Goal: Task Accomplishment & Management: Use online tool/utility

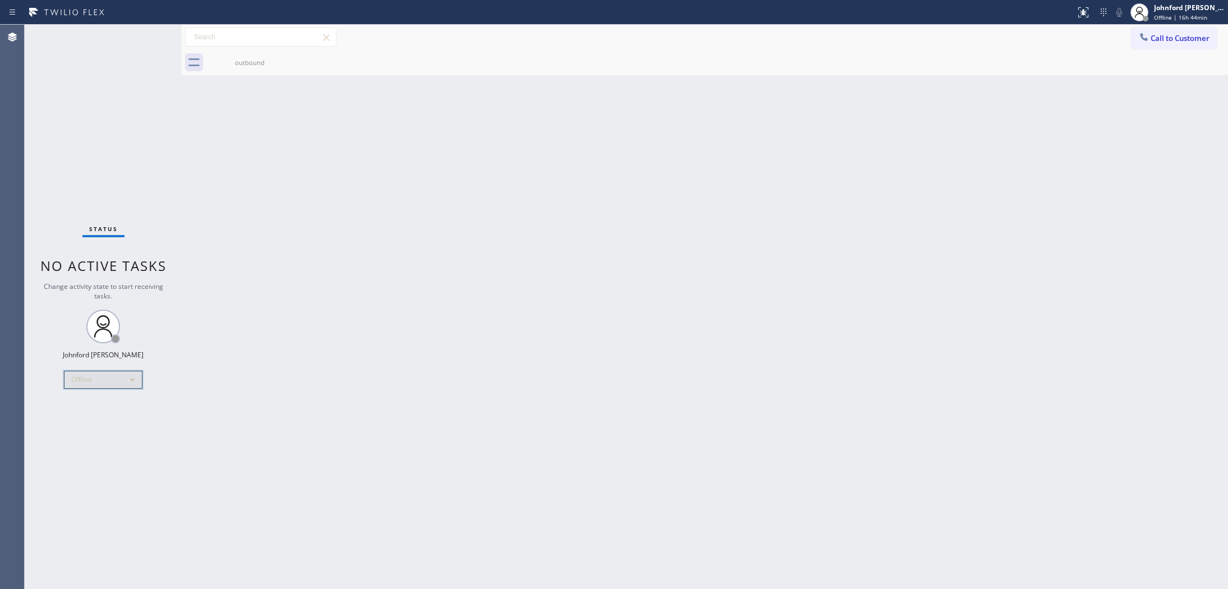
click at [86, 377] on div "Offline" at bounding box center [103, 380] width 79 height 18
click at [90, 411] on li "Available" at bounding box center [103, 408] width 76 height 13
click at [790, 293] on div "Back to Dashboard Change Sender ID Customers Technicians Select a contact Outbo…" at bounding box center [705, 307] width 1047 height 564
click at [164, 463] on div "Status No active tasks You are ready to start receiving tasks. [PERSON_NAME] Av…" at bounding box center [103, 307] width 157 height 564
drag, startPoint x: 991, startPoint y: 307, endPoint x: 803, endPoint y: 215, distance: 209.2
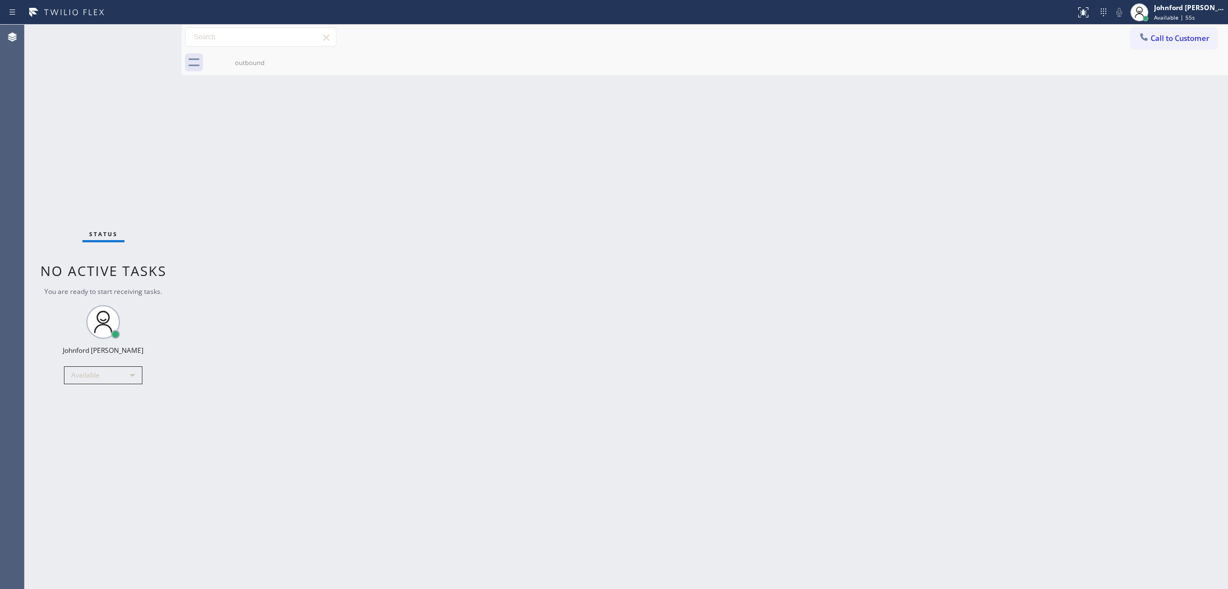
click at [991, 307] on div "Back to Dashboard Change Sender ID Customers Technicians Select a contact Outbo…" at bounding box center [705, 307] width 1047 height 564
click at [94, 380] on div "Available" at bounding box center [103, 375] width 79 height 18
click at [89, 416] on li "Unavailable" at bounding box center [103, 418] width 76 height 13
click at [132, 158] on div "Status No active tasks Change activity state to start receiving tasks. [PERSON_…" at bounding box center [103, 307] width 157 height 564
click at [125, 130] on div "Status No active tasks Change activity state to start receiving tasks. [PERSON_…" at bounding box center [103, 307] width 157 height 564
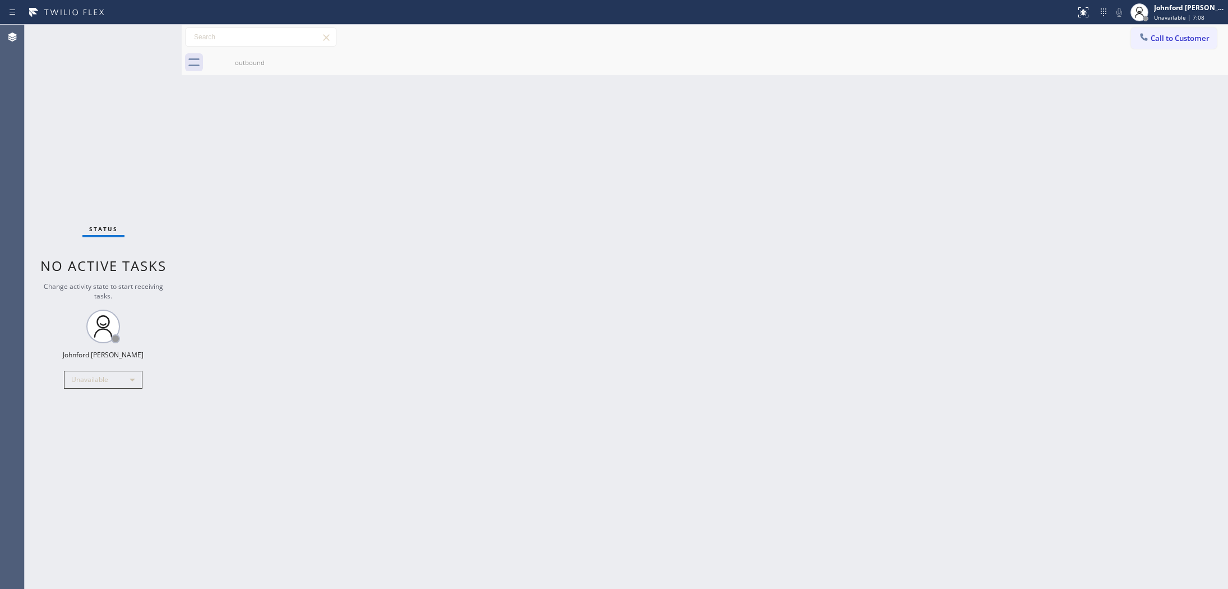
click at [109, 368] on div "Status No active tasks Change activity state to start receiving tasks. [PERSON_…" at bounding box center [103, 307] width 157 height 564
click at [82, 397] on div "Status No active tasks Change activity state to start receiving tasks. [PERSON_…" at bounding box center [103, 307] width 157 height 564
click at [82, 396] on div "Status No active tasks Change activity state to start receiving tasks. [PERSON_…" at bounding box center [103, 307] width 157 height 564
click at [86, 387] on div "Unavailable" at bounding box center [103, 380] width 79 height 18
click at [95, 413] on li "Available" at bounding box center [103, 408] width 76 height 13
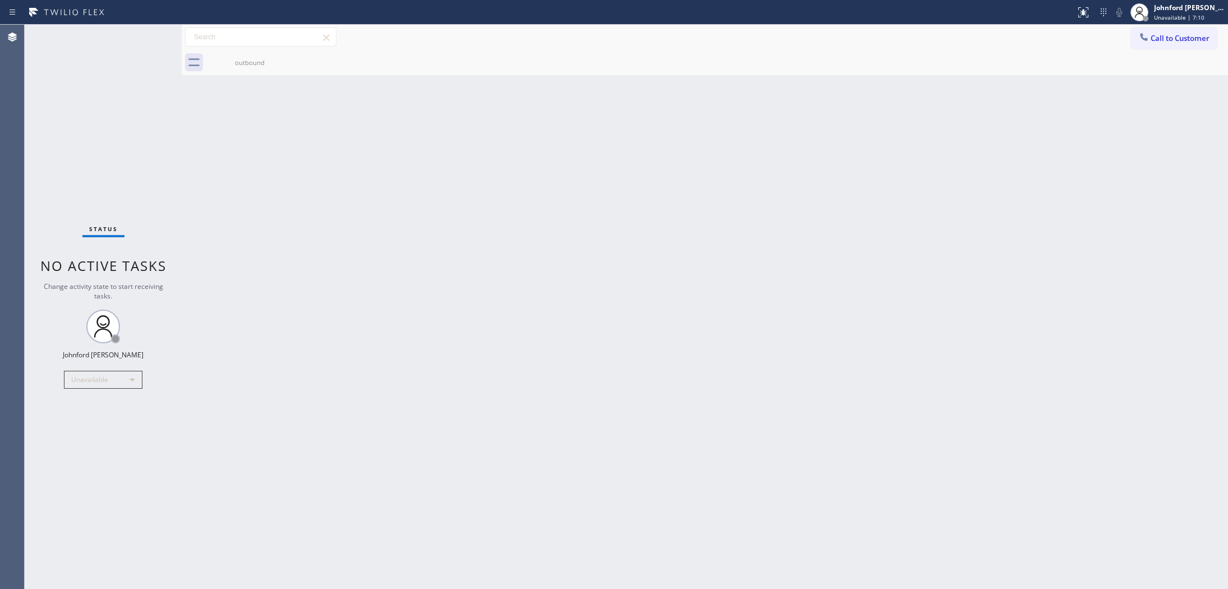
click at [560, 341] on div "Back to Dashboard Change Sender ID Customers Technicians Select a contact Outbo…" at bounding box center [705, 307] width 1047 height 564
click at [1011, 278] on div "Back to Dashboard Change Sender ID Customers Technicians Select a contact Outbo…" at bounding box center [705, 307] width 1047 height 564
click at [1150, 50] on div "outbound" at bounding box center [717, 62] width 1022 height 25
click at [1193, 38] on span "Call to Customer" at bounding box center [1180, 38] width 59 height 10
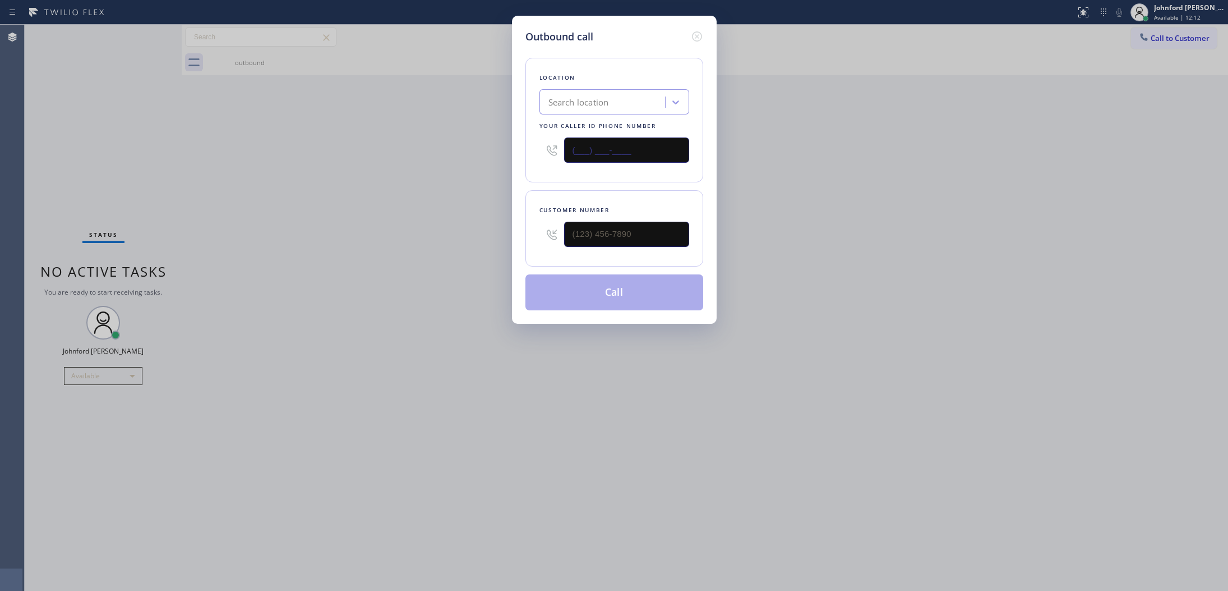
drag, startPoint x: 590, startPoint y: 158, endPoint x: 529, endPoint y: 167, distance: 61.2
click at [529, 167] on div "Location Search location Your caller id phone number (___) ___-____" at bounding box center [615, 120] width 178 height 125
paste input "415) 592-6313"
type input "[PHONE_NUMBER]"
drag, startPoint x: 606, startPoint y: 234, endPoint x: 514, endPoint y: 244, distance: 92.0
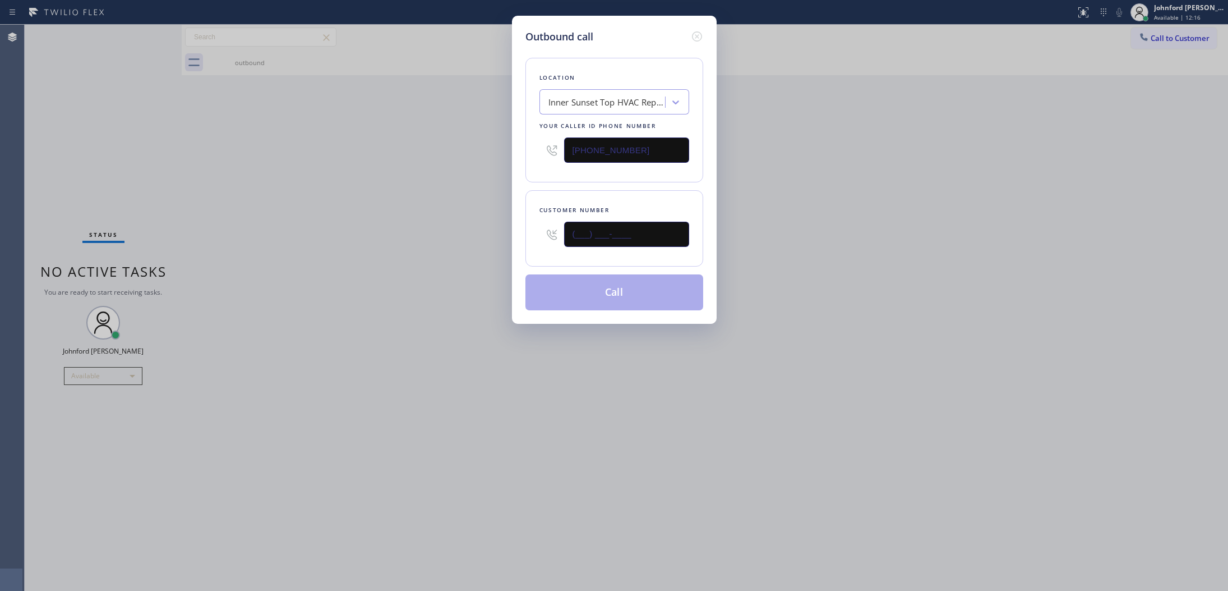
click at [516, 244] on div "Outbound call Location Inner Sunset Top HVAC Repair Your caller id phone number…" at bounding box center [614, 170] width 205 height 308
paste input "415) 385-0044"
type input "[PHONE_NUMBER]"
click at [422, 258] on div "Outbound call Location [GEOGRAPHIC_DATA] Top HVAC Repair Your caller id phone n…" at bounding box center [614, 295] width 1228 height 591
click at [567, 292] on button "Call" at bounding box center [615, 292] width 178 height 36
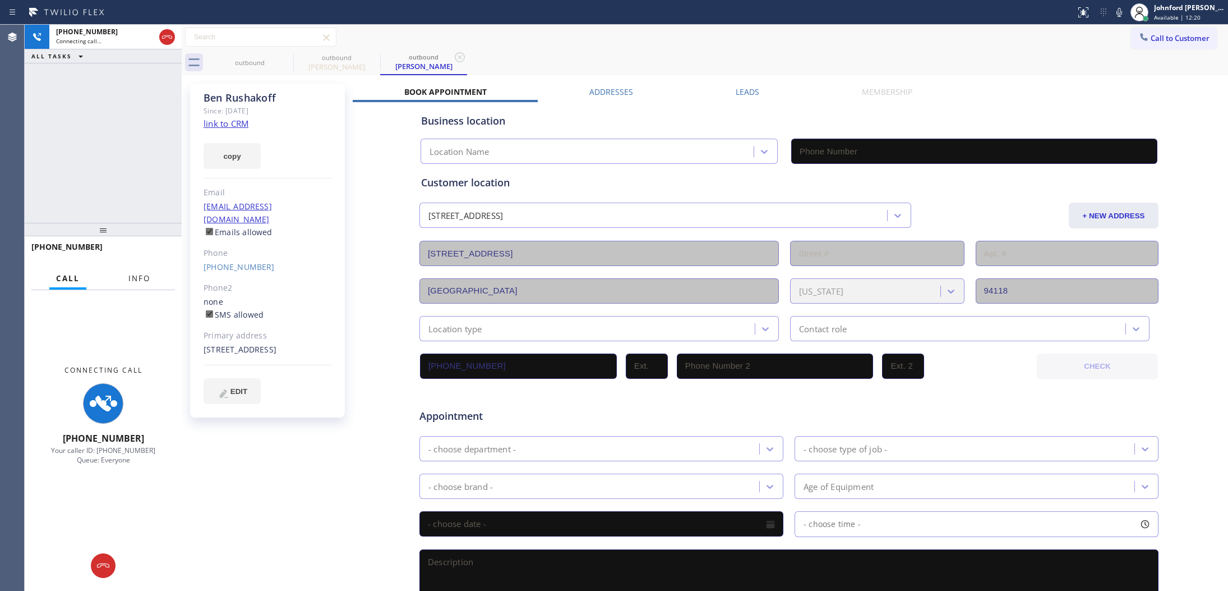
click at [145, 271] on button "Info" at bounding box center [139, 279] width 35 height 22
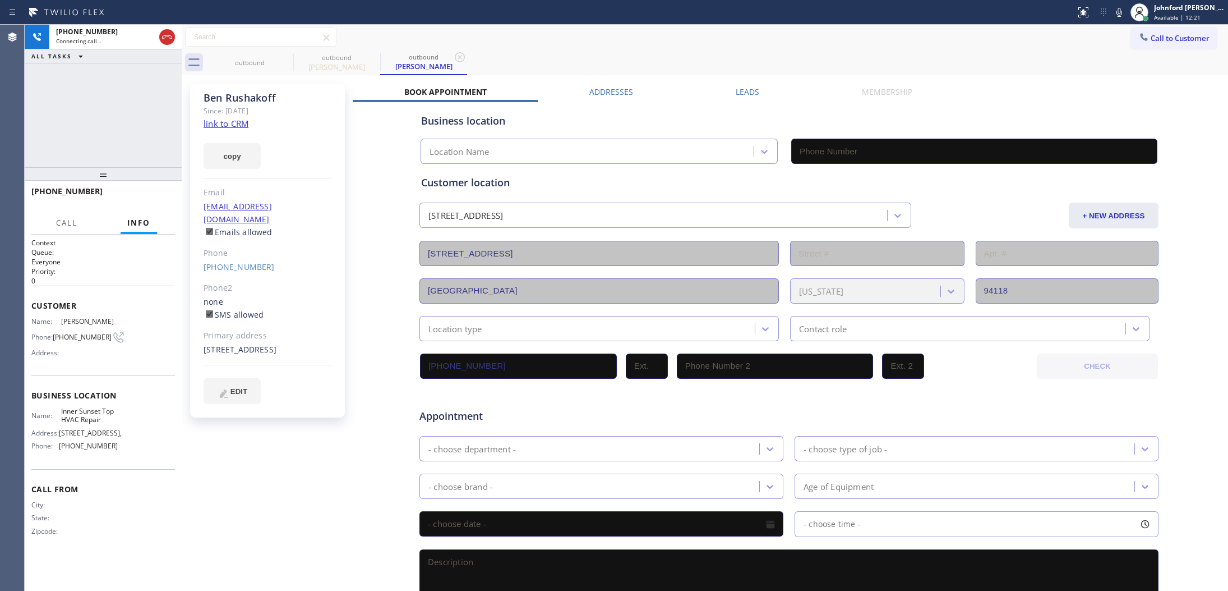
drag, startPoint x: 105, startPoint y: 192, endPoint x: 477, endPoint y: 1, distance: 418.2
click at [117, 167] on div at bounding box center [103, 173] width 157 height 13
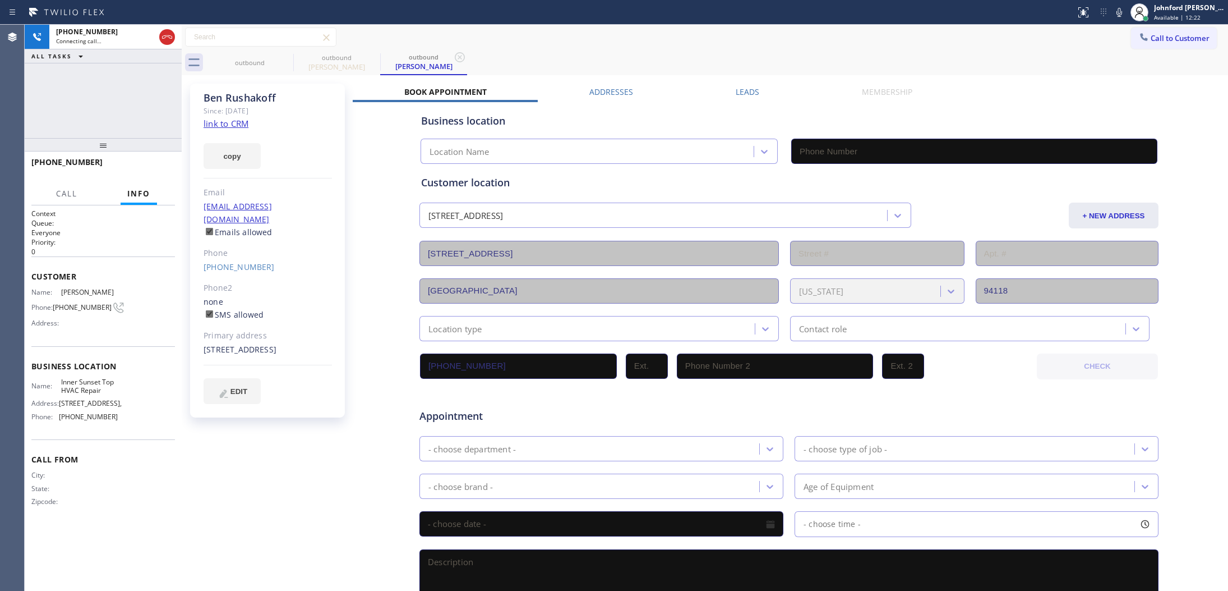
type input "[PHONE_NUMBER]"
click at [111, 145] on div at bounding box center [103, 144] width 157 height 13
click at [135, 167] on span "HANG UP" at bounding box center [149, 167] width 34 height 8
click at [213, 261] on link "[PHONE_NUMBER]" at bounding box center [239, 266] width 71 height 11
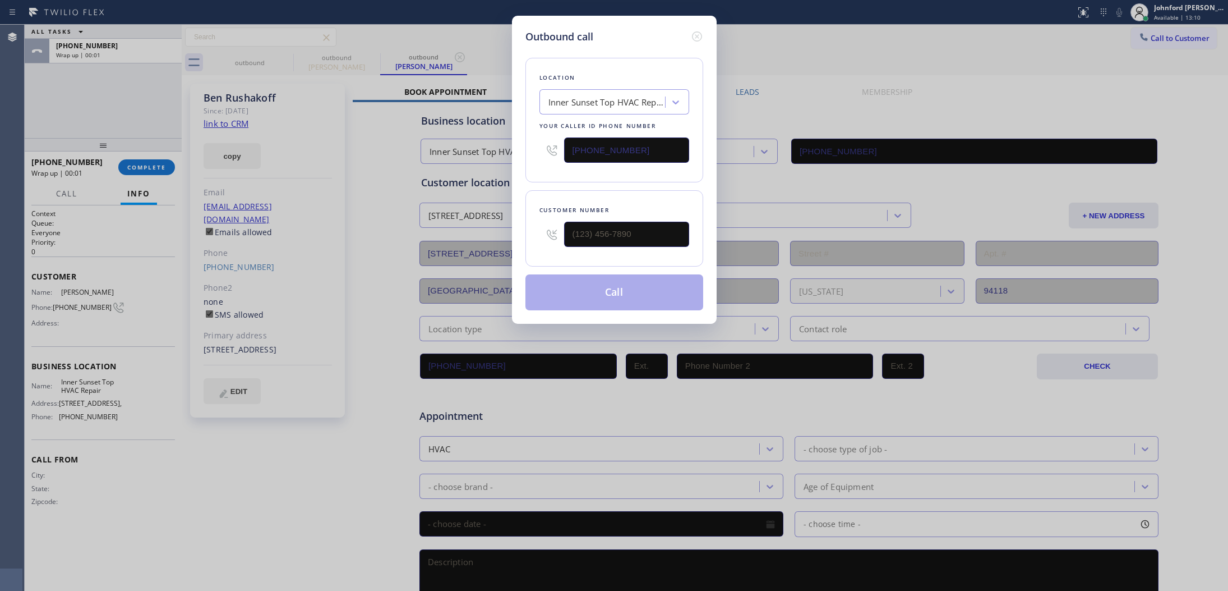
type input "[PHONE_NUMBER]"
click at [620, 293] on button "Call" at bounding box center [615, 292] width 178 height 36
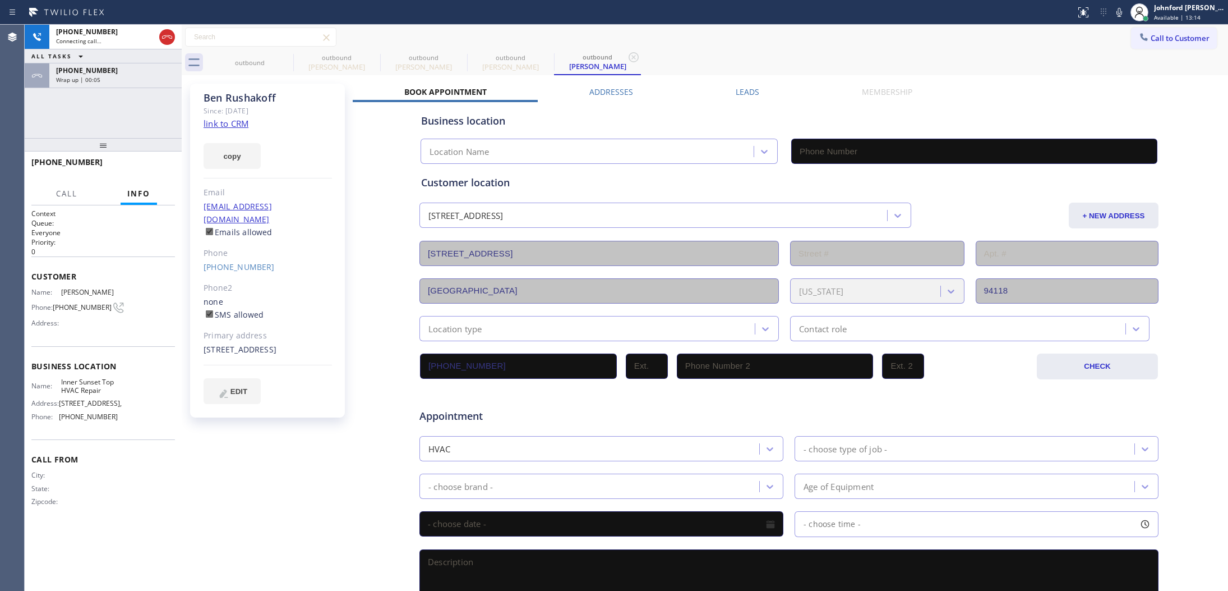
type input "[PHONE_NUMBER]"
click at [135, 111] on div "[PHONE_NUMBER] Connecting call… ALL TASKS ALL TASKS ACTIVE TASKS TASKS IN WRAP …" at bounding box center [103, 81] width 157 height 113
click at [137, 79] on div "Wrap up | 00:09" at bounding box center [115, 80] width 119 height 8
click at [160, 172] on button "COMPLETE" at bounding box center [146, 167] width 57 height 16
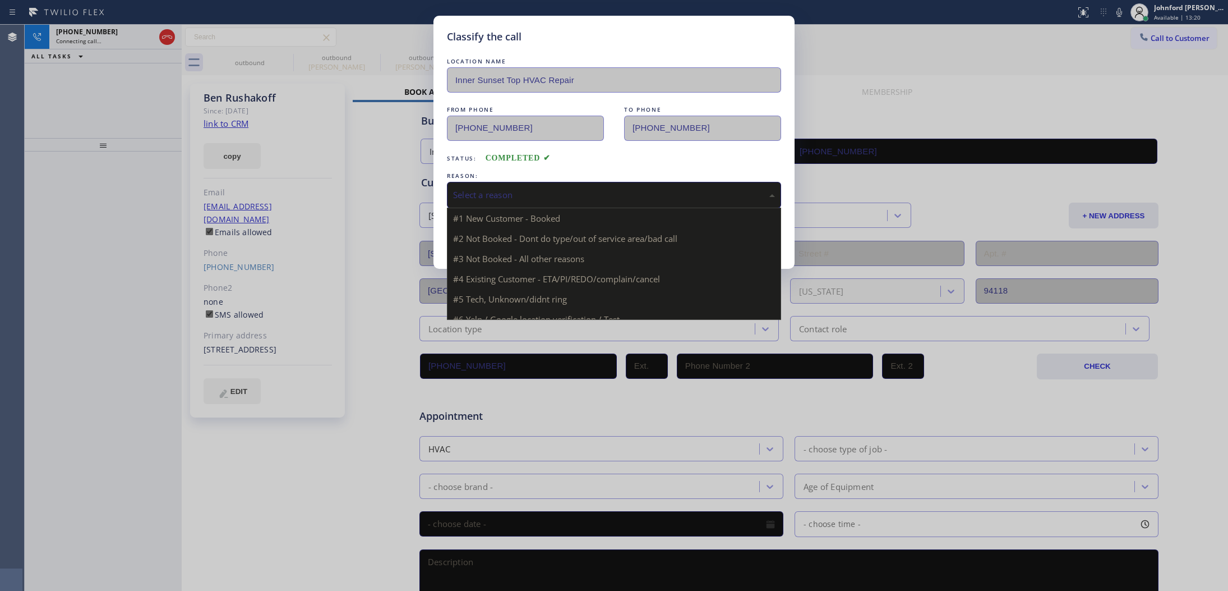
click at [587, 194] on div "Select a reason" at bounding box center [614, 194] width 322 height 13
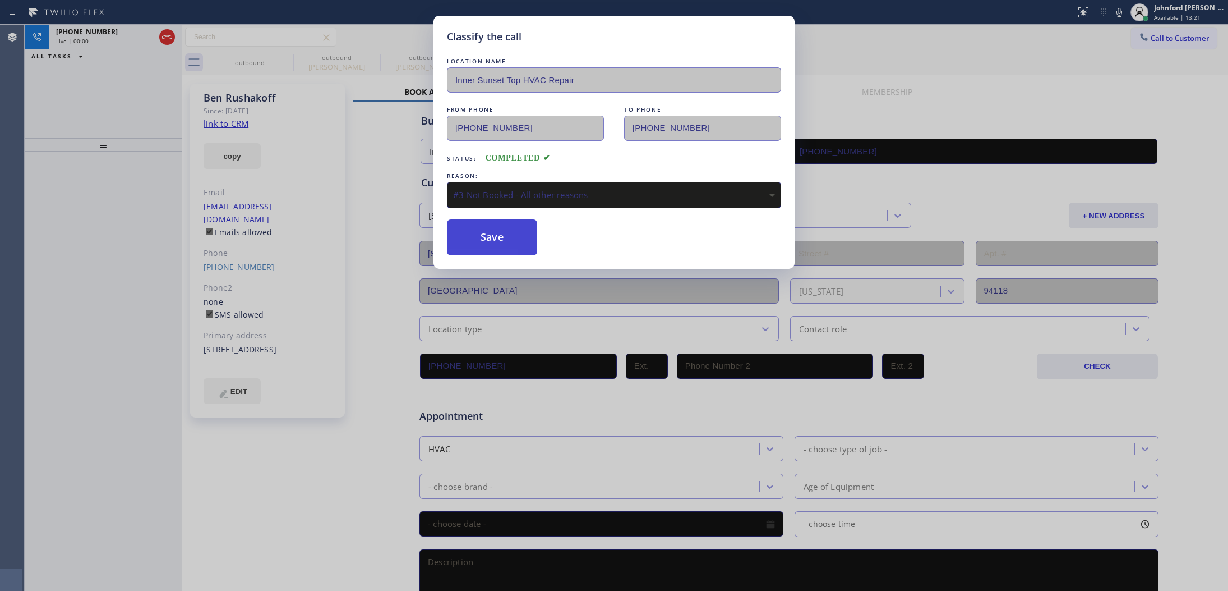
click at [509, 242] on button "Save" at bounding box center [492, 237] width 90 height 36
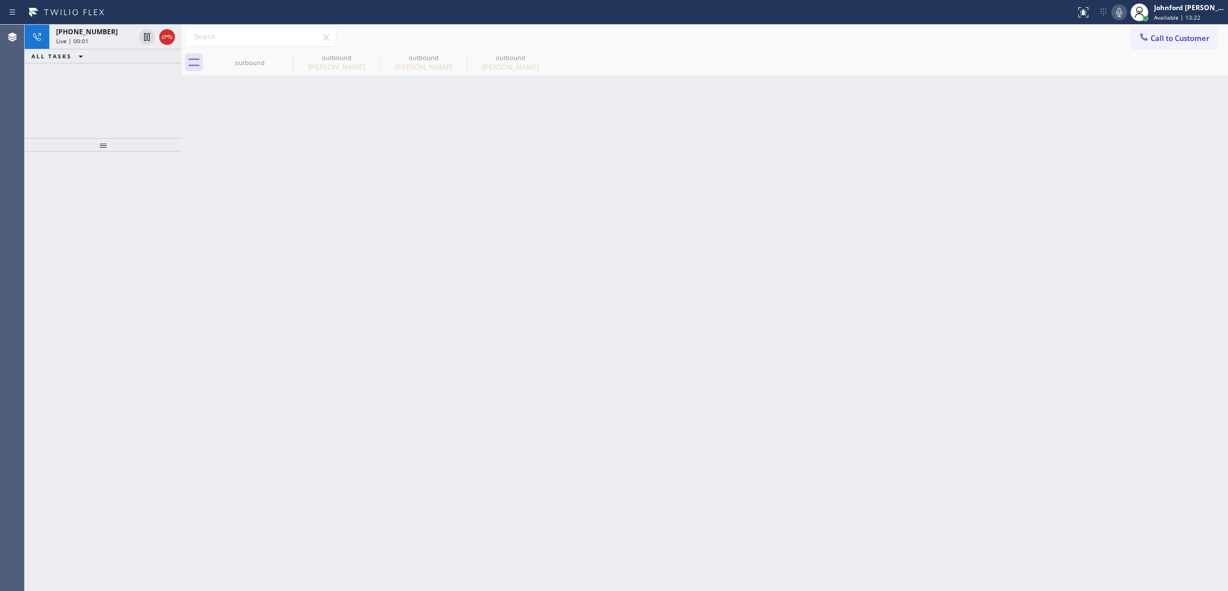
click at [1118, 12] on icon at bounding box center [1120, 12] width 6 height 9
click at [1118, 12] on rect at bounding box center [1120, 11] width 8 height 8
click at [282, 54] on icon at bounding box center [286, 57] width 10 height 10
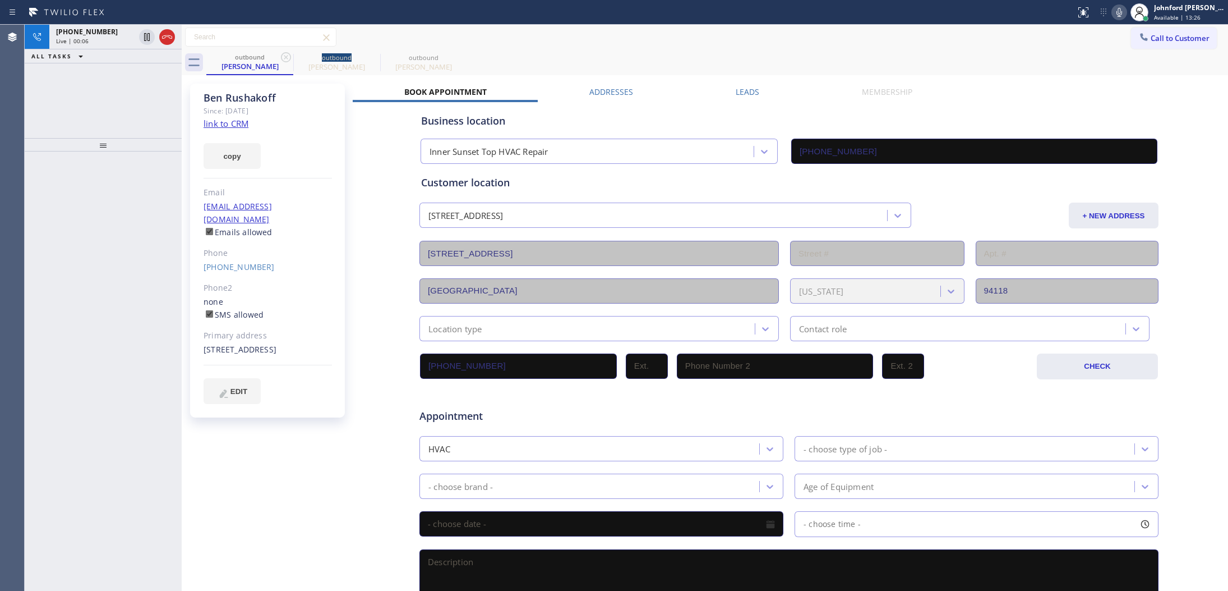
click at [282, 54] on icon at bounding box center [286, 57] width 10 height 10
click at [160, 35] on icon at bounding box center [166, 36] width 13 height 13
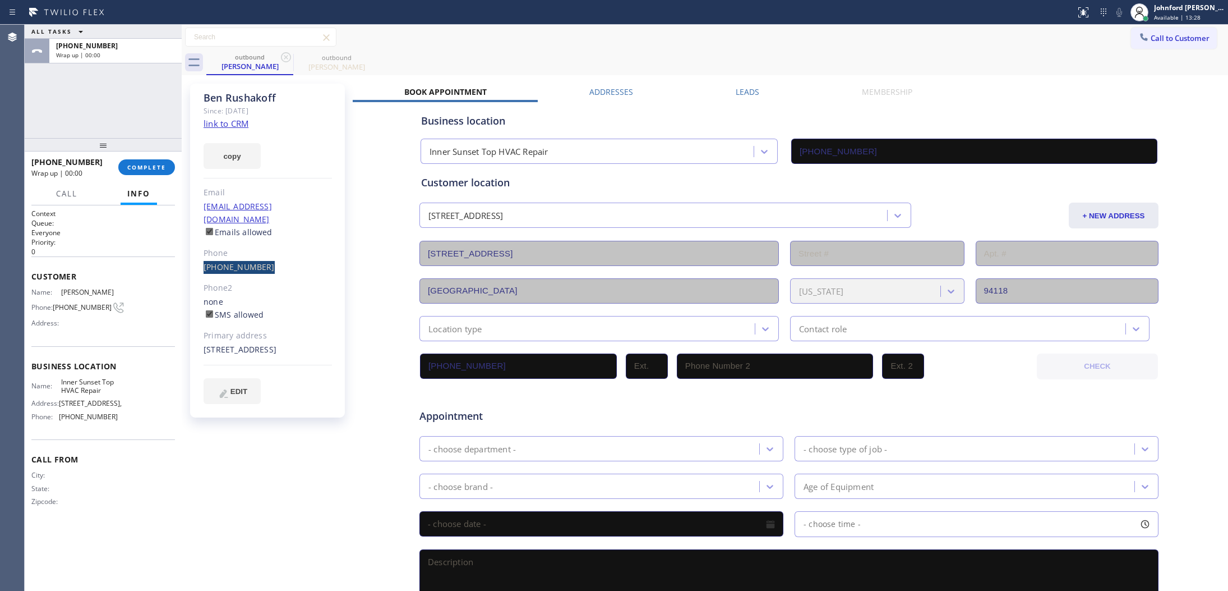
drag, startPoint x: 264, startPoint y: 254, endPoint x: 287, endPoint y: 255, distance: 23.0
click at [287, 255] on div "[PERSON_NAME] Since: [DATE] link to CRM copy Email [EMAIL_ADDRESS][DOMAIN_NAME]…" at bounding box center [267, 251] width 155 height 334
copy link "[PHONE_NUMBER]"
click at [135, 176] on div "[PHONE_NUMBER] Wrap up | 04:37 COMPLETE" at bounding box center [103, 167] width 144 height 29
click at [150, 171] on button "COMPLETE" at bounding box center [146, 167] width 57 height 16
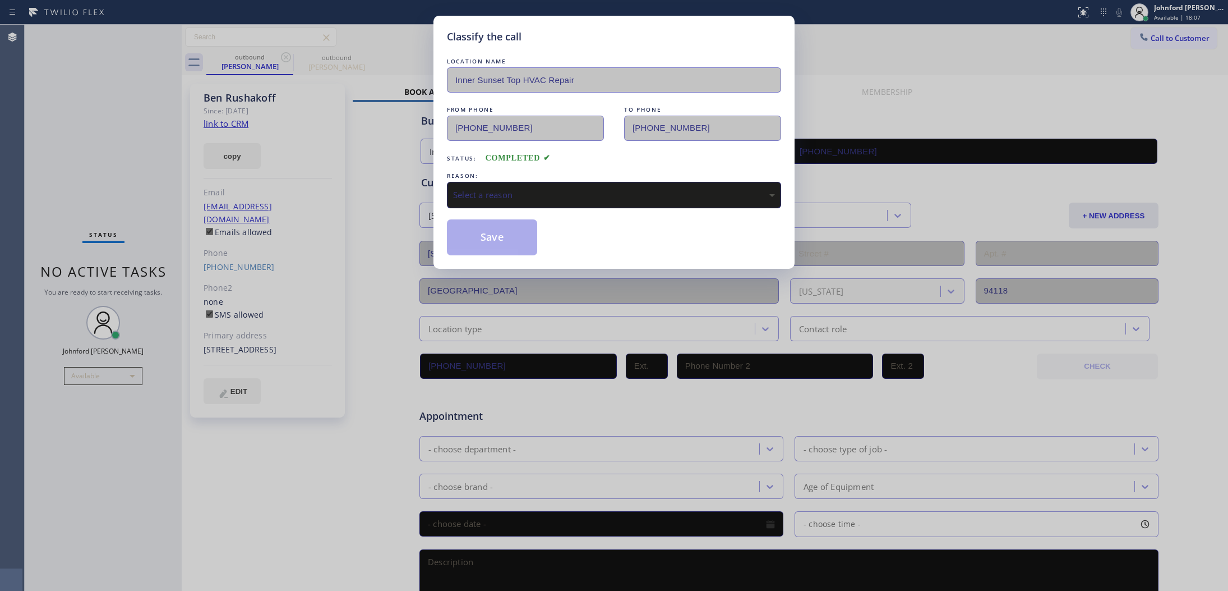
drag, startPoint x: 559, startPoint y: 181, endPoint x: 624, endPoint y: 199, distance: 67.6
click at [561, 182] on div "Select a reason" at bounding box center [614, 195] width 334 height 26
click at [530, 246] on button "Save" at bounding box center [492, 237] width 90 height 36
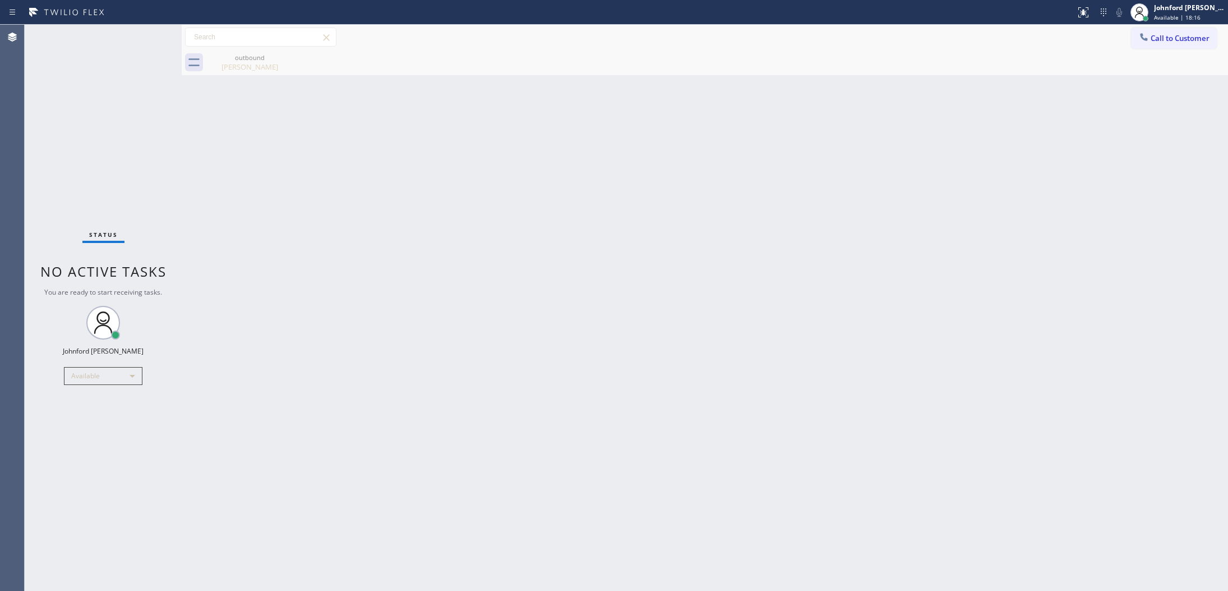
click at [113, 101] on div "Status No active tasks You are ready to start receiving tasks. [PERSON_NAME] Av…" at bounding box center [103, 308] width 157 height 566
click at [236, 65] on div "[PERSON_NAME]" at bounding box center [250, 67] width 85 height 10
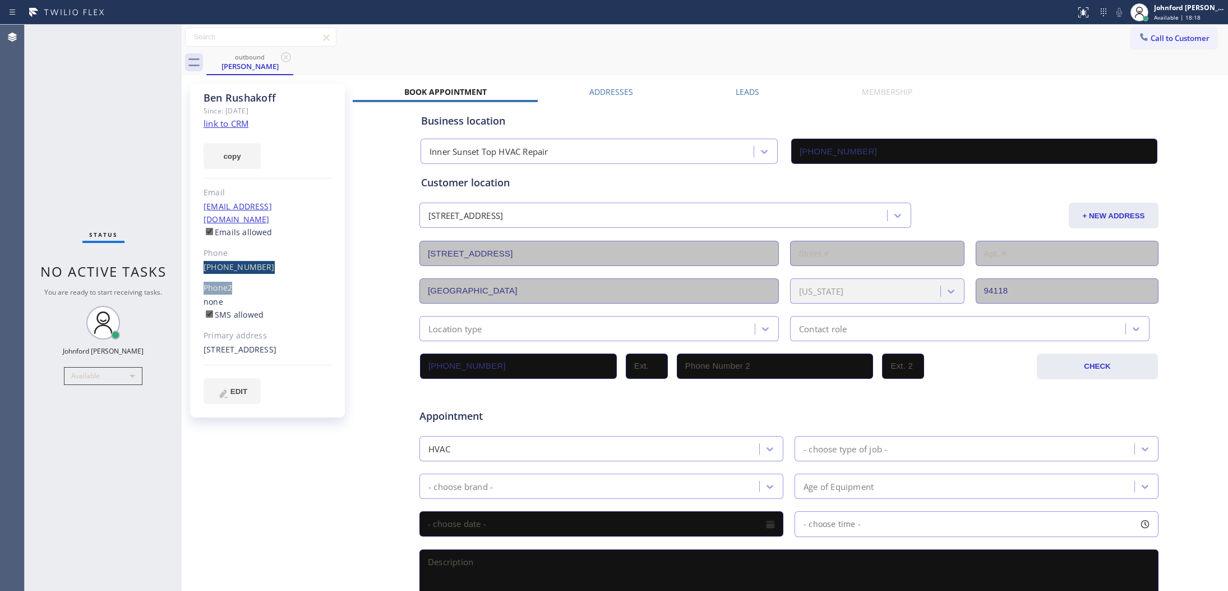
drag, startPoint x: 206, startPoint y: 260, endPoint x: 295, endPoint y: 264, distance: 88.7
click at [295, 264] on div "[PERSON_NAME] Since: [DATE] link to CRM copy Email [EMAIL_ADDRESS][DOMAIN_NAME]…" at bounding box center [267, 251] width 155 height 334
click at [272, 261] on div "[PHONE_NUMBER]" at bounding box center [268, 267] width 128 height 13
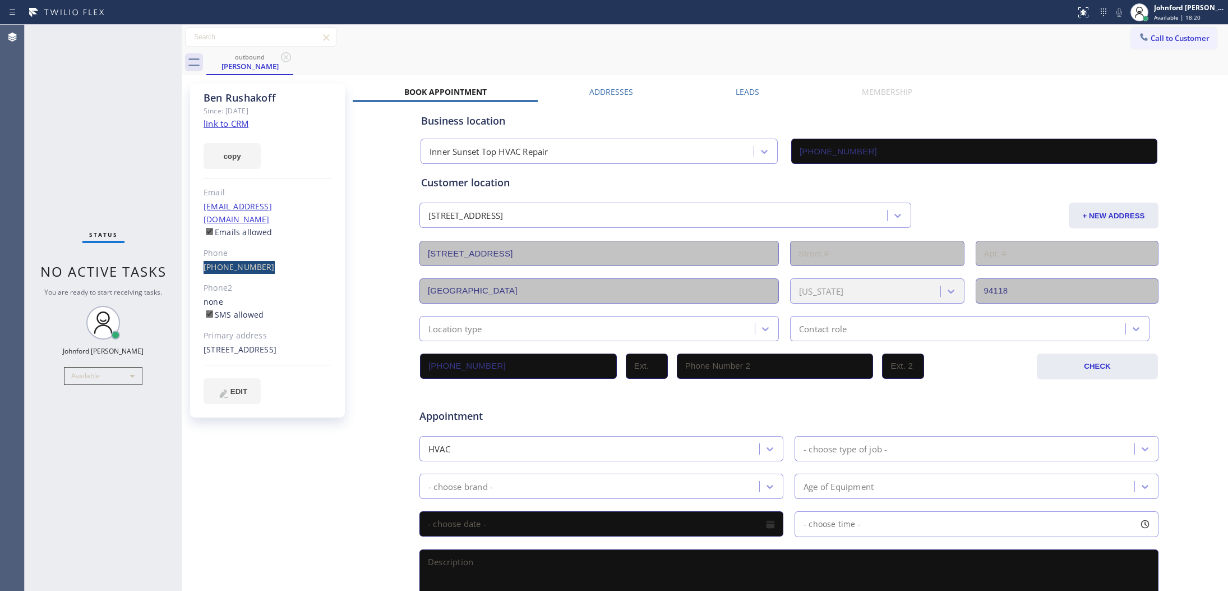
click at [272, 261] on div "[PHONE_NUMBER]" at bounding box center [268, 267] width 128 height 13
click at [292, 261] on div "[PHONE_NUMBER]" at bounding box center [268, 267] width 128 height 13
drag, startPoint x: 278, startPoint y: 256, endPoint x: 200, endPoint y: 259, distance: 78.0
click at [200, 259] on div "[PERSON_NAME] Since: [DATE] link to CRM copy Email [EMAIL_ADDRESS][DOMAIN_NAME]…" at bounding box center [267, 251] width 155 height 334
copy link "[PHONE_NUMBER]"
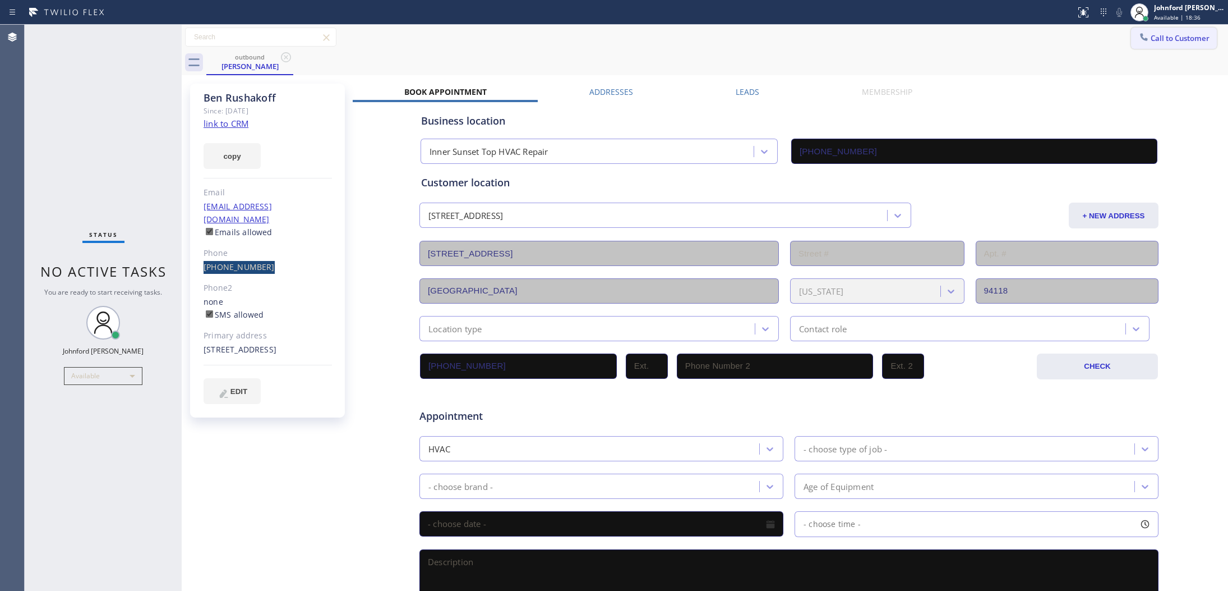
click at [1151, 41] on span "Call to Customer" at bounding box center [1180, 38] width 59 height 10
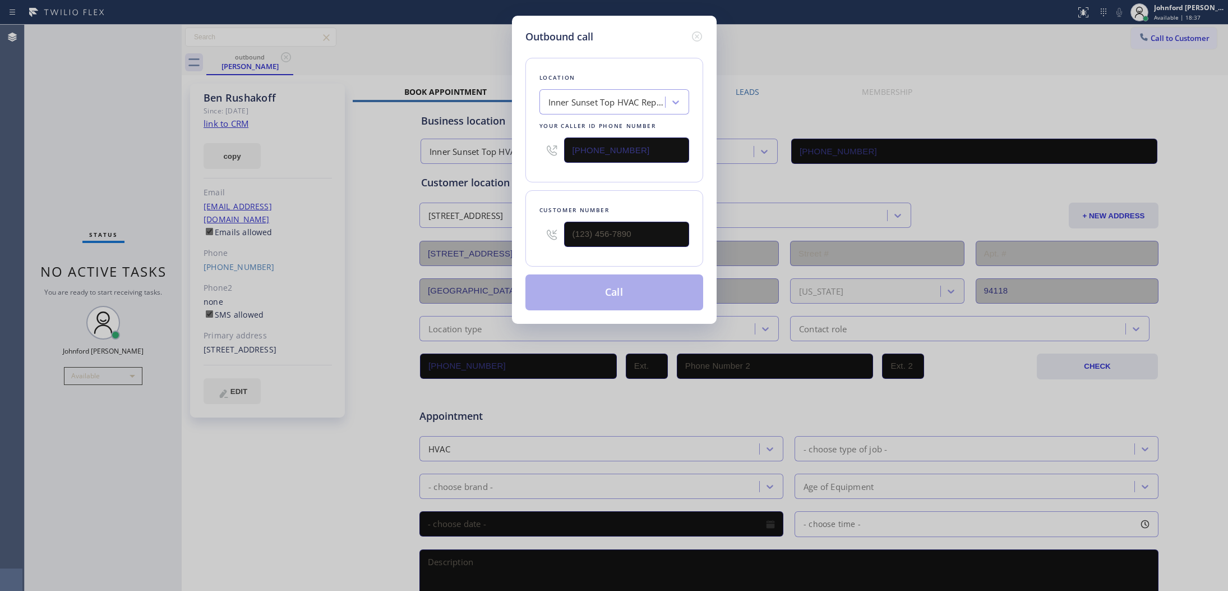
click at [307, 272] on div "Outbound call Location [GEOGRAPHIC_DATA] Top HVAC Repair Your caller id phone n…" at bounding box center [614, 295] width 1228 height 591
drag, startPoint x: 643, startPoint y: 247, endPoint x: 512, endPoint y: 247, distance: 131.3
click at [512, 247] on div "Outbound call Location [GEOGRAPHIC_DATA] Top HVAC Repair Your caller id phone n…" at bounding box center [614, 170] width 205 height 308
click at [590, 197] on div "Customer number" at bounding box center [615, 228] width 178 height 76
click at [610, 233] on input "(___) ___-____" at bounding box center [626, 234] width 125 height 25
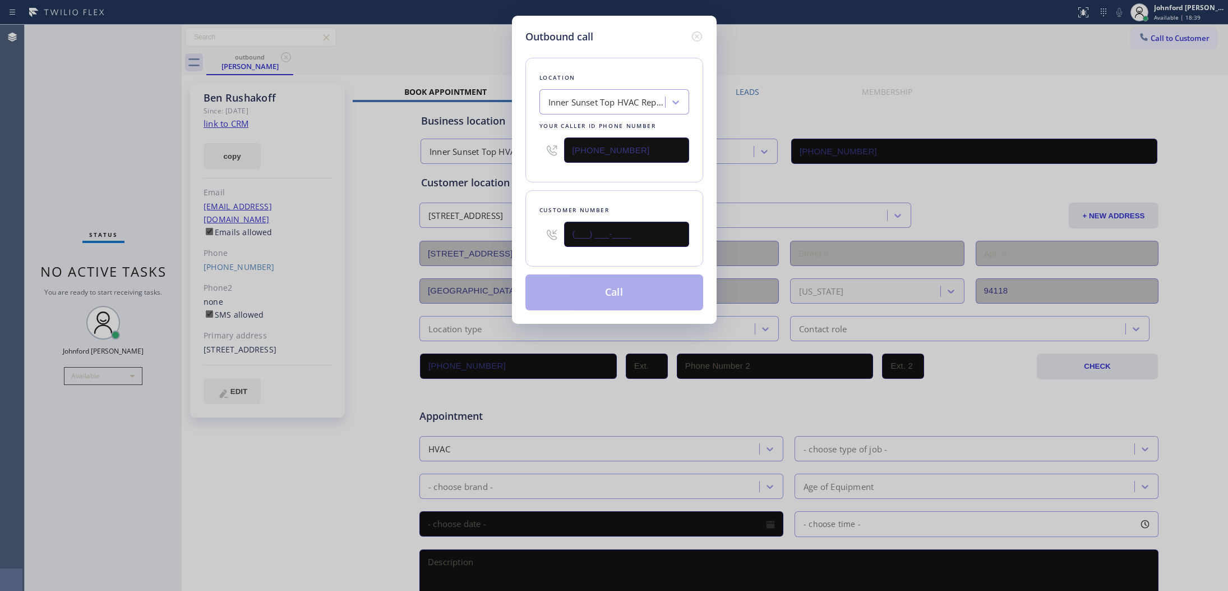
paste input "415) 385-0044"
type input "[PHONE_NUMBER]"
click at [606, 181] on div "Location [GEOGRAPHIC_DATA] Top HVAC Repair Your caller id phone number [PHONE_N…" at bounding box center [615, 177] width 178 height 266
click at [628, 279] on button "Call" at bounding box center [615, 292] width 178 height 36
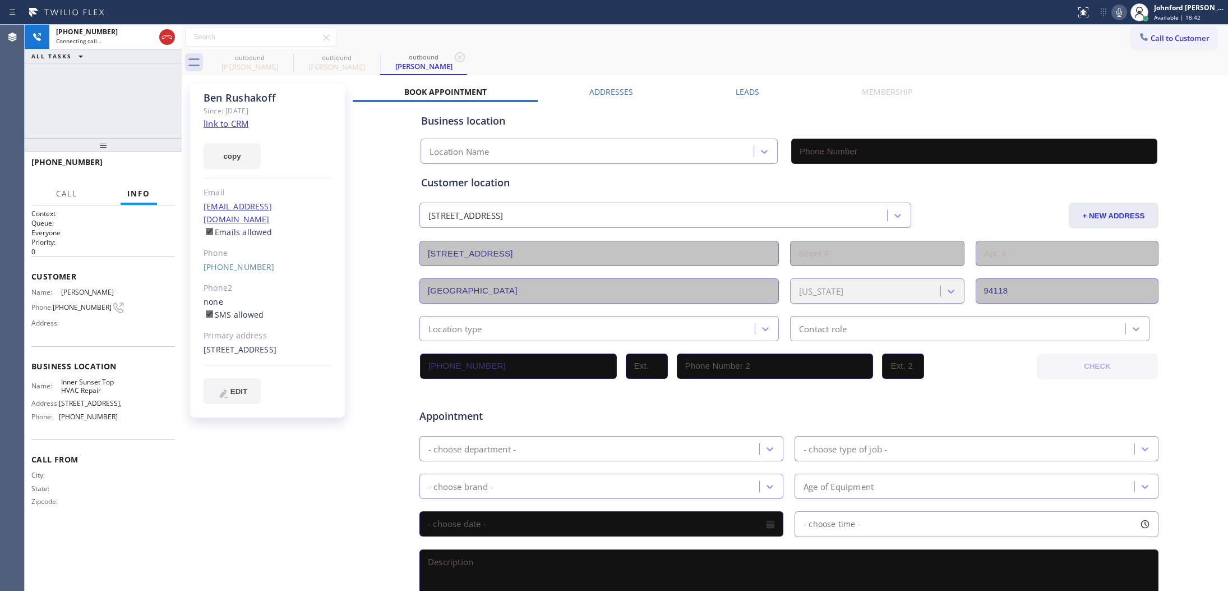
type input "[PHONE_NUMBER]"
click at [290, 57] on icon at bounding box center [286, 57] width 10 height 10
click at [1121, 12] on icon at bounding box center [1119, 12] width 13 height 13
click at [141, 165] on span "HANG UP" at bounding box center [149, 167] width 34 height 8
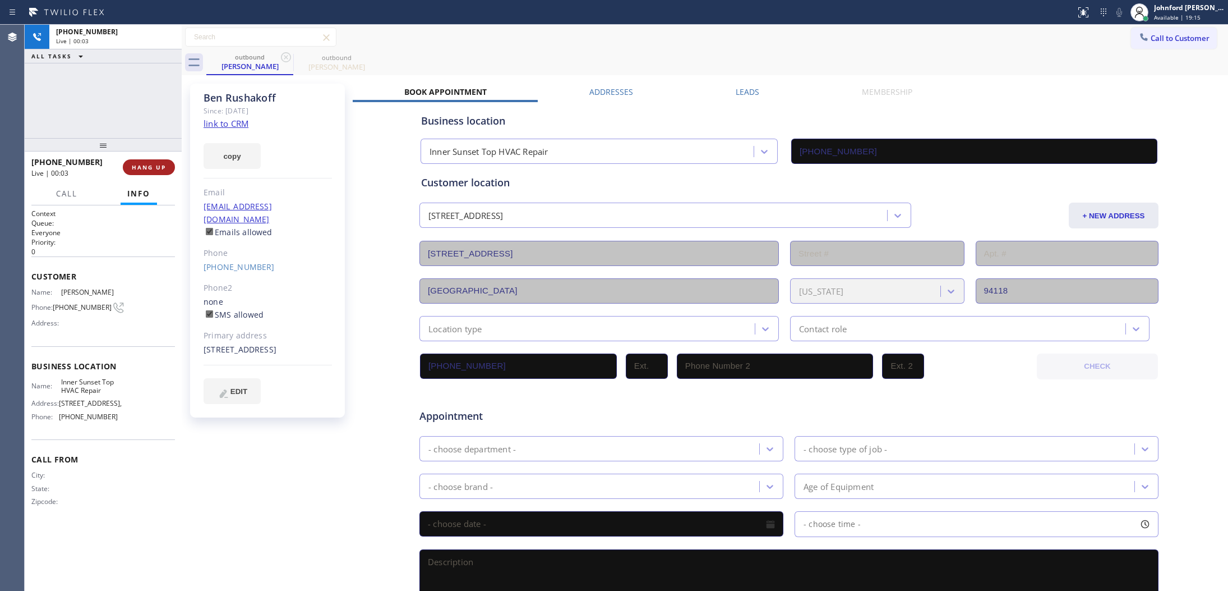
click at [141, 165] on span "HANG UP" at bounding box center [149, 167] width 34 height 8
click at [149, 158] on div "[PHONE_NUMBER] Wrap up | 00:06 COMPLETE" at bounding box center [103, 167] width 144 height 29
click at [149, 164] on span "COMPLETE" at bounding box center [146, 167] width 39 height 8
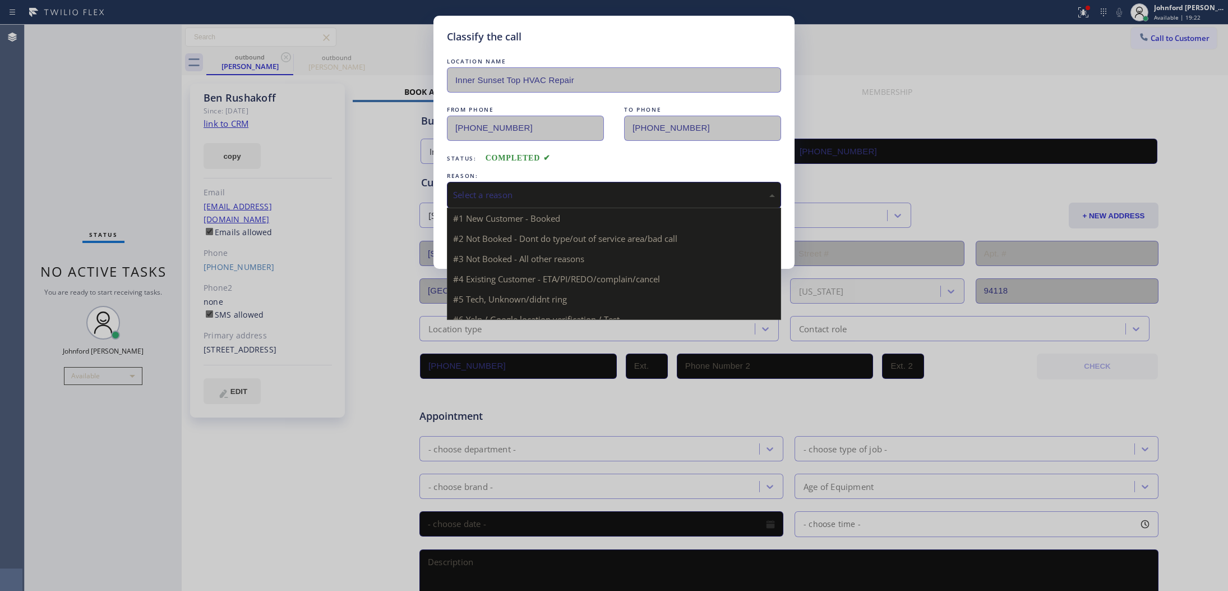
click at [568, 188] on div "Select a reason" at bounding box center [614, 194] width 322 height 13
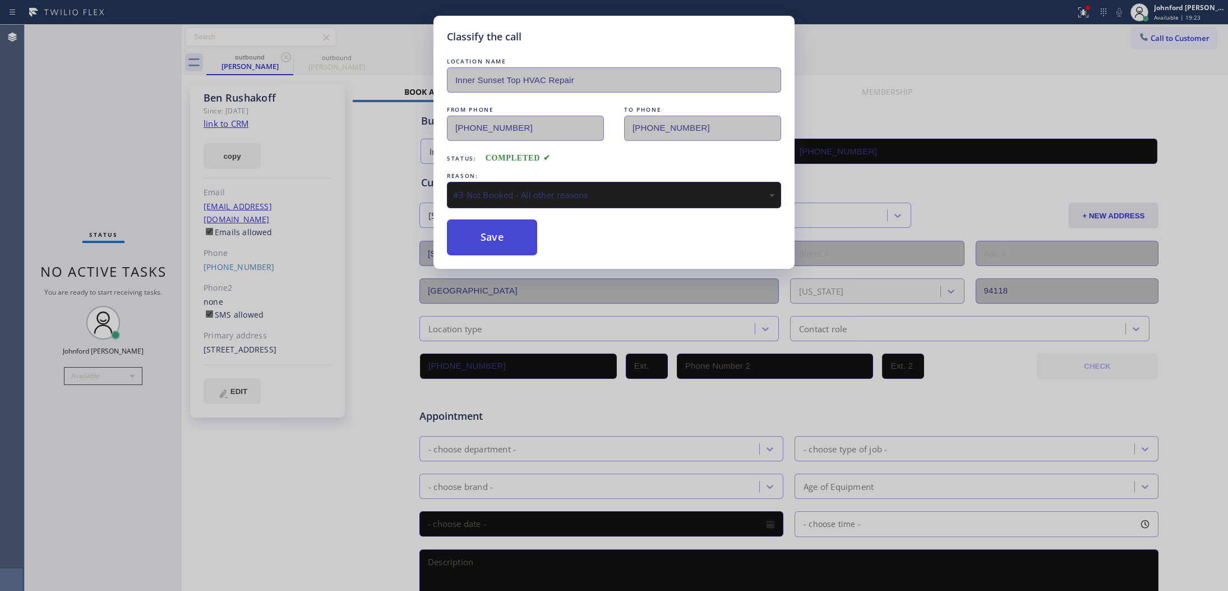
drag, startPoint x: 519, startPoint y: 246, endPoint x: 514, endPoint y: 231, distance: 16.2
click at [514, 247] on button "Save" at bounding box center [492, 237] width 90 height 36
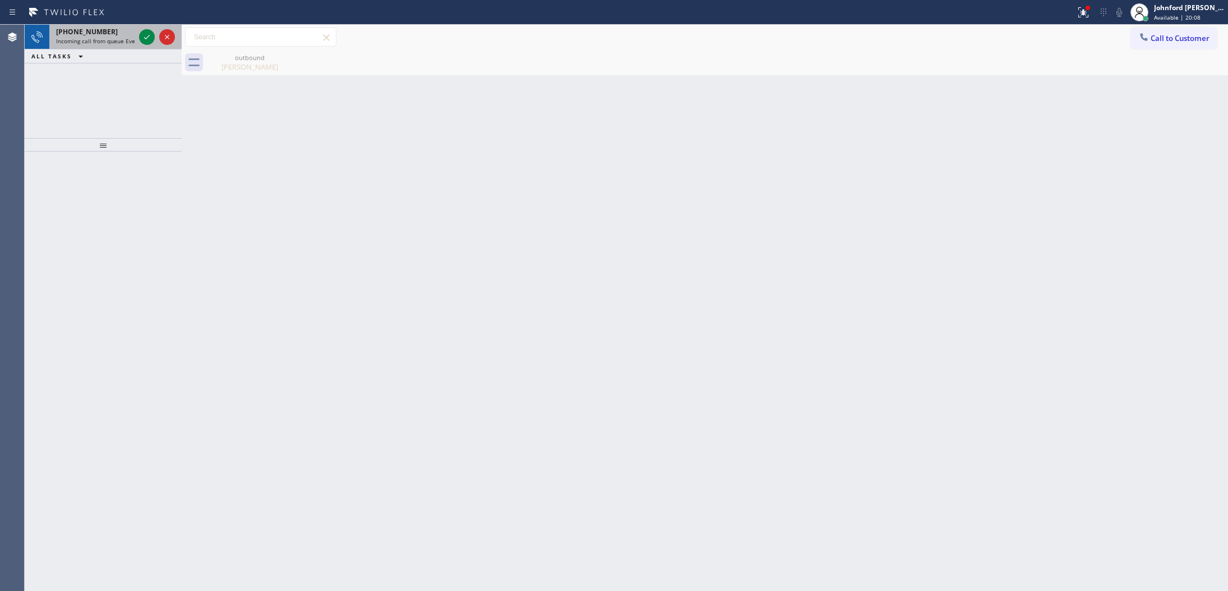
click at [98, 35] on span "[PHONE_NUMBER]" at bounding box center [87, 32] width 62 height 10
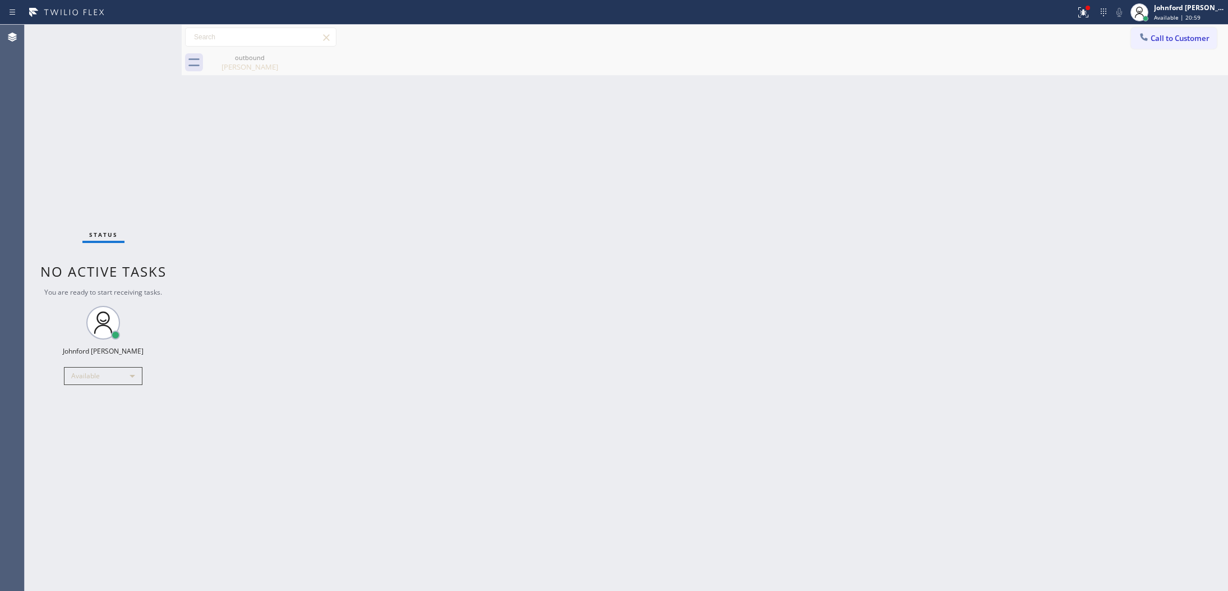
drag, startPoint x: 160, startPoint y: 119, endPoint x: 500, endPoint y: 60, distance: 345.0
click at [160, 119] on div "Status No active tasks You are ready to start receiving tasks. [PERSON_NAME] Av…" at bounding box center [103, 308] width 157 height 566
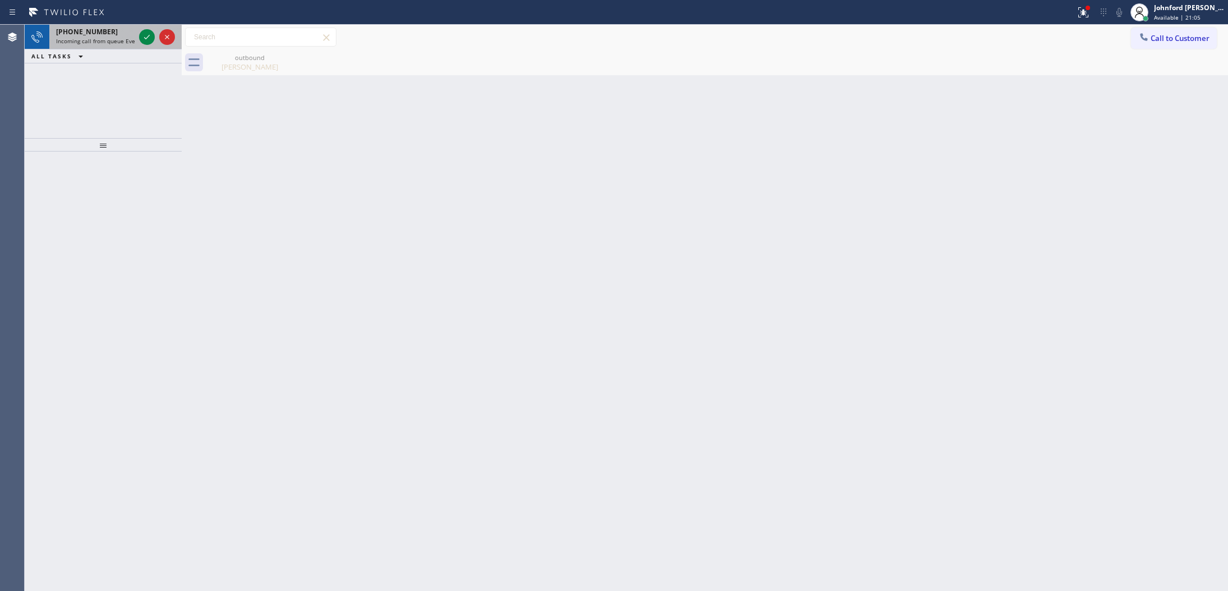
click at [130, 35] on div "[PHONE_NUMBER]" at bounding box center [95, 32] width 79 height 10
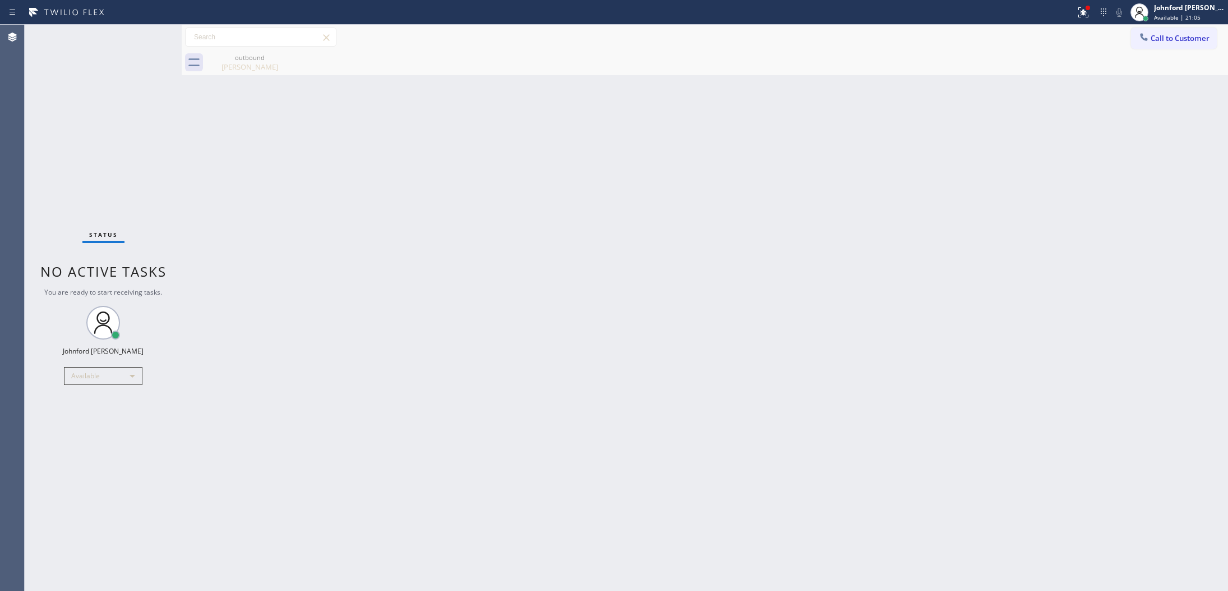
click at [143, 36] on div "Status No active tasks You are ready to start receiving tasks. [PERSON_NAME] Av…" at bounding box center [103, 308] width 157 height 566
click at [1156, 32] on button "Call to Customer" at bounding box center [1174, 37] width 86 height 21
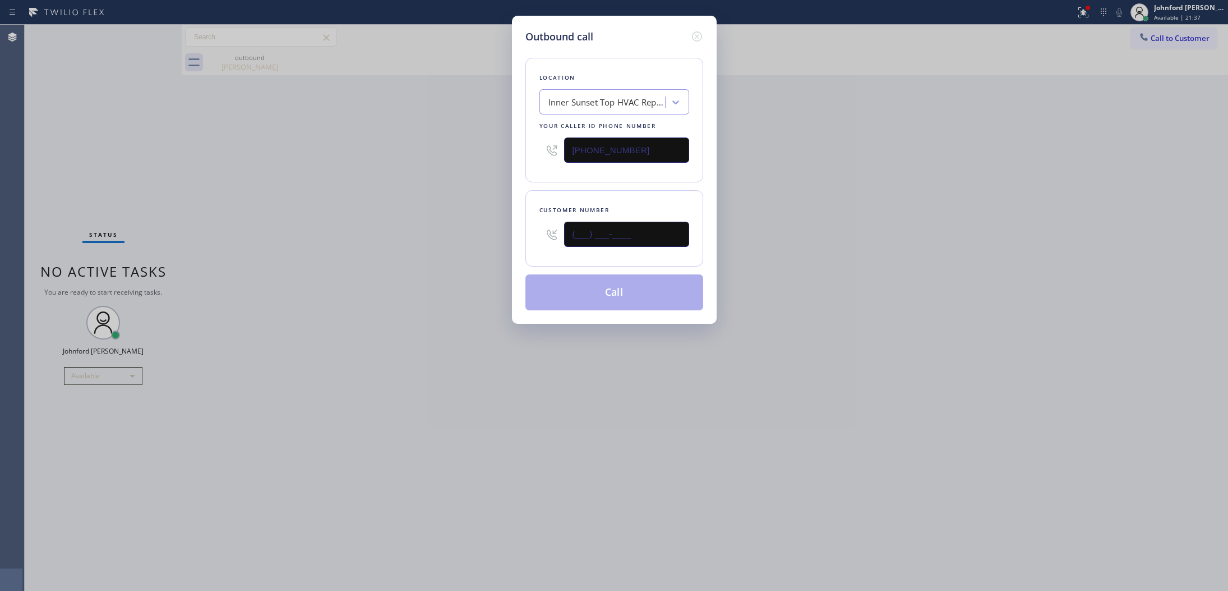
drag, startPoint x: 638, startPoint y: 224, endPoint x: 530, endPoint y: 214, distance: 108.7
click at [504, 228] on div "Outbound call Location Inner Sunset Top HVAC Repair Your caller id phone number…" at bounding box center [614, 295] width 1228 height 591
paste input "650) 771-4855"
type input "[PHONE_NUMBER]"
drag, startPoint x: 563, startPoint y: 146, endPoint x: 436, endPoint y: 157, distance: 127.2
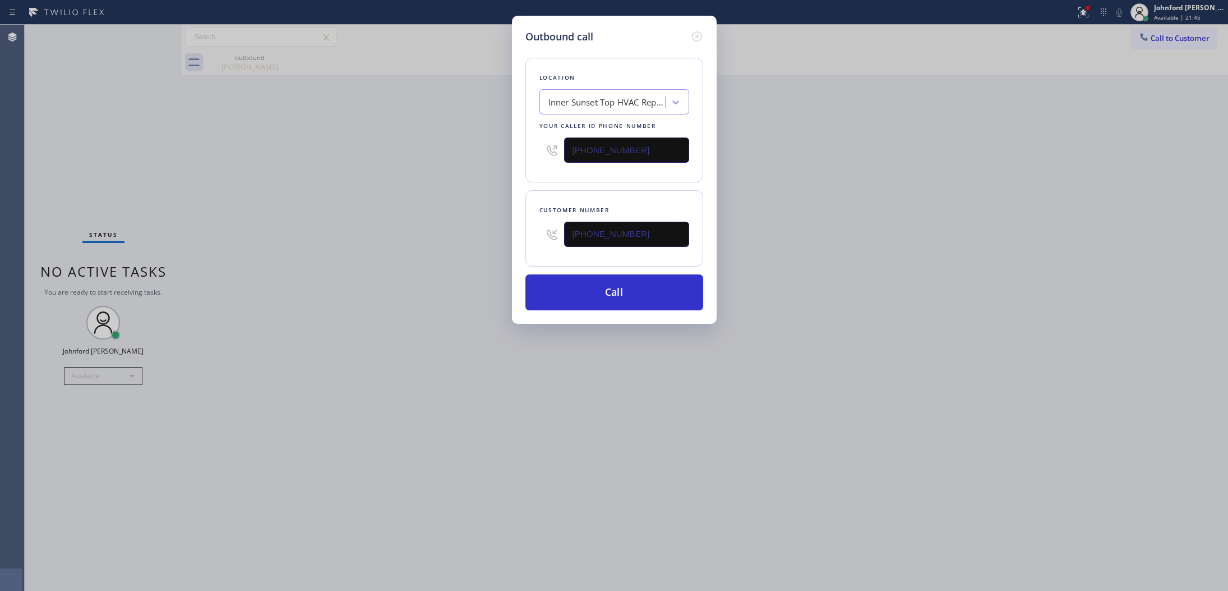
click at [478, 146] on div "Outbound call Location [GEOGRAPHIC_DATA] Top HVAC Repair Your caller id phone n…" at bounding box center [614, 295] width 1228 height 591
paste input "08) 752-5861"
type input "[PHONE_NUMBER]"
click at [422, 158] on div "Outbound call Location [GEOGRAPHIC_DATA] Top HVAC Repair Your caller id phone n…" at bounding box center [614, 295] width 1228 height 591
click at [582, 289] on button "Call" at bounding box center [615, 292] width 178 height 36
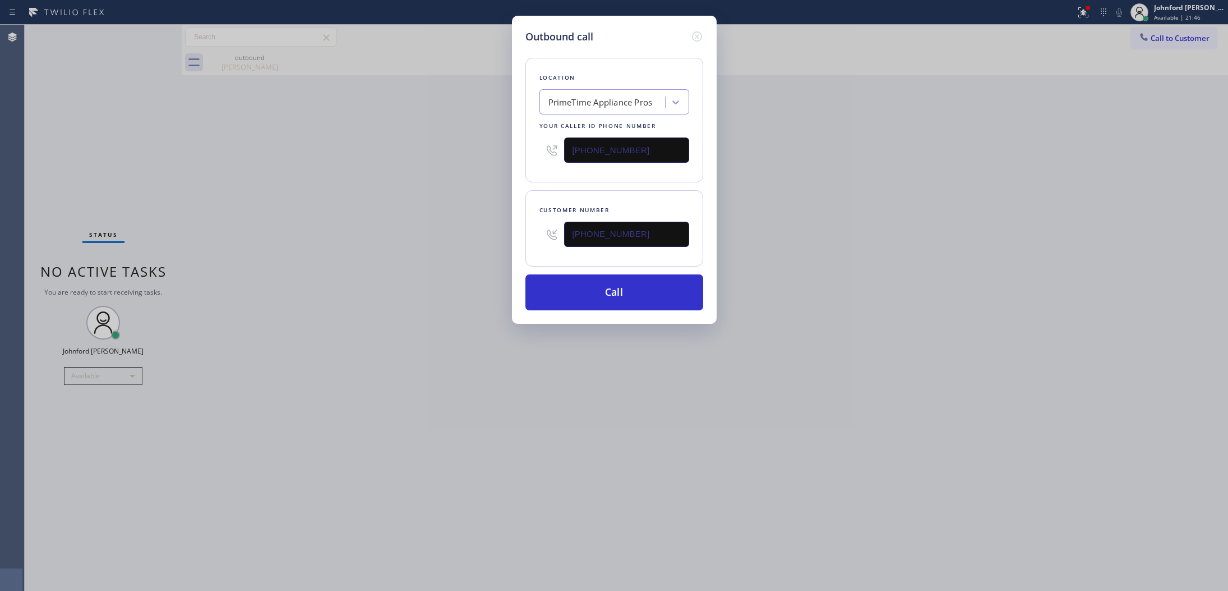
drag, startPoint x: 891, startPoint y: 215, endPoint x: 831, endPoint y: 52, distance: 173.2
click at [892, 211] on div "Outbound call Location PrimeTime Appliance Pros Your caller id phone number [PH…" at bounding box center [614, 295] width 1228 height 591
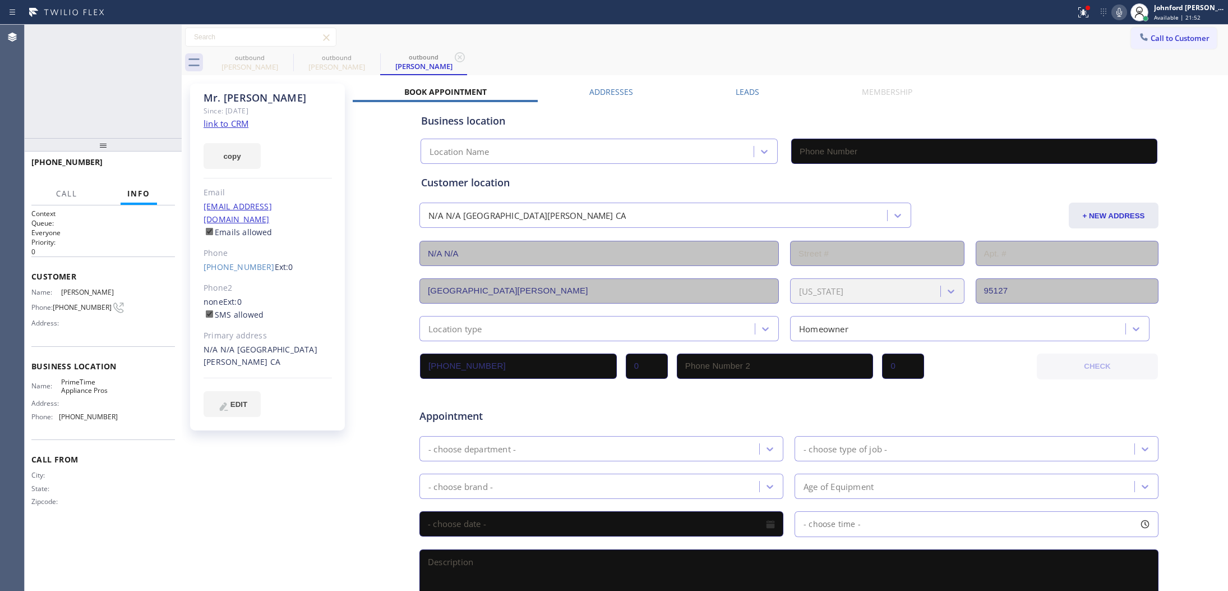
type input "[PHONE_NUMBER]"
click at [1069, 3] on div at bounding box center [537, 12] width 1067 height 18
click at [1081, 12] on icon at bounding box center [1083, 11] width 7 height 4
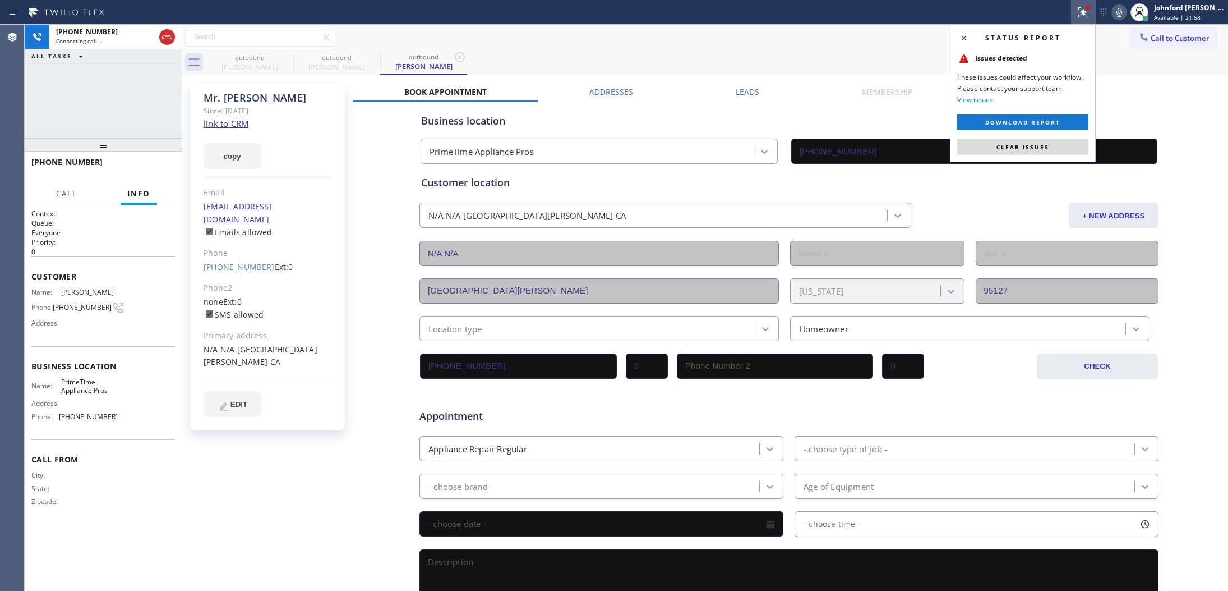
click at [1029, 135] on div "Status report Issues detected These issues could affect your workflow. Please c…" at bounding box center [1023, 93] width 146 height 138
click at [1028, 141] on button "Clear issues" at bounding box center [1022, 147] width 131 height 16
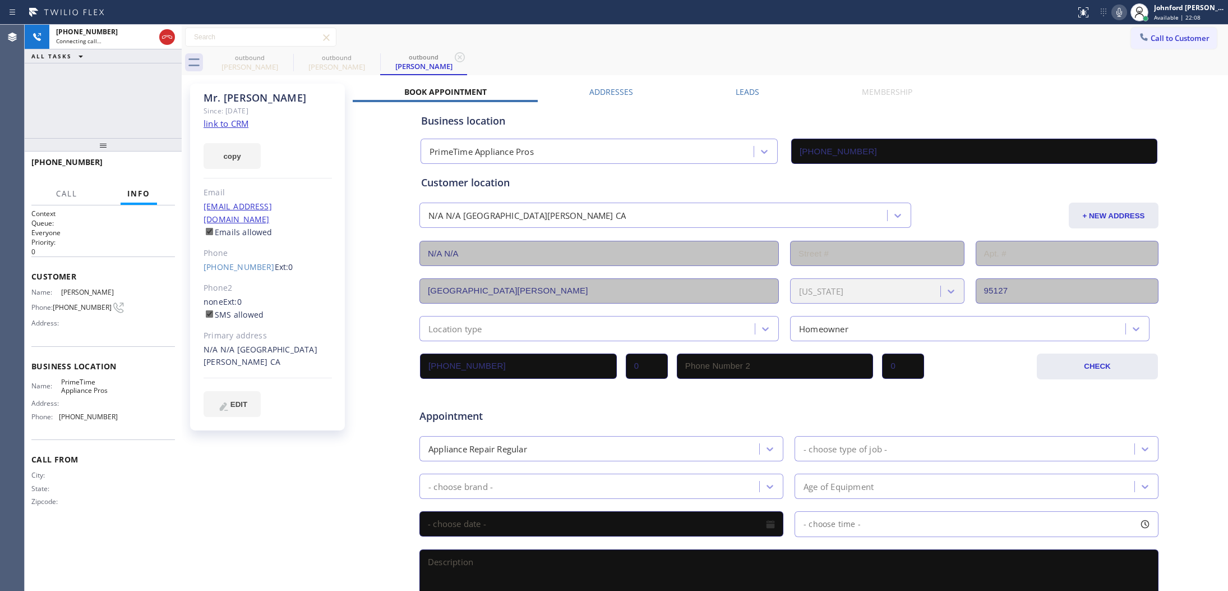
click at [52, 105] on div "[PHONE_NUMBER] Connecting call… ALL TASKS ALL TASKS ACTIVE TASKS TASKS IN WRAP …" at bounding box center [103, 81] width 157 height 113
click at [136, 101] on div "[PHONE_NUMBER] Live | 00:00 ALL TASKS ALL TASKS ACTIVE TASKS TASKS IN WRAP UP" at bounding box center [103, 81] width 157 height 113
click at [1117, 13] on icon at bounding box center [1119, 12] width 13 height 13
click at [1112, 14] on div "Status report No issues detected If you experience an issue, please download th…" at bounding box center [1149, 12] width 157 height 25
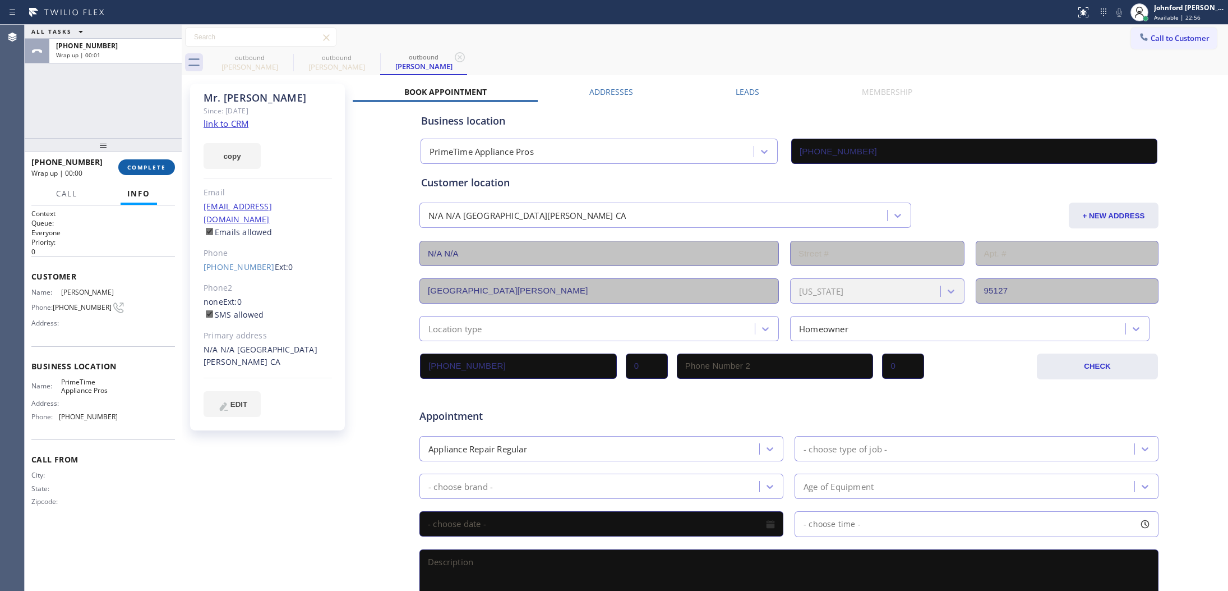
click at [163, 160] on button "COMPLETE" at bounding box center [146, 167] width 57 height 16
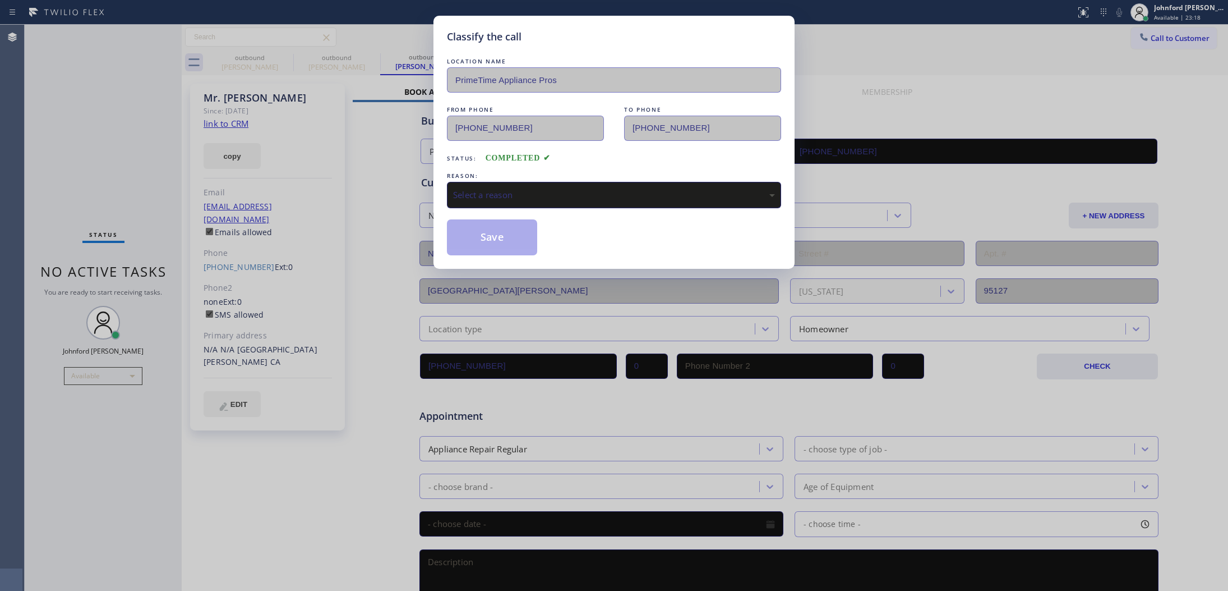
click at [595, 189] on div "Select a reason" at bounding box center [614, 194] width 322 height 13
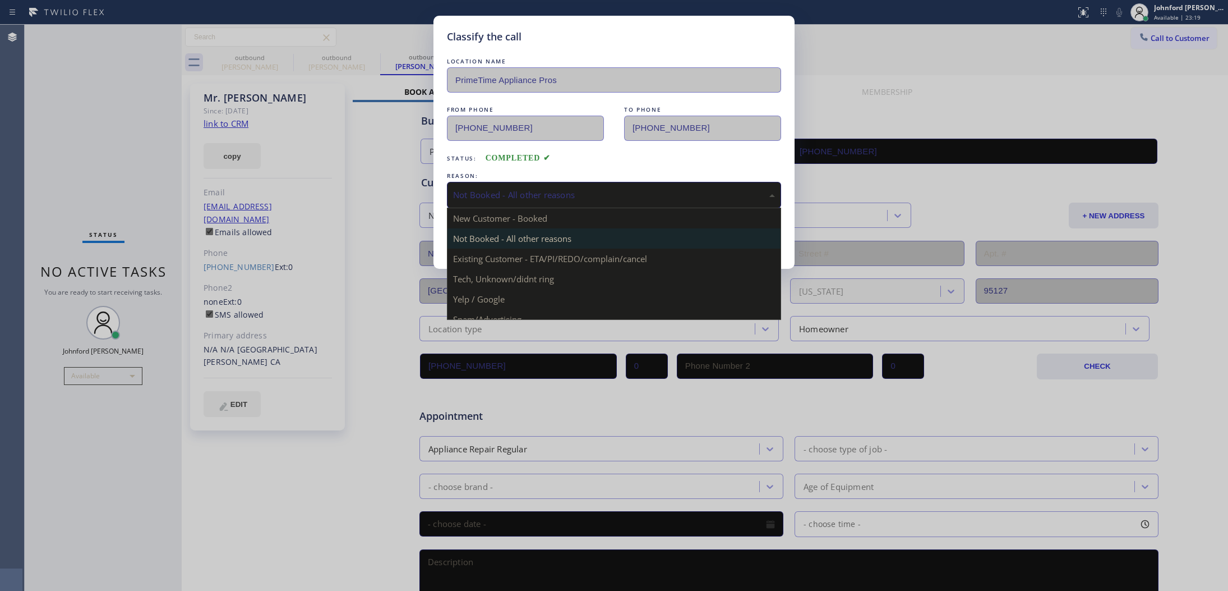
click at [483, 196] on div "Not Booked - All other reasons" at bounding box center [614, 194] width 322 height 13
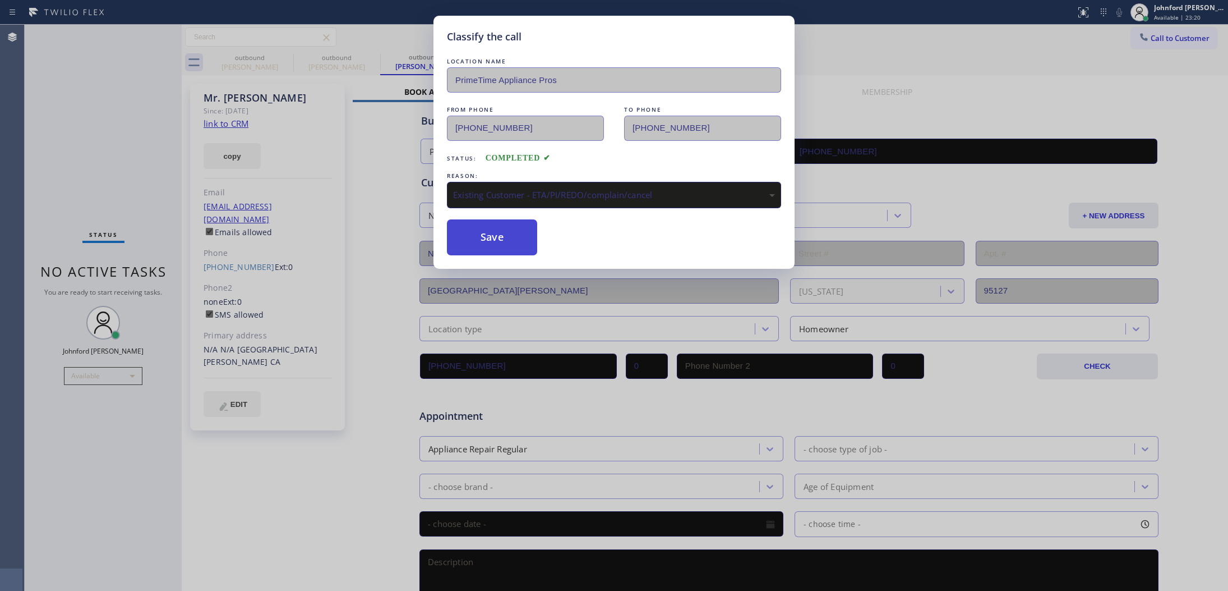
drag, startPoint x: 485, startPoint y: 243, endPoint x: 486, endPoint y: 237, distance: 6.3
click at [486, 239] on button "Save" at bounding box center [492, 237] width 90 height 36
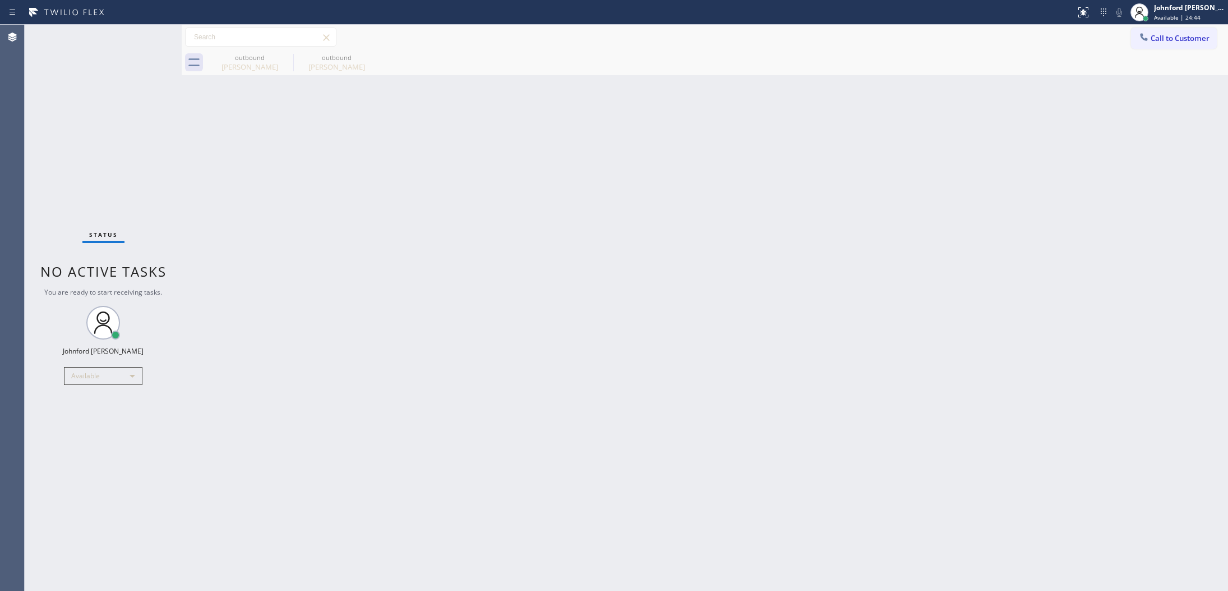
drag, startPoint x: 122, startPoint y: 144, endPoint x: 237, endPoint y: 141, distance: 114.5
click at [122, 144] on div "Status No active tasks You are ready to start receiving tasks. [PERSON_NAME] Av…" at bounding box center [103, 308] width 157 height 566
click at [1168, 38] on span "Call to Customer" at bounding box center [1180, 38] width 59 height 10
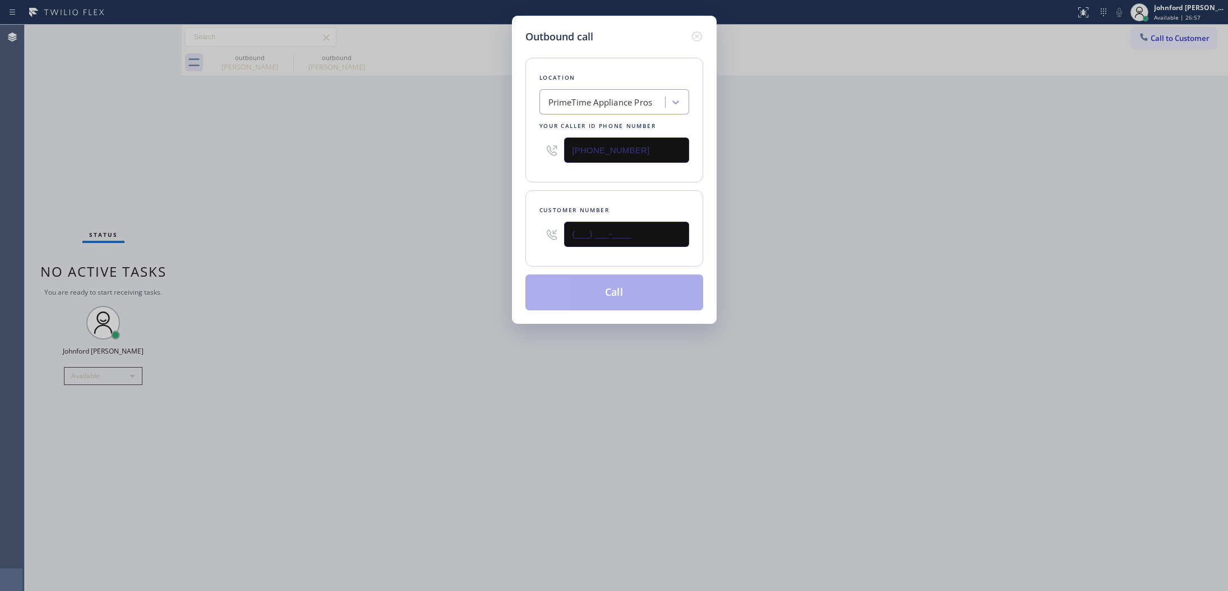
drag, startPoint x: 601, startPoint y: 232, endPoint x: 459, endPoint y: 232, distance: 141.9
click at [500, 232] on div "Outbound call Location PrimeTime Appliance Pros Your caller id phone number [PH…" at bounding box center [614, 295] width 1228 height 591
paste input "310) 743-3121"
type input "[PHONE_NUMBER]"
click at [368, 232] on div "Outbound call Location PrimeTime Appliance Pros Your caller id phone number [PH…" at bounding box center [614, 295] width 1228 height 591
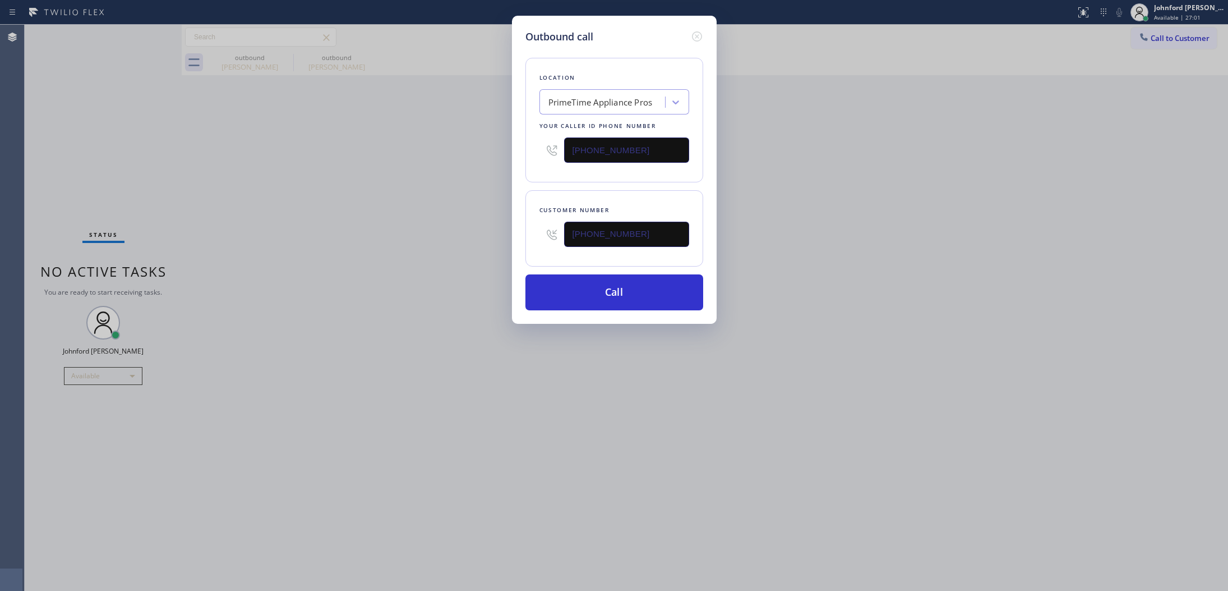
paste input "888) 909-0120"
drag, startPoint x: 648, startPoint y: 136, endPoint x: 455, endPoint y: 147, distance: 193.3
click at [475, 147] on div "Outbound call Location PrimeTime Appliance Pros Your caller id phone number [PH…" at bounding box center [614, 295] width 1228 height 591
type input "[PHONE_NUMBER]"
click at [436, 153] on div "Outbound call Location PrimeTime Appliance Pros Your caller id phone number [PH…" at bounding box center [614, 295] width 1228 height 591
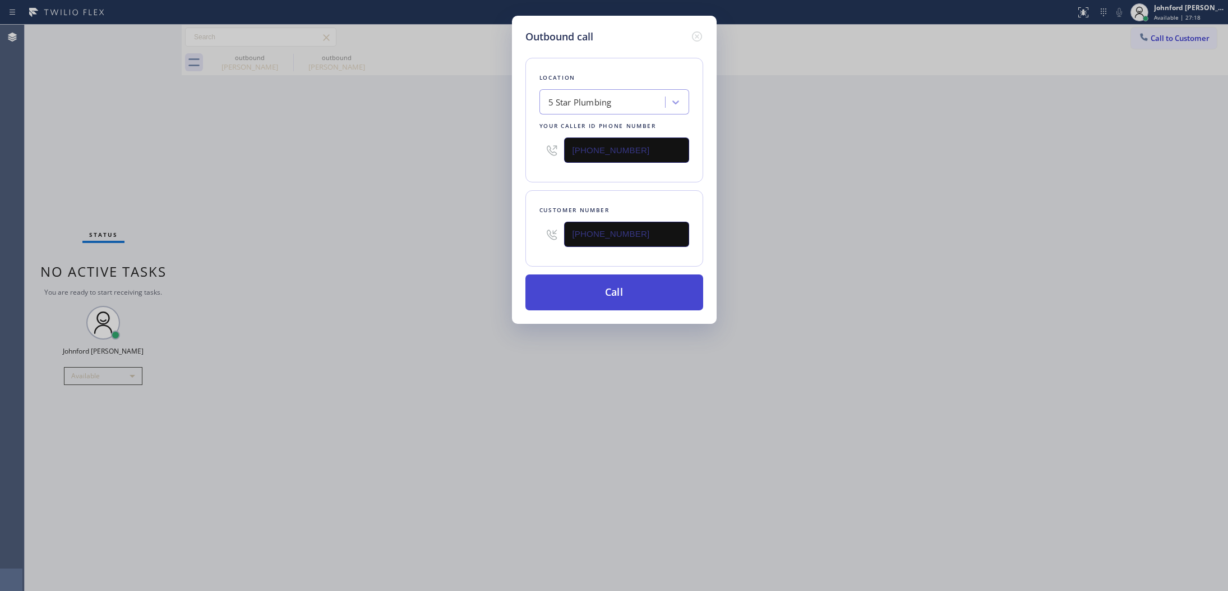
click at [624, 289] on button "Call" at bounding box center [615, 292] width 178 height 36
drag, startPoint x: 794, startPoint y: 195, endPoint x: 859, endPoint y: 37, distance: 171.0
click at [797, 177] on div "Outbound call Location 5 Star Plumbing Your caller id phone number [PHONE_NUMBE…" at bounding box center [614, 295] width 1228 height 591
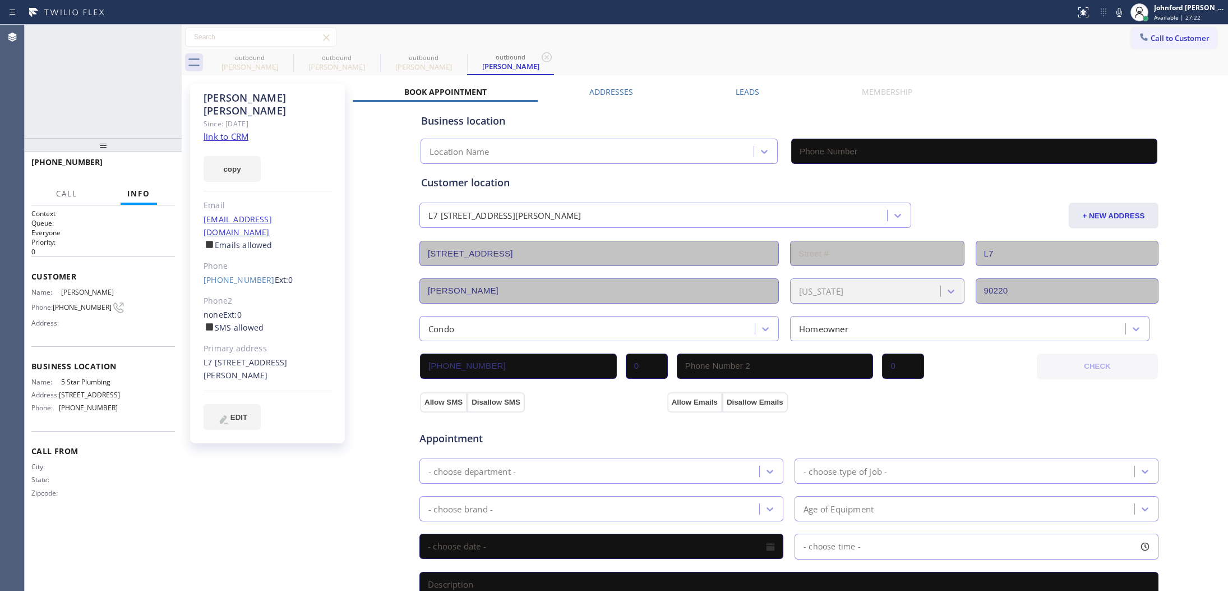
type input "[PHONE_NUMBER]"
click at [286, 57] on icon at bounding box center [286, 57] width 10 height 10
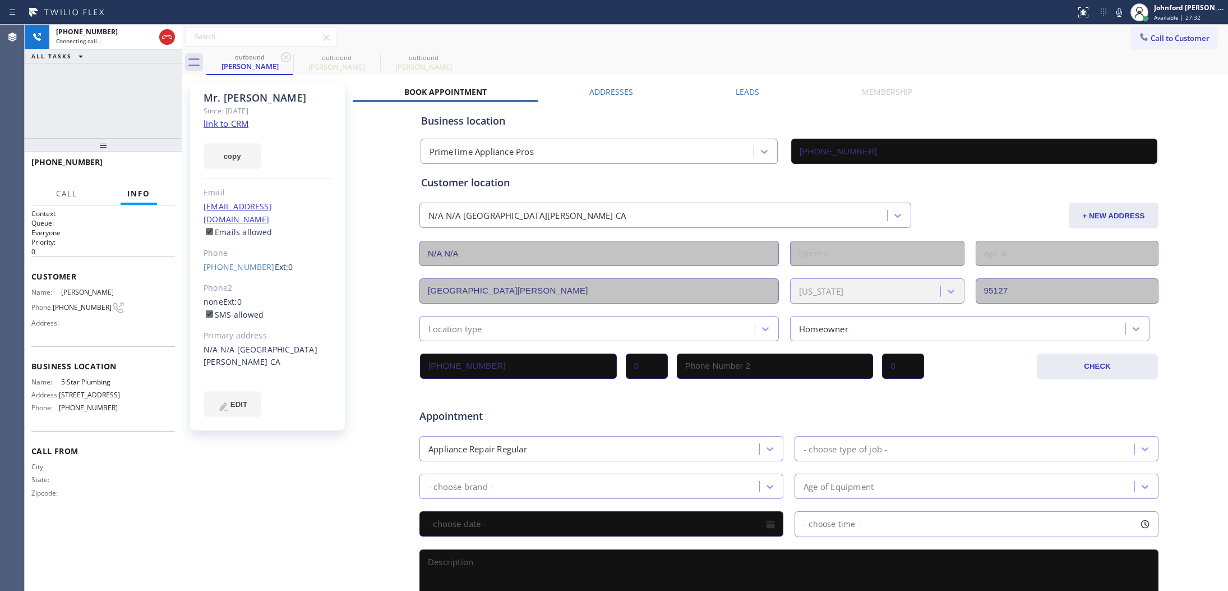
click at [286, 57] on icon at bounding box center [286, 57] width 10 height 10
type input "[PHONE_NUMBER]"
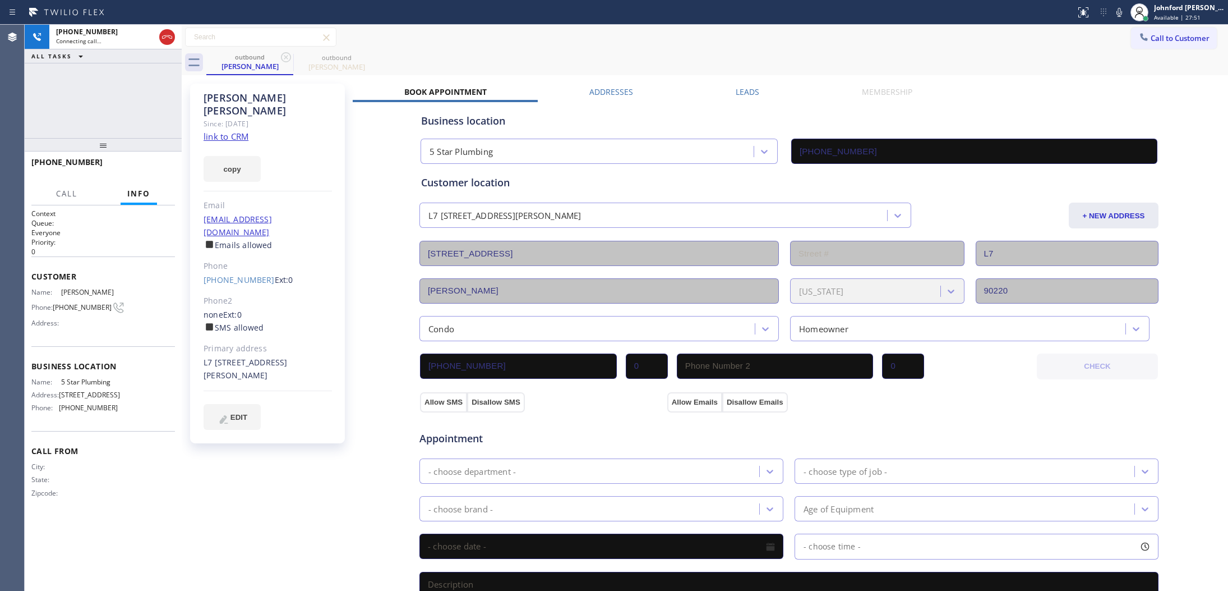
click at [447, 38] on div "Call to Customer Outbound call Location 5 Star Plumbing Your caller id phone nu…" at bounding box center [705, 37] width 1047 height 20
click at [169, 35] on icon at bounding box center [166, 36] width 13 height 13
click at [242, 274] on link "[PHONE_NUMBER]" at bounding box center [239, 279] width 71 height 11
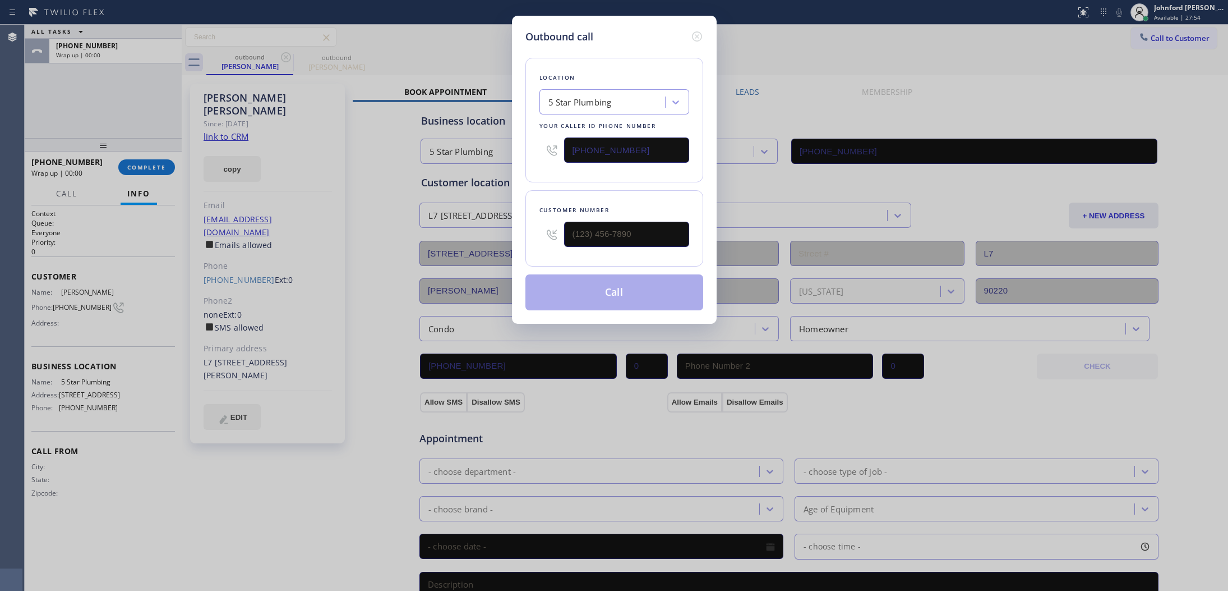
drag, startPoint x: 523, startPoint y: 147, endPoint x: 450, endPoint y: 158, distance: 74.3
click at [450, 158] on div "Outbound call Location 5 Star Plumbing Your caller id phone number [PHONE_NUMBE…" at bounding box center [614, 295] width 1228 height 591
type input "[PHONE_NUMBER]"
paste input "323) 508-2455"
type input "[PHONE_NUMBER]"
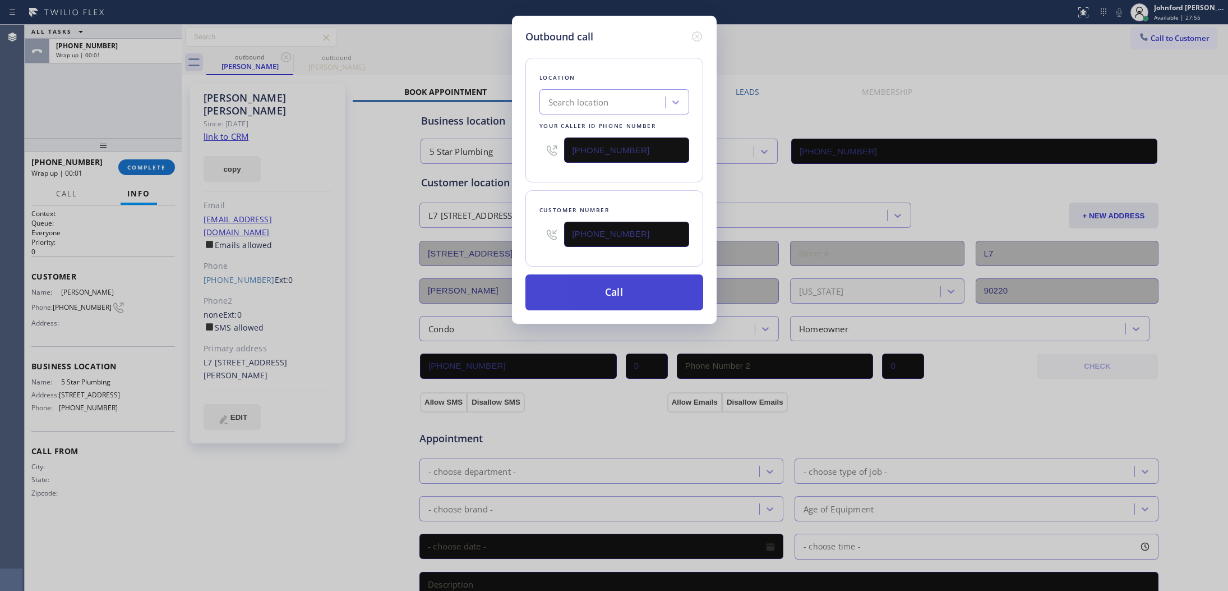
click at [614, 291] on button "Call" at bounding box center [615, 292] width 178 height 36
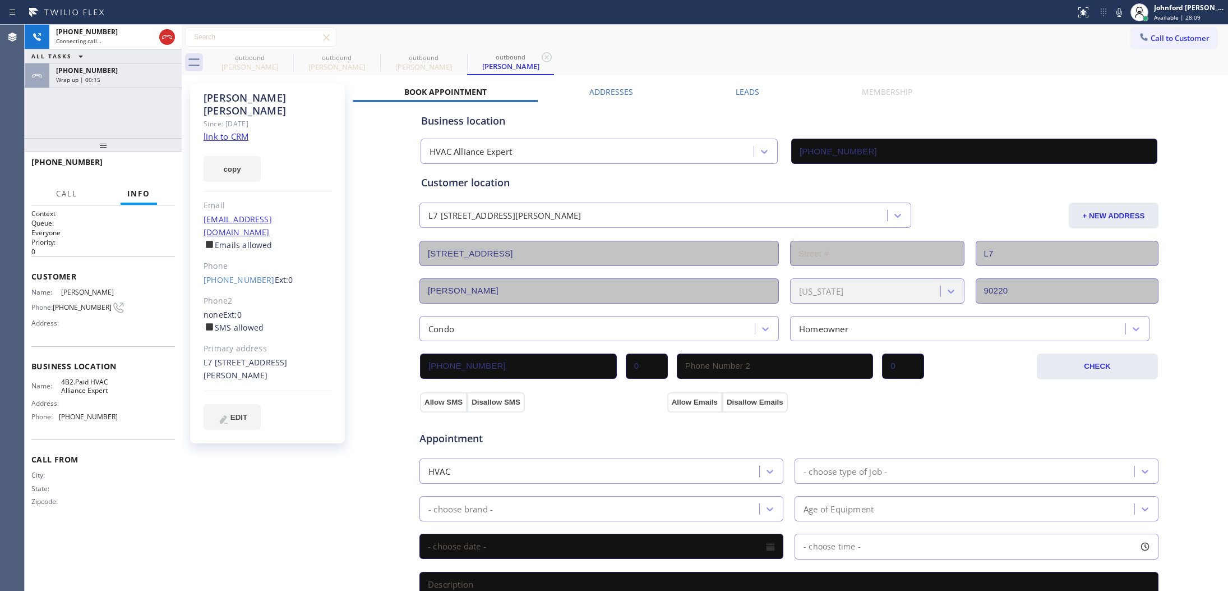
click at [118, 105] on div "[PHONE_NUMBER] Connecting call… ALL TASKS ALL TASKS ACTIVE TASKS TASKS IN WRAP …" at bounding box center [103, 81] width 157 height 113
click at [118, 77] on div "Wrap up | 00:15" at bounding box center [115, 80] width 119 height 8
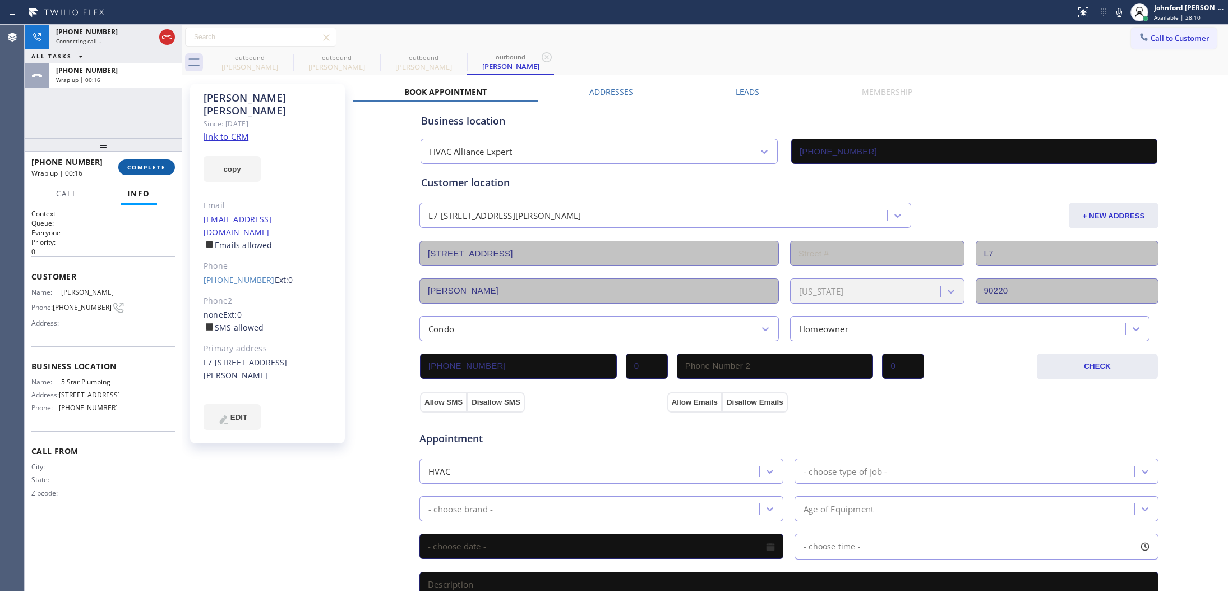
click at [149, 163] on span "COMPLETE" at bounding box center [146, 167] width 39 height 8
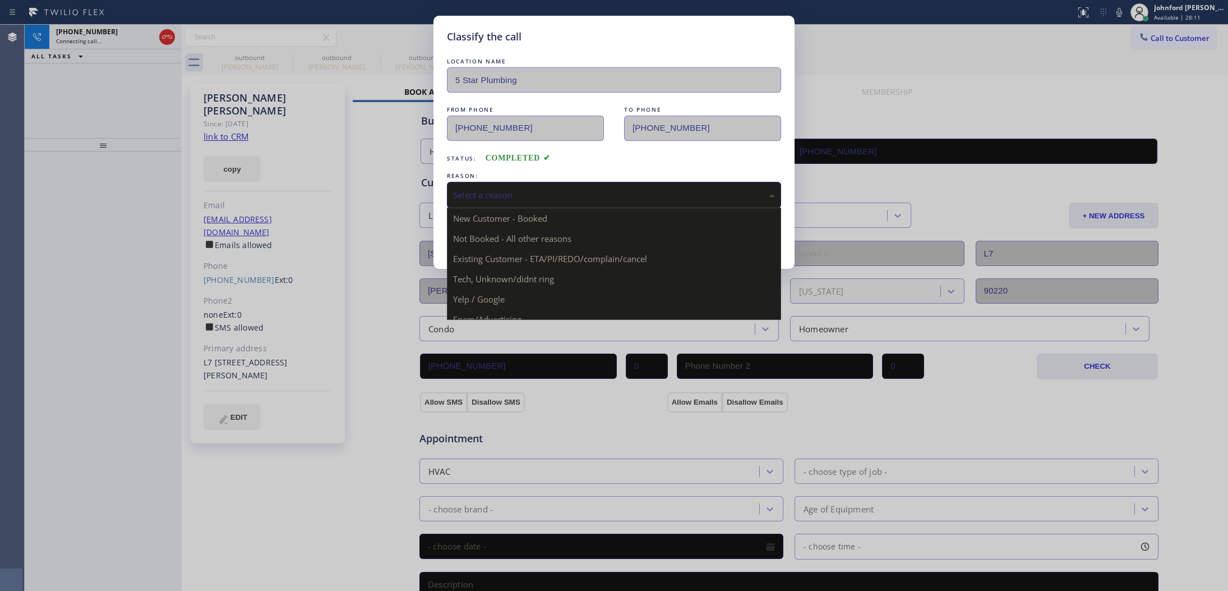
click at [492, 192] on div "Select a reason" at bounding box center [614, 194] width 322 height 13
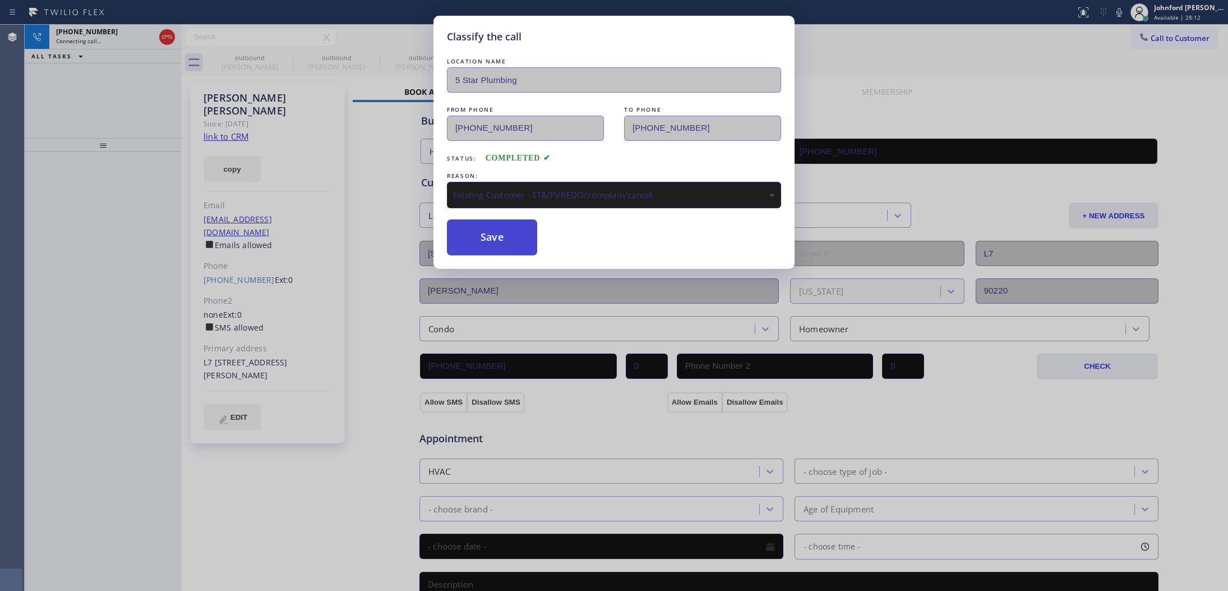
click at [481, 226] on button "Save" at bounding box center [492, 237] width 90 height 36
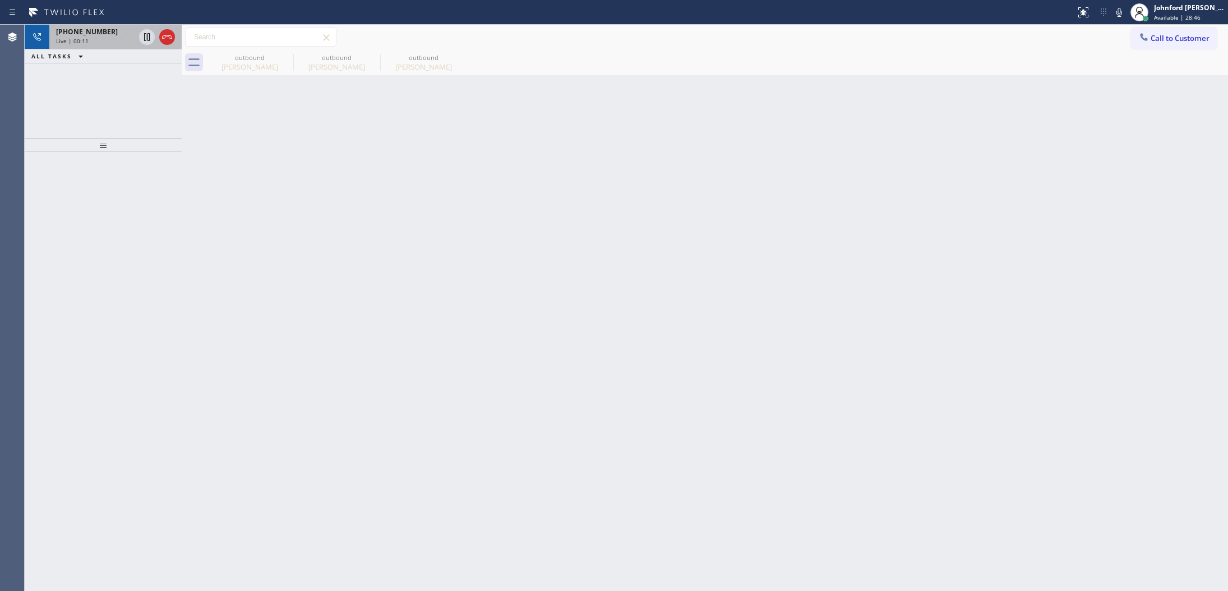
click at [108, 41] on div "Live | 00:11" at bounding box center [95, 41] width 79 height 8
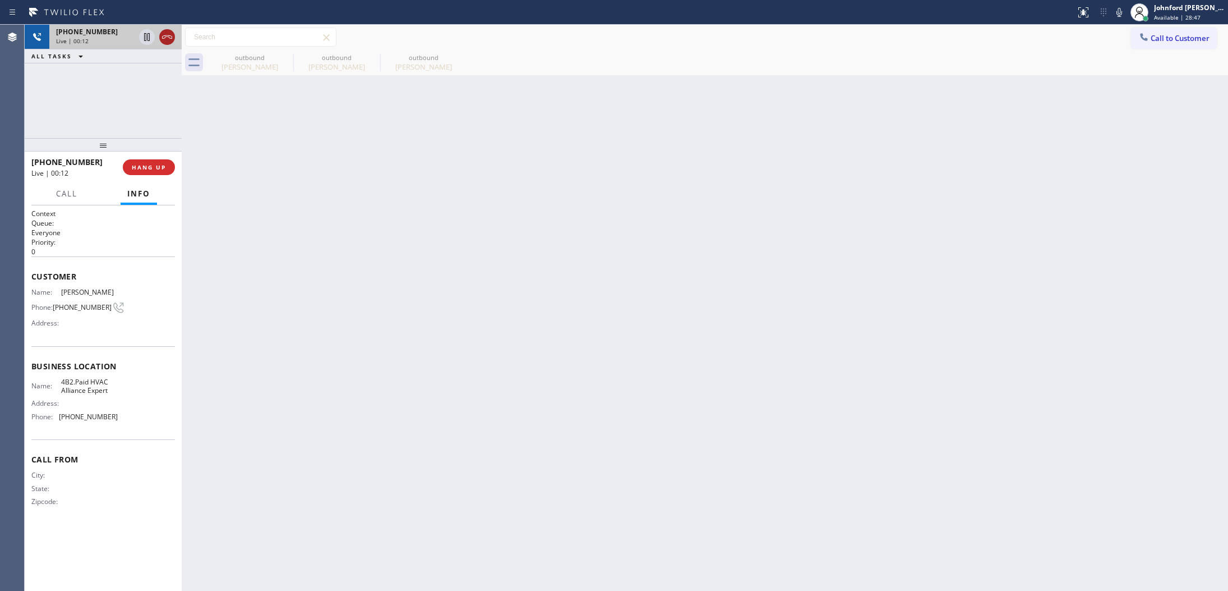
click at [160, 40] on icon at bounding box center [166, 36] width 13 height 13
click at [136, 170] on span "COMPLETE" at bounding box center [146, 167] width 39 height 8
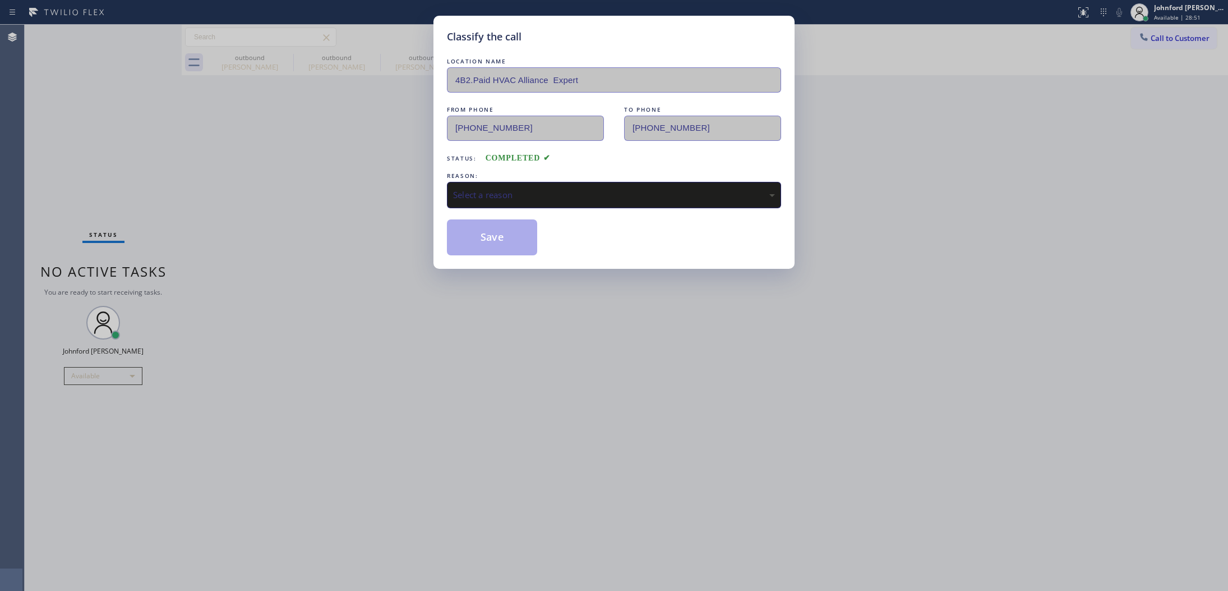
click at [571, 188] on div "Select a reason" at bounding box center [614, 194] width 322 height 13
click at [498, 245] on button "Save" at bounding box center [492, 237] width 90 height 36
type input "[PHONE_NUMBER]"
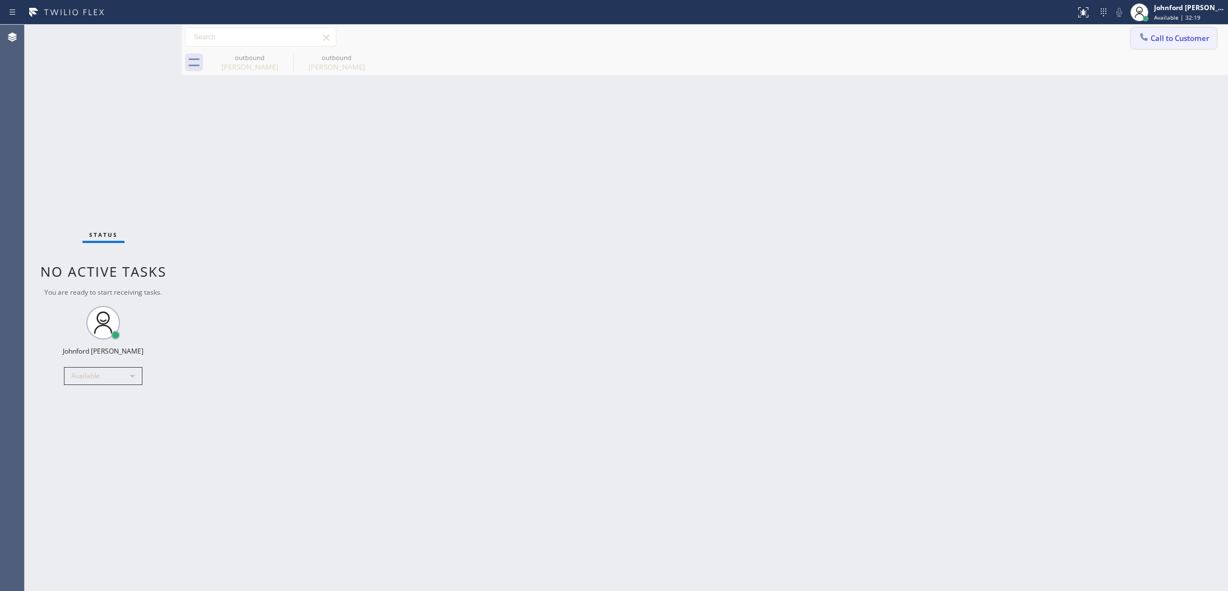
click at [1150, 34] on div at bounding box center [1144, 37] width 13 height 13
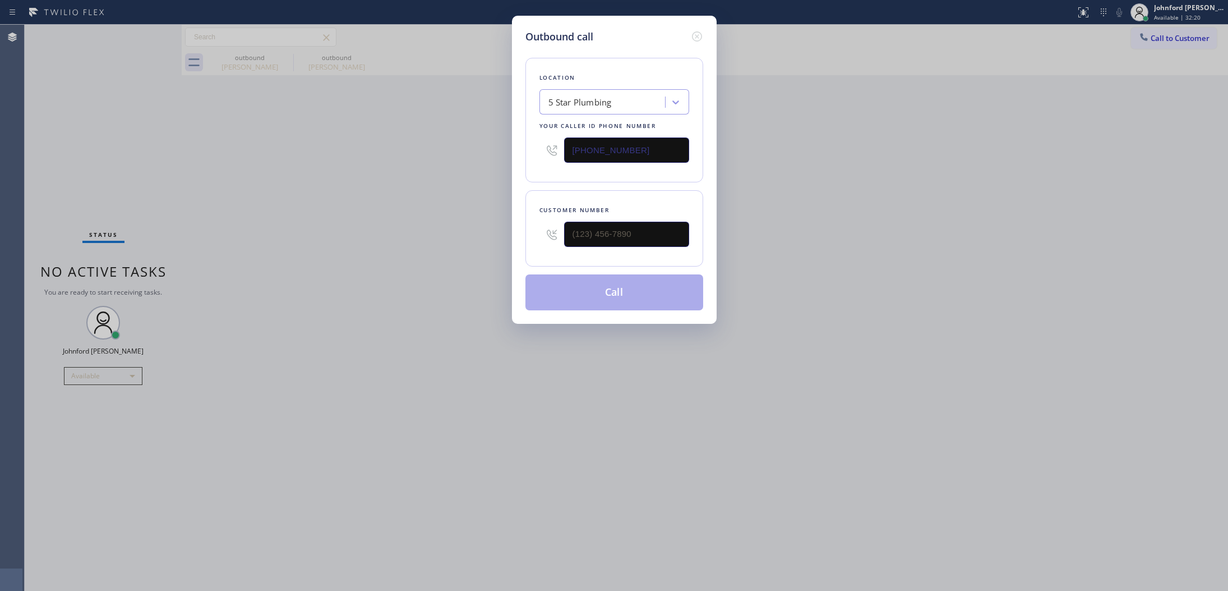
drag, startPoint x: 657, startPoint y: 149, endPoint x: 505, endPoint y: 137, distance: 152.4
click at [505, 137] on div "Outbound call Location 5 Star Plumbing Your caller id phone number [PHONE_NUMBE…" at bounding box center [614, 295] width 1228 height 591
paste input "44) 791-598"
type input "[PHONE_NUMBER]"
drag, startPoint x: 591, startPoint y: 223, endPoint x: 440, endPoint y: 234, distance: 150.7
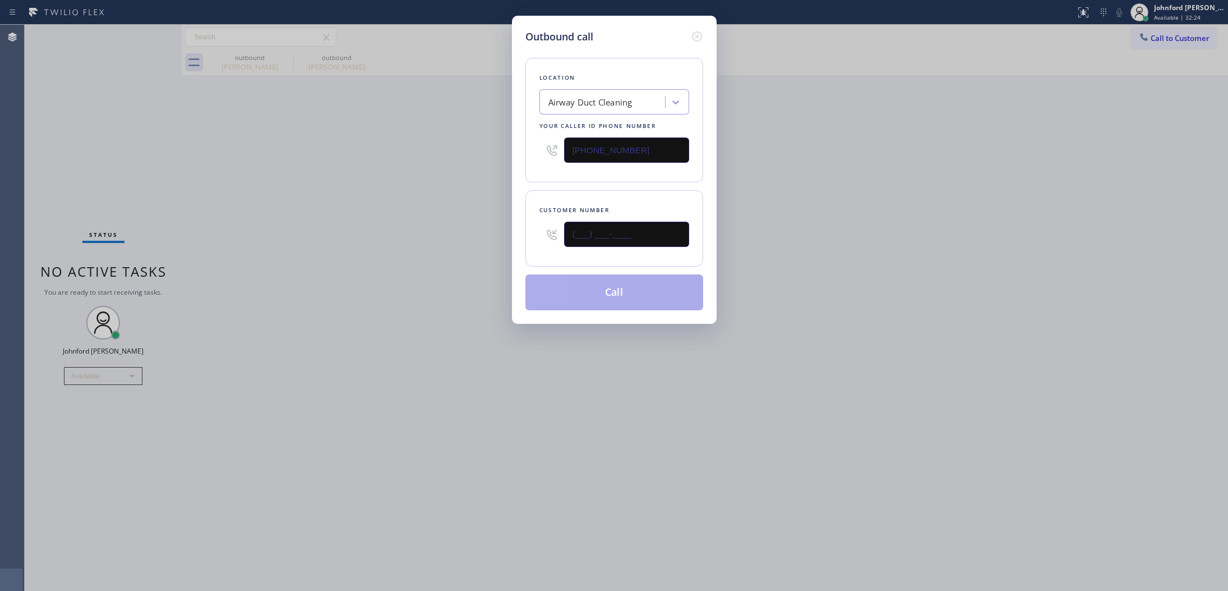
click at [467, 223] on div "Outbound call Location Airway Duct Cleaning Your caller id phone number [PHONE_…" at bounding box center [614, 295] width 1228 height 591
paste input "805) 377-3936"
type input "[PHONE_NUMBER]"
click at [418, 246] on div "Outbound call Location Airway Duct Cleaning Your caller id phone number [PHONE_…" at bounding box center [614, 295] width 1228 height 591
click at [661, 302] on button "Call" at bounding box center [615, 292] width 178 height 36
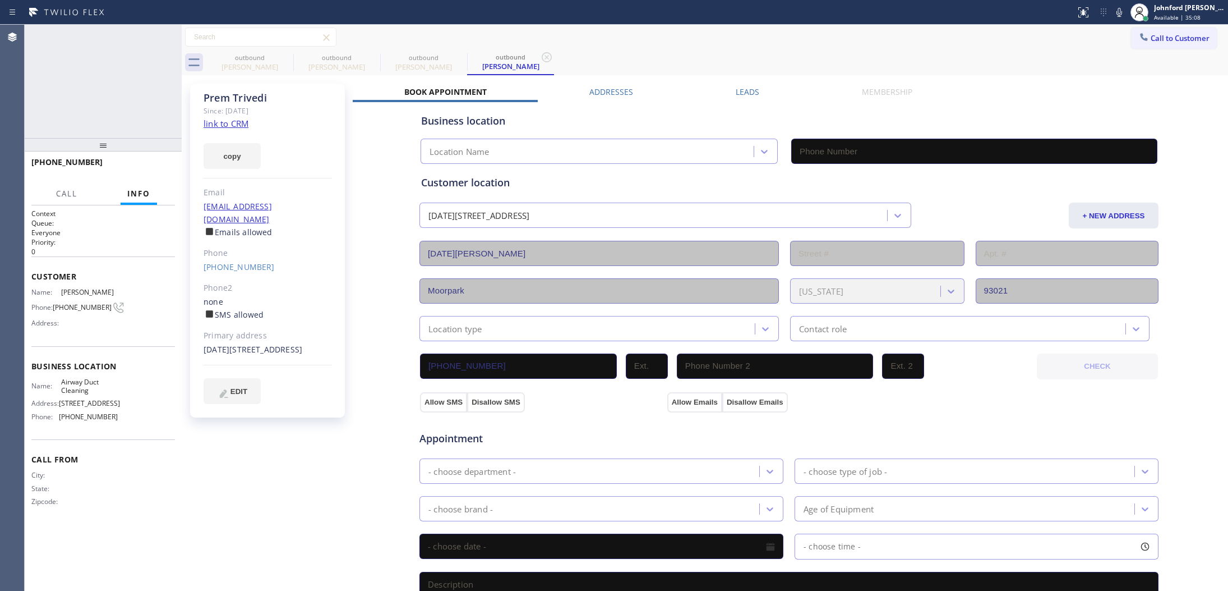
type input "[PHONE_NUMBER]"
click at [284, 52] on icon at bounding box center [286, 57] width 10 height 10
type input "[PHONE_NUMBER]"
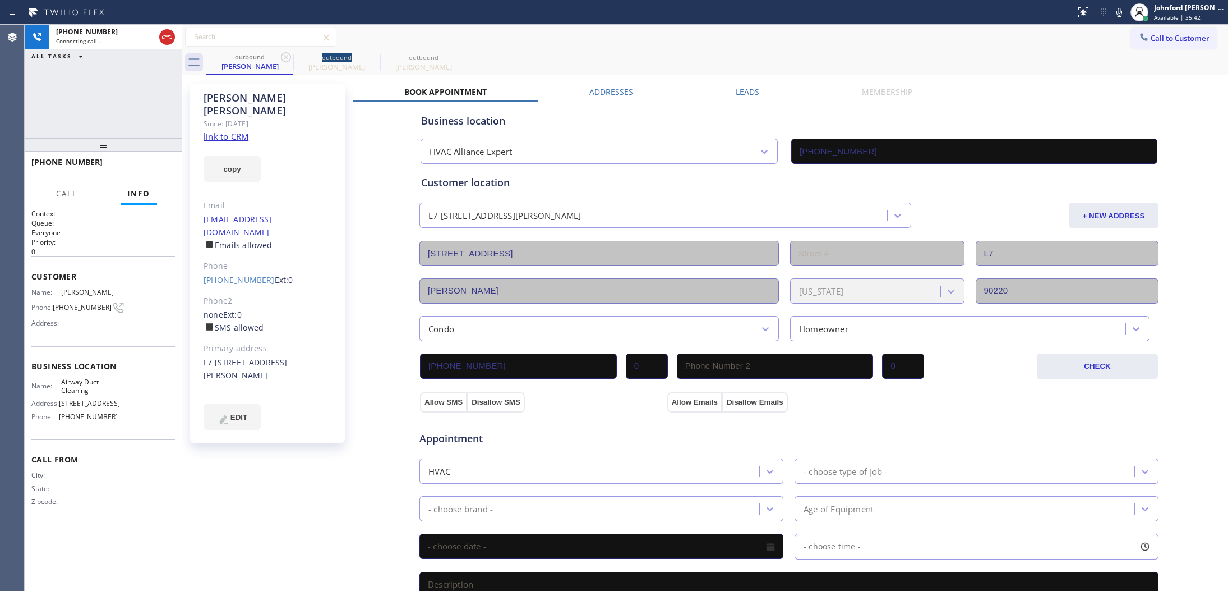
click at [284, 52] on icon at bounding box center [286, 57] width 10 height 10
type input "[PHONE_NUMBER]"
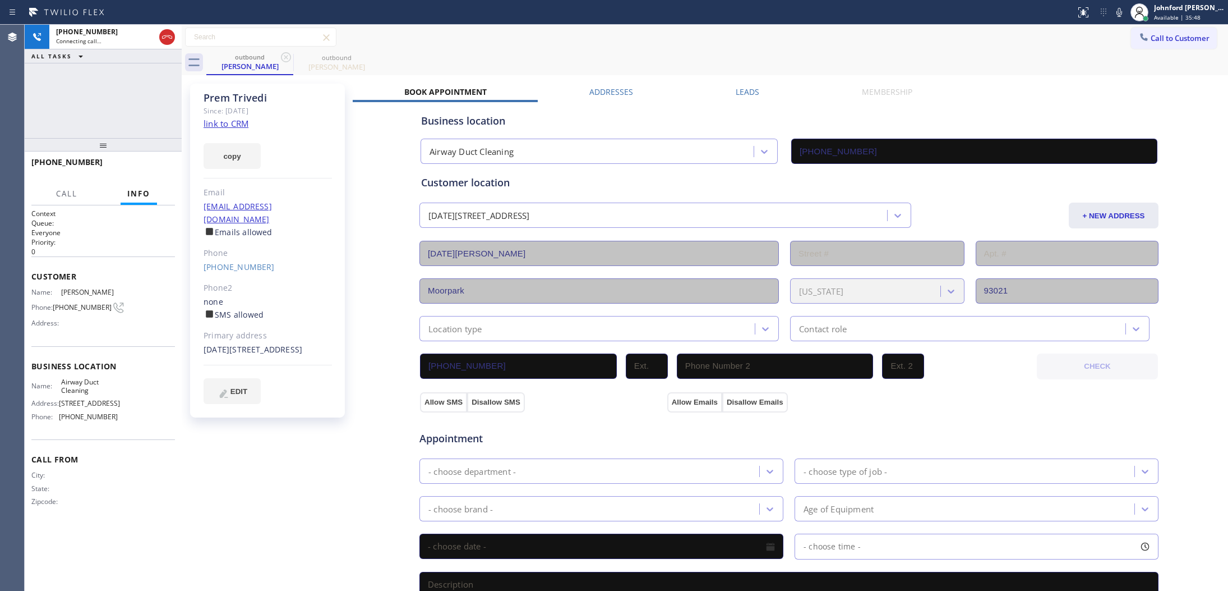
click at [102, 107] on div "[PHONE_NUMBER] Connecting call… ALL TASKS ALL TASKS ACTIVE TASKS TASKS IN WRAP …" at bounding box center [103, 81] width 157 height 113
click at [149, 164] on span "HANG UP" at bounding box center [149, 167] width 34 height 8
click at [125, 166] on button "COMPLETE" at bounding box center [146, 167] width 57 height 16
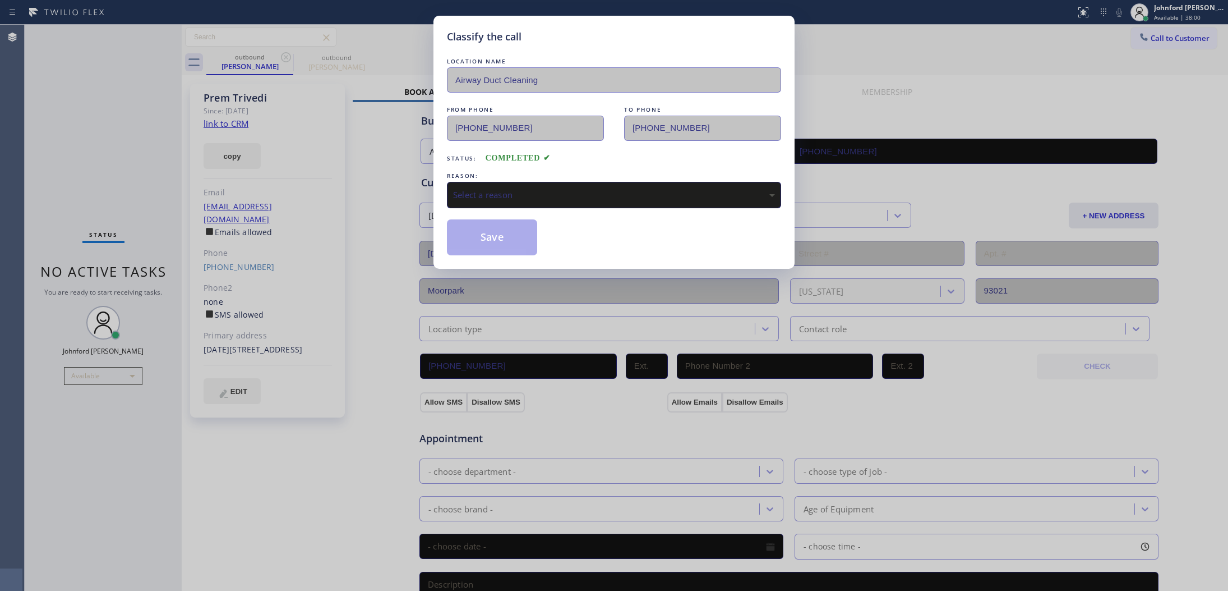
click at [547, 188] on div "Select a reason" at bounding box center [614, 194] width 322 height 13
click at [497, 243] on button "Save" at bounding box center [492, 237] width 90 height 36
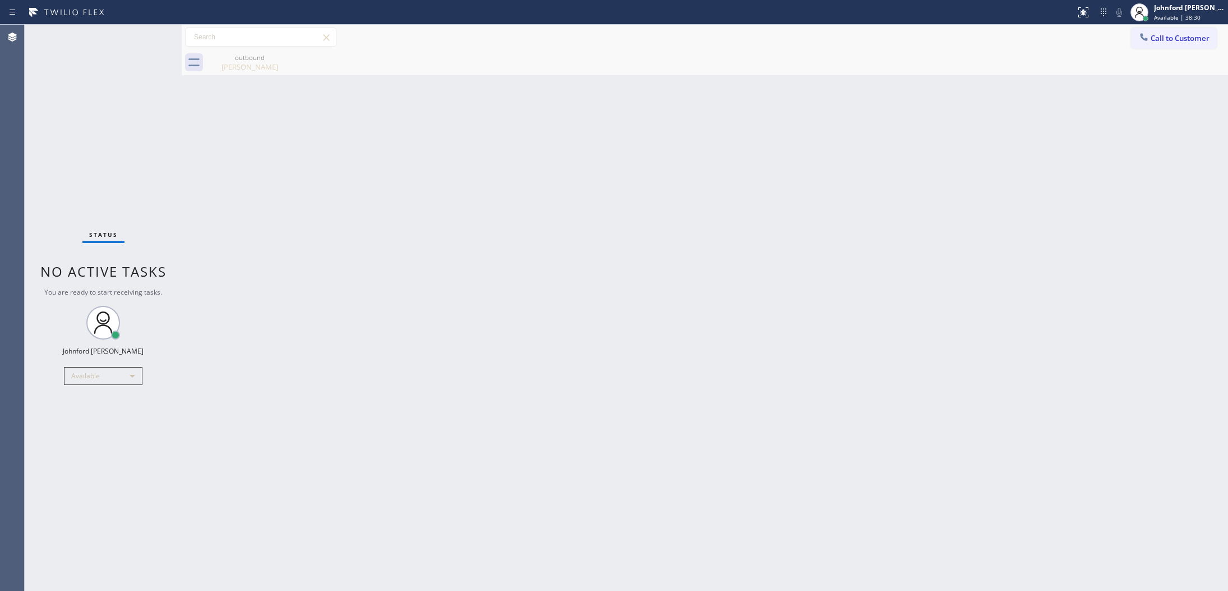
drag, startPoint x: 1154, startPoint y: 34, endPoint x: 1126, endPoint y: 43, distance: 29.1
click at [1140, 38] on button "Call to Customer" at bounding box center [1174, 37] width 86 height 21
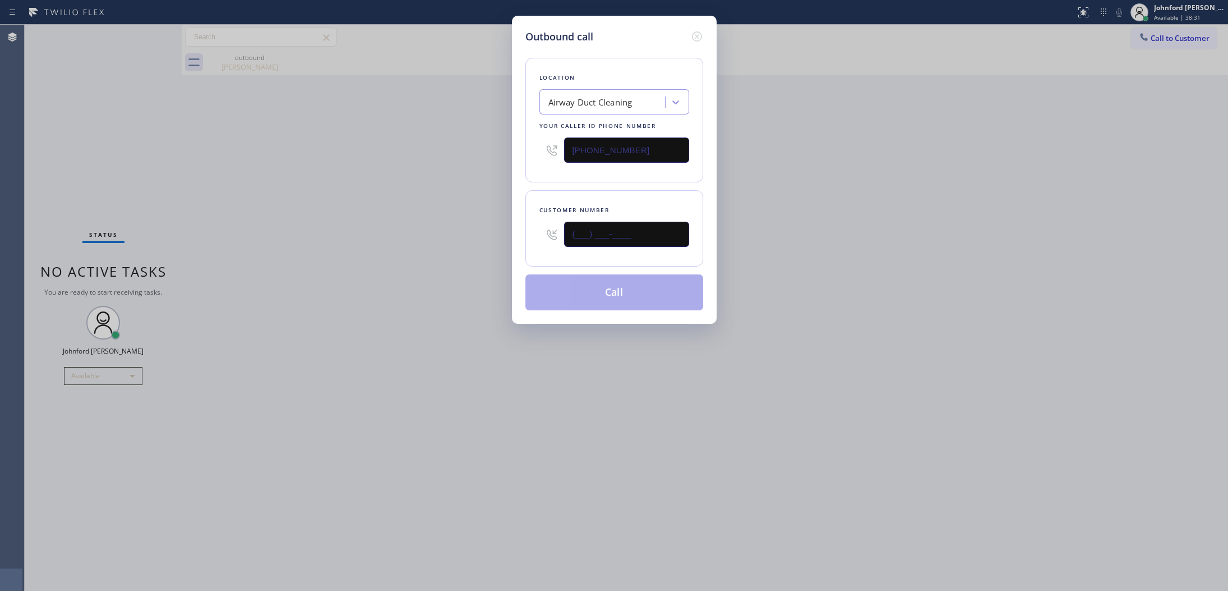
drag, startPoint x: 626, startPoint y: 227, endPoint x: 472, endPoint y: 233, distance: 153.8
click at [486, 233] on div "Outbound call Location Airway Duct Cleaning Your caller id phone number [PHONE_…" at bounding box center [614, 295] width 1228 height 591
paste input "805) 284-6224"
type input "[PHONE_NUMBER]"
click at [442, 236] on div "Outbound call Location Airway Duct Cleaning Your caller id phone number [PHONE_…" at bounding box center [614, 295] width 1228 height 591
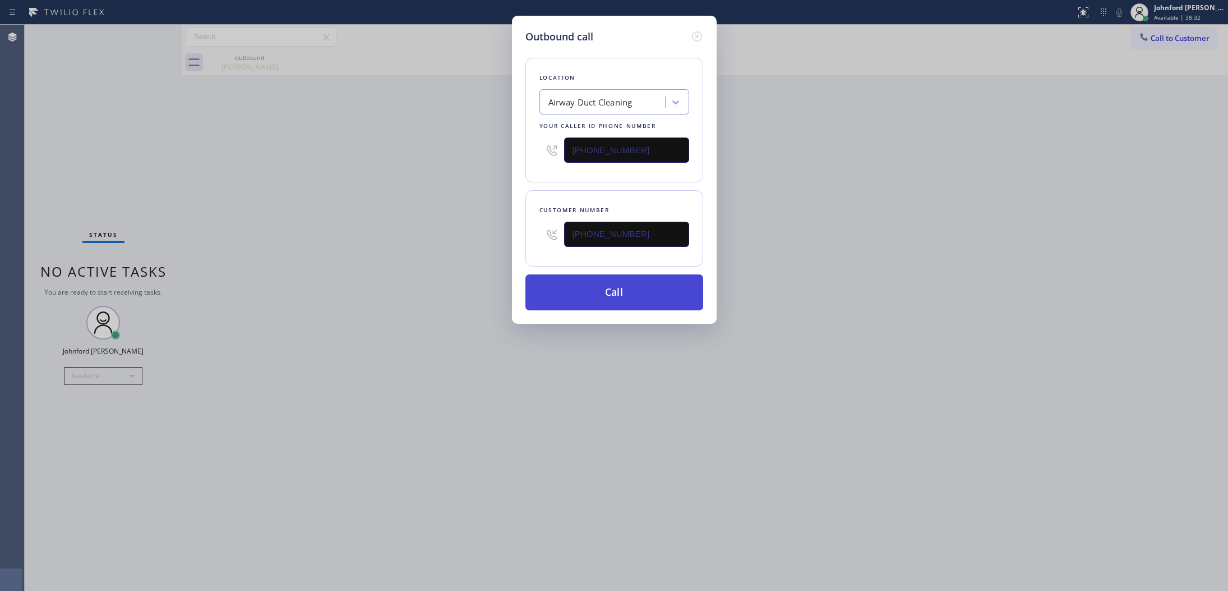
click at [601, 291] on button "Call" at bounding box center [615, 292] width 178 height 36
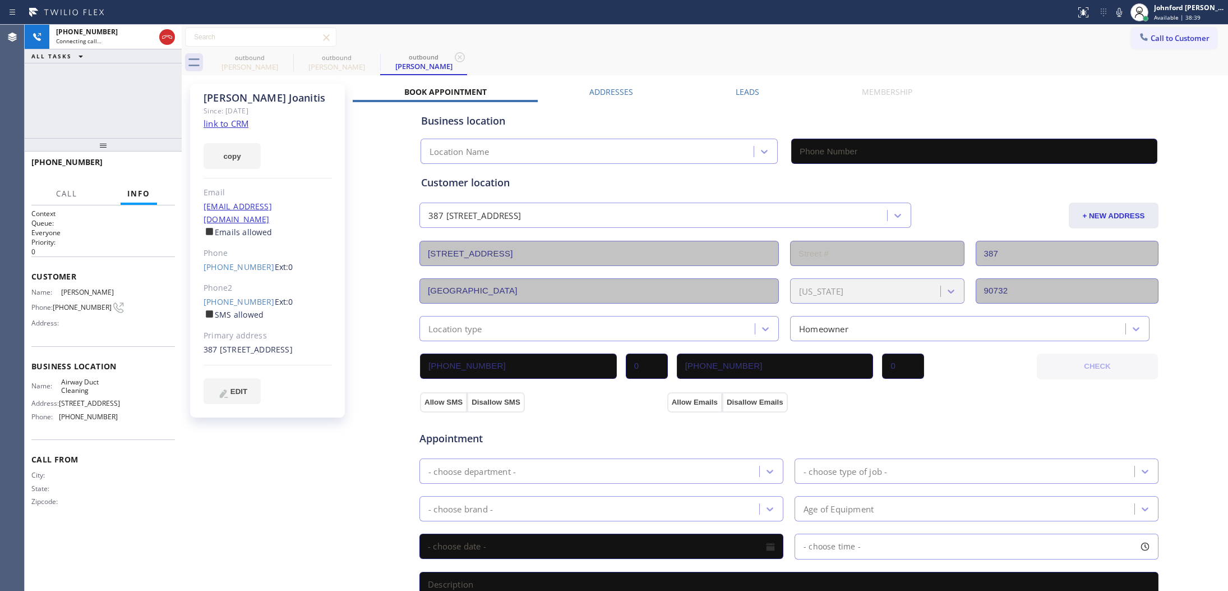
type input "[PHONE_NUMBER]"
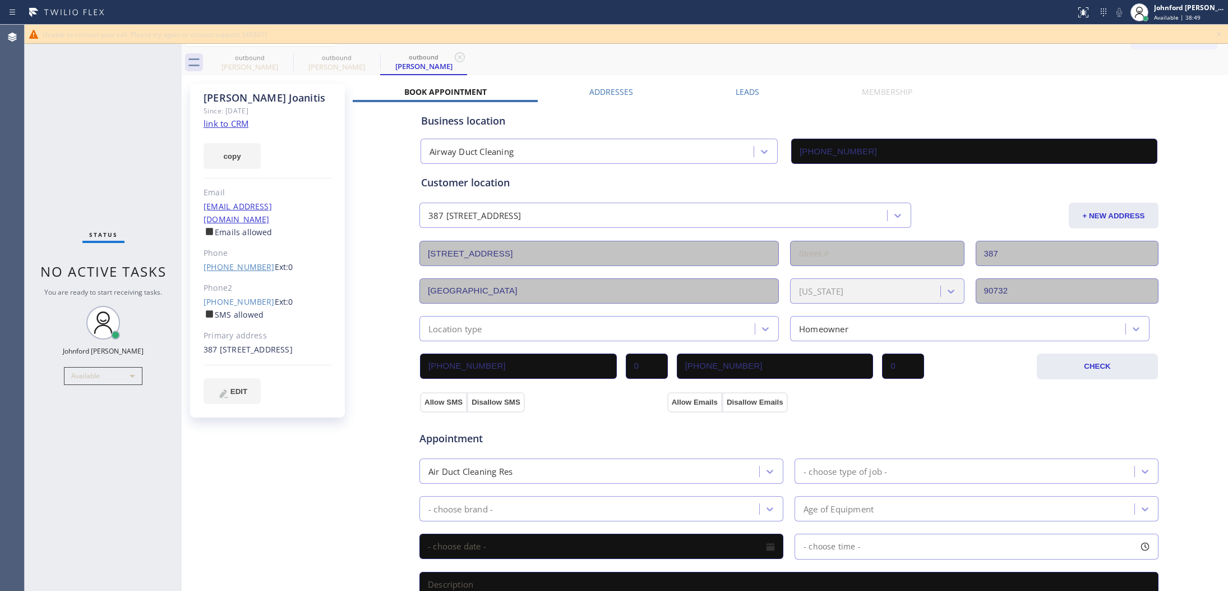
click at [240, 261] on link "[PHONE_NUMBER]" at bounding box center [239, 266] width 71 height 11
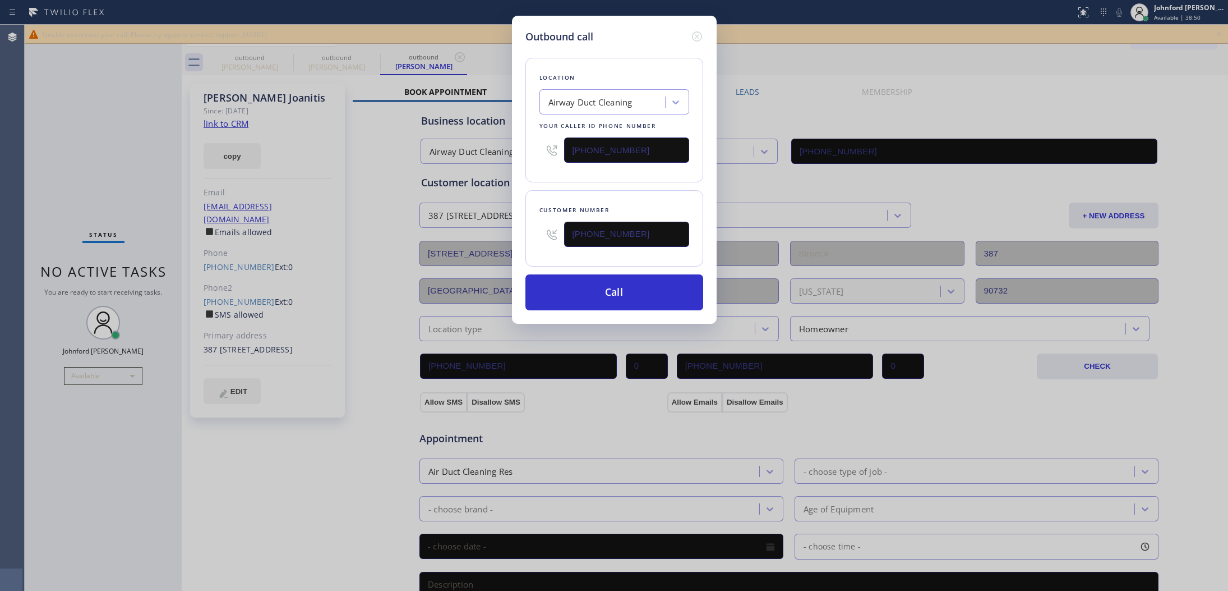
drag, startPoint x: 630, startPoint y: 234, endPoint x: 494, endPoint y: 247, distance: 137.0
click at [494, 247] on div "Outbound call Location Airway Duct Cleaning Your caller id phone number [PHONE_…" at bounding box center [614, 295] width 1228 height 591
paste input "55) 731-4952"
type input "[PHONE_NUMBER]"
drag, startPoint x: 652, startPoint y: 138, endPoint x: 513, endPoint y: 175, distance: 144.0
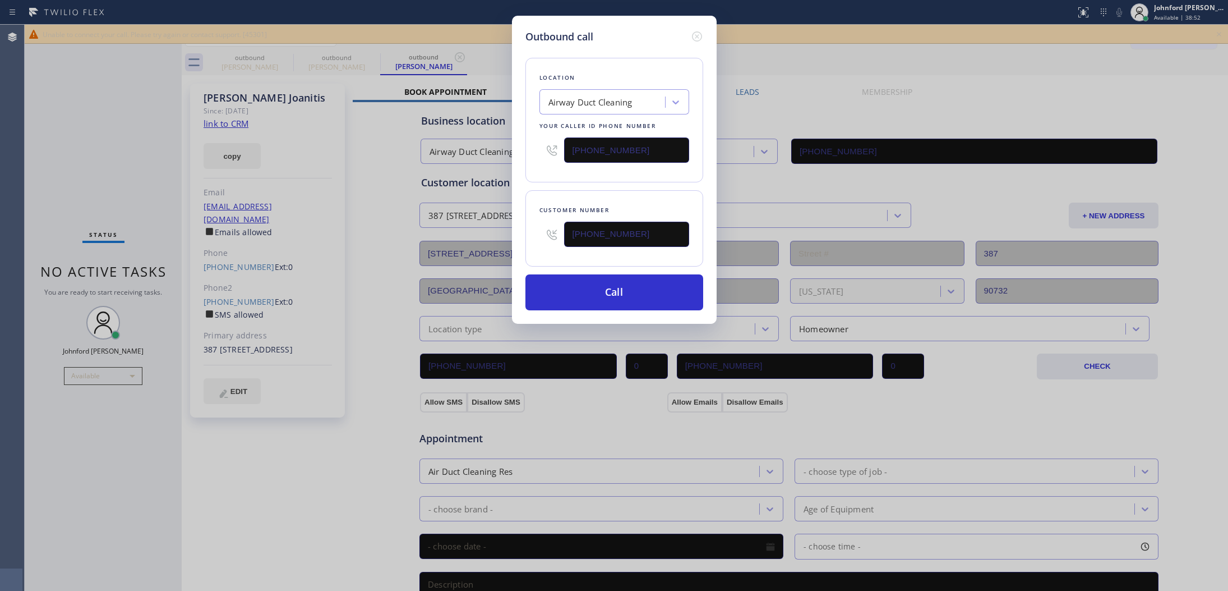
click at [531, 156] on div "Location Airway Duct Cleaning Your caller id phone number [PHONE_NUMBER]" at bounding box center [615, 120] width 178 height 125
paste input "55) 731-4952"
type input "[PHONE_NUMBER]"
click at [609, 289] on button "Call" at bounding box center [615, 292] width 178 height 36
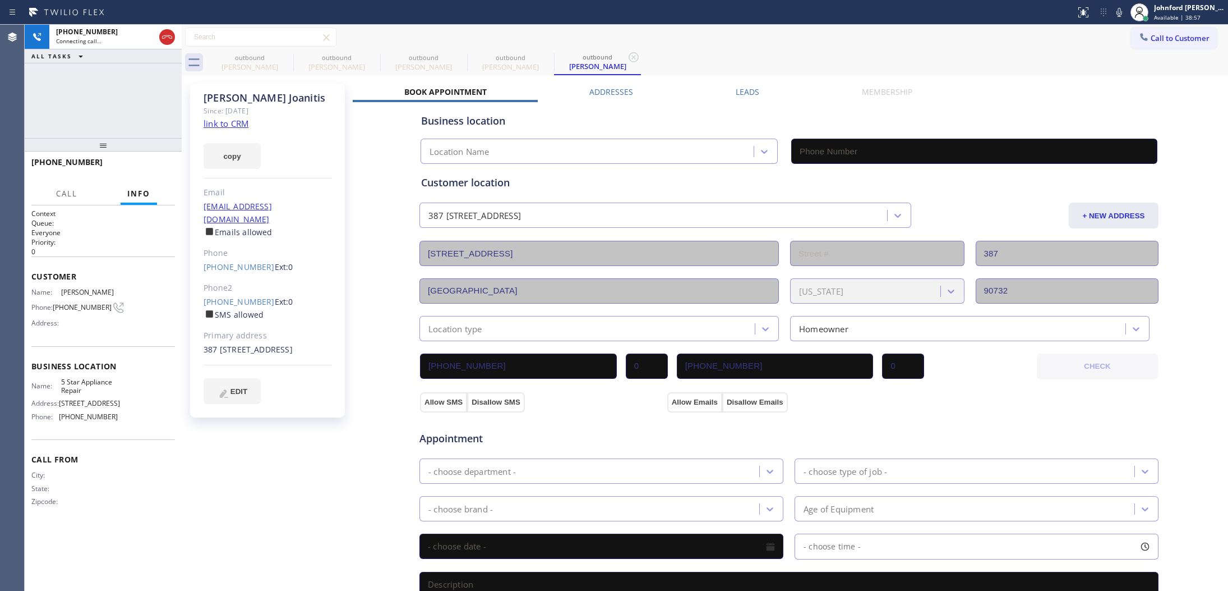
type input "[PHONE_NUMBER]"
click at [280, 62] on icon at bounding box center [285, 56] width 13 height 13
click at [0, 0] on icon at bounding box center [0, 0] width 0 height 0
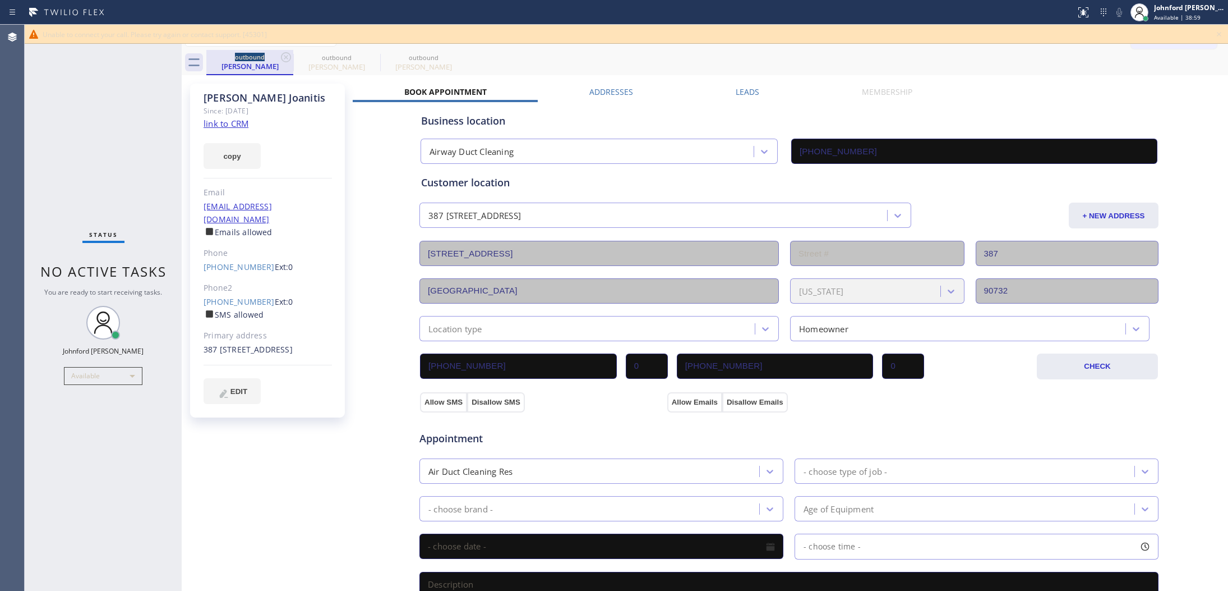
click at [277, 57] on div "outbound" at bounding box center [250, 57] width 85 height 8
click at [278, 54] on div "outbound" at bounding box center [250, 57] width 85 height 8
click at [149, 135] on div "Status No active tasks You are ready to start receiving tasks. [PERSON_NAME] Av…" at bounding box center [103, 308] width 157 height 566
click at [903, 57] on div "outbound [PERSON_NAME] outbound [PERSON_NAME] outbound [PERSON_NAME]" at bounding box center [717, 62] width 1022 height 25
click at [248, 296] on link "[PHONE_NUMBER]" at bounding box center [239, 301] width 71 height 11
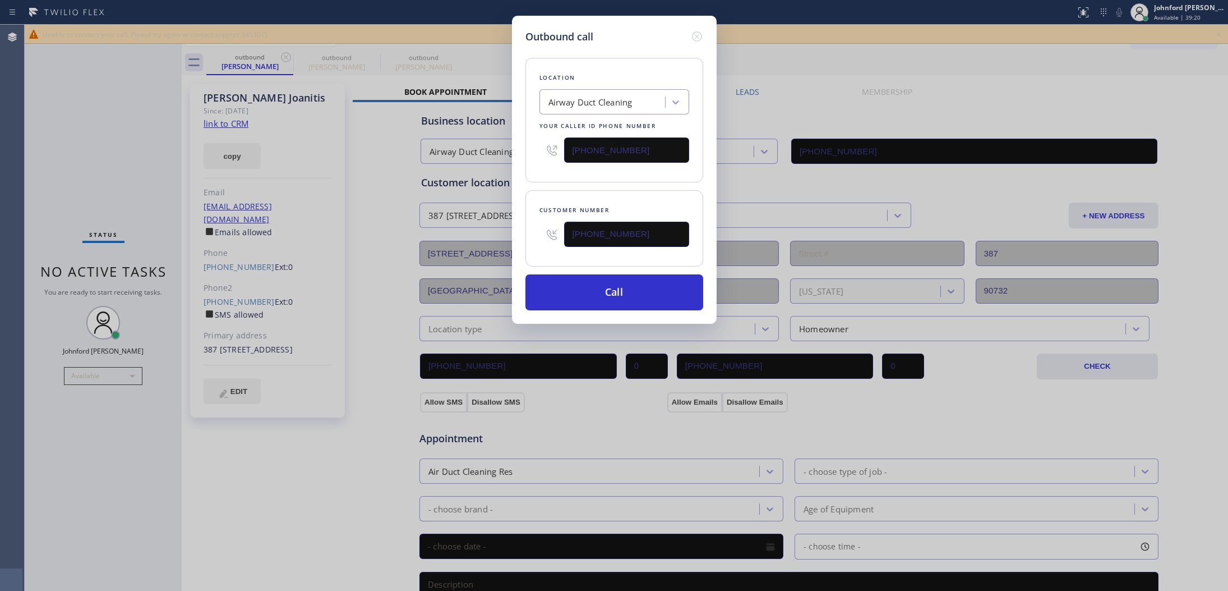
type input "[PHONE_NUMBER]"
drag, startPoint x: 647, startPoint y: 148, endPoint x: 512, endPoint y: 149, distance: 134.6
click at [512, 149] on div "Outbound call Location Airway Duct Cleaning Your caller id phone number [PHONE_…" at bounding box center [614, 170] width 205 height 308
paste input "55) 731-4952"
type input "[PHONE_NUMBER]"
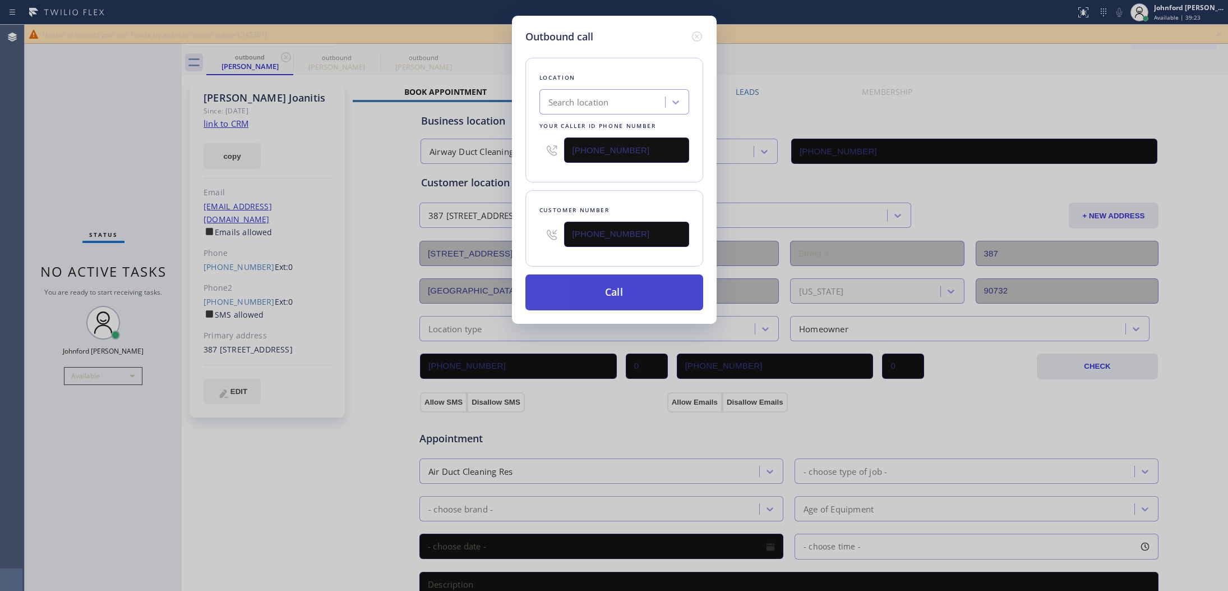
click at [627, 296] on button "Call" at bounding box center [615, 292] width 178 height 36
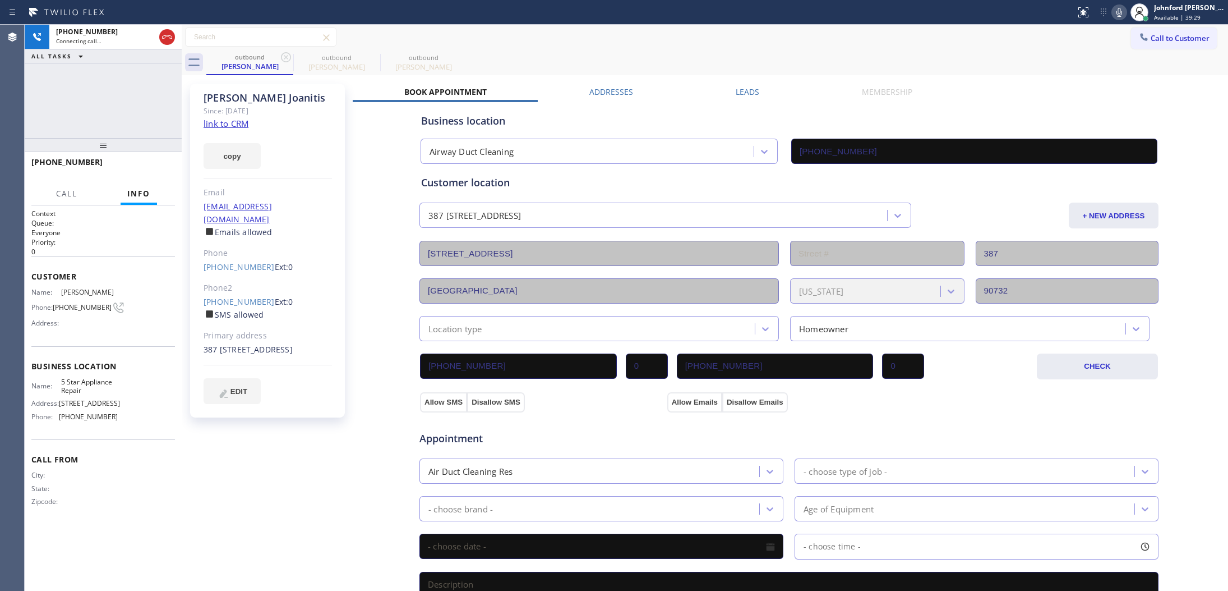
click at [1117, 13] on icon at bounding box center [1119, 12] width 13 height 13
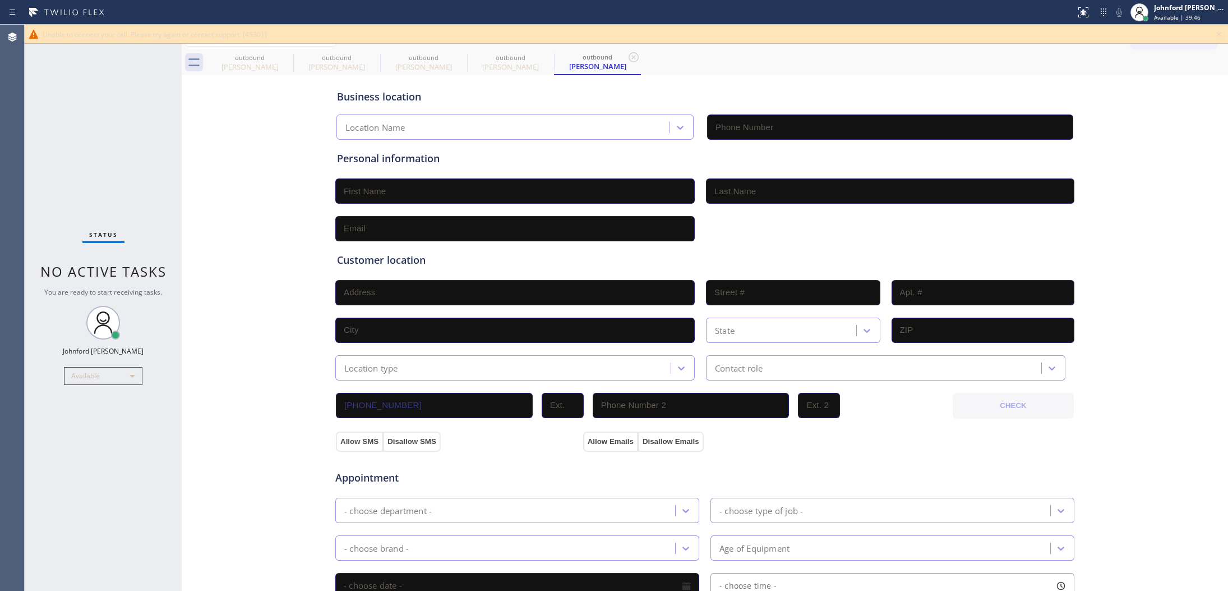
type input "[PHONE_NUMBER]"
click at [917, 88] on div "Business location 5 Star Appliance Repair [PHONE_NUMBER]" at bounding box center [705, 109] width 740 height 62
click at [288, 55] on icon at bounding box center [285, 56] width 13 height 13
type input "[PHONE_NUMBER]"
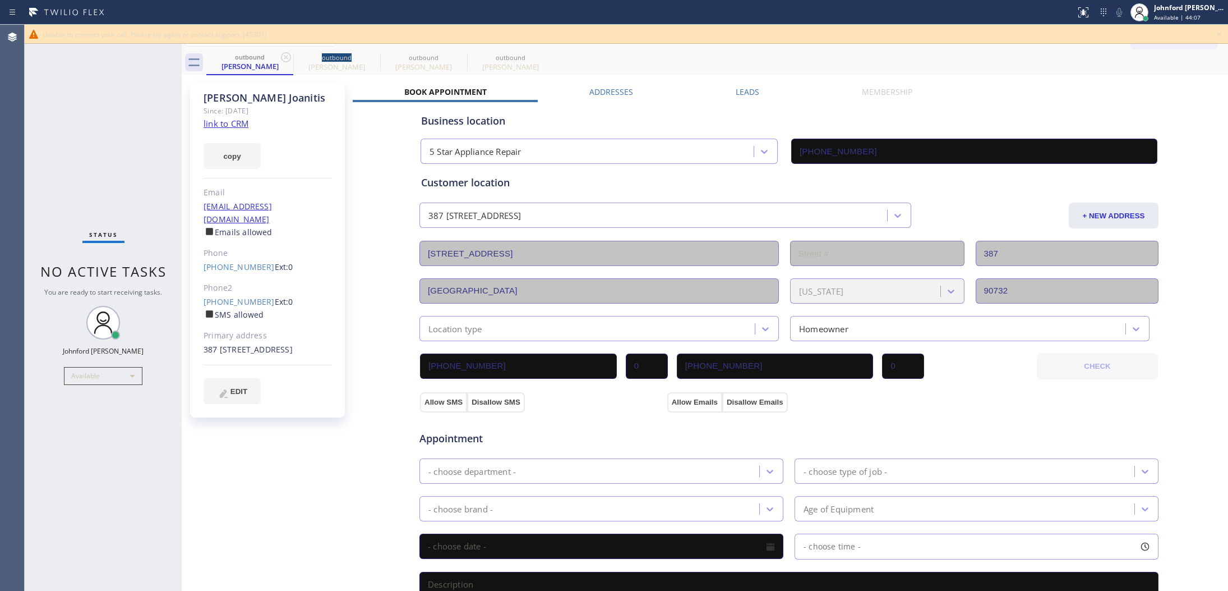
click at [288, 55] on icon at bounding box center [285, 56] width 13 height 13
click at [1220, 35] on icon at bounding box center [1219, 33] width 13 height 13
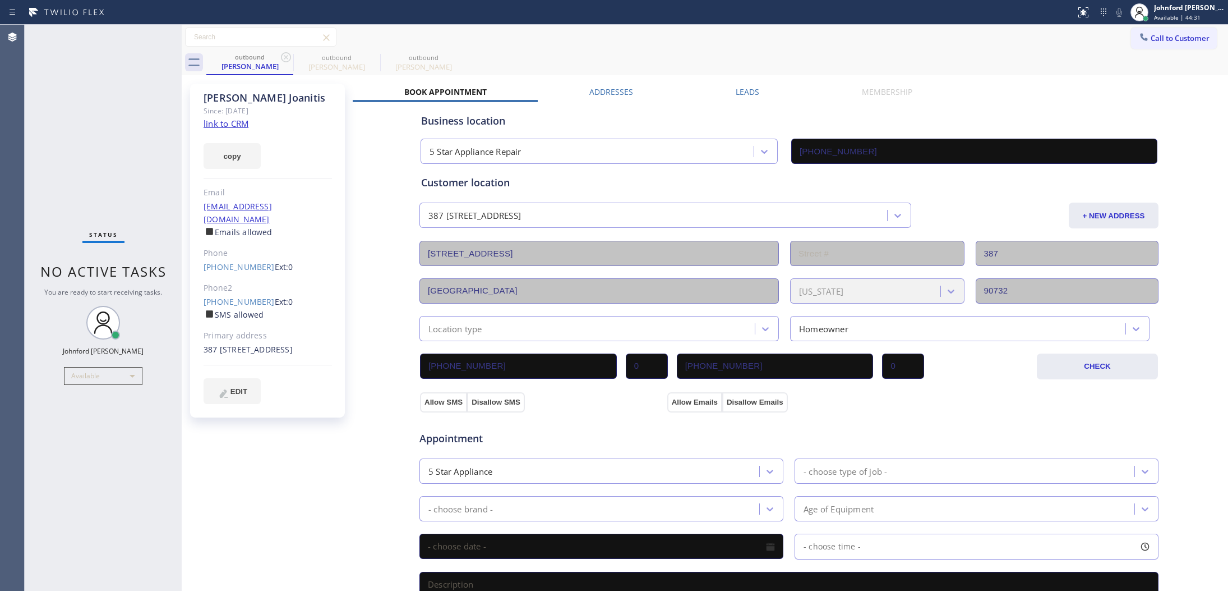
click at [1136, 81] on div "[PERSON_NAME] Since: [DATE] link to CRM copy Email [EMAIL_ADDRESS][DOMAIN_NAME]…" at bounding box center [705, 452] width 1041 height 749
click at [122, 189] on div "Status No active tasks You are ready to start receiving tasks. [PERSON_NAME] Av…" at bounding box center [103, 308] width 157 height 566
drag, startPoint x: 133, startPoint y: 124, endPoint x: 143, endPoint y: 150, distance: 27.5
click at [133, 124] on div "Status No active tasks You are ready to start receiving tasks. [PERSON_NAME] Av…" at bounding box center [103, 308] width 157 height 566
click at [885, 60] on div "outbound [PERSON_NAME] outbound [PERSON_NAME] outbound [PERSON_NAME]" at bounding box center [717, 62] width 1022 height 25
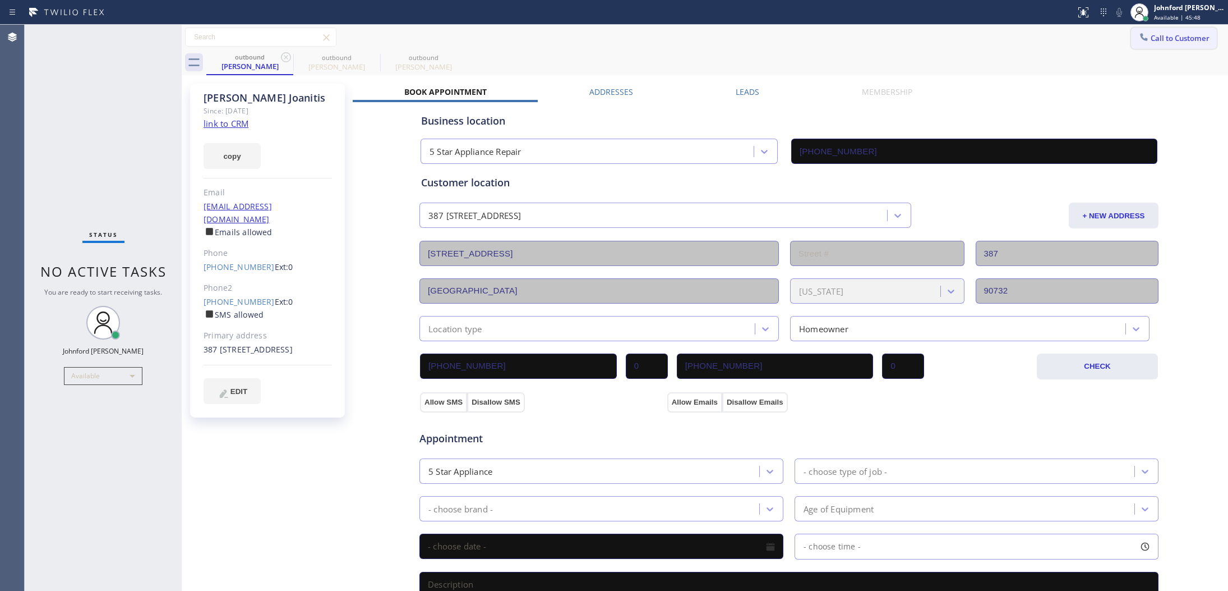
click at [1148, 29] on button "Call to Customer" at bounding box center [1174, 37] width 86 height 21
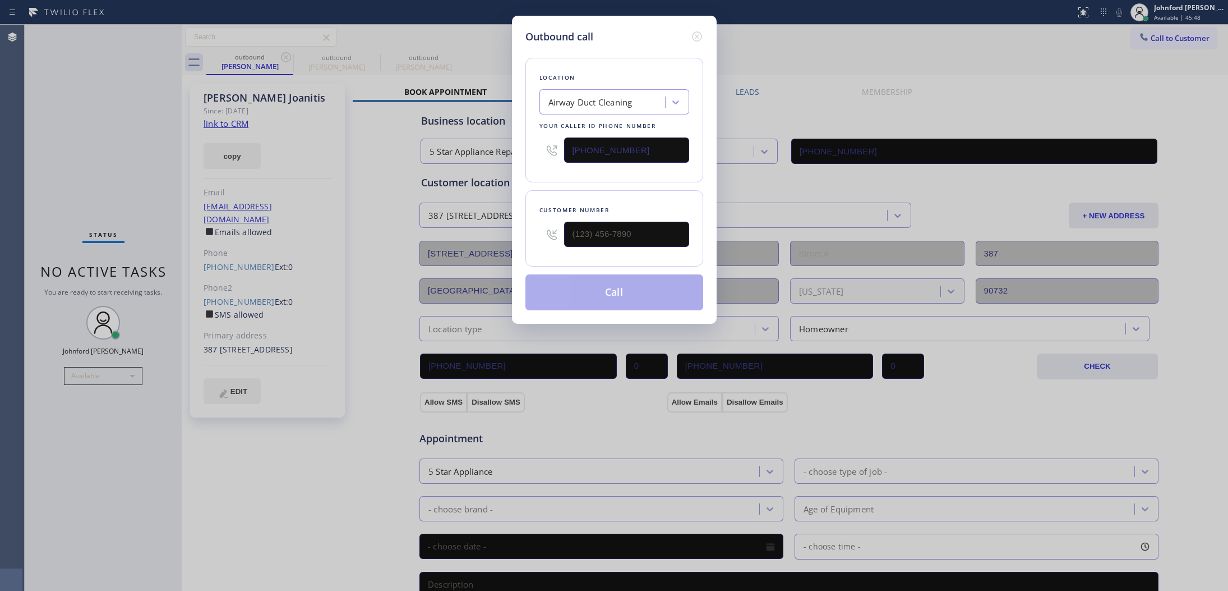
drag, startPoint x: 666, startPoint y: 153, endPoint x: 518, endPoint y: 172, distance: 149.4
click at [518, 172] on div "Outbound call Location Airway Duct Cleaning Your caller id phone number [PHONE_…" at bounding box center [614, 170] width 205 height 308
paste input "323) 746-8035"
type input "[PHONE_NUMBER]"
drag, startPoint x: 632, startPoint y: 237, endPoint x: 538, endPoint y: 198, distance: 101.1
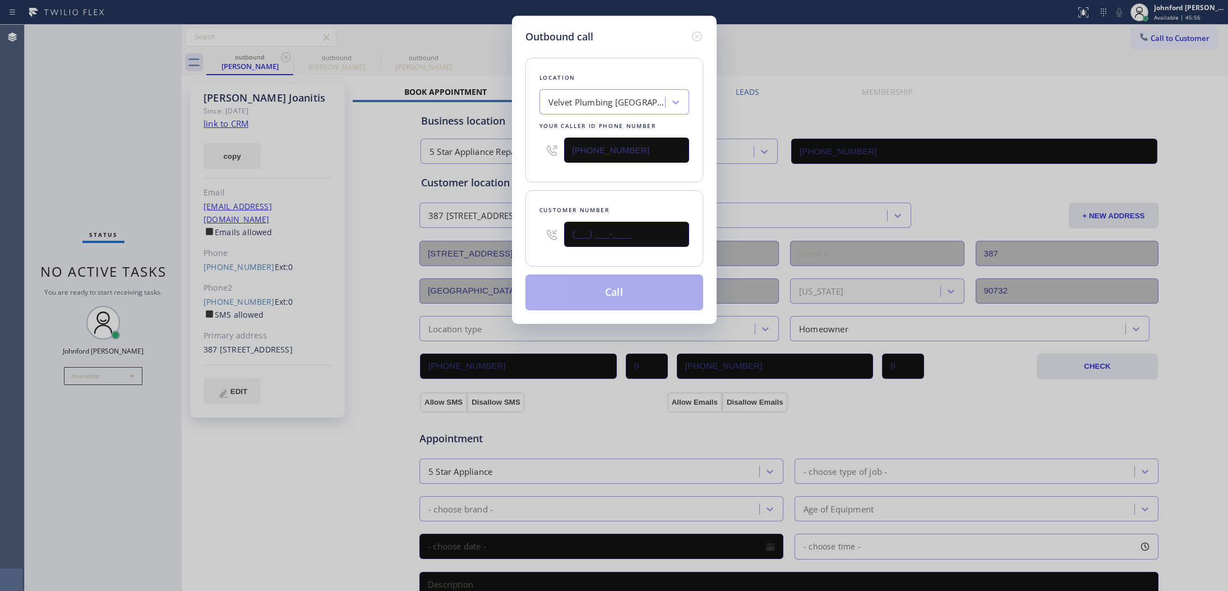
click at [529, 238] on div "Customer number (___) ___-____" at bounding box center [615, 228] width 178 height 76
paste input "213) 988-7114"
type input "[PHONE_NUMBER]"
click at [539, 190] on div "Customer number [PHONE_NUMBER]" at bounding box center [615, 228] width 178 height 76
click at [591, 289] on button "Call" at bounding box center [615, 292] width 178 height 36
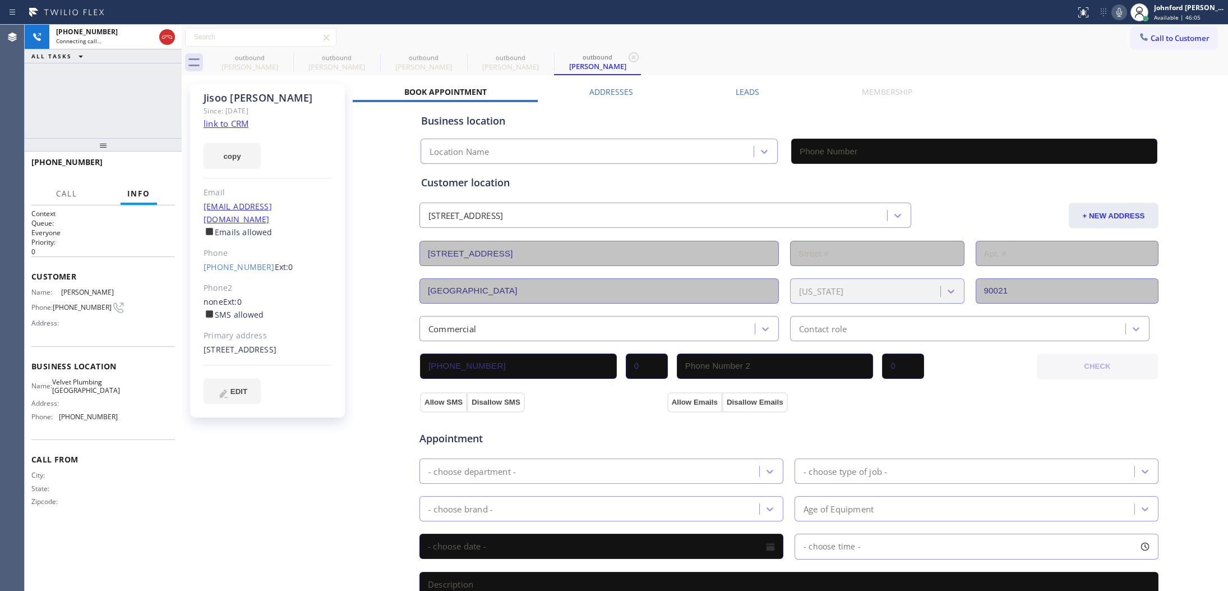
type input "[PHONE_NUMBER]"
click at [287, 62] on icon at bounding box center [285, 56] width 13 height 13
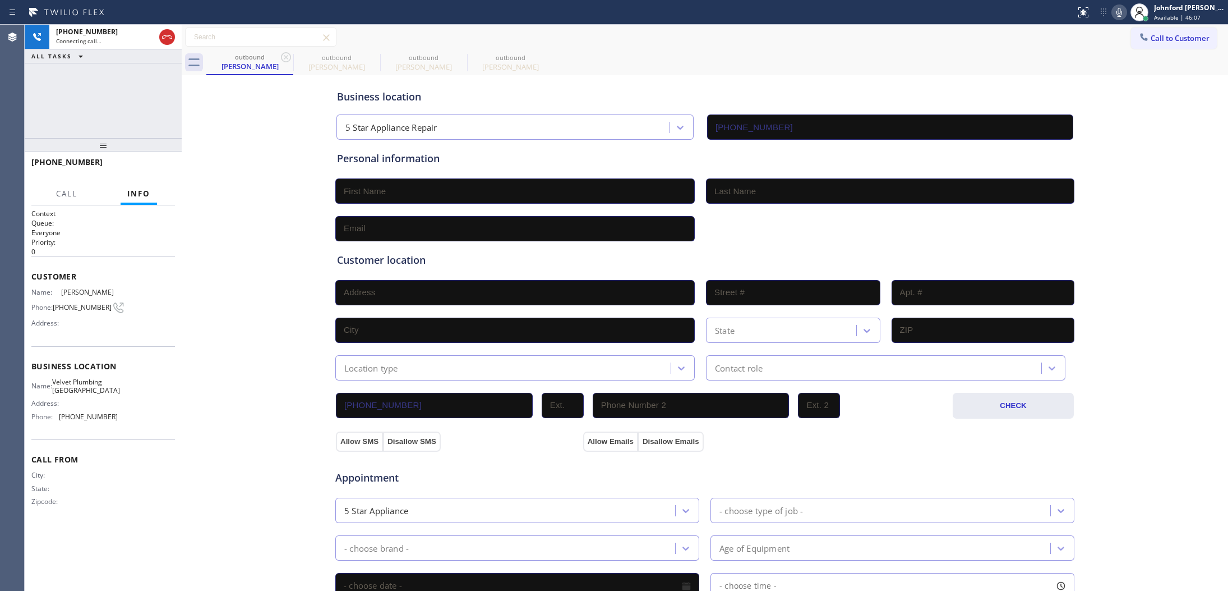
click at [287, 62] on icon at bounding box center [285, 56] width 13 height 13
type input "[PHONE_NUMBER]"
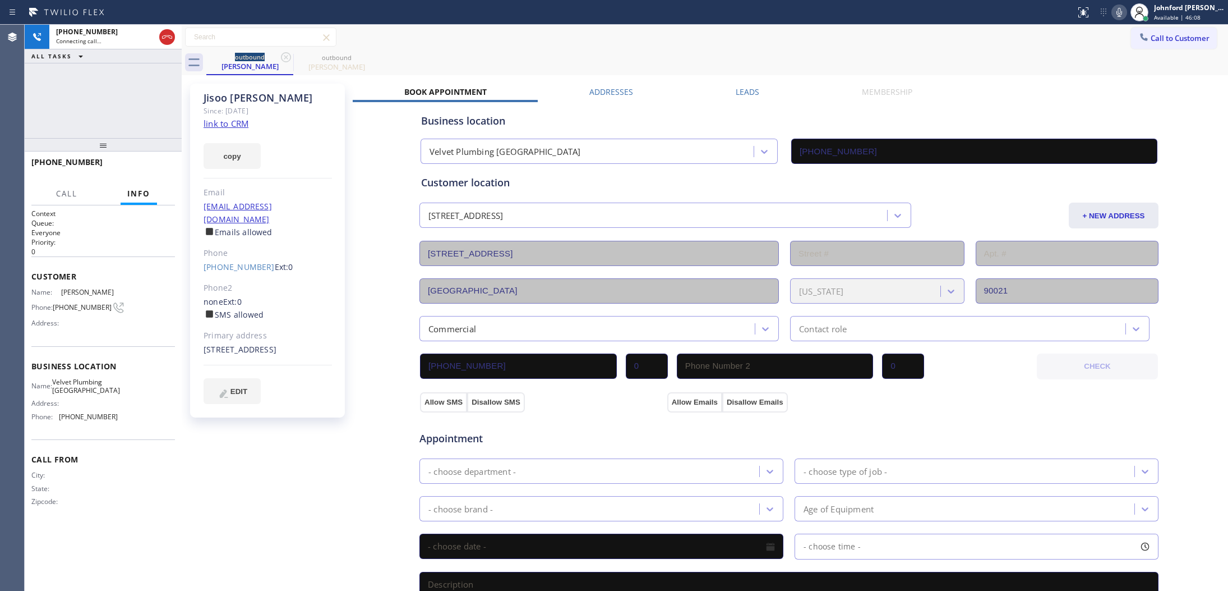
click at [1125, 14] on icon at bounding box center [1119, 12] width 13 height 13
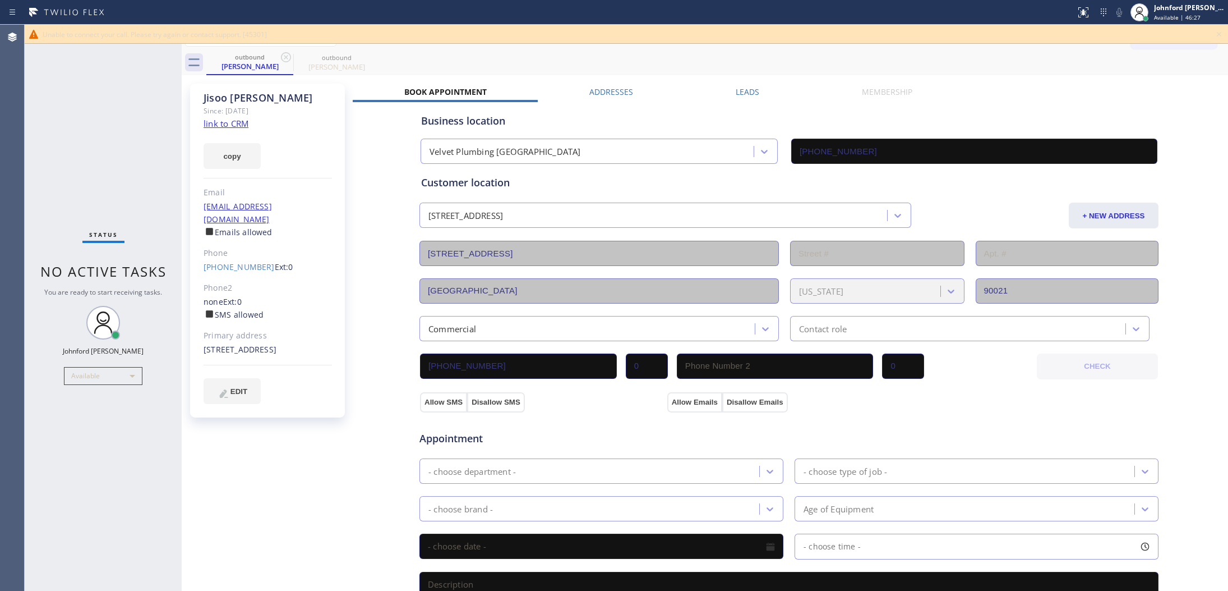
click at [1221, 32] on icon at bounding box center [1219, 33] width 13 height 13
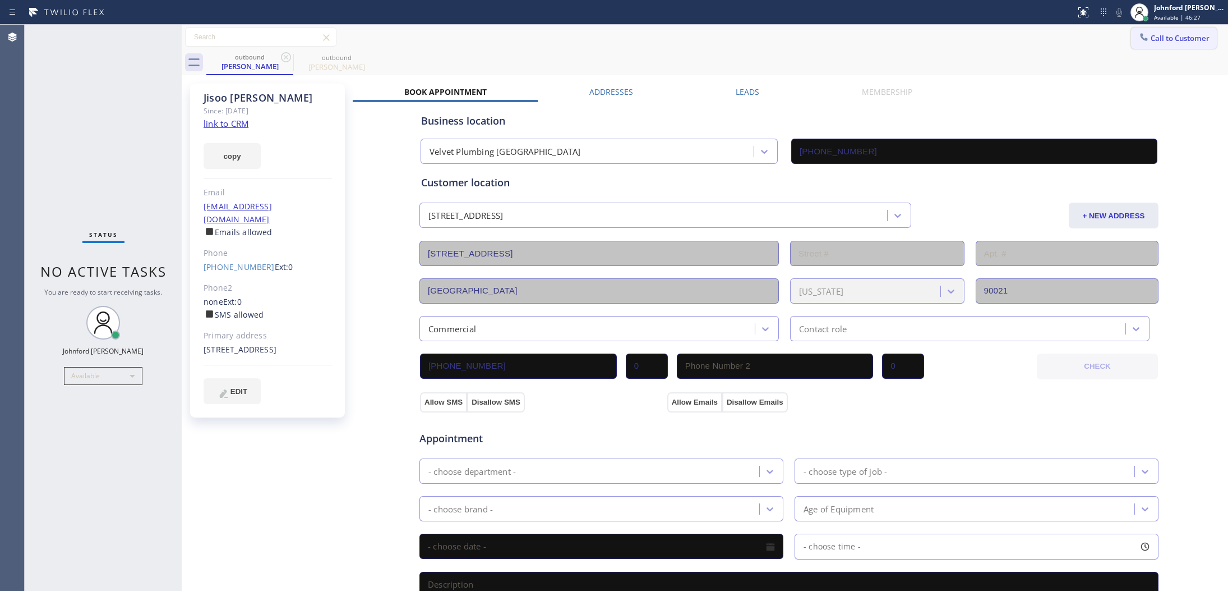
click at [1192, 40] on button "Call to Customer" at bounding box center [1174, 37] width 86 height 21
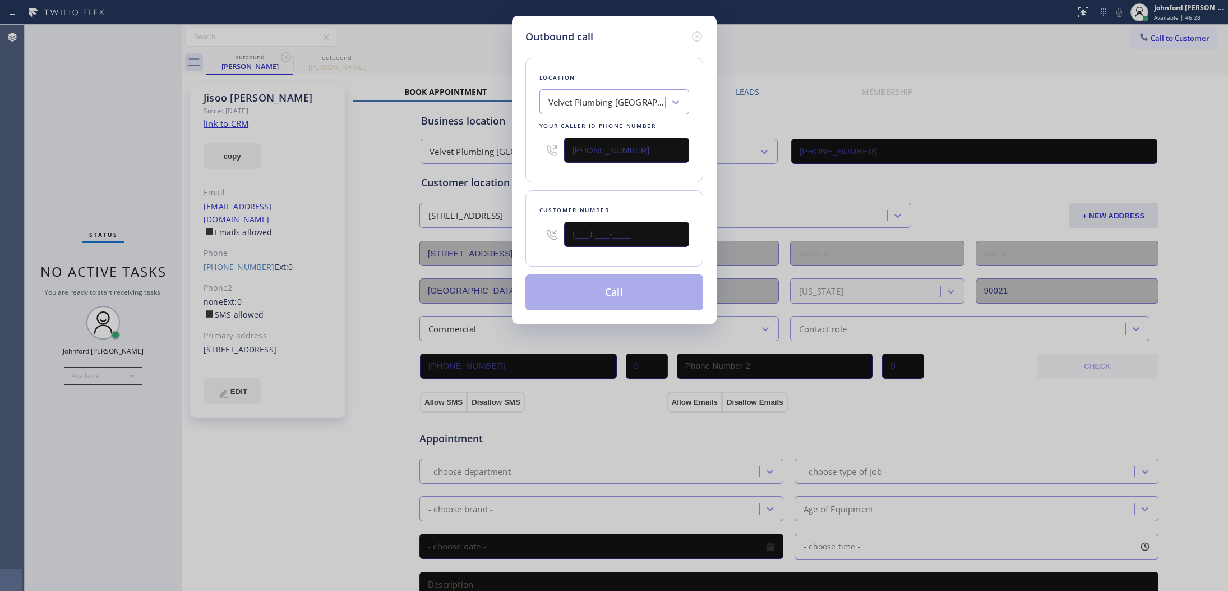
drag, startPoint x: 643, startPoint y: 231, endPoint x: 463, endPoint y: 247, distance: 181.4
click at [464, 247] on div "Outbound call Location Velvet Plumbing [GEOGRAPHIC_DATA] Your caller id phone n…" at bounding box center [614, 295] width 1228 height 591
paste input "818) 823-7413"
type input "[PHONE_NUMBER]"
click at [541, 199] on div "Customer number [PHONE_NUMBER]" at bounding box center [615, 228] width 178 height 76
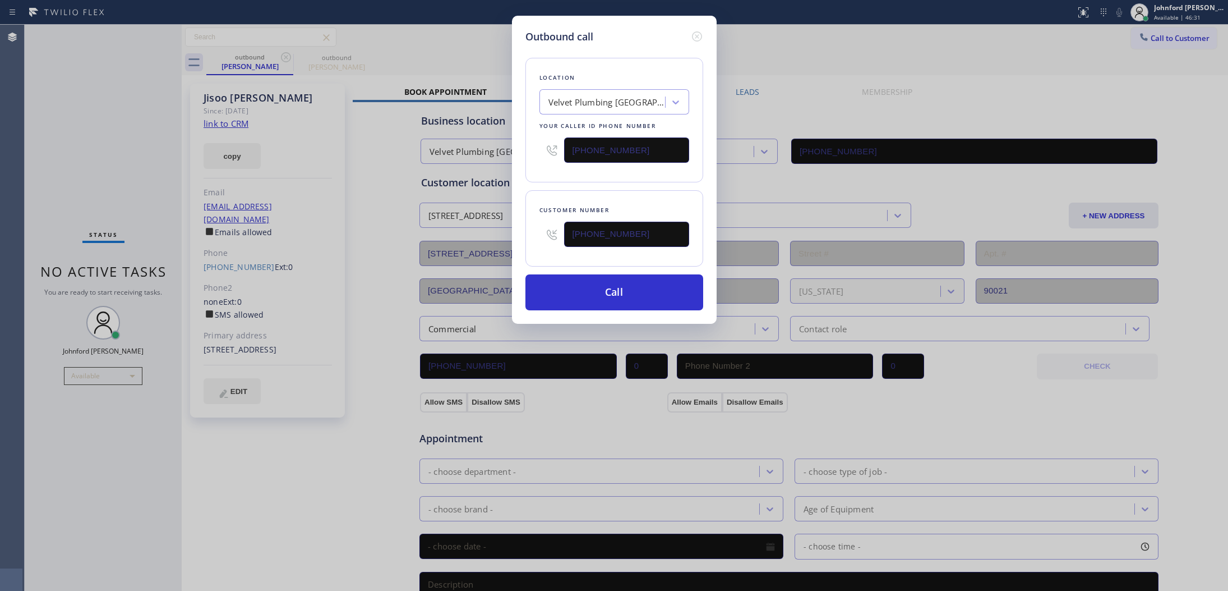
drag, startPoint x: 641, startPoint y: 139, endPoint x: 485, endPoint y: 177, distance: 159.9
click at [490, 176] on div "Outbound call Location Velvet Plumbing [GEOGRAPHIC_DATA] Your caller id phone n…" at bounding box center [614, 295] width 1228 height 591
paste input "888) 909-0120"
type input "[PHONE_NUMBER]"
click at [554, 190] on div "Customer number [PHONE_NUMBER]" at bounding box center [615, 228] width 178 height 76
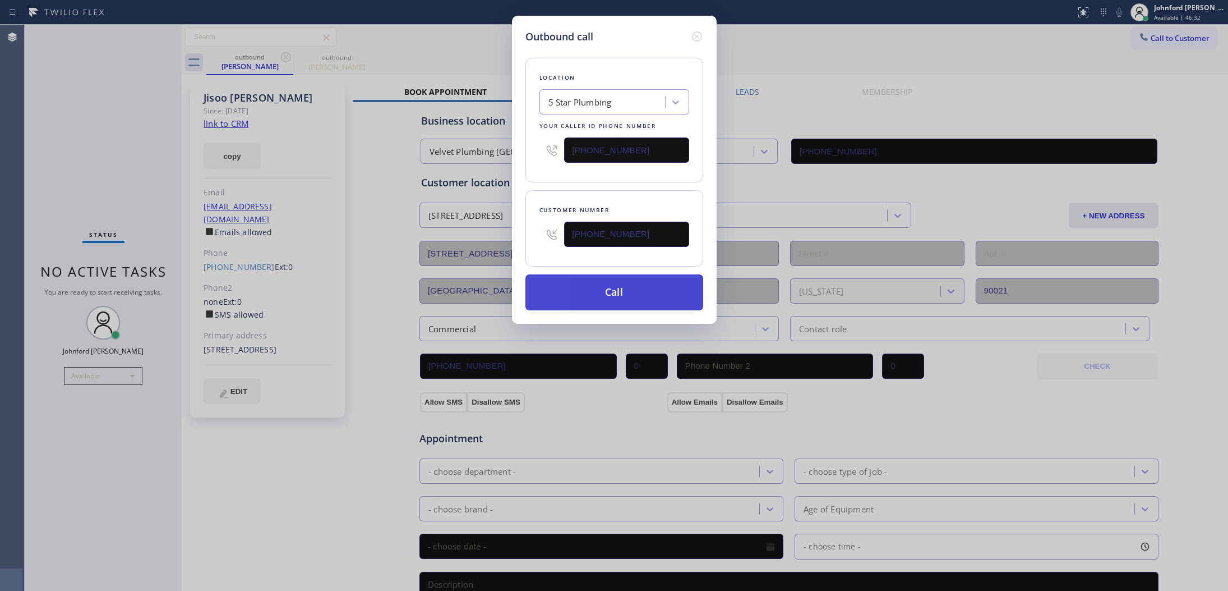
click at [615, 284] on button "Call" at bounding box center [615, 292] width 178 height 36
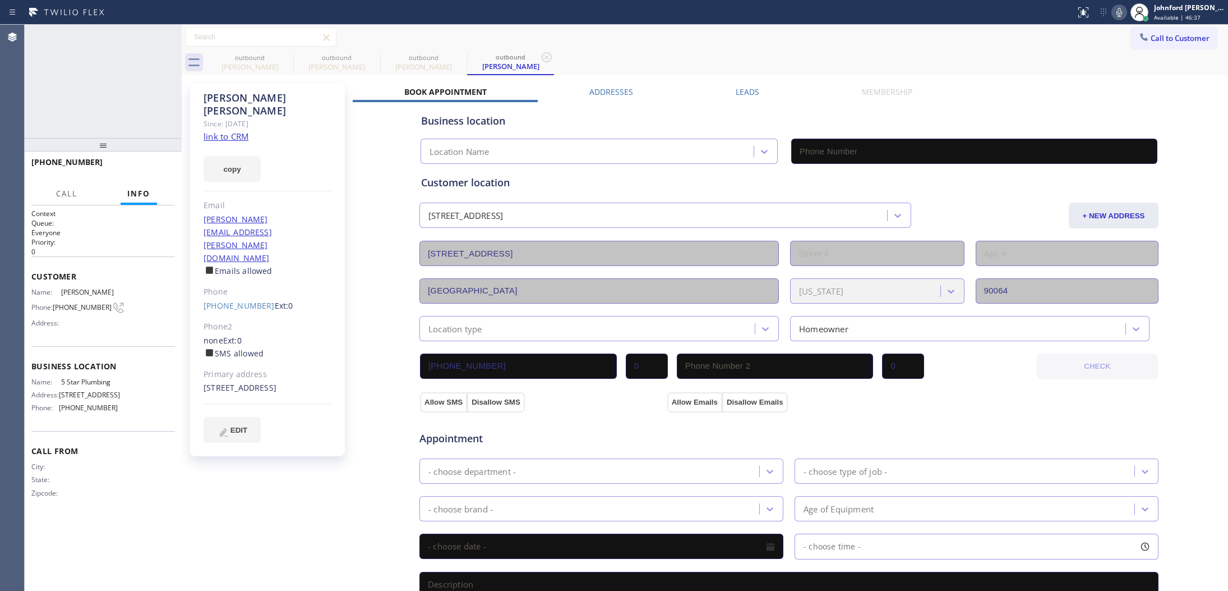
type input "[PHONE_NUMBER]"
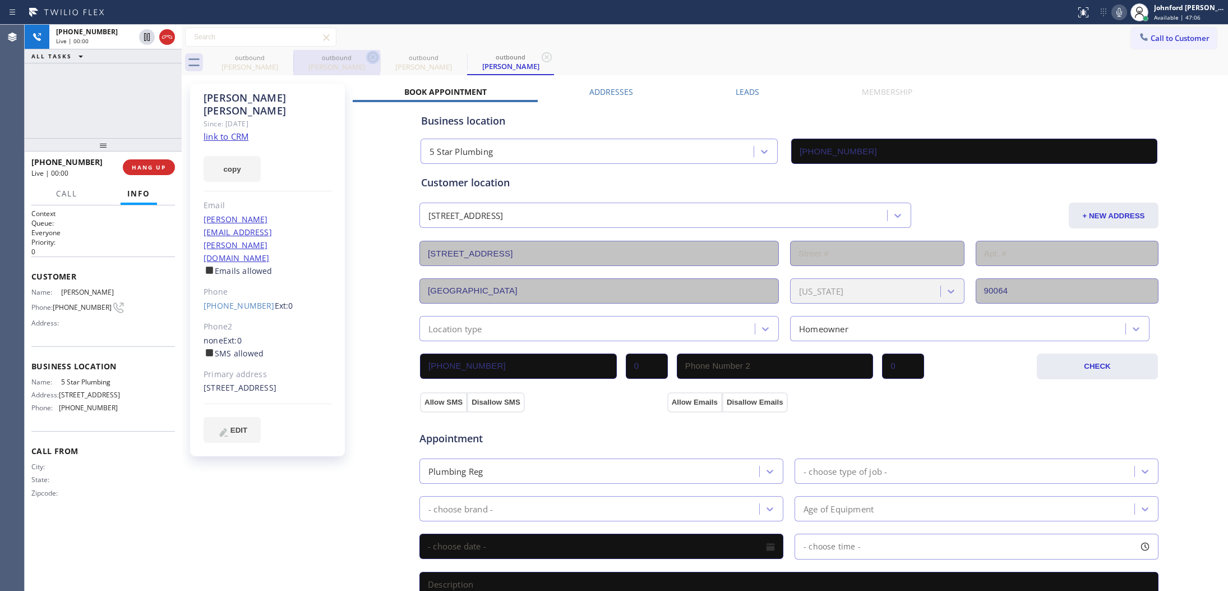
click at [0, 0] on icon at bounding box center [0, 0] width 0 height 0
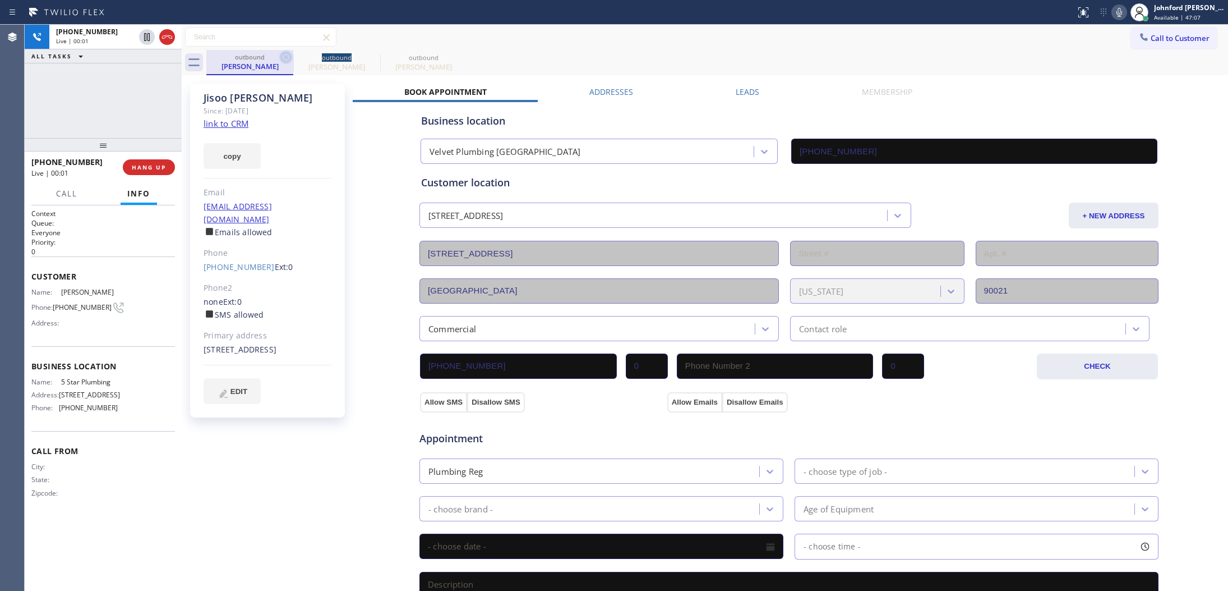
click at [282, 55] on icon at bounding box center [285, 56] width 13 height 13
type input "[PHONE_NUMBER]"
click at [368, 56] on icon at bounding box center [373, 57] width 10 height 10
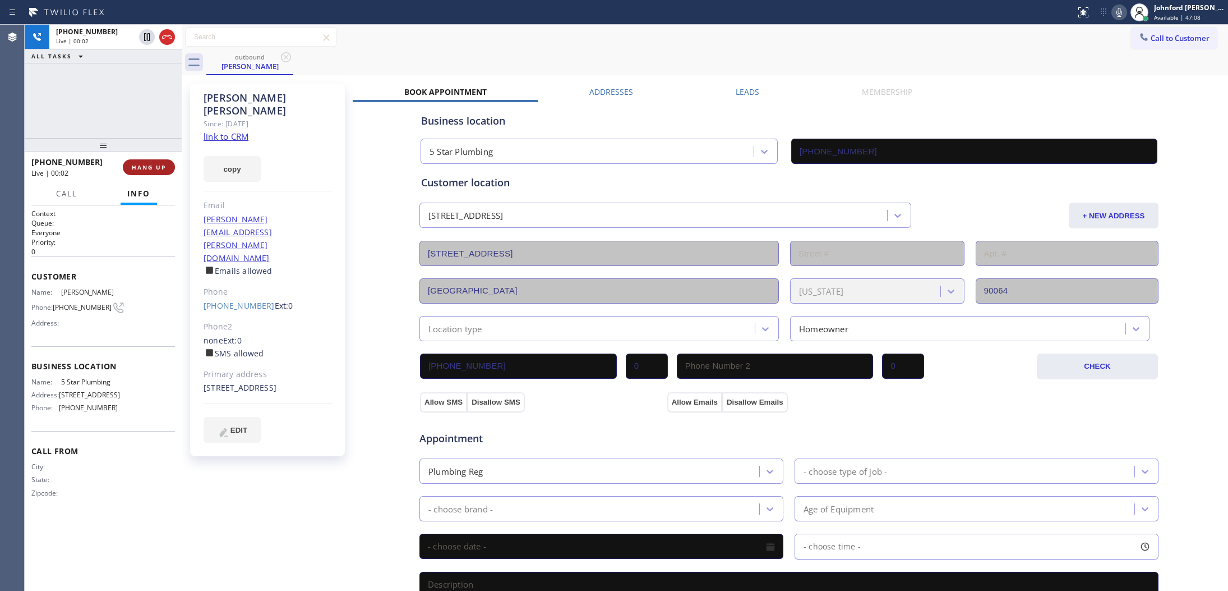
click at [155, 169] on span "HANG UP" at bounding box center [149, 167] width 34 height 8
click at [218, 300] on link "[PHONE_NUMBER]" at bounding box center [239, 305] width 71 height 11
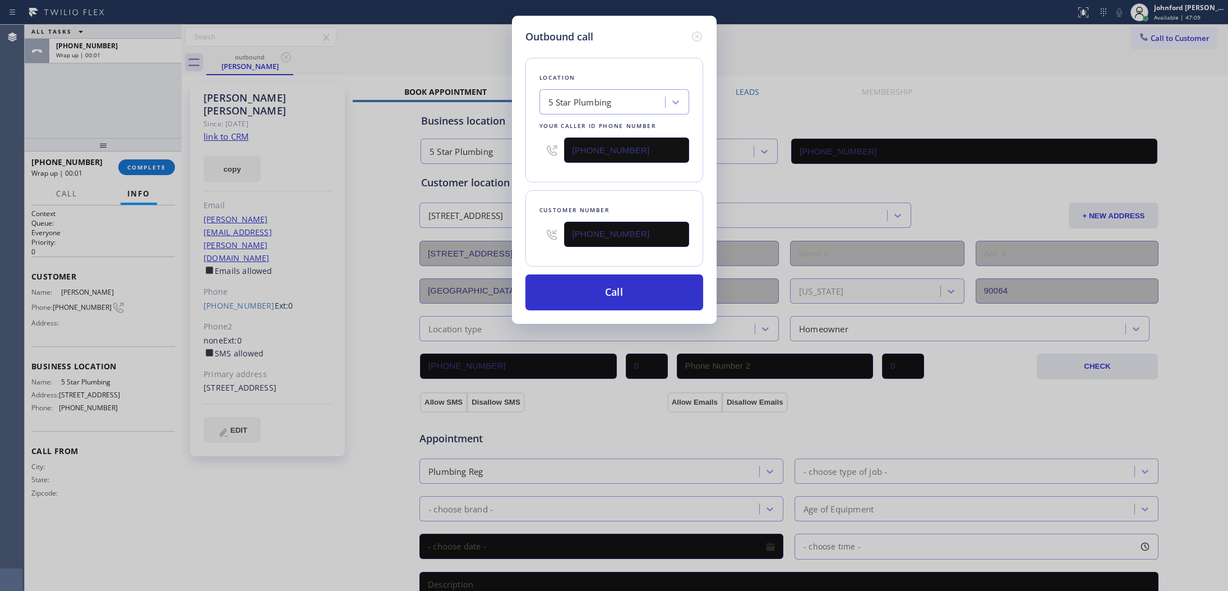
type input "[PHONE_NUMBER]"
drag, startPoint x: 648, startPoint y: 144, endPoint x: 518, endPoint y: 143, distance: 130.7
click at [518, 143] on div "Outbound call Location 5 Star Plumbing Your caller id phone number [PHONE_NUMBE…" at bounding box center [614, 170] width 205 height 308
paste input "424) 269-2266"
type input "[PHONE_NUMBER]"
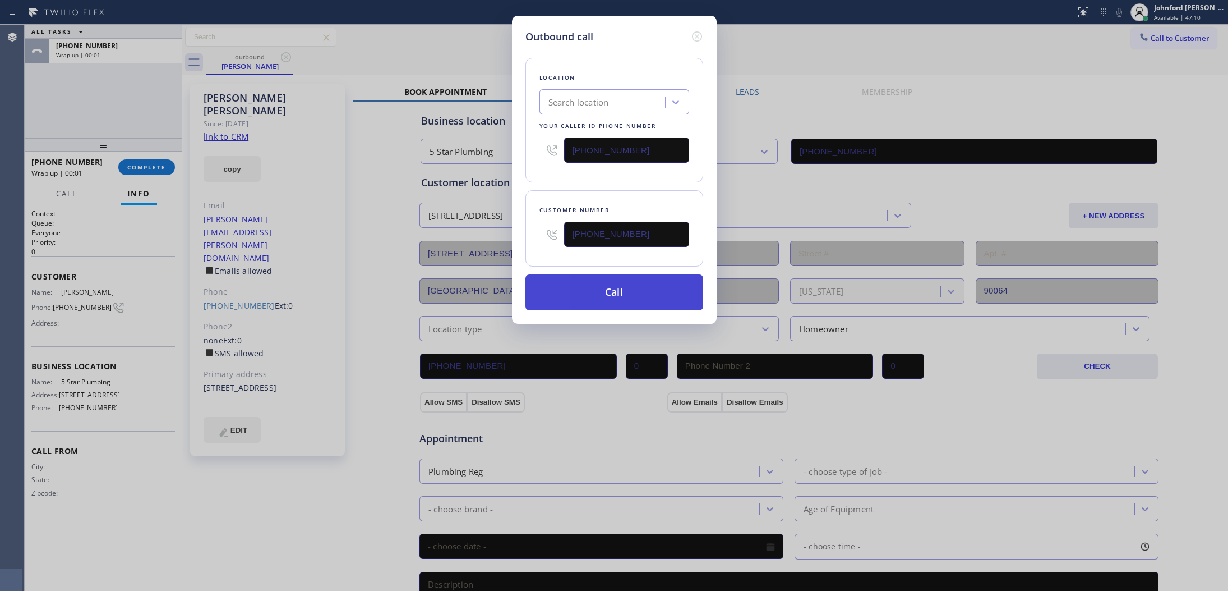
click at [620, 293] on button "Call" at bounding box center [615, 292] width 178 height 36
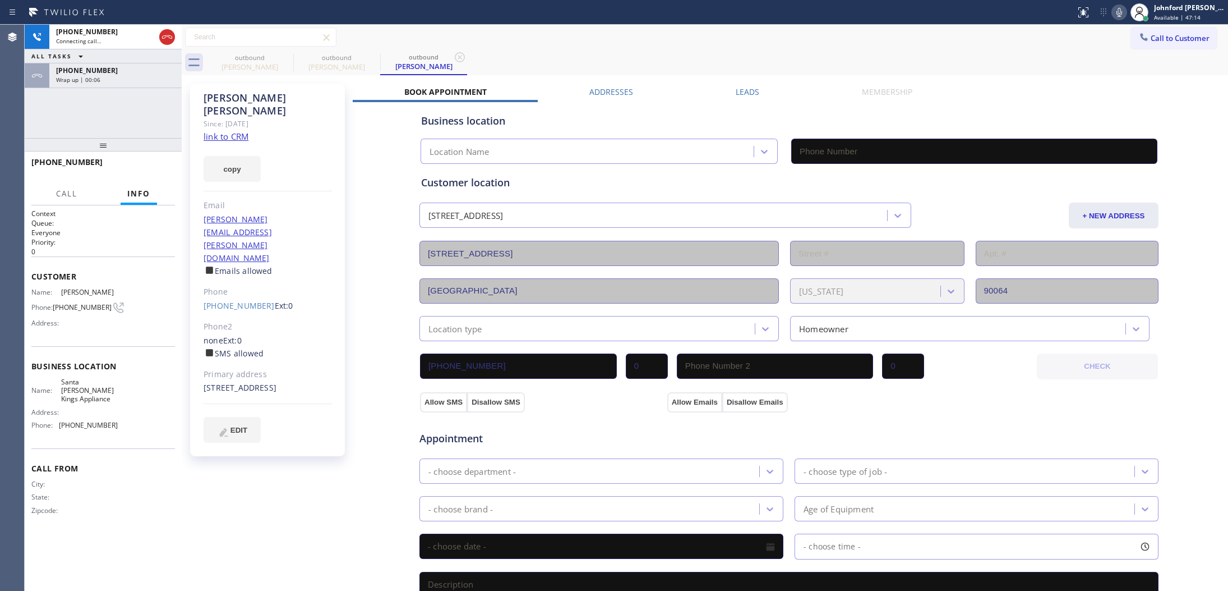
type input "[PHONE_NUMBER]"
drag, startPoint x: 735, startPoint y: 43, endPoint x: 756, endPoint y: 21, distance: 30.2
click at [735, 42] on div "Call to Customer Outbound call Location 5 Star Plumbing Your caller id phone nu…" at bounding box center [705, 37] width 1047 height 20
click at [166, 21] on div "Status report No issues detected If you experience an issue, please download th…" at bounding box center [614, 12] width 1228 height 25
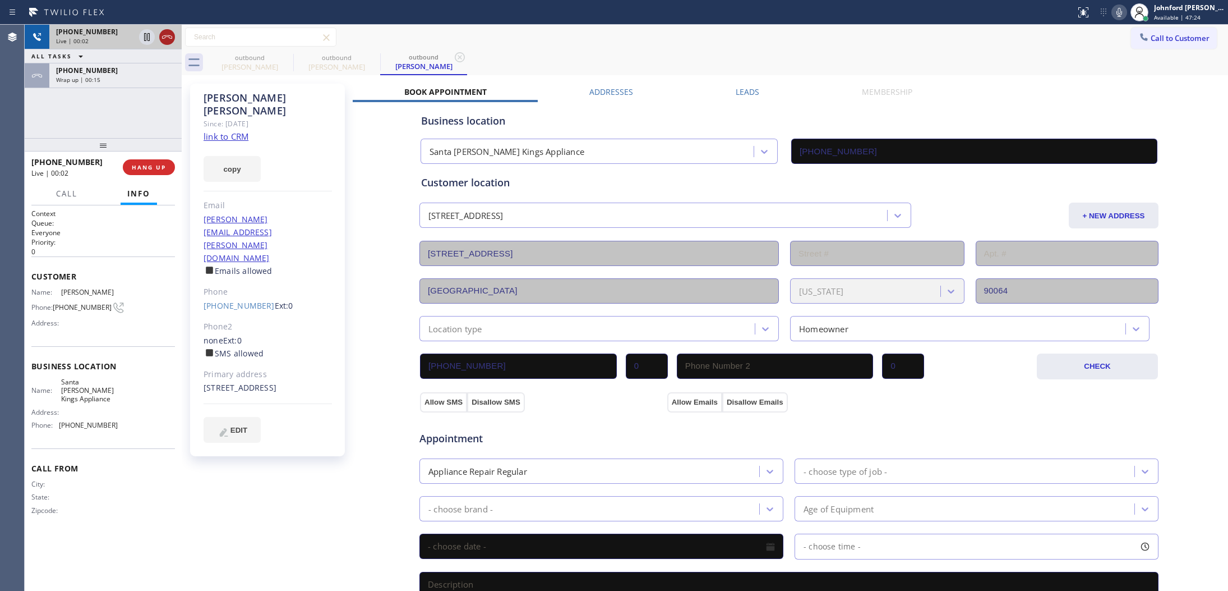
click at [171, 33] on icon at bounding box center [166, 36] width 13 height 13
click at [147, 164] on span "COMPLETE" at bounding box center [146, 167] width 39 height 8
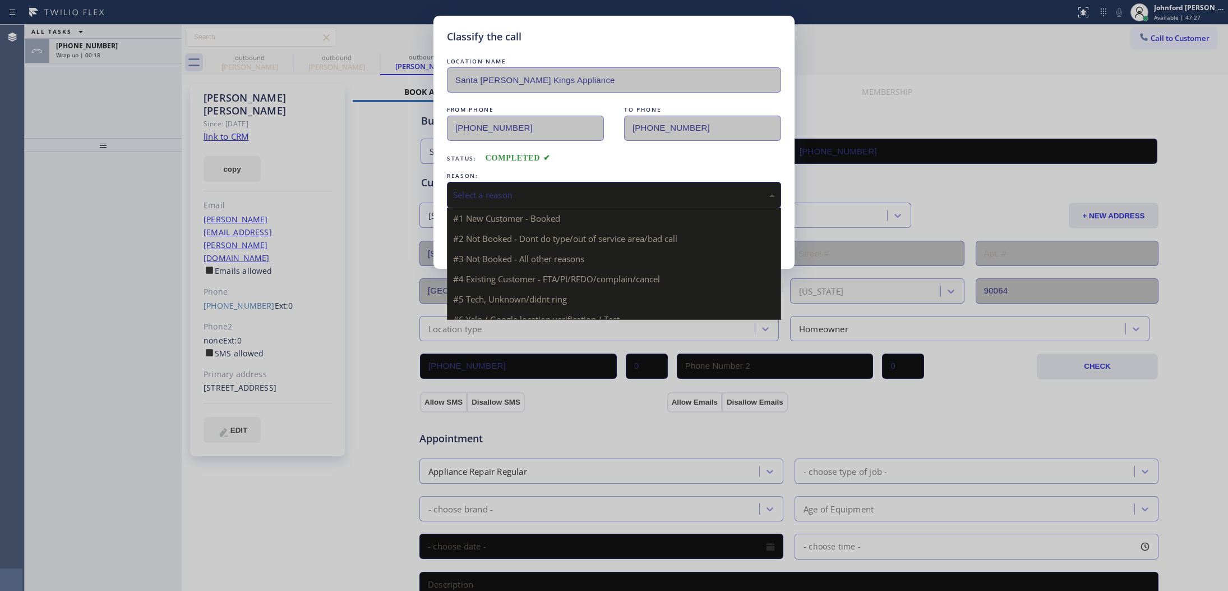
click at [533, 192] on div "Select a reason" at bounding box center [614, 194] width 322 height 13
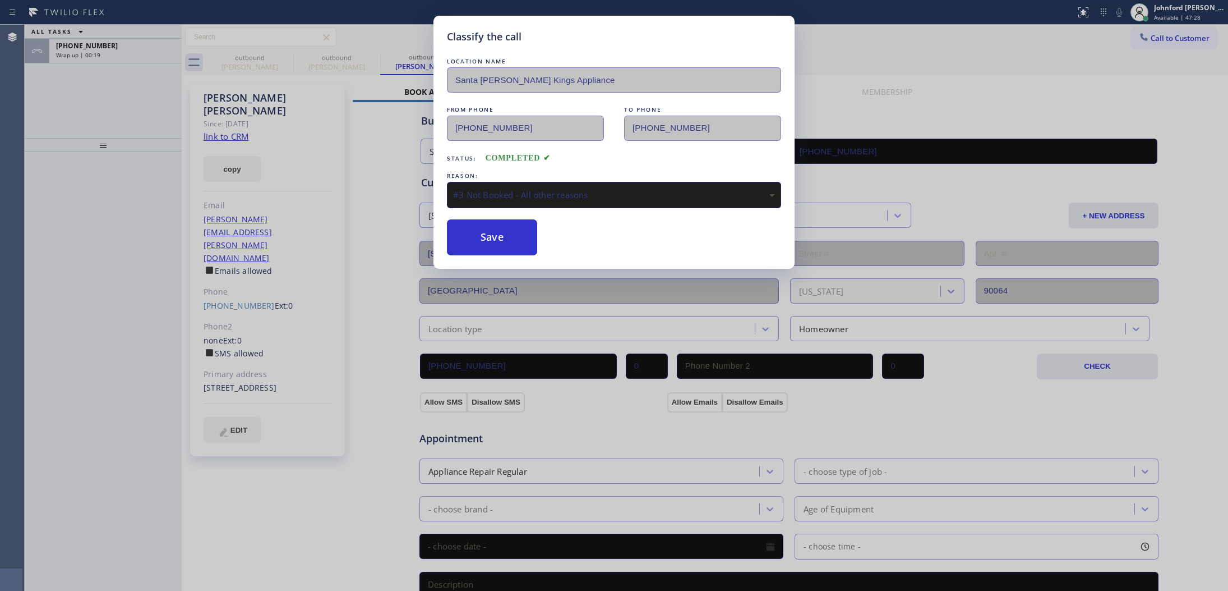
click at [467, 209] on div "LOCATION NAME [GEOGRAPHIC_DATA][PERSON_NAME] Kings Appliance FROM PHONE [PHONE_…" at bounding box center [614, 156] width 334 height 200
click at [477, 233] on button "Save" at bounding box center [492, 237] width 90 height 36
click at [139, 63] on div "Classify the call LOCATION NAME [GEOGRAPHIC_DATA][PERSON_NAME] Kings Appliance …" at bounding box center [614, 295] width 1228 height 591
click at [138, 61] on div "Classify the call LOCATION NAME [GEOGRAPHIC_DATA][PERSON_NAME] Kings Appliance …" at bounding box center [614, 295] width 1228 height 591
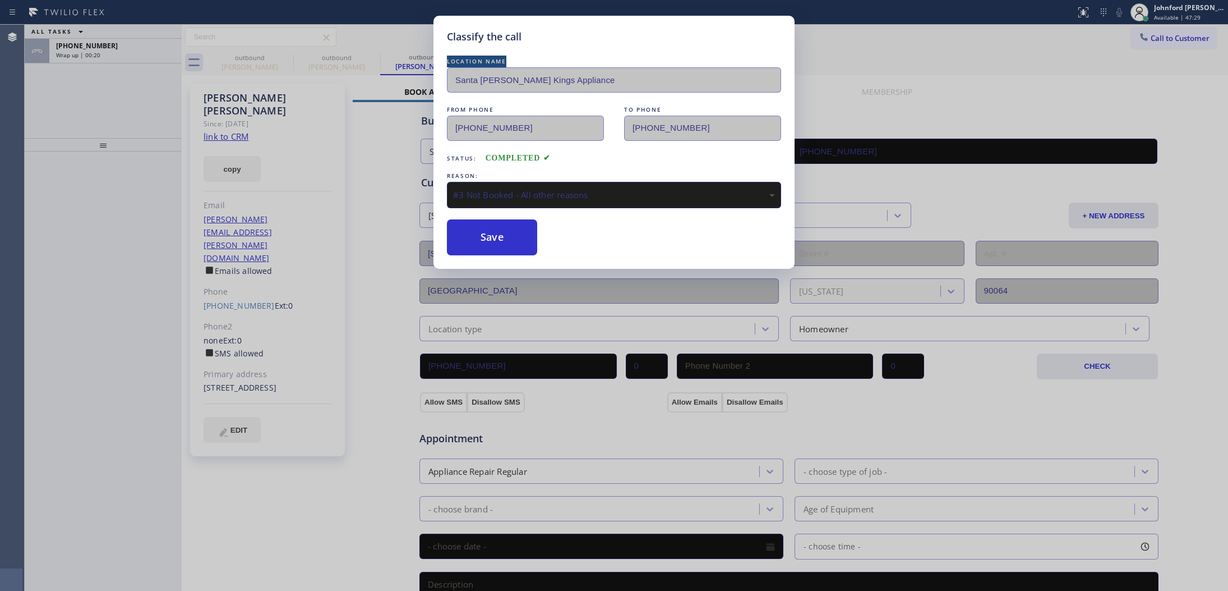
click at [138, 61] on div "Classify the call LOCATION NAME [GEOGRAPHIC_DATA][PERSON_NAME] Kings Appliance …" at bounding box center [614, 295] width 1228 height 591
click at [138, 52] on div "Classify the call LOCATION NAME Inner Sunset Top HVAC Repair FROM PHONE [PHONE_…" at bounding box center [627, 308] width 1204 height 566
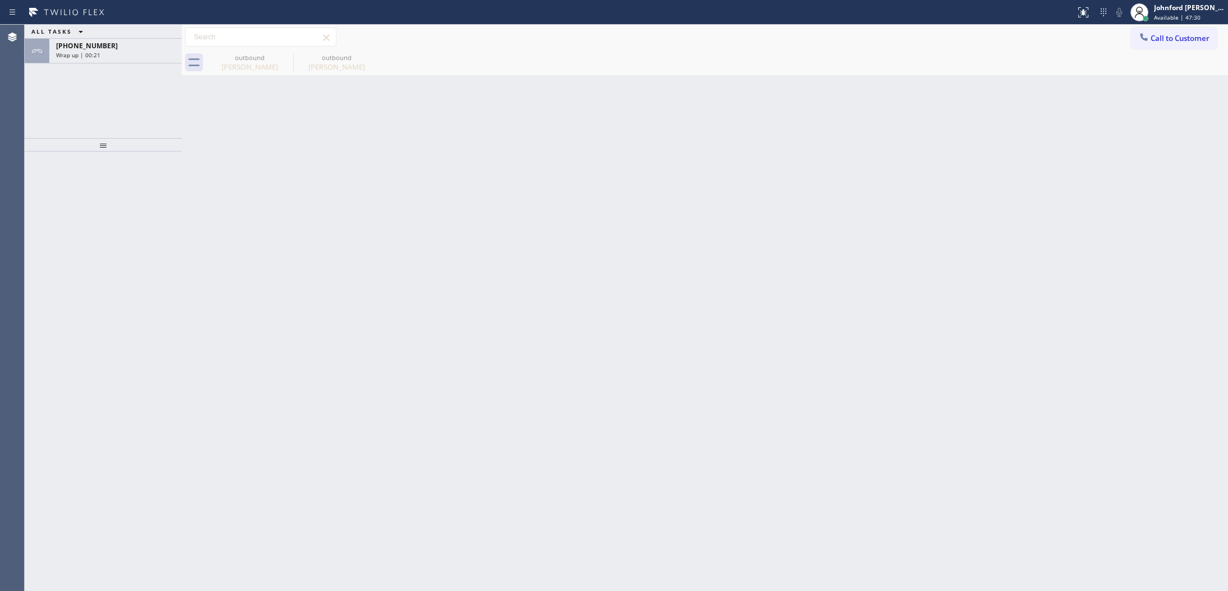
click at [138, 52] on div "Wrap up | 00:21" at bounding box center [115, 55] width 119 height 8
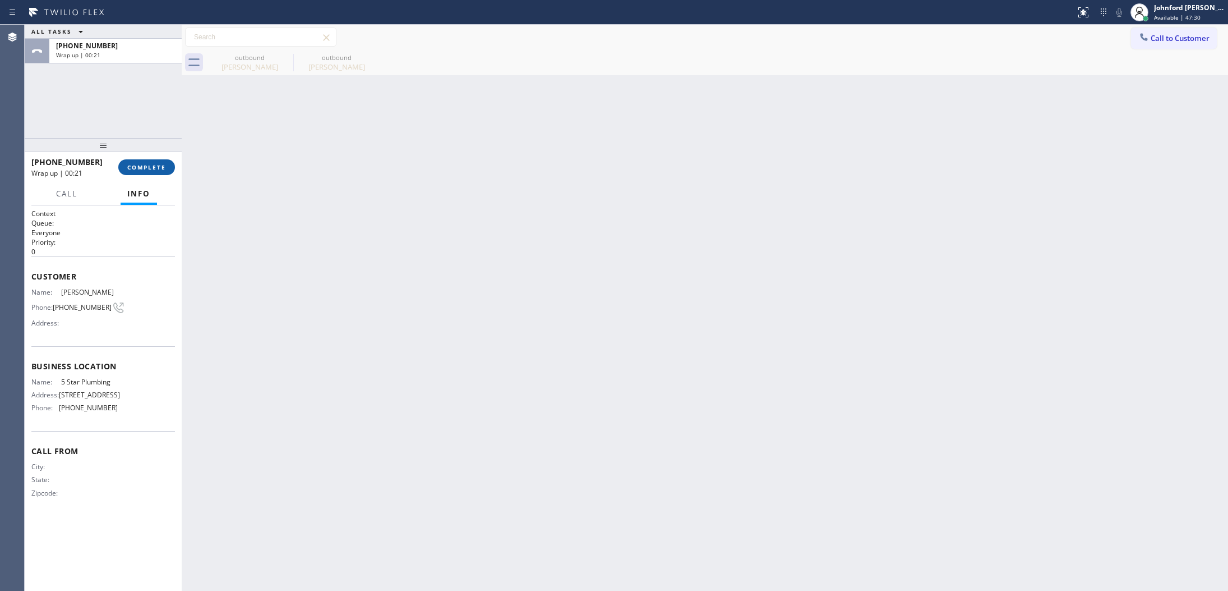
click at [138, 164] on span "COMPLETE" at bounding box center [146, 167] width 39 height 8
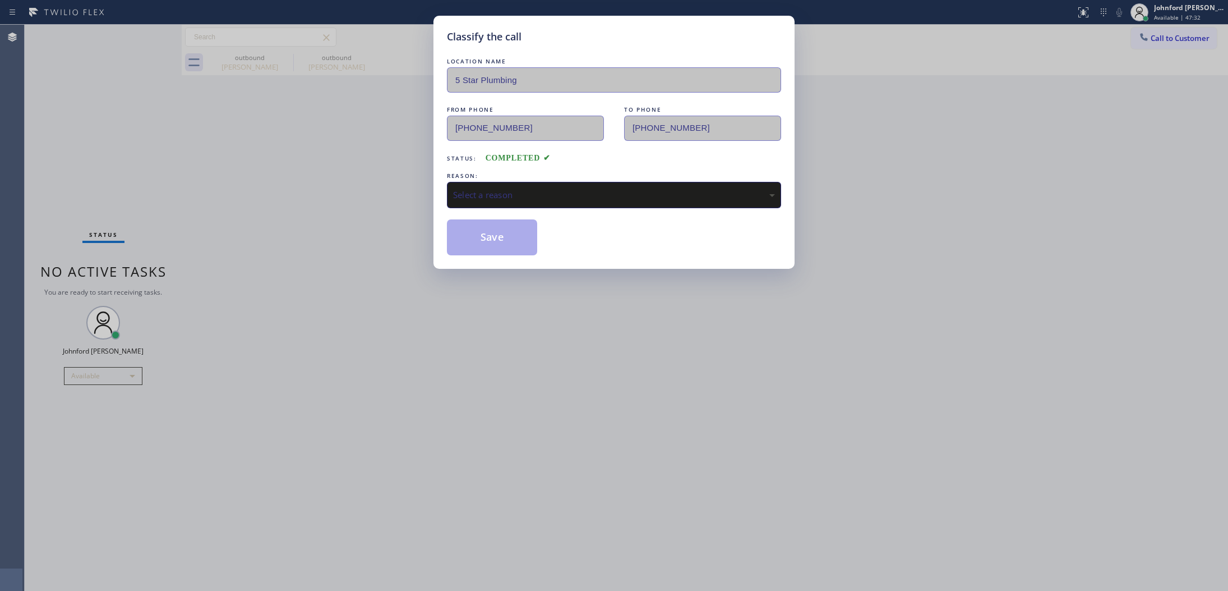
click at [569, 170] on div "REASON:" at bounding box center [614, 176] width 334 height 12
click at [576, 179] on div "REASON: Select a reason" at bounding box center [614, 189] width 334 height 38
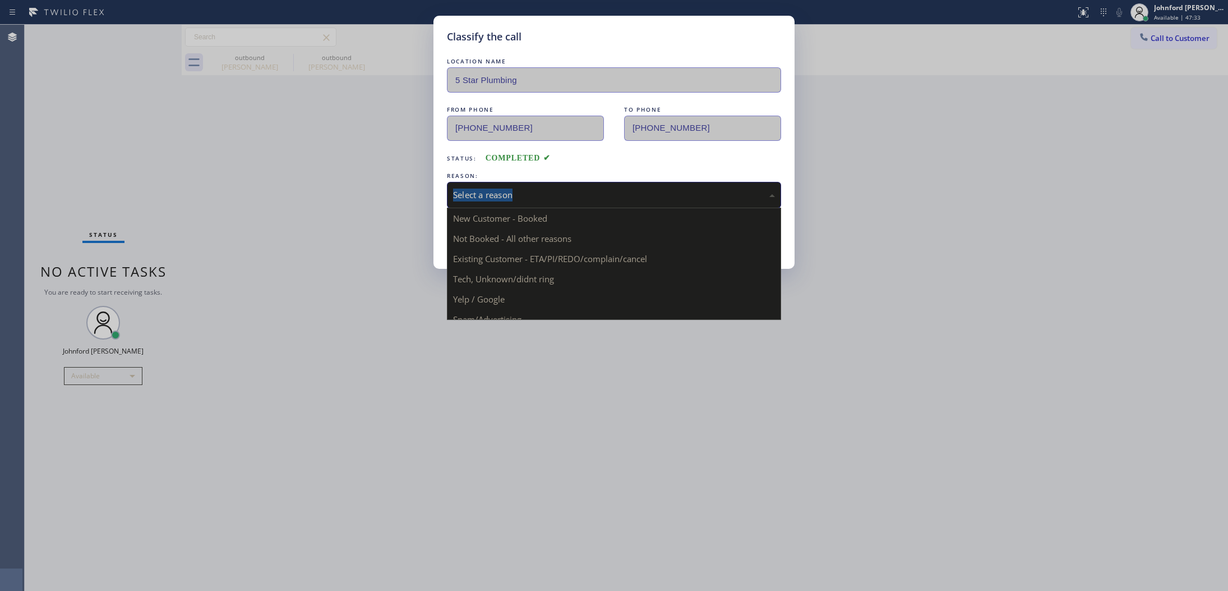
click at [556, 192] on div "Select a reason" at bounding box center [614, 194] width 322 height 13
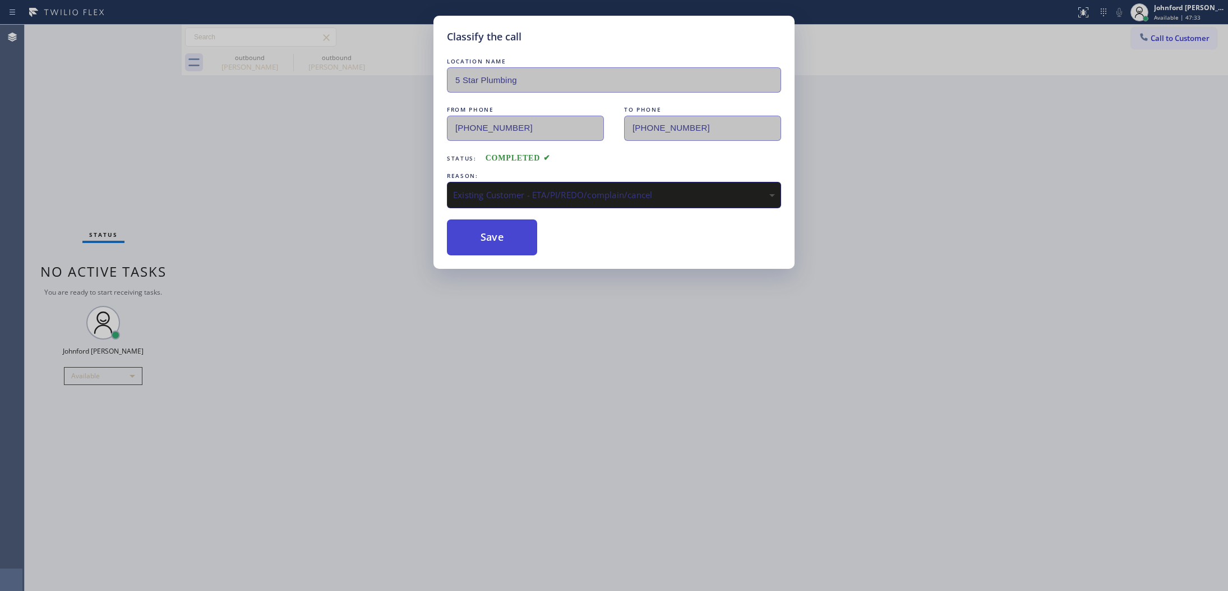
drag, startPoint x: 491, startPoint y: 242, endPoint x: 744, endPoint y: 46, distance: 319.8
click at [491, 240] on button "Save" at bounding box center [492, 237] width 90 height 36
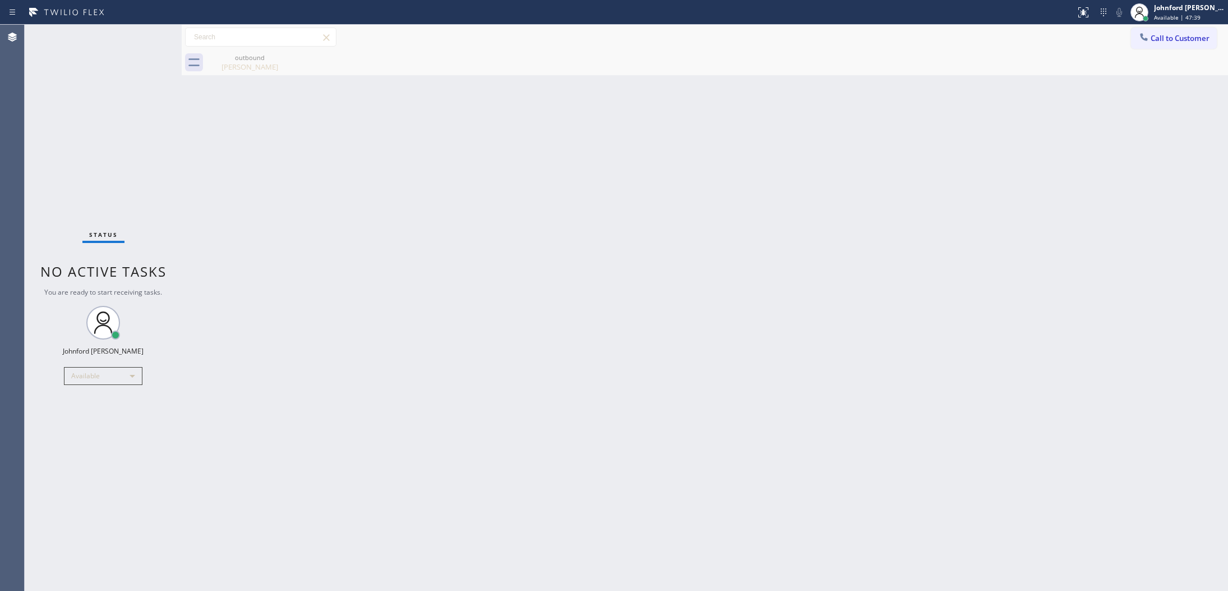
click at [1122, 27] on div "Call to Customer Outbound call Location 5 Star Plumbing Your caller id phone nu…" at bounding box center [705, 37] width 1047 height 20
click at [1143, 32] on icon at bounding box center [1144, 36] width 11 height 11
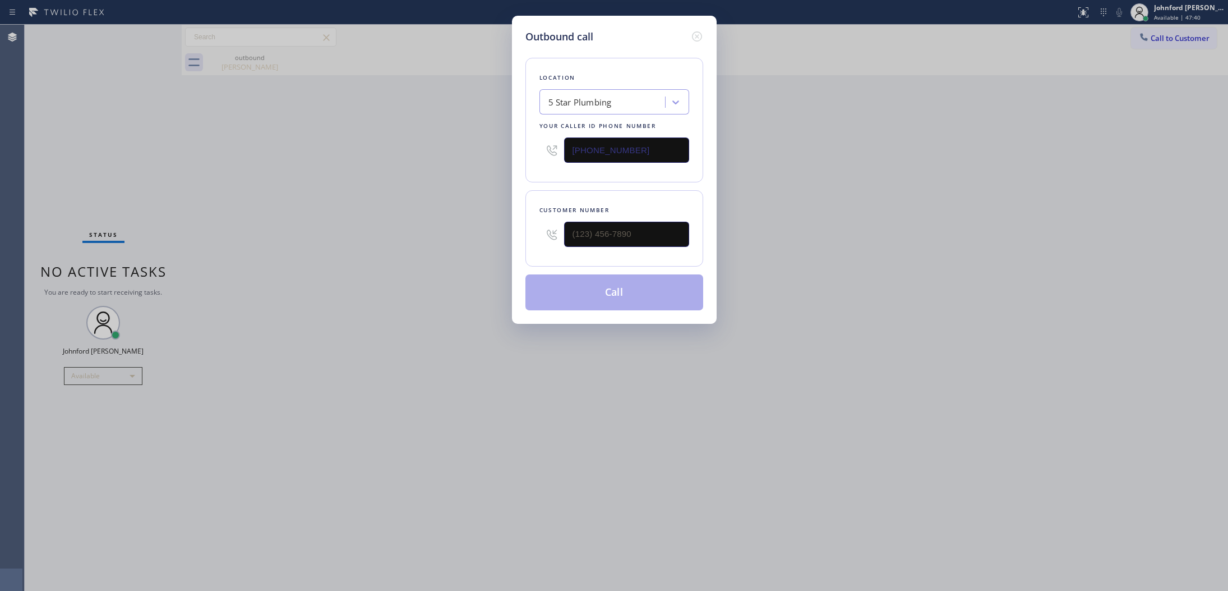
drag, startPoint x: 685, startPoint y: 218, endPoint x: 481, endPoint y: 220, distance: 203.6
click at [484, 220] on div "Outbound call Location 5 Star Plumbing Your caller id phone number [PHONE_NUMBE…" at bounding box center [614, 295] width 1228 height 591
click at [573, 228] on input "text" at bounding box center [626, 234] width 125 height 25
click at [581, 228] on input "(___) ___-____" at bounding box center [626, 234] width 125 height 25
paste input "42) 437-3179"
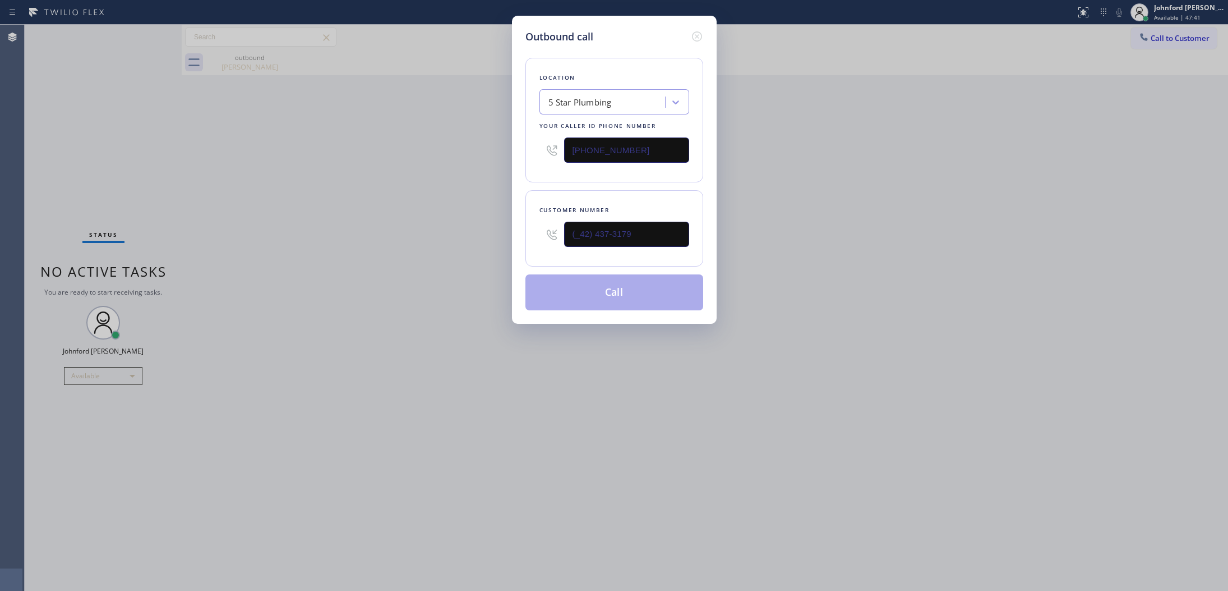
click at [404, 236] on div "Outbound call Location 5 Star Plumbing Your caller id phone number [PHONE_NUMBE…" at bounding box center [614, 295] width 1228 height 591
drag, startPoint x: 480, startPoint y: 230, endPoint x: 383, endPoint y: 230, distance: 97.0
click at [383, 230] on div "Outbound call Location 5 Star Plumbing Your caller id phone number [PHONE_NUMBE…" at bounding box center [614, 295] width 1228 height 591
paste input "424) 373-1794"
type input "[PHONE_NUMBER]"
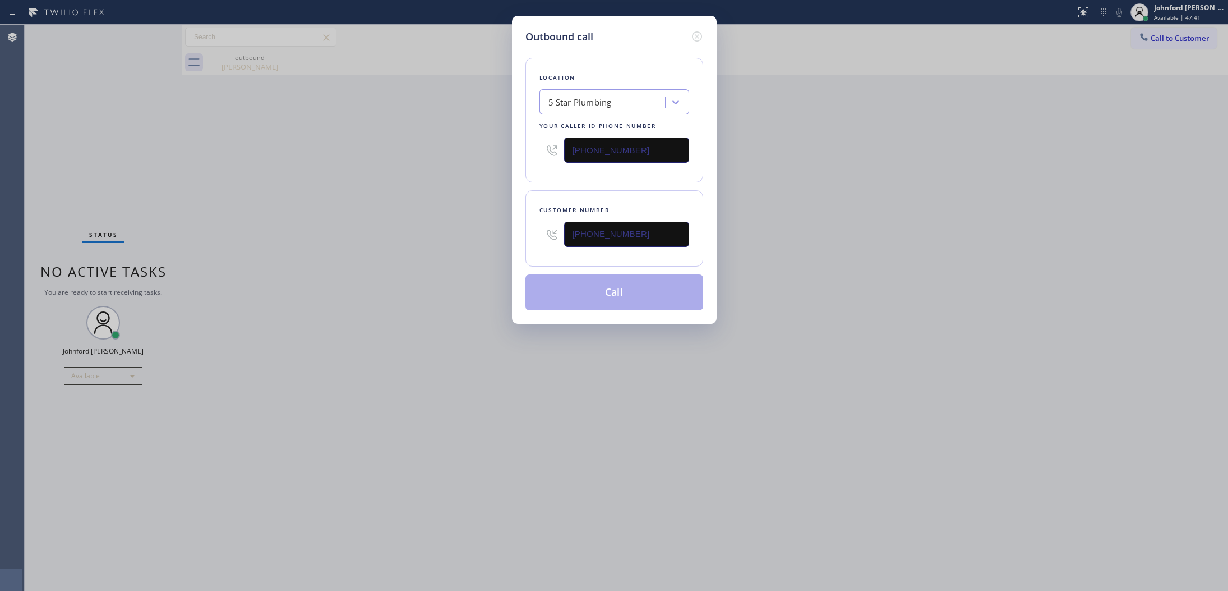
click at [383, 230] on div "Outbound call Location 5 Star Plumbing Your caller id phone number [PHONE_NUMBE…" at bounding box center [614, 295] width 1228 height 591
click at [618, 290] on button "Call" at bounding box center [615, 292] width 178 height 36
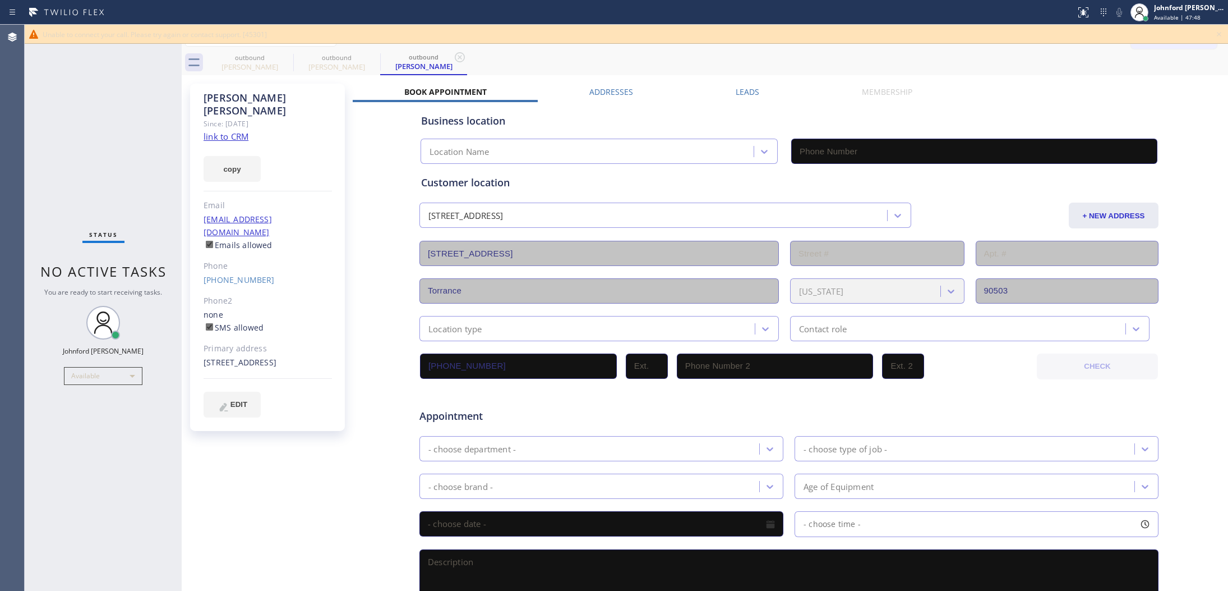
type input "[PHONE_NUMBER]"
click at [230, 274] on div "[PHONE_NUMBER]" at bounding box center [268, 280] width 128 height 13
click at [228, 274] on link "[PHONE_NUMBER]" at bounding box center [239, 279] width 71 height 11
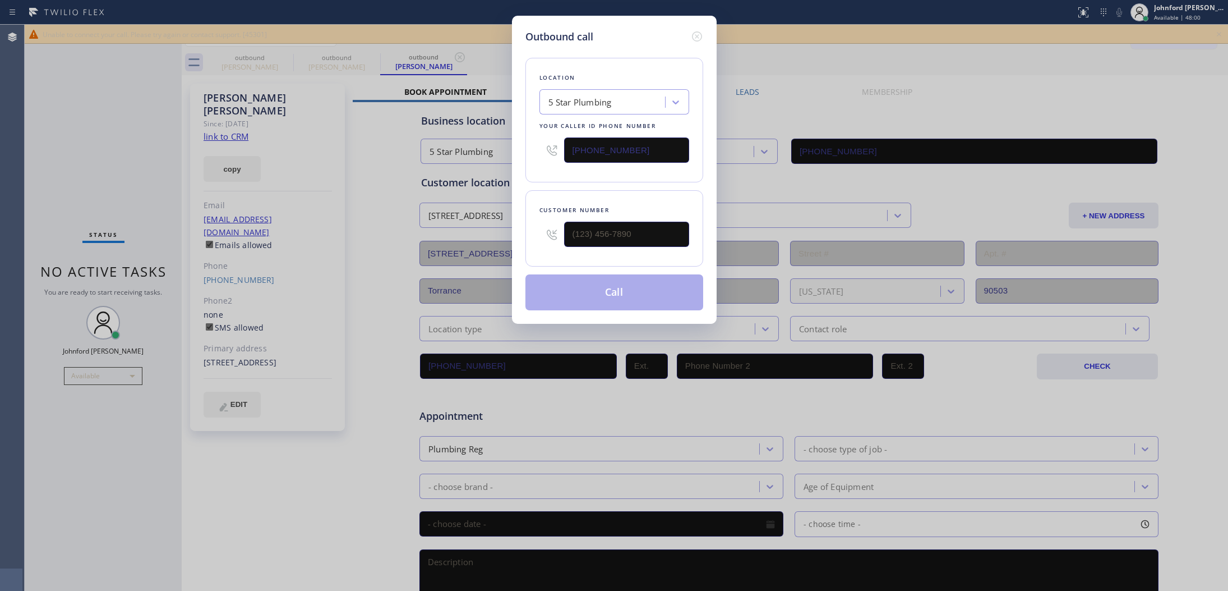
type input "[PHONE_NUMBER]"
drag, startPoint x: 671, startPoint y: 147, endPoint x: 466, endPoint y: 150, distance: 205.3
click at [466, 150] on div "Outbound call Location 5 Star Plumbing Your caller id phone number [PHONE_NUMBE…" at bounding box center [614, 295] width 1228 height 591
paste input "310) 388-4002"
type input "[PHONE_NUMBER]"
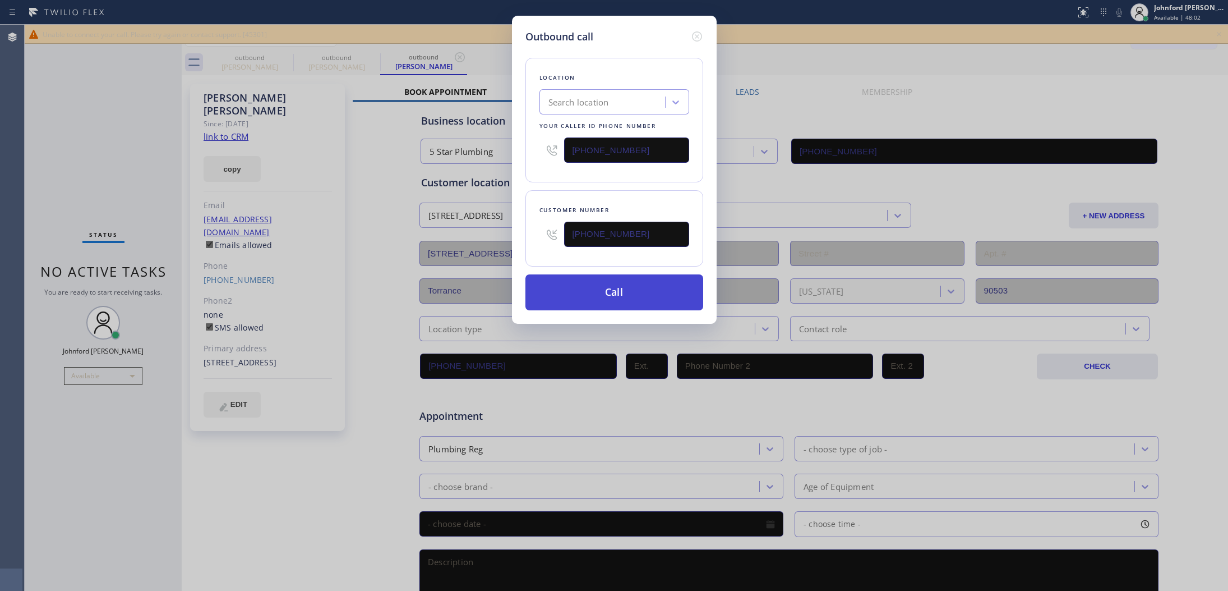
click at [637, 299] on button "Call" at bounding box center [615, 292] width 178 height 36
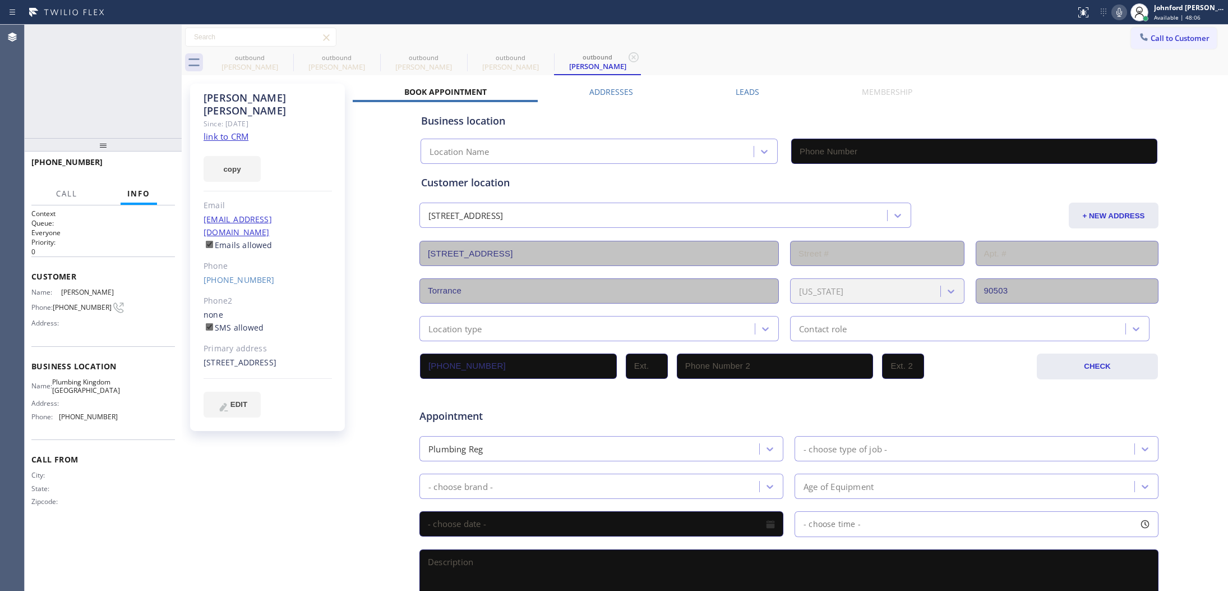
type input "[PHONE_NUMBER]"
click at [1121, 14] on icon at bounding box center [1119, 12] width 13 height 13
click at [169, 166] on button "COMPLETE" at bounding box center [146, 167] width 57 height 16
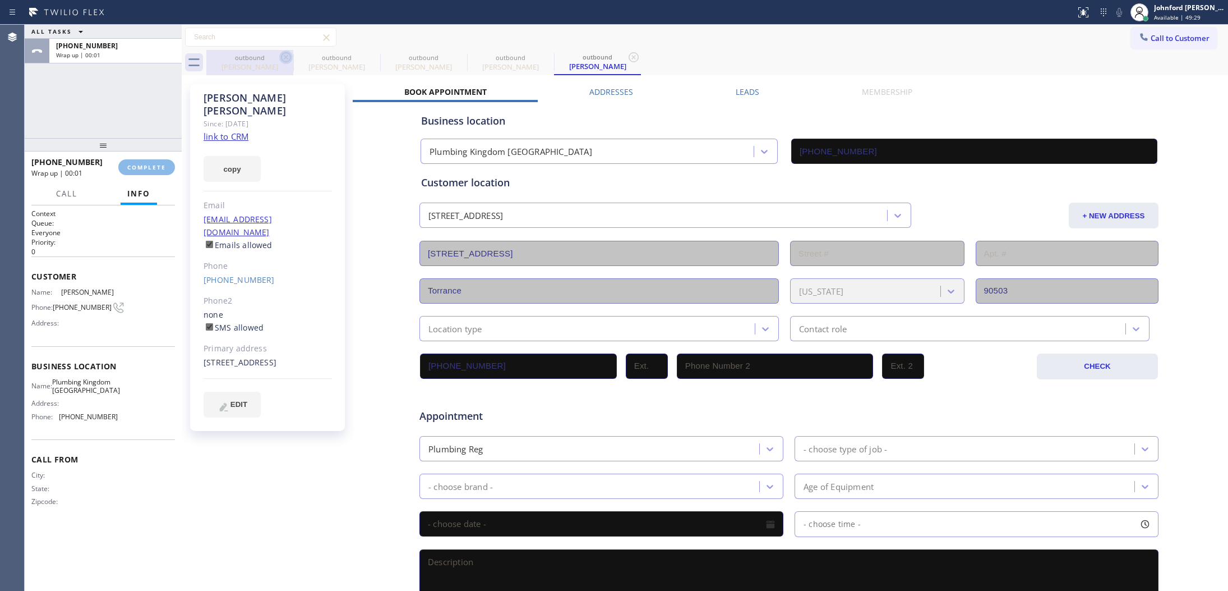
click at [284, 57] on icon at bounding box center [285, 56] width 13 height 13
click at [0, 0] on icon at bounding box center [0, 0] width 0 height 0
type input "[PHONE_NUMBER]"
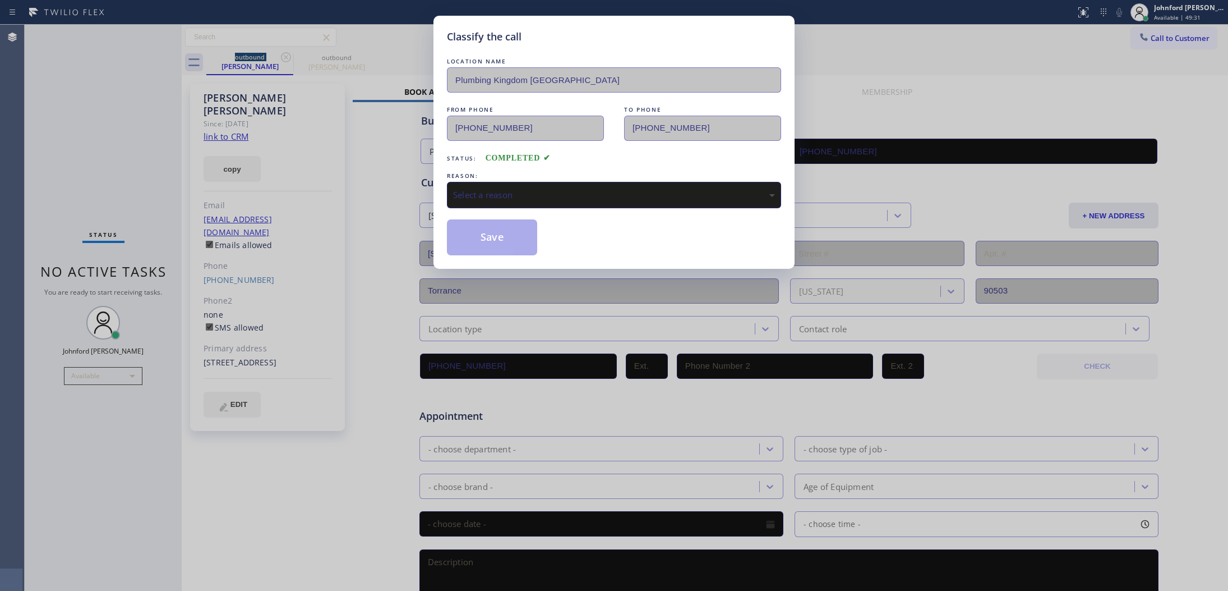
click at [482, 188] on div "Select a reason" at bounding box center [614, 194] width 322 height 13
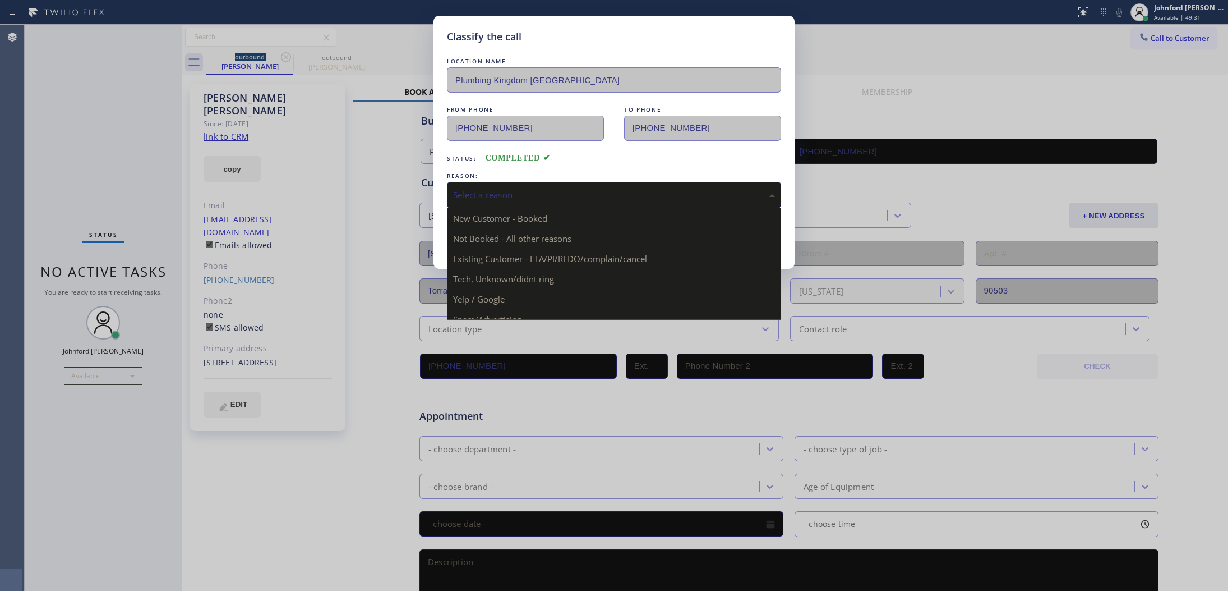
drag, startPoint x: 481, startPoint y: 247, endPoint x: 483, endPoint y: 256, distance: 9.1
click at [474, 195] on div "Existing Customer - ETA/PI/REDO/complain/cancel" at bounding box center [614, 194] width 322 height 13
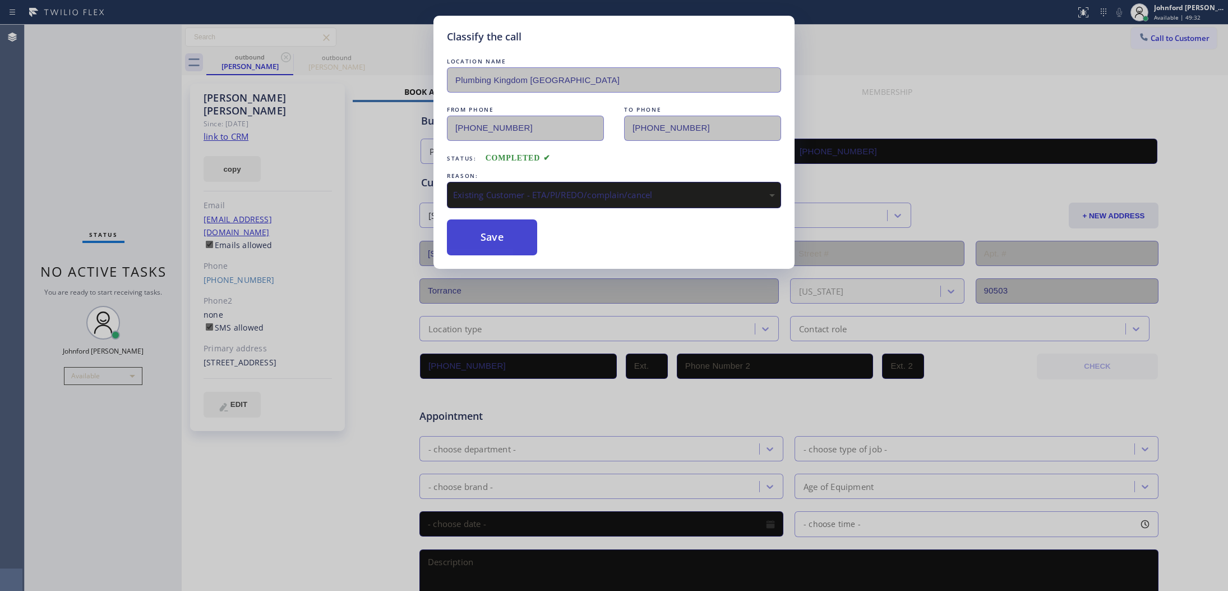
click at [472, 236] on button "Save" at bounding box center [492, 237] width 90 height 36
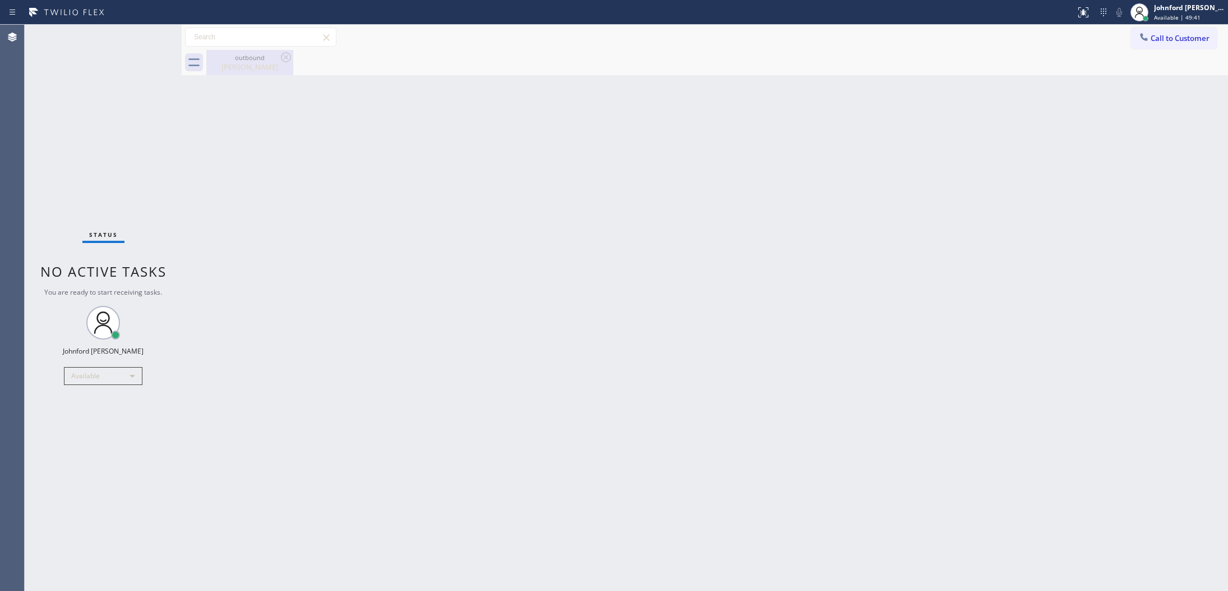
click at [259, 63] on div "[PERSON_NAME]" at bounding box center [250, 67] width 85 height 10
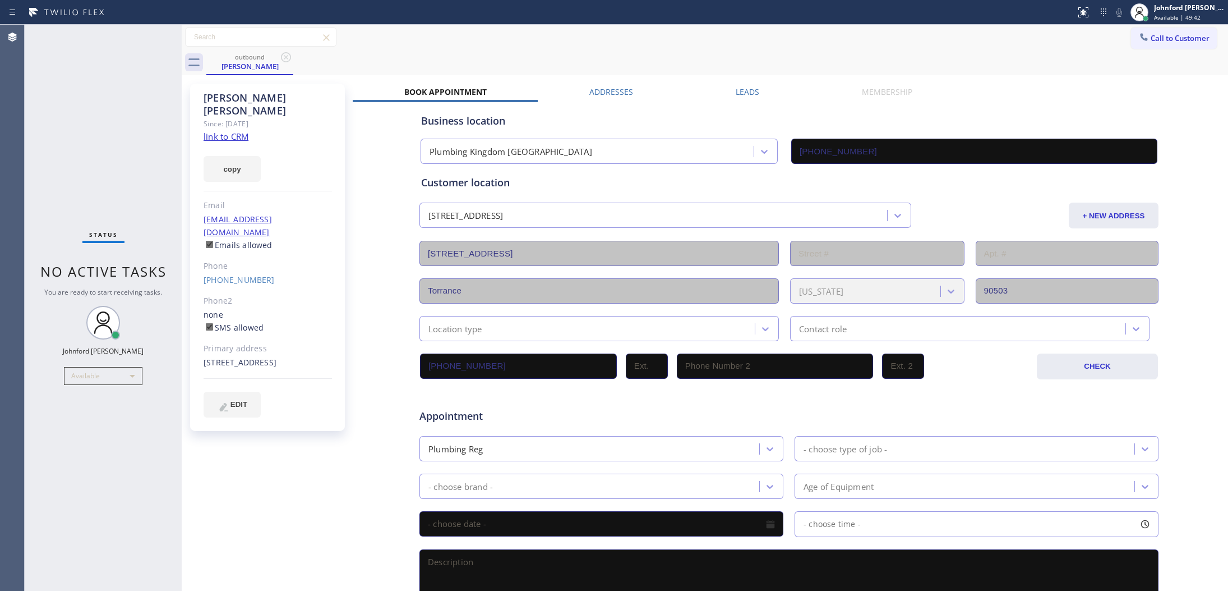
click at [775, 91] on div "Leads" at bounding box center [747, 94] width 126 height 16
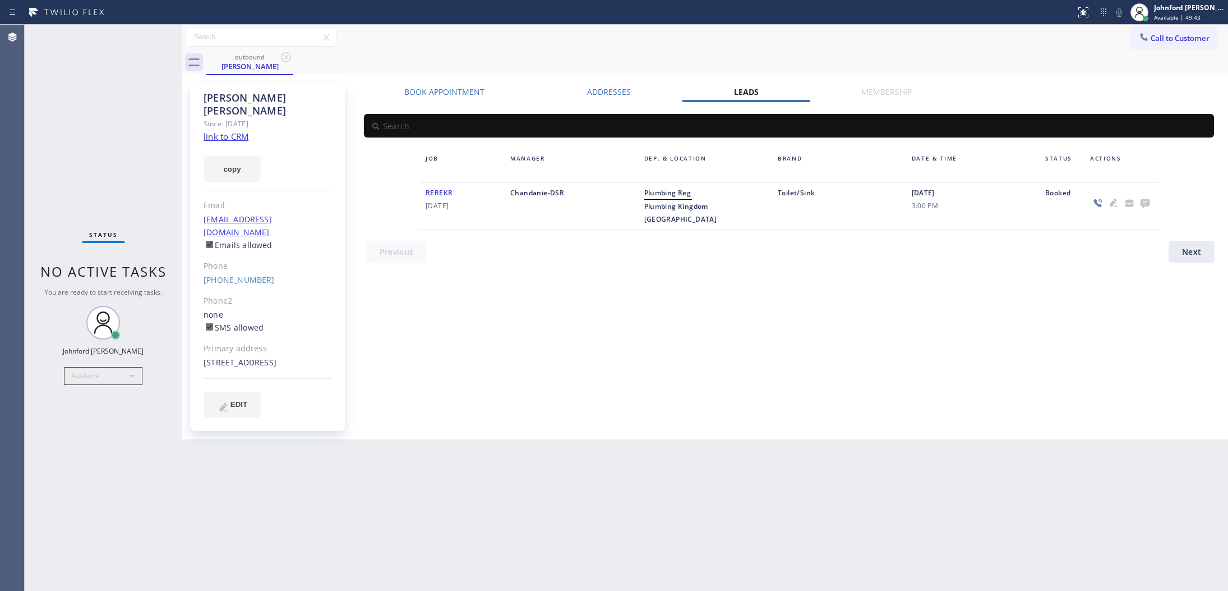
click at [760, 91] on div "Leads" at bounding box center [747, 94] width 128 height 16
click at [1144, 202] on icon at bounding box center [1145, 203] width 9 height 9
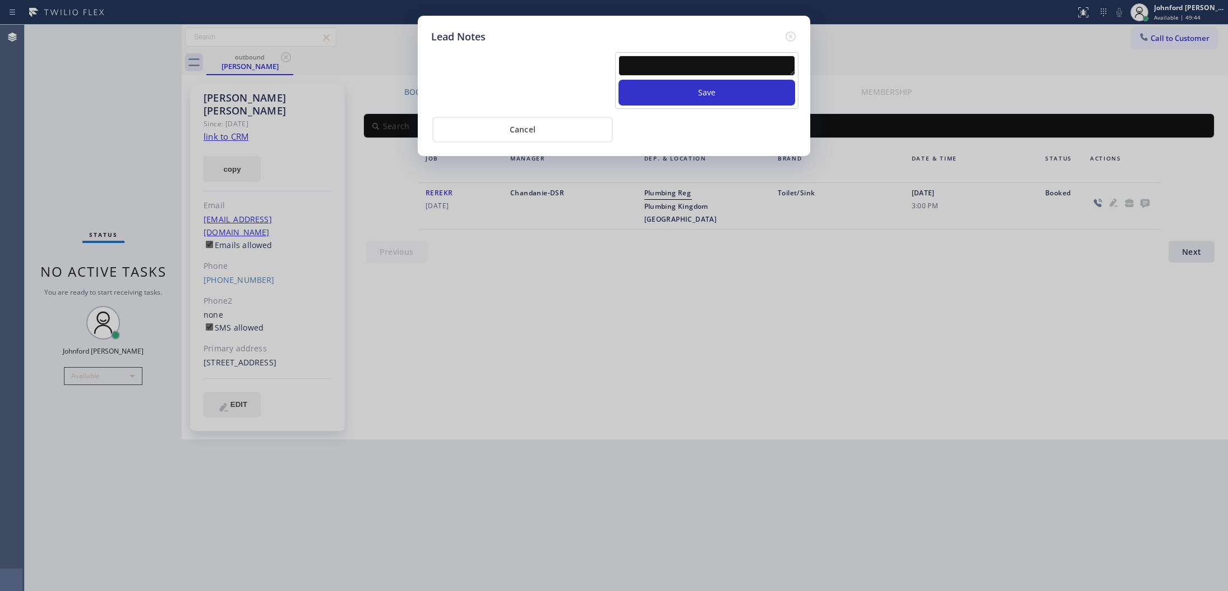
click at [700, 61] on textarea at bounding box center [707, 66] width 177 height 20
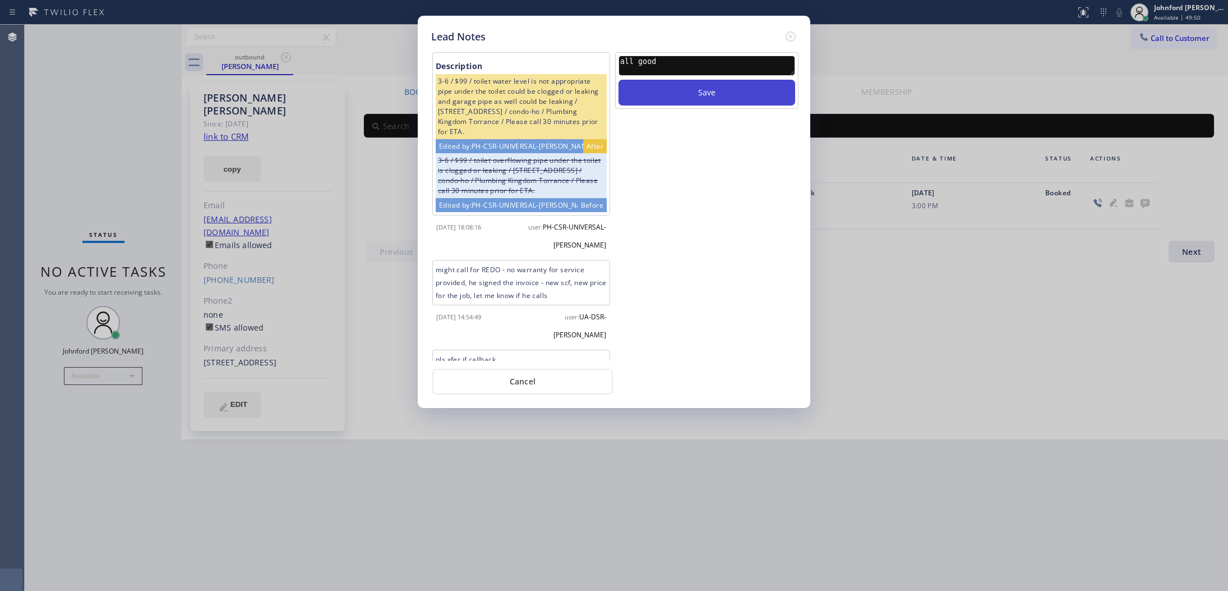
type textarea "all good"
click at [666, 87] on button "Save" at bounding box center [707, 93] width 177 height 26
click at [795, 36] on icon at bounding box center [790, 36] width 13 height 13
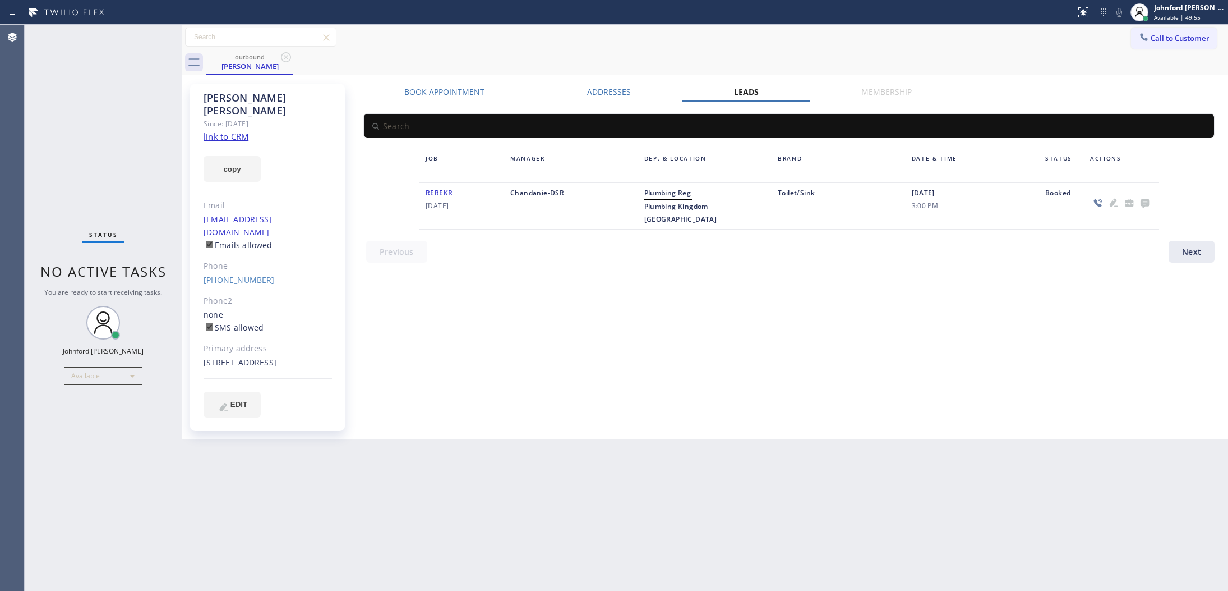
click at [283, 478] on div "Back to Dashboard Change Sender ID Customers Technicians Select a contact Outbo…" at bounding box center [705, 308] width 1047 height 566
click at [290, 59] on icon at bounding box center [286, 57] width 10 height 10
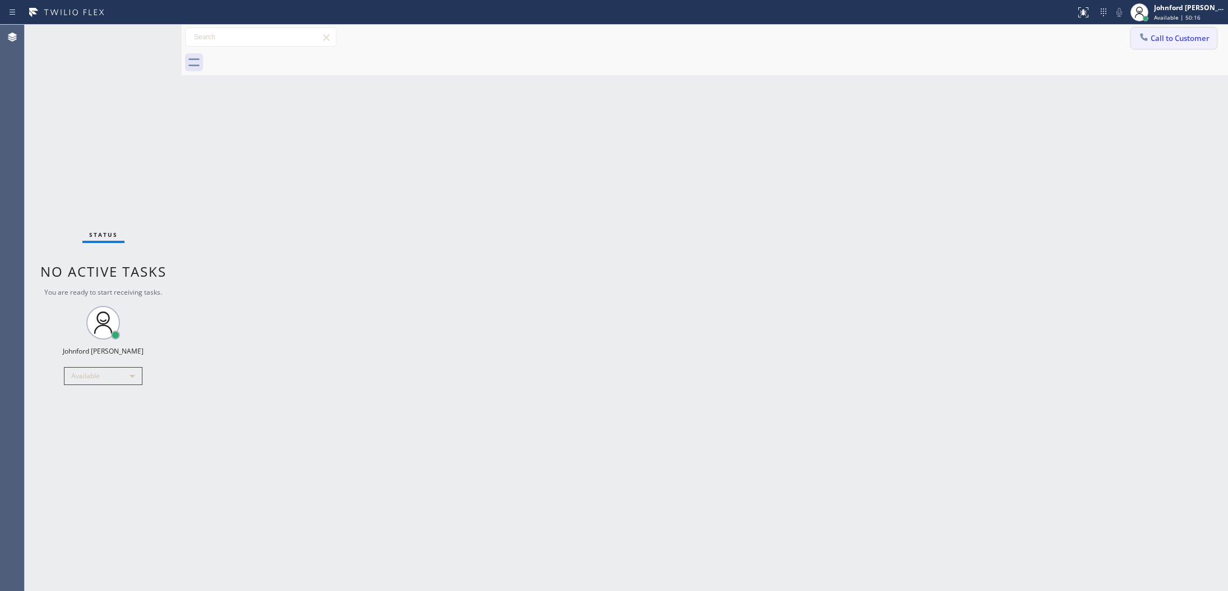
click at [1172, 36] on span "Call to Customer" at bounding box center [1180, 38] width 59 height 10
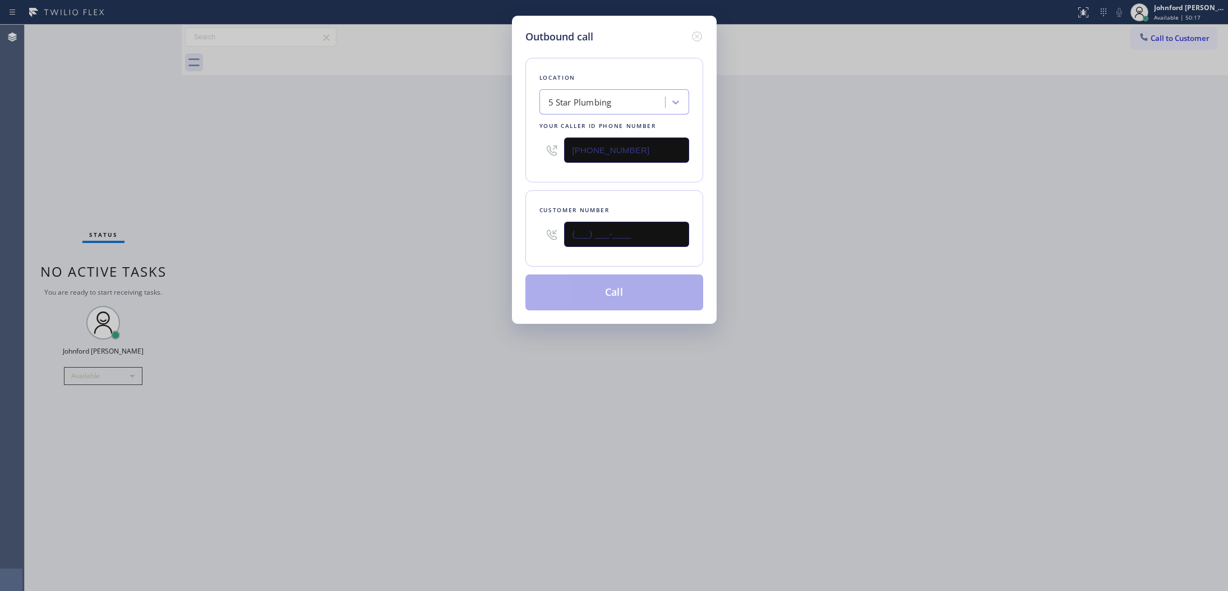
drag, startPoint x: 647, startPoint y: 220, endPoint x: 487, endPoint y: 236, distance: 160.6
click at [518, 236] on div "Outbound call Location 5 Star Plumbing Your caller id phone number [PHONE_NUMBE…" at bounding box center [614, 170] width 205 height 308
paste input "702) 496-0125"
type input "[PHONE_NUMBER]"
drag, startPoint x: 458, startPoint y: 240, endPoint x: 553, endPoint y: 276, distance: 101.4
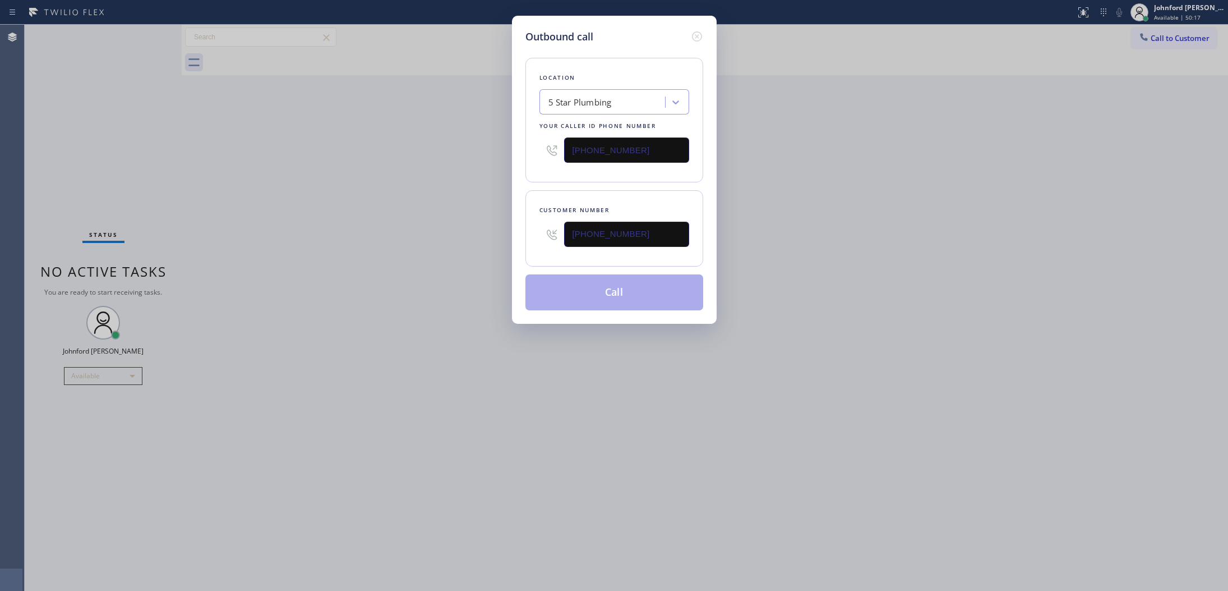
click at [458, 241] on div "Outbound call Location 5 Star Plumbing Your caller id phone number [PHONE_NUMBE…" at bounding box center [614, 295] width 1228 height 591
click at [624, 302] on button "Call" at bounding box center [615, 292] width 178 height 36
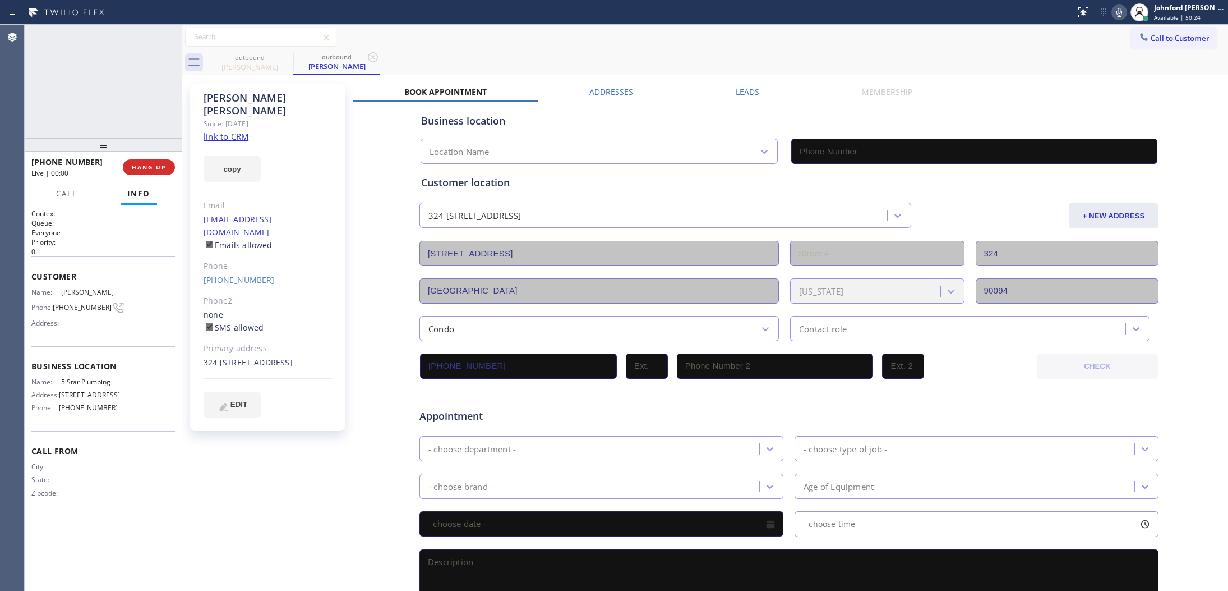
type input "[PHONE_NUMBER]"
click at [153, 172] on button "HANG UP" at bounding box center [149, 167] width 52 height 16
click at [223, 274] on link "[PHONE_NUMBER]" at bounding box center [239, 279] width 71 height 11
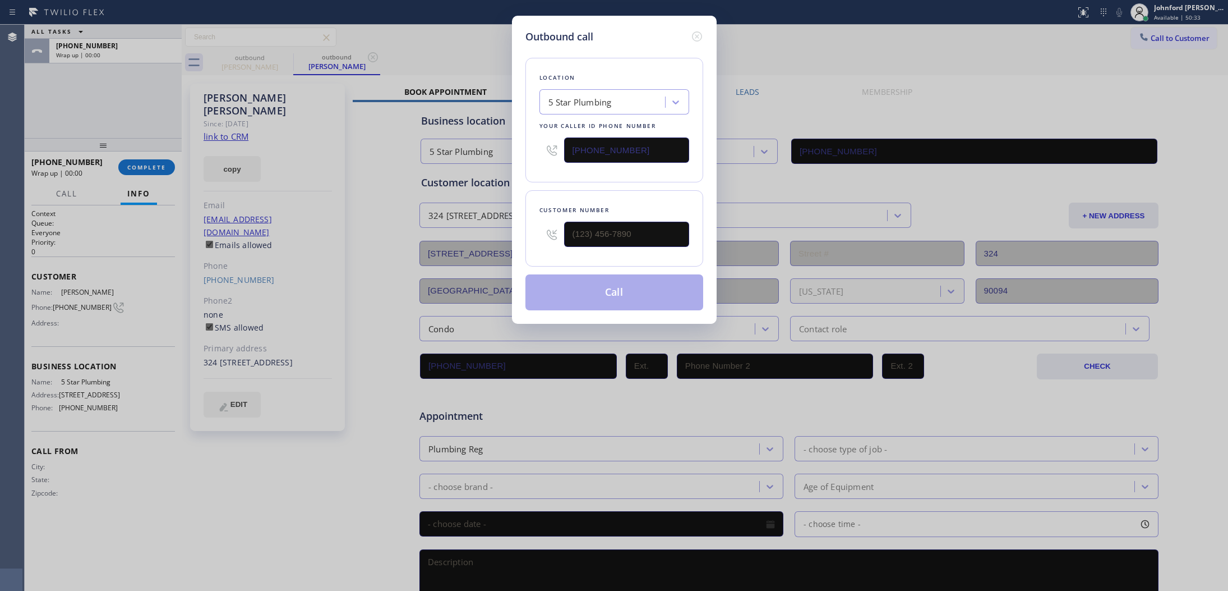
type input "[PHONE_NUMBER]"
drag, startPoint x: 638, startPoint y: 130, endPoint x: 504, endPoint y: 139, distance: 134.9
click at [504, 139] on div "Outbound call Location 5 Star Plumbing Your caller id phone number [PHONE_NUMBE…" at bounding box center [614, 295] width 1228 height 591
click at [648, 139] on input "[PHONE_NUMBER]" at bounding box center [626, 149] width 125 height 25
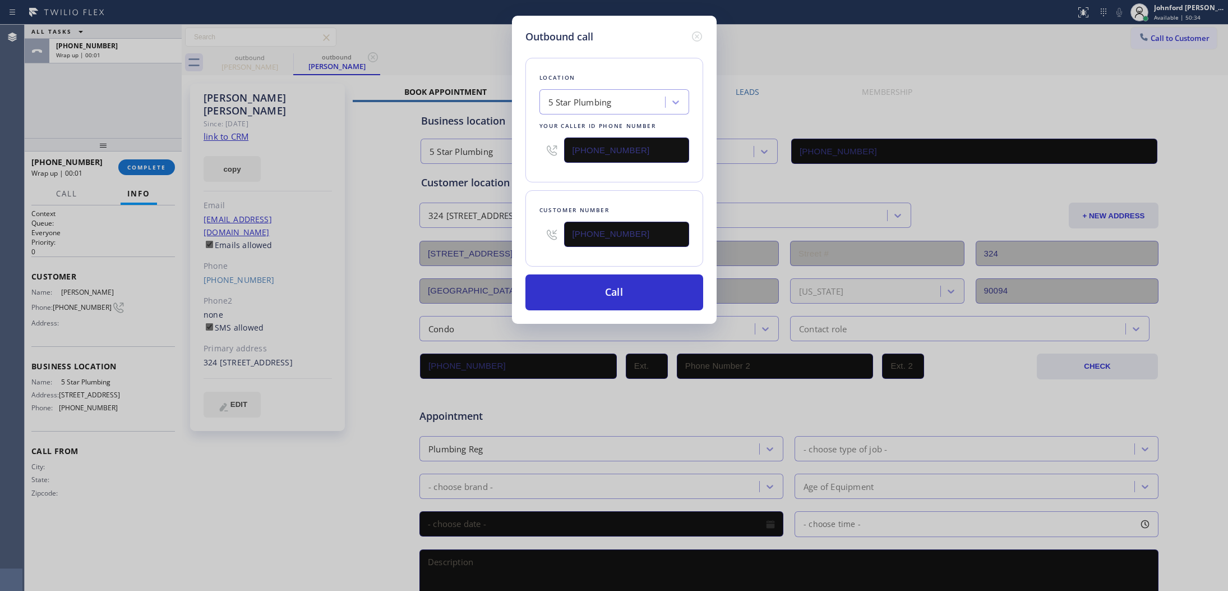
click at [648, 139] on input "[PHONE_NUMBER]" at bounding box center [626, 149] width 125 height 25
paste input "310) 388-393"
type input "[PHONE_NUMBER]"
click at [589, 192] on div "Customer number [PHONE_NUMBER]" at bounding box center [615, 228] width 178 height 76
click at [657, 295] on button "Call" at bounding box center [615, 292] width 178 height 36
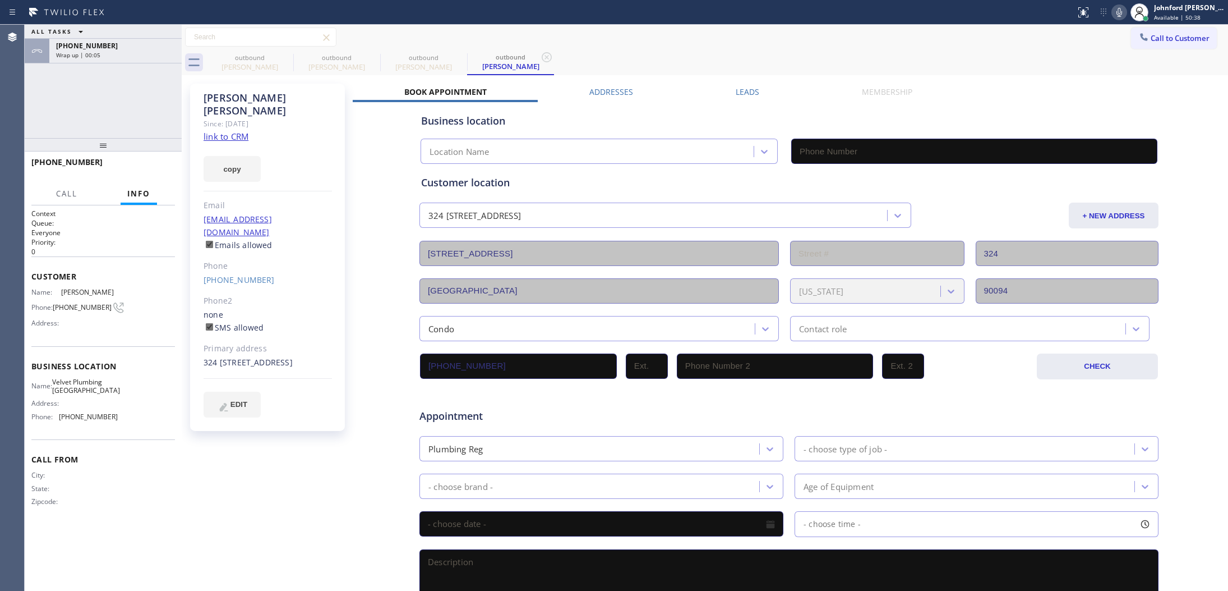
type input "[PHONE_NUMBER]"
click at [168, 42] on icon at bounding box center [166, 36] width 13 height 13
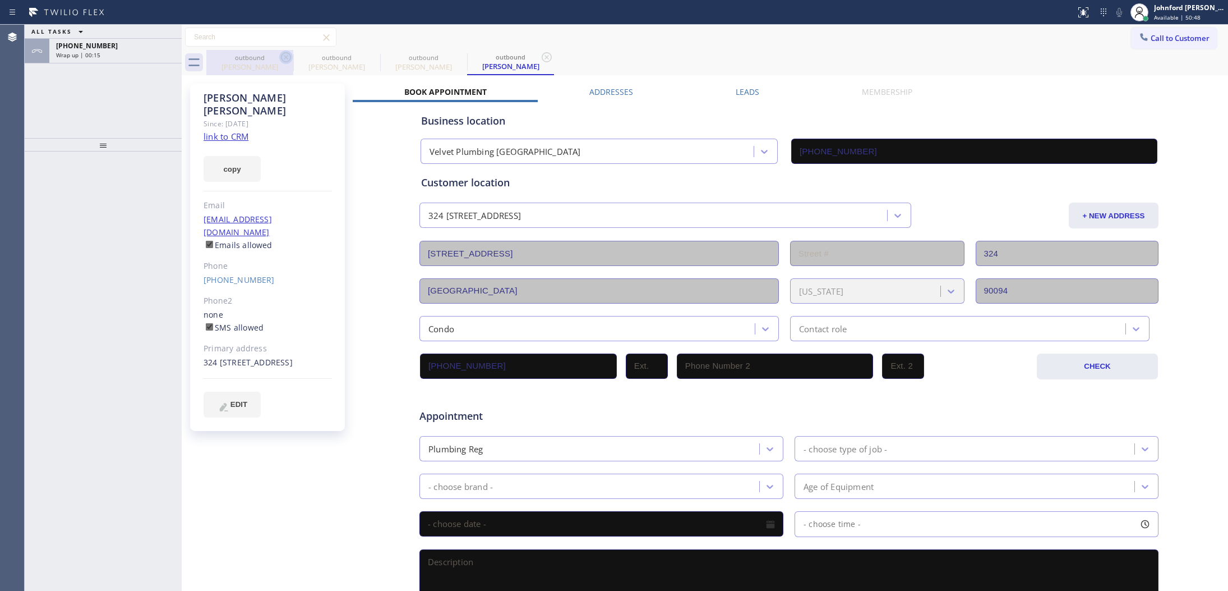
click at [283, 60] on icon at bounding box center [286, 57] width 10 height 10
click at [368, 60] on icon at bounding box center [373, 57] width 10 height 10
type input "[PHONE_NUMBER]"
click at [283, 60] on icon at bounding box center [286, 57] width 10 height 10
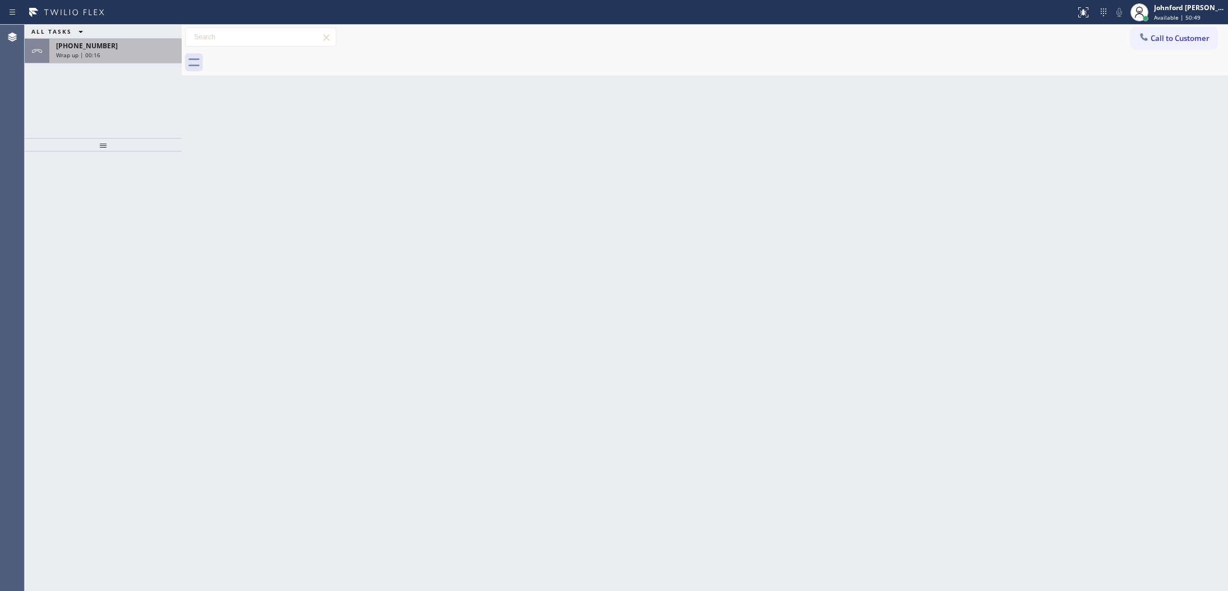
click at [169, 59] on div "[PHONE_NUMBER] Wrap up | 00:16" at bounding box center [113, 51] width 128 height 25
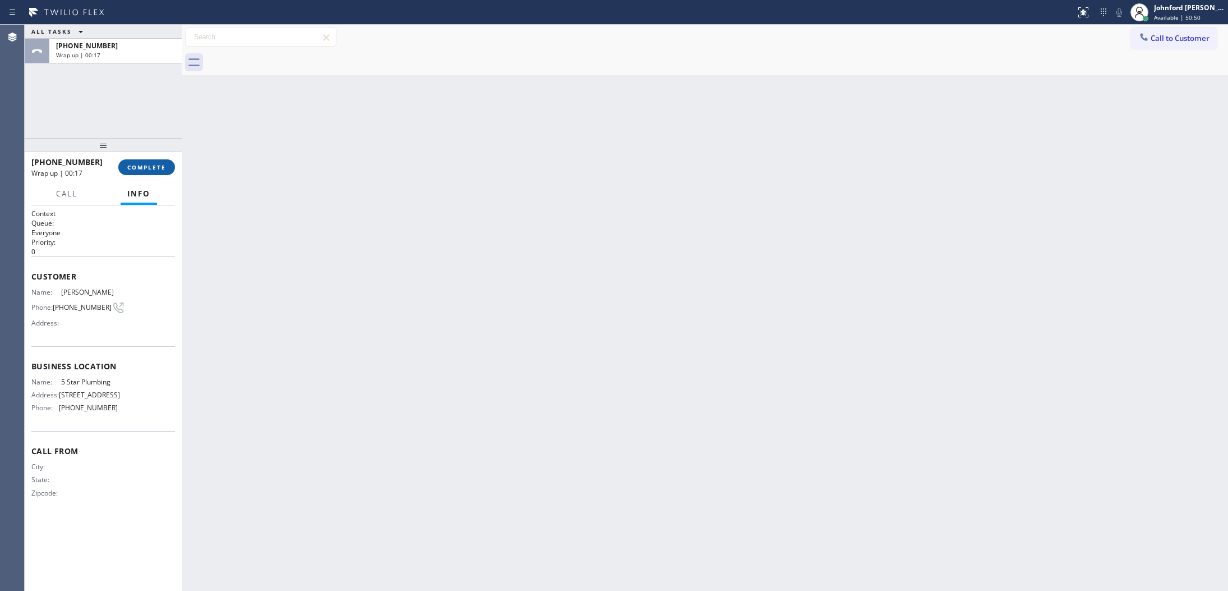
click at [135, 170] on span "COMPLETE" at bounding box center [146, 167] width 39 height 8
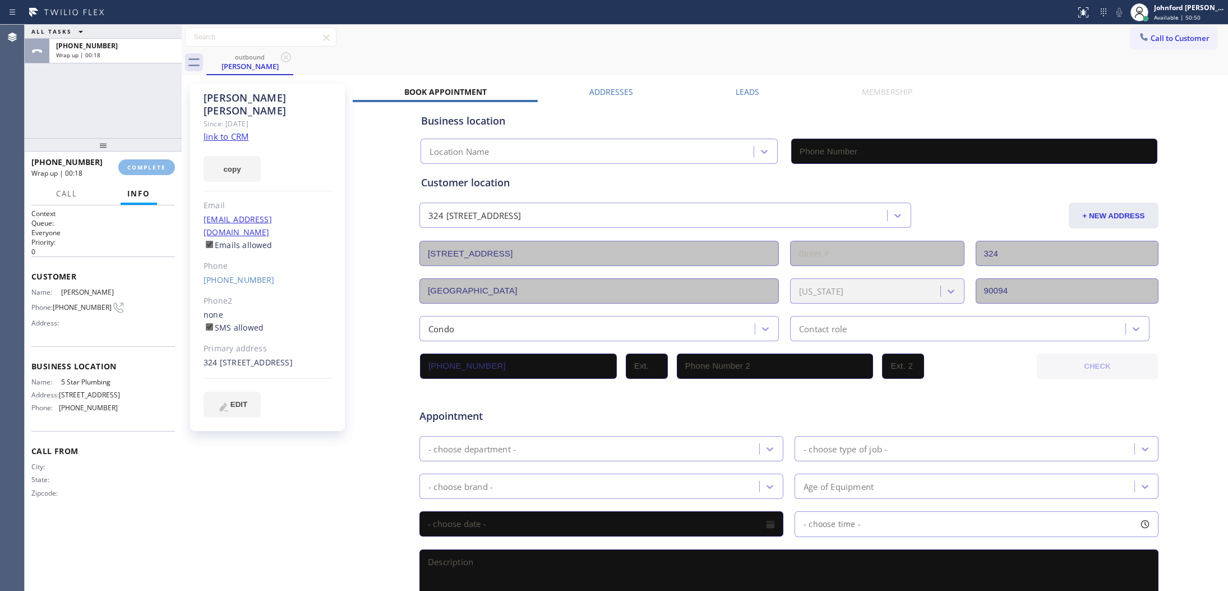
click at [467, 191] on div "Classify the call LOCATION NAME Inner Sunset Top HVAC Repair FROM PHONE [PHONE_…" at bounding box center [627, 308] width 1204 height 566
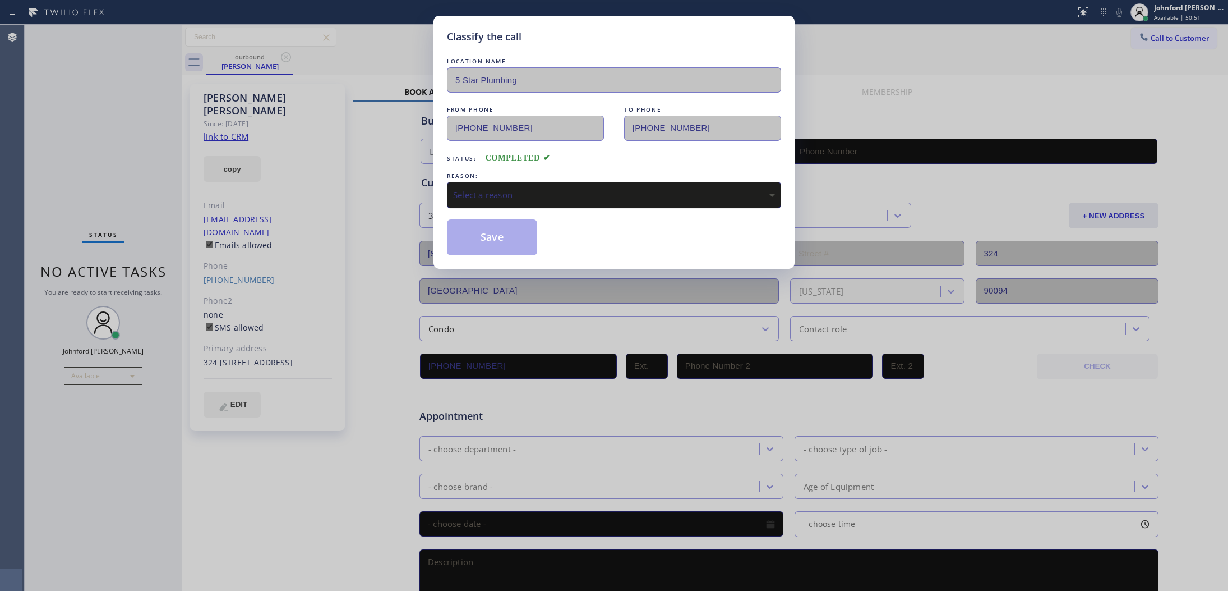
type input "[PHONE_NUMBER]"
click at [480, 184] on div "Select a reason" at bounding box center [614, 195] width 334 height 26
click at [512, 240] on button "Save" at bounding box center [492, 237] width 90 height 36
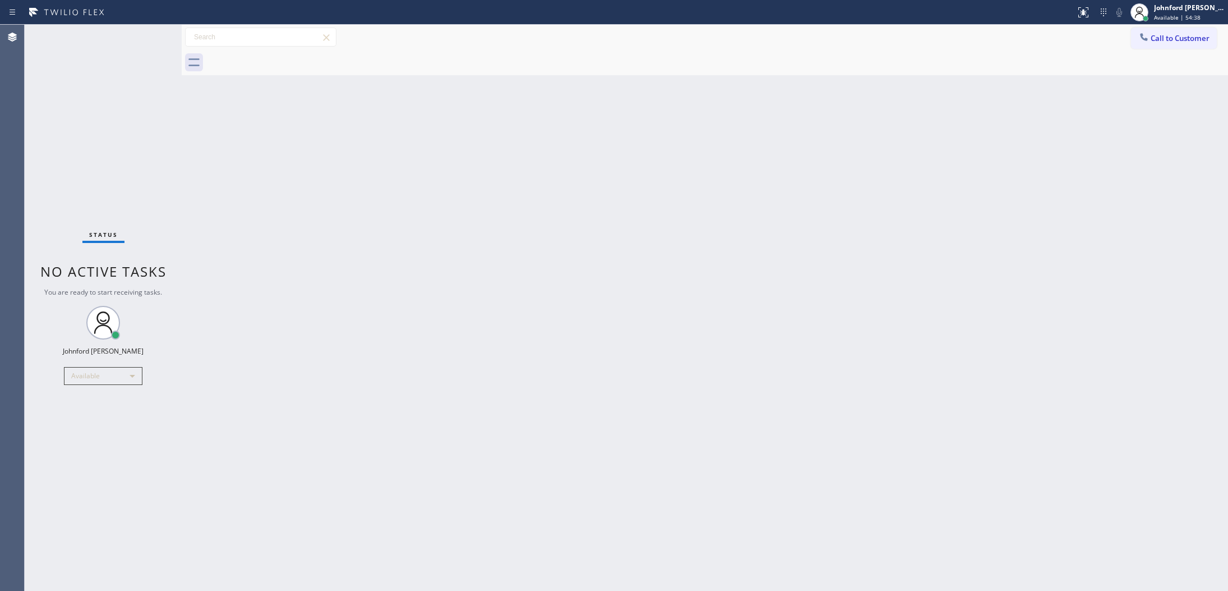
click at [148, 154] on div "Status No active tasks You are ready to start receiving tasks. [PERSON_NAME] Av…" at bounding box center [103, 308] width 157 height 566
click at [102, 507] on div "Status No active tasks You are ready to start receiving tasks. [PERSON_NAME] Av…" at bounding box center [103, 308] width 157 height 566
drag, startPoint x: 941, startPoint y: 363, endPoint x: 929, endPoint y: 374, distance: 16.3
click at [928, 374] on div "Back to Dashboard Change Sender ID Customers Technicians Select a contact Outbo…" at bounding box center [705, 308] width 1047 height 566
click at [885, 250] on div "Back to Dashboard Change Sender ID Customers Technicians Select a contact Outbo…" at bounding box center [705, 308] width 1047 height 566
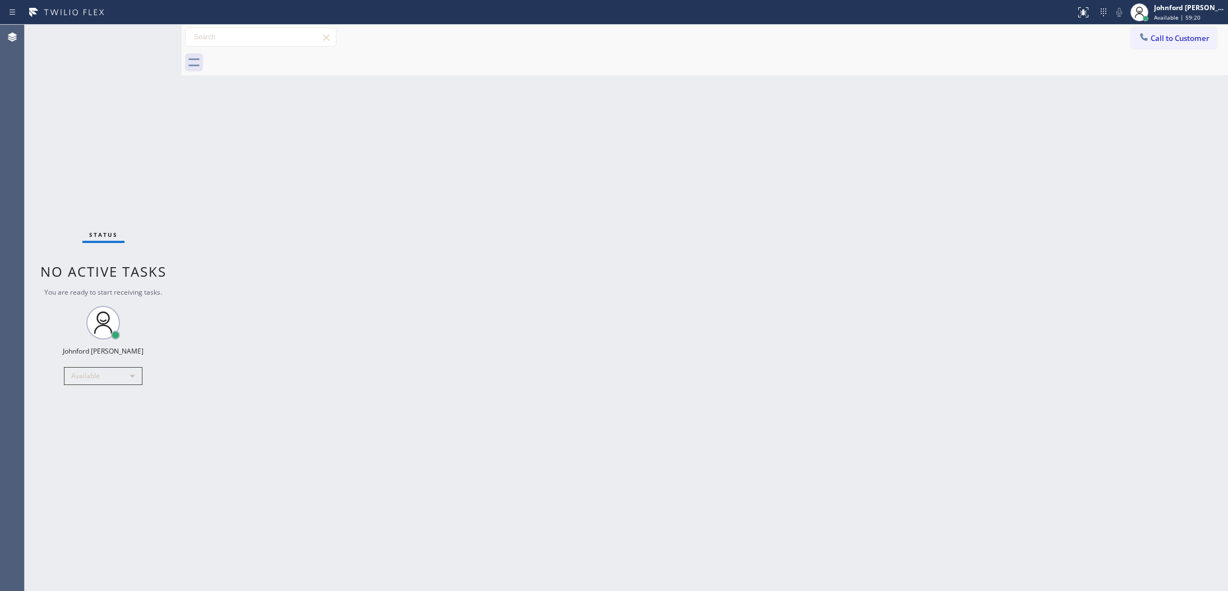
drag, startPoint x: 762, startPoint y: 114, endPoint x: 760, endPoint y: 91, distance: 23.1
click at [760, 111] on div "Back to Dashboard Change Sender ID Customers Technicians Select a contact Outbo…" at bounding box center [705, 308] width 1047 height 566
drag, startPoint x: 909, startPoint y: 57, endPoint x: 882, endPoint y: 36, distance: 34.1
click at [898, 50] on div at bounding box center [717, 62] width 1022 height 25
drag, startPoint x: 1119, startPoint y: 35, endPoint x: 1140, endPoint y: 40, distance: 21.4
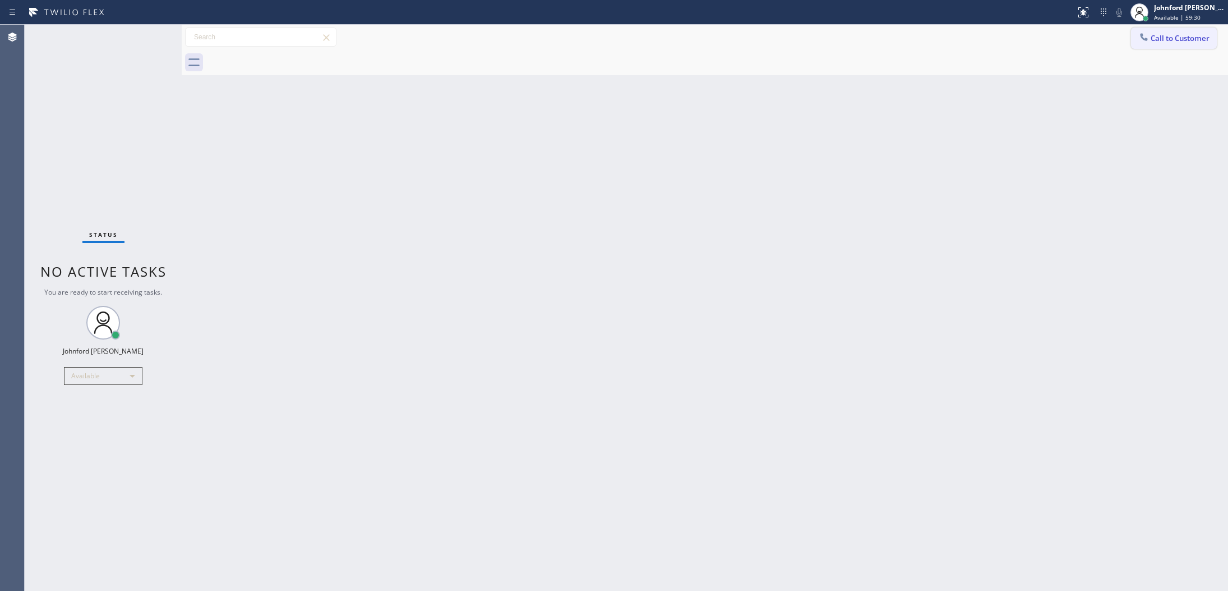
click at [1120, 35] on div "Call to Customer Outbound call Location 5 Star Plumbing Your caller id phone nu…" at bounding box center [705, 37] width 1047 height 20
click at [1140, 40] on icon at bounding box center [1144, 36] width 11 height 11
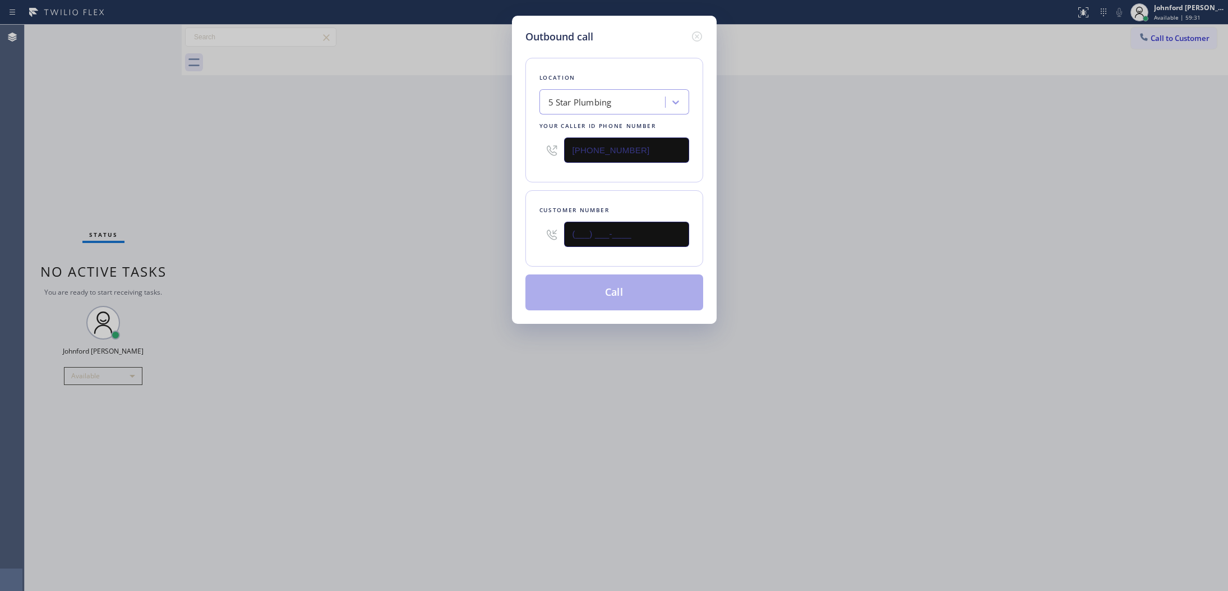
drag, startPoint x: 653, startPoint y: 231, endPoint x: 507, endPoint y: 234, distance: 147.0
click at [507, 234] on div "Outbound call Location 5 Star Plumbing Your caller id phone number [PHONE_NUMBE…" at bounding box center [614, 295] width 1228 height 591
paste input "323) 317-0400"
type input "[PHONE_NUMBER]"
click at [351, 238] on div "Outbound call Location 5 Star Plumbing Your caller id phone number [PHONE_NUMBE…" at bounding box center [614, 295] width 1228 height 591
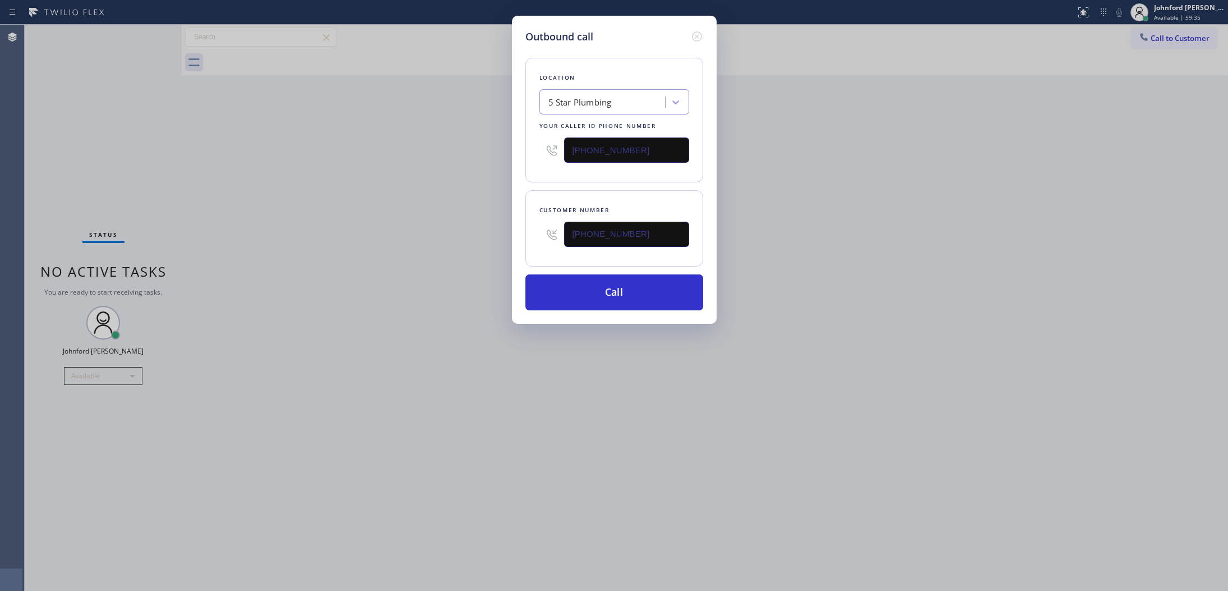
click at [867, 96] on div "Outbound call Location 5 Star Plumbing Your caller id phone number [PHONE_NUMBE…" at bounding box center [614, 295] width 1228 height 591
click at [930, 298] on div "Outbound call Location 5 Star Plumbing Your caller id phone number [PHONE_NUMBE…" at bounding box center [614, 295] width 1228 height 591
drag, startPoint x: 645, startPoint y: 152, endPoint x: 477, endPoint y: 164, distance: 168.7
click at [482, 163] on div "Outbound call Location 5 Star Plumbing Your caller id phone number [PHONE_NUMBE…" at bounding box center [614, 295] width 1228 height 591
paste input "323) 302-8817"
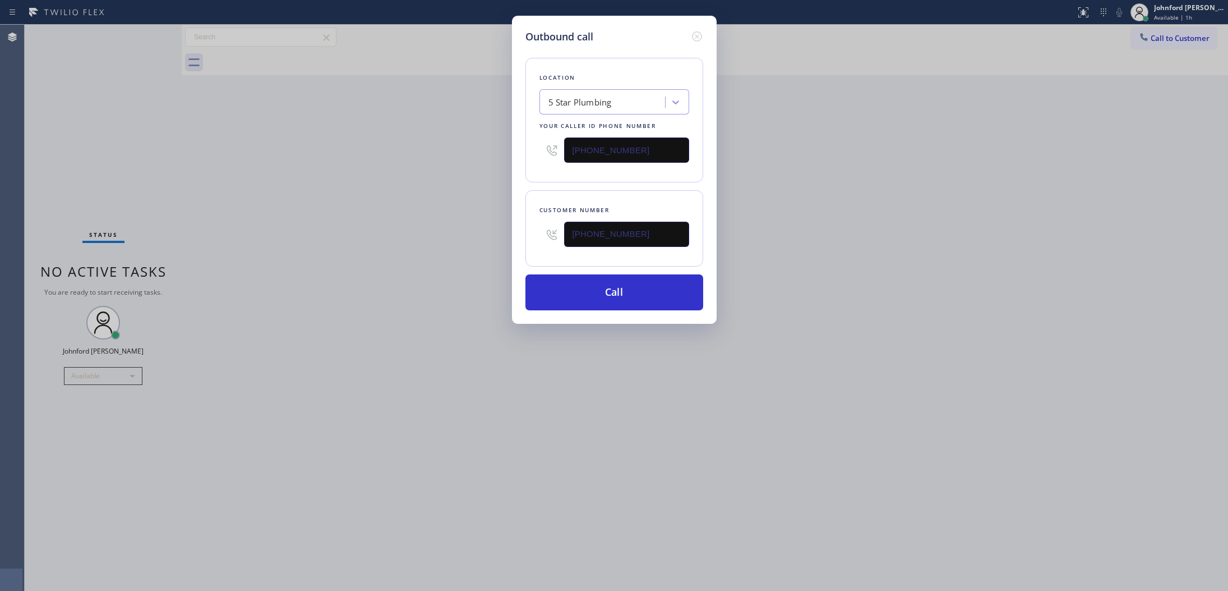
type input "[PHONE_NUMBER]"
drag, startPoint x: 455, startPoint y: 173, endPoint x: 551, endPoint y: 243, distance: 118.8
click at [453, 177] on div "Outbound call Location 5 Star Plumbing Your caller id phone number [PHONE_NUMBE…" at bounding box center [614, 295] width 1228 height 591
click at [588, 302] on button "Call" at bounding box center [615, 292] width 178 height 36
drag, startPoint x: 877, startPoint y: 242, endPoint x: 903, endPoint y: 178, distance: 69.2
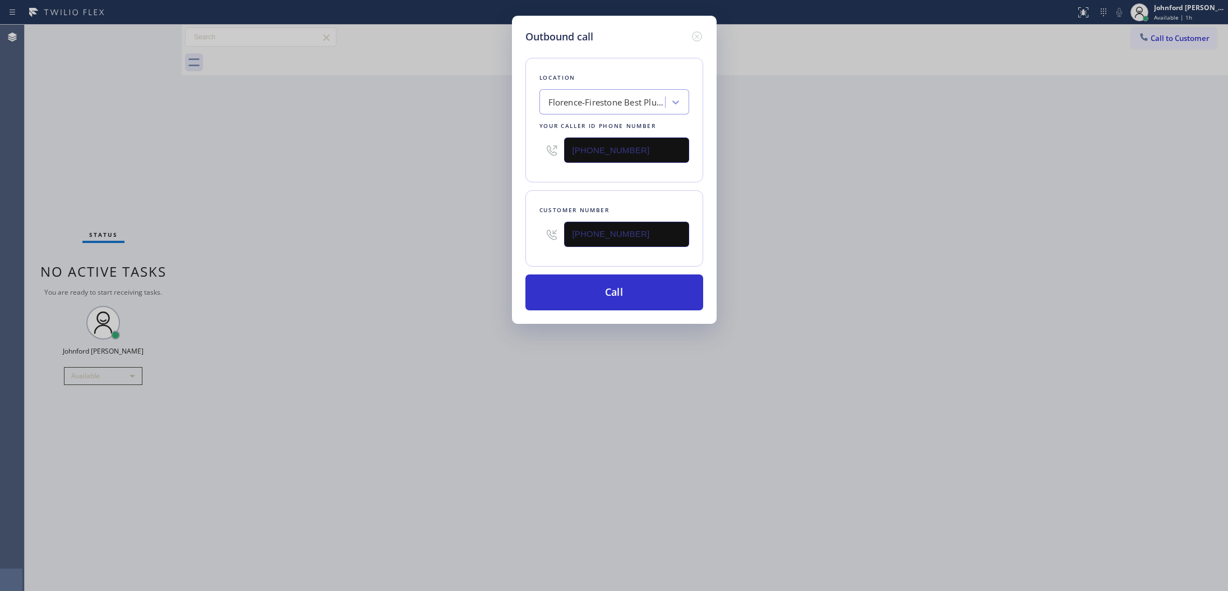
click at [882, 240] on div "Outbound call Location [GEOGRAPHIC_DATA]-[GEOGRAPHIC_DATA] Best Plumber Your ca…" at bounding box center [614, 295] width 1228 height 591
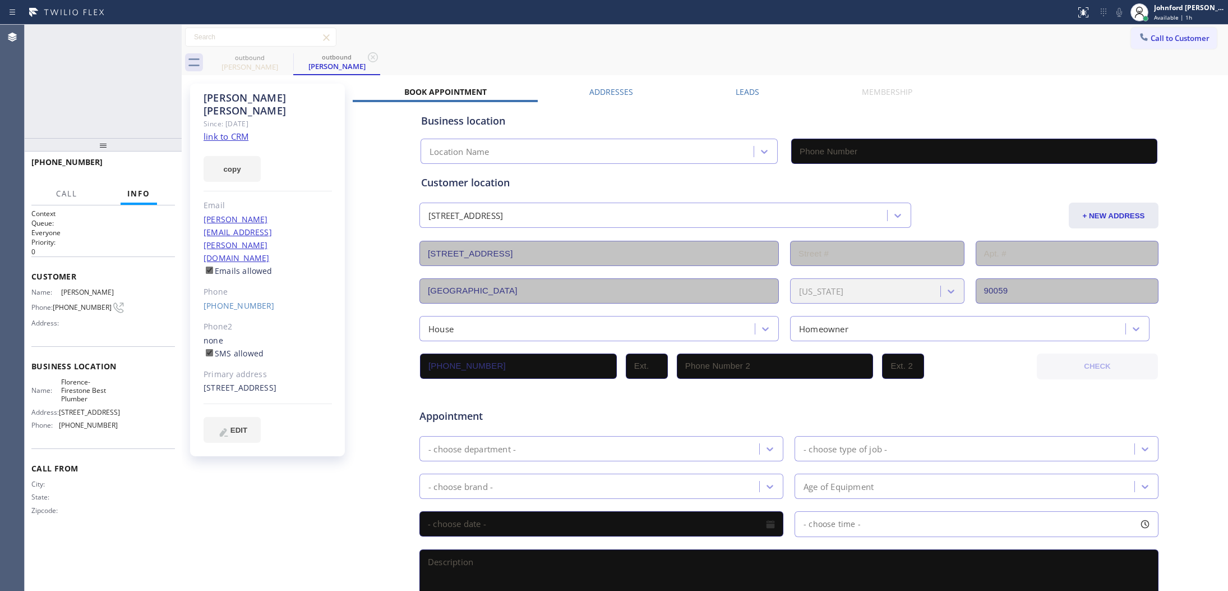
type input "[PHONE_NUMBER]"
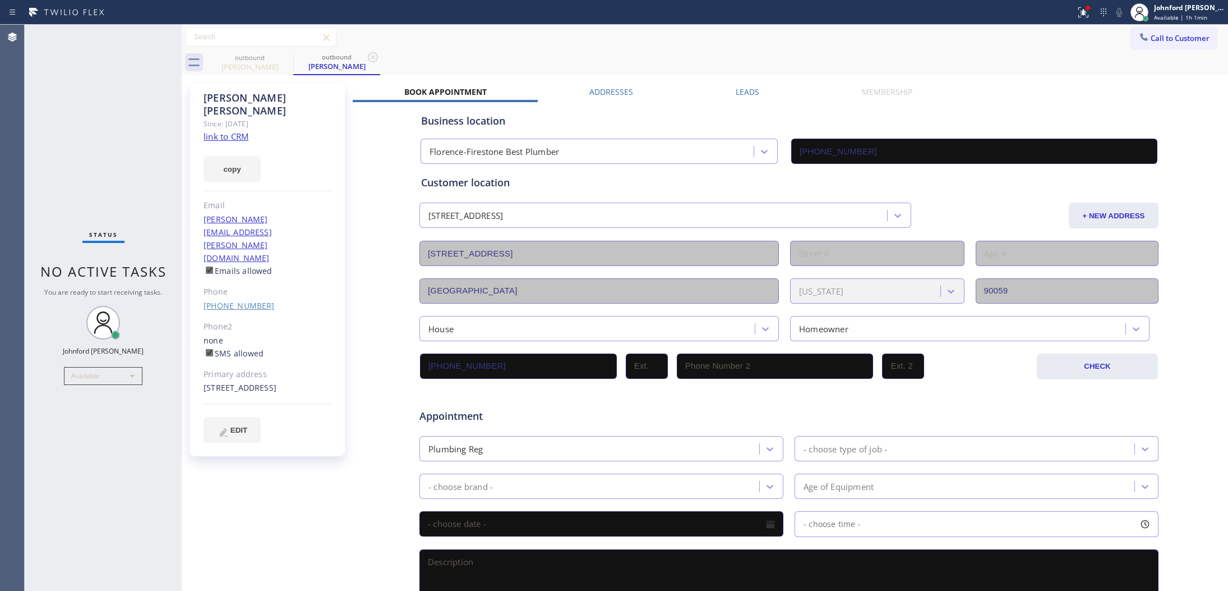
click at [241, 300] on link "[PHONE_NUMBER]" at bounding box center [239, 305] width 71 height 11
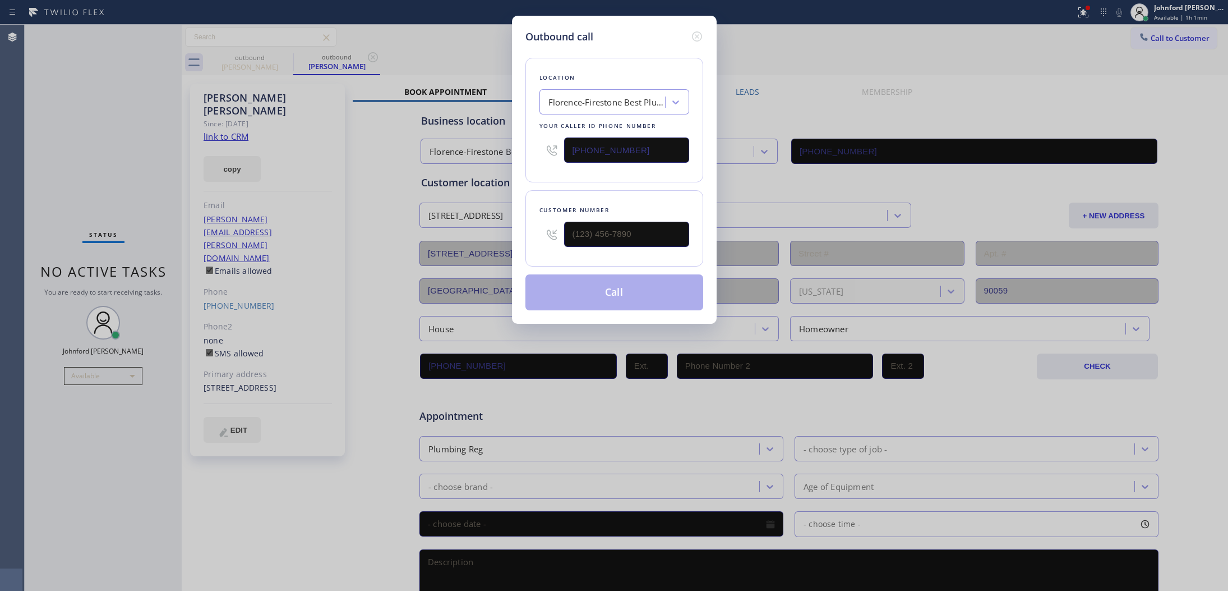
type input "[PHONE_NUMBER]"
click at [584, 289] on button "Call" at bounding box center [615, 292] width 178 height 36
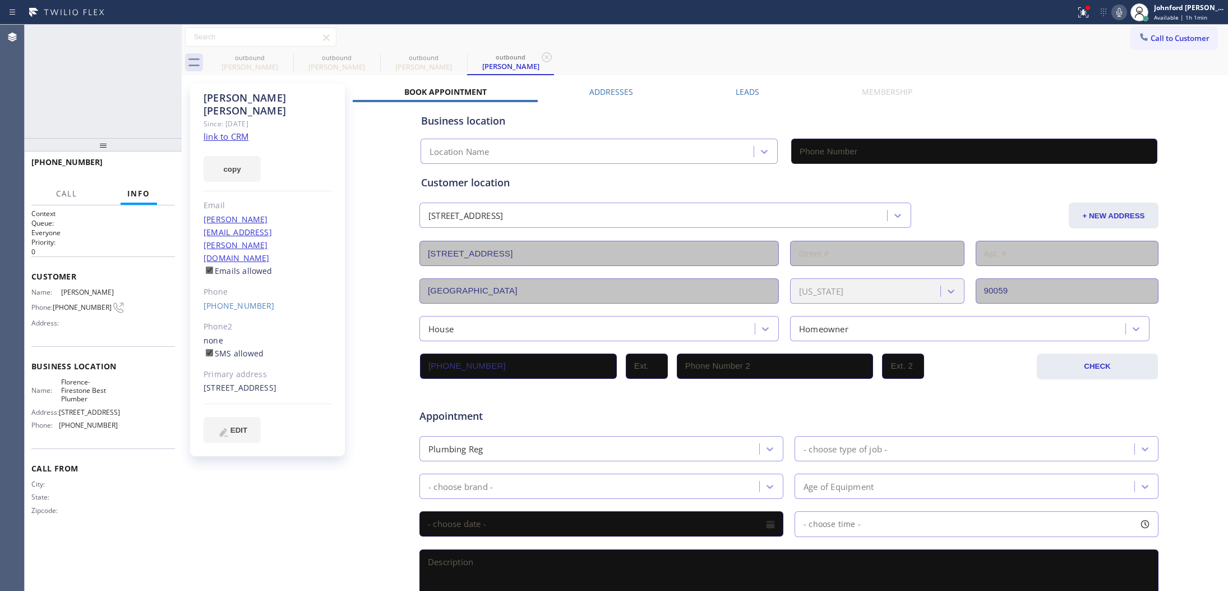
type input "[PHONE_NUMBER]"
click at [280, 54] on icon at bounding box center [285, 56] width 13 height 13
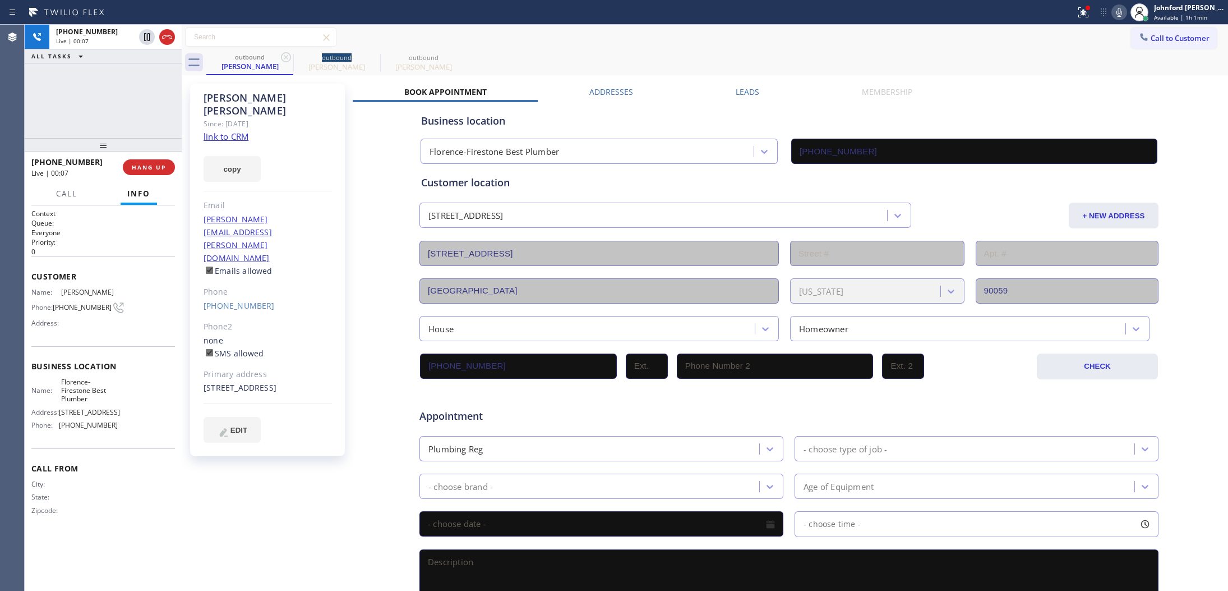
click at [280, 54] on icon at bounding box center [285, 56] width 13 height 13
click at [149, 172] on button "HANG UP" at bounding box center [149, 167] width 52 height 16
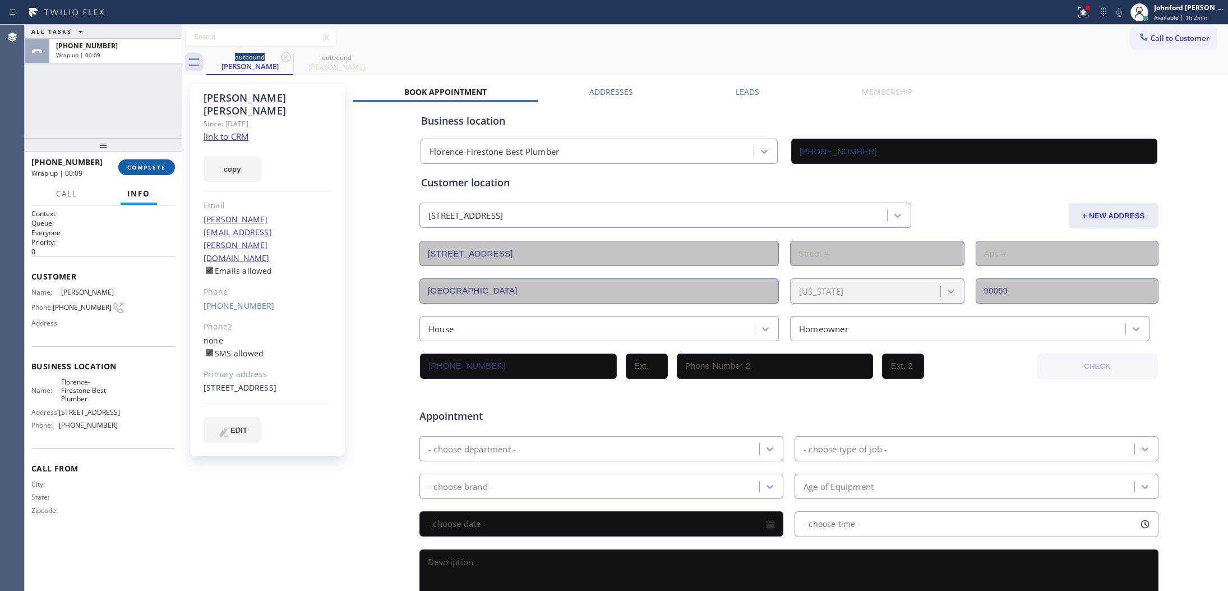
click at [128, 165] on span "COMPLETE" at bounding box center [146, 167] width 39 height 8
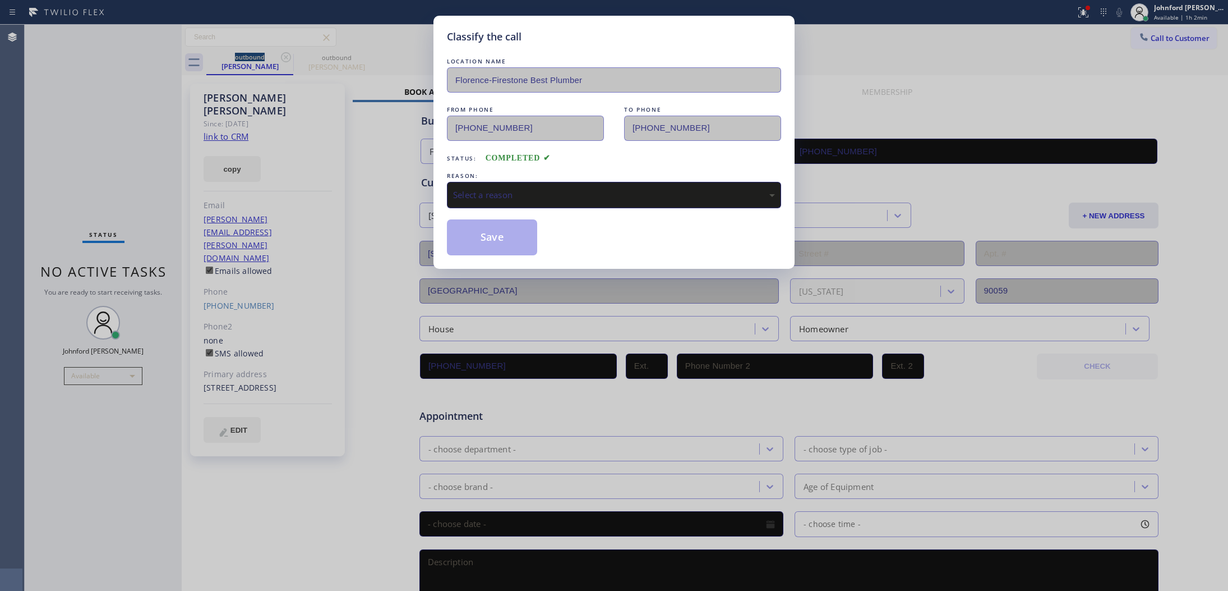
click at [498, 195] on div "Select a reason" at bounding box center [614, 194] width 322 height 13
drag, startPoint x: 491, startPoint y: 240, endPoint x: 500, endPoint y: 245, distance: 10.0
click at [500, 245] on button "Save" at bounding box center [492, 237] width 90 height 36
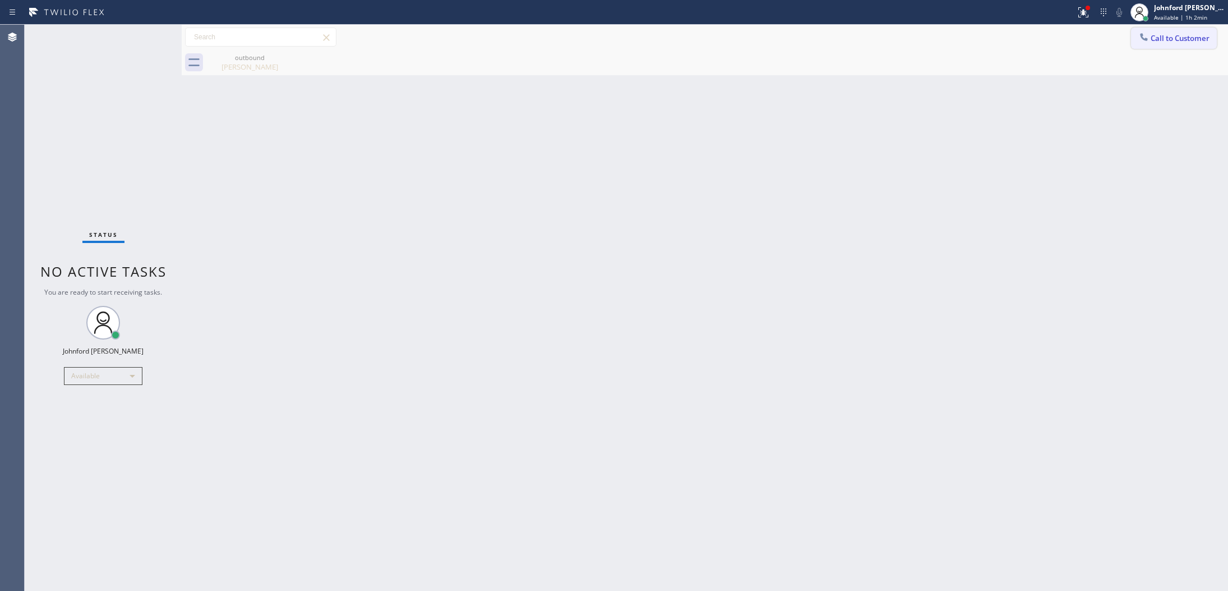
click at [1143, 36] on icon at bounding box center [1144, 36] width 11 height 11
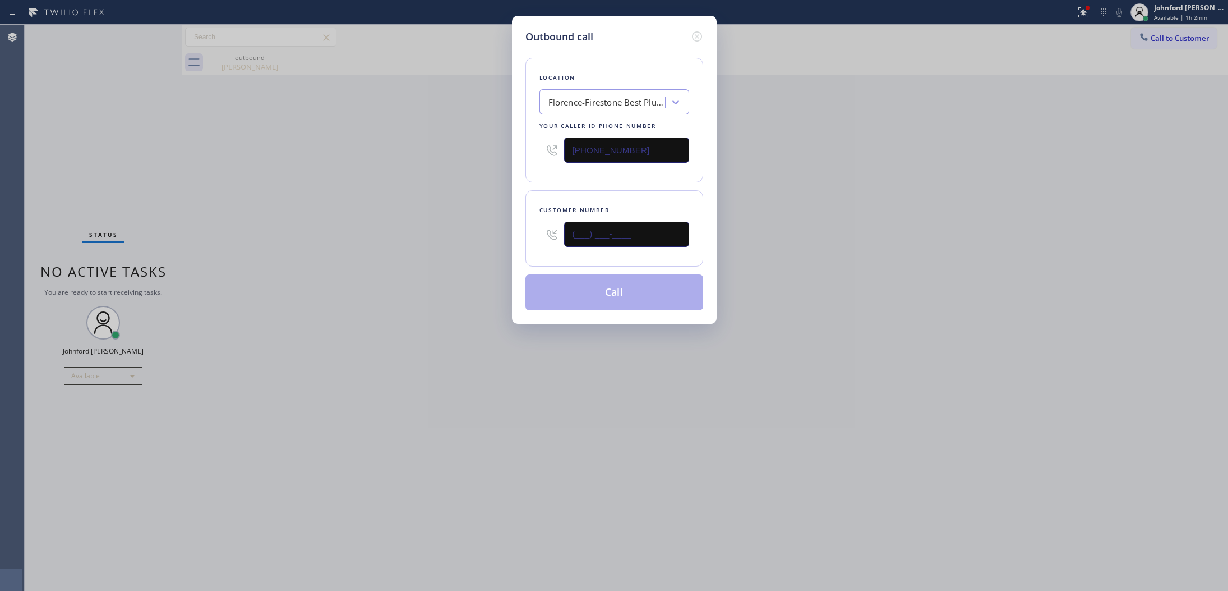
drag, startPoint x: 588, startPoint y: 230, endPoint x: 446, endPoint y: 237, distance: 142.1
click at [506, 230] on div "Outbound call Location [GEOGRAPHIC_DATA]-[GEOGRAPHIC_DATA] Best Plumber Your ca…" at bounding box center [614, 295] width 1228 height 591
paste input "832) 382-4541"
type input "[PHONE_NUMBER]"
click at [414, 242] on div "Outbound call Location [GEOGRAPHIC_DATA]-[GEOGRAPHIC_DATA] Best Plumber Your ca…" at bounding box center [614, 295] width 1228 height 591
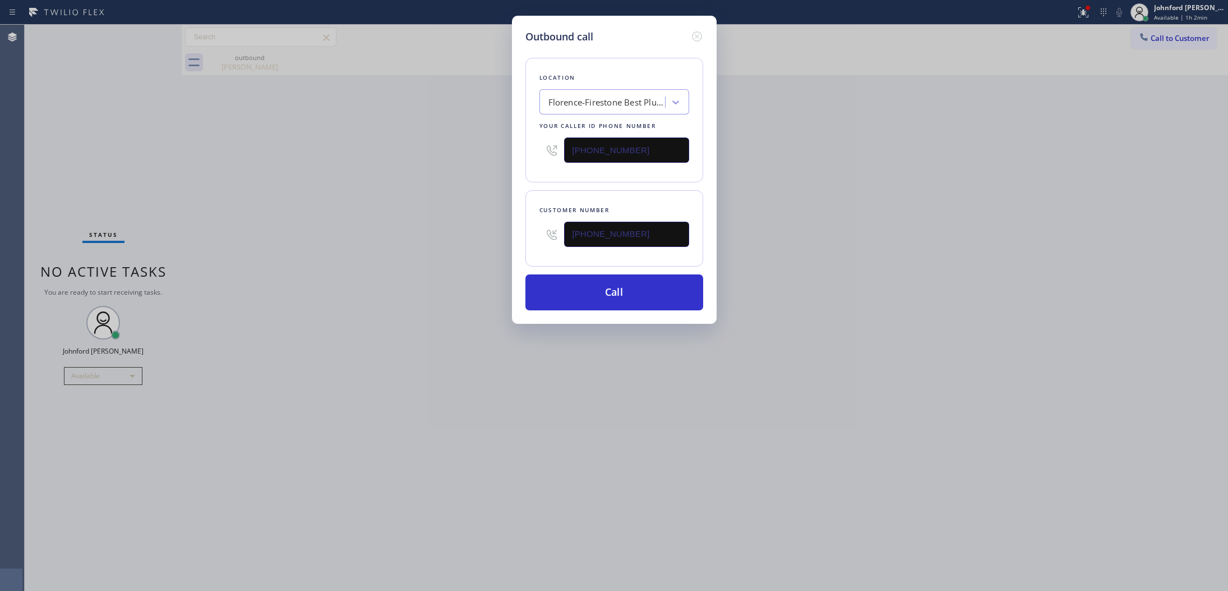
drag, startPoint x: 647, startPoint y: 141, endPoint x: 457, endPoint y: 155, distance: 190.2
click at [467, 155] on div "Outbound call Location [GEOGRAPHIC_DATA]-[GEOGRAPHIC_DATA] Best Plumber Your ca…" at bounding box center [614, 295] width 1228 height 591
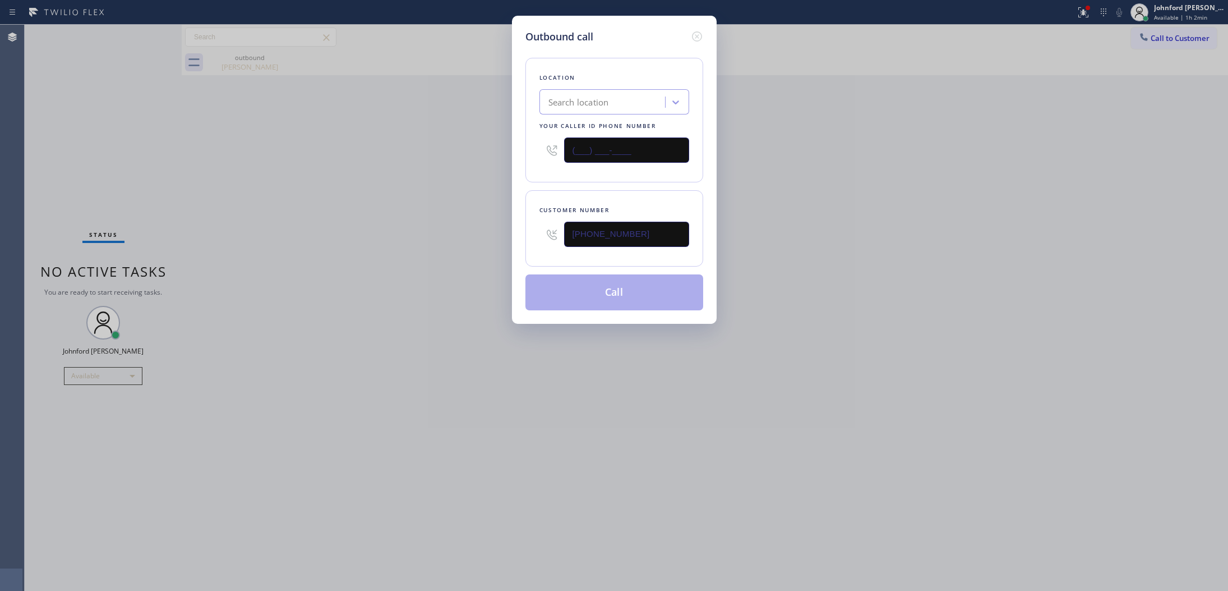
type input "(___) ___-____"
click at [441, 158] on div "Outbound call Location Search location Your caller id phone number Customer num…" at bounding box center [614, 295] width 1228 height 591
drag, startPoint x: 657, startPoint y: 141, endPoint x: 396, endPoint y: 153, distance: 261.1
click at [405, 153] on div "Outbound call Location Search location Your caller id phone number (___) ___-__…" at bounding box center [614, 295] width 1228 height 591
paste input "888) 909-0120"
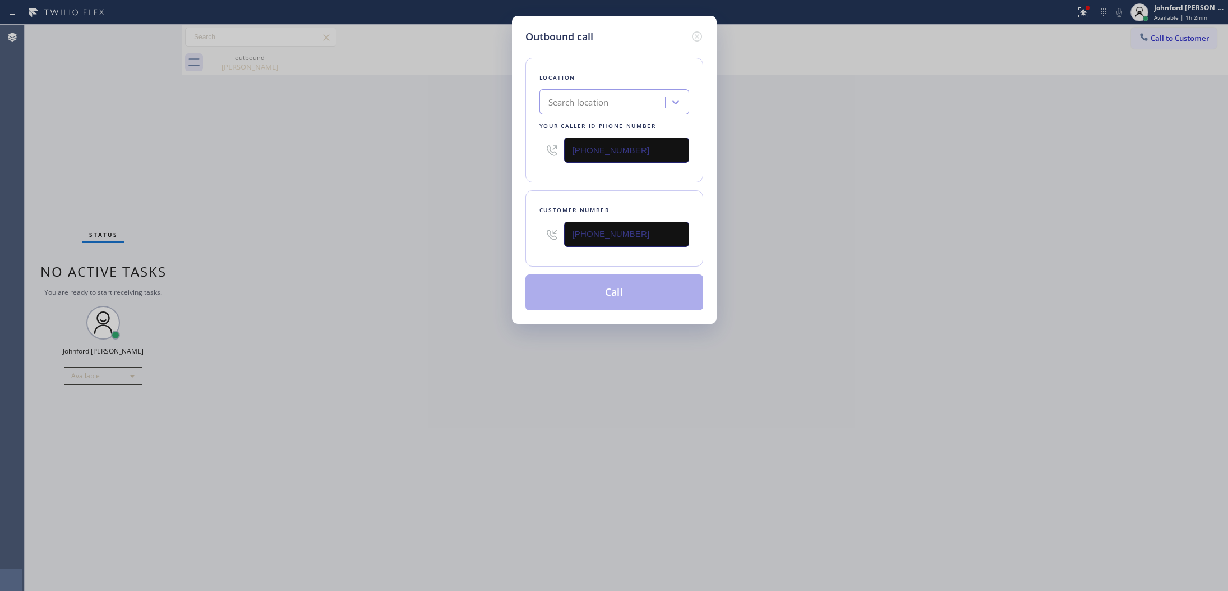
type input "[PHONE_NUMBER]"
drag, startPoint x: 395, startPoint y: 153, endPoint x: 389, endPoint y: 156, distance: 7.3
click at [391, 155] on div "Outbound call Location Search location Your caller id phone number [PHONE_NUMBE…" at bounding box center [614, 295] width 1228 height 591
click at [569, 298] on button "Call" at bounding box center [615, 292] width 178 height 36
click at [797, 266] on div "Outbound call Location 5 Star Plumbing Your caller id phone number [PHONE_NUMBE…" at bounding box center [614, 295] width 1228 height 591
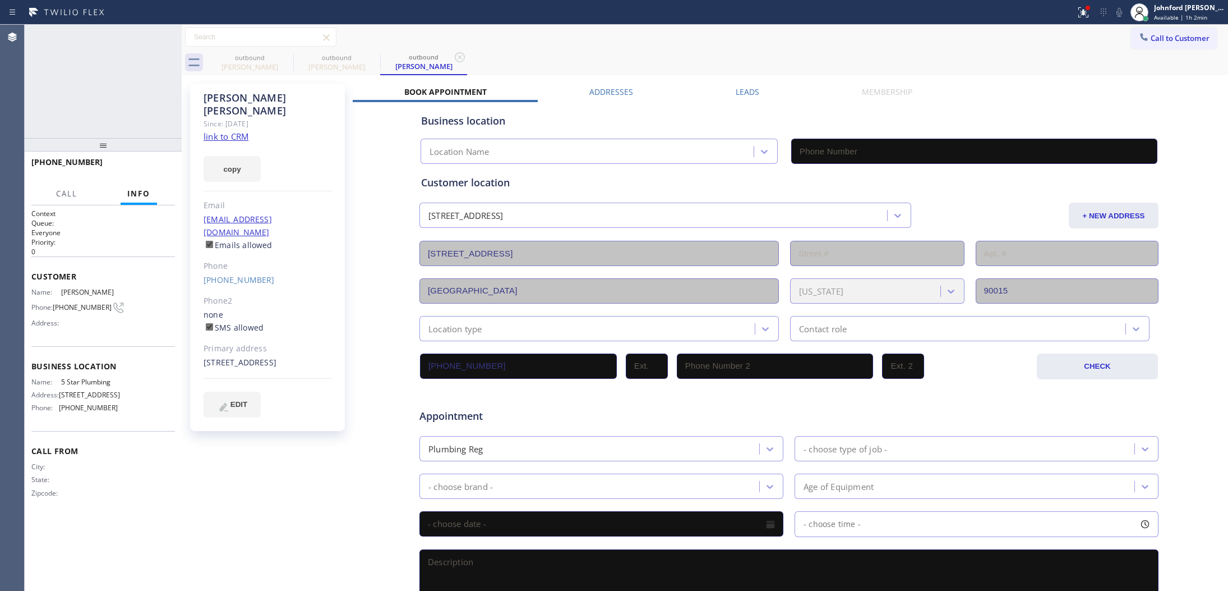
type input "[PHONE_NUMBER]"
click at [158, 176] on div "[PHONE_NUMBER] Live | 00:12 HANG UP" at bounding box center [103, 167] width 144 height 29
click at [162, 178] on div "[PHONE_NUMBER] Live | 00:12 HANG UP" at bounding box center [103, 167] width 144 height 29
click at [160, 175] on div "[PHONE_NUMBER] Live | 00:13 HANG UP" at bounding box center [103, 167] width 144 height 29
click at [152, 165] on span "HANG UP" at bounding box center [149, 167] width 34 height 8
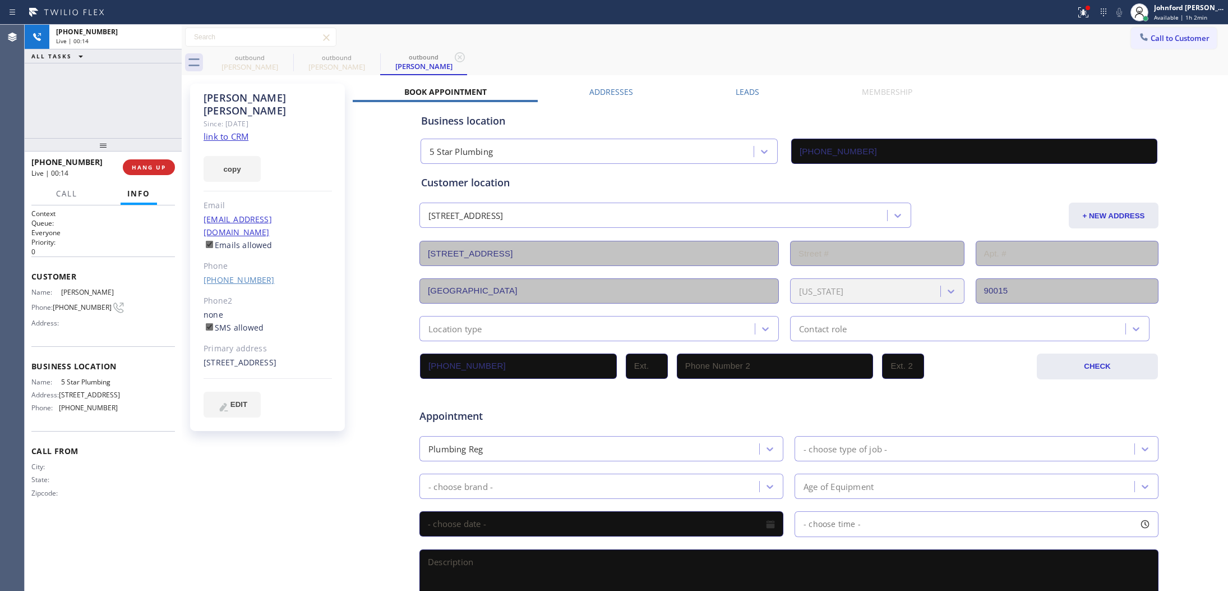
click at [231, 274] on link "[PHONE_NUMBER]" at bounding box center [239, 279] width 71 height 11
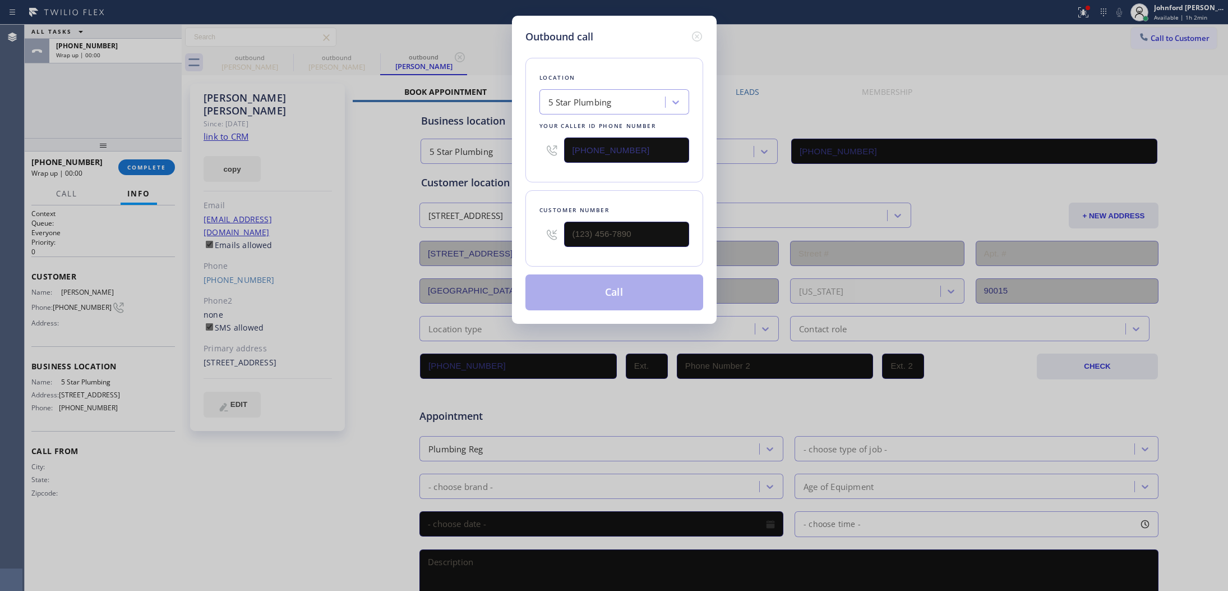
drag, startPoint x: 627, startPoint y: 148, endPoint x: 474, endPoint y: 148, distance: 152.6
click at [474, 148] on div "Outbound call Location 5 Star Plumbing Your caller id phone number [PHONE_NUMBE…" at bounding box center [614, 295] width 1228 height 591
type input "[PHONE_NUMBER]"
paste input "323) 746-8035"
type input "[PHONE_NUMBER]"
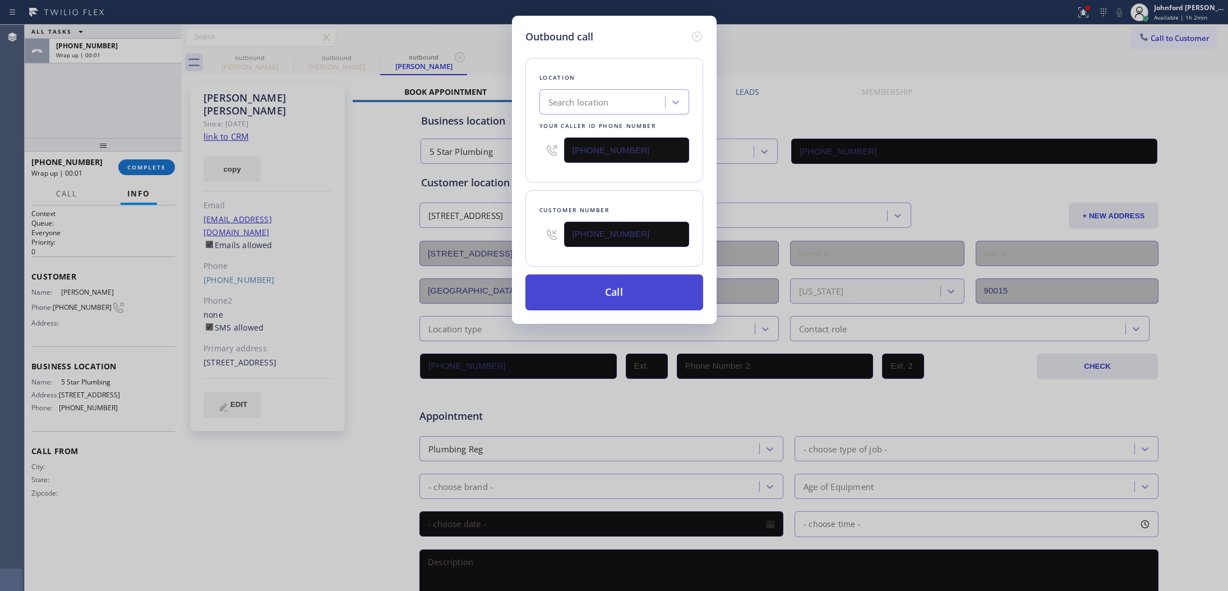
click at [619, 292] on button "Call" at bounding box center [615, 292] width 178 height 36
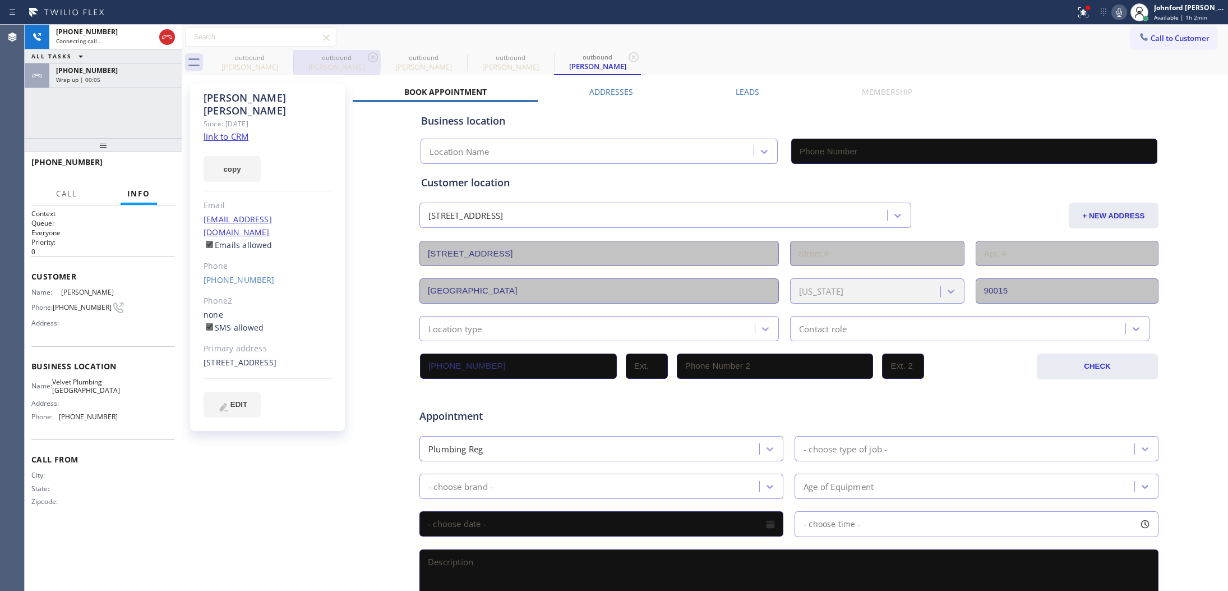
type input "[PHONE_NUMBER]"
click at [284, 53] on icon at bounding box center [286, 57] width 10 height 10
click at [0, 0] on icon at bounding box center [0, 0] width 0 height 0
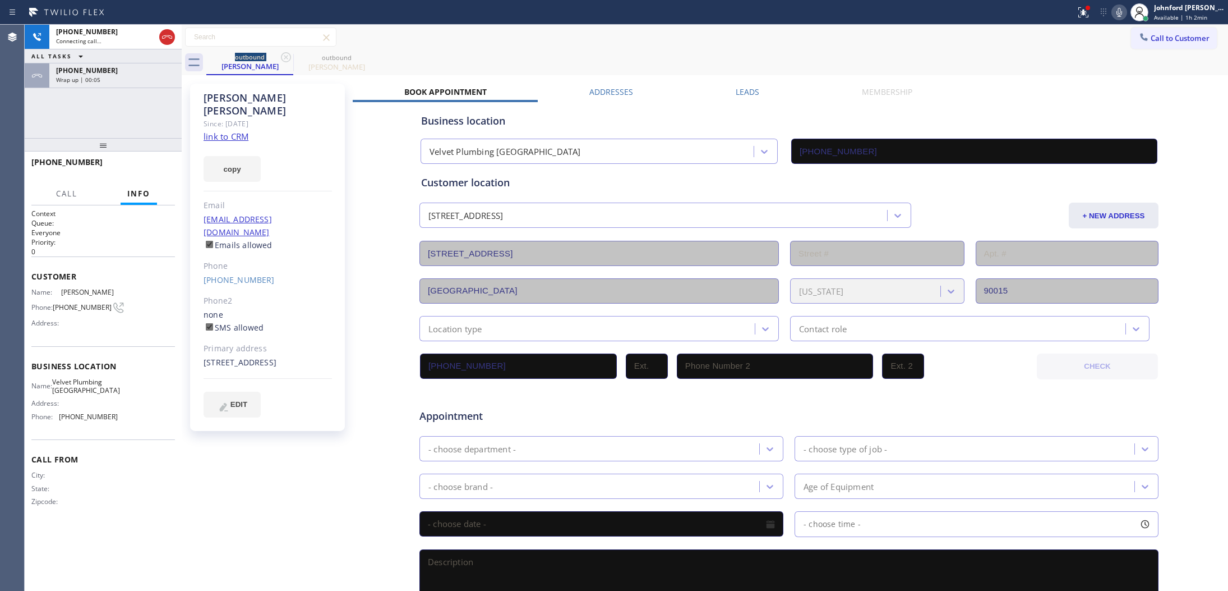
type input "[PHONE_NUMBER]"
click at [76, 87] on div "[PHONE_NUMBER] Wrap up | 00:06" at bounding box center [113, 75] width 128 height 25
click at [82, 77] on span "Wrap up | 00:06" at bounding box center [78, 80] width 44 height 8
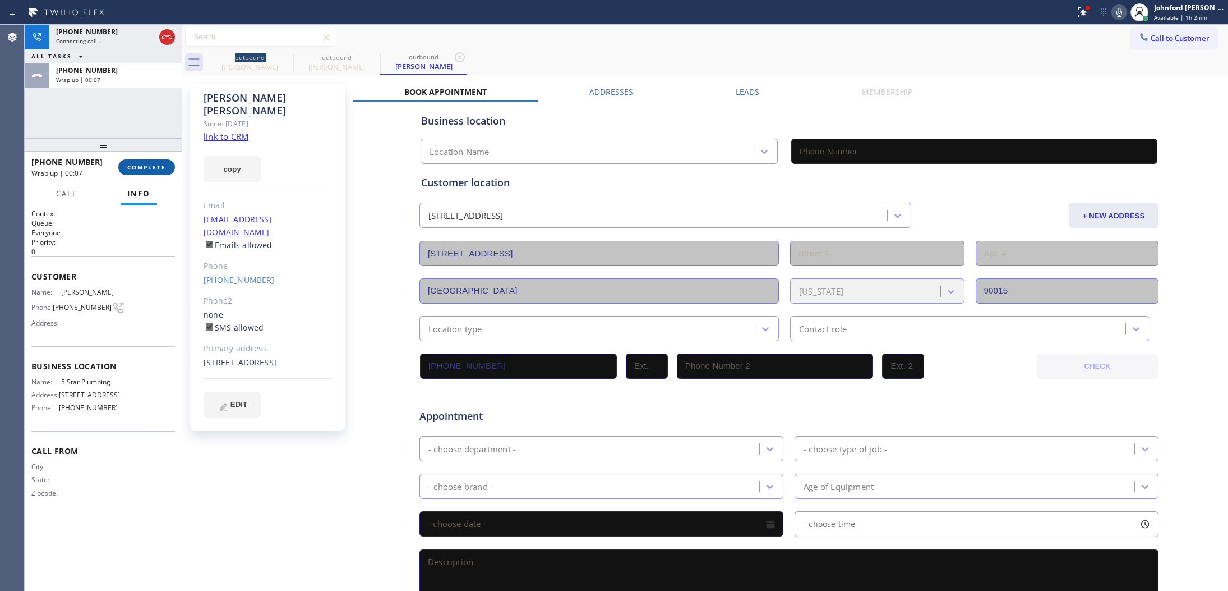
click at [149, 158] on div "[PHONE_NUMBER] Wrap up | 00:07 COMPLETE" at bounding box center [103, 167] width 144 height 29
click at [152, 167] on span "COMPLETE" at bounding box center [146, 167] width 39 height 8
type input "[PHONE_NUMBER]"
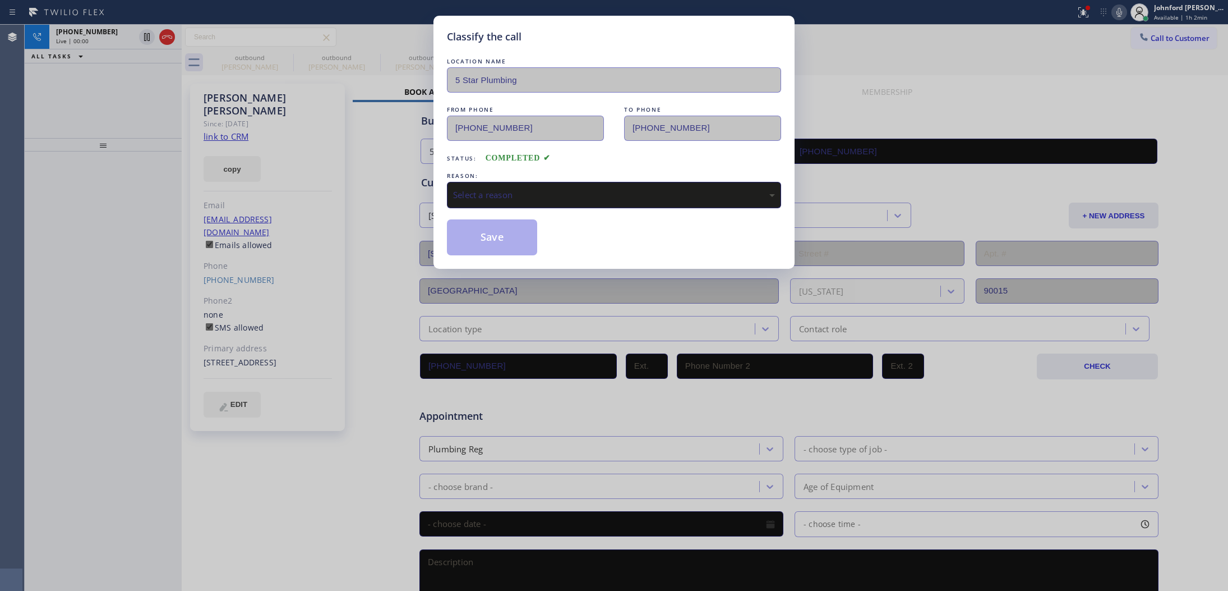
click at [505, 197] on div "Select a reason" at bounding box center [614, 195] width 334 height 26
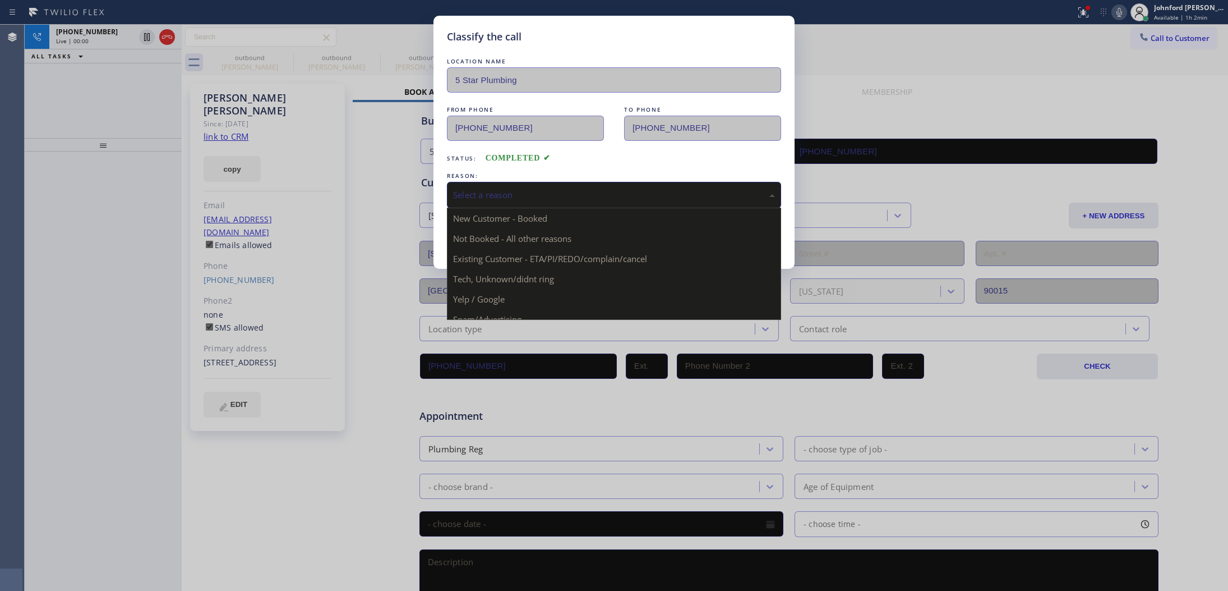
drag, startPoint x: 513, startPoint y: 244, endPoint x: 502, endPoint y: 251, distance: 13.4
click at [491, 192] on div "Not Booked - All other reasons" at bounding box center [614, 194] width 322 height 13
drag, startPoint x: 487, startPoint y: 248, endPoint x: 480, endPoint y: 233, distance: 16.6
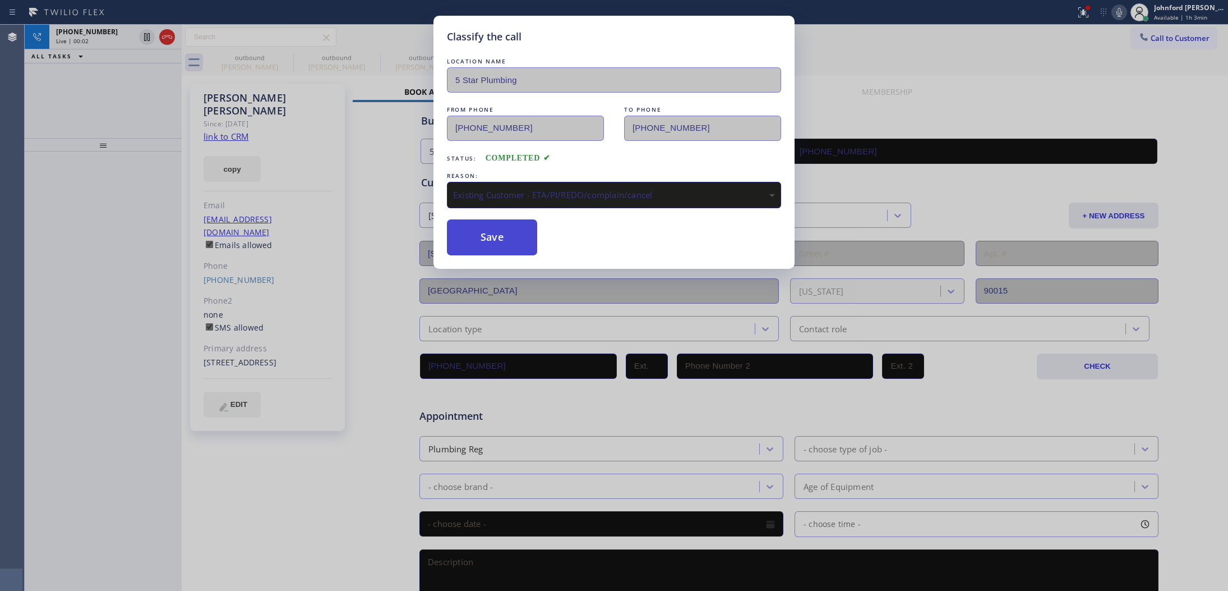
click at [480, 233] on button "Save" at bounding box center [492, 237] width 90 height 36
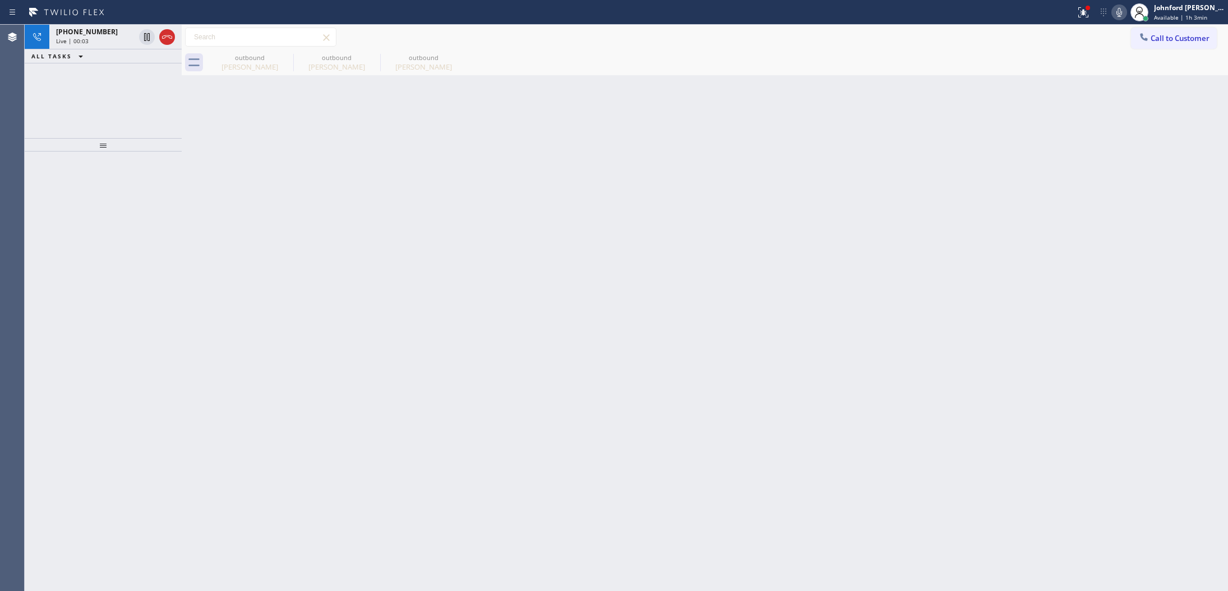
click at [167, 38] on icon at bounding box center [166, 36] width 13 height 13
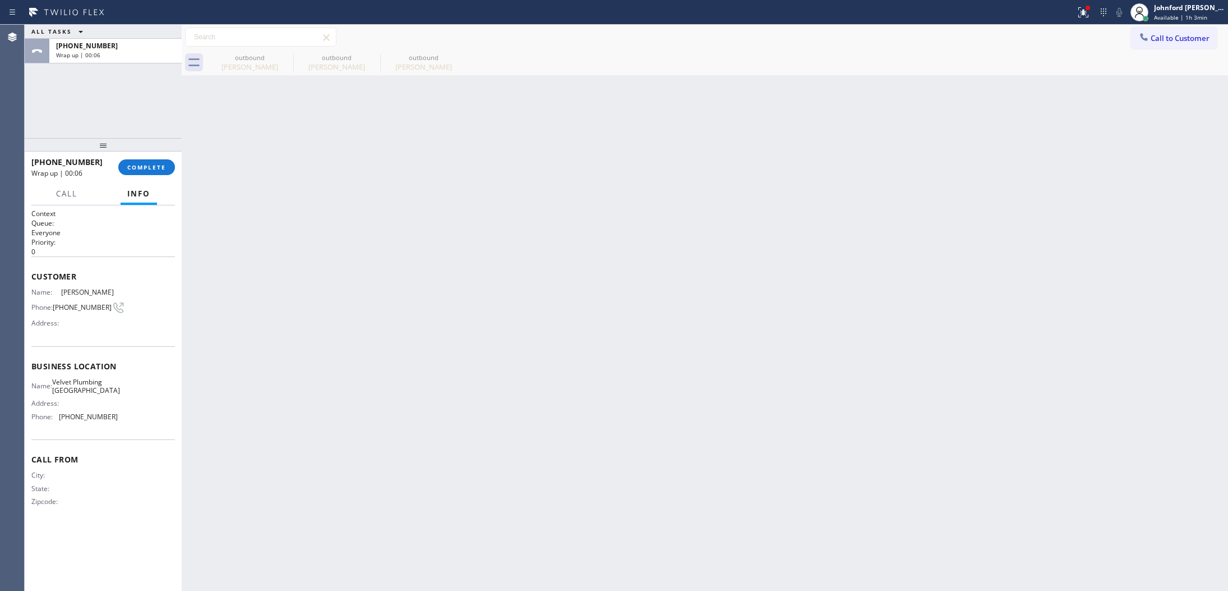
click at [1164, 45] on button "Call to Customer" at bounding box center [1174, 37] width 86 height 21
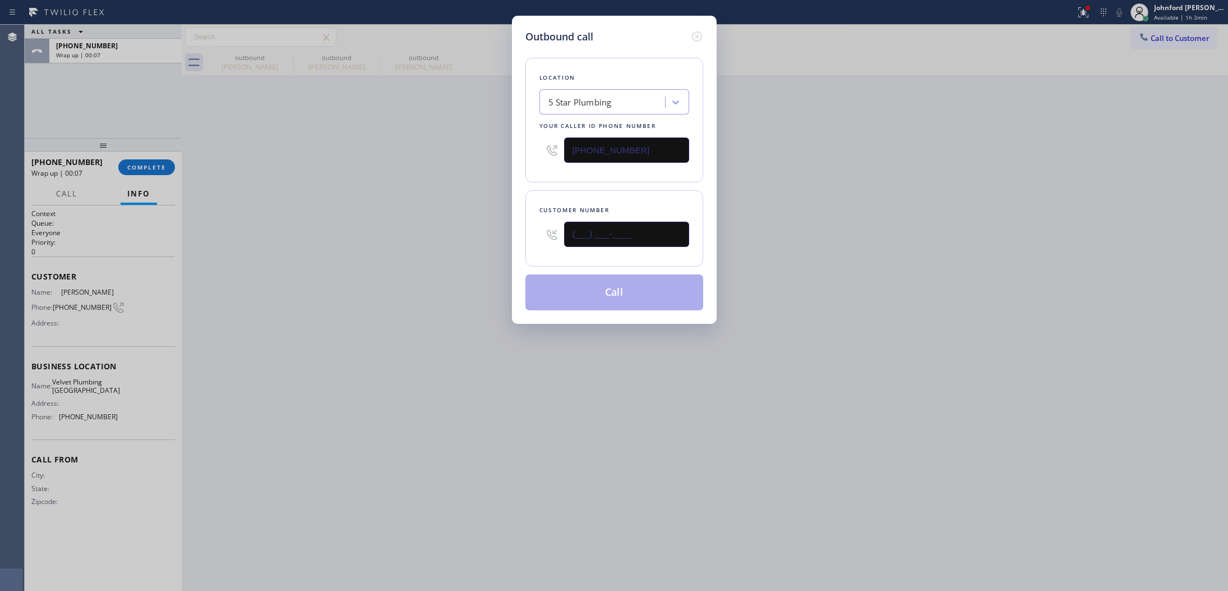
drag, startPoint x: 569, startPoint y: 237, endPoint x: 460, endPoint y: 241, distance: 109.5
click at [474, 240] on div "Outbound call Location 5 Star Plumbing Your caller id phone number [PHONE_NUMBE…" at bounding box center [614, 295] width 1228 height 591
paste input "415) 810-6554"
type input "[PHONE_NUMBER]"
click at [411, 242] on div "Outbound call Location 5 Star Plumbing Your caller id phone number [PHONE_NUMBE…" at bounding box center [614, 295] width 1228 height 591
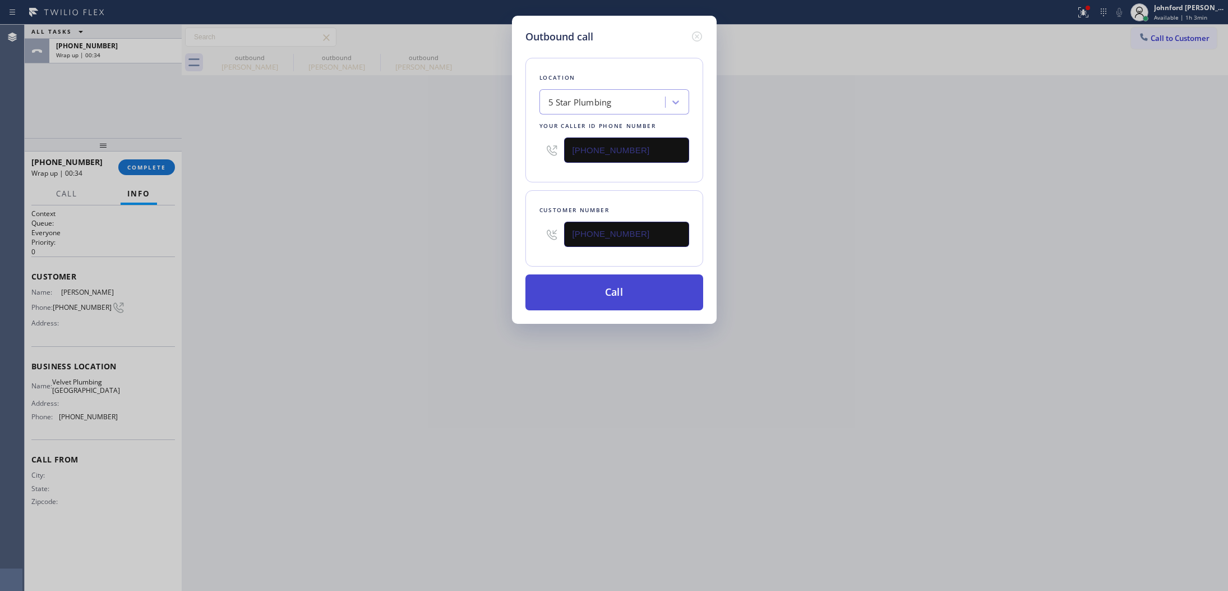
click at [593, 293] on button "Call" at bounding box center [615, 292] width 178 height 36
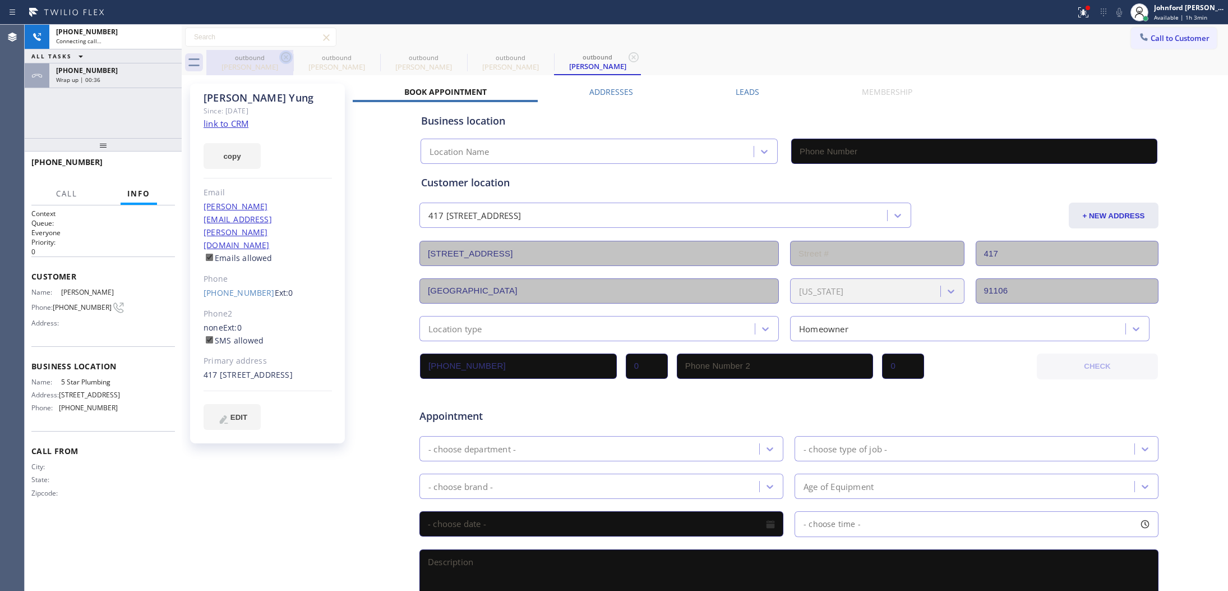
click at [288, 54] on icon at bounding box center [285, 56] width 13 height 13
click at [0, 0] on icon at bounding box center [0, 0] width 0 height 0
type input "[PHONE_NUMBER]"
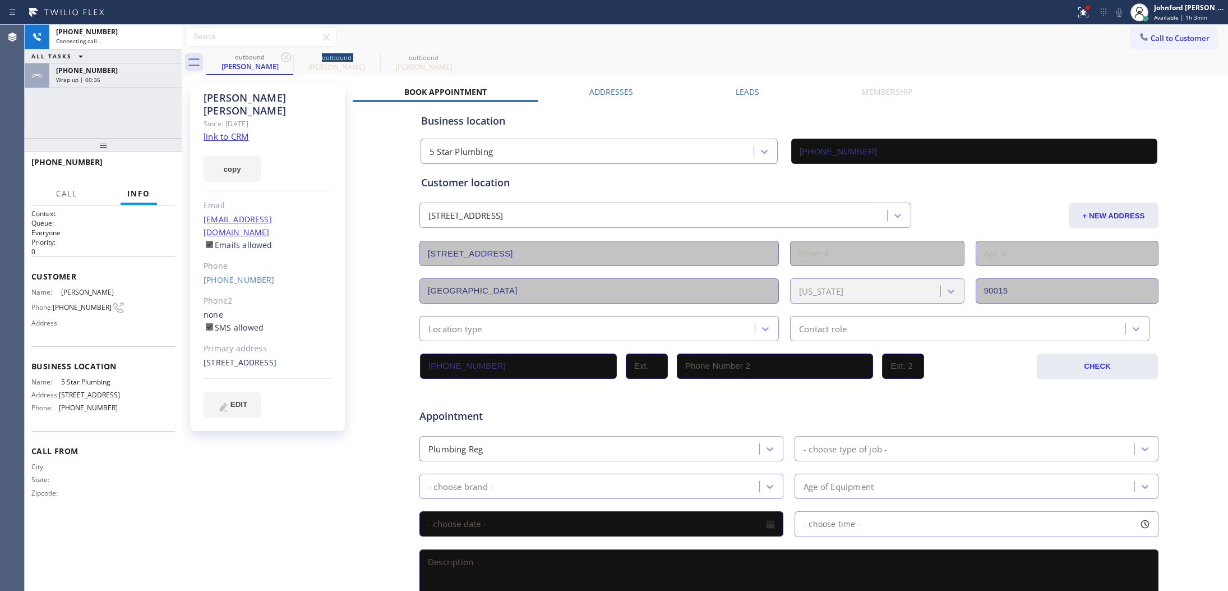
click at [288, 54] on icon at bounding box center [285, 56] width 13 height 13
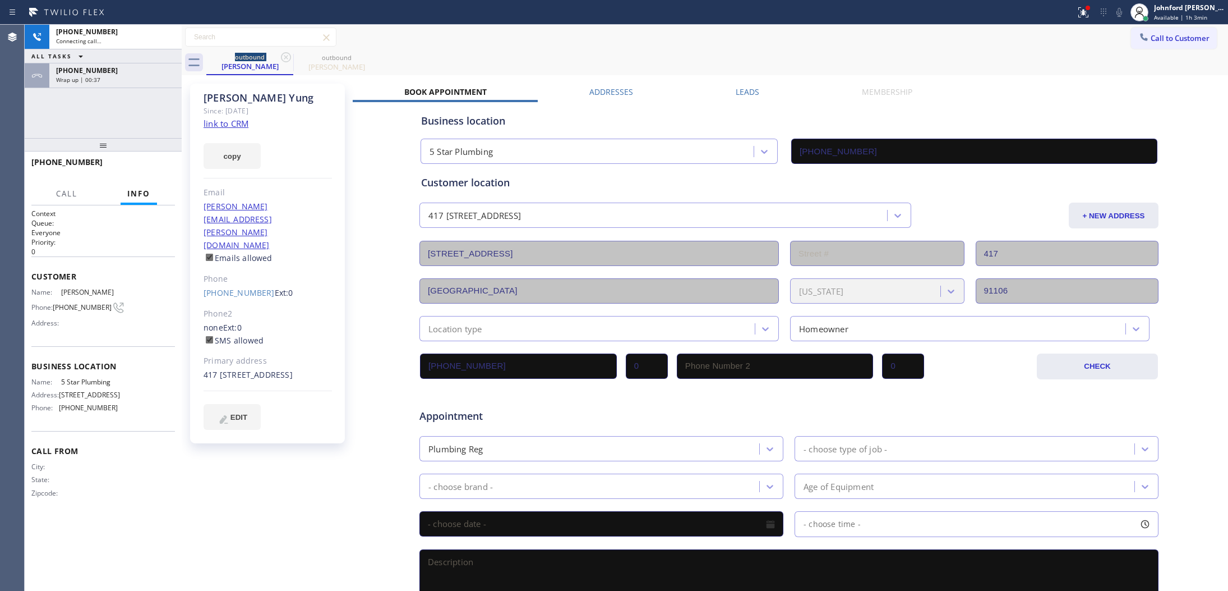
type input "[PHONE_NUMBER]"
click at [288, 54] on icon at bounding box center [285, 56] width 13 height 13
type input "[PHONE_NUMBER]"
click at [150, 172] on button "HANG UP" at bounding box center [149, 167] width 52 height 16
click at [241, 287] on link "[PHONE_NUMBER]" at bounding box center [239, 292] width 71 height 11
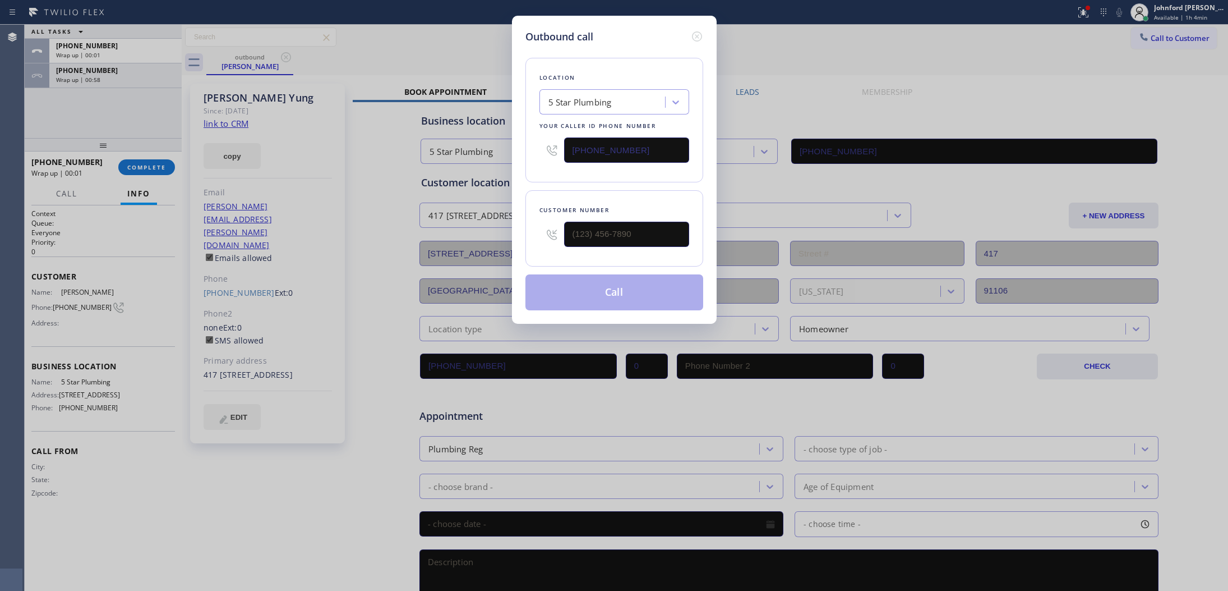
type input "[PHONE_NUMBER]"
click at [688, 284] on button "Call" at bounding box center [615, 292] width 178 height 36
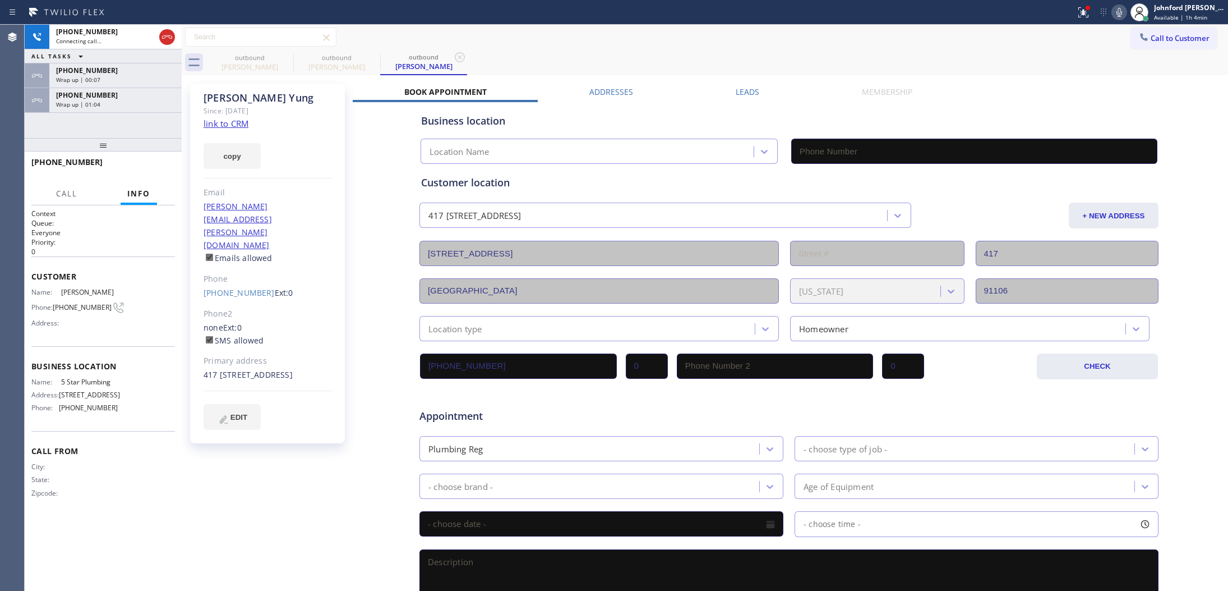
type input "[PHONE_NUMBER]"
click at [176, 159] on div "[PHONE_NUMBER] Live | 00:03 HANG UP" at bounding box center [103, 166] width 157 height 31
click at [148, 165] on span "HANG UP" at bounding box center [149, 167] width 34 height 8
click at [281, 65] on div "[PERSON_NAME]" at bounding box center [250, 67] width 85 height 10
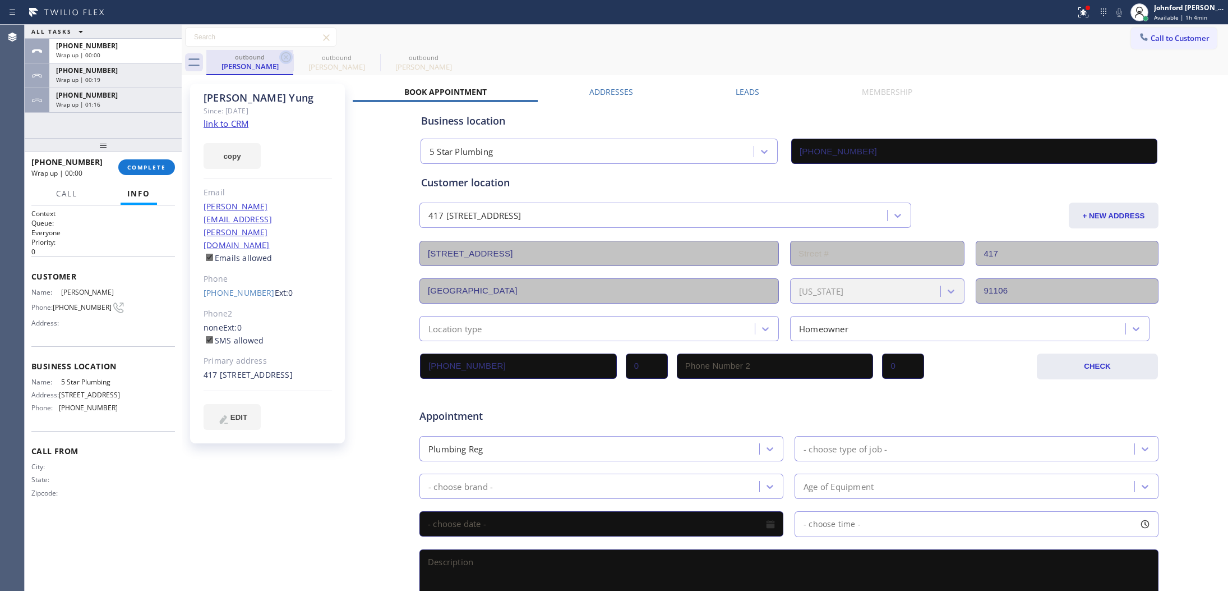
click at [282, 59] on icon at bounding box center [286, 57] width 10 height 10
click at [0, 0] on icon at bounding box center [0, 0] width 0 height 0
click at [282, 59] on icon at bounding box center [286, 57] width 10 height 10
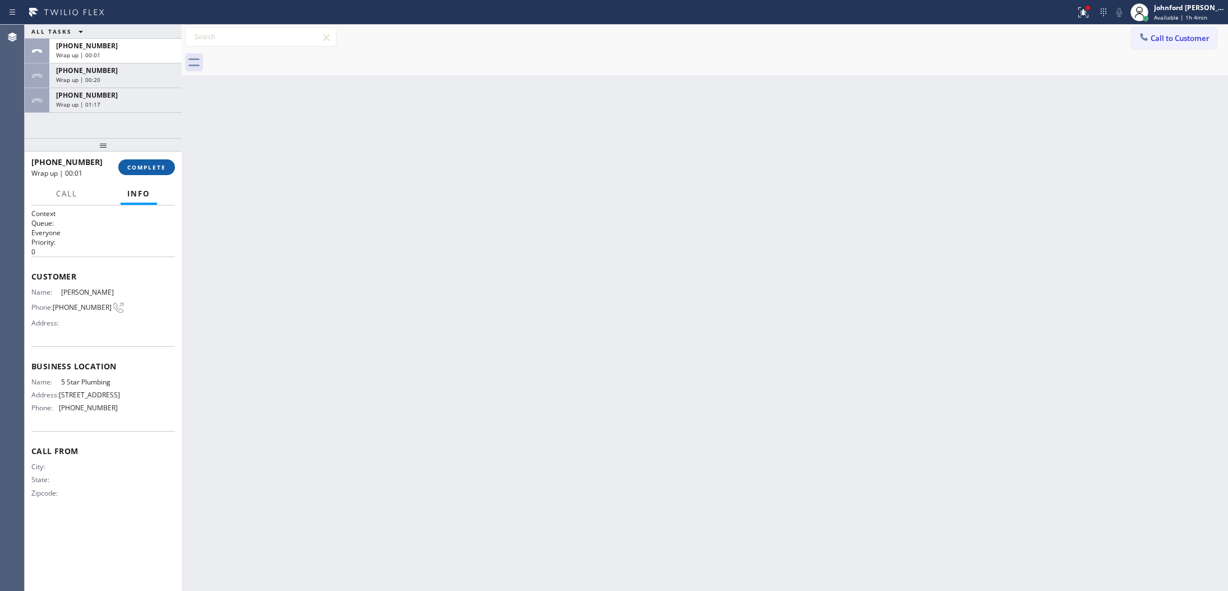
click at [141, 170] on span "COMPLETE" at bounding box center [146, 167] width 39 height 8
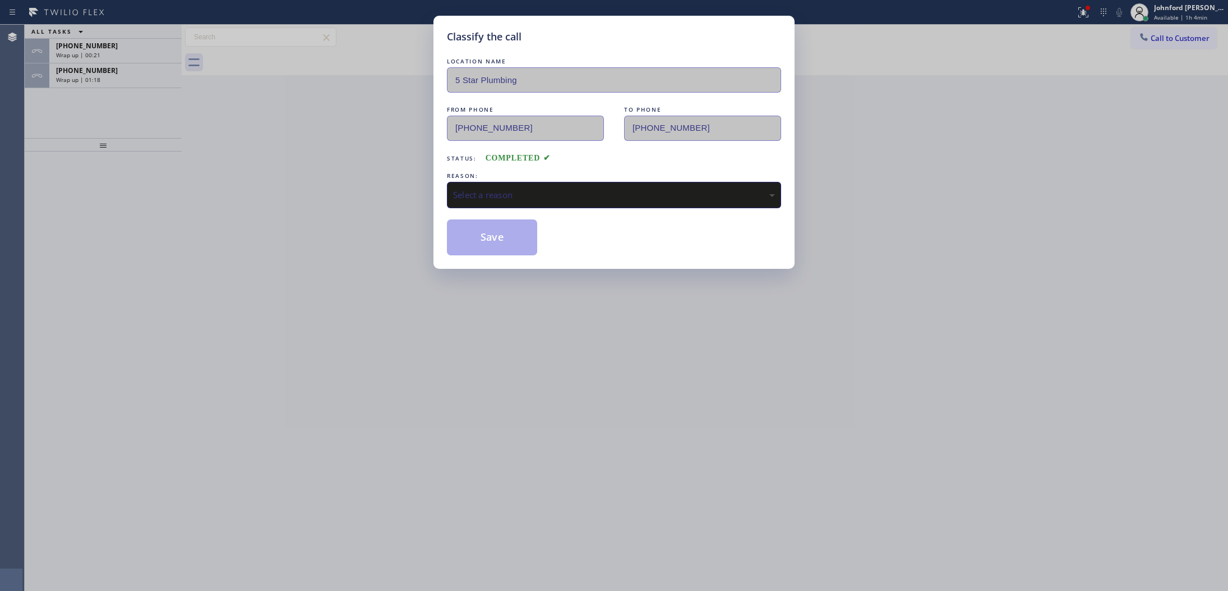
drag, startPoint x: 505, startPoint y: 175, endPoint x: 545, endPoint y: 223, distance: 62.6
click at [505, 175] on div "REASON:" at bounding box center [614, 176] width 334 height 12
click at [518, 177] on div "REASON:" at bounding box center [614, 176] width 334 height 12
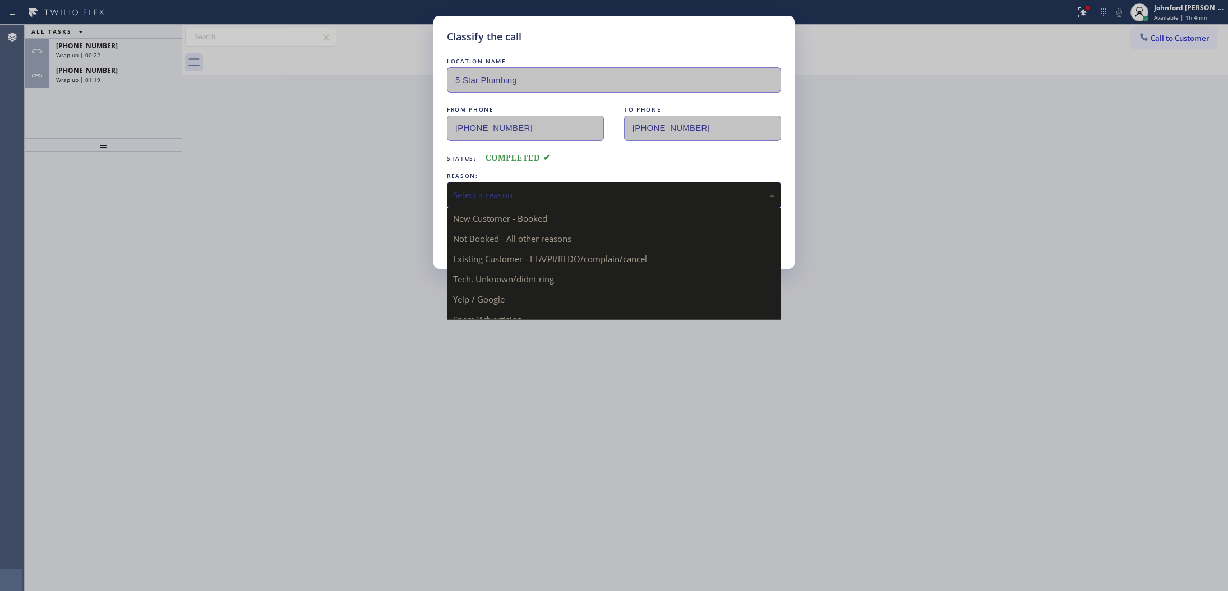
drag, startPoint x: 532, startPoint y: 191, endPoint x: 586, endPoint y: 219, distance: 61.2
click at [533, 191] on div "Select a reason" at bounding box center [614, 194] width 322 height 13
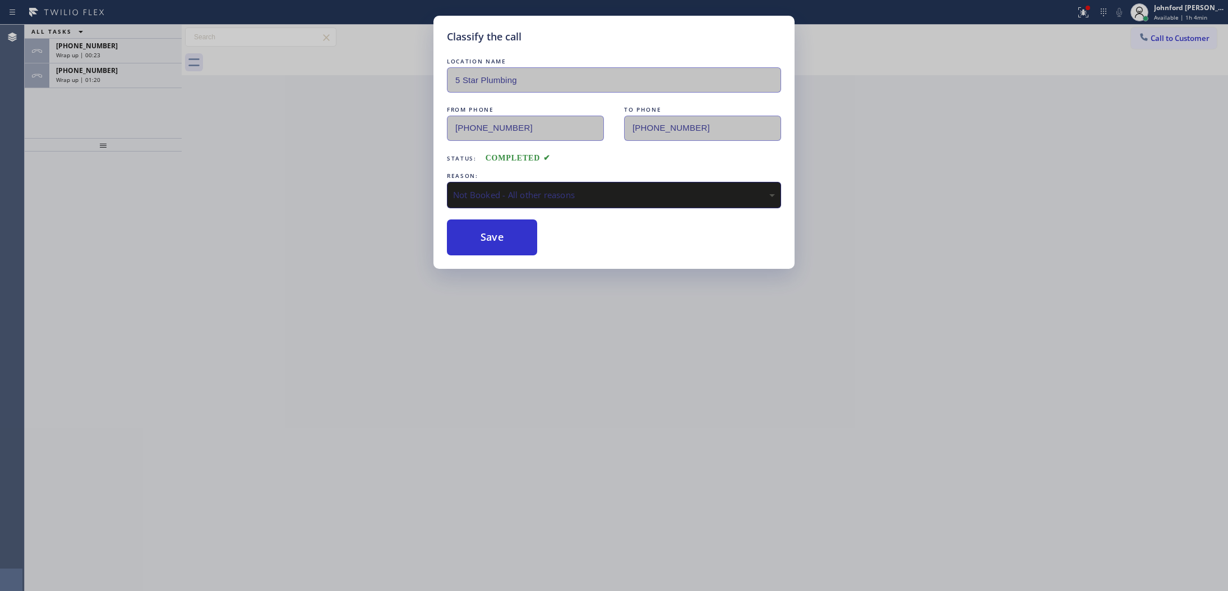
click at [520, 195] on div "Not Booked - All other reasons" at bounding box center [614, 195] width 334 height 26
click at [503, 228] on button "Save" at bounding box center [492, 237] width 90 height 36
click at [128, 66] on div "Classify the call LOCATION NAME 5 Star Plumbing FROM PHONE [PHONE_NUMBER] TO PH…" at bounding box center [614, 295] width 1228 height 591
click at [128, 66] on div "[PHONE_NUMBER]" at bounding box center [115, 71] width 119 height 10
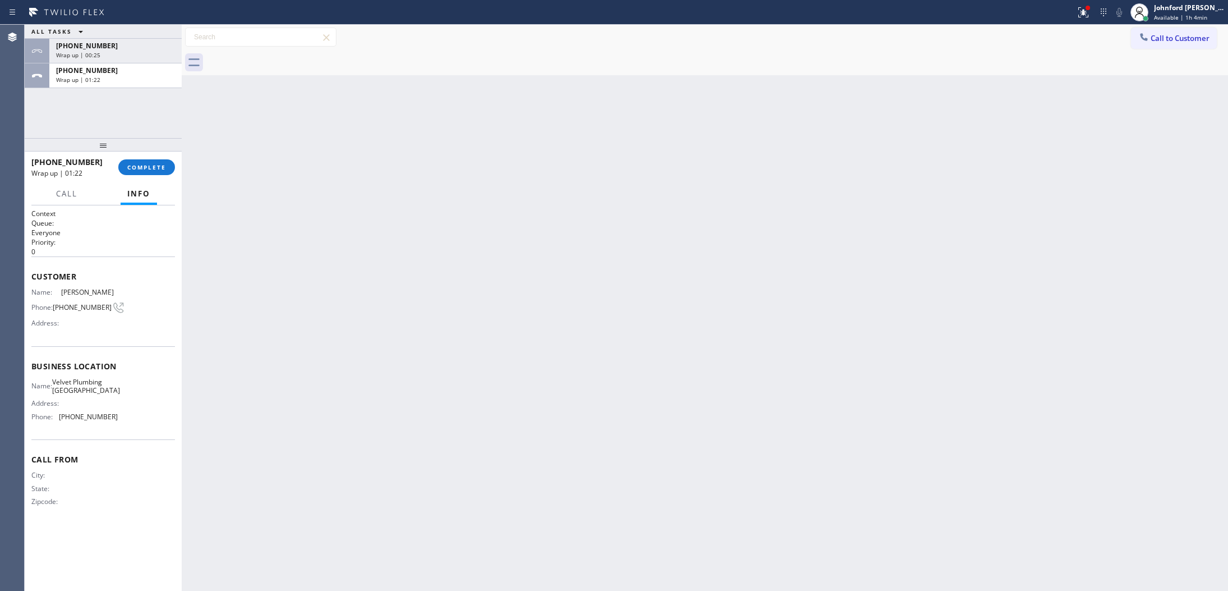
click at [128, 66] on div "[PHONE_NUMBER]" at bounding box center [115, 71] width 119 height 10
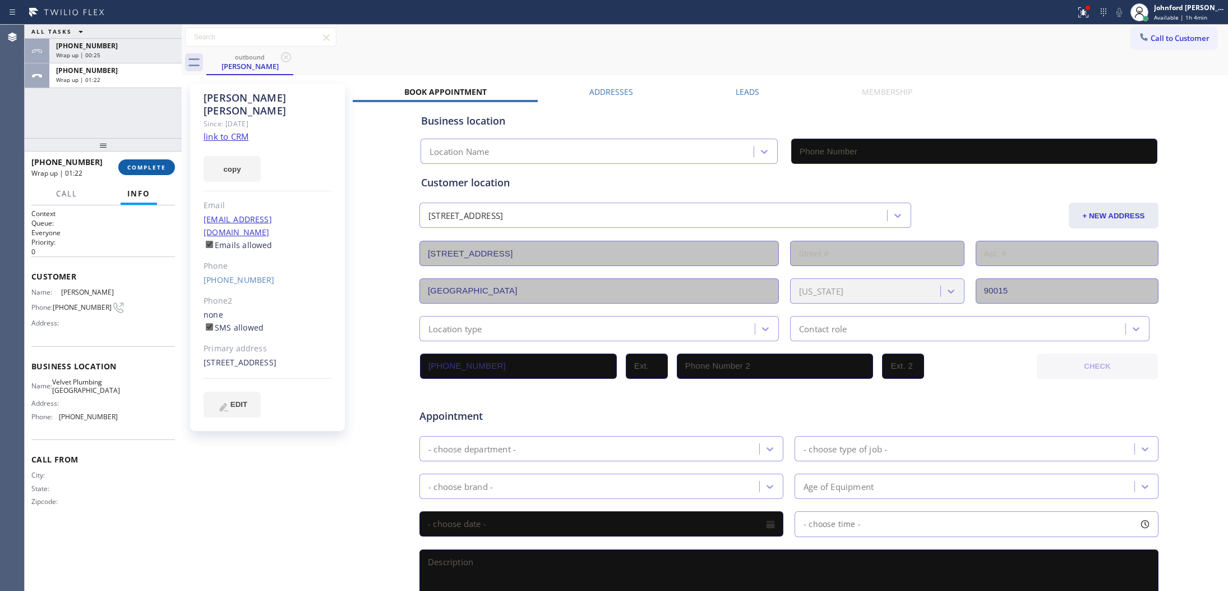
click at [135, 163] on span "COMPLETE" at bounding box center [146, 167] width 39 height 8
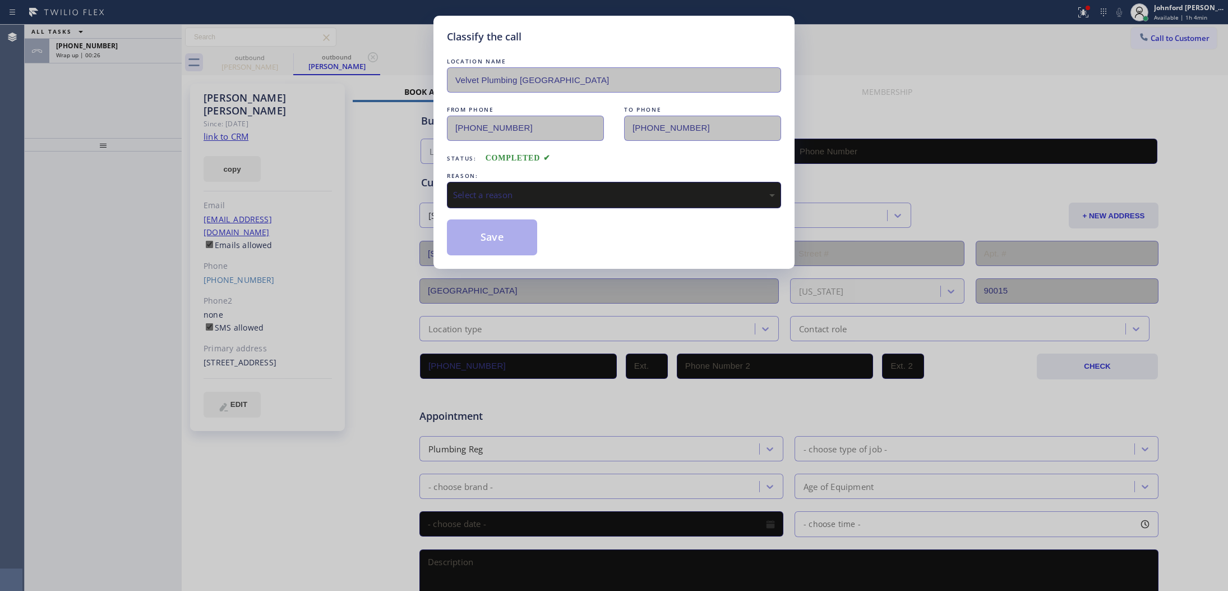
click at [526, 192] on div "Select a reason" at bounding box center [614, 194] width 322 height 13
type input "[PHONE_NUMBER]"
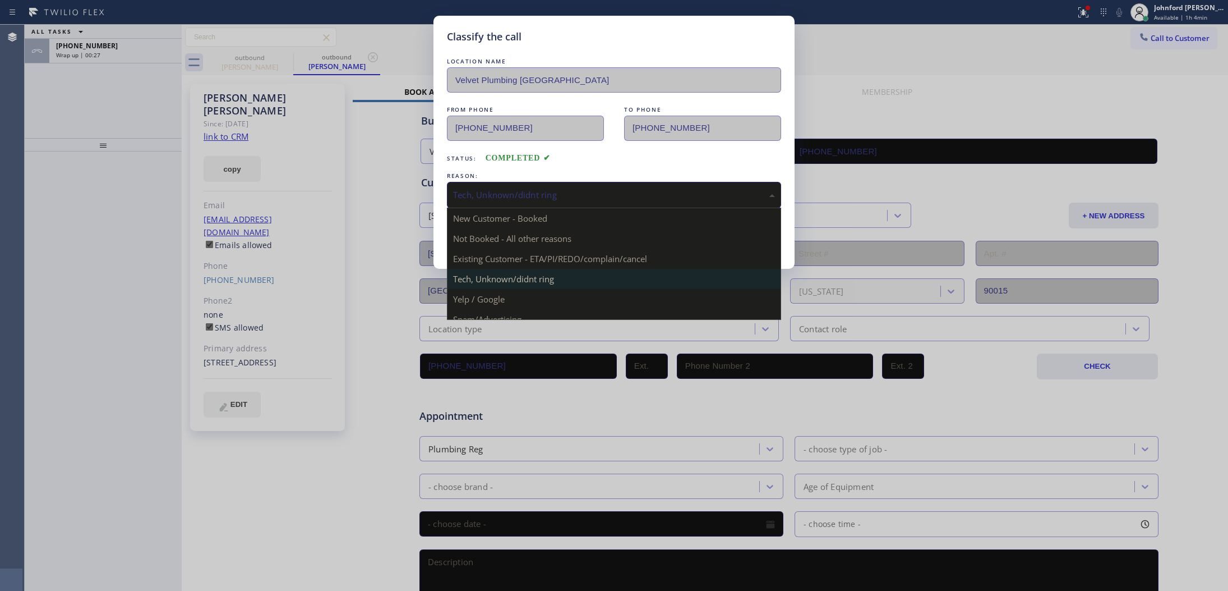
click at [518, 197] on div "Tech, Unknown/didnt ring" at bounding box center [614, 194] width 322 height 13
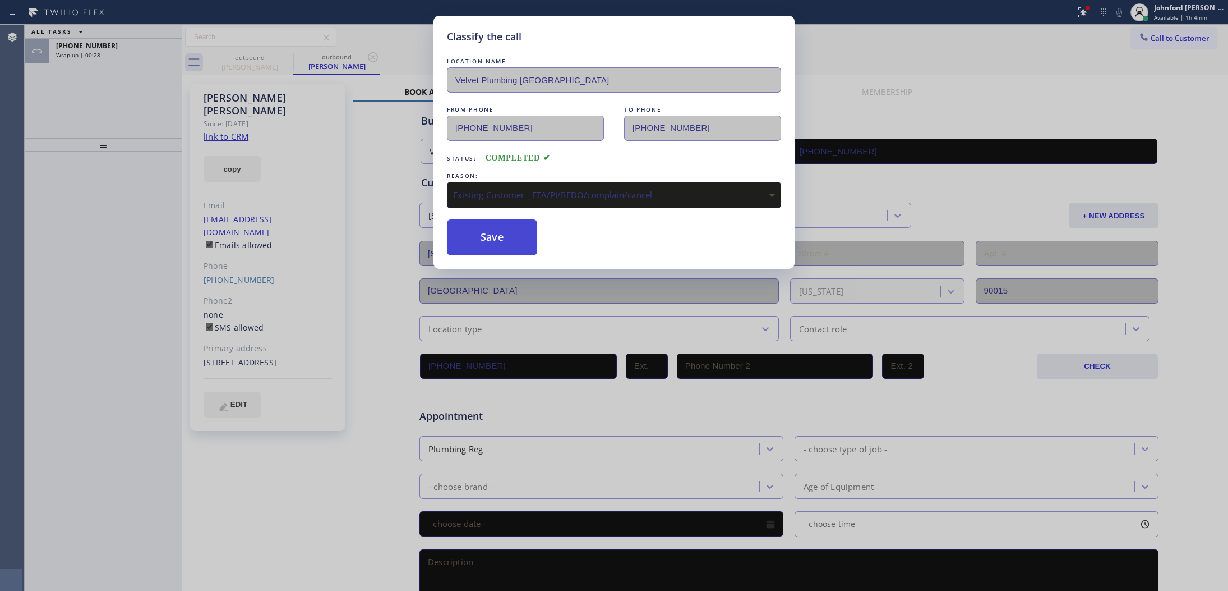
click at [518, 240] on button "Save" at bounding box center [492, 237] width 90 height 36
click at [132, 48] on div "Classify the call LOCATION NAME Velvet Plumbing [GEOGRAPHIC_DATA] FROM PHONE [P…" at bounding box center [614, 295] width 1228 height 591
click at [132, 48] on div "Classify the call LOCATION NAME Inner Sunset Top HVAC Repair FROM PHONE [PHONE_…" at bounding box center [627, 308] width 1204 height 566
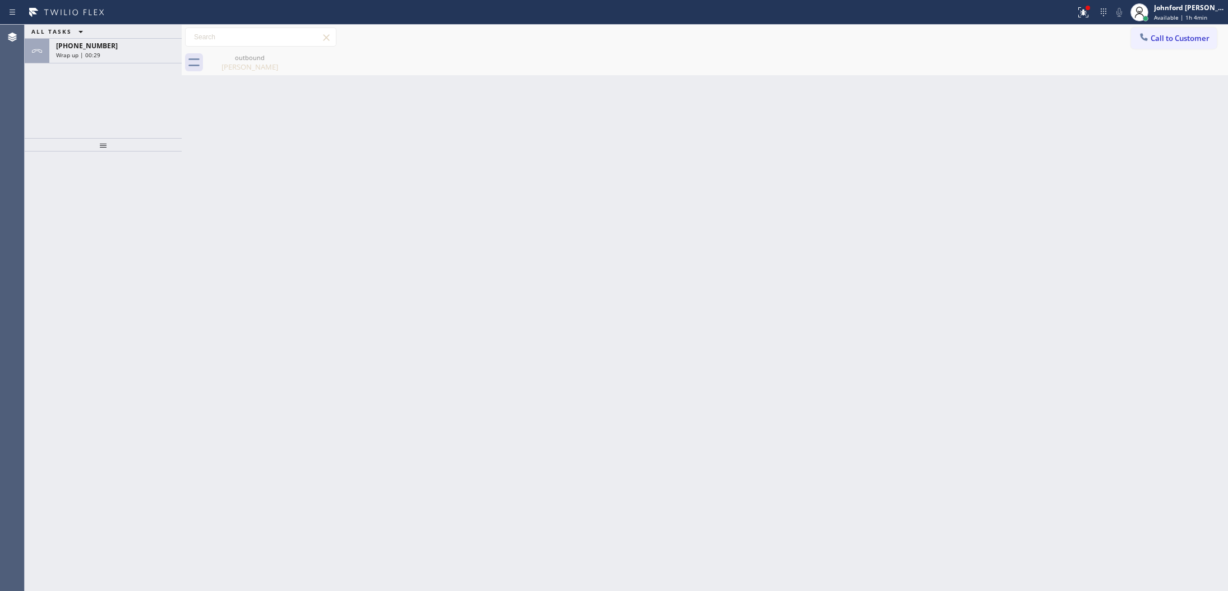
click at [132, 48] on div "[PHONE_NUMBER]" at bounding box center [115, 46] width 119 height 10
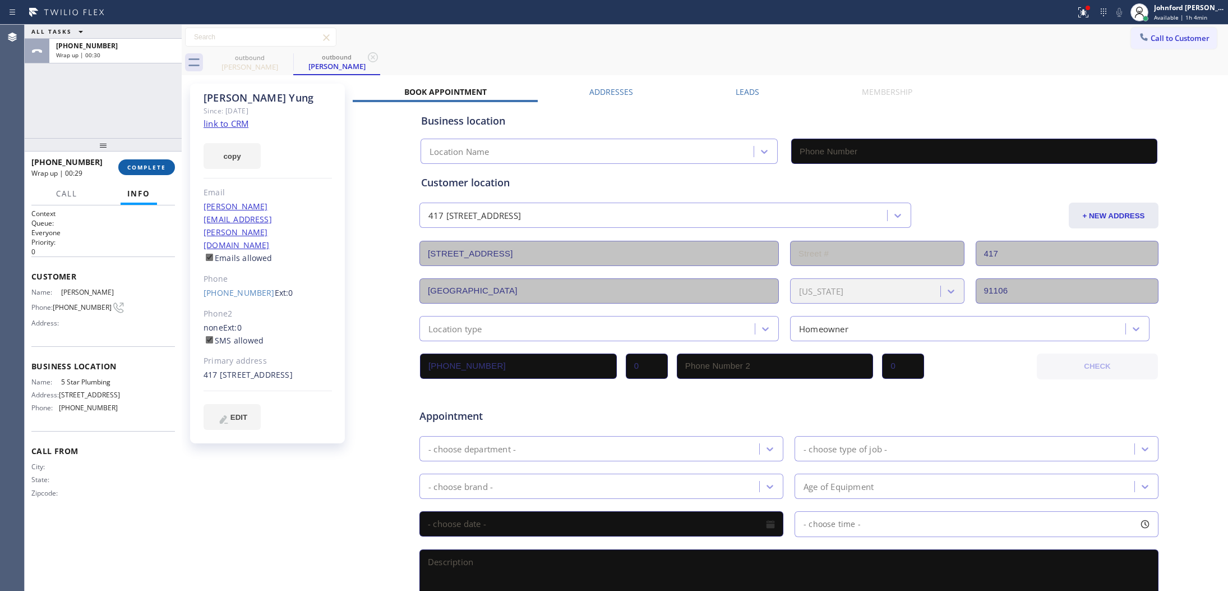
click at [152, 166] on span "COMPLETE" at bounding box center [146, 167] width 39 height 8
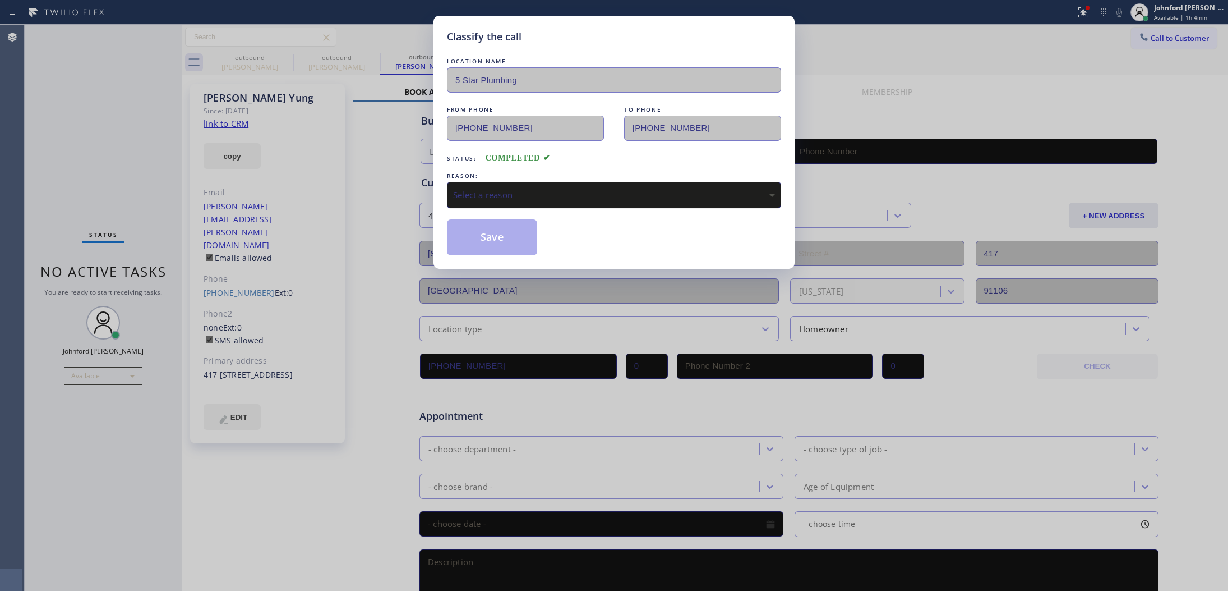
type input "[PHONE_NUMBER]"
click at [505, 188] on div "Select a reason" at bounding box center [614, 194] width 322 height 13
click at [490, 237] on button "Save" at bounding box center [492, 237] width 90 height 36
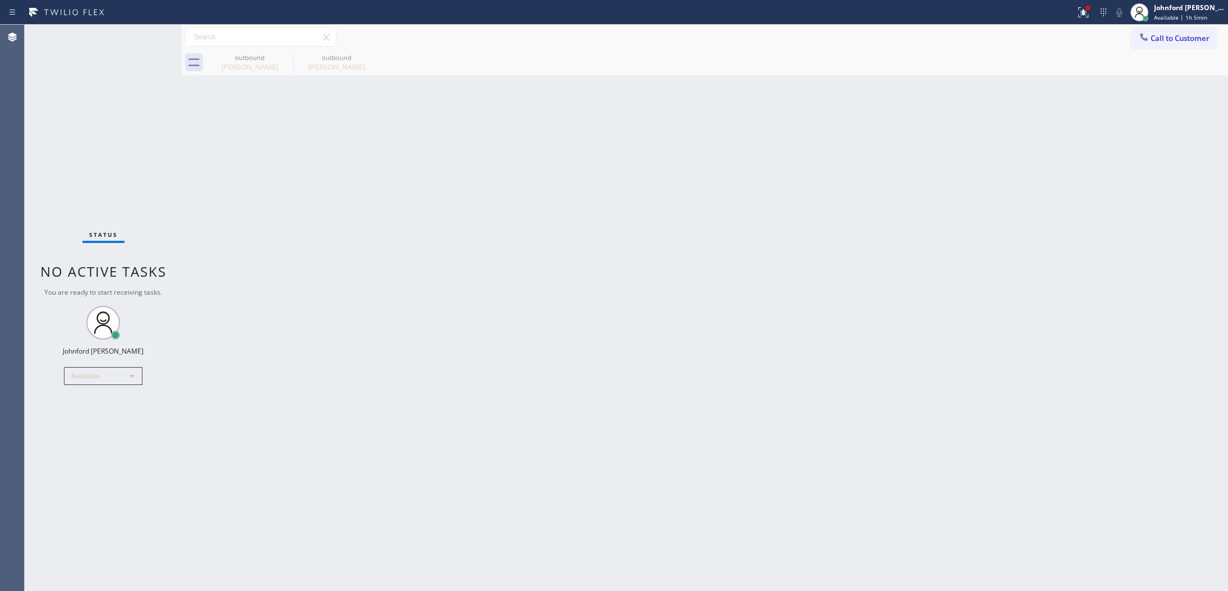
drag, startPoint x: 882, startPoint y: 237, endPoint x: 889, endPoint y: 234, distance: 8.0
click at [882, 239] on div "Back to Dashboard Change Sender ID Customers Technicians Select a contact Outbo…" at bounding box center [705, 308] width 1047 height 566
click at [1089, 19] on button at bounding box center [1083, 12] width 25 height 25
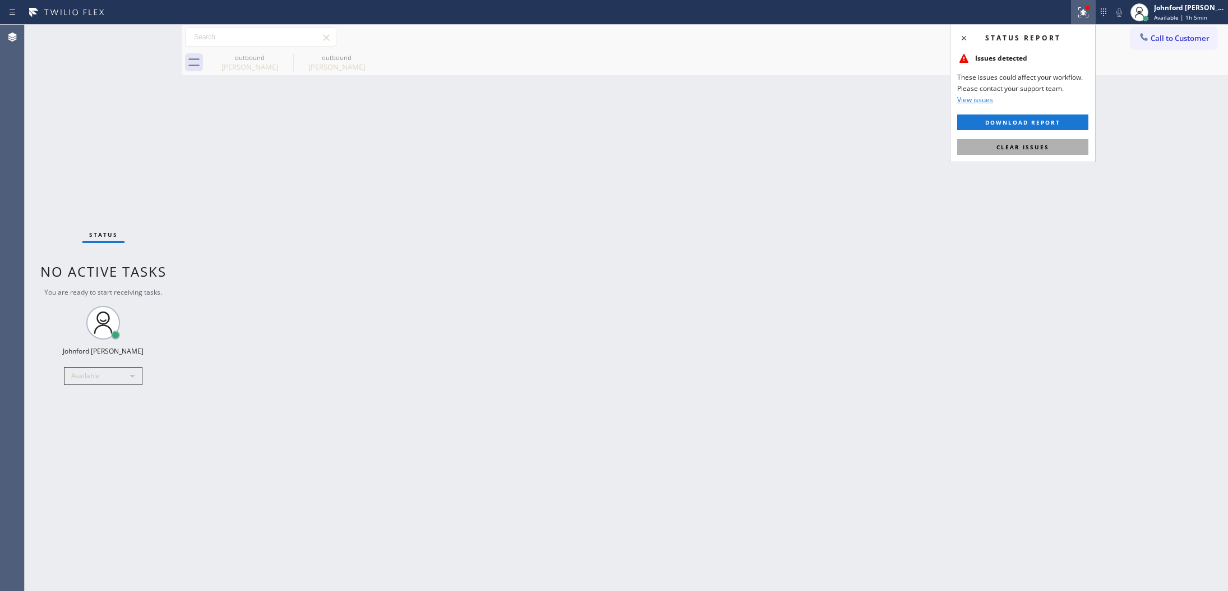
click at [960, 149] on button "Clear issues" at bounding box center [1022, 147] width 131 height 16
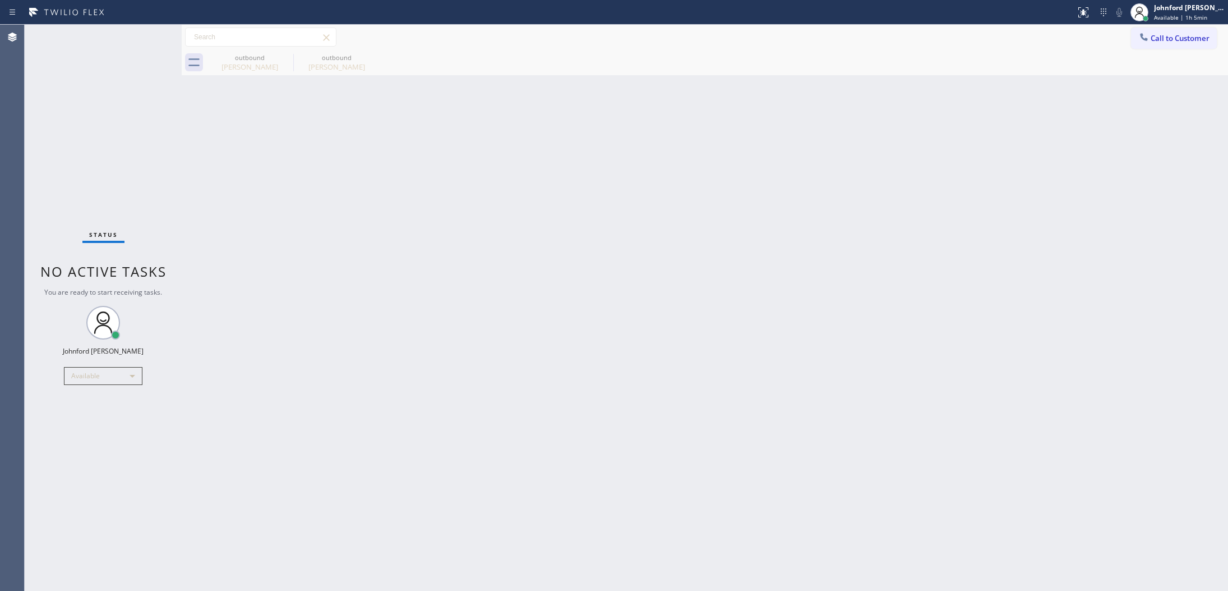
drag, startPoint x: 905, startPoint y: 191, endPoint x: 895, endPoint y: 35, distance: 156.8
click at [909, 177] on div "Back to Dashboard Change Sender ID Customers Technicians Select a contact Outbo…" at bounding box center [705, 308] width 1047 height 566
click at [1162, 38] on span "Call to Customer" at bounding box center [1180, 38] width 59 height 10
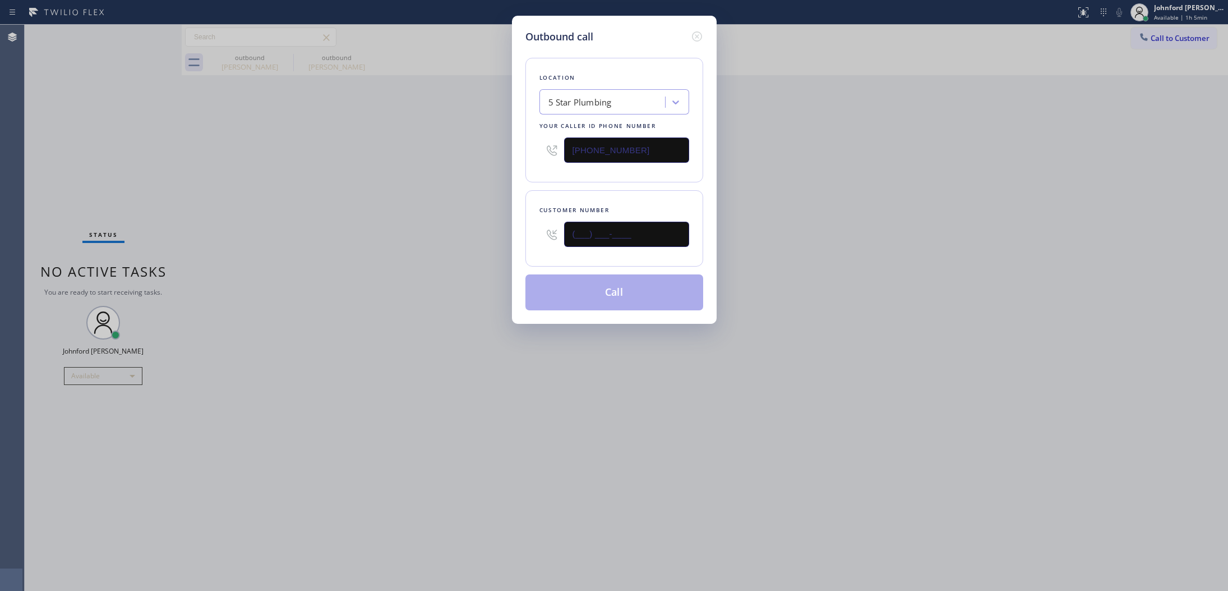
drag, startPoint x: 666, startPoint y: 233, endPoint x: 492, endPoint y: 233, distance: 173.3
click at [492, 233] on div "Outbound call Location 5 Star Plumbing Your caller id phone number [PHONE_NUMBE…" at bounding box center [614, 295] width 1228 height 591
paste input "248) 990-1394"
type input "[PHONE_NUMBER]"
click at [441, 231] on div "Outbound call Location 5 Star Plumbing Your caller id phone number [PHONE_NUMBE…" at bounding box center [614, 295] width 1228 height 591
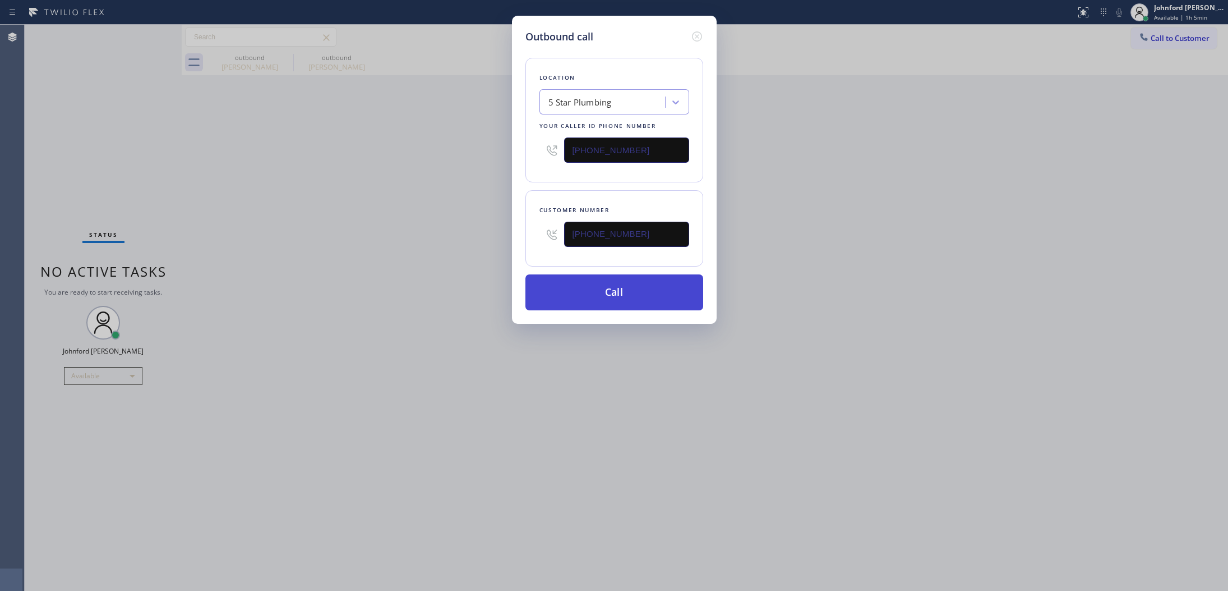
click at [584, 278] on button "Call" at bounding box center [615, 292] width 178 height 36
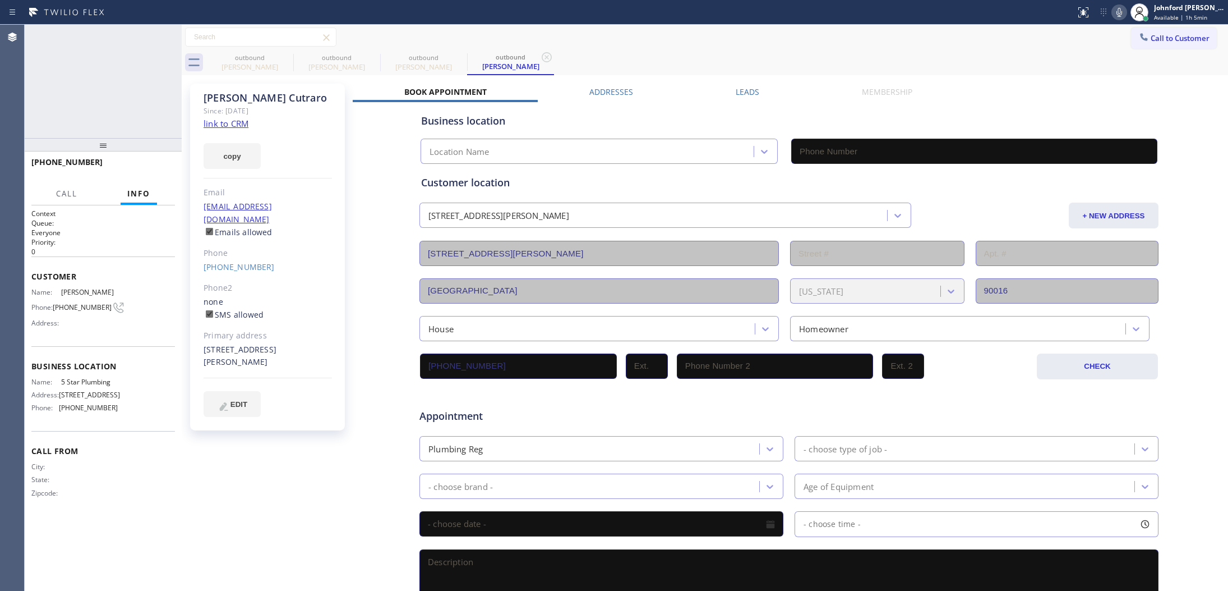
type input "[PHONE_NUMBER]"
click at [1118, 10] on icon at bounding box center [1120, 12] width 6 height 9
click at [1114, 10] on icon at bounding box center [1119, 12] width 13 height 13
click at [160, 169] on span "HANG UP" at bounding box center [149, 167] width 34 height 8
click at [167, 164] on button "COMPLETE" at bounding box center [146, 167] width 57 height 16
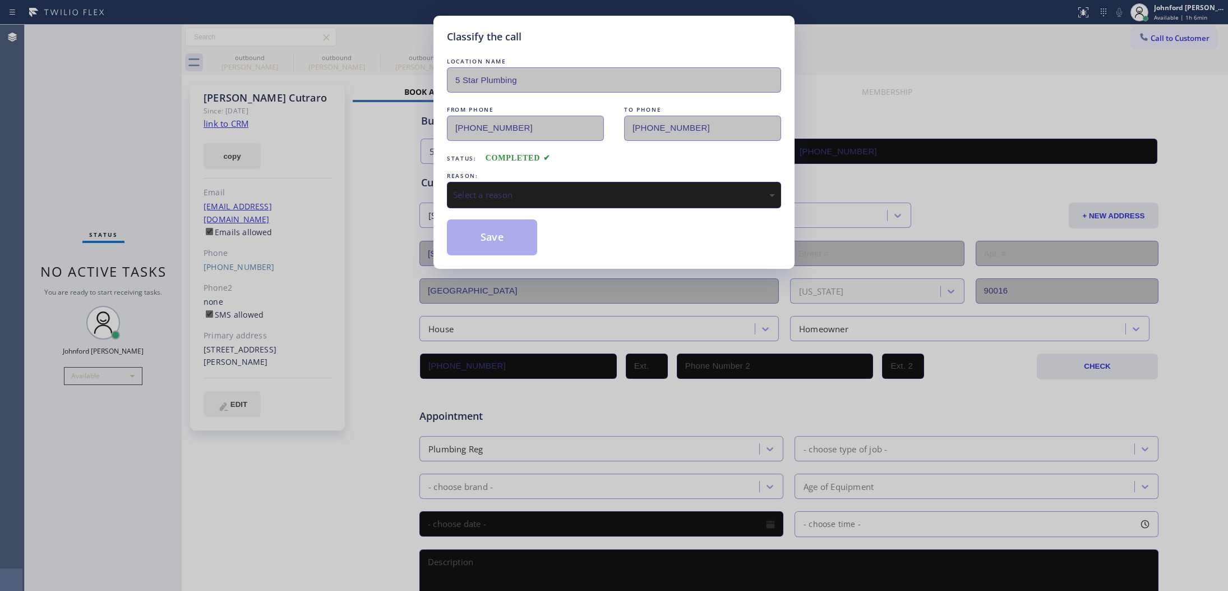
click at [553, 191] on div "Select a reason" at bounding box center [614, 194] width 322 height 13
click at [486, 244] on button "Save" at bounding box center [492, 237] width 90 height 36
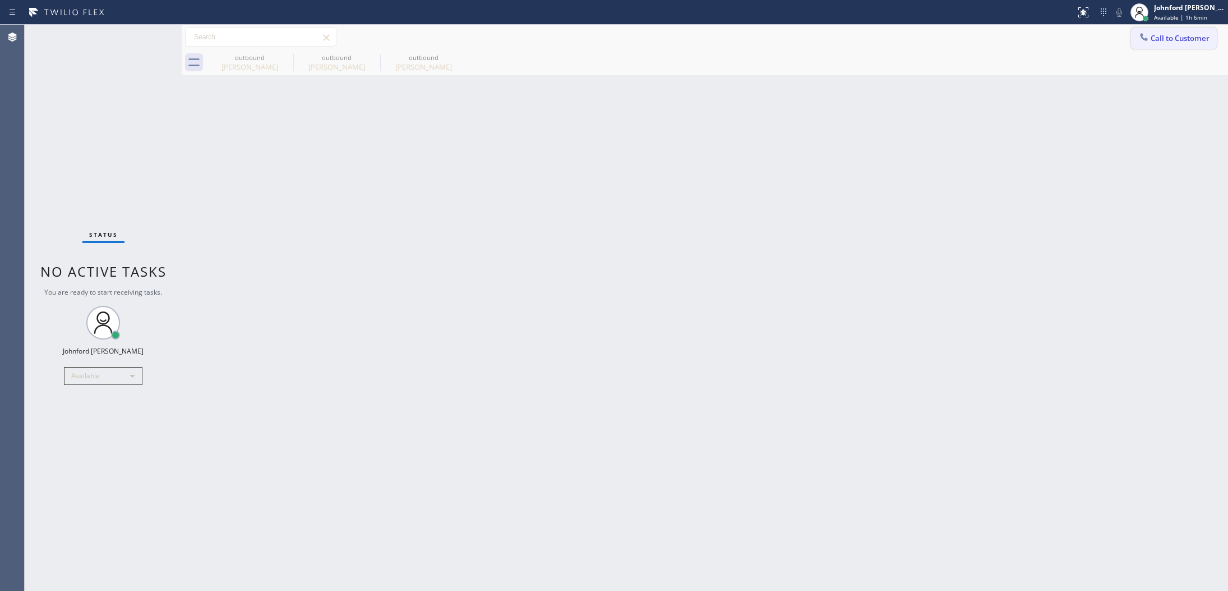
click at [1133, 28] on div "Call to Customer Outbound call Location 5 Star Plumbing Your caller id phone nu…" at bounding box center [705, 37] width 1047 height 20
click at [1145, 36] on icon at bounding box center [1144, 36] width 11 height 11
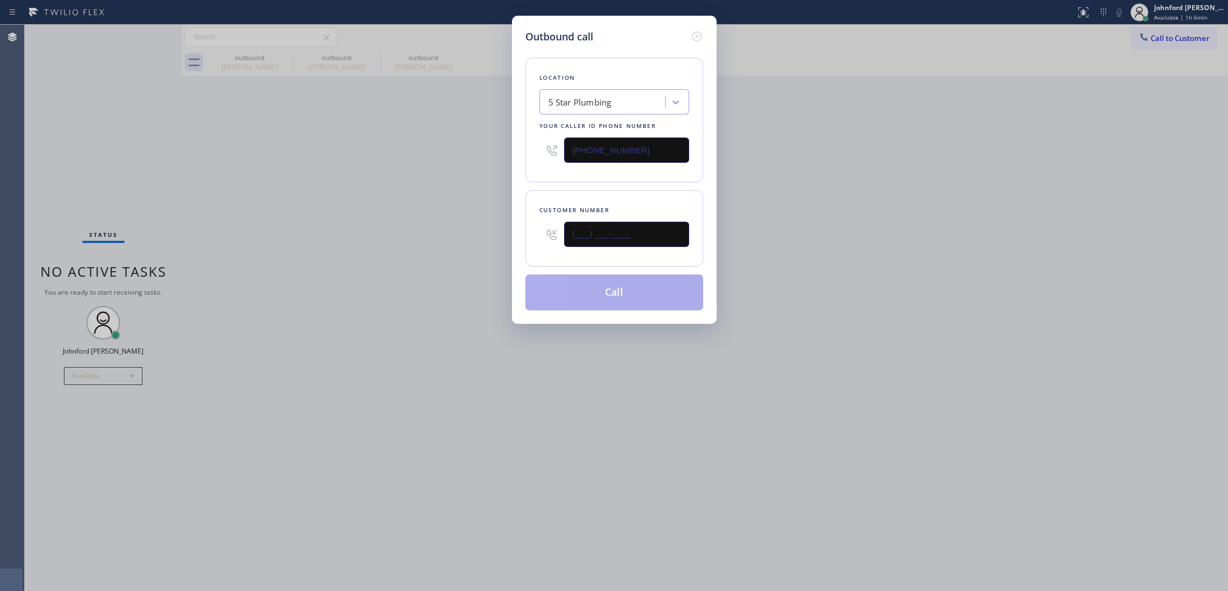
drag, startPoint x: 636, startPoint y: 241, endPoint x: 441, endPoint y: 267, distance: 196.3
click at [456, 264] on div "Outbound call Location 5 Star Plumbing Your caller id phone number [PHONE_NUMBE…" at bounding box center [614, 295] width 1228 height 591
paste input "213) 304-9123"
type input "[PHONE_NUMBER]"
click at [407, 268] on div "Outbound call Location 5 Star Plumbing Your caller id phone number [PHONE_NUMBE…" at bounding box center [614, 295] width 1228 height 591
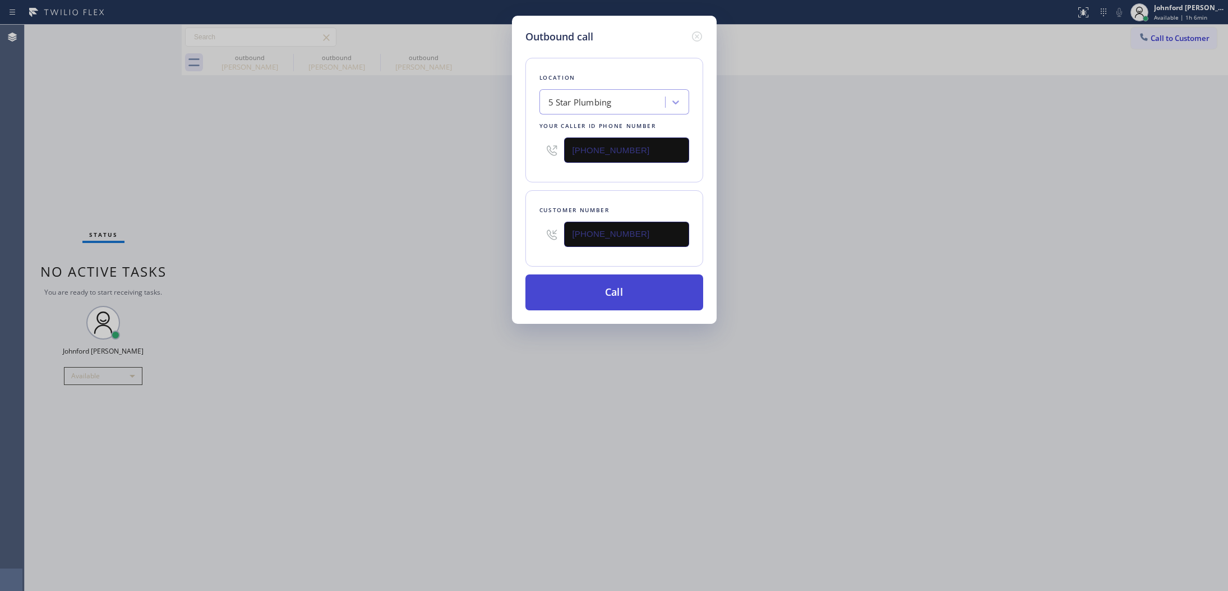
click at [568, 292] on button "Call" at bounding box center [615, 292] width 178 height 36
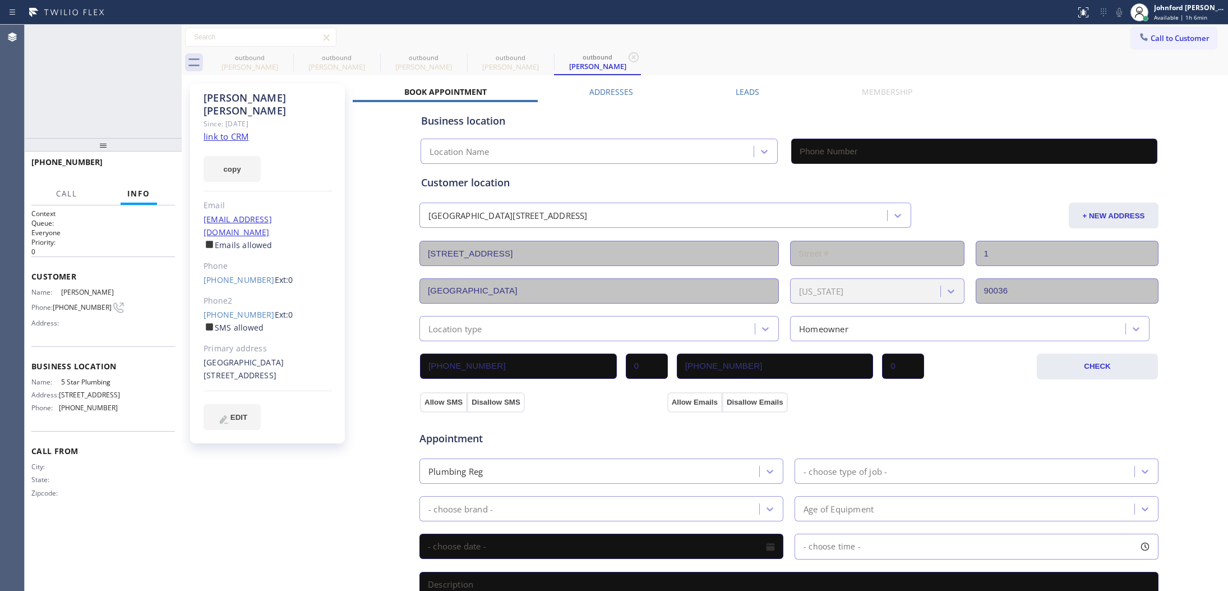
type input "[PHONE_NUMBER]"
click at [166, 164] on button "COMPLETE" at bounding box center [146, 167] width 57 height 16
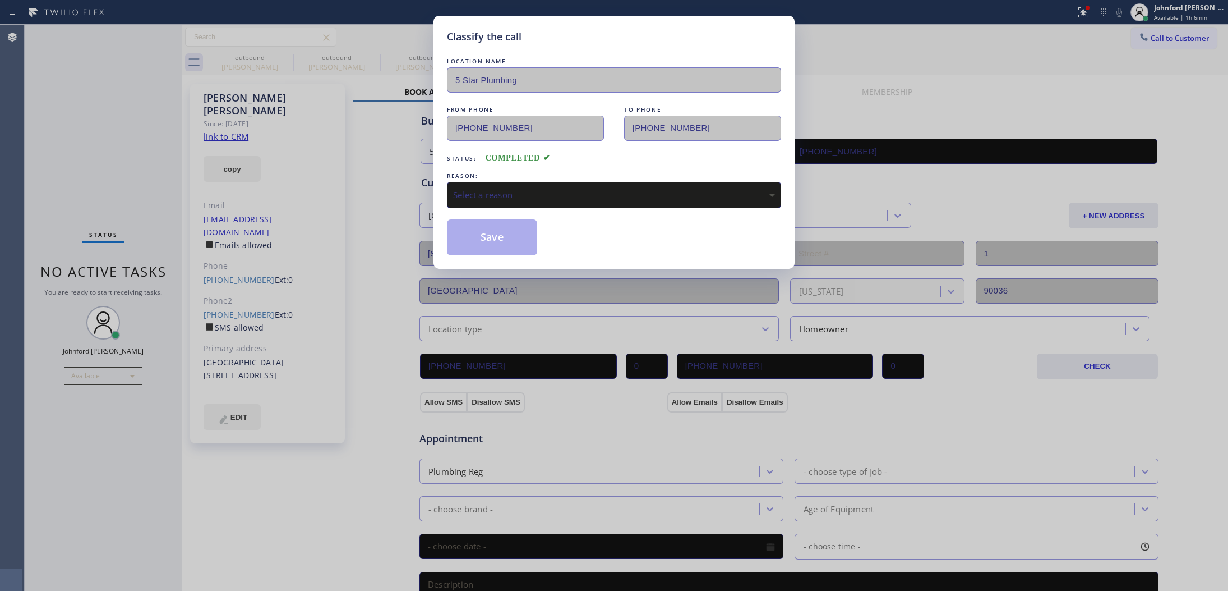
click at [231, 256] on div "Classify the call LOCATION NAME 5 Star Plumbing FROM PHONE [PHONE_NUMBER] TO PH…" at bounding box center [614, 295] width 1228 height 591
click at [541, 192] on div "Select a reason" at bounding box center [614, 194] width 322 height 13
click at [495, 236] on button "Save" at bounding box center [492, 237] width 90 height 36
click at [279, 53] on div "Classify the call LOCATION NAME 5 Star Plumbing FROM PHONE [PHONE_NUMBER] TO PH…" at bounding box center [614, 295] width 1228 height 591
click at [517, 234] on button "Save" at bounding box center [492, 237] width 90 height 36
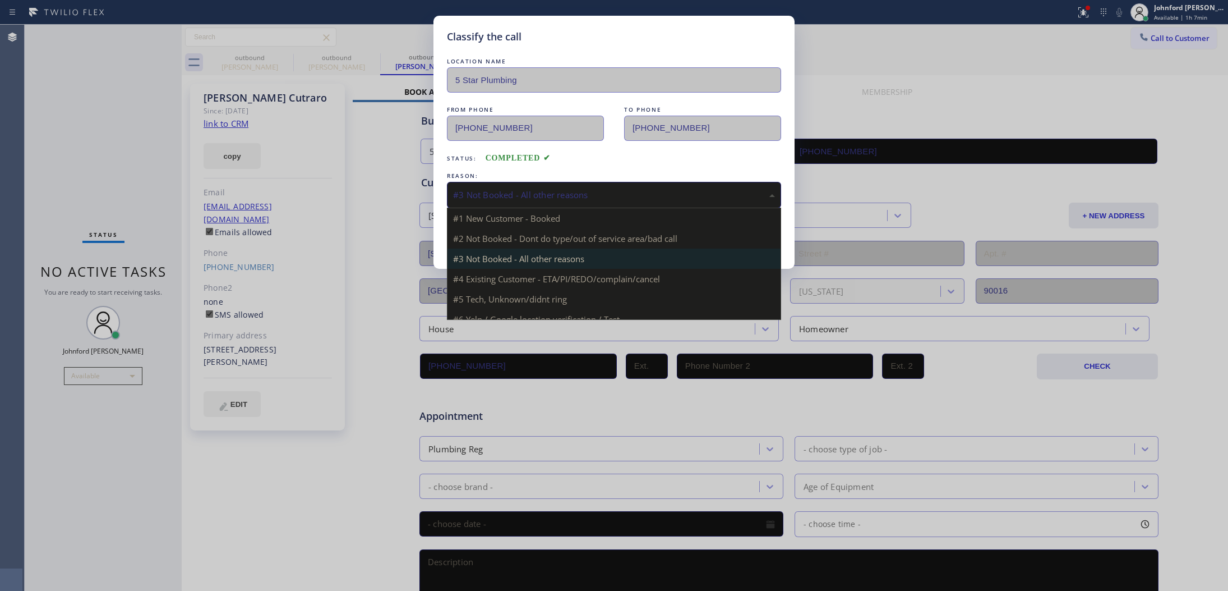
click at [529, 188] on div "#3 Not Booked - All other reasons" at bounding box center [614, 194] width 322 height 13
click at [528, 192] on div "#3 Not Booked - All other reasons" at bounding box center [614, 194] width 322 height 13
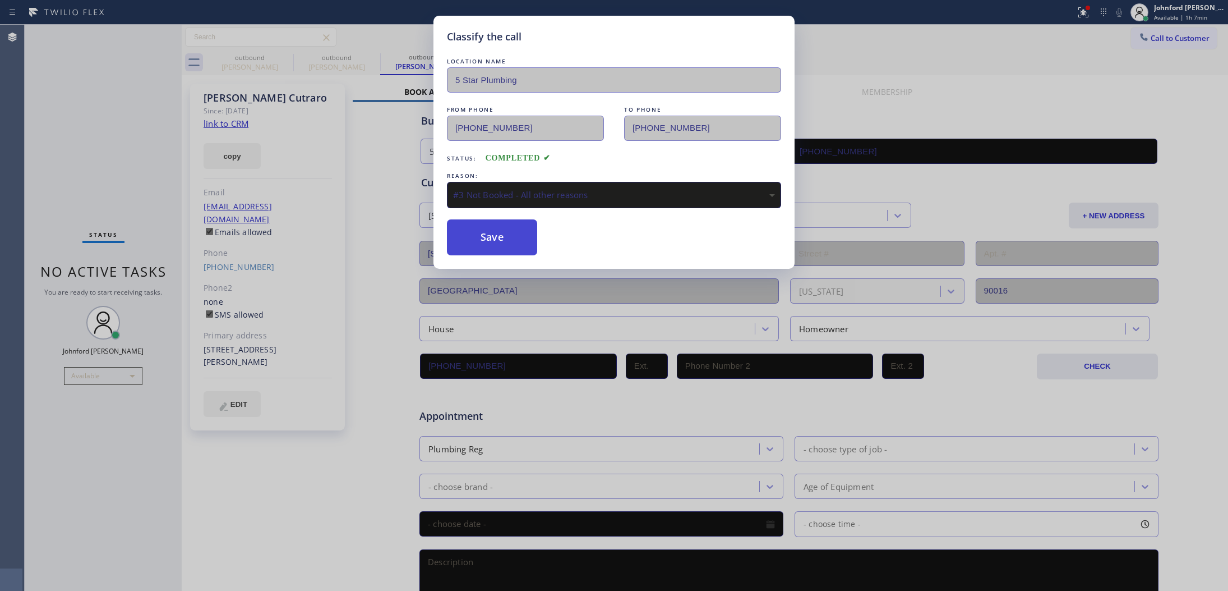
click at [520, 226] on button "Save" at bounding box center [492, 237] width 90 height 36
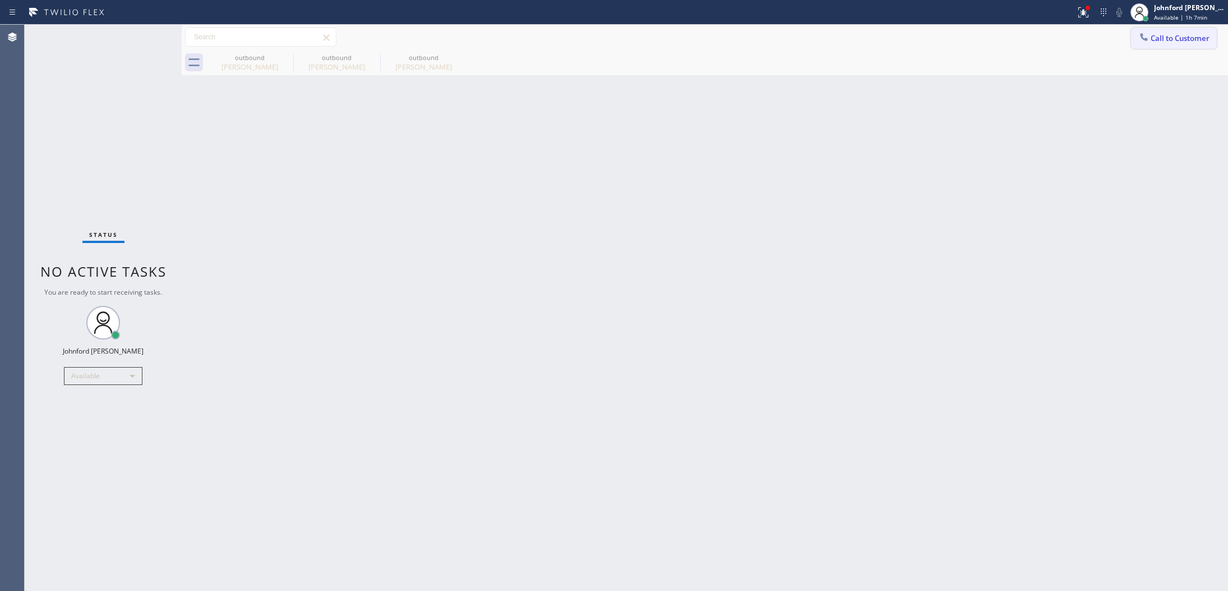
click at [1179, 38] on span "Call to Customer" at bounding box center [1180, 38] width 59 height 10
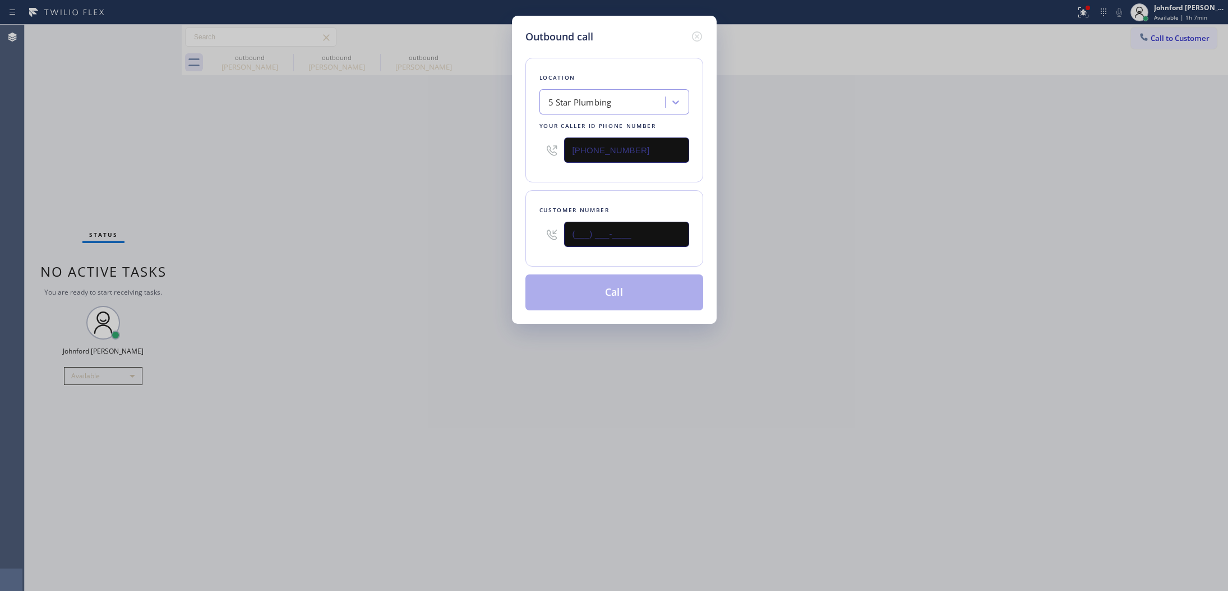
drag, startPoint x: 607, startPoint y: 223, endPoint x: 454, endPoint y: 223, distance: 152.6
click at [466, 223] on div "Outbound call Location 5 Star Plumbing Your caller id phone number [PHONE_NUMBE…" at bounding box center [614, 295] width 1228 height 591
paste input "303) 489-7154"
type input "[PHONE_NUMBER]"
click at [408, 233] on div "Outbound call Location 5 Star Plumbing Your caller id phone number [PHONE_NUMBE…" at bounding box center [614, 295] width 1228 height 591
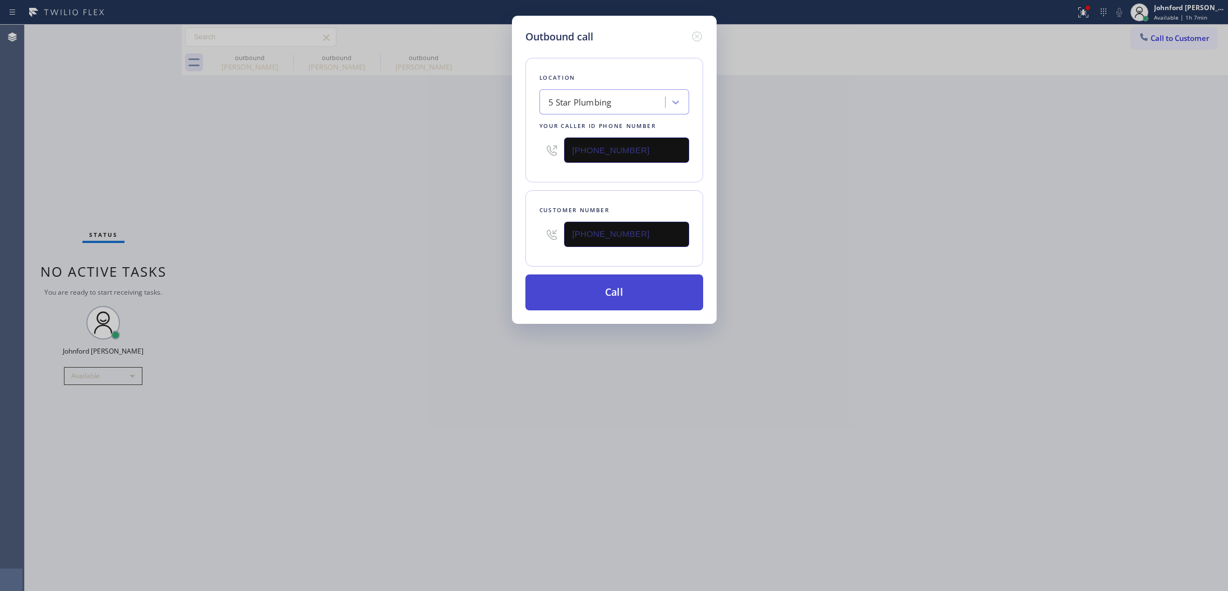
click at [606, 287] on button "Call" at bounding box center [615, 292] width 178 height 36
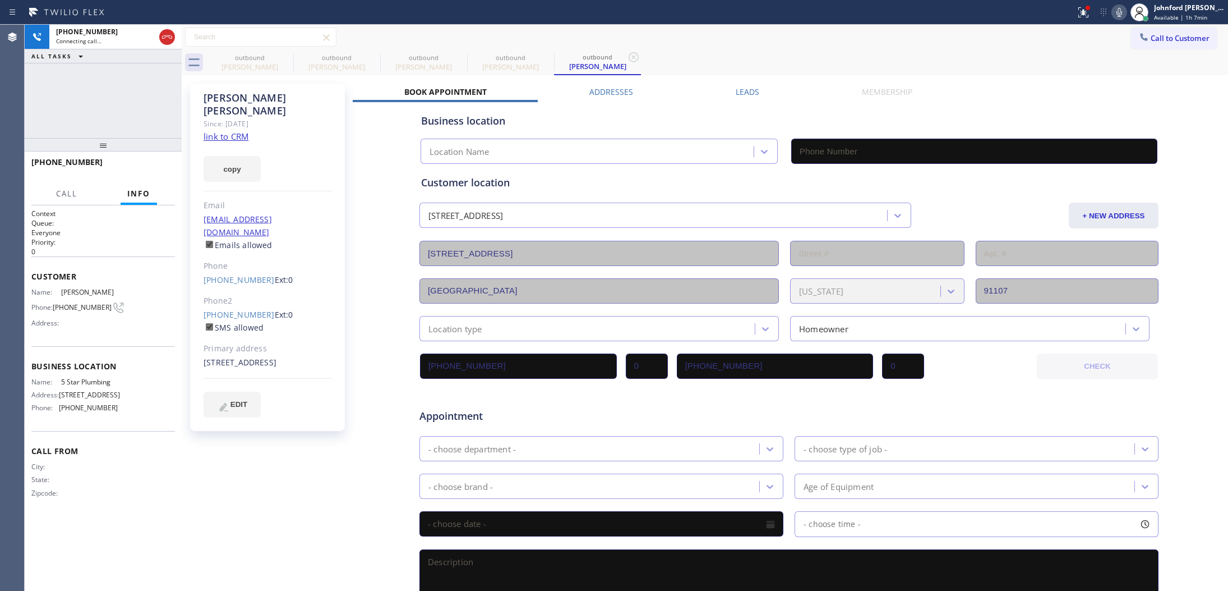
click at [1118, 16] on icon at bounding box center [1120, 12] width 6 height 9
type input "[PHONE_NUMBER]"
click at [172, 37] on icon at bounding box center [166, 36] width 13 height 13
click at [234, 294] on div "Phone2" at bounding box center [268, 300] width 128 height 13
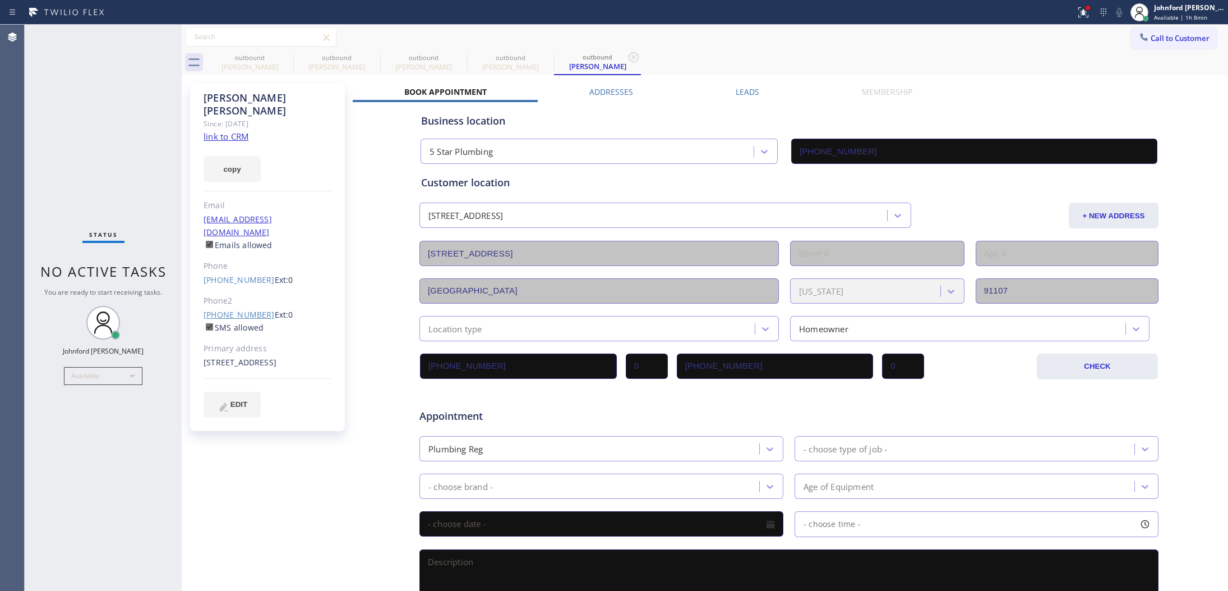
click at [234, 309] on link "[PHONE_NUMBER]" at bounding box center [239, 314] width 71 height 11
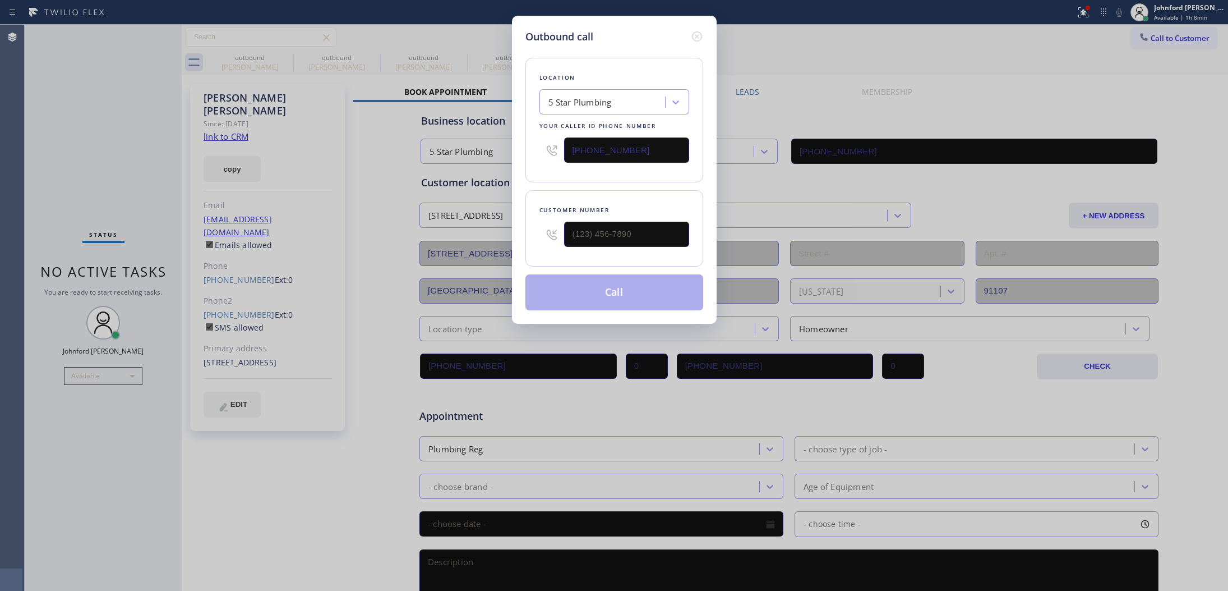
type input "[PHONE_NUMBER]"
drag, startPoint x: 644, startPoint y: 146, endPoint x: 472, endPoint y: 147, distance: 171.6
click at [472, 145] on div "Outbound call Location 5 Star Plumbing Your caller id phone number [PHONE_NUMBE…" at bounding box center [614, 295] width 1228 height 591
paste input "626) 263-4119"
type input "[PHONE_NUMBER]"
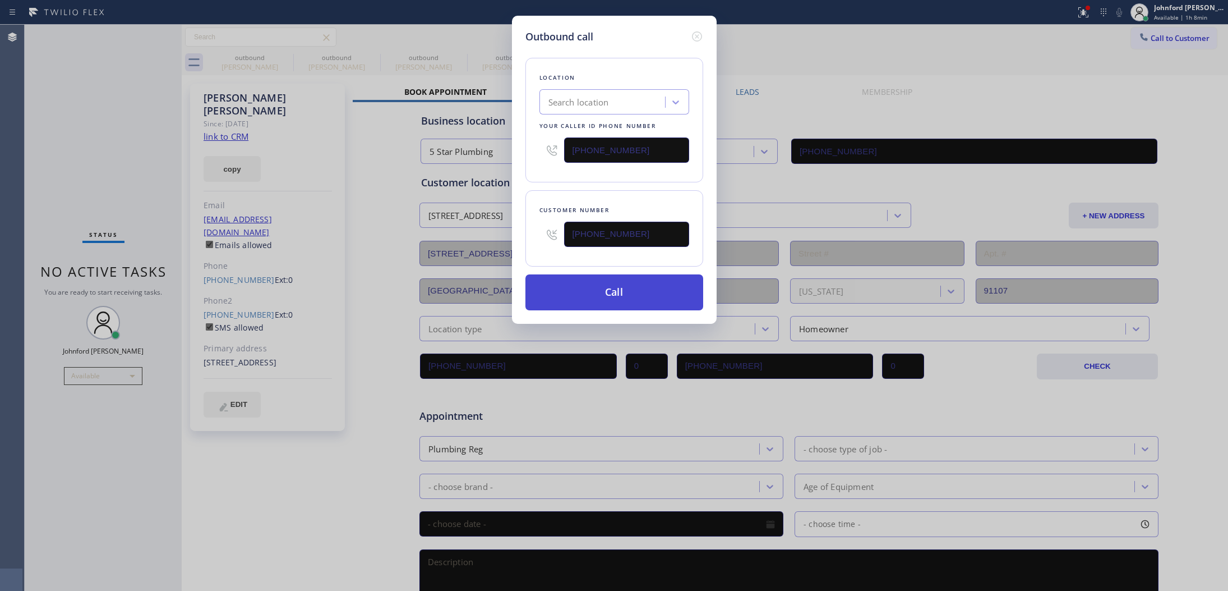
click at [565, 283] on button "Call" at bounding box center [615, 292] width 178 height 36
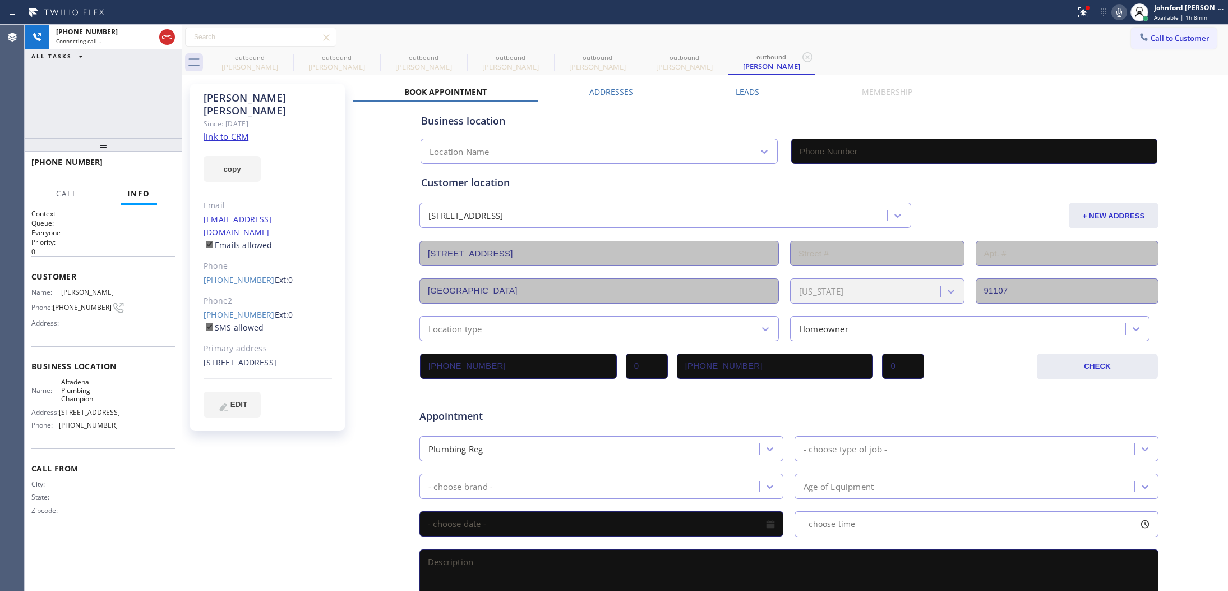
type input "[PHONE_NUMBER]"
drag, startPoint x: 97, startPoint y: 94, endPoint x: 141, endPoint y: 66, distance: 52.7
click at [97, 94] on div "[PHONE_NUMBER] Connecting call… ALL TASKS ALL TASKS ACTIVE TASKS TASKS IN WRAP …" at bounding box center [103, 81] width 157 height 113
click at [145, 173] on button "HANG UP" at bounding box center [149, 167] width 52 height 16
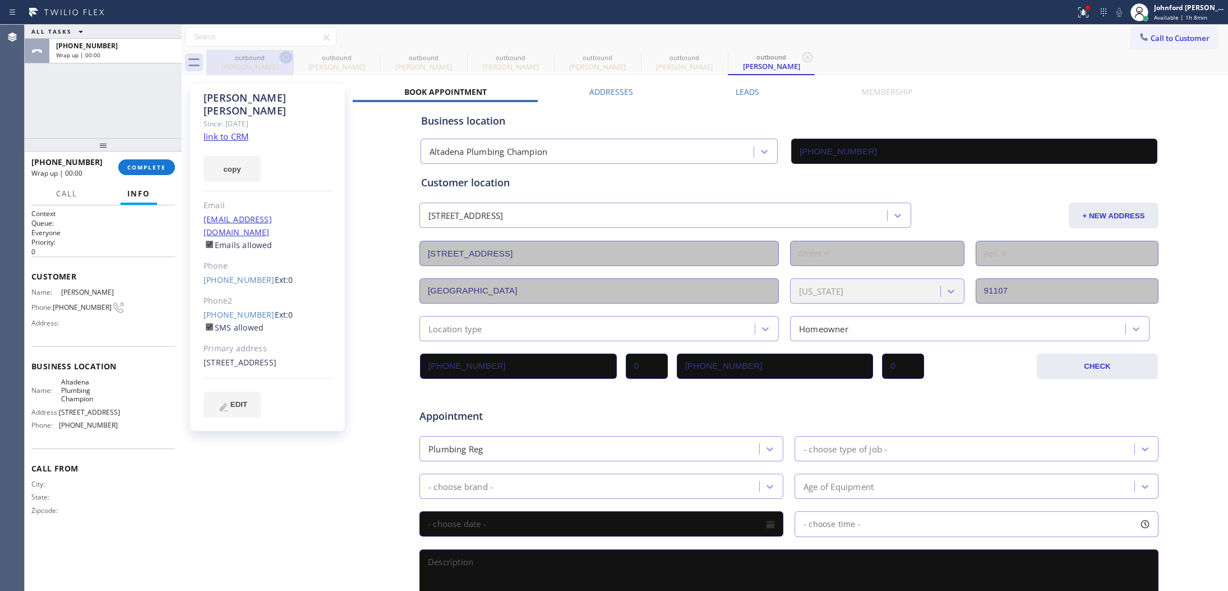
click at [285, 57] on icon at bounding box center [286, 57] width 10 height 10
click at [0, 0] on icon at bounding box center [0, 0] width 0 height 0
click at [455, 57] on icon at bounding box center [460, 57] width 10 height 10
click at [0, 0] on icon at bounding box center [0, 0] width 0 height 0
click at [285, 57] on icon at bounding box center [286, 57] width 10 height 10
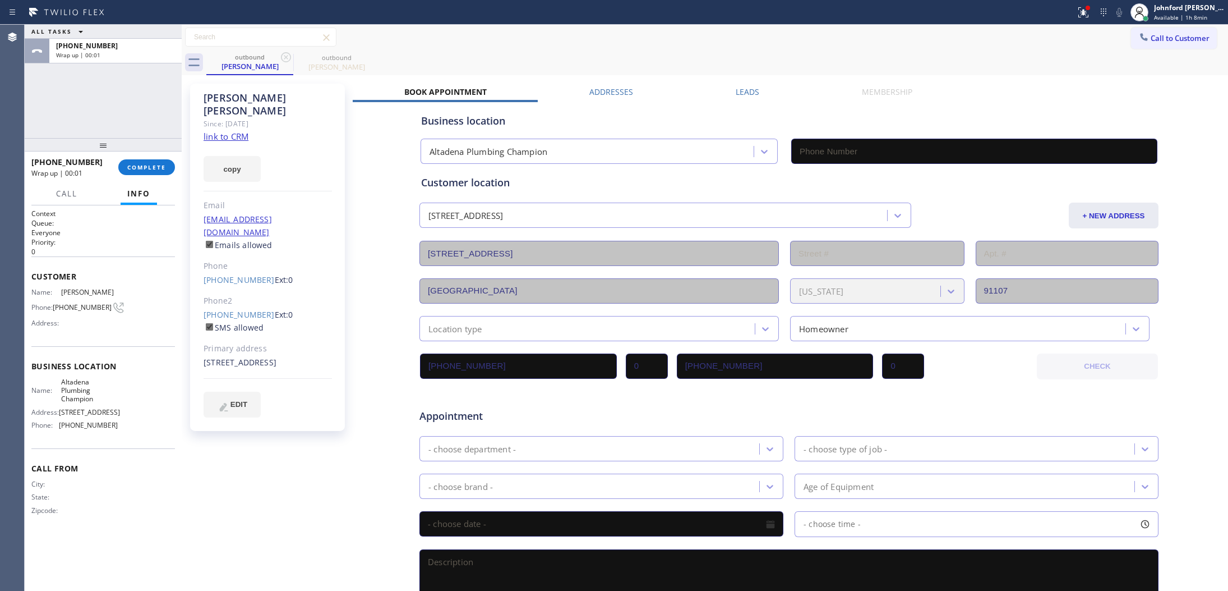
type input "[PHONE_NUMBER]"
click at [285, 57] on icon at bounding box center [286, 57] width 10 height 10
click at [143, 163] on span "COMPLETE" at bounding box center [146, 167] width 39 height 8
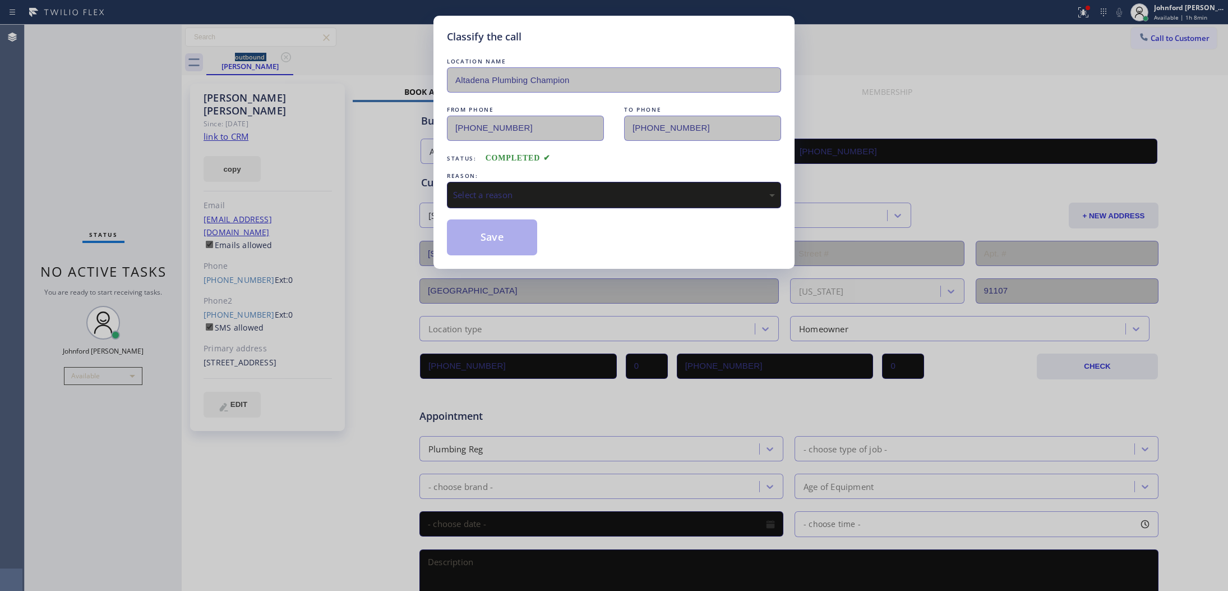
drag, startPoint x: 505, startPoint y: 200, endPoint x: 517, endPoint y: 194, distance: 12.8
click at [514, 195] on div "Select a reason" at bounding box center [614, 195] width 334 height 26
click at [495, 246] on button "Save" at bounding box center [492, 237] width 90 height 36
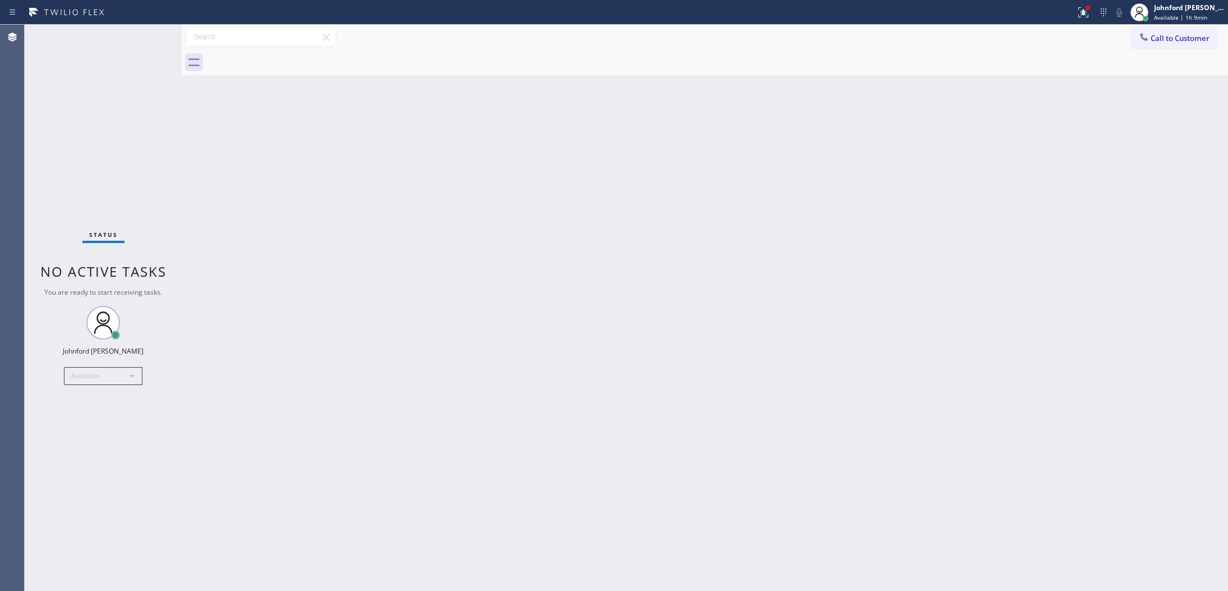
drag, startPoint x: 935, startPoint y: 320, endPoint x: 940, endPoint y: 265, distance: 55.2
click at [938, 290] on div "Back to Dashboard Change Sender ID Customers Technicians Select a contact Outbo…" at bounding box center [705, 308] width 1047 height 566
click at [1148, 40] on icon at bounding box center [1144, 36] width 11 height 11
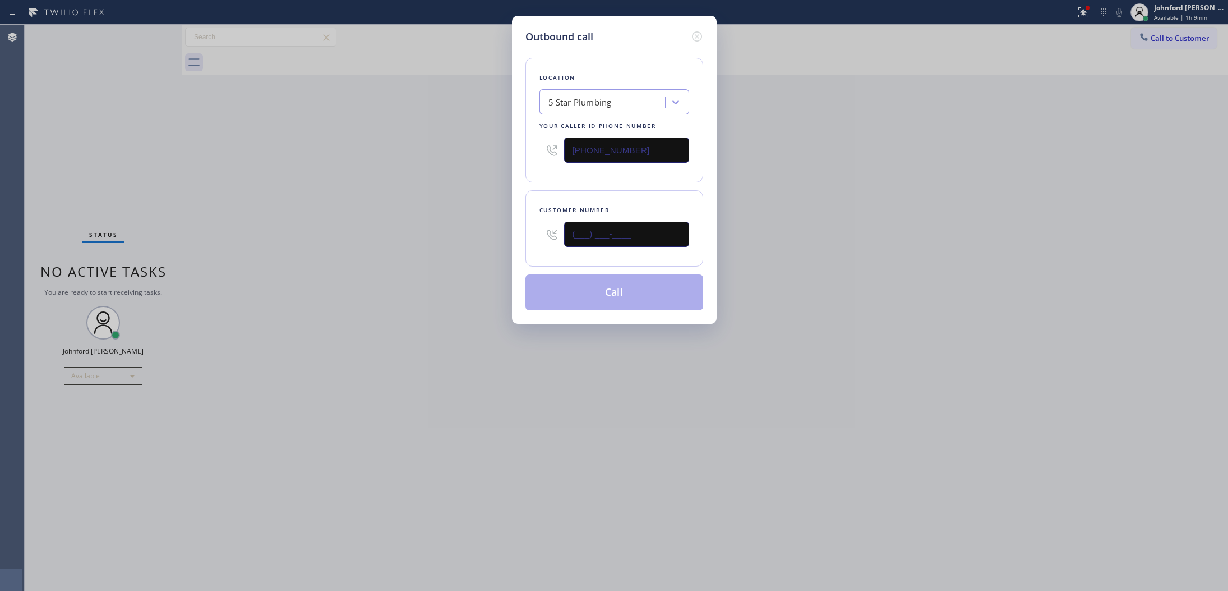
drag, startPoint x: 579, startPoint y: 220, endPoint x: 463, endPoint y: 233, distance: 116.3
click at [476, 230] on div "Outbound call Location 5 Star Plumbing Your caller id phone number [PHONE_NUMBE…" at bounding box center [614, 295] width 1228 height 591
paste input "312) 756-9169"
type input "[PHONE_NUMBER]"
click at [463, 233] on div "Outbound call Location 5 Star Plumbing Your caller id phone number [PHONE_NUMBE…" at bounding box center [614, 295] width 1228 height 591
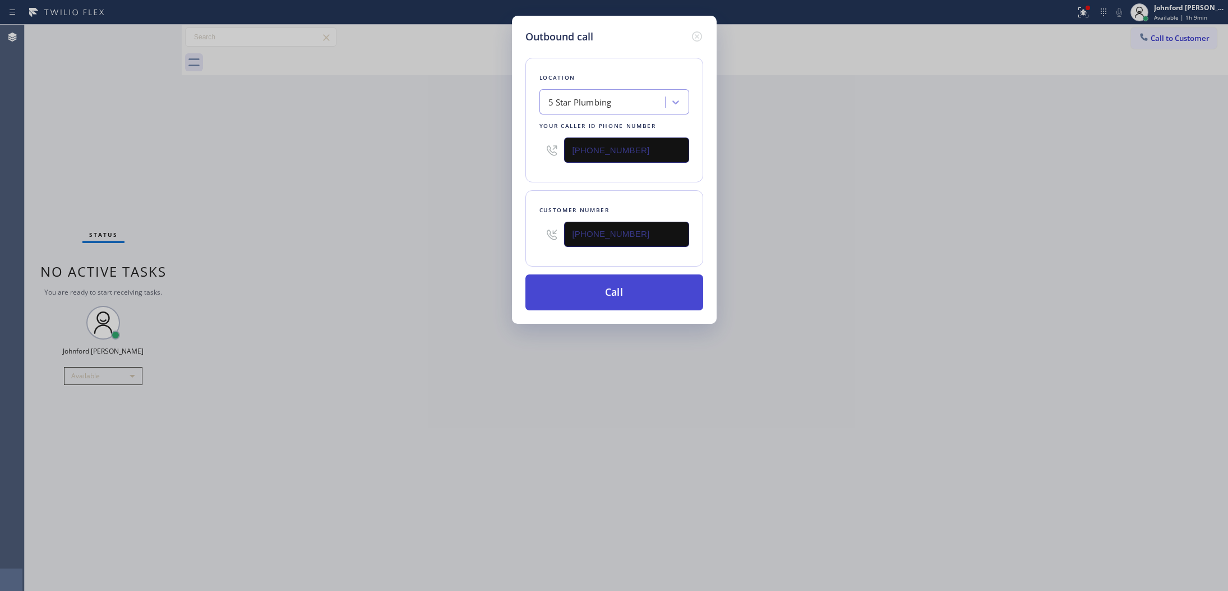
click at [629, 283] on button "Call" at bounding box center [615, 292] width 178 height 36
drag, startPoint x: 845, startPoint y: 198, endPoint x: 874, endPoint y: 55, distance: 146.0
click at [848, 190] on div "Outbound call Location 5 Star Plumbing Your caller id phone number [PHONE_NUMBE…" at bounding box center [614, 295] width 1228 height 591
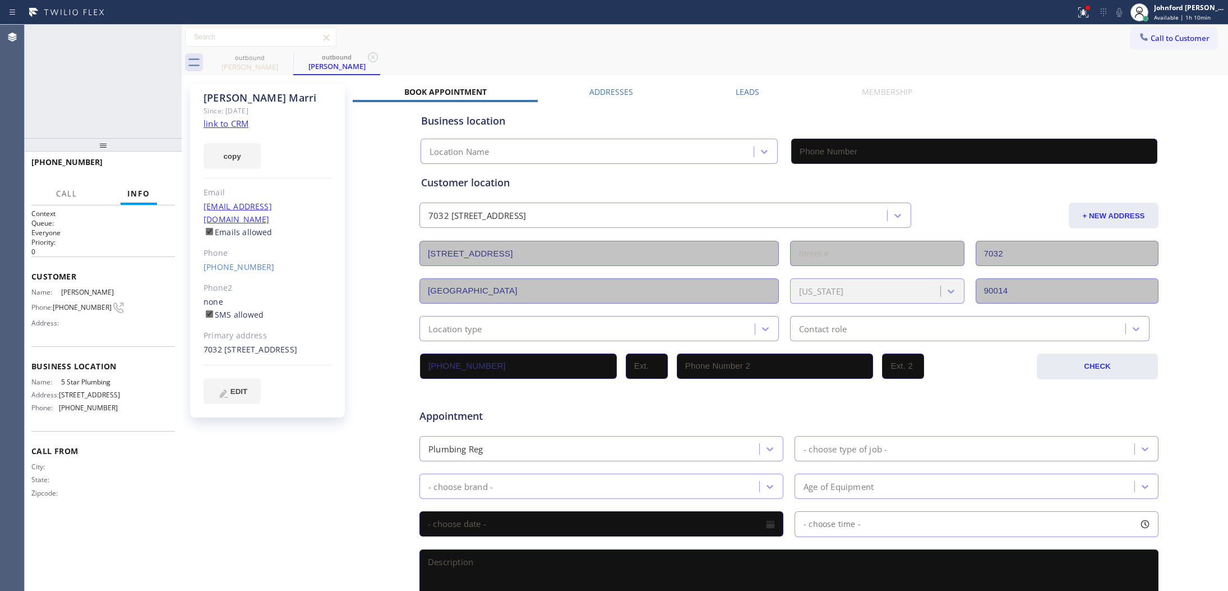
type input "[PHONE_NUMBER]"
click at [1118, 7] on icon at bounding box center [1119, 12] width 13 height 13
click at [1083, 15] on icon at bounding box center [1082, 11] width 7 height 8
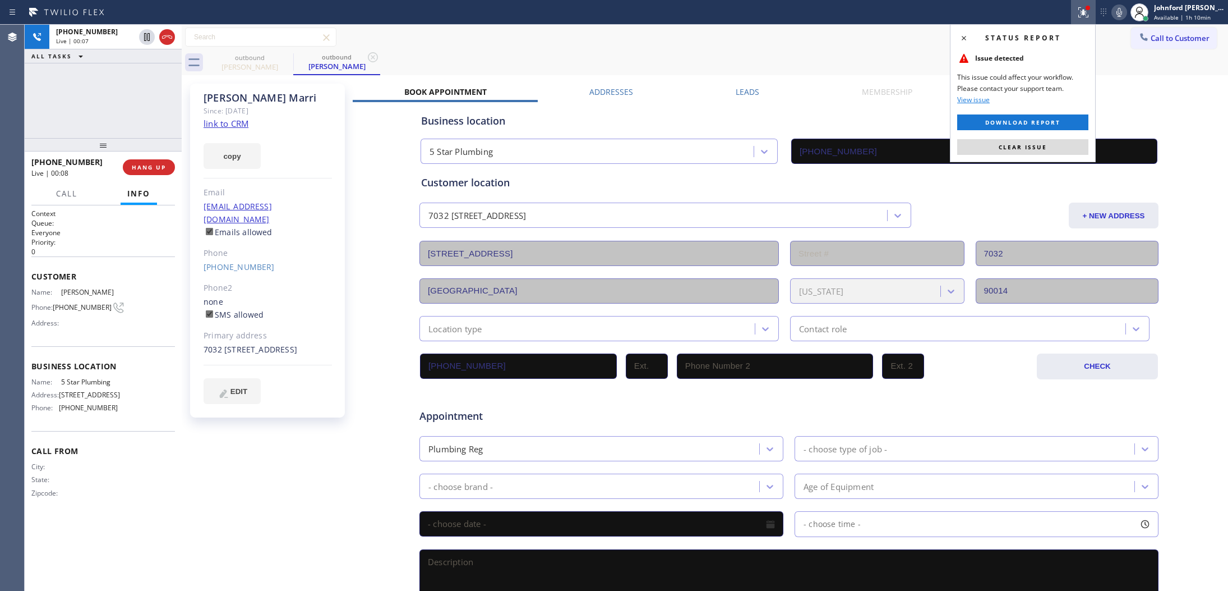
drag, startPoint x: 1037, startPoint y: 141, endPoint x: 1081, endPoint y: 81, distance: 74.5
click at [1036, 143] on button "Clear issue" at bounding box center [1022, 147] width 131 height 16
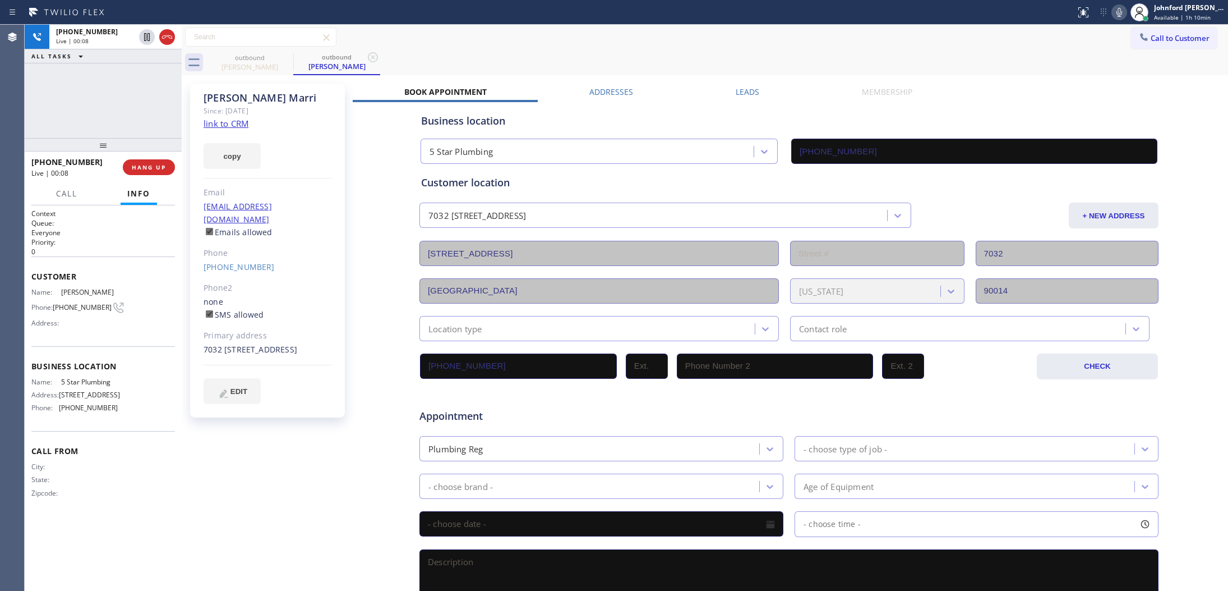
click at [1118, 6] on icon at bounding box center [1119, 12] width 13 height 13
click at [1123, 10] on icon at bounding box center [1119, 12] width 13 height 13
click at [141, 159] on button "COMPLETE" at bounding box center [146, 167] width 57 height 16
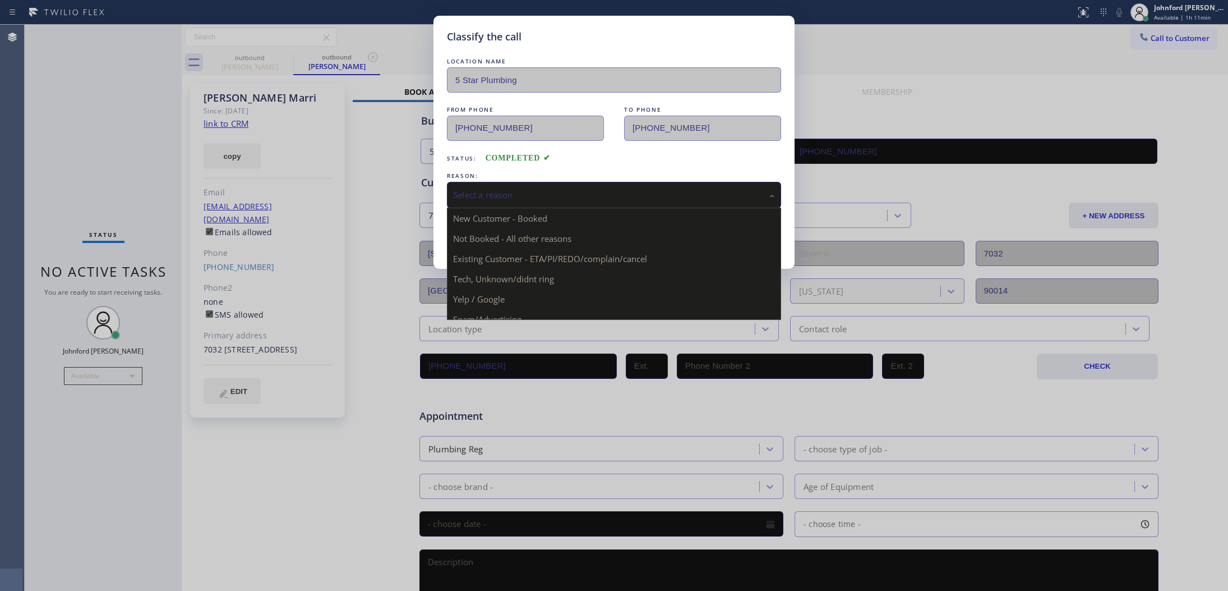
click at [559, 188] on div "Select a reason" at bounding box center [614, 194] width 322 height 13
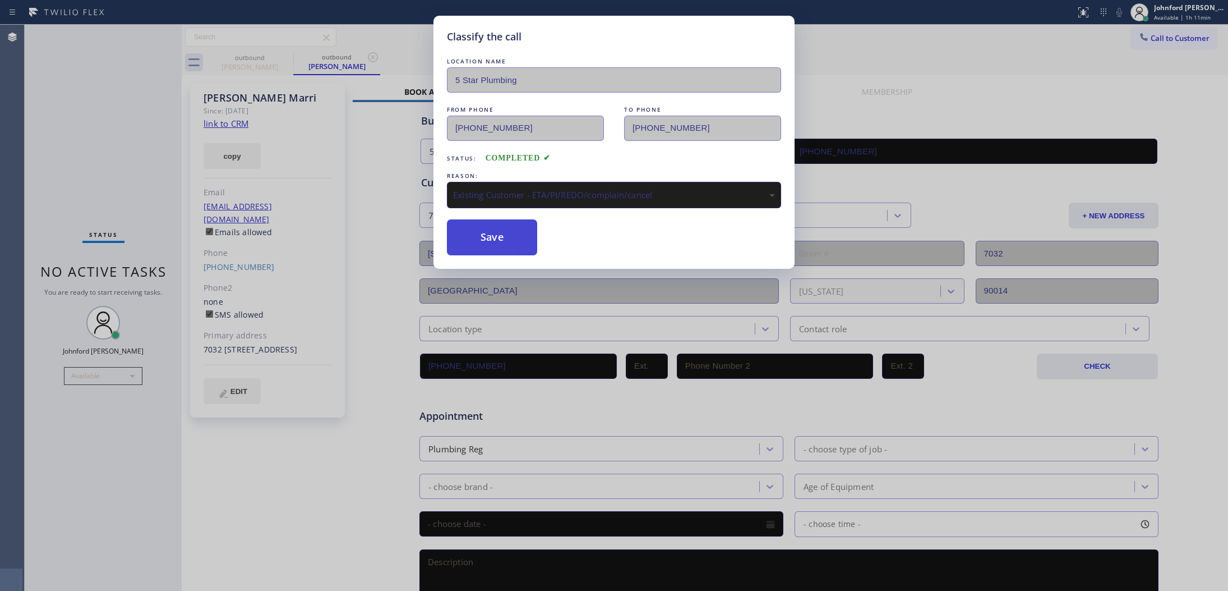
click at [495, 245] on button "Save" at bounding box center [492, 237] width 90 height 36
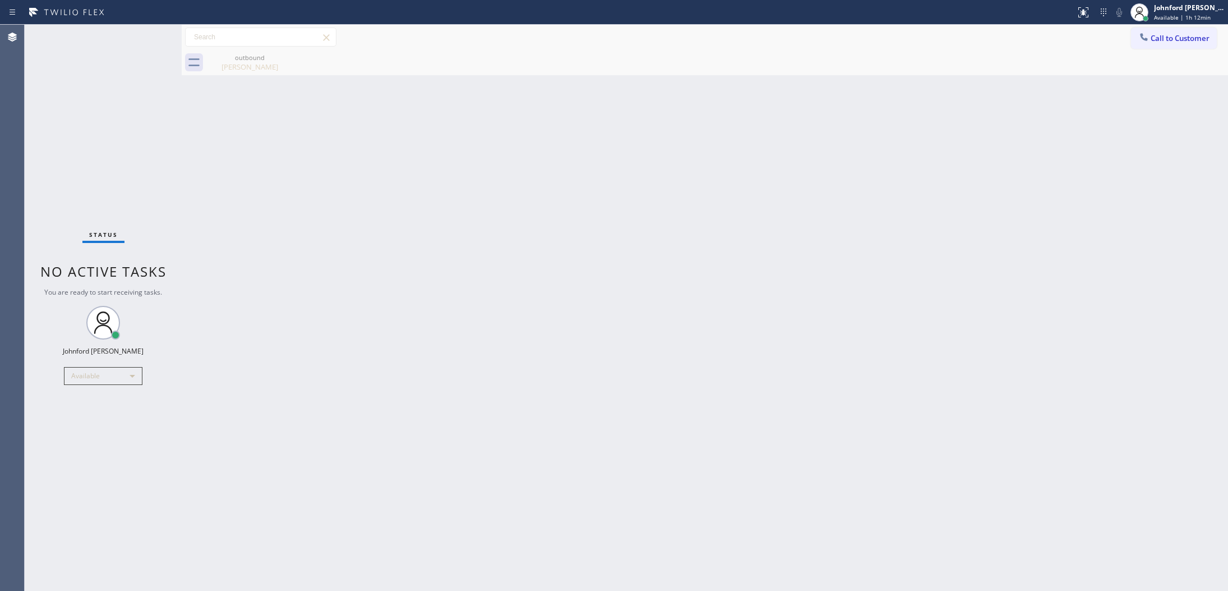
click at [149, 168] on div "Status No active tasks You are ready to start receiving tasks. [PERSON_NAME] Av…" at bounding box center [103, 308] width 157 height 566
click at [913, 177] on div "Back to Dashboard Change Sender ID Customers Technicians Select a contact Outbo…" at bounding box center [705, 308] width 1047 height 566
click at [1148, 33] on icon at bounding box center [1144, 36] width 11 height 11
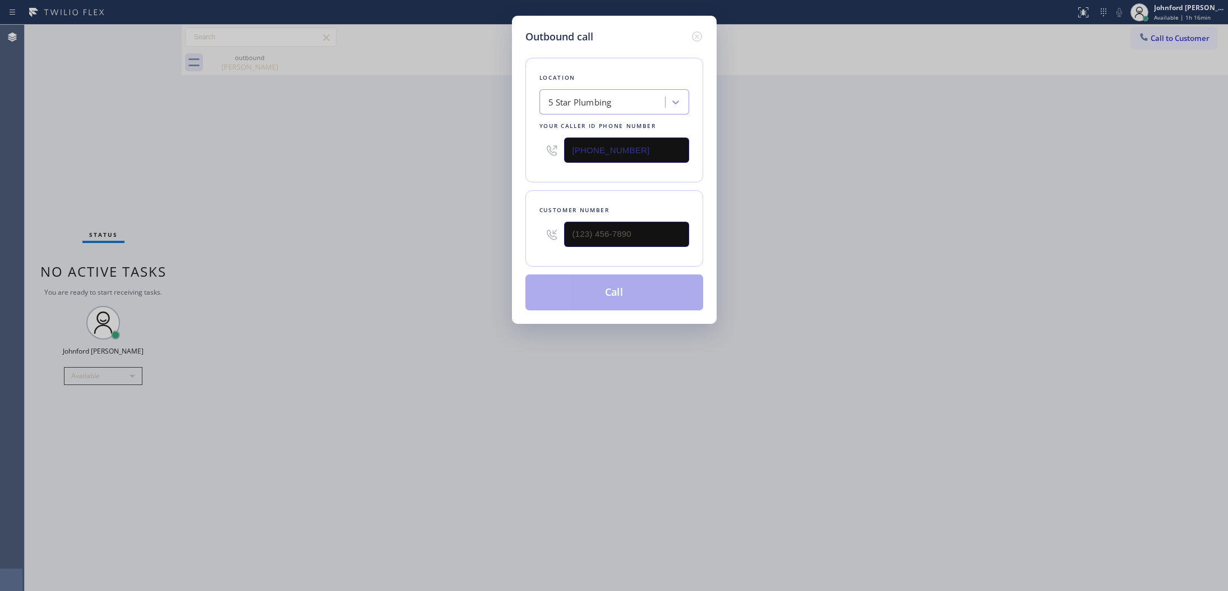
drag, startPoint x: 648, startPoint y: 153, endPoint x: 491, endPoint y: 153, distance: 156.5
click at [491, 153] on div "Outbound call Location 5 Star Plumbing Your caller id phone number [PHONE_NUMBE…" at bounding box center [614, 295] width 1228 height 591
drag, startPoint x: 598, startPoint y: 240, endPoint x: 383, endPoint y: 240, distance: 214.8
click at [383, 240] on div "Outbound call Location 5 Star Plumbing Your caller id phone number [PHONE_NUMBE…" at bounding box center [614, 295] width 1228 height 591
paste input "559) 972-0362"
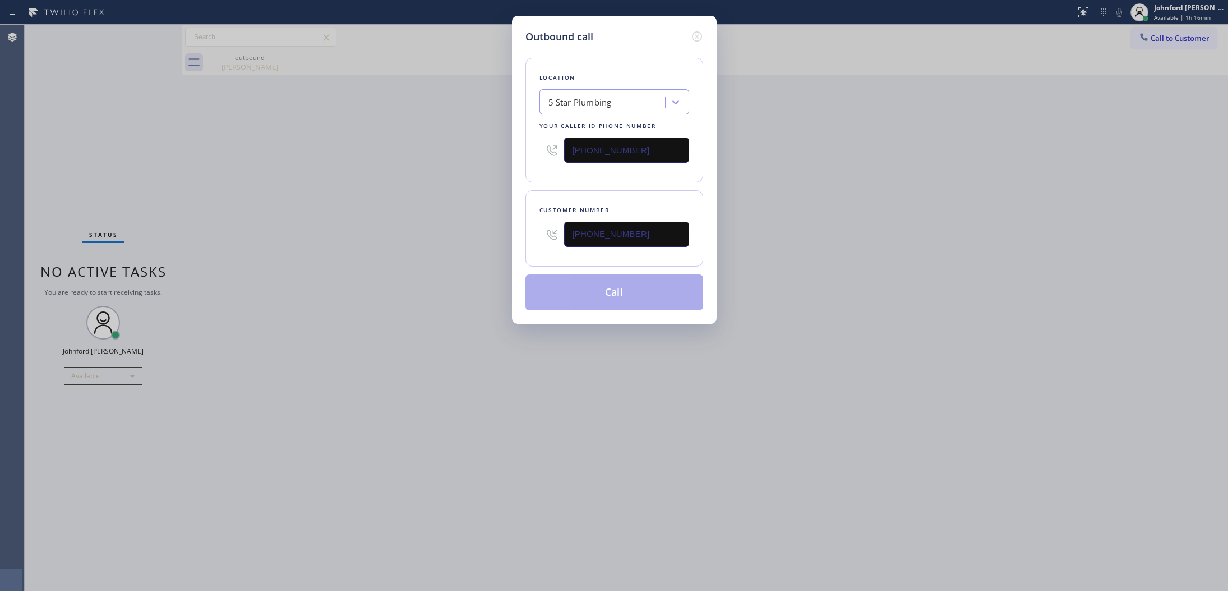
type input "[PHONE_NUMBER]"
click at [362, 242] on div "Outbound call Location 5 Star Plumbing Your caller id phone number [PHONE_NUMBE…" at bounding box center [614, 295] width 1228 height 591
click at [671, 270] on div "Location 5 Star Plumbing Your caller id phone number [PHONE_NUMBER] Customer nu…" at bounding box center [615, 177] width 178 height 266
click at [685, 301] on button "Call" at bounding box center [615, 292] width 178 height 36
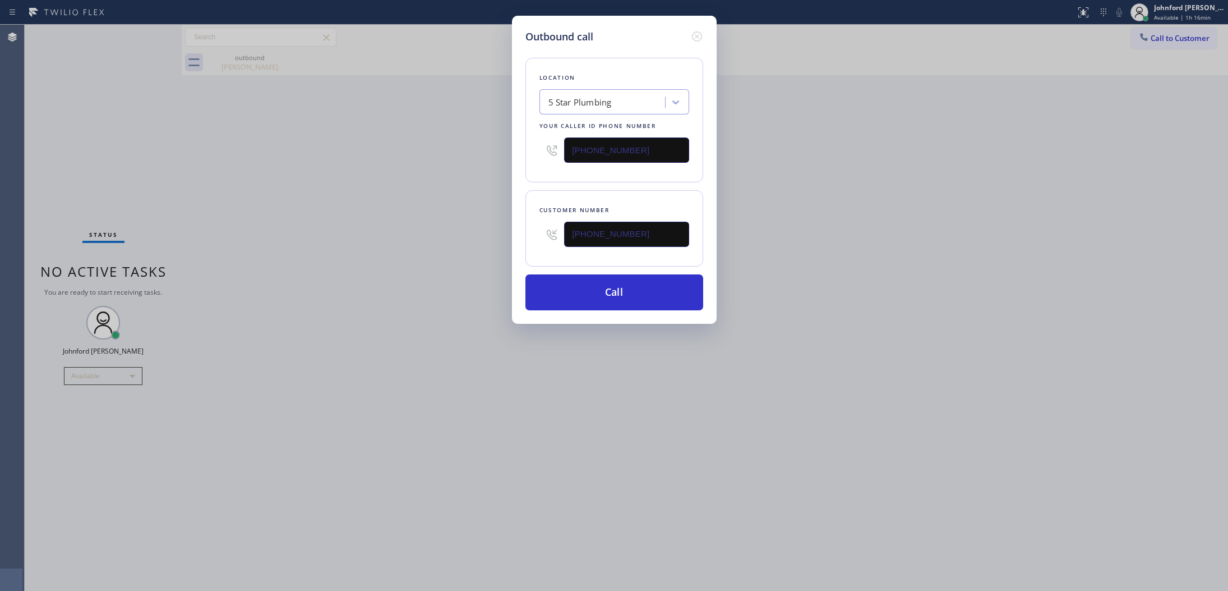
drag, startPoint x: 928, startPoint y: 190, endPoint x: 976, endPoint y: 34, distance: 162.5
click at [951, 164] on div "Outbound call Location 5 Star Plumbing Your caller id phone number [PHONE_NUMBE…" at bounding box center [614, 295] width 1228 height 591
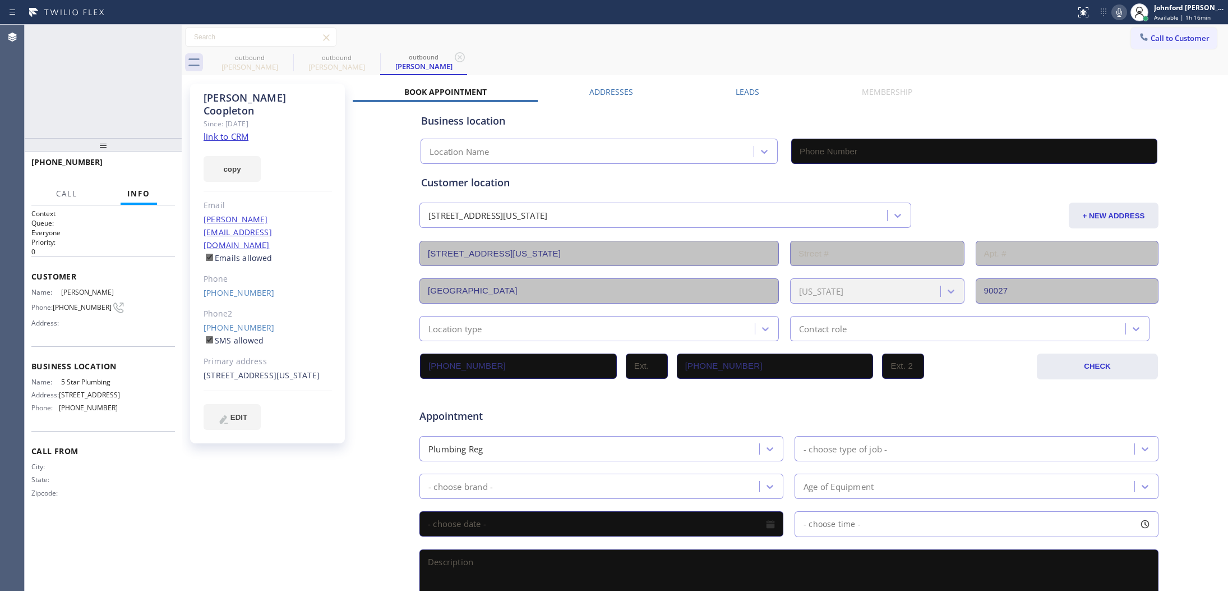
type input "[PHONE_NUMBER]"
click at [160, 36] on icon at bounding box center [166, 36] width 13 height 13
click at [280, 54] on icon at bounding box center [285, 56] width 13 height 13
click at [366, 54] on icon at bounding box center [372, 56] width 13 height 13
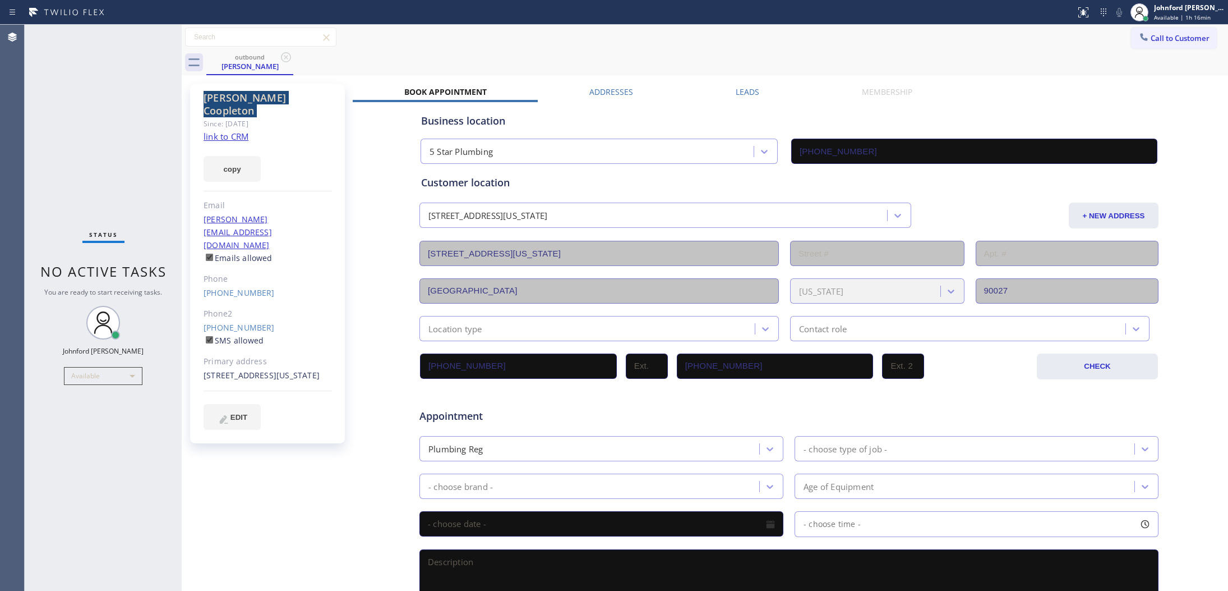
click at [280, 54] on icon at bounding box center [285, 56] width 13 height 13
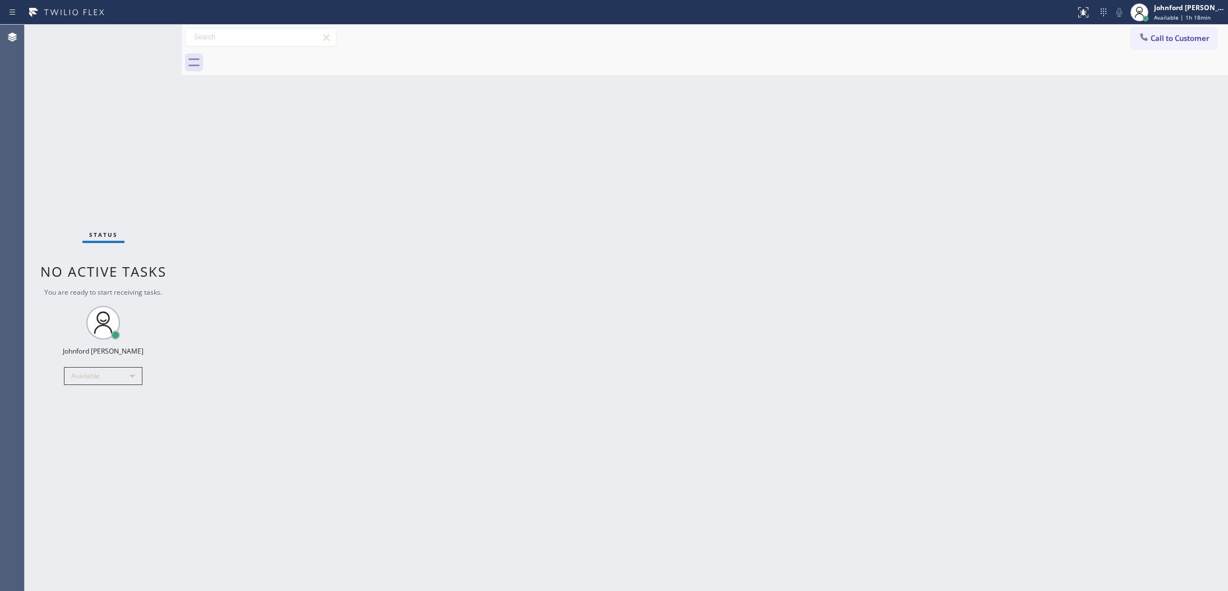
click at [1146, 42] on div at bounding box center [1144, 37] width 13 height 13
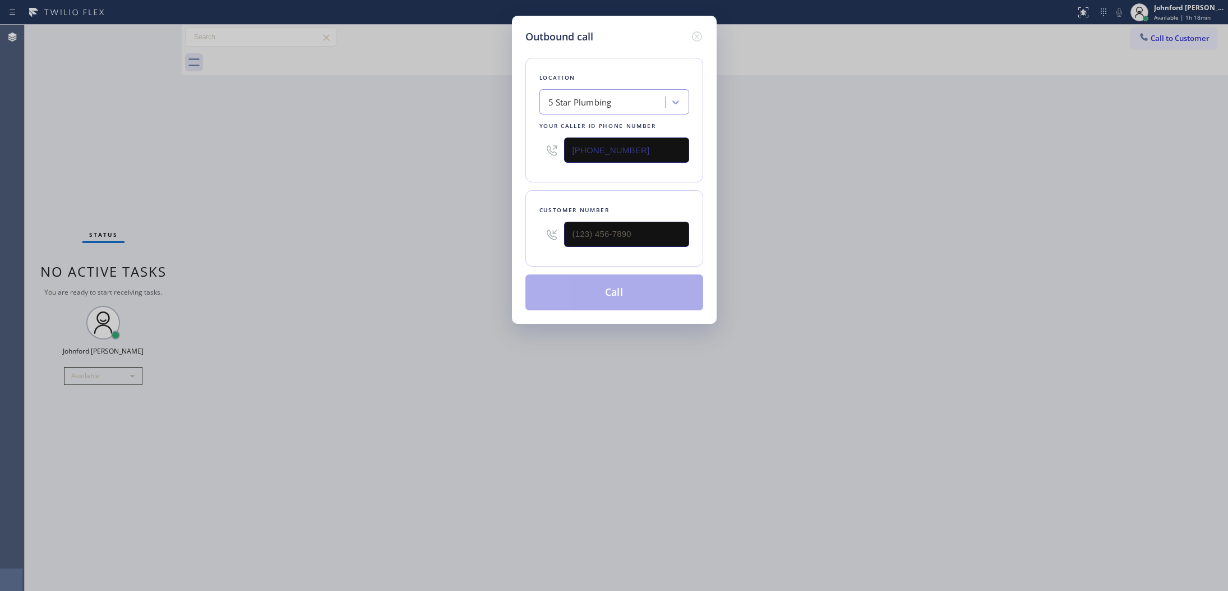
drag, startPoint x: 623, startPoint y: 146, endPoint x: 528, endPoint y: 158, distance: 95.5
click at [528, 158] on div "Location 5 Star Plumbing Your caller id phone number [PHONE_NUMBER]" at bounding box center [615, 120] width 178 height 125
paste input "66) 702-1734"
type input "[PHONE_NUMBER]"
drag, startPoint x: 572, startPoint y: 246, endPoint x: 504, endPoint y: 243, distance: 68.5
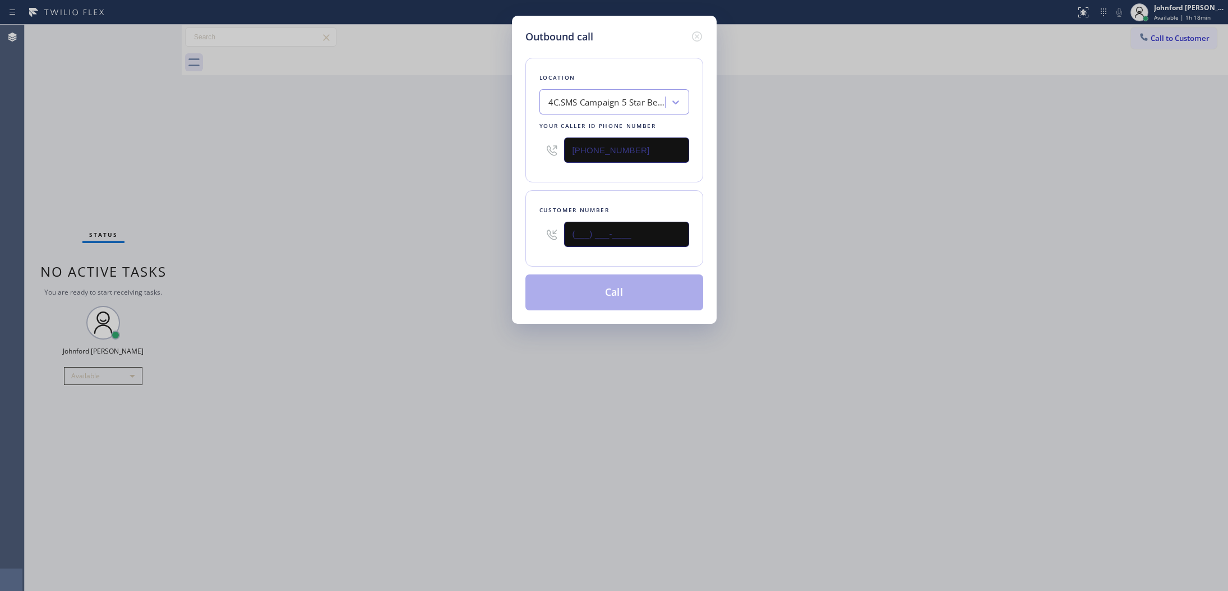
click at [521, 243] on div "Outbound call Location 4C.SMS Campaign 5 Star Best Plumbing Your caller id phon…" at bounding box center [614, 170] width 205 height 308
paste input "323) 788-7643"
type input "[PHONE_NUMBER]"
click at [504, 243] on div "Outbound call Location 4C.SMS Campaign 5 Star Best Plumbing Your caller id phon…" at bounding box center [614, 295] width 1228 height 591
click at [645, 293] on button "Call" at bounding box center [615, 292] width 178 height 36
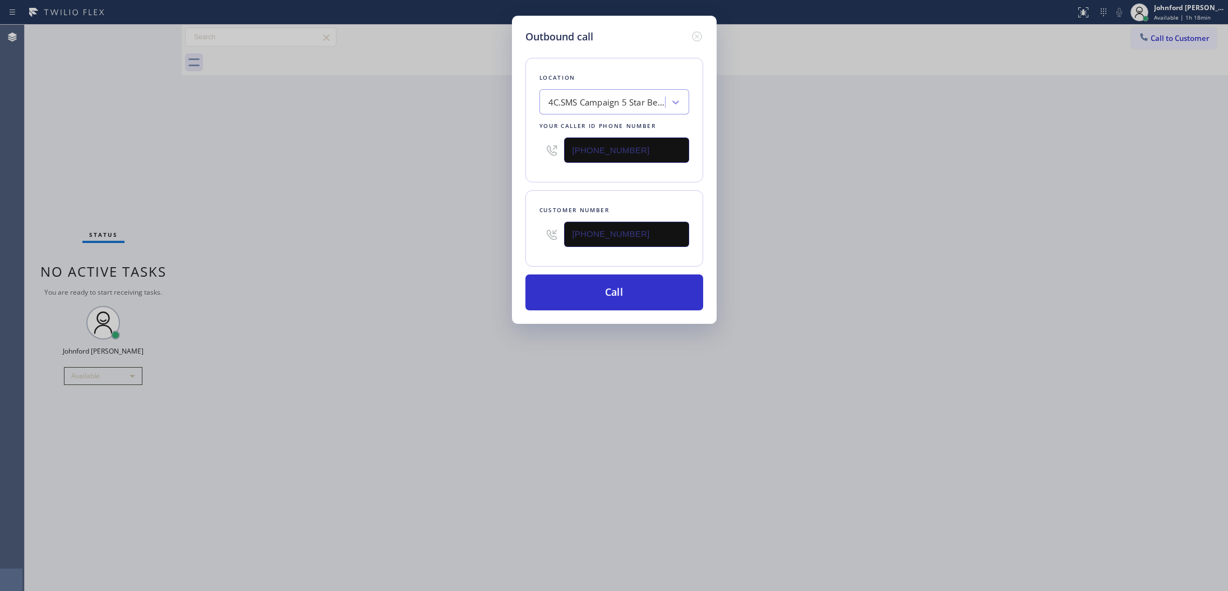
click at [966, 206] on div "Outbound call Location 4C.SMS Campaign 5 Star Best Plumbing Your caller id phon…" at bounding box center [614, 295] width 1228 height 591
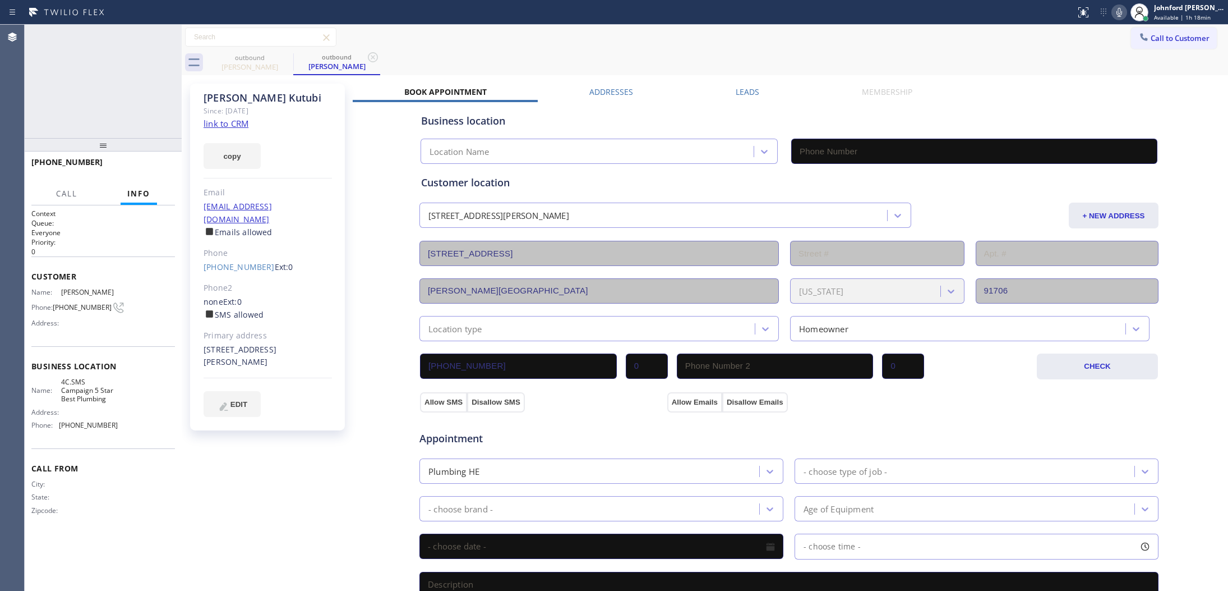
type input "[PHONE_NUMBER]"
click at [155, 170] on span "HANG UP" at bounding box center [149, 167] width 34 height 8
click at [1151, 48] on div "Call to Customer Outbound call Location 5 Star Best Plumbing Your caller id pho…" at bounding box center [705, 50] width 1047 height 50
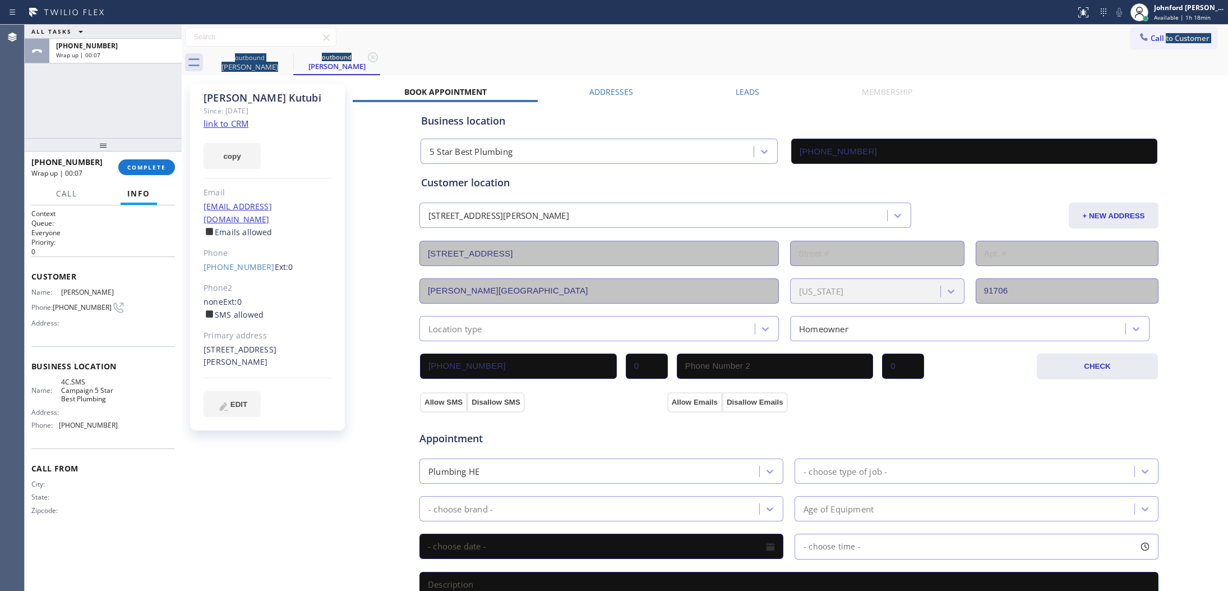
click at [1196, 56] on div "outbound [PERSON_NAME] outbound [PERSON_NAME]" at bounding box center [717, 62] width 1022 height 25
click at [1143, 33] on button "Call to Customer" at bounding box center [1174, 37] width 86 height 21
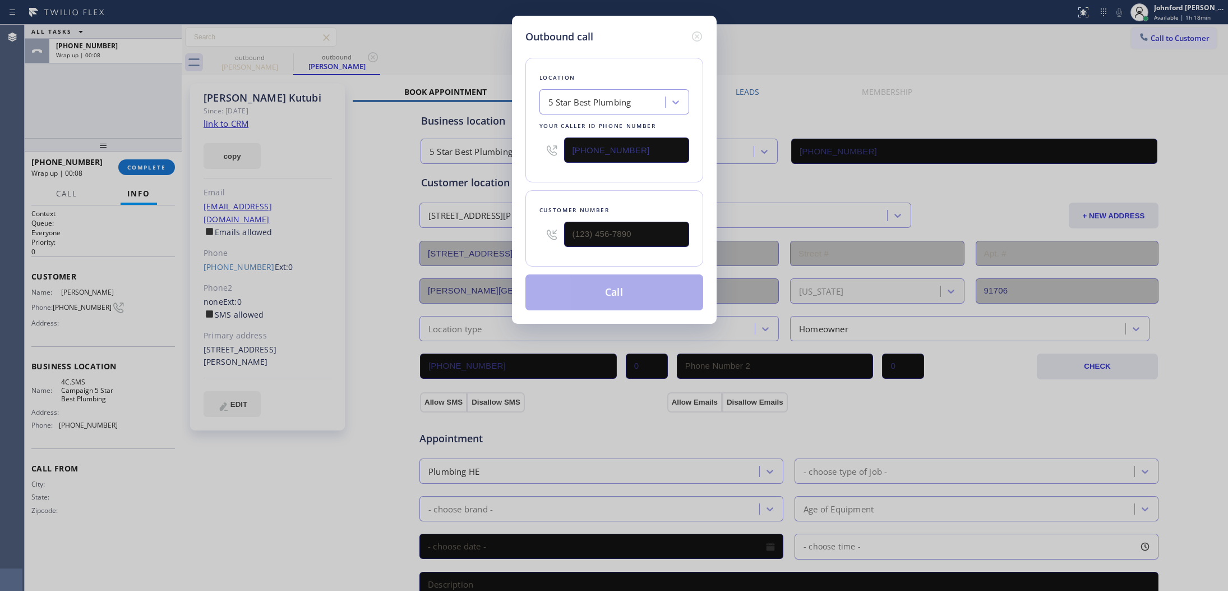
type input "(___) ___-____"
drag, startPoint x: 614, startPoint y: 237, endPoint x: 586, endPoint y: 239, distance: 28.1
click at [604, 237] on input "(___) ___-____" at bounding box center [626, 234] width 125 height 25
drag, startPoint x: 554, startPoint y: 244, endPoint x: 565, endPoint y: 234, distance: 15.2
click at [549, 245] on div at bounding box center [552, 234] width 25 height 36
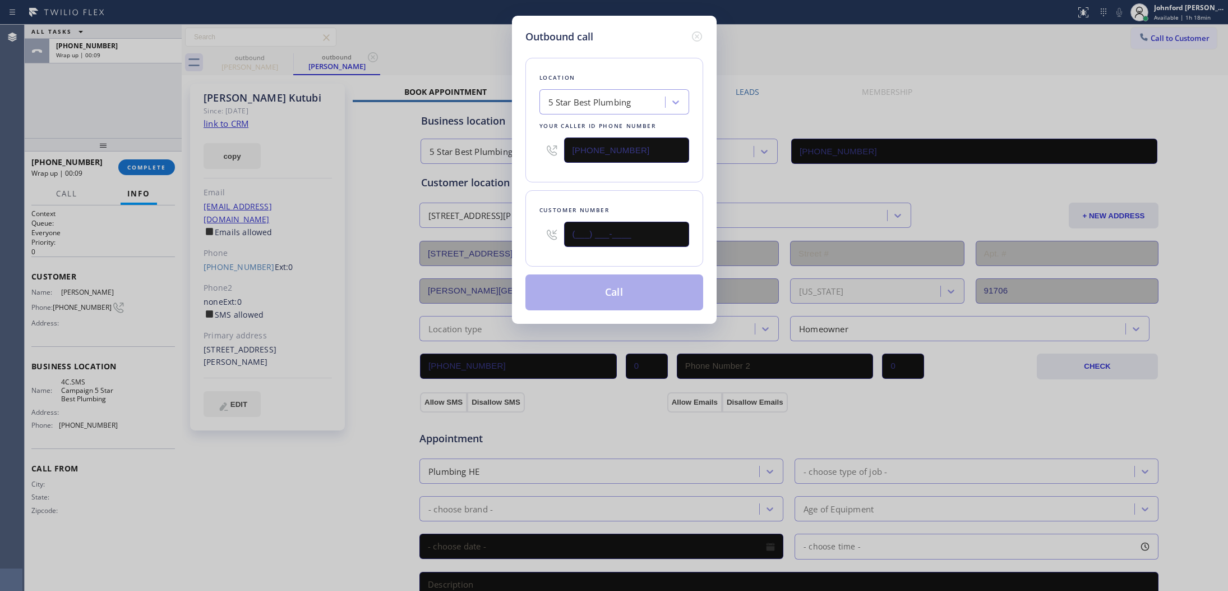
click at [573, 231] on input "(___) ___-____" at bounding box center [626, 234] width 125 height 25
paste input "310) 745-9646"
type input "[PHONE_NUMBER]"
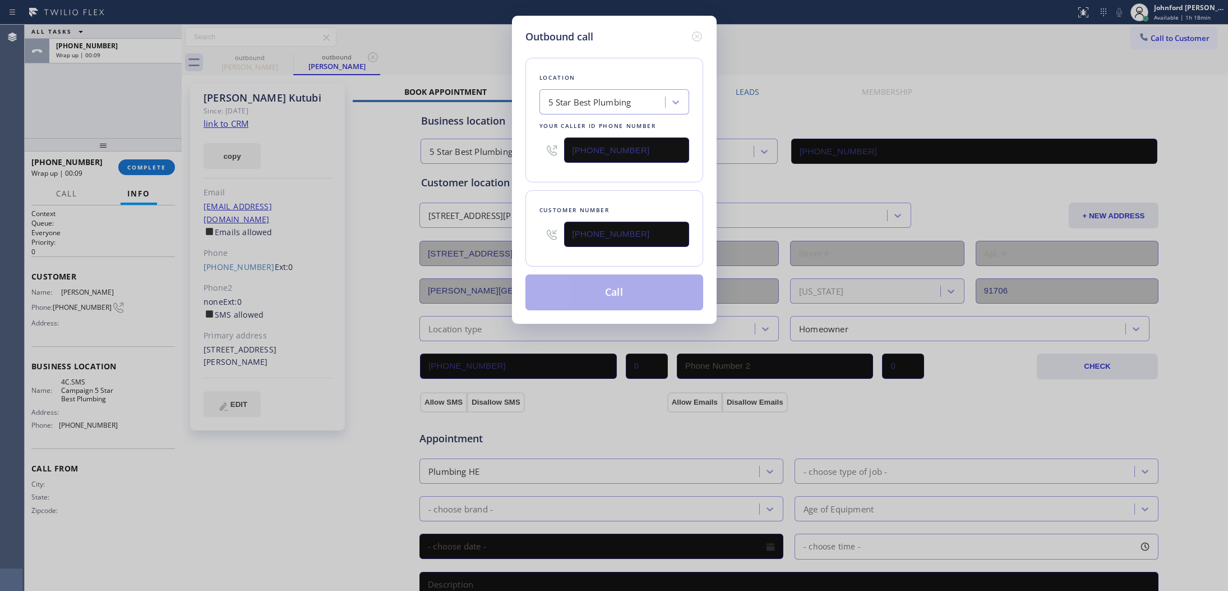
click at [615, 181] on div "Location 5 Star Best Plumbing Your caller id phone number [PHONE_NUMBER] Custom…" at bounding box center [615, 177] width 178 height 266
click at [615, 285] on button "Call" at bounding box center [615, 292] width 178 height 36
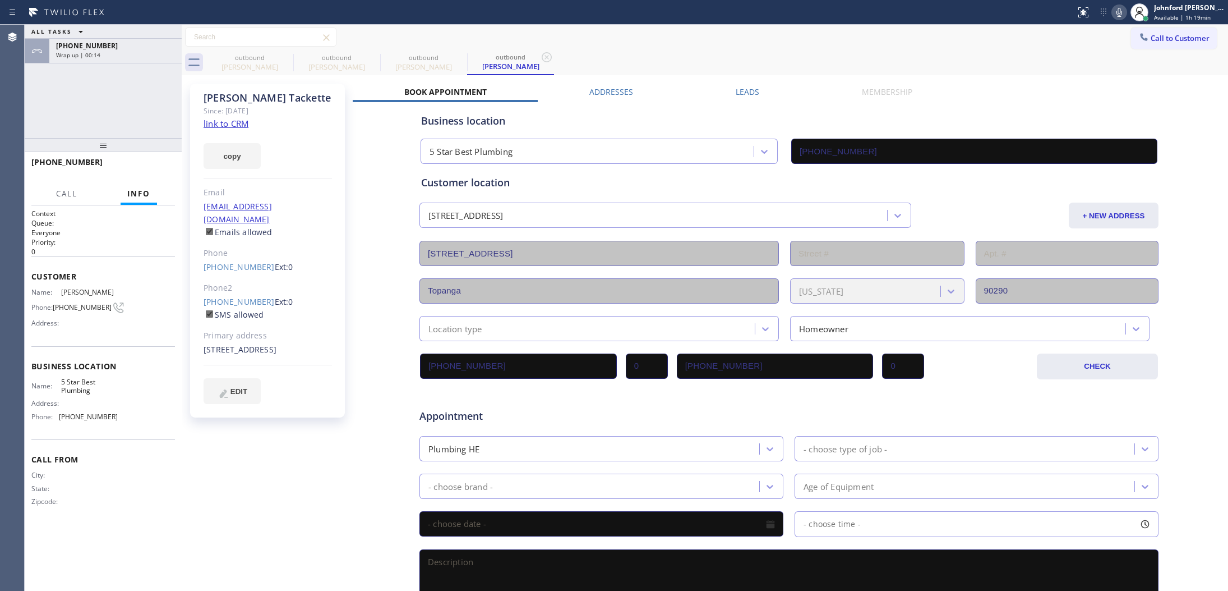
type input "[PHONE_NUMBER]"
click at [160, 36] on icon at bounding box center [166, 36] width 13 height 13
click at [152, 163] on span "HANG UP" at bounding box center [149, 167] width 34 height 8
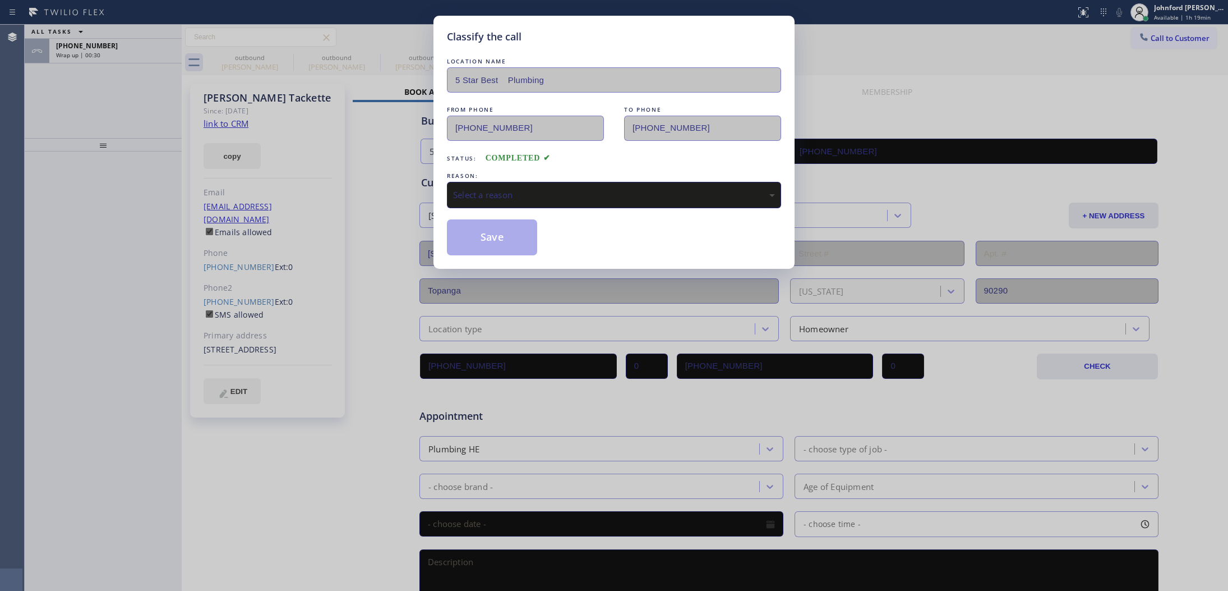
click at [162, 166] on div "Classify the call LOCATION NAME 5 Star Best Plumbing FROM PHONE [PHONE_NUMBER] …" at bounding box center [614, 295] width 1228 height 591
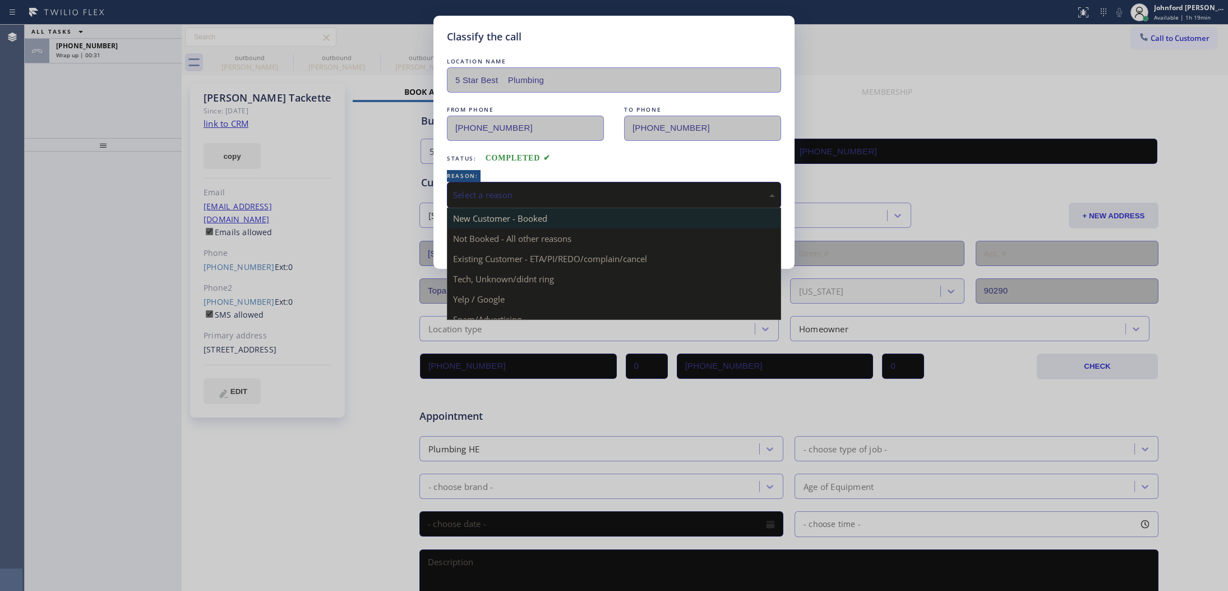
drag, startPoint x: 486, startPoint y: 178, endPoint x: 525, endPoint y: 219, distance: 56.3
click at [489, 182] on div "Select a reason" at bounding box center [614, 195] width 334 height 26
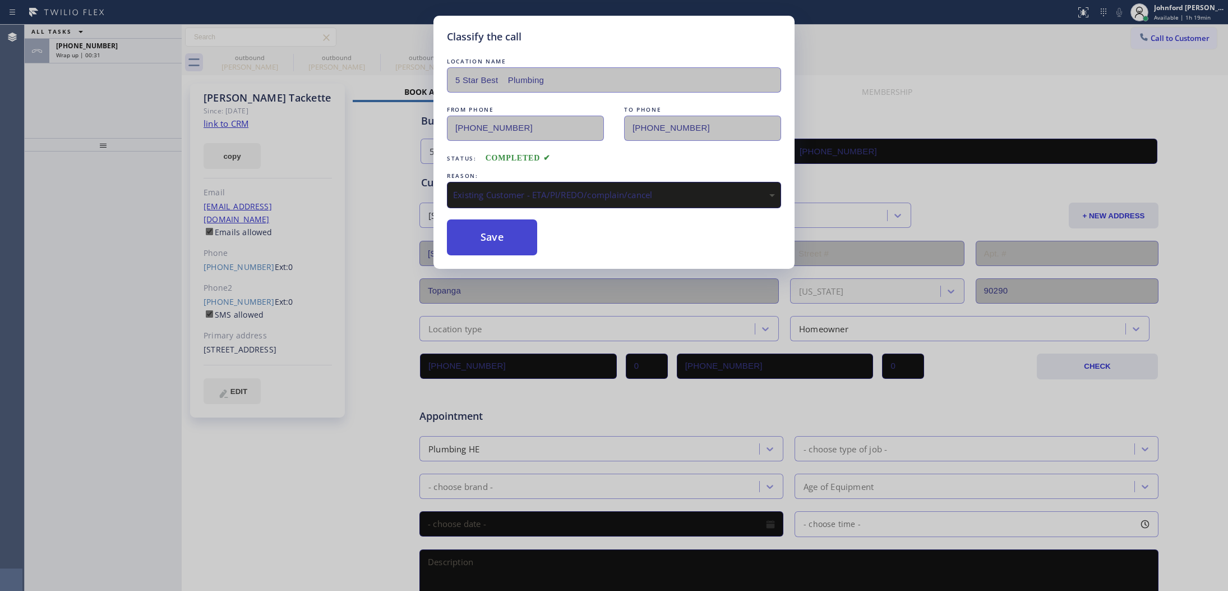
click at [512, 241] on button "Save" at bounding box center [492, 237] width 90 height 36
click at [96, 58] on div "Classify the call LOCATION NAME 5 Star Best Plumbing FROM PHONE [PHONE_NUMBER] …" at bounding box center [614, 295] width 1228 height 591
click at [97, 54] on div "Classify the call LOCATION NAME Inner Sunset Top HVAC Repair FROM PHONE [PHONE_…" at bounding box center [627, 308] width 1204 height 566
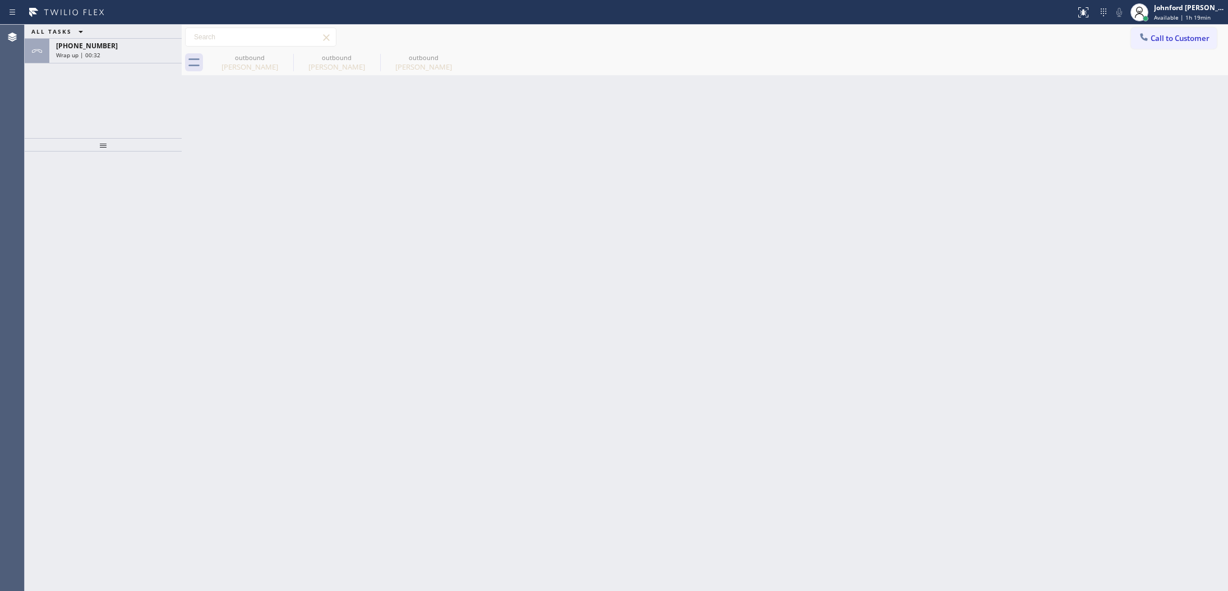
click at [97, 54] on span "Wrap up | 00:32" at bounding box center [78, 55] width 44 height 8
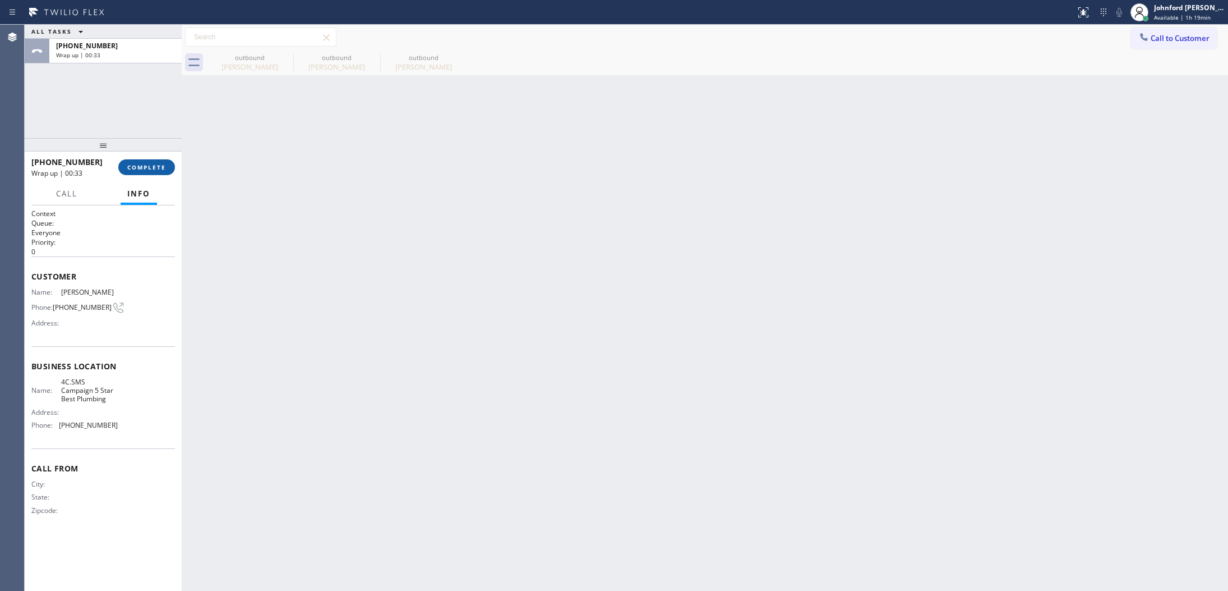
drag, startPoint x: 157, startPoint y: 171, endPoint x: 163, endPoint y: 173, distance: 5.9
click at [158, 171] on button "COMPLETE" at bounding box center [146, 167] width 57 height 16
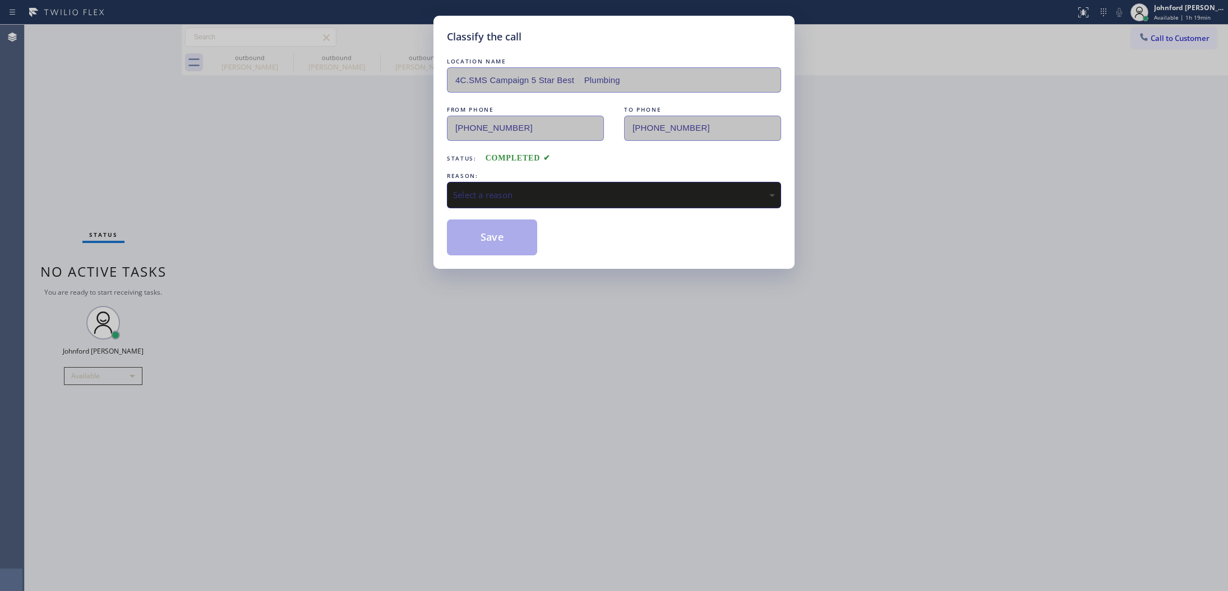
drag, startPoint x: 522, startPoint y: 205, endPoint x: 558, endPoint y: 205, distance: 35.9
click at [529, 205] on div "LOCATION NAME 4C.SMS Campaign 5 Star Best Plumbing FROM PHONE [PHONE_NUMBER] TO…" at bounding box center [614, 156] width 334 height 200
drag, startPoint x: 553, startPoint y: 184, endPoint x: 606, endPoint y: 203, distance: 57.1
click at [554, 184] on div "Select a reason" at bounding box center [614, 195] width 334 height 26
click at [485, 245] on button "Save" at bounding box center [492, 237] width 90 height 36
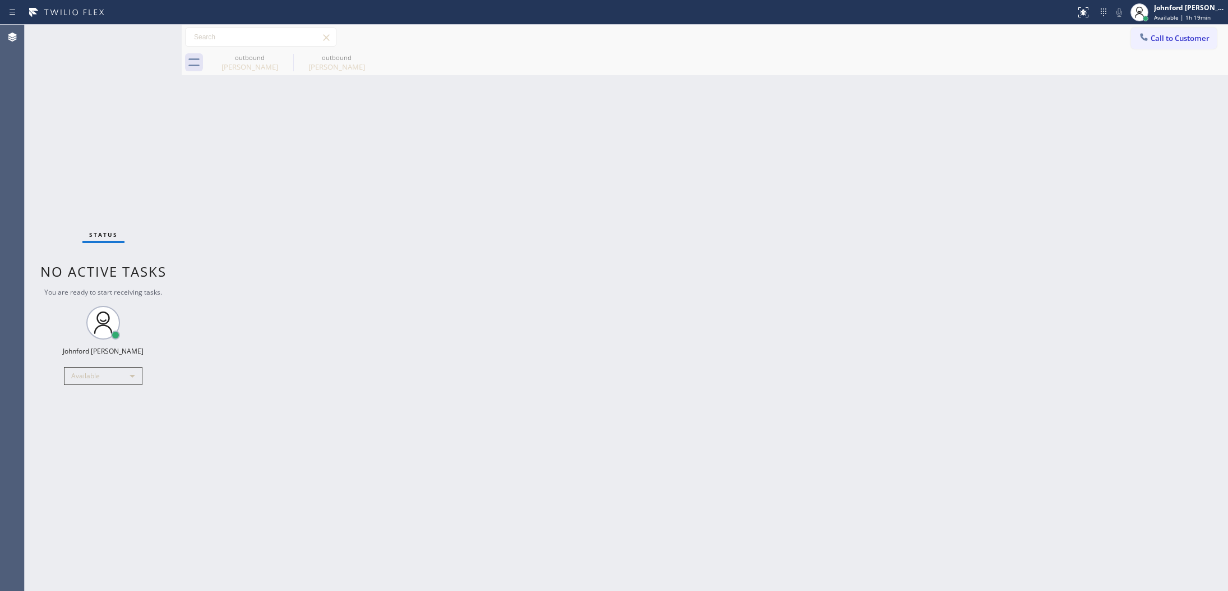
click at [1126, 44] on div "Call to Customer Outbound call Location 5 Star Best Plumbing Your caller id pho…" at bounding box center [705, 37] width 1047 height 20
click at [1162, 40] on span "Call to Customer" at bounding box center [1180, 38] width 59 height 10
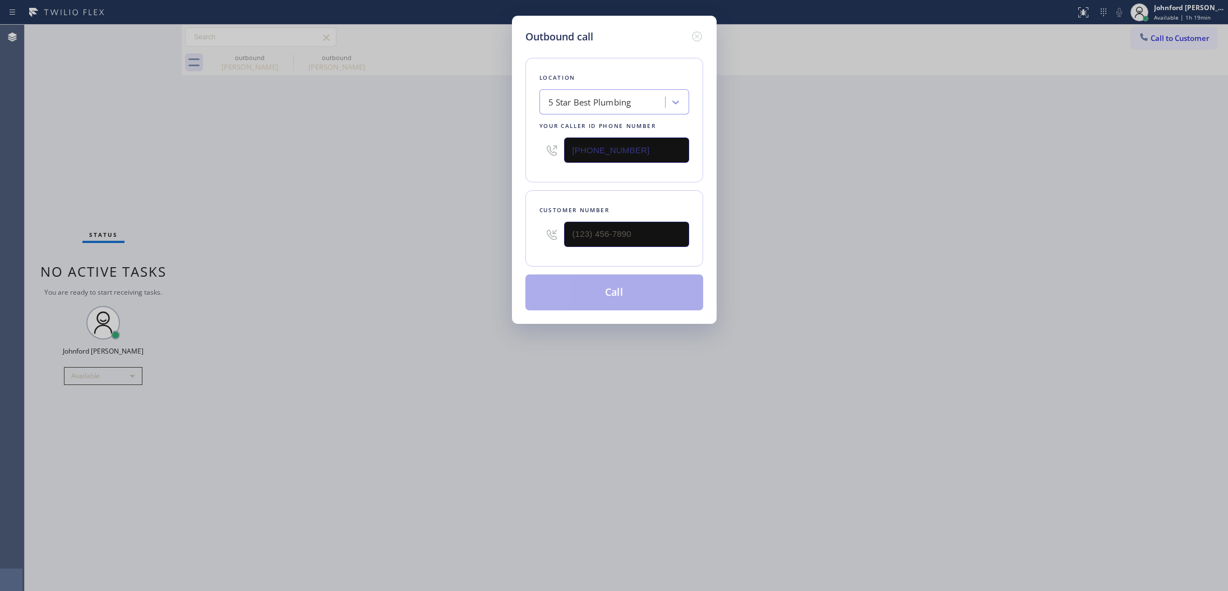
drag, startPoint x: 636, startPoint y: 244, endPoint x: 462, endPoint y: 252, distance: 174.1
click at [468, 250] on div "Outbound call Location 5 Star Best Plumbing Your caller id phone number [PHONE_…" at bounding box center [614, 295] width 1228 height 591
click at [602, 247] on div at bounding box center [626, 234] width 125 height 36
click at [623, 222] on input "(___) ___-____" at bounding box center [626, 234] width 125 height 25
paste input "480) 262-8107"
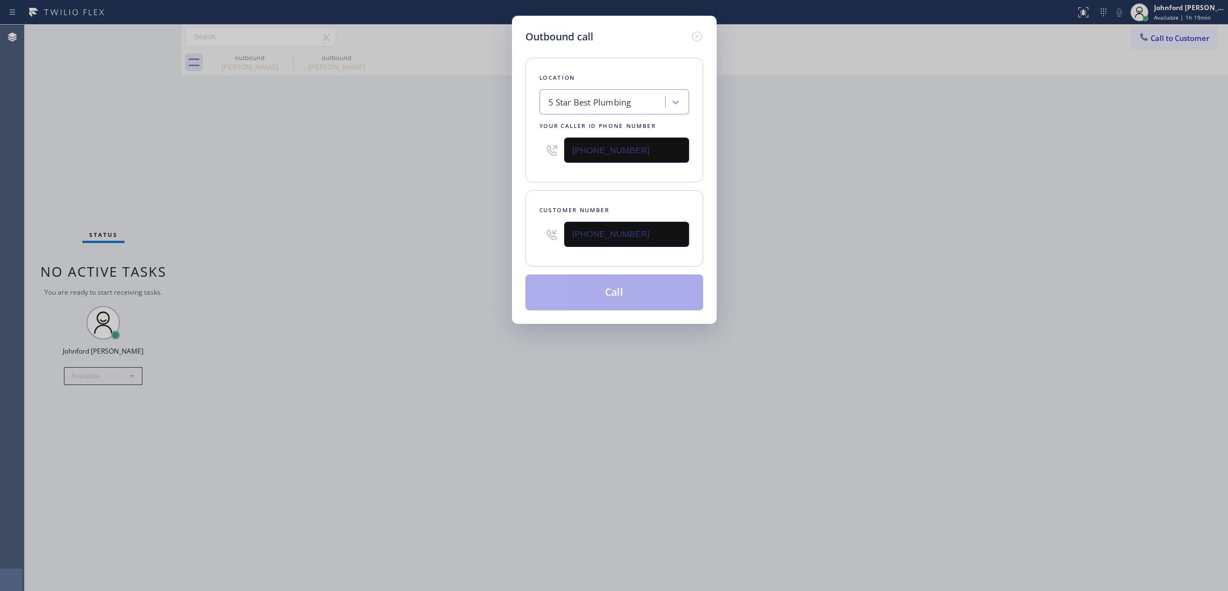
type input "[PHONE_NUMBER]"
drag, startPoint x: 446, startPoint y: 260, endPoint x: 637, endPoint y: 269, distance: 191.5
click at [457, 260] on div "Outbound call Location 5 Star Best Plumbing Your caller id phone number [PHONE_…" at bounding box center [614, 295] width 1228 height 591
click at [644, 286] on button "Call" at bounding box center [615, 292] width 178 height 36
drag, startPoint x: 822, startPoint y: 245, endPoint x: 888, endPoint y: 52, distance: 203.8
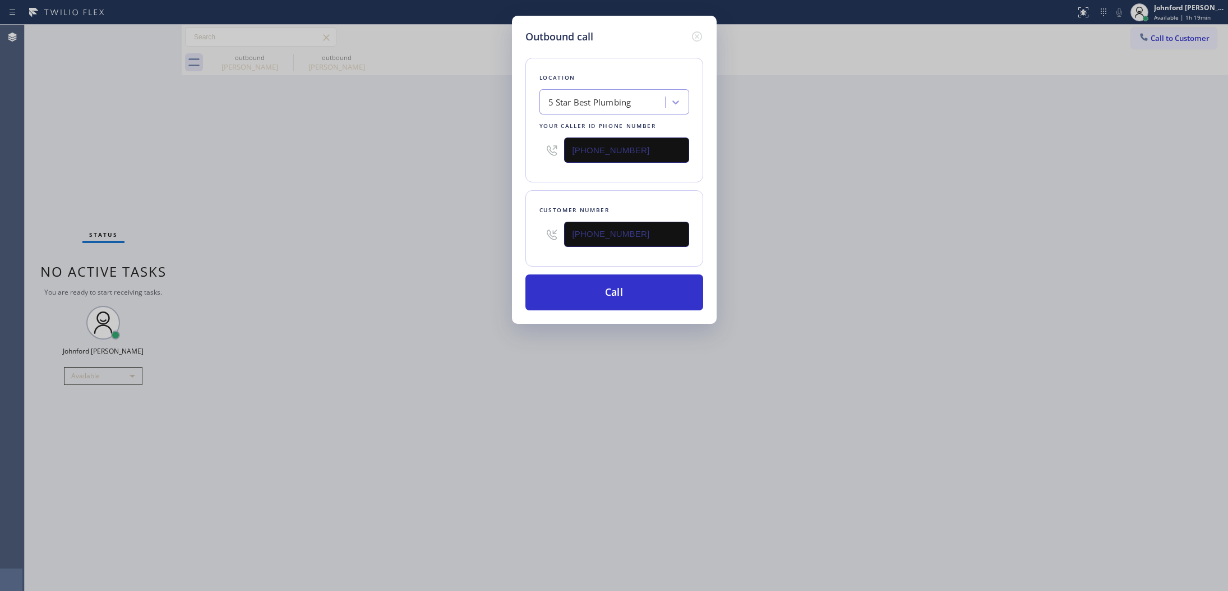
click at [826, 241] on div "Outbound call Location 5 Star Best Plumbing Your caller id phone number [PHONE_…" at bounding box center [614, 295] width 1228 height 591
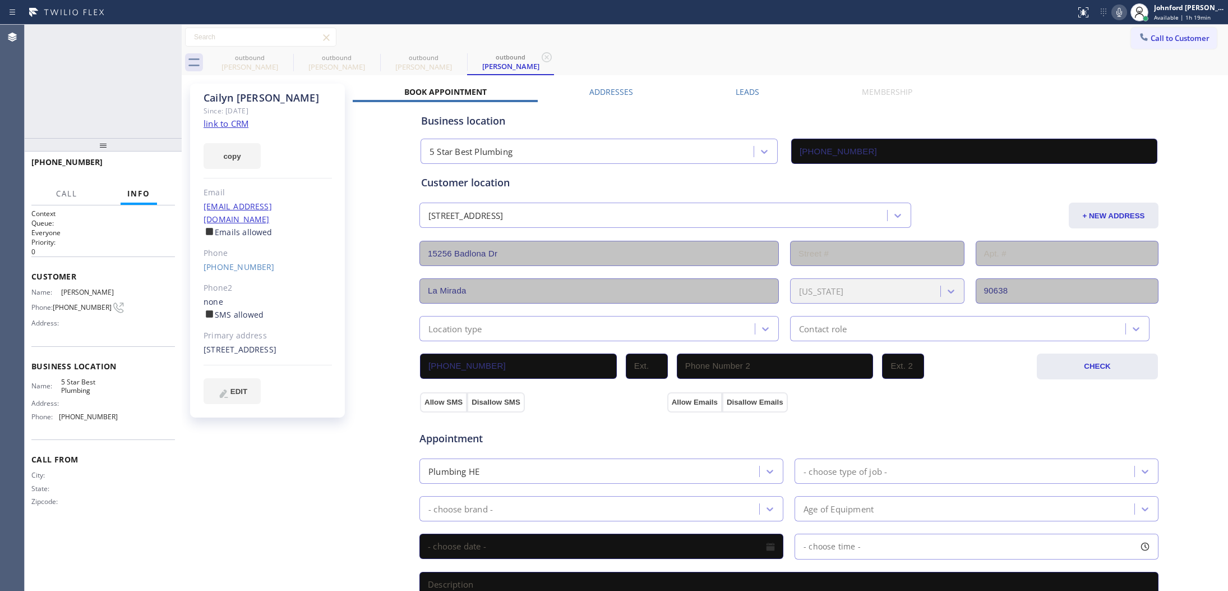
type input "[PHONE_NUMBER]"
click at [150, 158] on div "[PHONE_NUMBER] Live | 00:02 HANG UP" at bounding box center [103, 167] width 144 height 29
click at [212, 247] on div "Phone" at bounding box center [268, 253] width 128 height 13
drag, startPoint x: 163, startPoint y: 167, endPoint x: 192, endPoint y: 219, distance: 60.0
click at [160, 167] on span "HANG UP" at bounding box center [149, 167] width 34 height 8
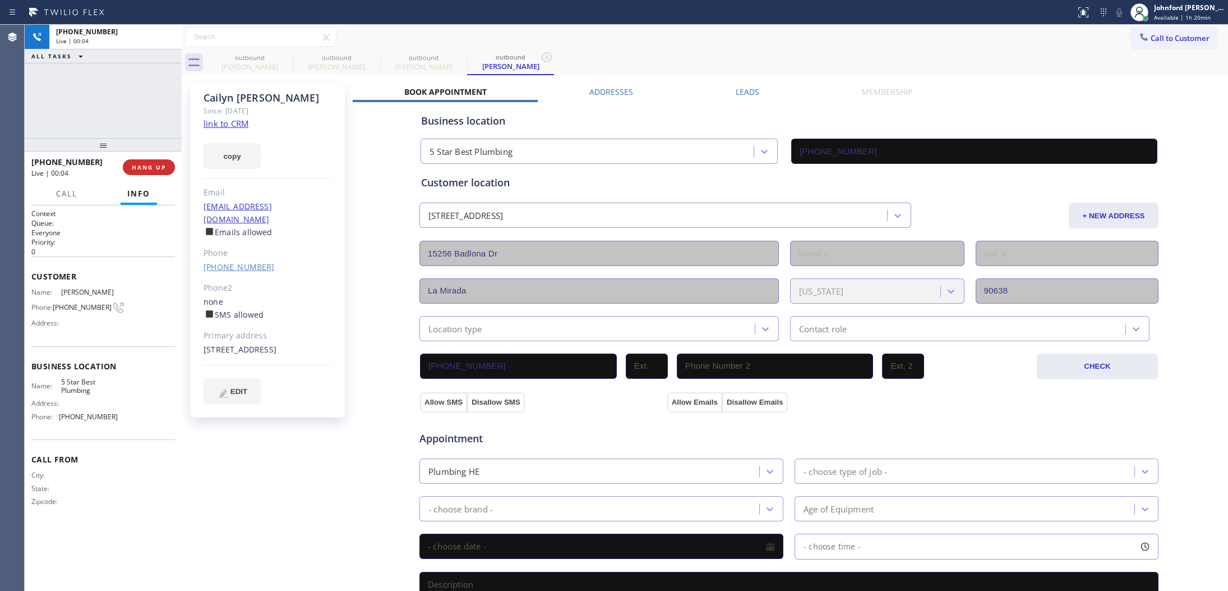
click at [213, 261] on link "[PHONE_NUMBER]" at bounding box center [239, 266] width 71 height 11
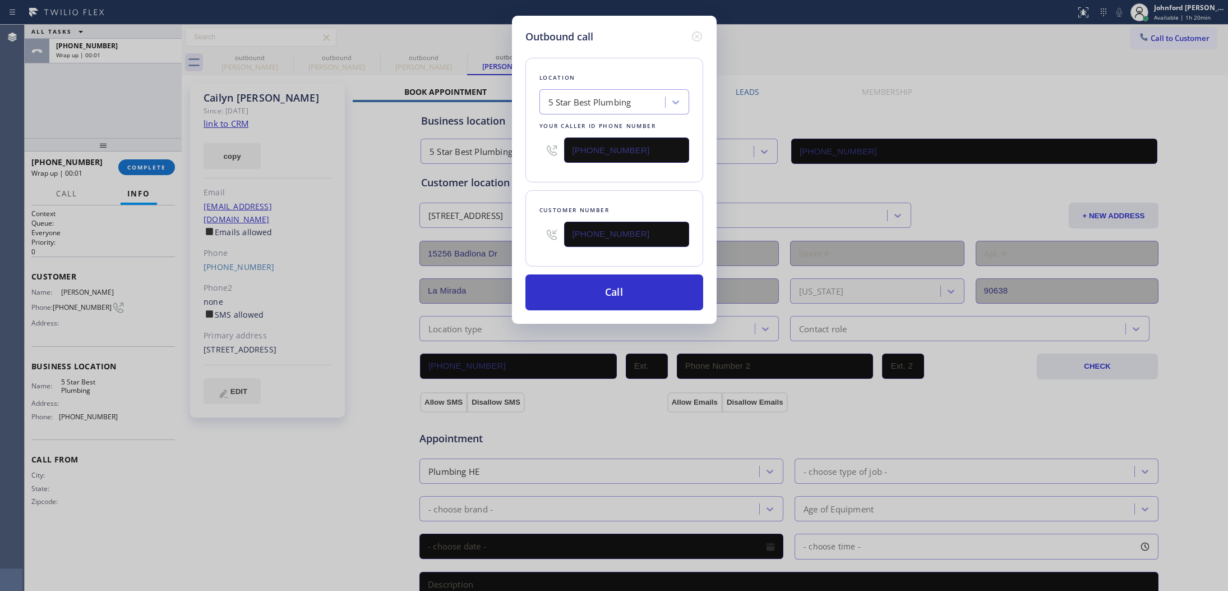
type input "[PHONE_NUMBER]"
drag, startPoint x: 586, startPoint y: 158, endPoint x: 537, endPoint y: 160, distance: 49.4
click at [537, 160] on div "Location 5 Star Best Plumbing Your caller id phone number [PHONE_NUMBER]" at bounding box center [615, 120] width 178 height 125
paste input "562) 242-7990"
type input "[PHONE_NUMBER]"
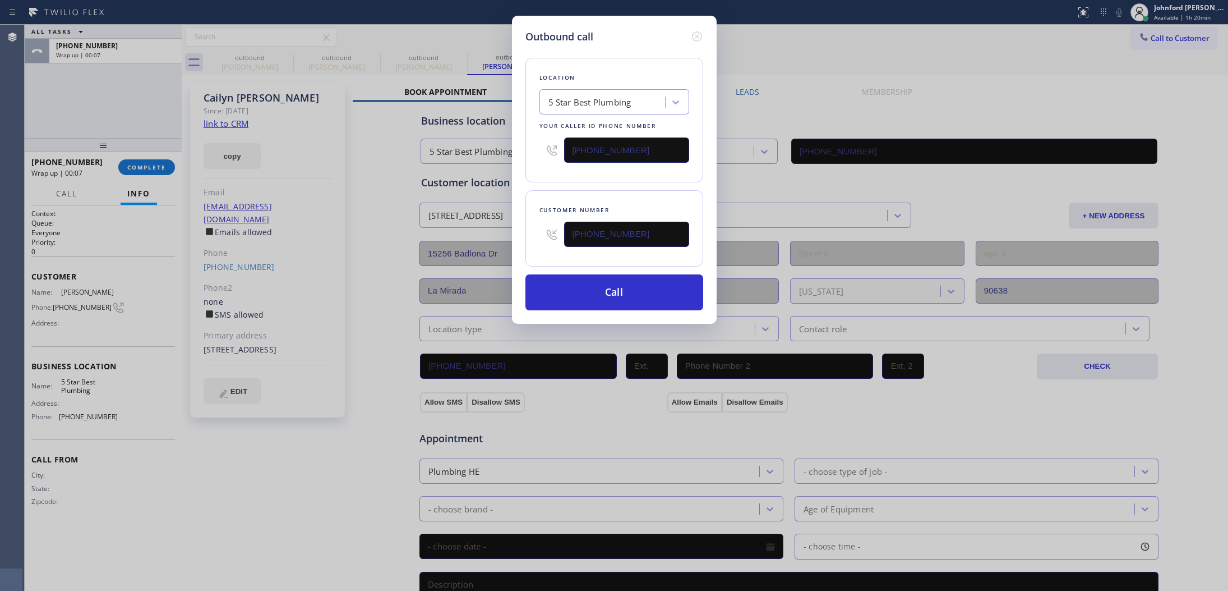
drag, startPoint x: 555, startPoint y: 169, endPoint x: 573, endPoint y: 195, distance: 31.1
click at [564, 180] on div "Location 5 Star Best Plumbing Your caller id phone number [PHONE_NUMBER] Custom…" at bounding box center [615, 177] width 178 height 266
click at [615, 290] on button "Call" at bounding box center [615, 292] width 178 height 36
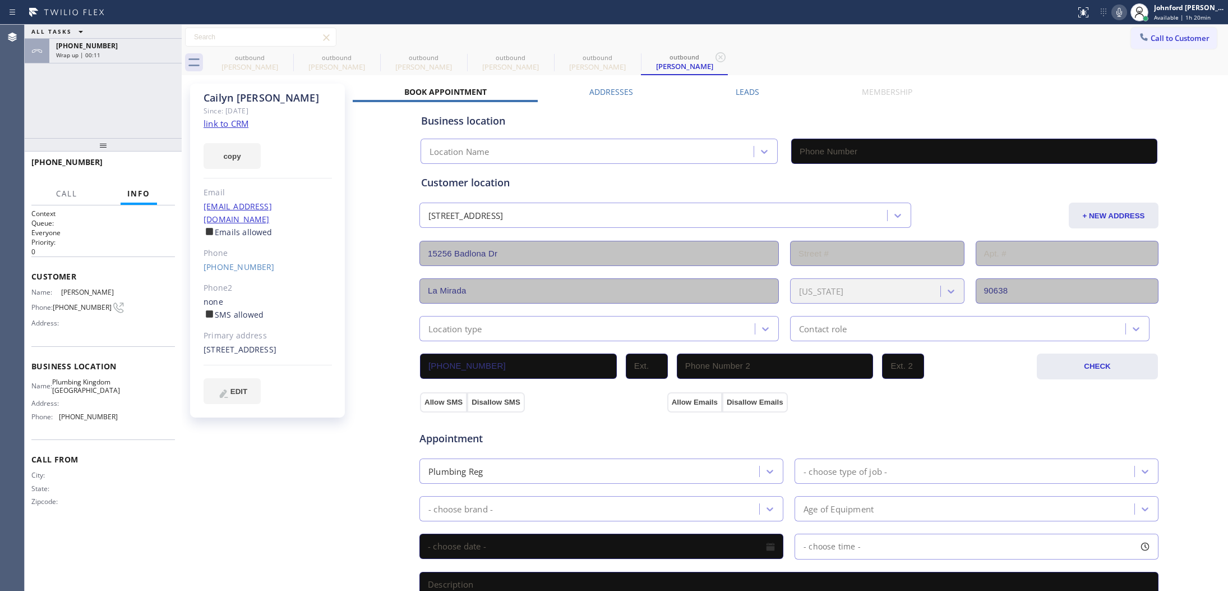
type input "[PHONE_NUMBER]"
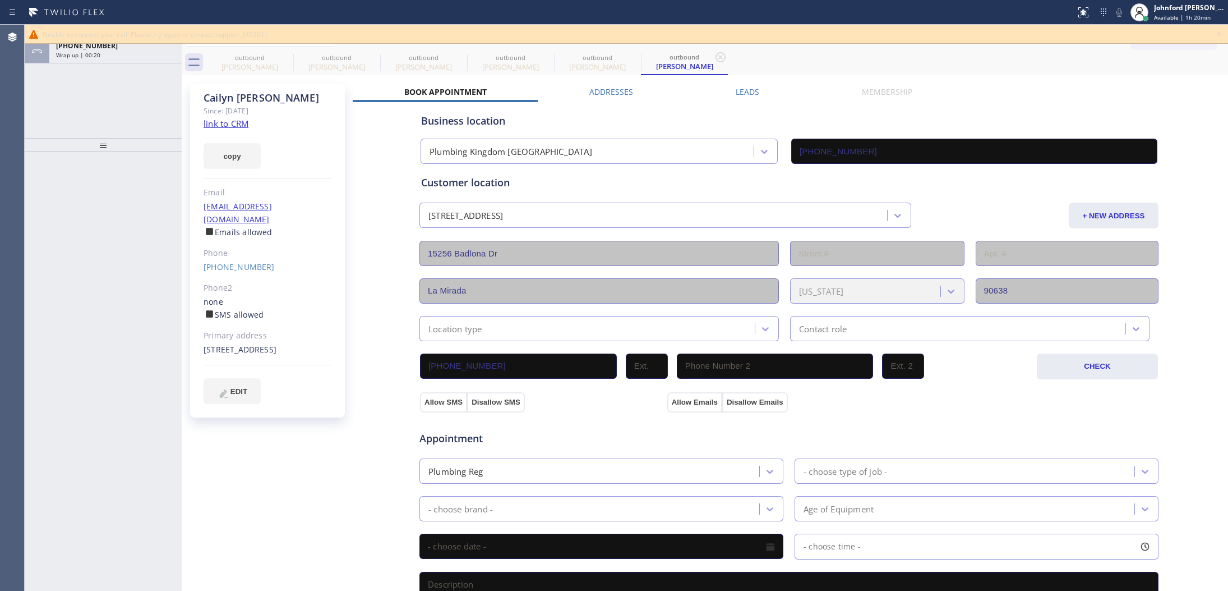
click at [141, 66] on div "ALL TASKS ALL TASKS ACTIVE TASKS TASKS IN WRAP UP [PHONE_NUMBER] Wrap up | 00:20" at bounding box center [103, 81] width 157 height 113
click at [142, 57] on div "Wrap up | 00:21" at bounding box center [115, 55] width 119 height 8
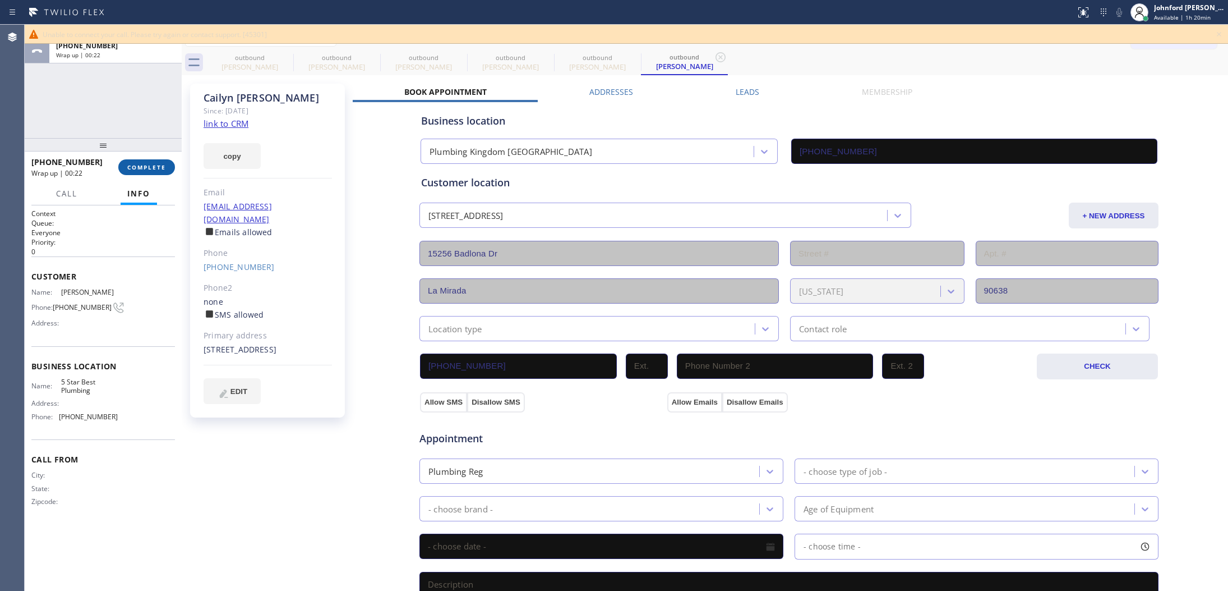
click at [151, 161] on button "COMPLETE" at bounding box center [146, 167] width 57 height 16
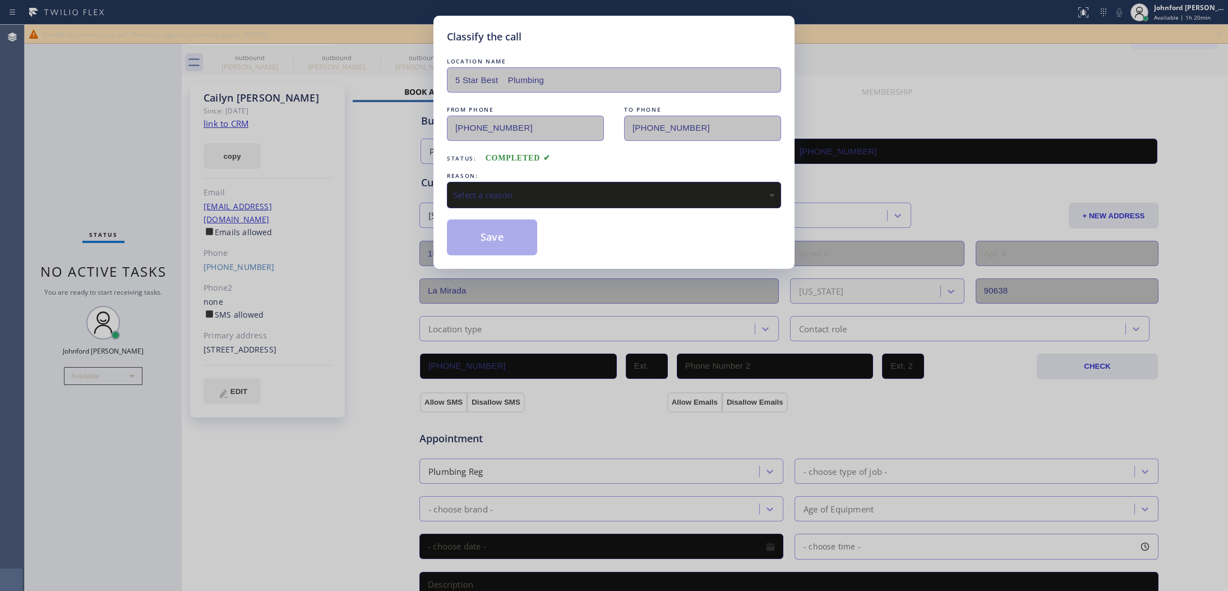
click at [491, 177] on div "REASON:" at bounding box center [614, 176] width 334 height 12
click at [540, 200] on div "Select a reason" at bounding box center [614, 195] width 334 height 26
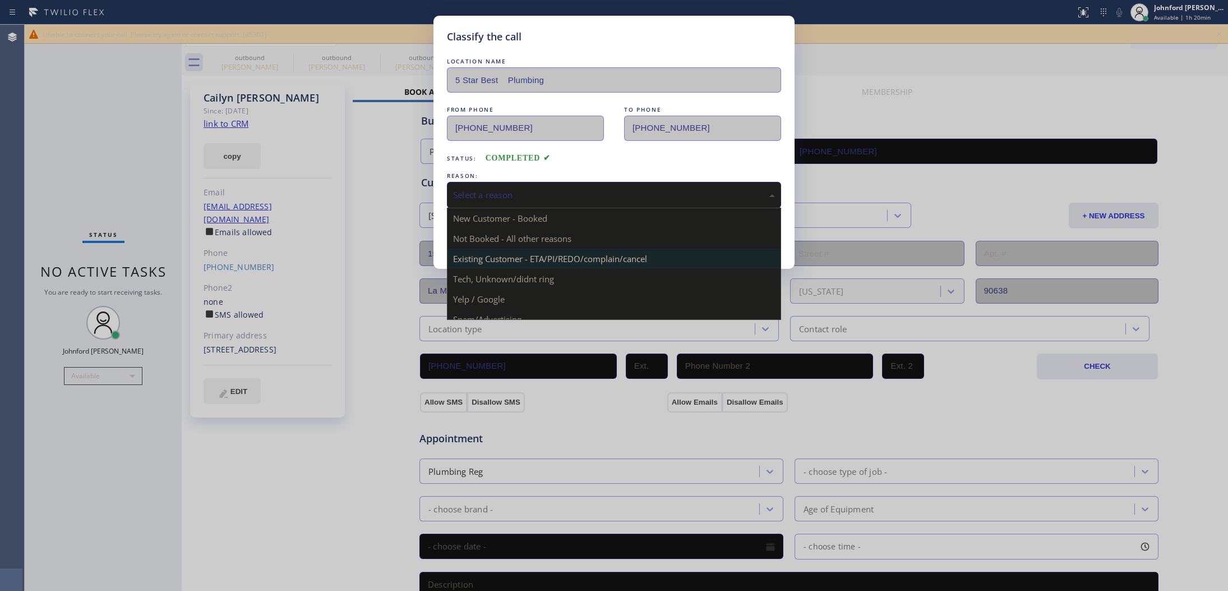
drag, startPoint x: 575, startPoint y: 256, endPoint x: 505, endPoint y: 240, distance: 72.0
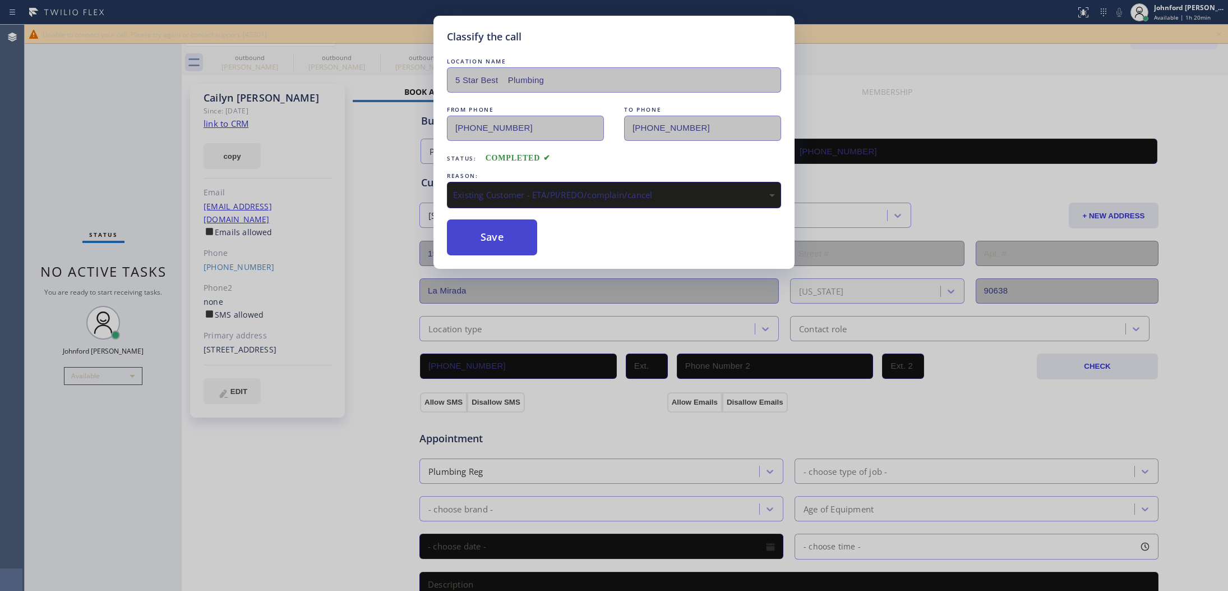
click at [505, 240] on button "Save" at bounding box center [492, 237] width 90 height 36
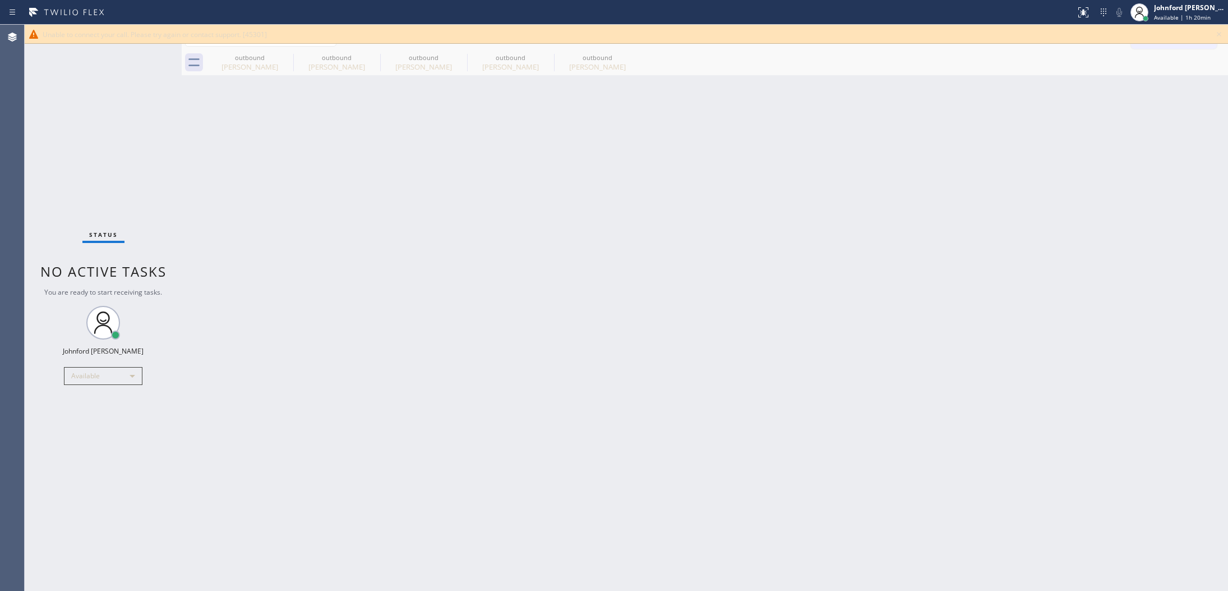
click at [1223, 35] on icon at bounding box center [1219, 33] width 13 height 13
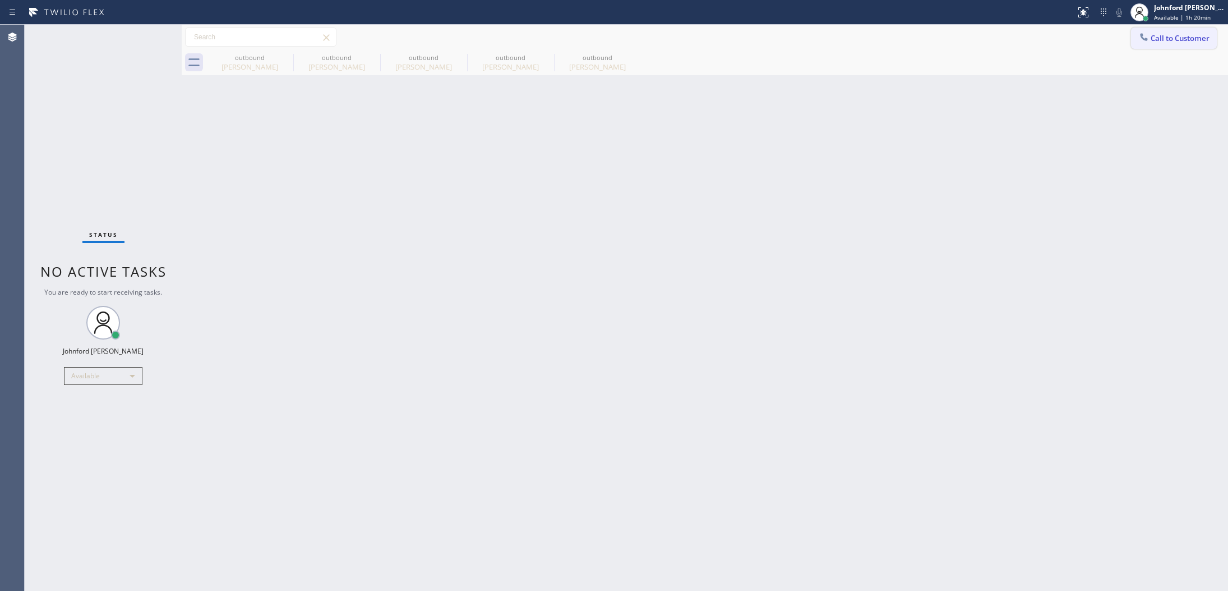
drag, startPoint x: 1187, startPoint y: 35, endPoint x: 1134, endPoint y: 62, distance: 60.2
click at [1187, 35] on span "Call to Customer" at bounding box center [1180, 38] width 59 height 10
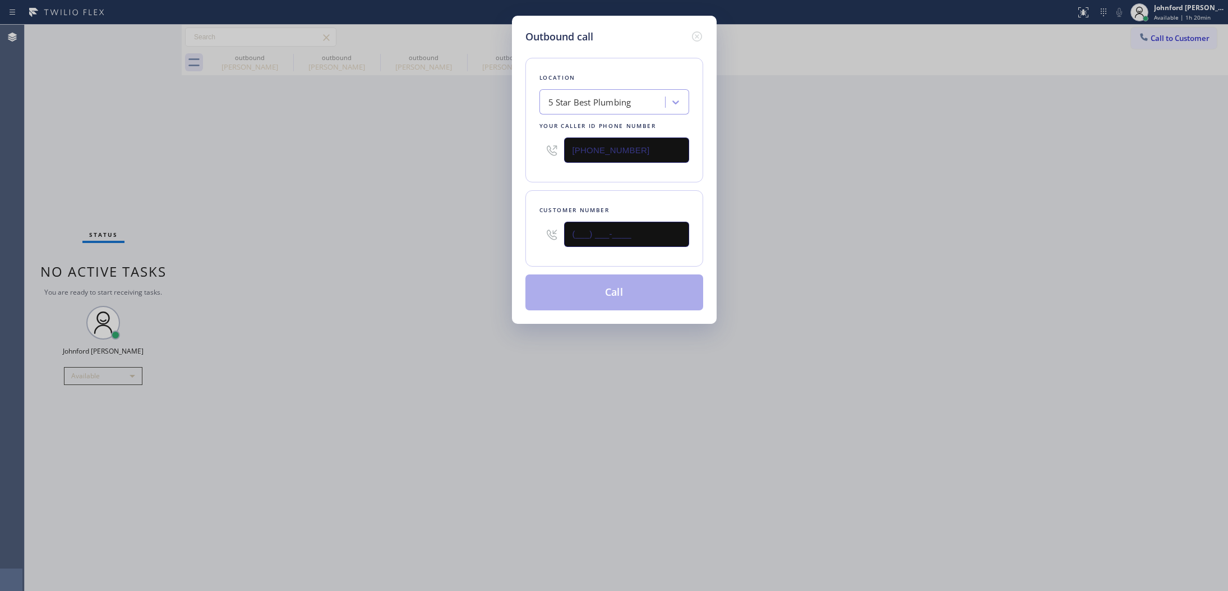
drag, startPoint x: 660, startPoint y: 239, endPoint x: 499, endPoint y: 242, distance: 160.4
click at [501, 242] on div "Outbound call Location 5 Star Best Plumbing Your caller id phone number [PHONE_…" at bounding box center [614, 295] width 1228 height 591
paste input "951) 830-2046"
type input "[PHONE_NUMBER]"
click at [463, 247] on div "Outbound call Location 5 Star Best Plumbing Your caller id phone number [PHONE_…" at bounding box center [614, 295] width 1228 height 591
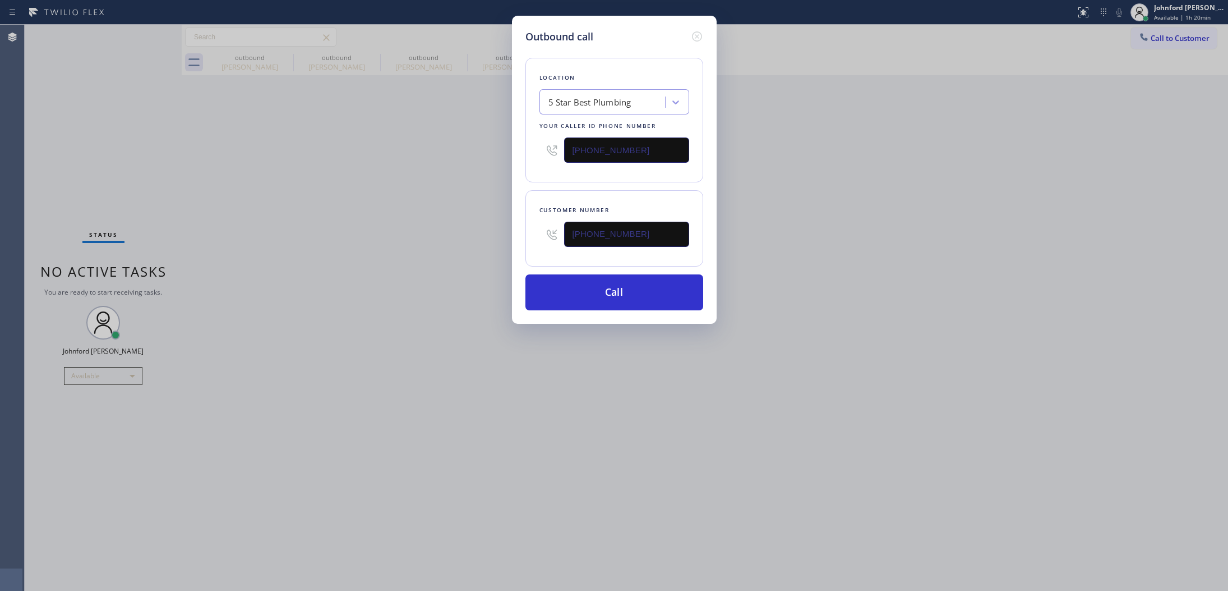
drag, startPoint x: 490, startPoint y: 146, endPoint x: 460, endPoint y: 151, distance: 30.3
click at [460, 151] on div "Outbound call Location 5 Star Best Plumbing Your caller id phone number [PHONE_…" at bounding box center [614, 295] width 1228 height 591
paste input "88) 909-0120"
type input "[PHONE_NUMBER]"
click at [421, 165] on div "Outbound call Location 5 Star Best Plumbing Your caller id phone number [PHONE_…" at bounding box center [614, 295] width 1228 height 591
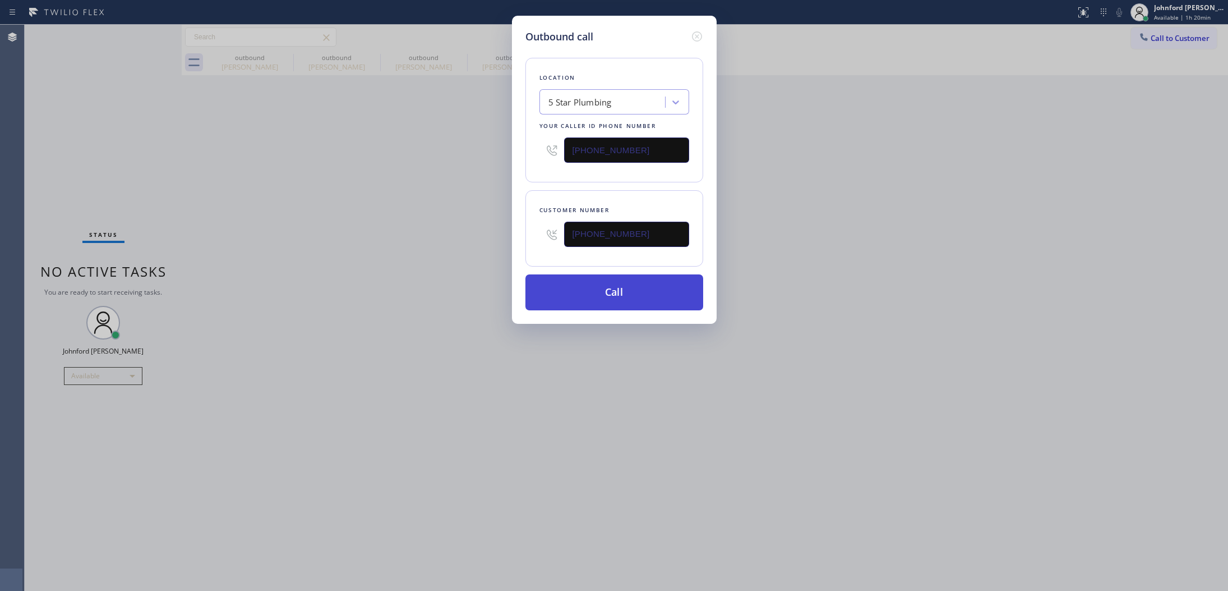
click at [623, 281] on button "Call" at bounding box center [615, 292] width 178 height 36
drag, startPoint x: 854, startPoint y: 250, endPoint x: 940, endPoint y: 33, distance: 233.4
click at [855, 243] on div "Outbound call Location 5 Star Plumbing Your caller id phone number [PHONE_NUMBE…" at bounding box center [614, 295] width 1228 height 591
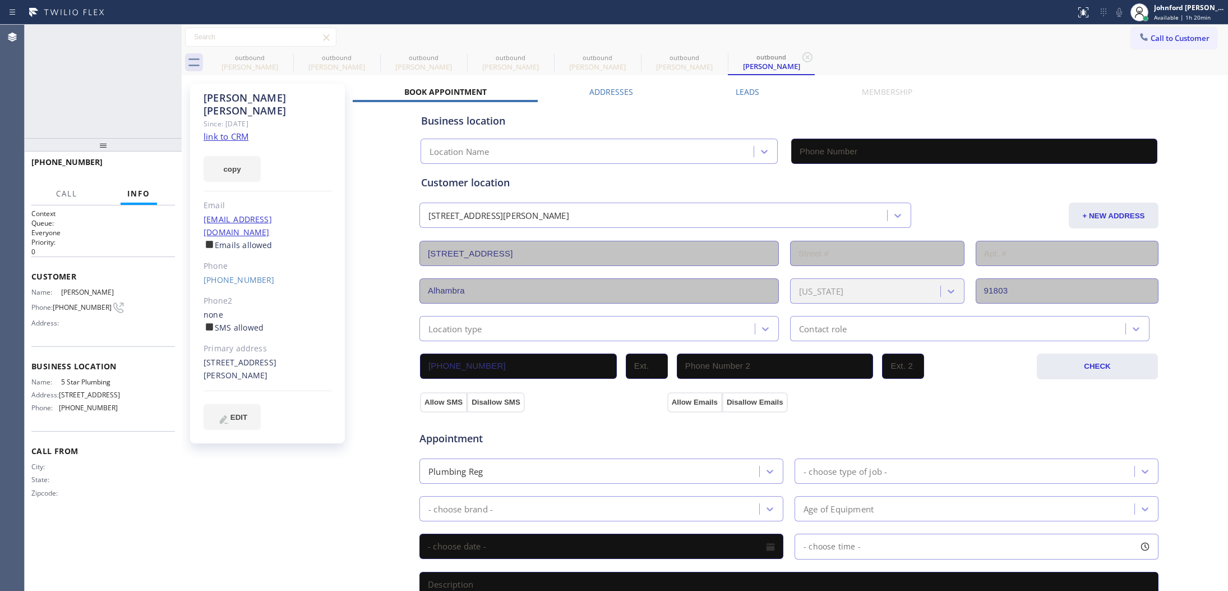
type input "[PHONE_NUMBER]"
click at [282, 57] on icon at bounding box center [285, 56] width 13 height 13
click at [0, 0] on icon at bounding box center [0, 0] width 0 height 0
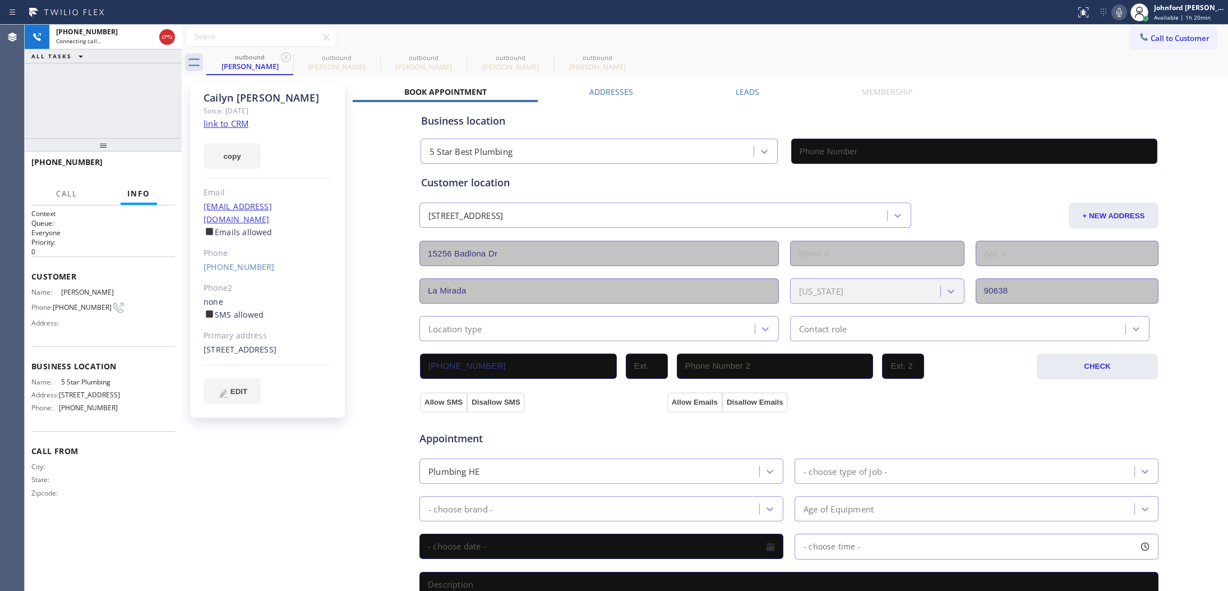
click at [282, 57] on icon at bounding box center [285, 56] width 13 height 13
click at [0, 0] on icon at bounding box center [0, 0] width 0 height 0
type input "[PHONE_NUMBER]"
click at [1117, 11] on icon at bounding box center [1119, 12] width 13 height 13
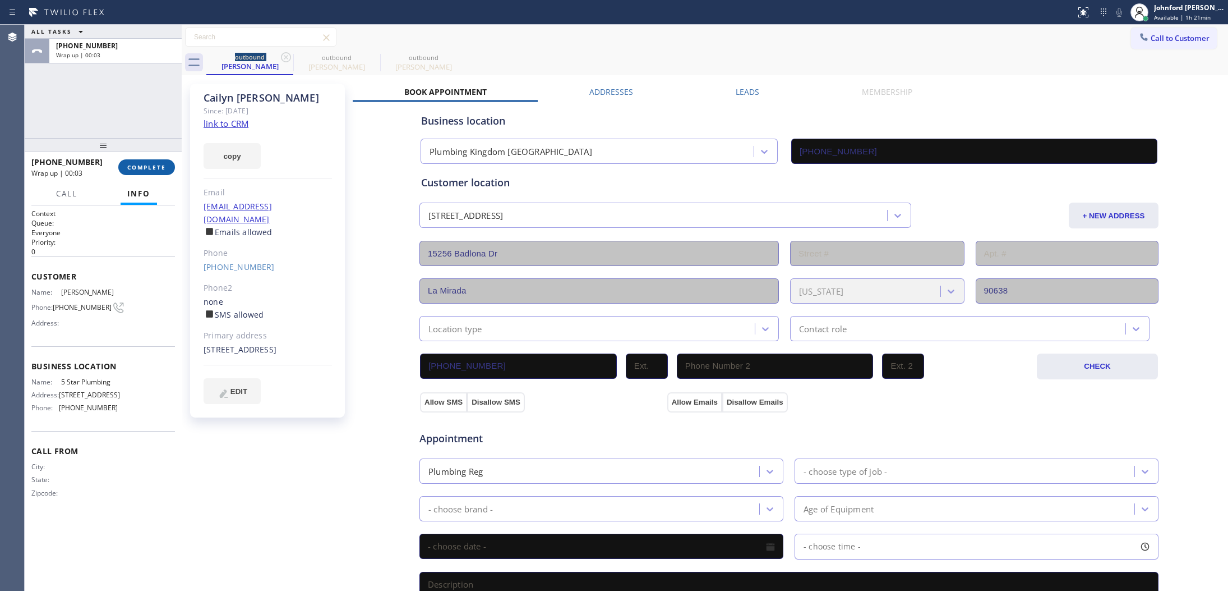
click at [145, 170] on span "COMPLETE" at bounding box center [146, 167] width 39 height 8
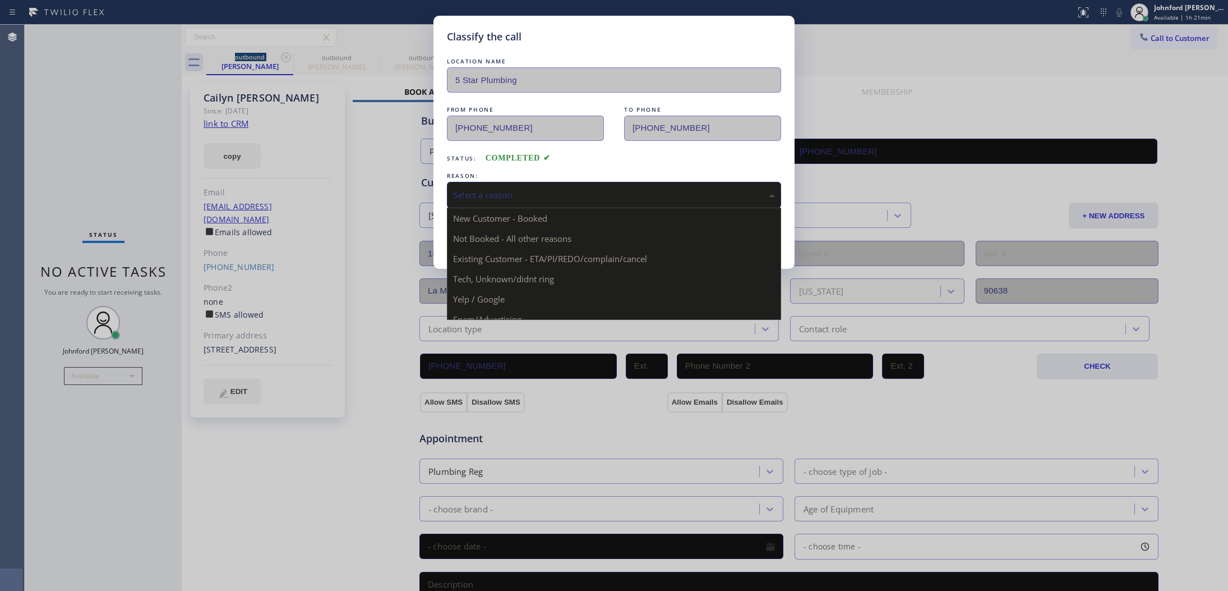
click at [504, 188] on div "Select a reason" at bounding box center [614, 194] width 322 height 13
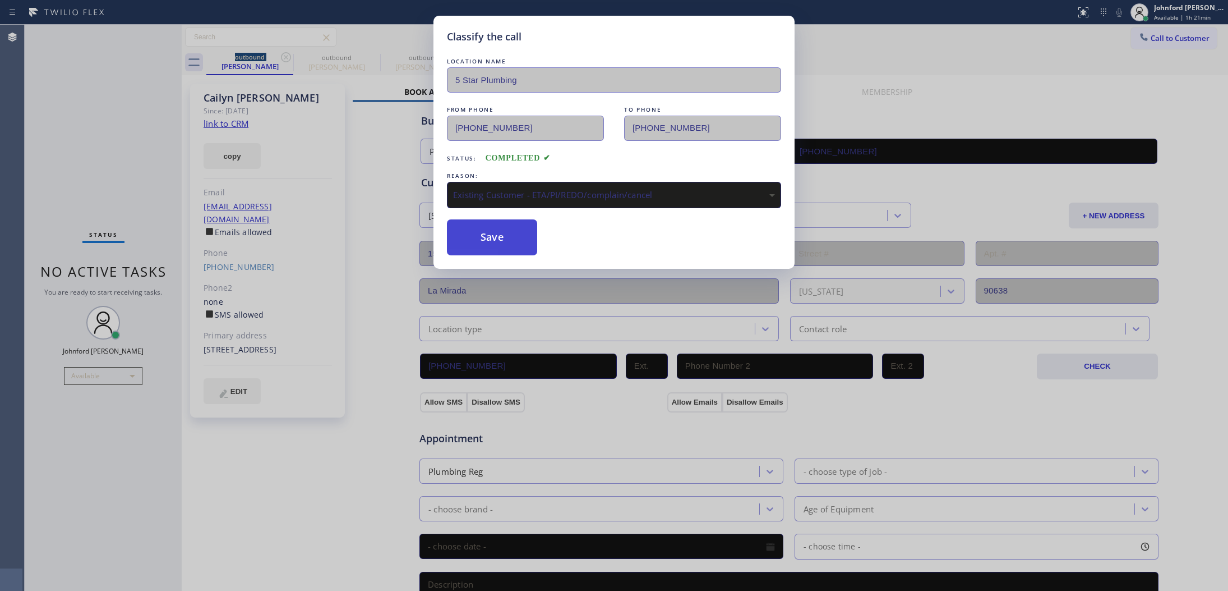
click at [469, 228] on button "Save" at bounding box center [492, 237] width 90 height 36
type input "[PHONE_NUMBER]"
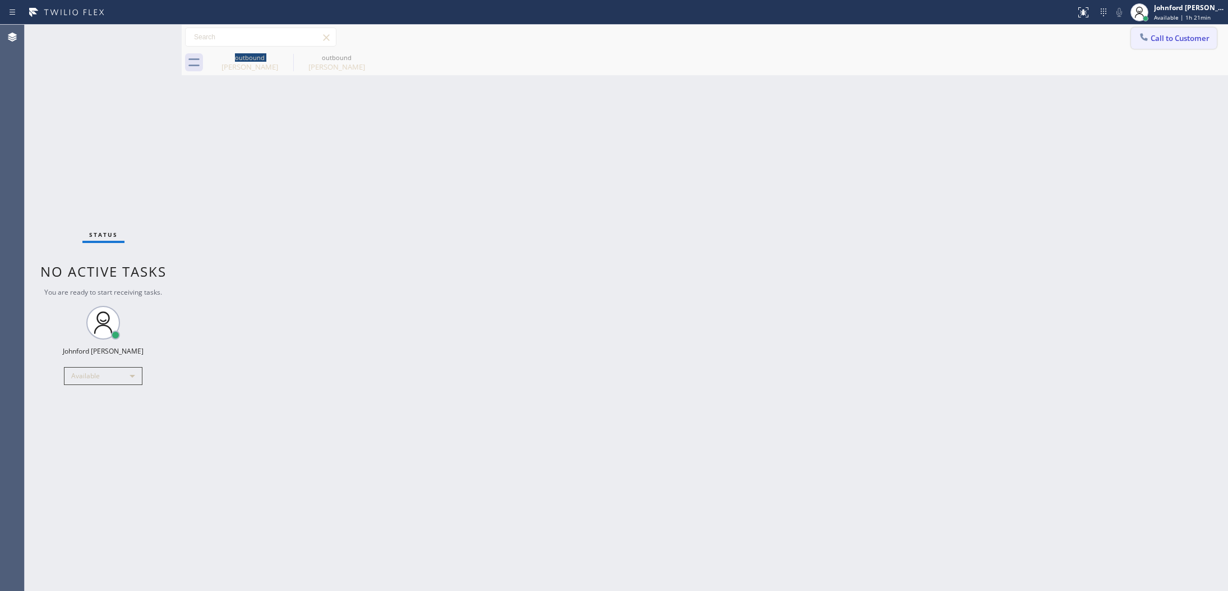
click at [1135, 34] on button "Call to Customer" at bounding box center [1174, 37] width 86 height 21
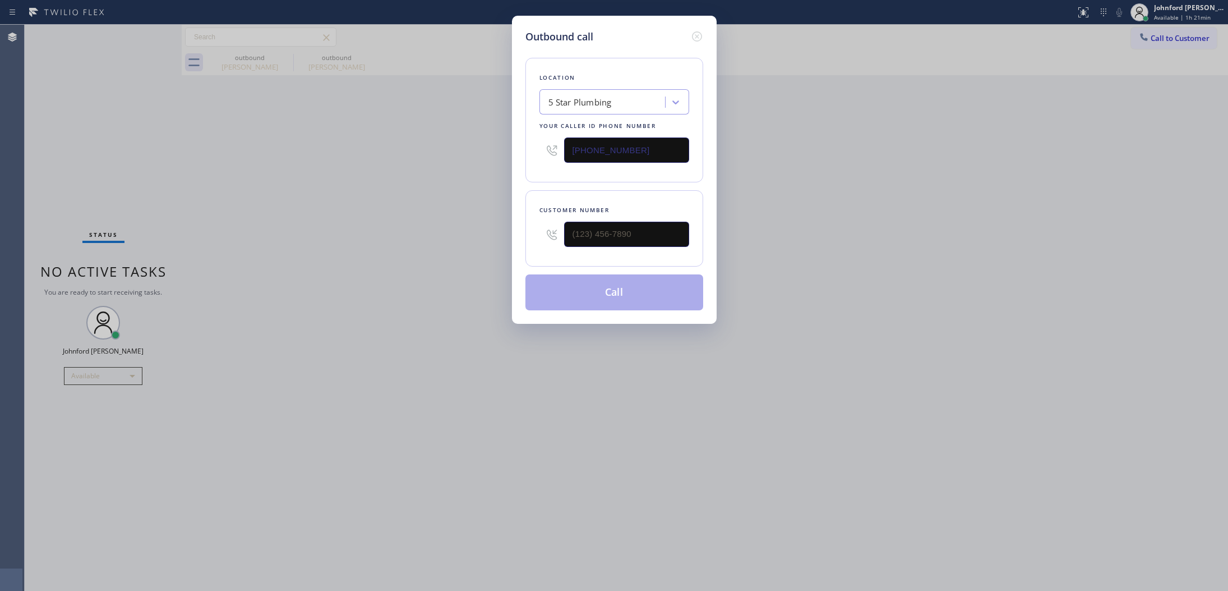
drag, startPoint x: 661, startPoint y: 242, endPoint x: 647, endPoint y: 236, distance: 15.3
click at [648, 237] on div at bounding box center [626, 234] width 125 height 36
drag, startPoint x: 647, startPoint y: 236, endPoint x: 454, endPoint y: 243, distance: 192.5
click at [454, 243] on div "Outbound call Location 5 Star Plumbing Your caller id phone number [PHONE_NUMBE…" at bounding box center [614, 295] width 1228 height 591
paste input "856) 679-0849"
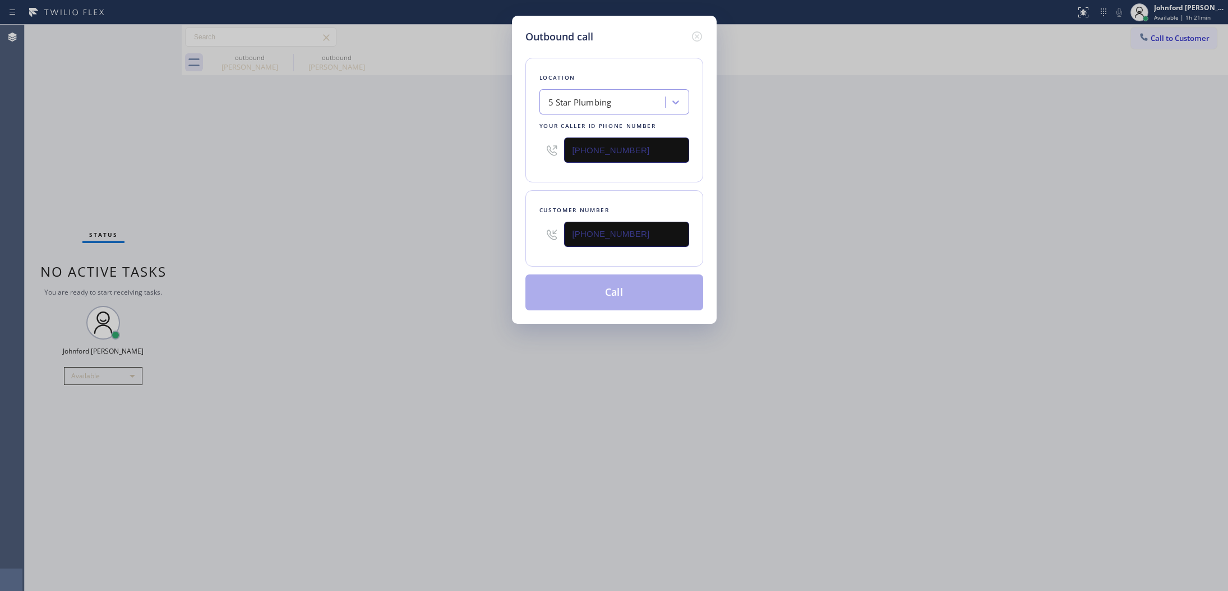
type input "[PHONE_NUMBER]"
click at [454, 243] on div "Outbound call Location 5 Star Plumbing Your caller id phone number [PHONE_NUMBE…" at bounding box center [614, 295] width 1228 height 591
click at [585, 294] on button "Call" at bounding box center [615, 292] width 178 height 36
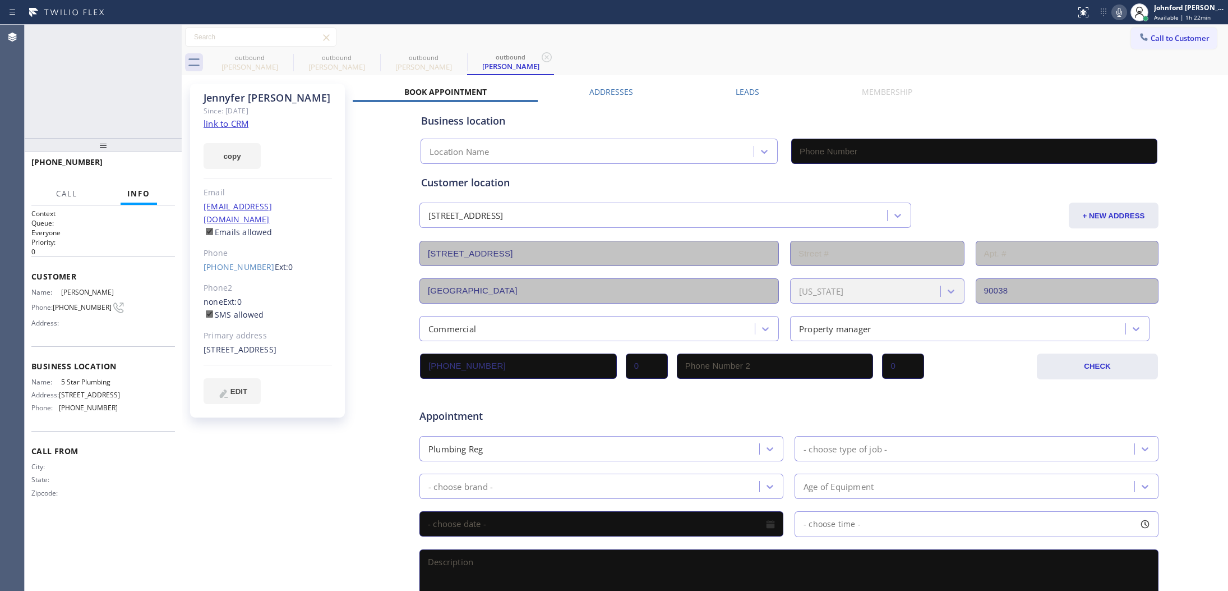
type input "[PHONE_NUMBER]"
click at [166, 42] on icon at bounding box center [166, 36] width 13 height 13
click at [289, 57] on icon at bounding box center [285, 56] width 13 height 13
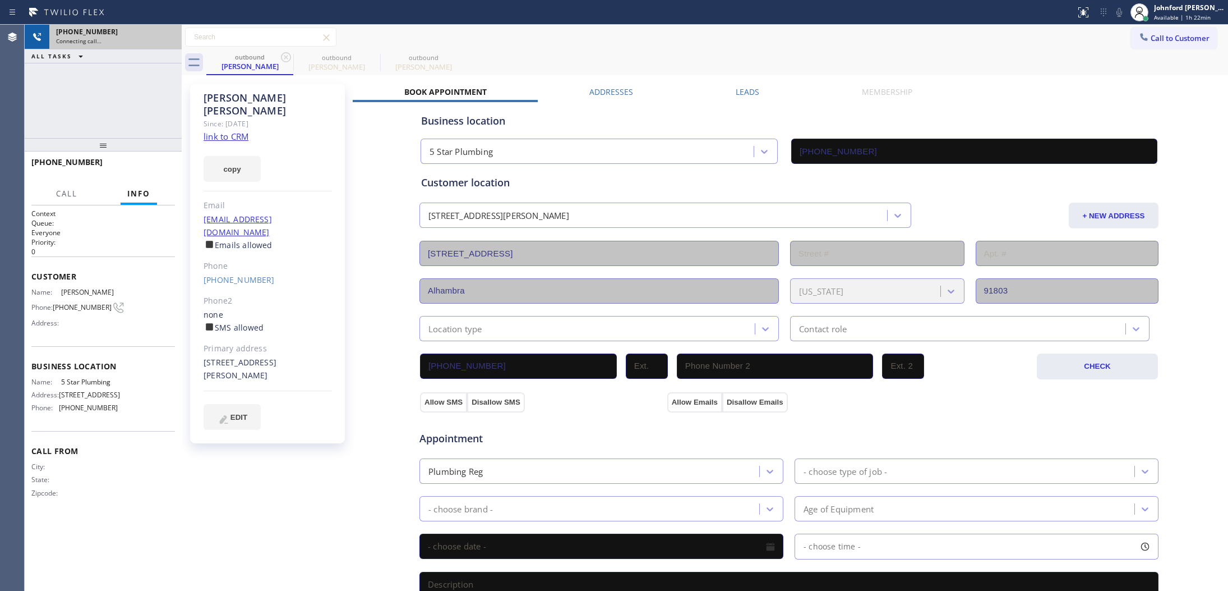
click at [289, 57] on icon at bounding box center [285, 56] width 13 height 13
click at [0, 0] on icon at bounding box center [0, 0] width 0 height 0
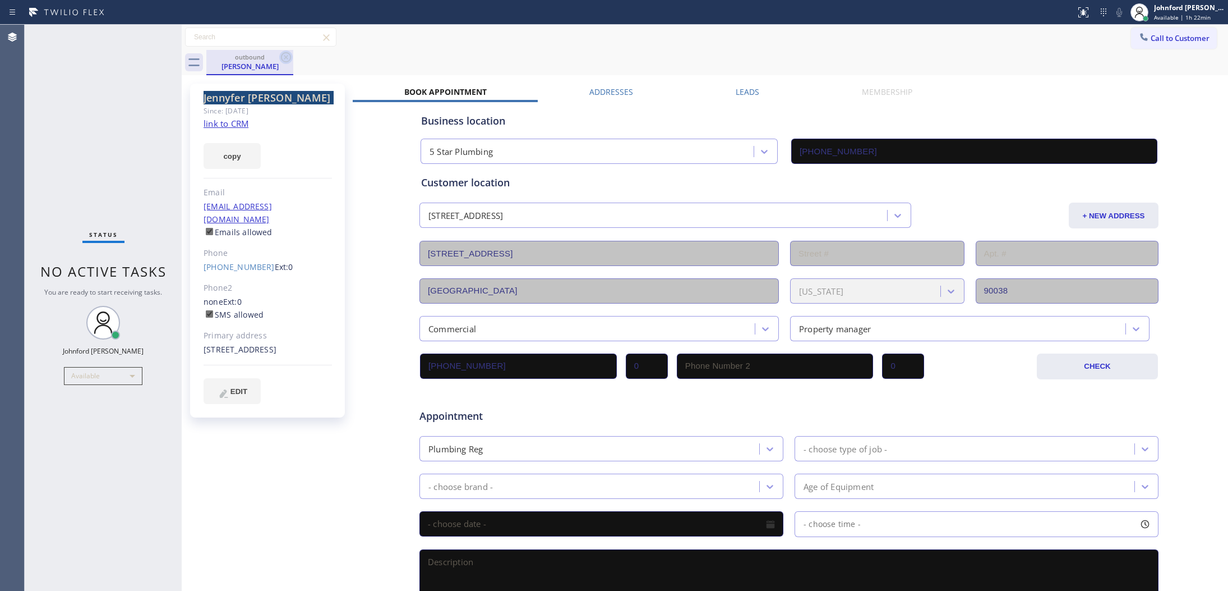
click at [289, 57] on icon at bounding box center [285, 56] width 13 height 13
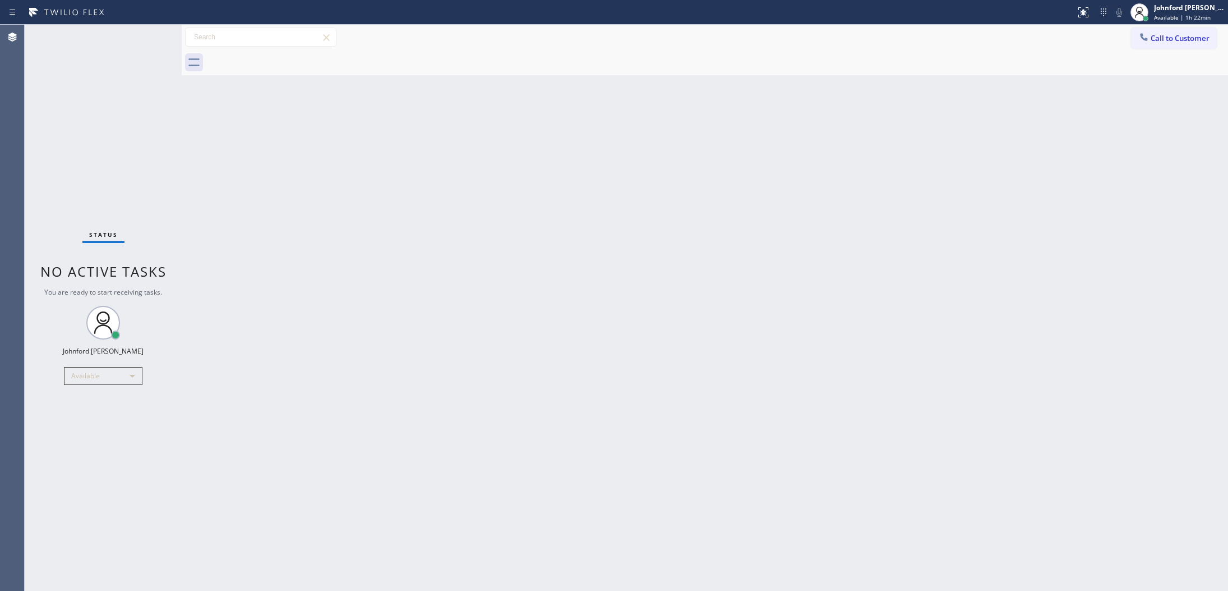
click at [1151, 37] on button "Call to Customer" at bounding box center [1174, 37] width 86 height 21
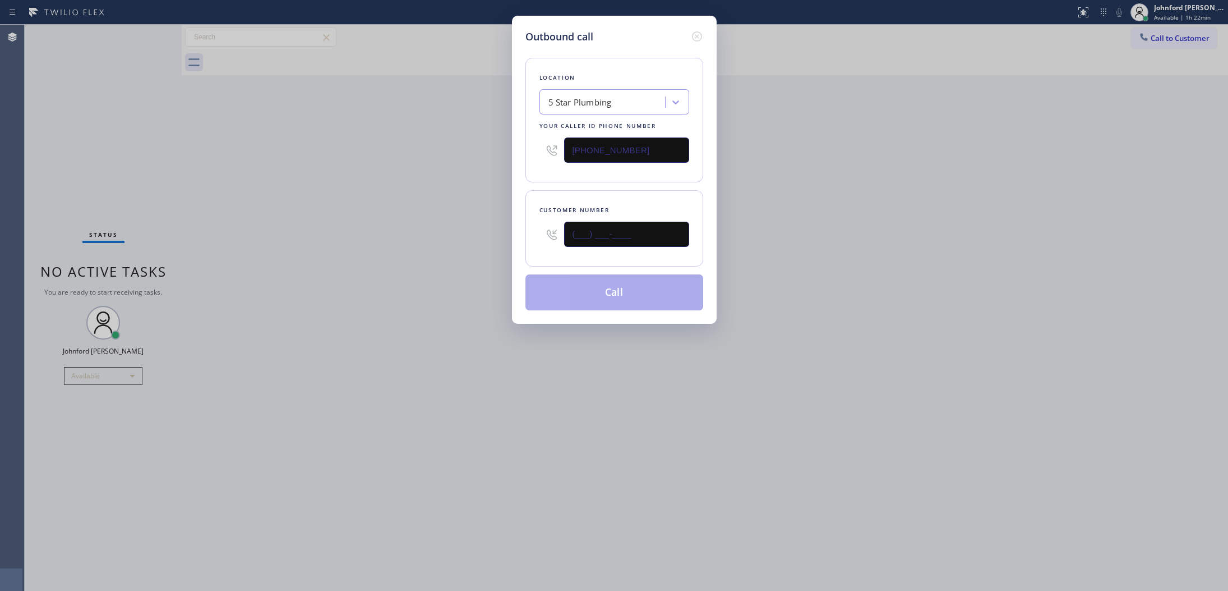
drag, startPoint x: 649, startPoint y: 239, endPoint x: 495, endPoint y: 241, distance: 154.3
click at [495, 241] on div "Outbound call Location 5 Star Plumbing Your caller id phone number [PHONE_NUMBE…" at bounding box center [614, 295] width 1228 height 591
paste input "714) 263-5470"
type input "[PHONE_NUMBER]"
click at [466, 241] on div "Outbound call Location 5 Star Plumbing Your caller id phone number [PHONE_NUMBE…" at bounding box center [614, 295] width 1228 height 591
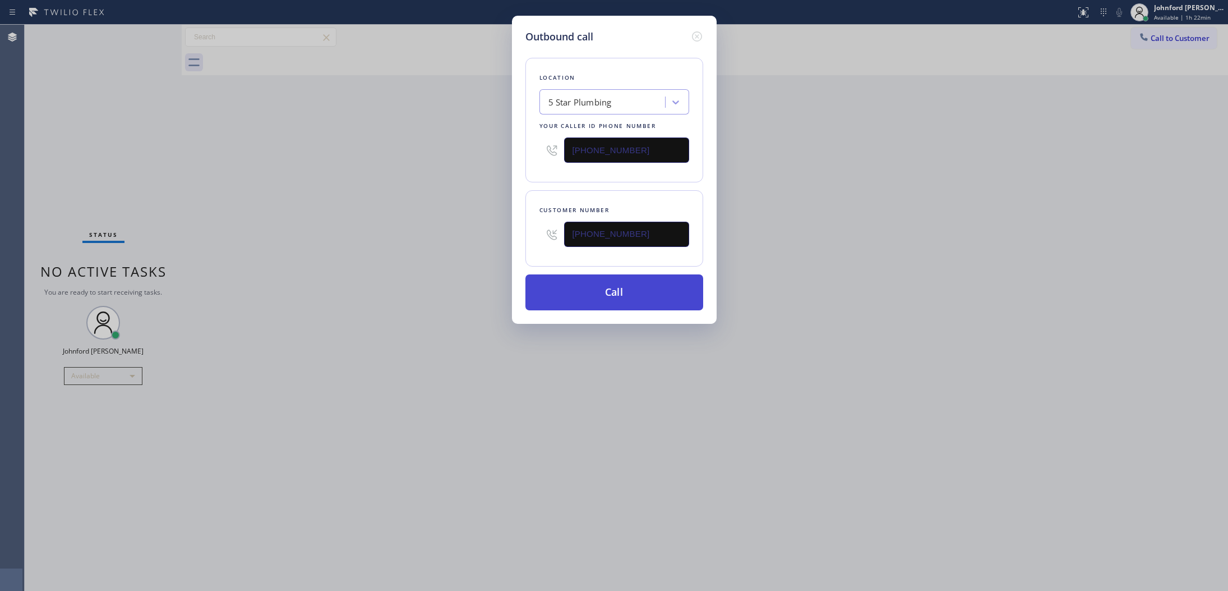
click at [578, 284] on button "Call" at bounding box center [615, 292] width 178 height 36
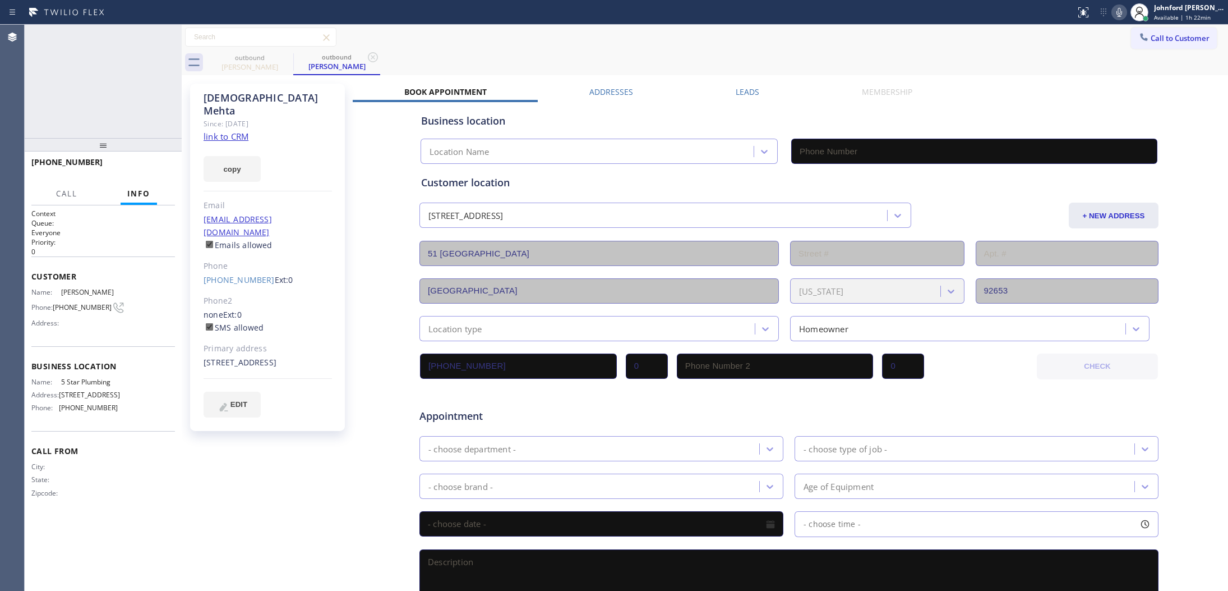
type input "[PHONE_NUMBER]"
click at [160, 160] on button "HANG UP" at bounding box center [149, 167] width 52 height 16
click at [222, 274] on link "[PHONE_NUMBER]" at bounding box center [239, 279] width 71 height 11
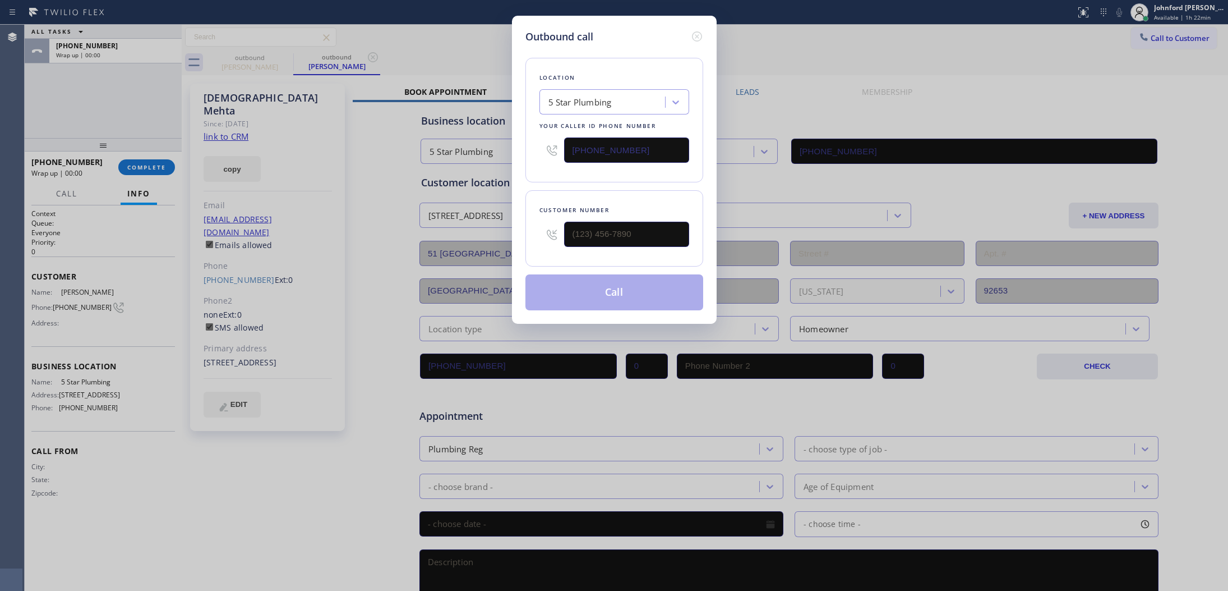
type input "[PHONE_NUMBER]"
drag, startPoint x: 638, startPoint y: 158, endPoint x: 556, endPoint y: 158, distance: 81.9
click at [556, 158] on div "[PHONE_NUMBER]" at bounding box center [615, 150] width 150 height 36
paste input "949) 635-7337"
type input "[PHONE_NUMBER]"
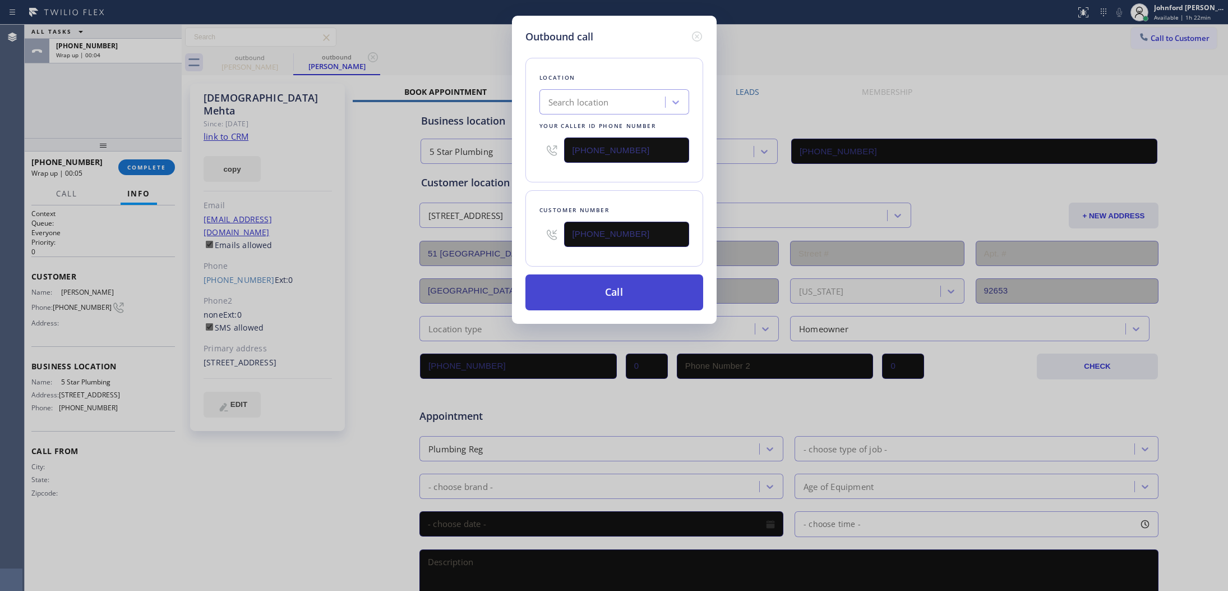
click at [609, 285] on button "Call" at bounding box center [615, 292] width 178 height 36
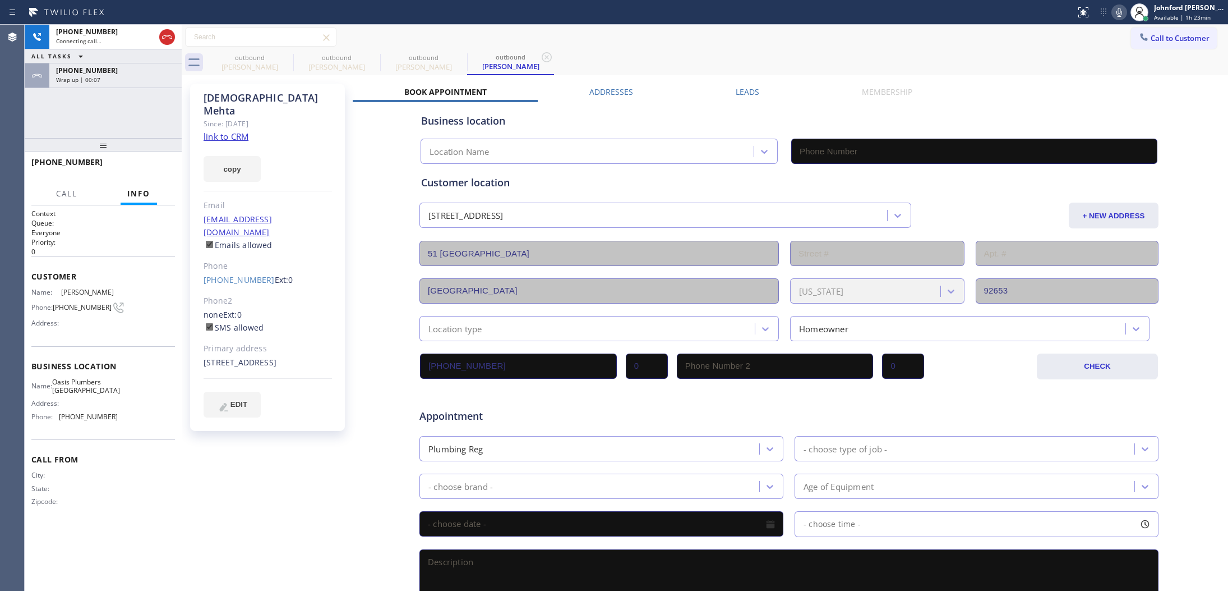
type input "[PHONE_NUMBER]"
click at [284, 54] on icon at bounding box center [285, 56] width 13 height 13
click at [0, 0] on icon at bounding box center [0, 0] width 0 height 0
type input "[PHONE_NUMBER]"
click at [284, 54] on icon at bounding box center [285, 56] width 13 height 13
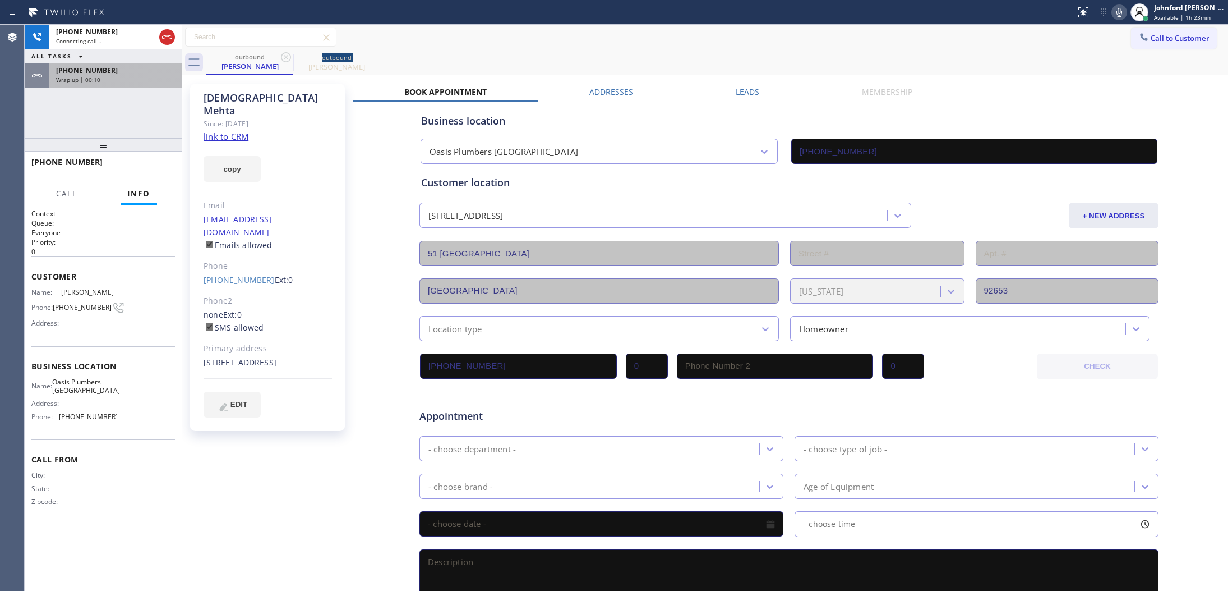
click at [147, 68] on div "[PHONE_NUMBER]" at bounding box center [115, 71] width 119 height 10
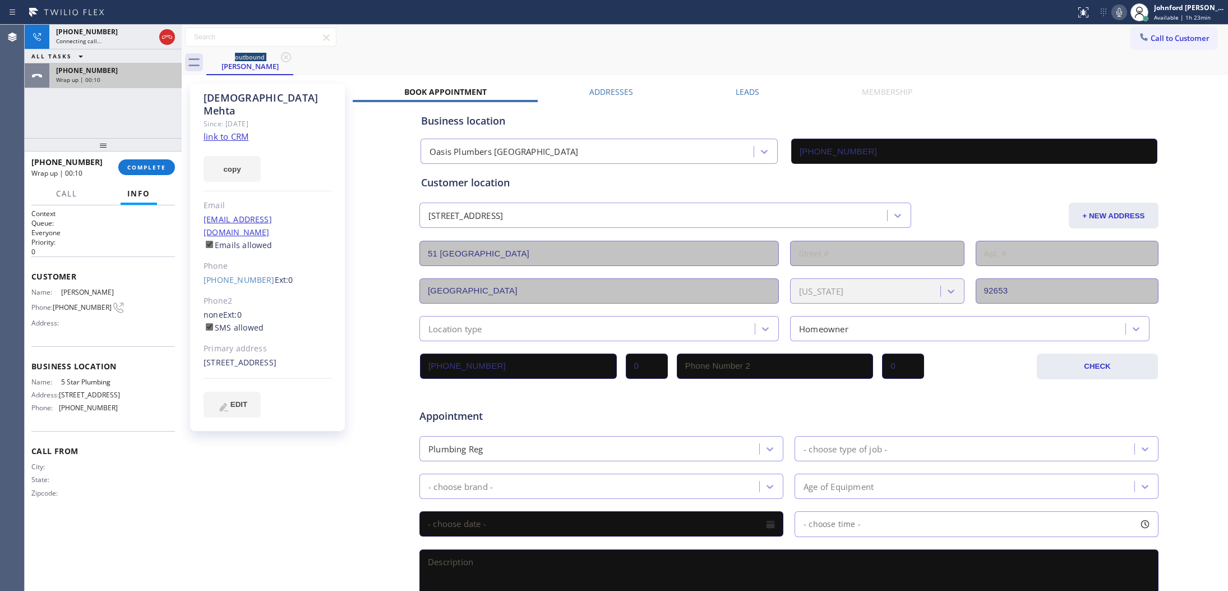
click at [142, 86] on div "[PHONE_NUMBER] Wrap up | 00:10" at bounding box center [113, 75] width 128 height 25
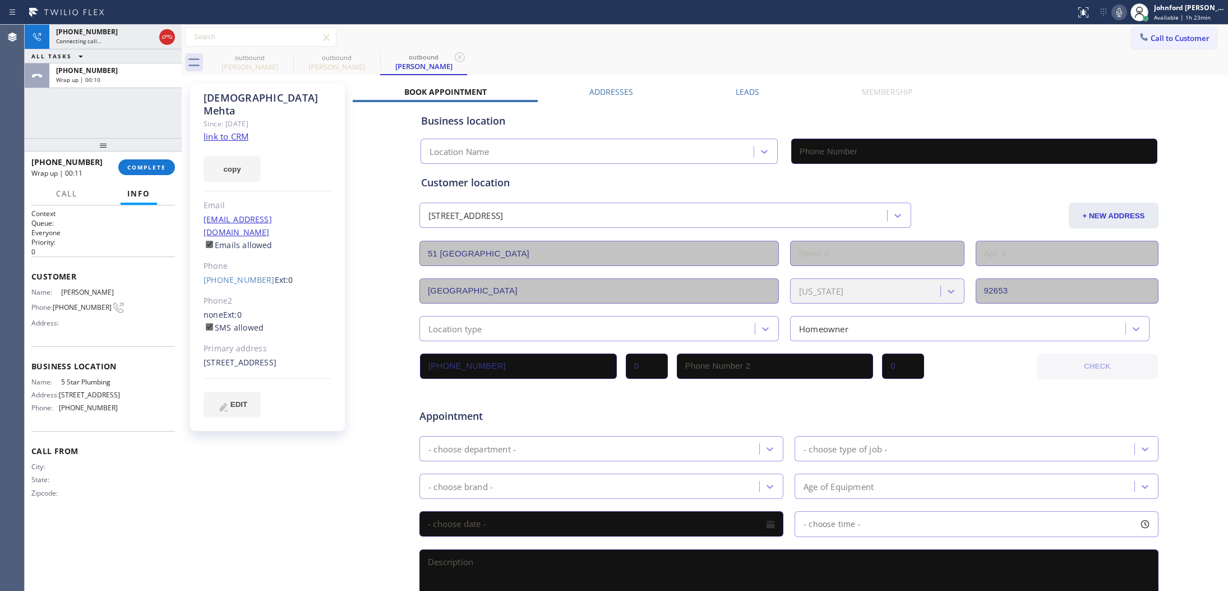
click at [154, 176] on div "[PHONE_NUMBER] Wrap up | 00:11 COMPLETE" at bounding box center [103, 167] width 144 height 29
click at [148, 168] on span "COMPLETE" at bounding box center [146, 167] width 39 height 8
type input "[PHONE_NUMBER]"
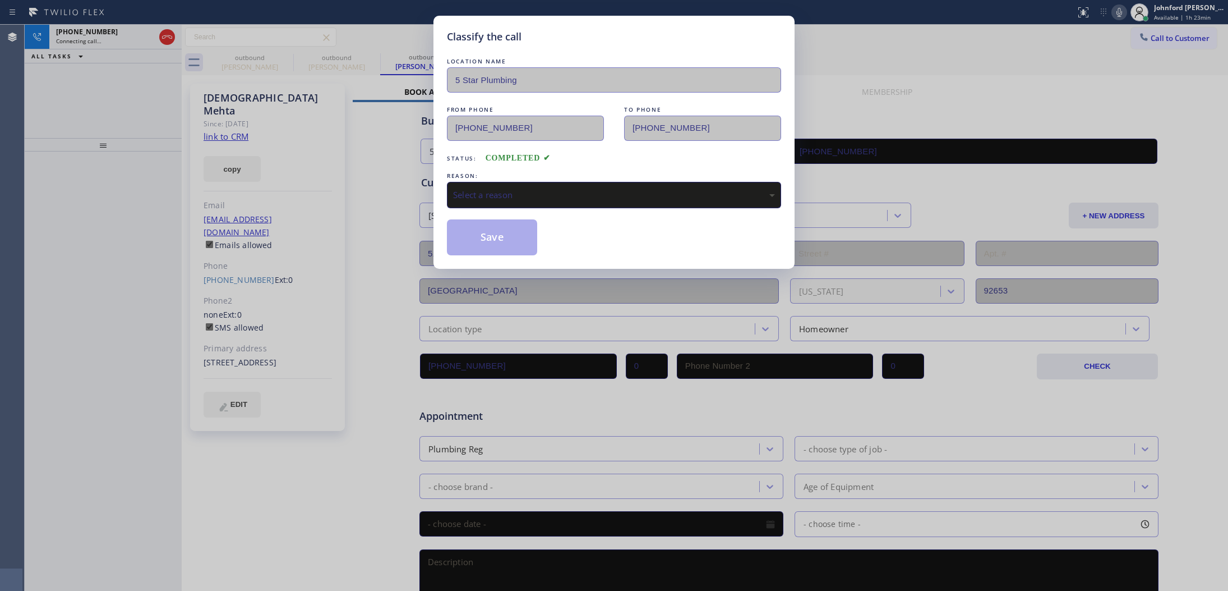
click at [478, 195] on div "Select a reason" at bounding box center [614, 194] width 322 height 13
click at [495, 247] on button "Save" at bounding box center [492, 237] width 90 height 36
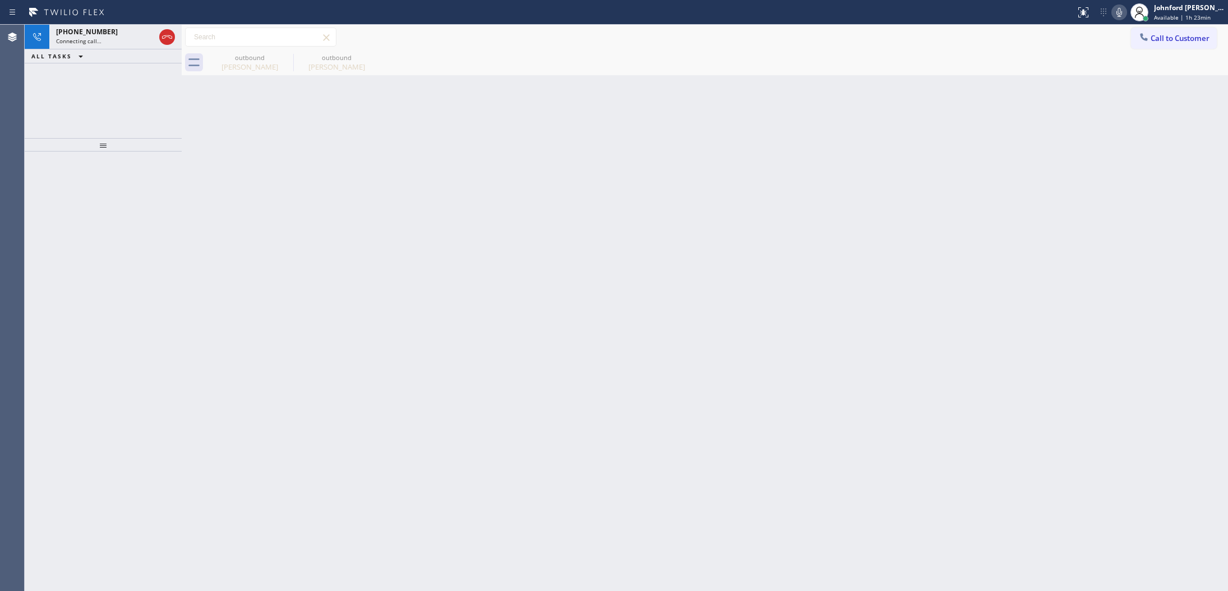
click at [1123, 14] on icon at bounding box center [1119, 12] width 13 height 13
drag, startPoint x: 1122, startPoint y: 15, endPoint x: 1034, endPoint y: 1, distance: 89.6
click at [1122, 15] on icon at bounding box center [1119, 12] width 13 height 13
click at [97, 111] on div "[PHONE_NUMBER] Live | 00:03 ALL TASKS ALL TASKS ACTIVE TASKS TASKS IN WRAP UP" at bounding box center [103, 81] width 157 height 113
click at [171, 32] on icon at bounding box center [166, 36] width 13 height 13
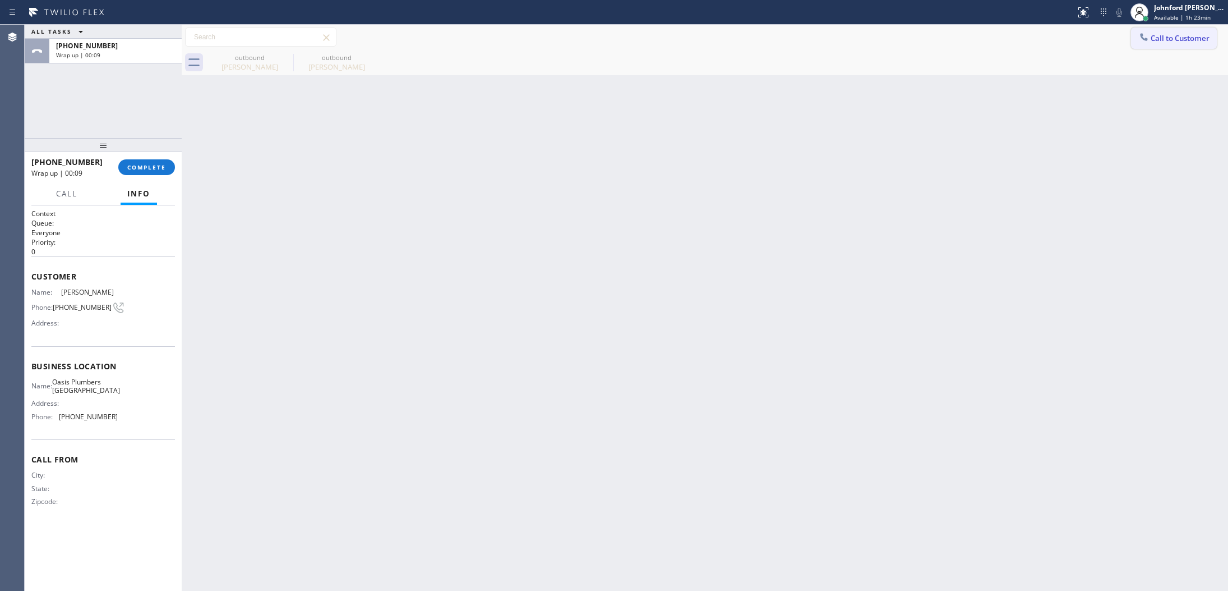
click at [1178, 36] on span "Call to Customer" at bounding box center [1180, 38] width 59 height 10
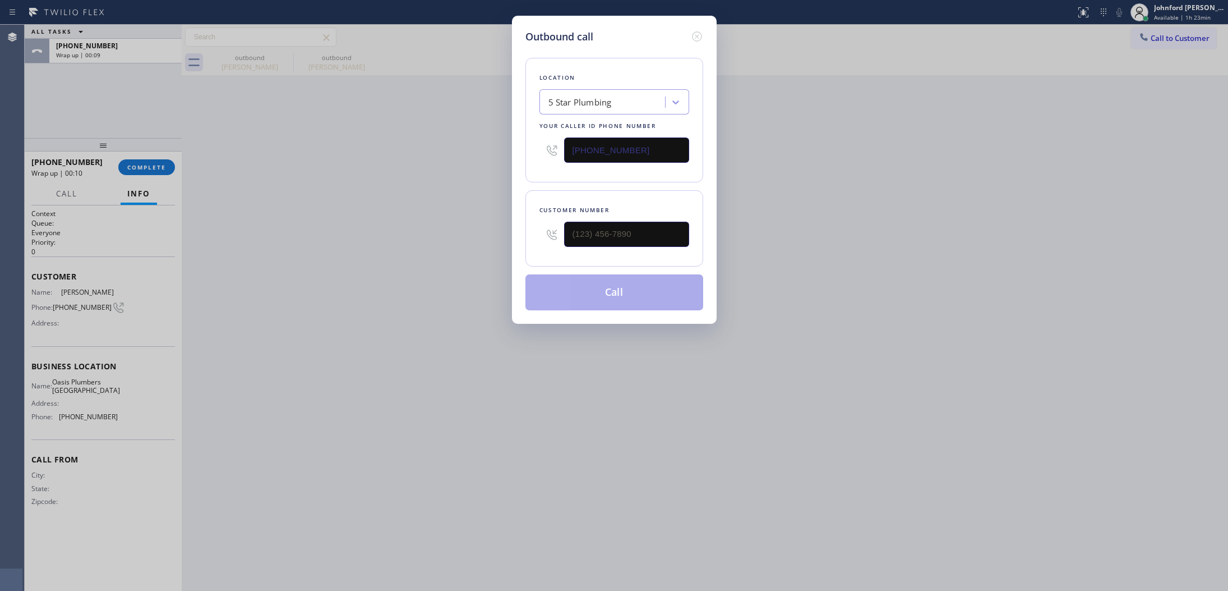
drag, startPoint x: 671, startPoint y: 217, endPoint x: 478, endPoint y: 245, distance: 195.0
click at [488, 245] on div "Outbound call Location 5 Star Plumbing Your caller id phone number [PHONE_NUMBE…" at bounding box center [614, 295] width 1228 height 591
click at [601, 231] on input "(___) ___-____" at bounding box center [626, 234] width 125 height 25
paste input "858) 414-6719"
type input "[PHONE_NUMBER]"
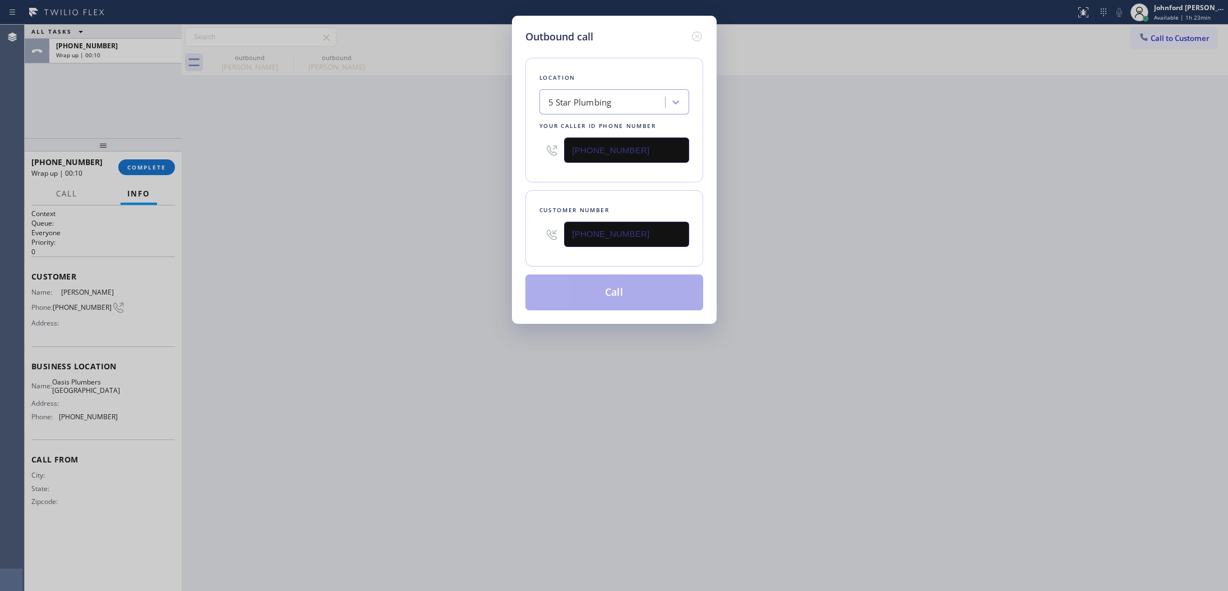
click at [355, 236] on div "Outbound call Location 5 Star Plumbing Your caller id phone number [PHONE_NUMBE…" at bounding box center [614, 295] width 1228 height 591
click at [669, 281] on button "Call" at bounding box center [615, 292] width 178 height 36
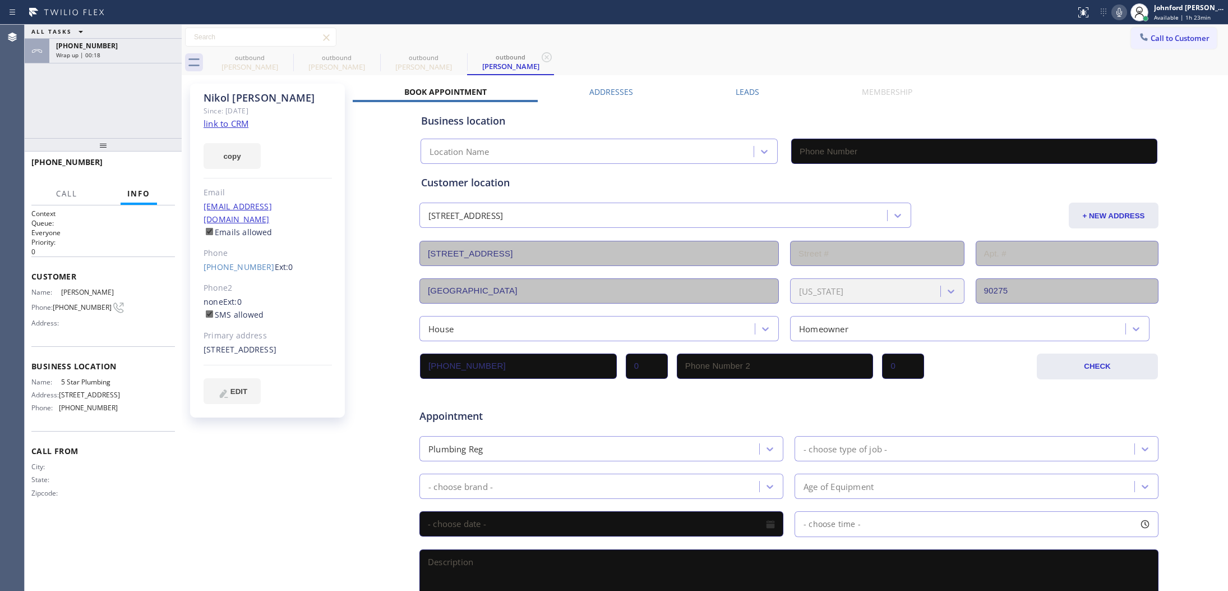
type input "[PHONE_NUMBER]"
click at [105, 66] on div "[PHONE_NUMBER]" at bounding box center [115, 71] width 119 height 10
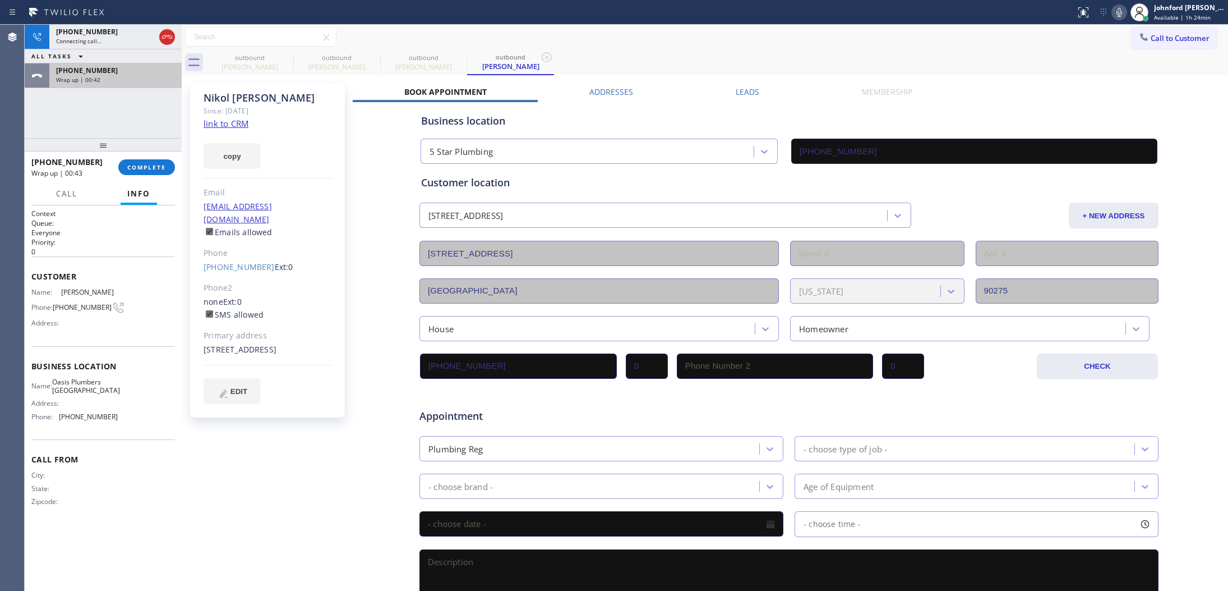
click at [111, 74] on div "[PHONE_NUMBER]" at bounding box center [115, 71] width 119 height 10
click at [102, 43] on div "Connecting call…" at bounding box center [105, 41] width 99 height 8
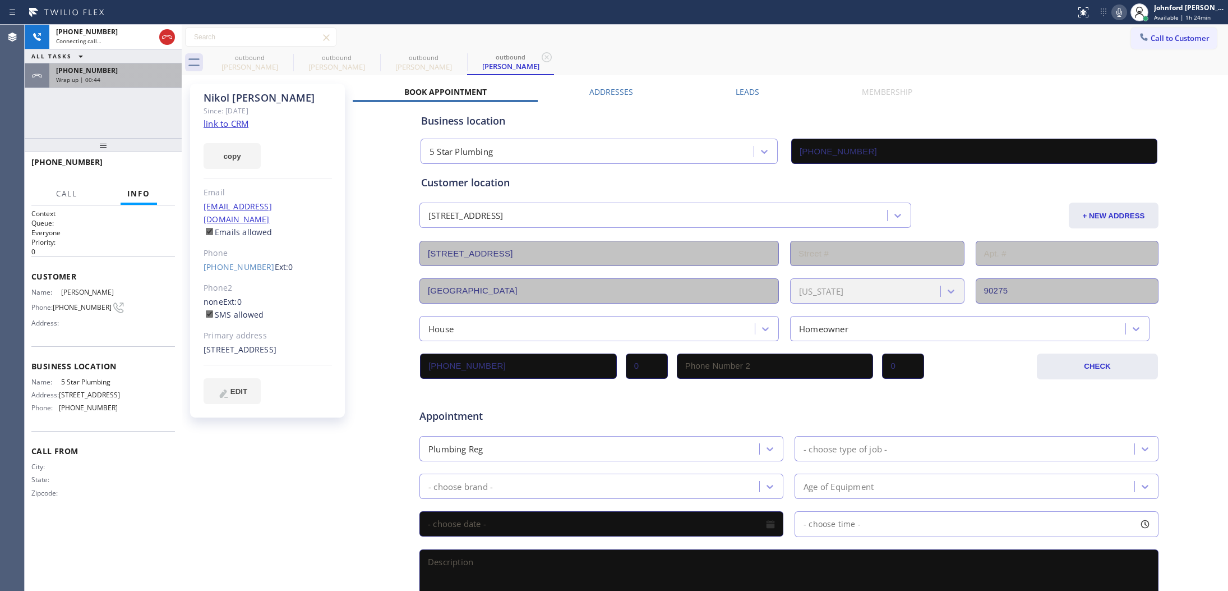
click at [114, 67] on div "[PHONE_NUMBER]" at bounding box center [115, 71] width 119 height 10
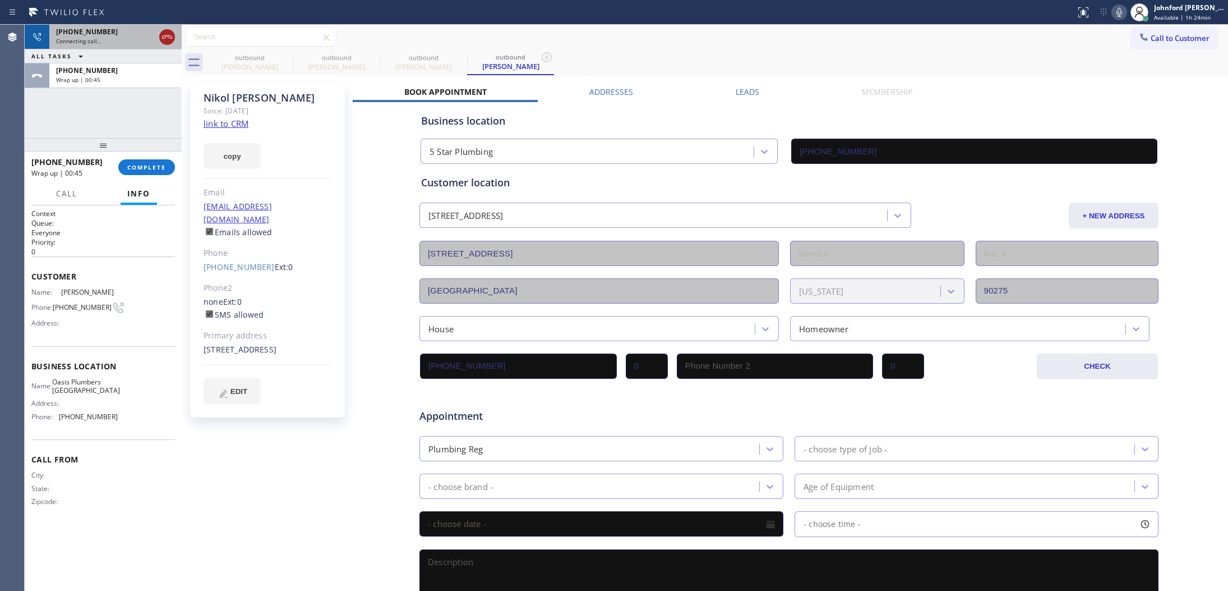
click at [168, 38] on icon at bounding box center [166, 36] width 13 height 13
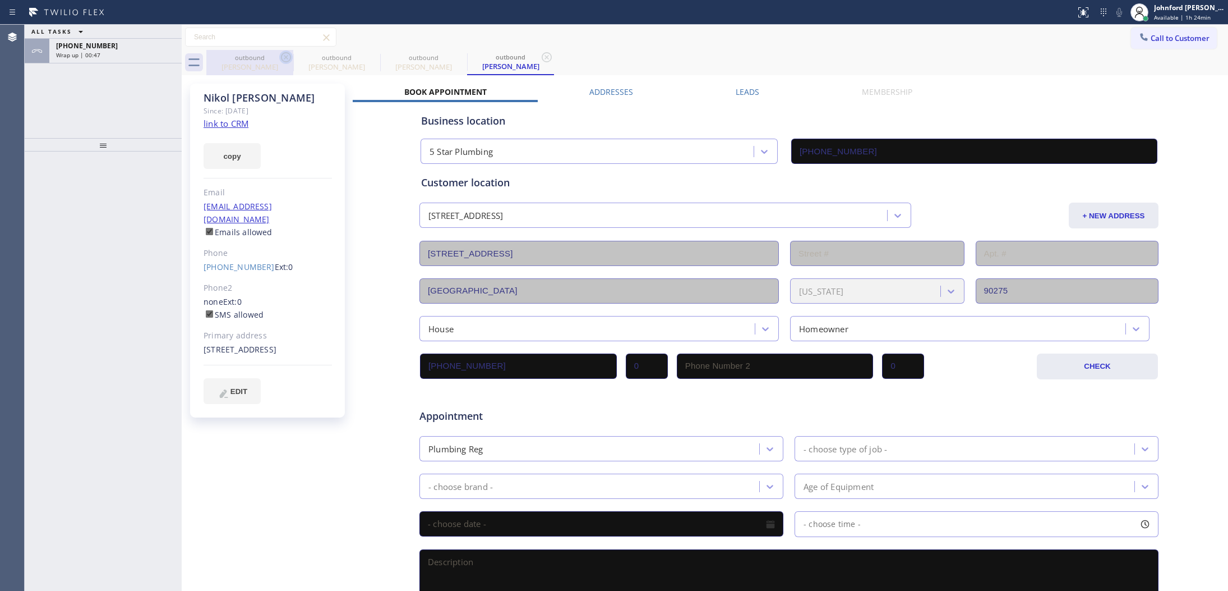
click at [289, 59] on icon at bounding box center [285, 56] width 13 height 13
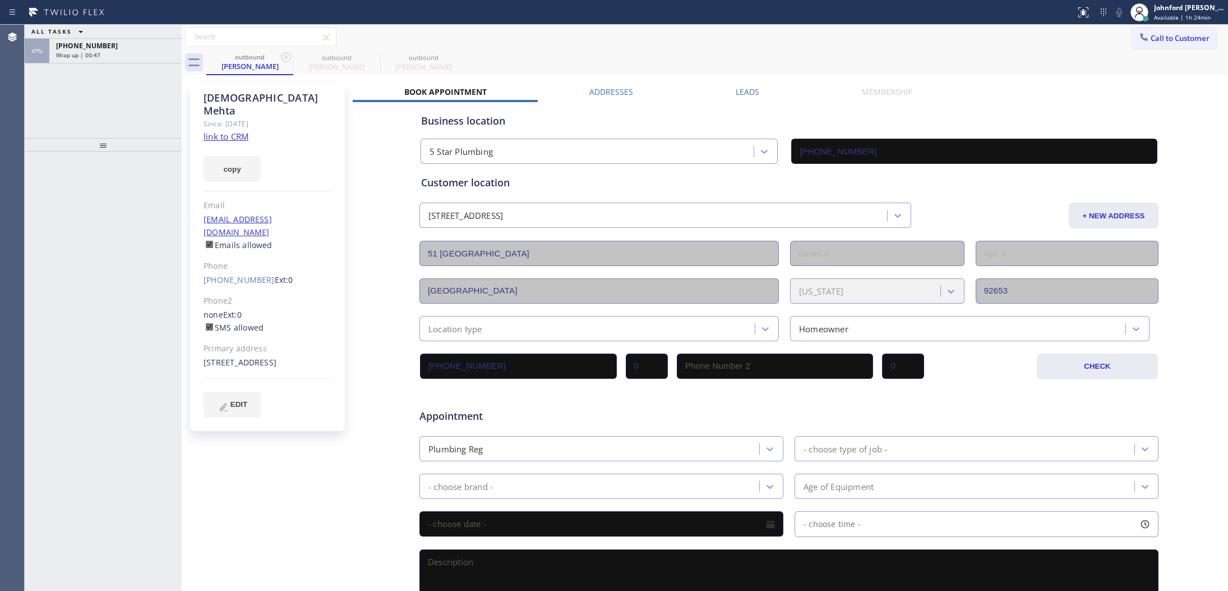
click at [289, 59] on icon at bounding box center [285, 56] width 13 height 13
click at [0, 0] on icon at bounding box center [0, 0] width 0 height 0
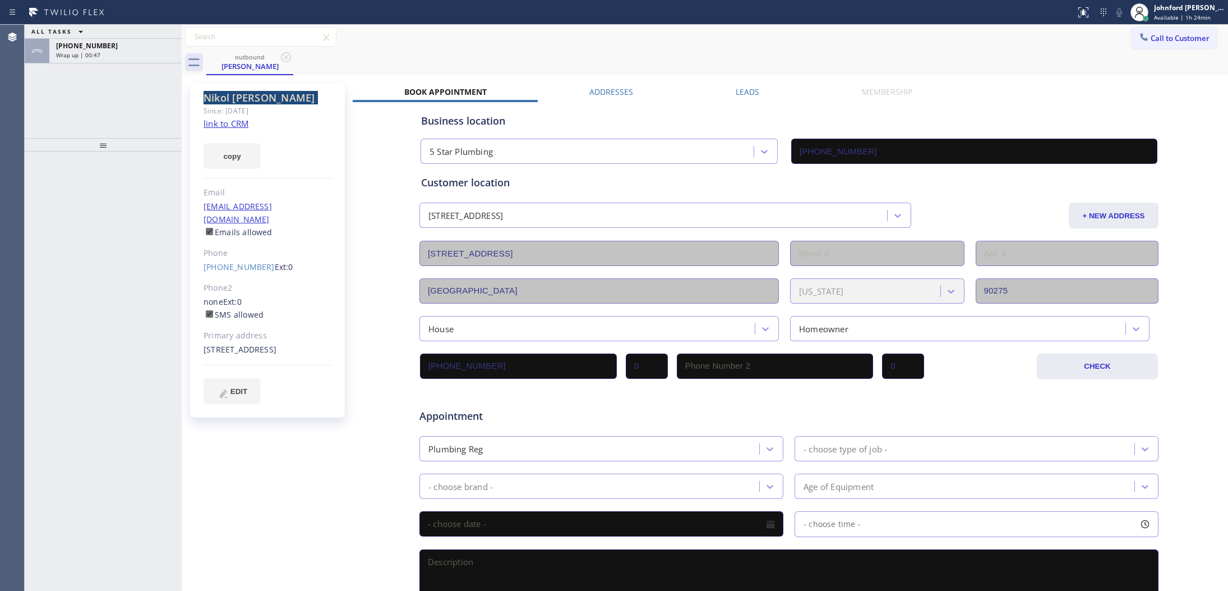
click at [289, 59] on icon at bounding box center [285, 56] width 13 height 13
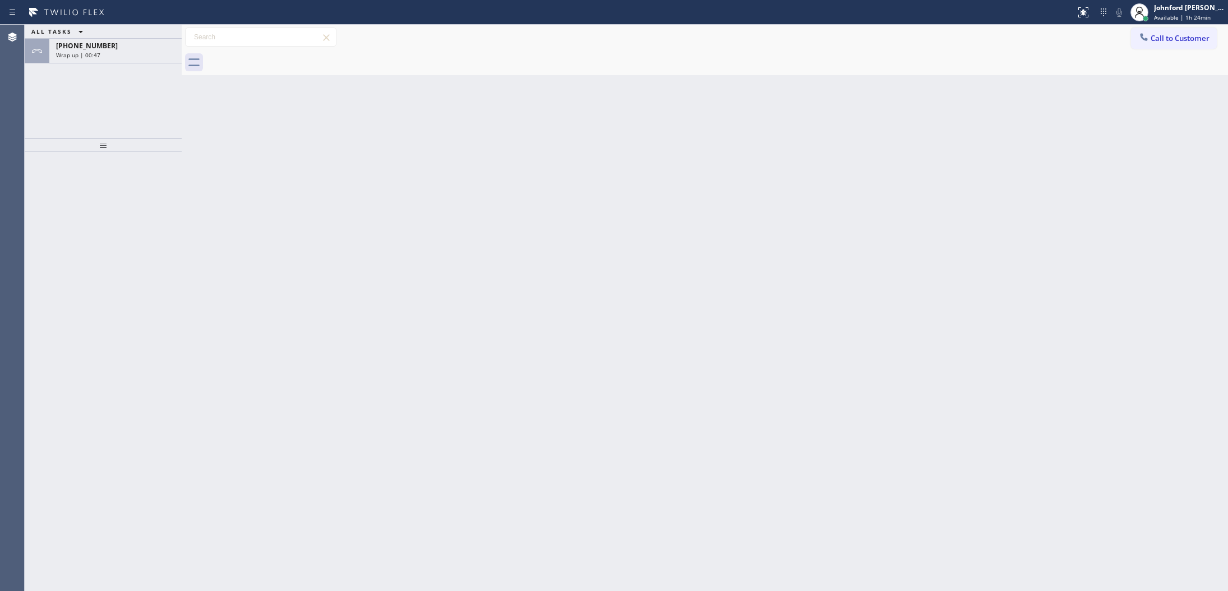
click at [289, 60] on div at bounding box center [717, 62] width 1022 height 25
click at [149, 49] on div "[PHONE_NUMBER]" at bounding box center [115, 46] width 119 height 10
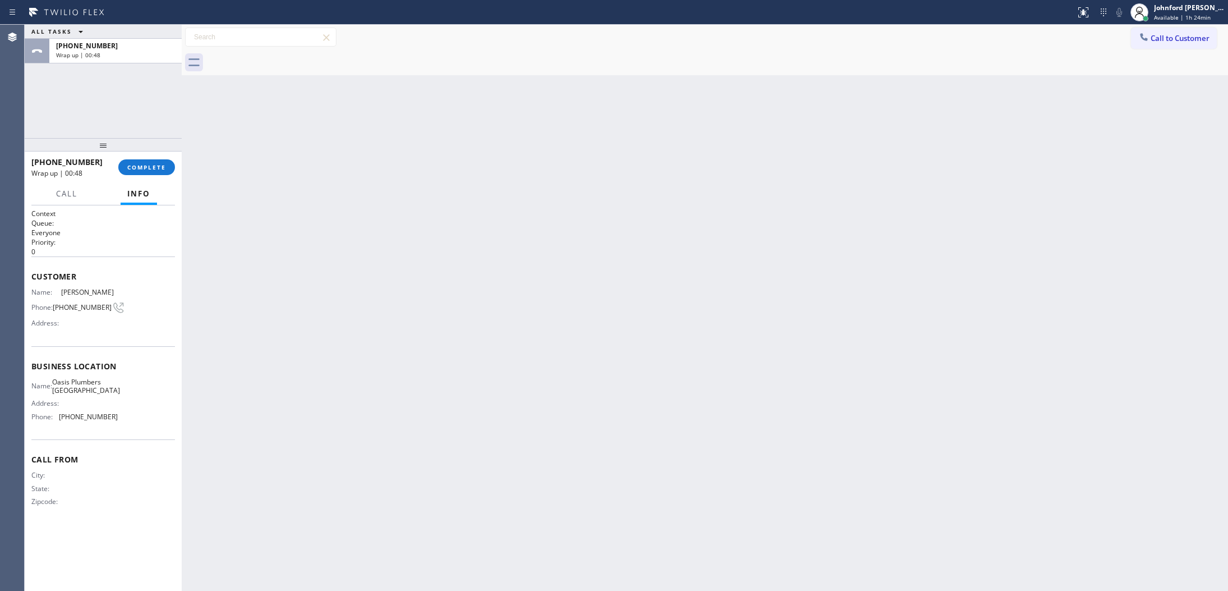
click at [141, 157] on div "[PHONE_NUMBER] Wrap up | 00:48 COMPLETE" at bounding box center [103, 167] width 144 height 29
click at [146, 167] on span "COMPLETE" at bounding box center [146, 167] width 39 height 8
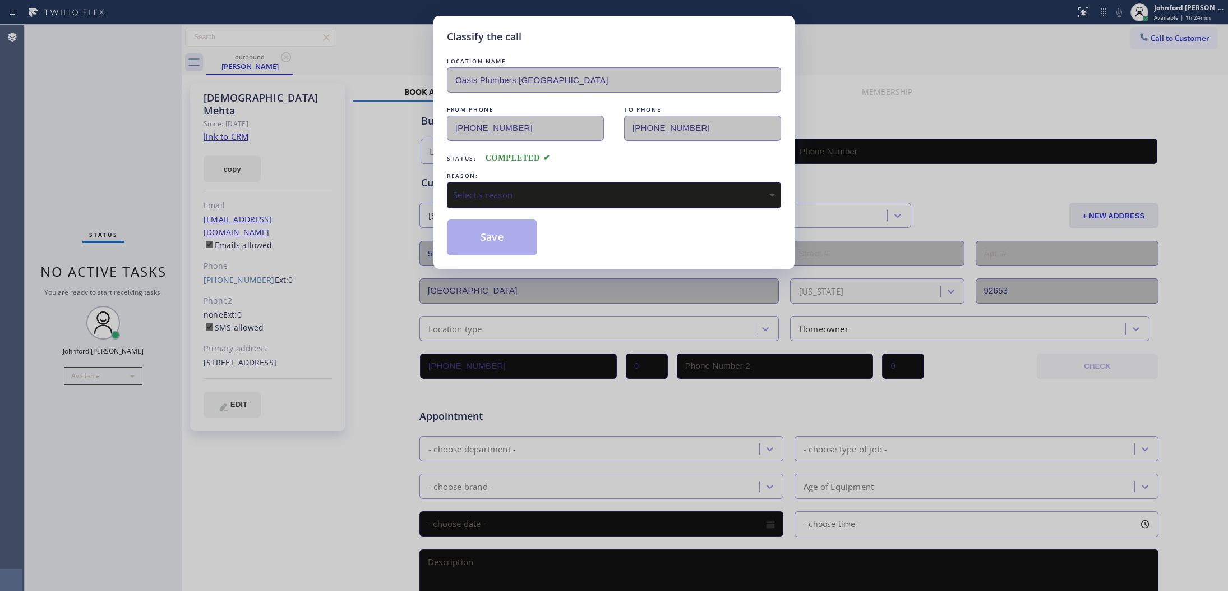
type input "[PHONE_NUMBER]"
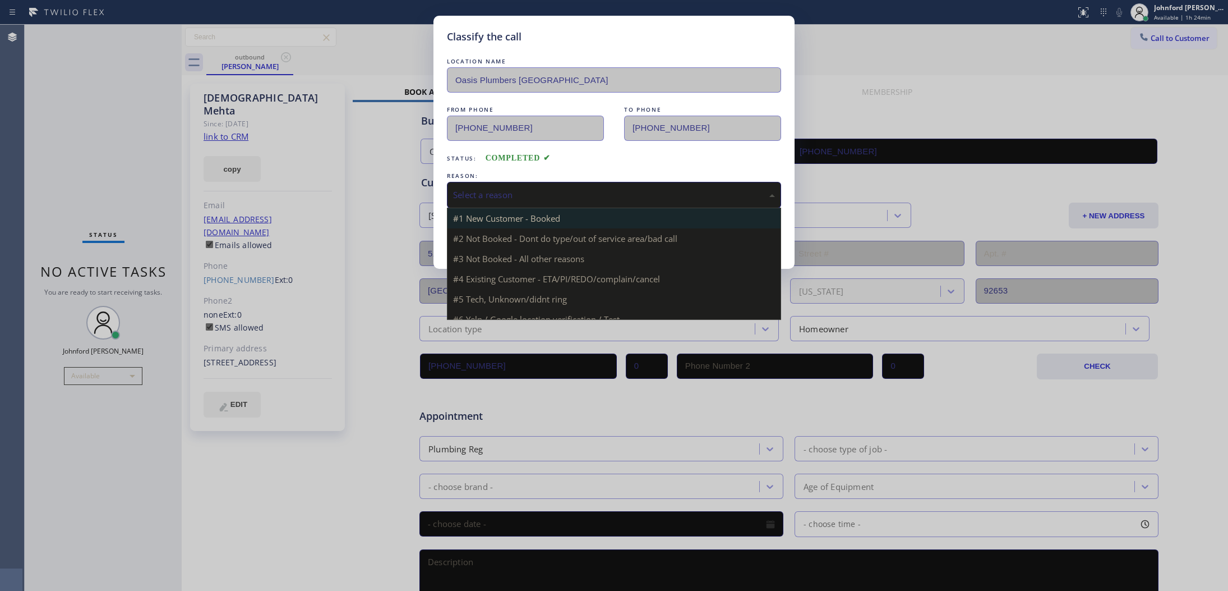
drag, startPoint x: 481, startPoint y: 197, endPoint x: 599, endPoint y: 219, distance: 119.2
click at [485, 196] on div "Select a reason" at bounding box center [614, 194] width 322 height 13
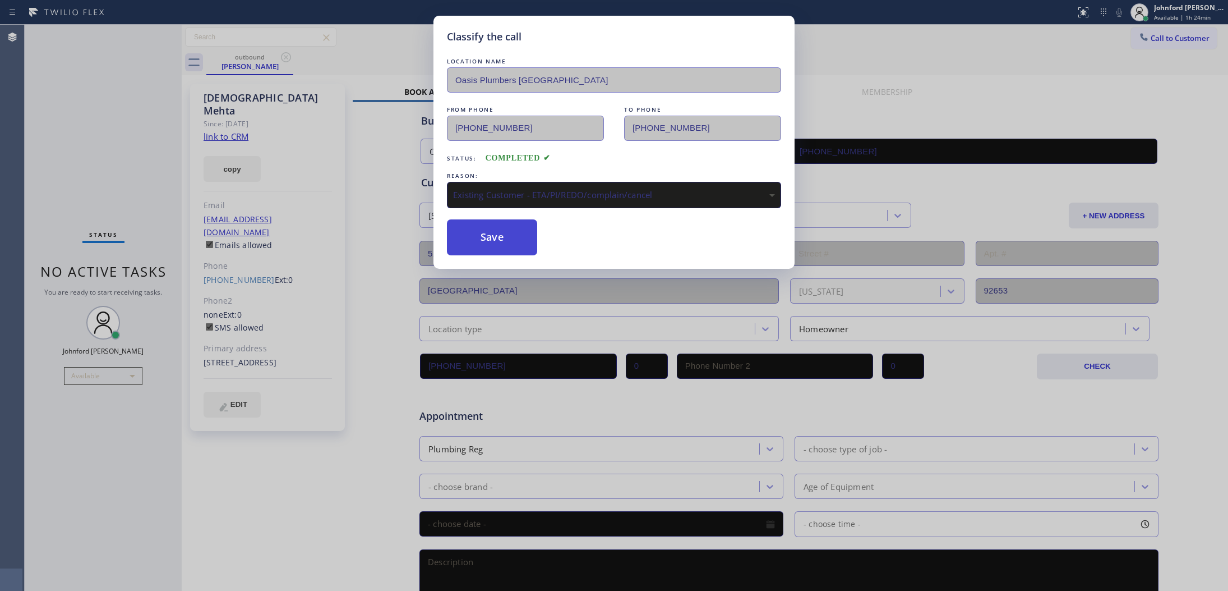
click at [486, 228] on button "Save" at bounding box center [492, 237] width 90 height 36
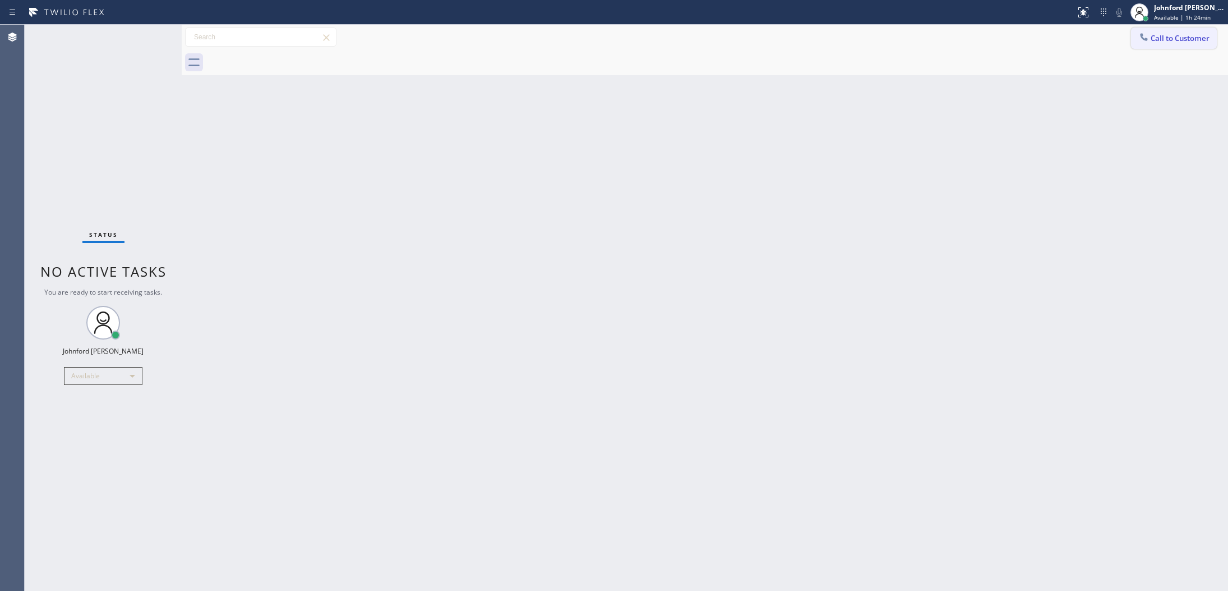
click at [1146, 35] on icon at bounding box center [1144, 36] width 11 height 11
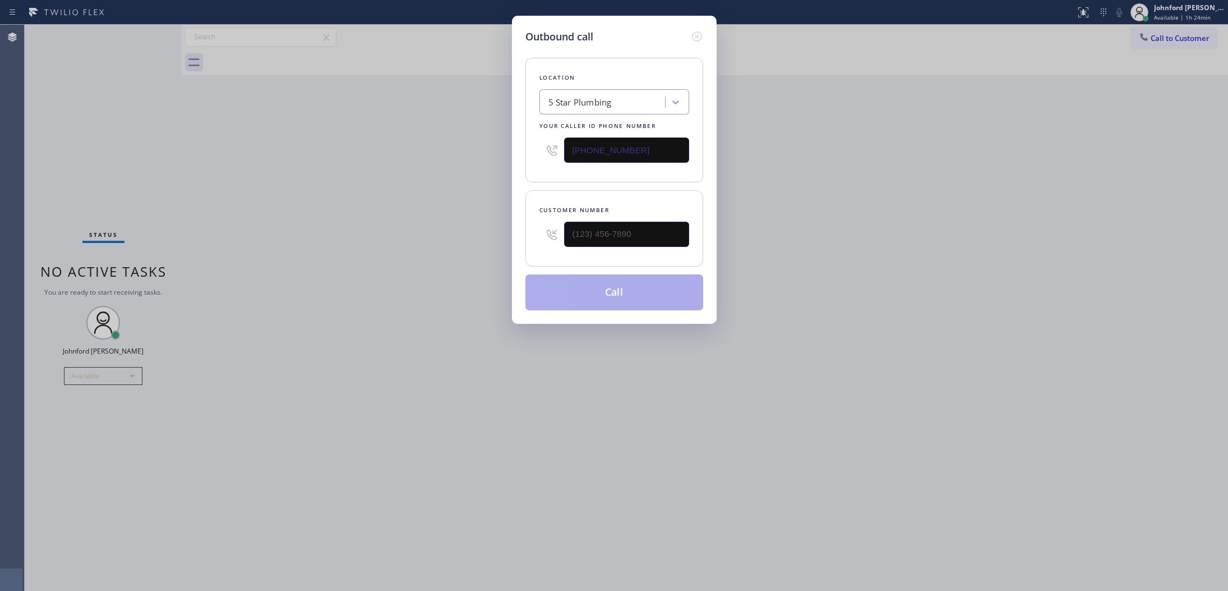
drag, startPoint x: 643, startPoint y: 214, endPoint x: 638, endPoint y: 220, distance: 7.6
click at [638, 220] on div at bounding box center [626, 234] width 125 height 36
drag, startPoint x: 632, startPoint y: 227, endPoint x: 450, endPoint y: 250, distance: 183.1
click at [458, 250] on div "Outbound call Location 5 Star Plumbing Your caller id phone number [PHONE_NUMBE…" at bounding box center [614, 295] width 1228 height 591
paste input "408) 667-2046"
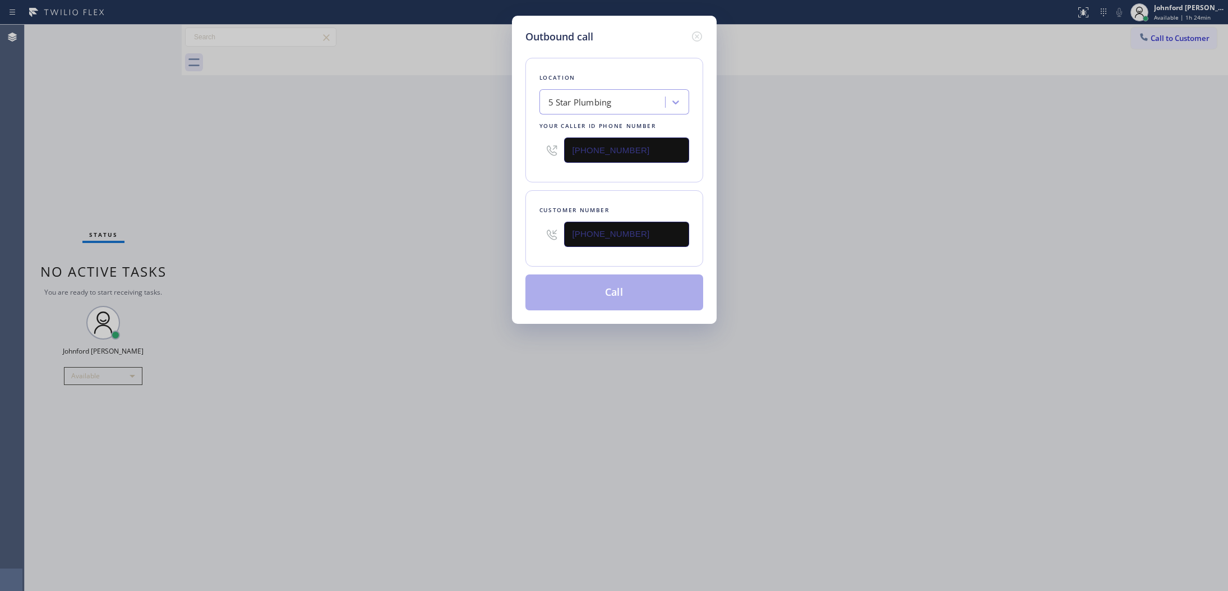
type input "[PHONE_NUMBER]"
click at [408, 241] on div "Outbound call Location 5 Star Plumbing Your caller id phone number [PHONE_NUMBE…" at bounding box center [614, 295] width 1228 height 591
click at [604, 288] on button "Call" at bounding box center [615, 292] width 178 height 36
drag, startPoint x: 809, startPoint y: 289, endPoint x: 859, endPoint y: 127, distance: 169.8
click at [826, 268] on div "Outbound call Location 5 Star Plumbing Your caller id phone number [PHONE_NUMBE…" at bounding box center [614, 295] width 1228 height 591
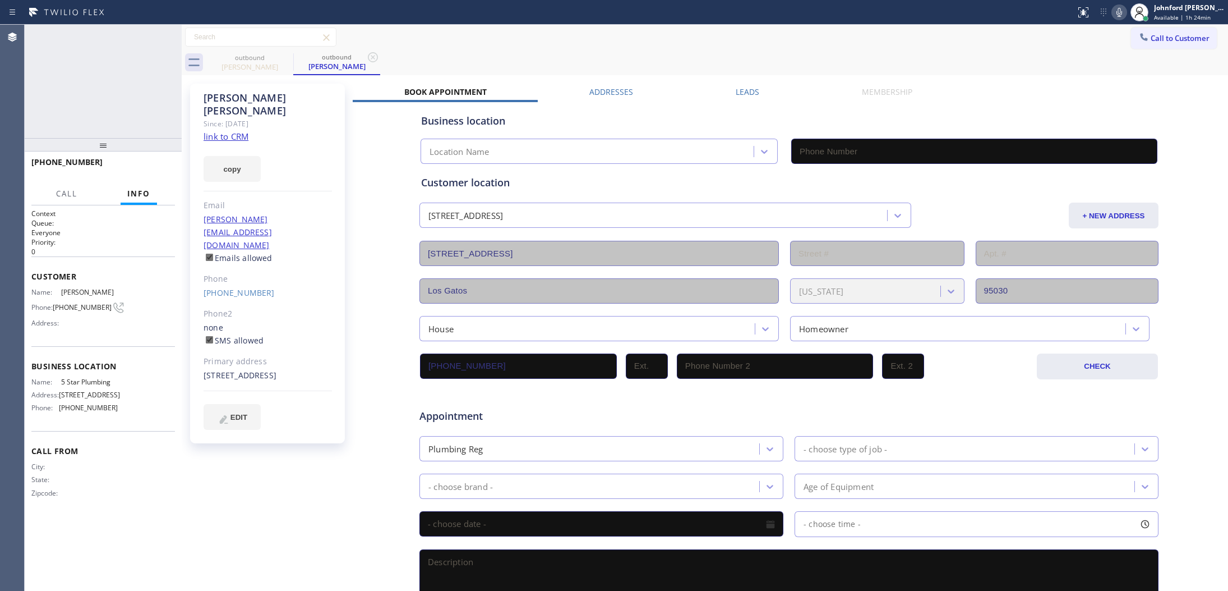
type input "[PHONE_NUMBER]"
click at [163, 158] on div "[PHONE_NUMBER] Live | 00:06 HANG UP" at bounding box center [103, 167] width 144 height 29
click at [156, 160] on button "HANG UP" at bounding box center [149, 167] width 52 height 16
click at [285, 62] on icon at bounding box center [285, 56] width 13 height 13
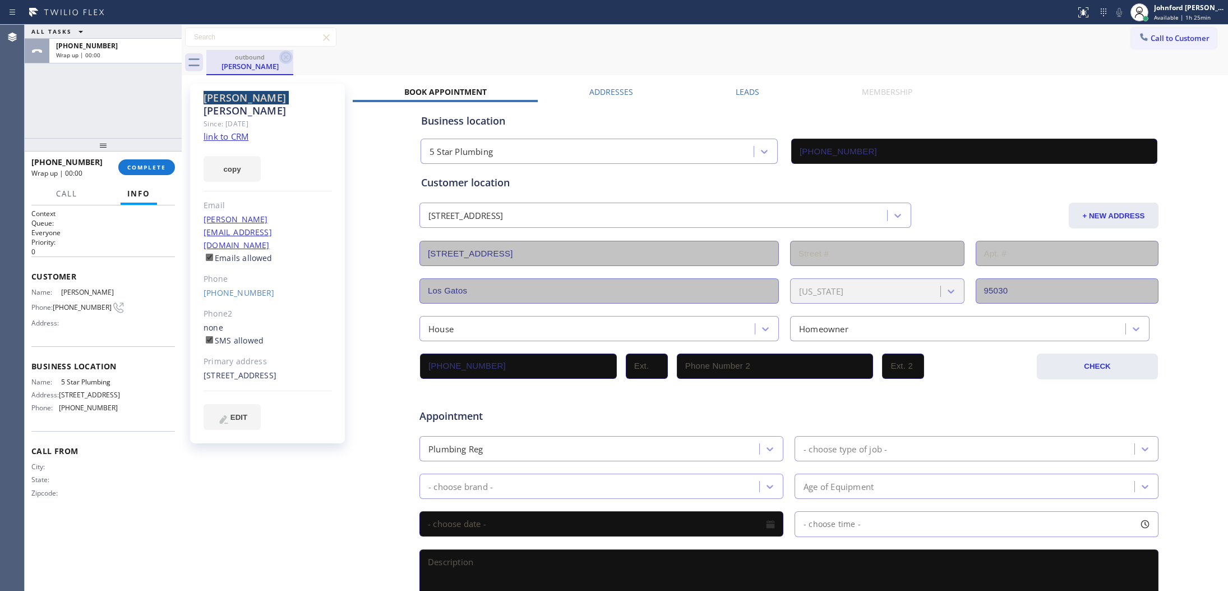
click at [285, 62] on icon at bounding box center [285, 56] width 13 height 13
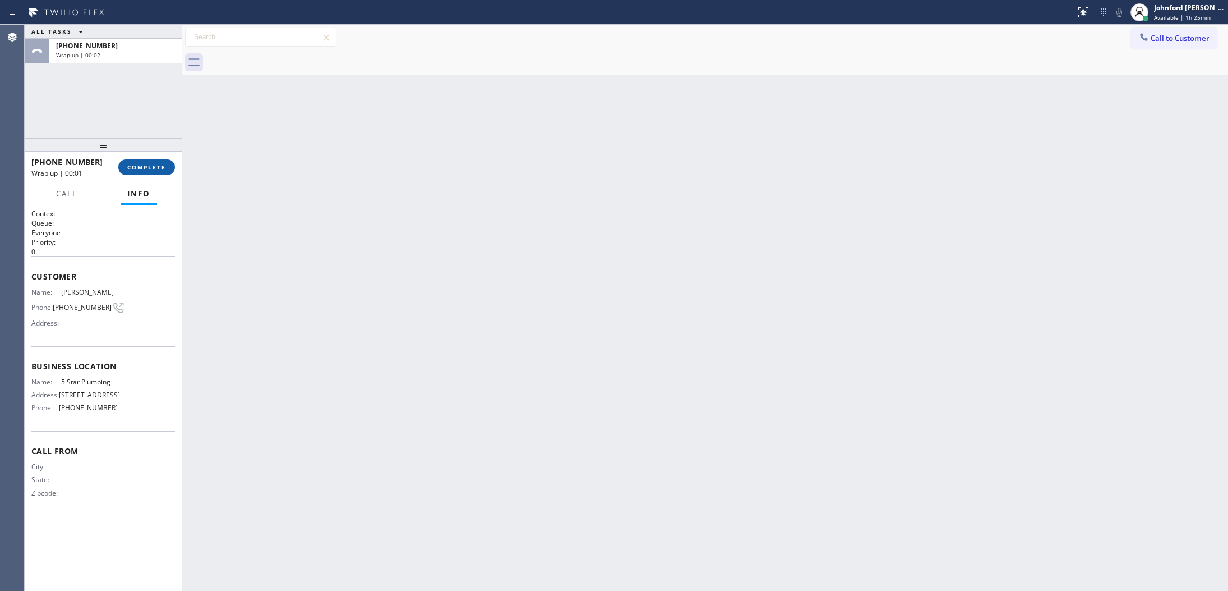
click at [174, 165] on button "COMPLETE" at bounding box center [146, 167] width 57 height 16
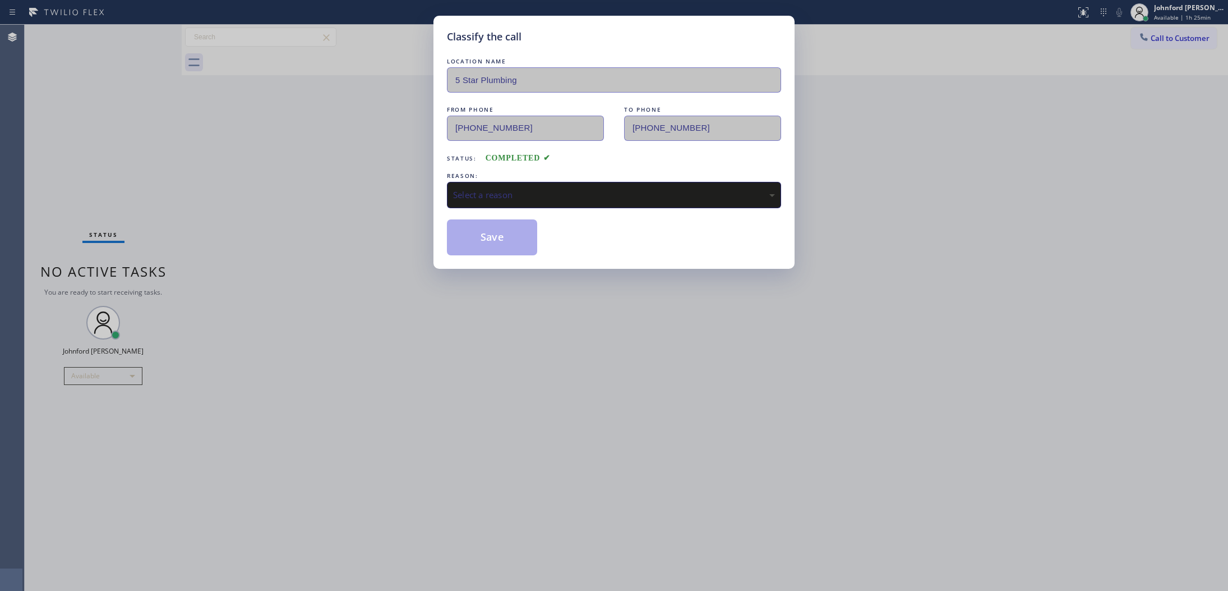
click at [478, 172] on div "REASON:" at bounding box center [614, 176] width 334 height 12
click at [478, 200] on div "Select a reason" at bounding box center [614, 195] width 334 height 26
click at [453, 229] on button "Save" at bounding box center [492, 237] width 90 height 36
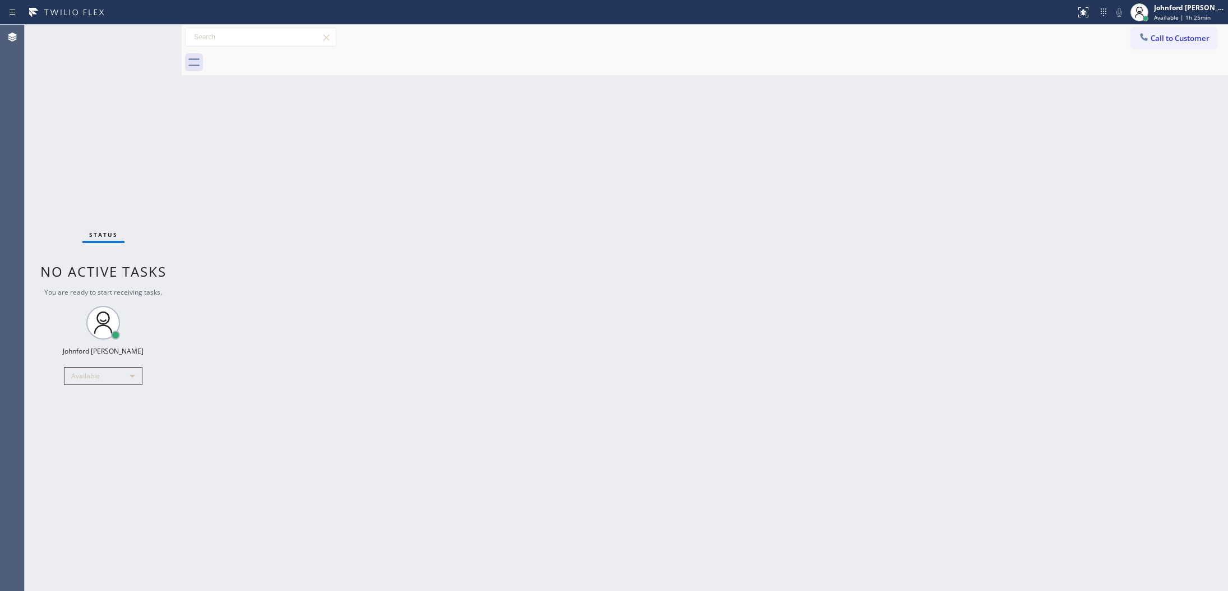
drag, startPoint x: 116, startPoint y: 152, endPoint x: 131, endPoint y: 126, distance: 29.9
click at [116, 152] on div "Status No active tasks You are ready to start receiving tasks. [PERSON_NAME] Av…" at bounding box center [103, 308] width 157 height 566
click at [1028, 275] on div "Back to Dashboard Change Sender ID Customers Technicians Select a contact Outbo…" at bounding box center [705, 308] width 1047 height 566
click at [907, 195] on div "Back to Dashboard Change Sender ID Customers Technicians Select a contact Outbo…" at bounding box center [705, 308] width 1047 height 566
click at [1176, 43] on button "Call to Customer" at bounding box center [1174, 37] width 86 height 21
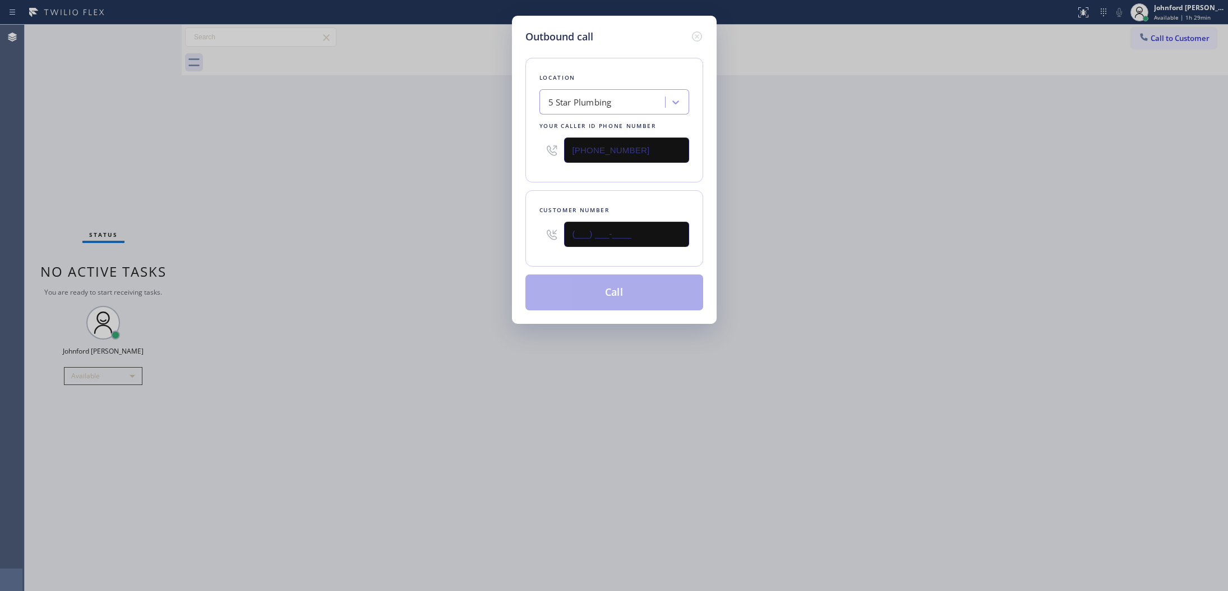
drag, startPoint x: 601, startPoint y: 234, endPoint x: 466, endPoint y: 253, distance: 137.0
click at [475, 253] on div "Outbound call Location 5 Star Plumbing Your caller id phone number [PHONE_NUMBE…" at bounding box center [614, 295] width 1228 height 591
paste input "310) 800-0111"
click at [414, 247] on div "Outbound call Location 5 Star Plumbing Your caller id phone number [PHONE_NUMBE…" at bounding box center [614, 295] width 1228 height 591
click at [141, 75] on div "Outbound call Location 5 Star Plumbing Your caller id phone number [PHONE_NUMBE…" at bounding box center [614, 295] width 1228 height 591
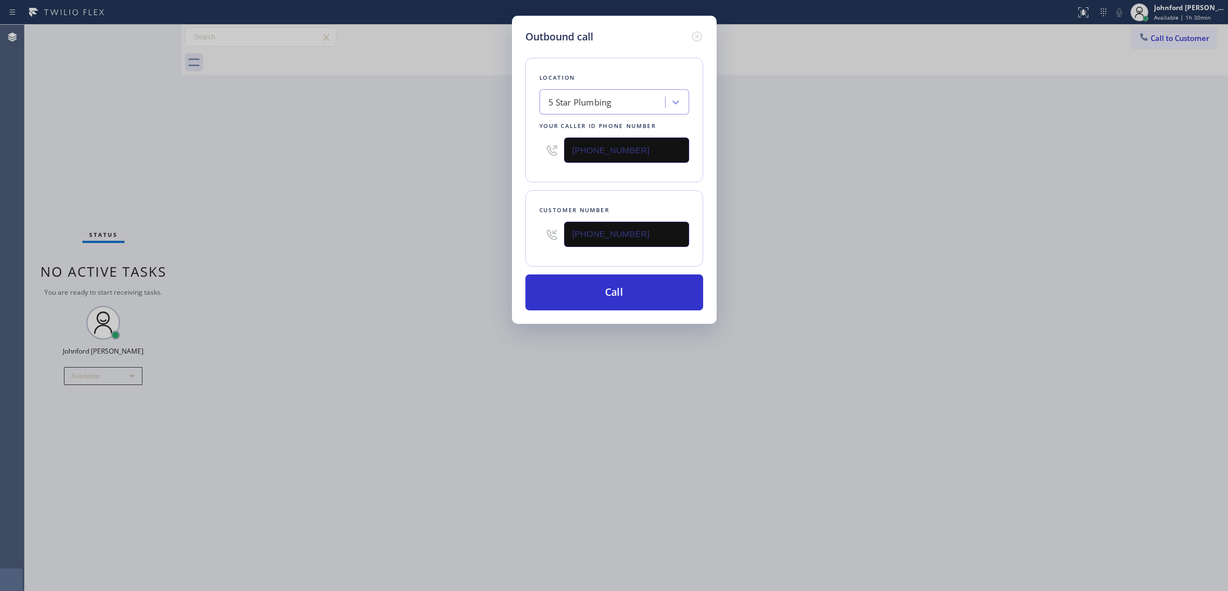
click at [631, 247] on div "[PHONE_NUMBER]" at bounding box center [626, 234] width 125 height 36
drag, startPoint x: 650, startPoint y: 233, endPoint x: 463, endPoint y: 254, distance: 187.4
click at [475, 253] on div "Outbound call Location 5 Star Plumbing Your caller id phone number [PHONE_NUMBE…" at bounding box center [614, 295] width 1228 height 591
paste input "23) 258-5278"
type input "[PHONE_NUMBER]"
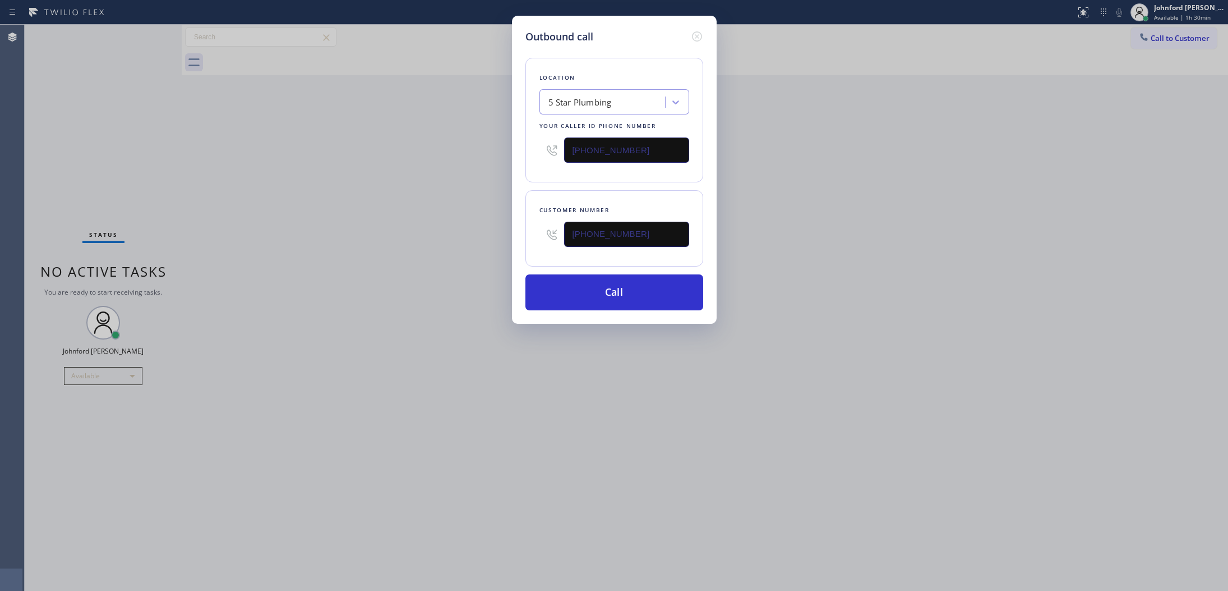
click at [459, 255] on div "Outbound call Location 5 Star Plumbing Your caller id phone number [PHONE_NUMBE…" at bounding box center [614, 295] width 1228 height 591
click at [669, 282] on button "Call" at bounding box center [615, 292] width 178 height 36
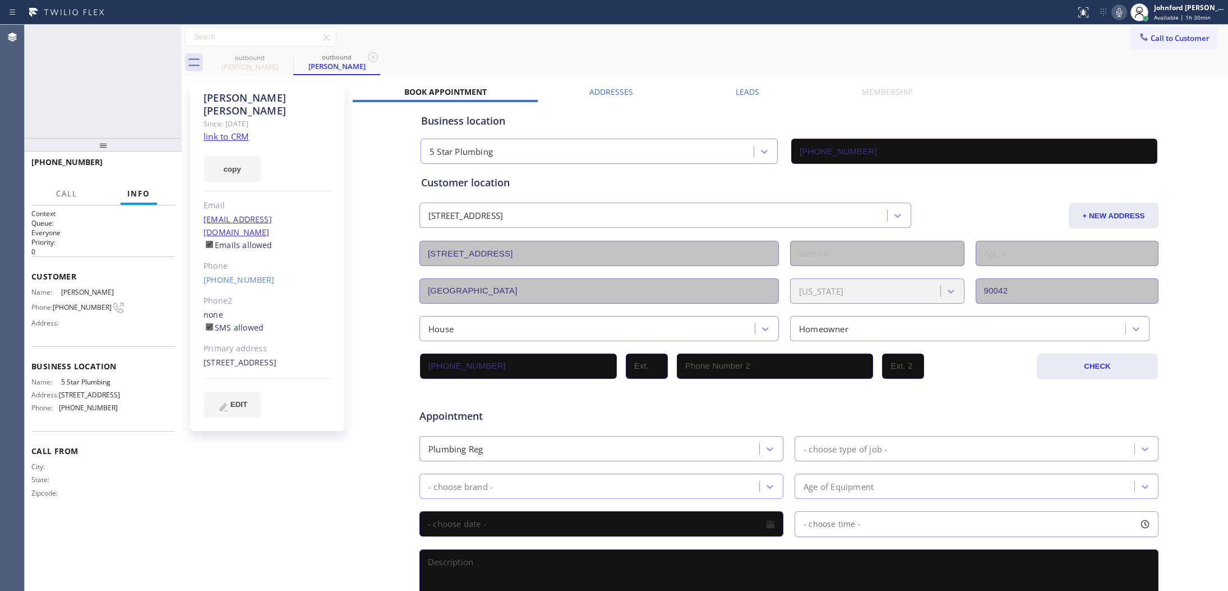
type input "[PHONE_NUMBER]"
click at [169, 39] on icon at bounding box center [166, 36] width 13 height 13
click at [250, 274] on link "[PHONE_NUMBER]" at bounding box center [239, 279] width 71 height 11
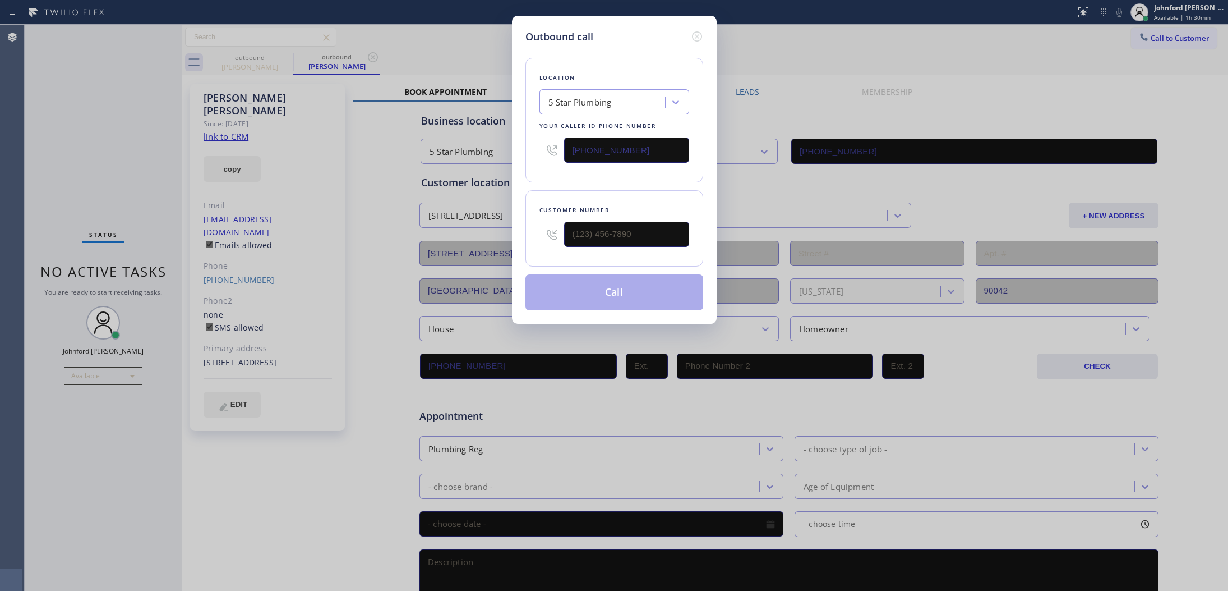
type input "[PHONE_NUMBER]"
drag, startPoint x: 667, startPoint y: 227, endPoint x: 524, endPoint y: 209, distance: 144.2
click at [524, 209] on div "Outbound call Location 5 Star Plumbing Your caller id phone number [PHONE_NUMBE…" at bounding box center [614, 170] width 205 height 308
drag, startPoint x: 629, startPoint y: 146, endPoint x: 508, endPoint y: 146, distance: 120.6
click at [508, 146] on div "Outbound call Location 5 Star Plumbing Your caller id phone number [PHONE_NUMBE…" at bounding box center [614, 295] width 1228 height 591
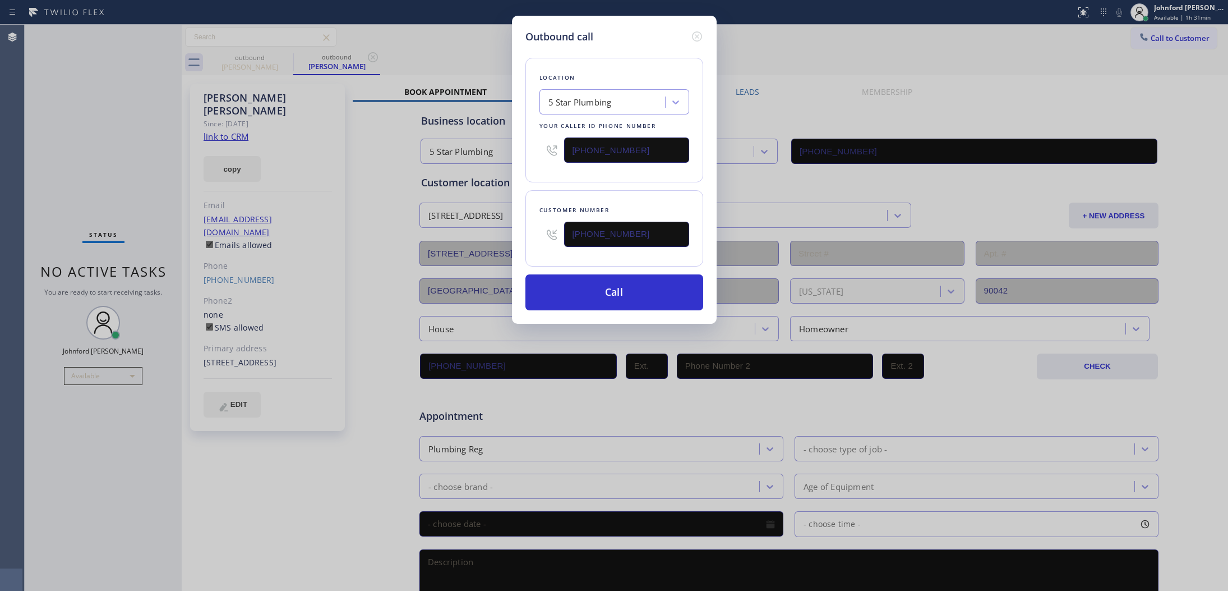
paste input "323) 238-8212"
type input "[PHONE_NUMBER]"
click at [573, 292] on button "Call" at bounding box center [615, 292] width 178 height 36
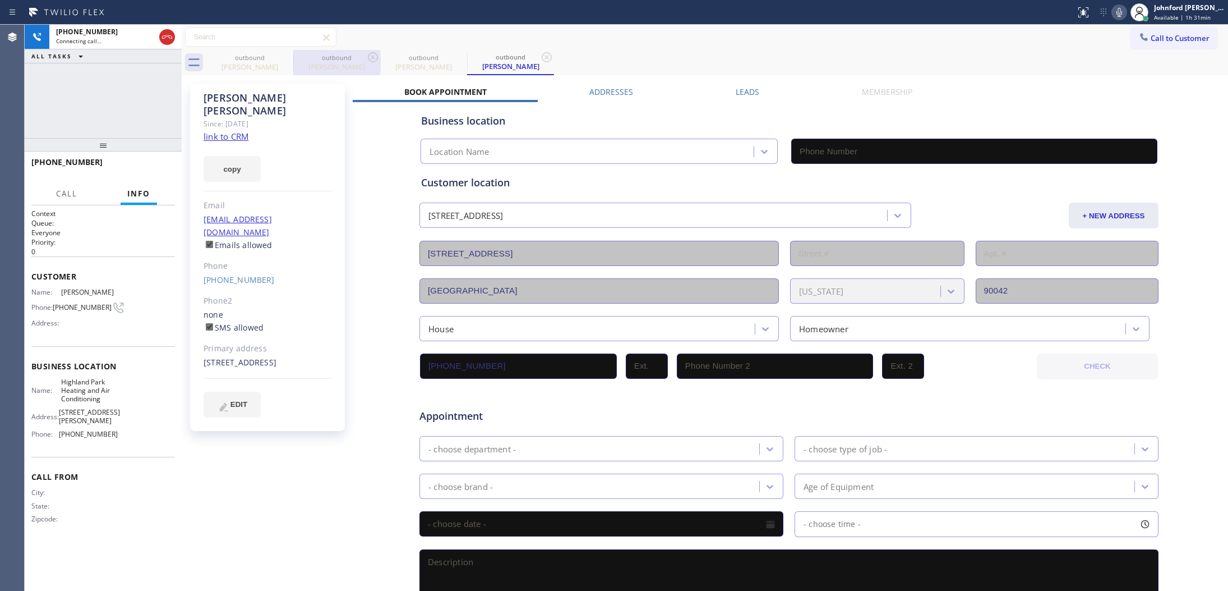
type input "[PHONE_NUMBER]"
click at [0, 0] on icon at bounding box center [0, 0] width 0 height 0
click at [288, 56] on icon at bounding box center [285, 56] width 13 height 13
type input "[PHONE_NUMBER]"
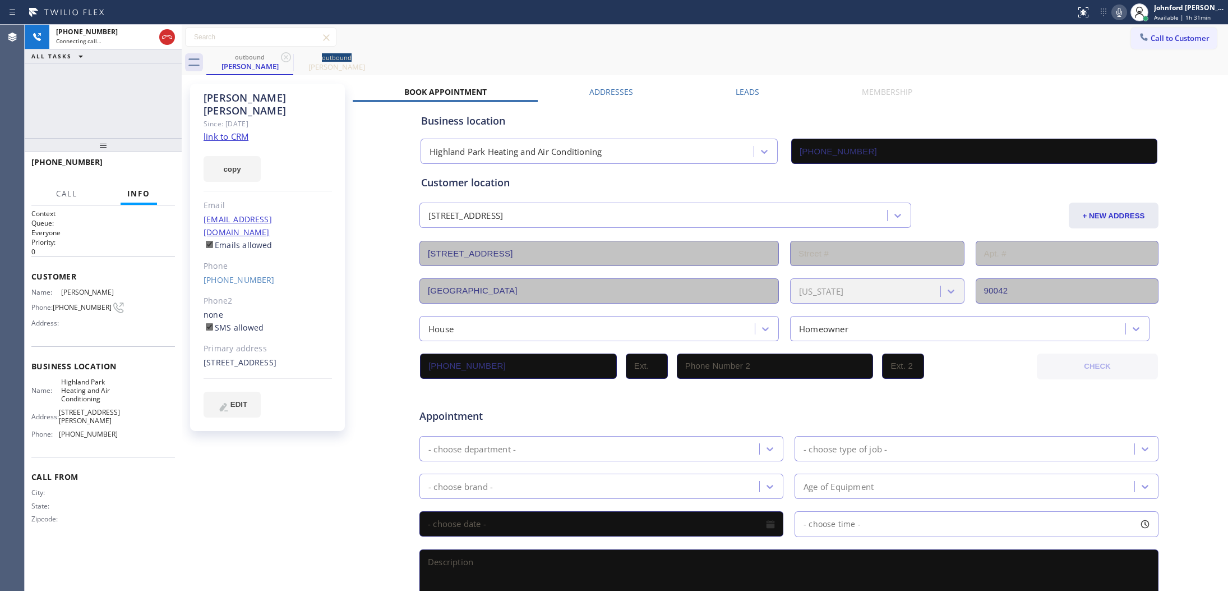
click at [288, 56] on icon at bounding box center [285, 56] width 13 height 13
click at [80, 115] on div "[PHONE_NUMBER] Connecting call… ALL TASKS ALL TASKS ACTIVE TASKS TASKS IN WRAP …" at bounding box center [103, 81] width 157 height 113
click at [160, 48] on div at bounding box center [167, 37] width 20 height 25
click at [160, 45] on div at bounding box center [167, 37] width 20 height 25
click at [167, 36] on icon at bounding box center [167, 36] width 10 height 3
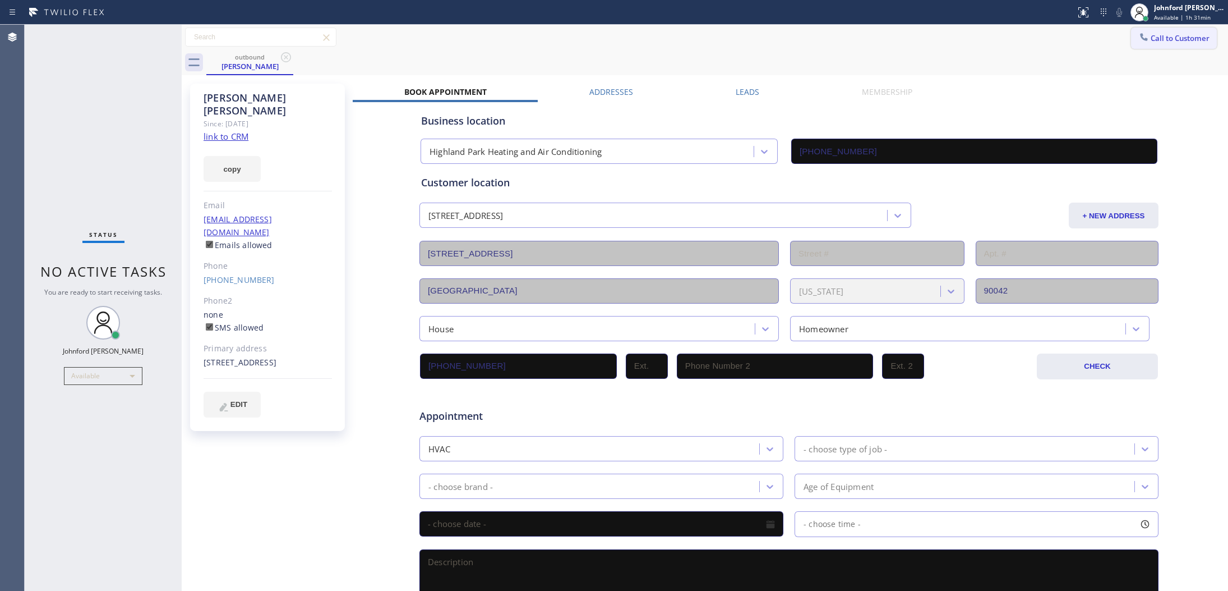
click at [1182, 32] on button "Call to Customer" at bounding box center [1174, 37] width 86 height 21
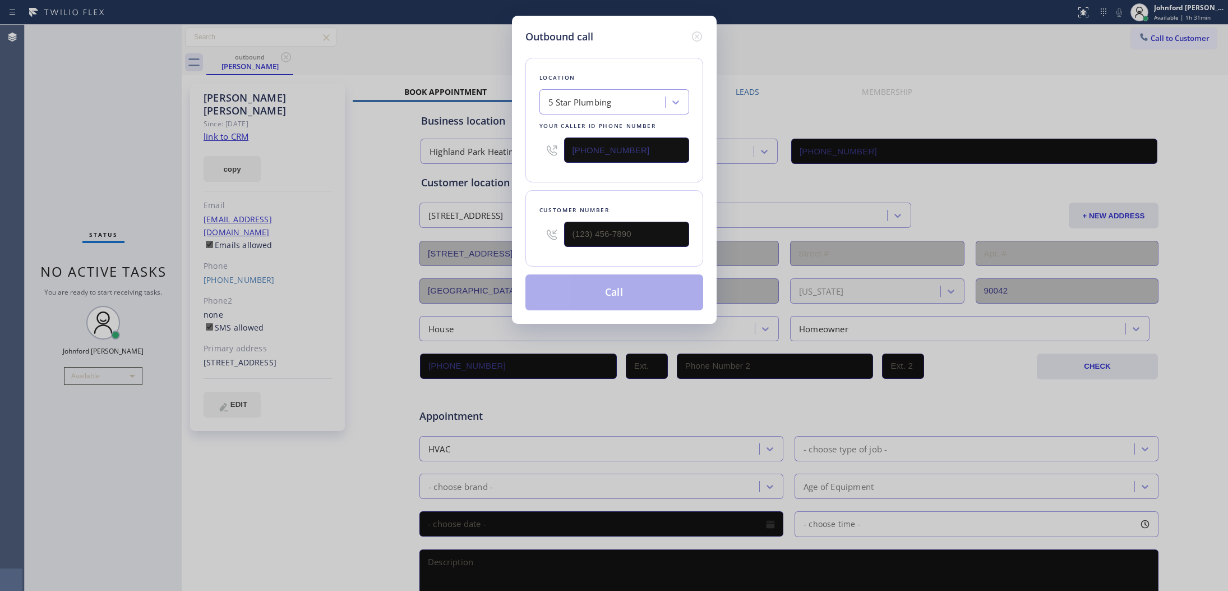
drag, startPoint x: 646, startPoint y: 247, endPoint x: 480, endPoint y: 250, distance: 166.0
click at [480, 250] on div "Outbound call Location 5 Star Plumbing Your caller id phone number [PHONE_NUMBE…" at bounding box center [614, 295] width 1228 height 591
click at [606, 229] on input "(___) ___-____" at bounding box center [626, 234] width 125 height 25
paste input "650) 575-5192"
type input "[PHONE_NUMBER]"
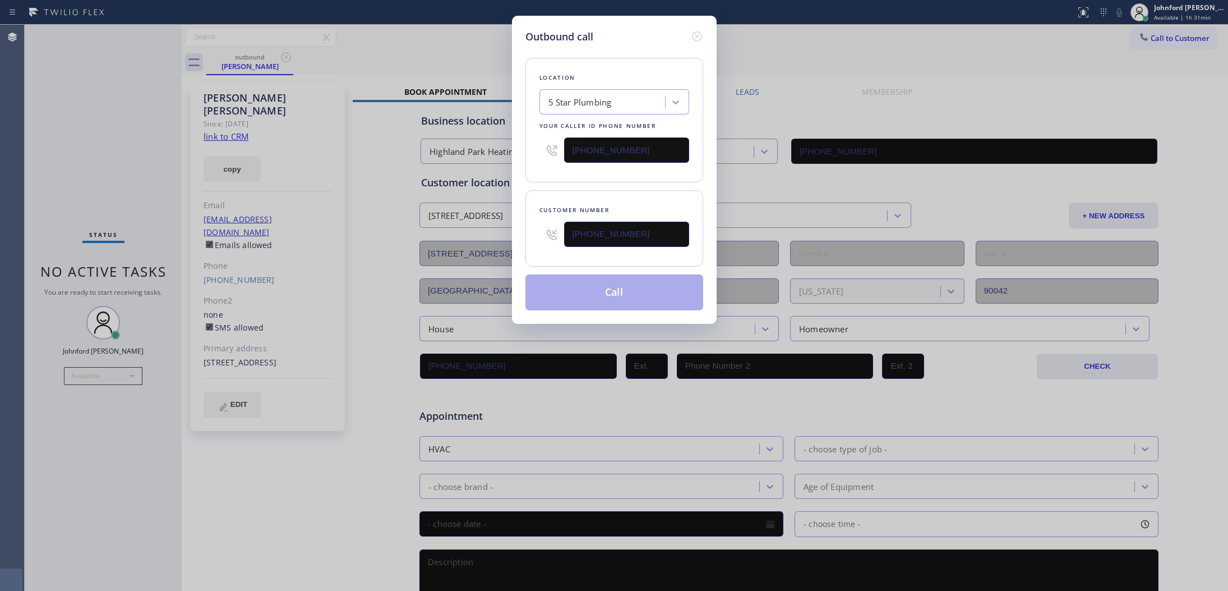
click at [614, 199] on div "Customer number [PHONE_NUMBER]" at bounding box center [615, 228] width 178 height 76
click at [605, 282] on button "Call" at bounding box center [615, 292] width 178 height 36
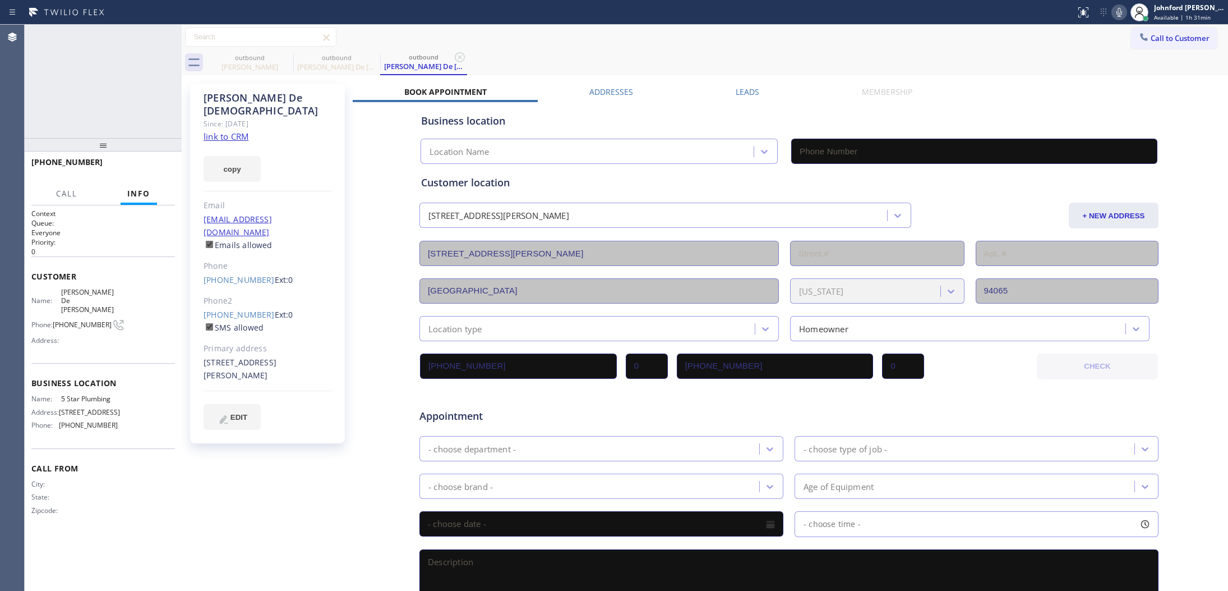
type input "[PHONE_NUMBER]"
click at [163, 173] on button "HANG UP" at bounding box center [149, 167] width 52 height 16
click at [219, 261] on div "[PERSON_NAME] De [PERSON_NAME] Since: [DATE] link to CRM copy Email [EMAIL_ADDR…" at bounding box center [267, 264] width 155 height 360
click at [247, 274] on link "[PHONE_NUMBER]" at bounding box center [239, 279] width 71 height 11
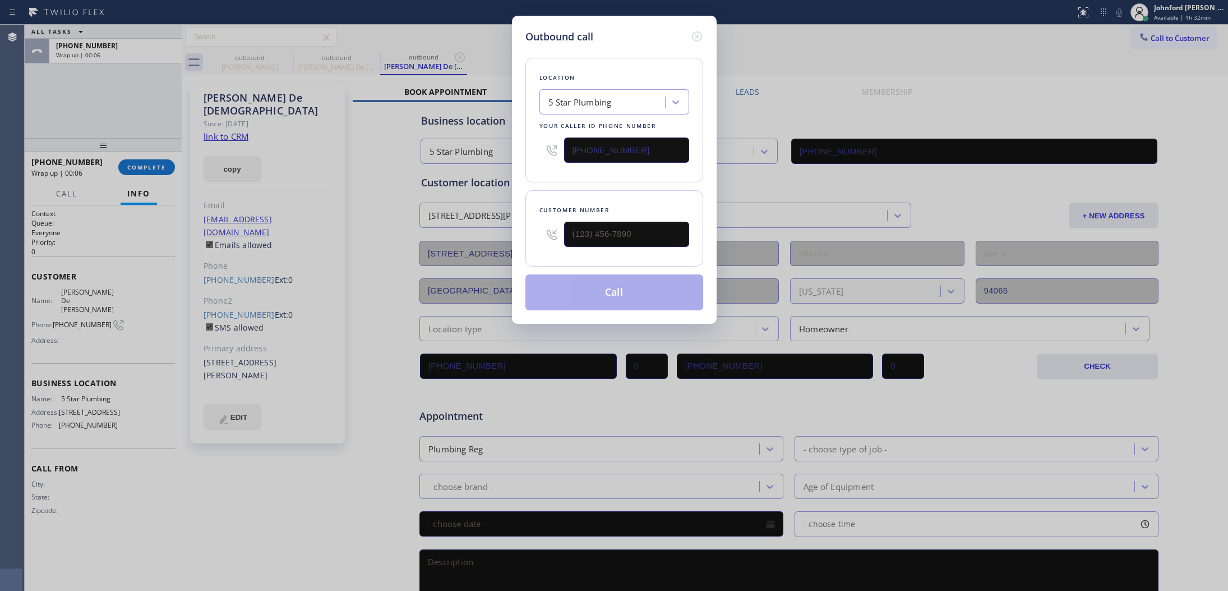
type input "[PHONE_NUMBER]"
drag, startPoint x: 667, startPoint y: 148, endPoint x: 486, endPoint y: 149, distance: 181.7
click at [486, 149] on div "Outbound call Location 5 Star Plumbing Your caller id phone number [PHONE_NUMBE…" at bounding box center [614, 295] width 1228 height 591
paste input "44) 386-0017"
type input "[PHONE_NUMBER]"
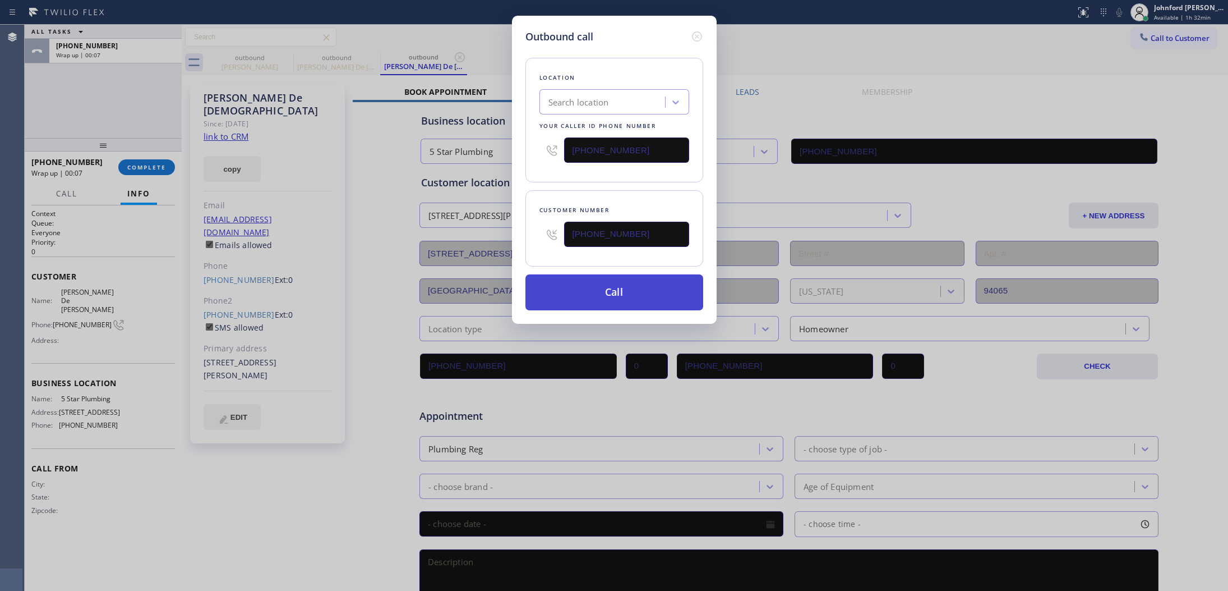
click at [582, 293] on button "Call" at bounding box center [615, 292] width 178 height 36
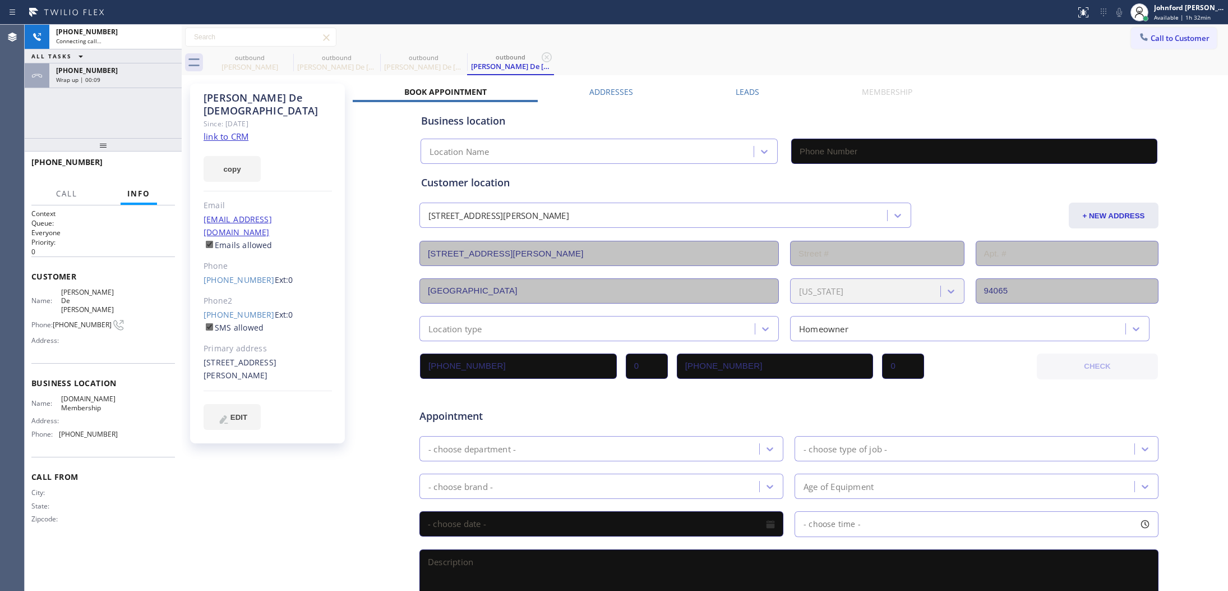
click at [700, 38] on div "Call to Customer Outbound call Location 5 Star Plumbing Your caller id phone nu…" at bounding box center [705, 37] width 1047 height 20
type input "[PHONE_NUMBER]"
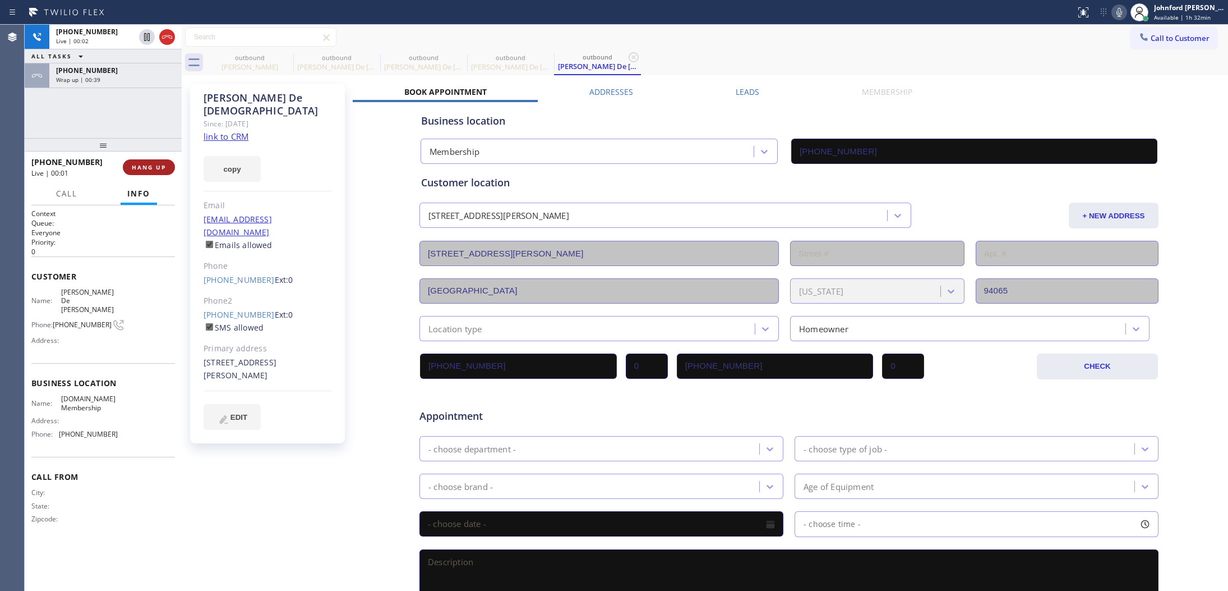
drag, startPoint x: 150, startPoint y: 165, endPoint x: 156, endPoint y: 168, distance: 6.3
click at [156, 168] on span "HANG UP" at bounding box center [149, 167] width 34 height 8
click at [283, 58] on icon at bounding box center [285, 56] width 13 height 13
click at [0, 0] on icon at bounding box center [0, 0] width 0 height 0
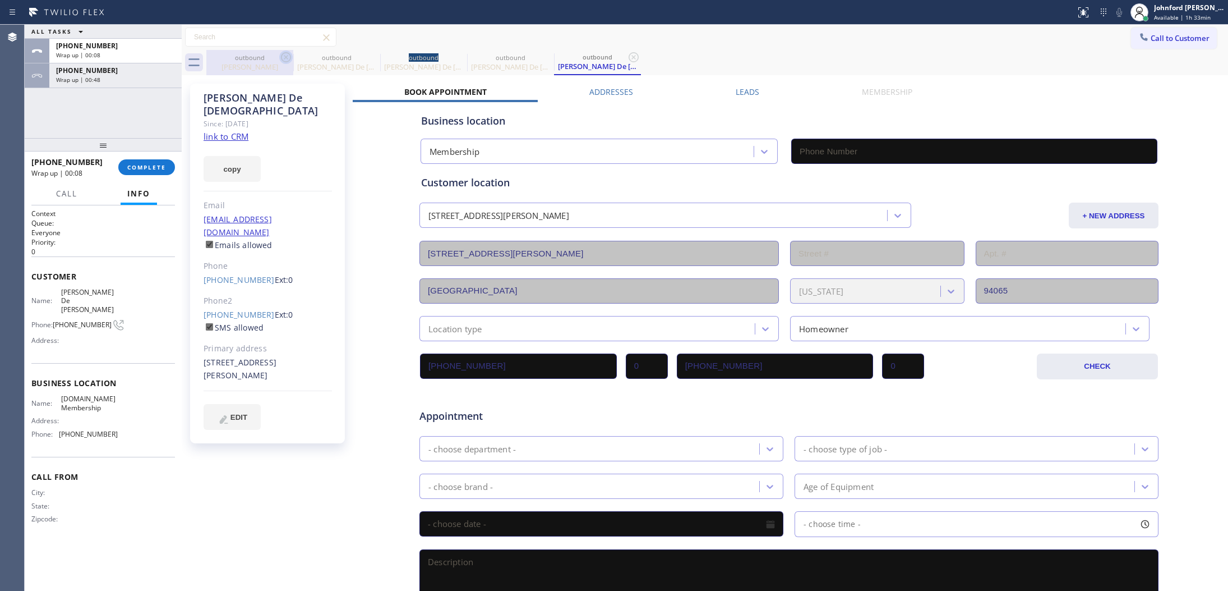
click at [0, 0] on icon at bounding box center [0, 0] width 0 height 0
type input "[PHONE_NUMBER]"
click at [283, 58] on icon at bounding box center [285, 56] width 13 height 13
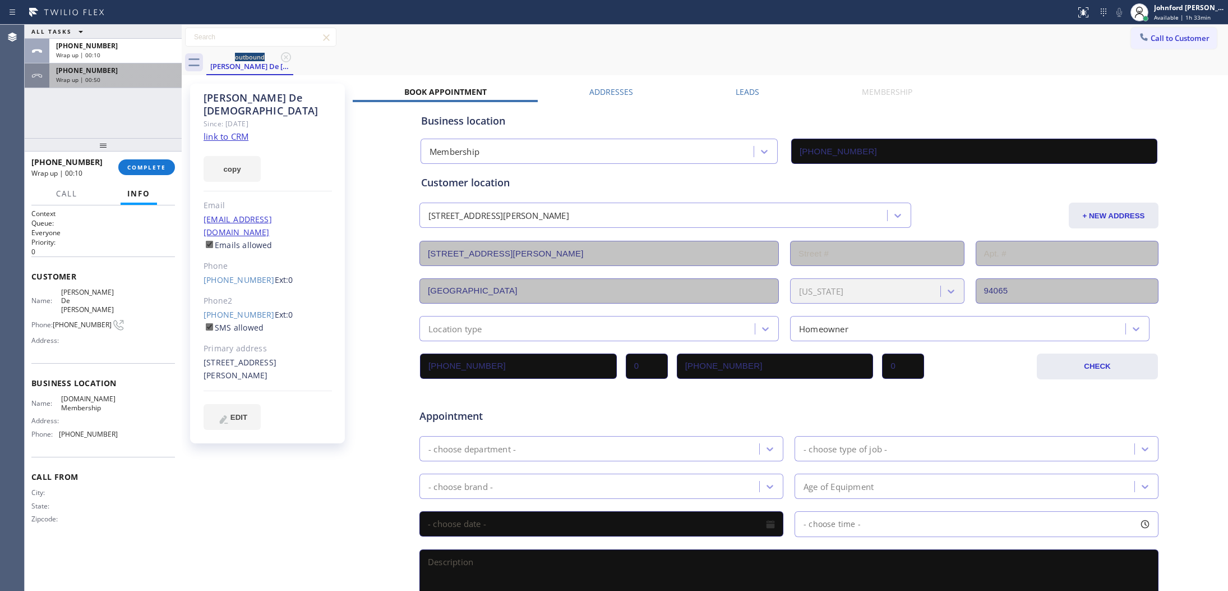
click at [116, 68] on div "[PHONE_NUMBER]" at bounding box center [115, 71] width 119 height 10
click at [113, 80] on div "Wrap up | 00:50" at bounding box center [115, 80] width 119 height 8
click at [136, 172] on button "COMPLETE" at bounding box center [146, 167] width 57 height 16
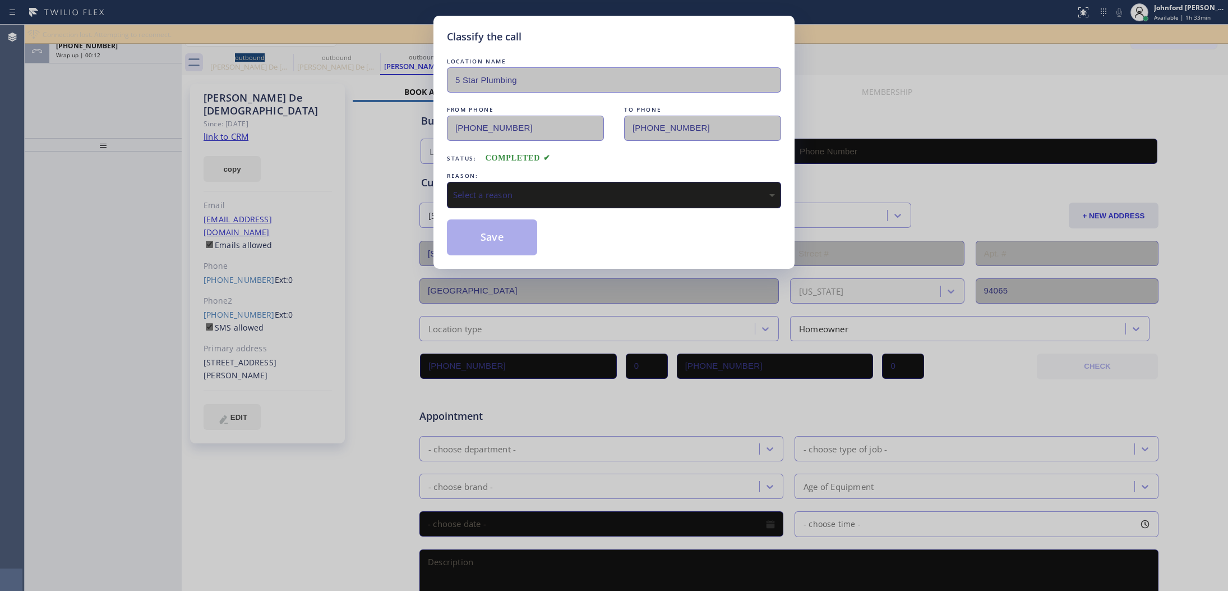
click at [541, 200] on div "Select a reason" at bounding box center [614, 195] width 334 height 26
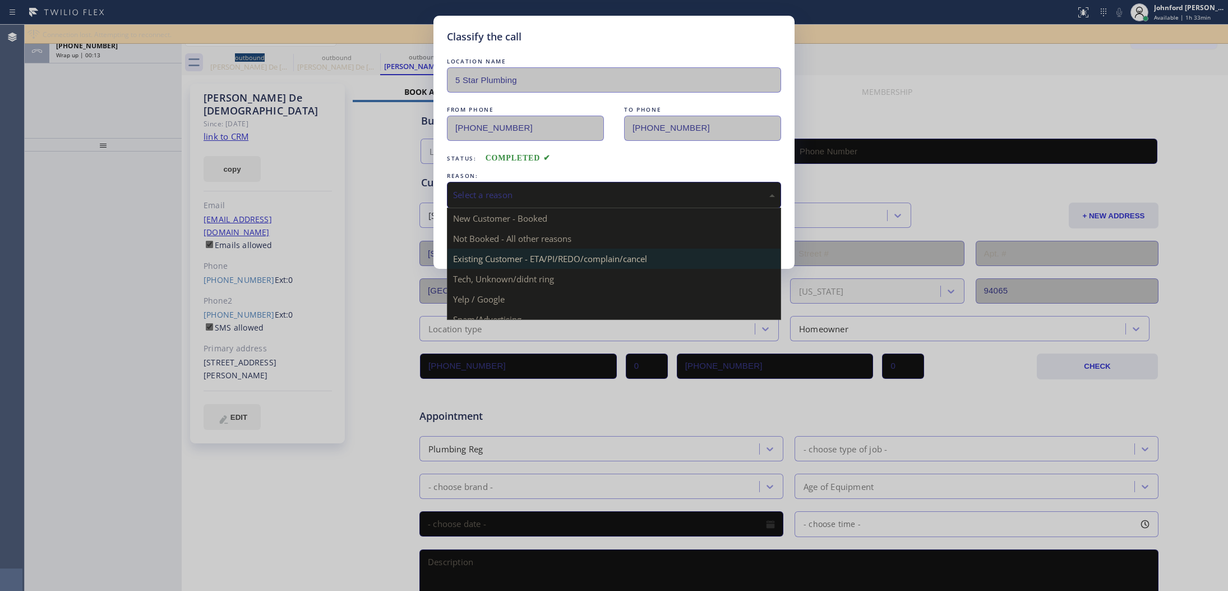
type input "[PHONE_NUMBER]"
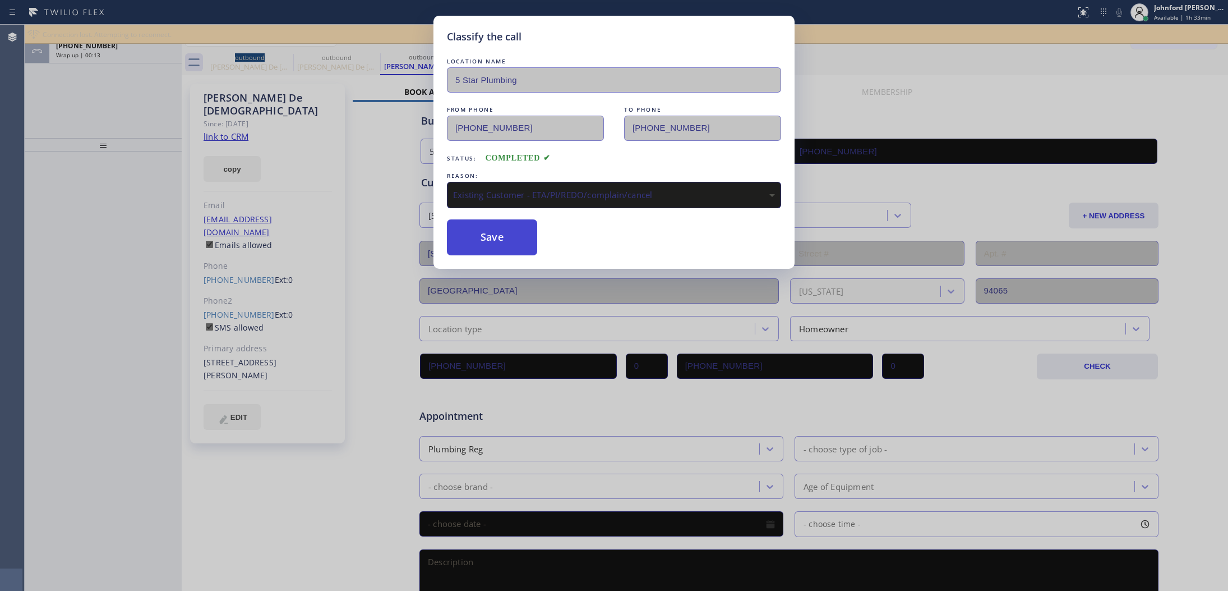
click at [496, 240] on button "Save" at bounding box center [492, 237] width 90 height 36
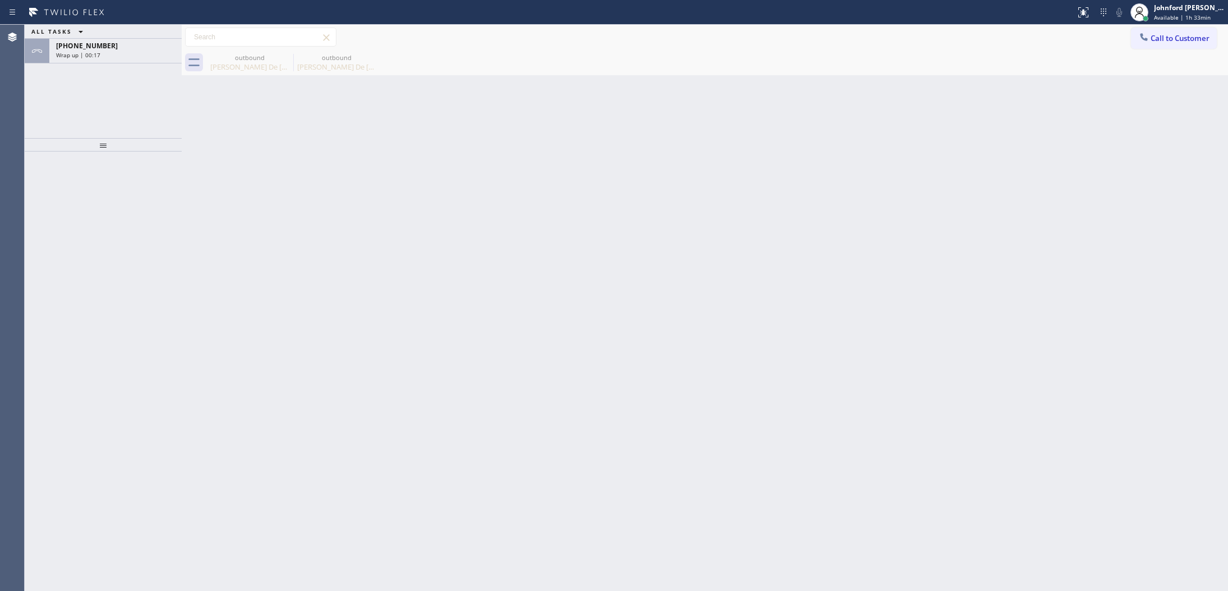
click at [871, 432] on div "Back to Dashboard Change Sender ID Customers Technicians Select a contact Outbo…" at bounding box center [705, 308] width 1047 height 566
click at [100, 63] on div "ALL TASKS ALL TASKS ACTIVE TASKS TASKS IN WRAP UP [PHONE_NUMBER] Wrap up | 00:22" at bounding box center [103, 81] width 157 height 113
drag, startPoint x: 219, startPoint y: 68, endPoint x: 194, endPoint y: 146, distance: 81.2
click at [219, 68] on div "[PERSON_NAME] De [PERSON_NAME]" at bounding box center [250, 67] width 85 height 10
type input "[PHONE_NUMBER]"
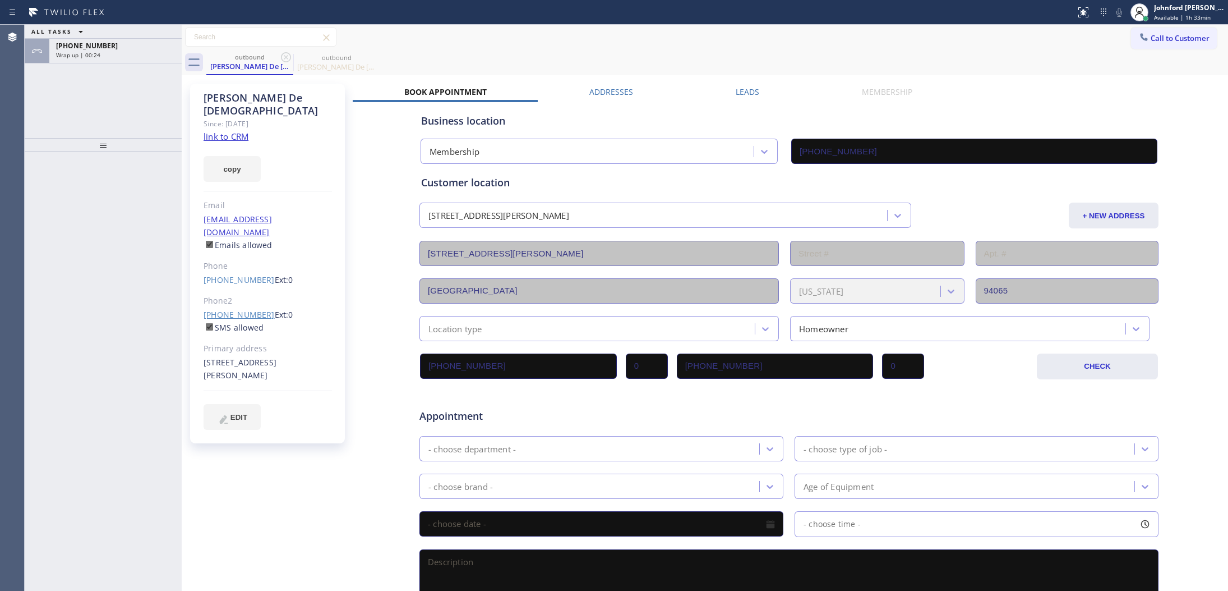
click at [245, 309] on link "[PHONE_NUMBER]" at bounding box center [239, 314] width 71 height 11
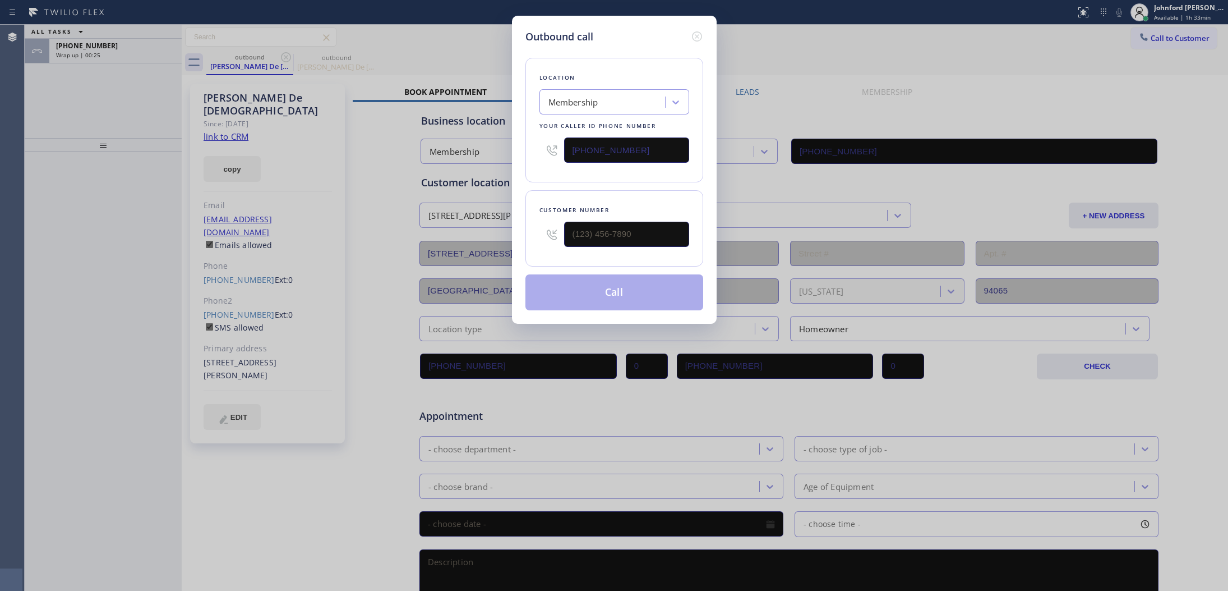
type input "[PHONE_NUMBER]"
click at [629, 293] on button "Call" at bounding box center [615, 292] width 178 height 36
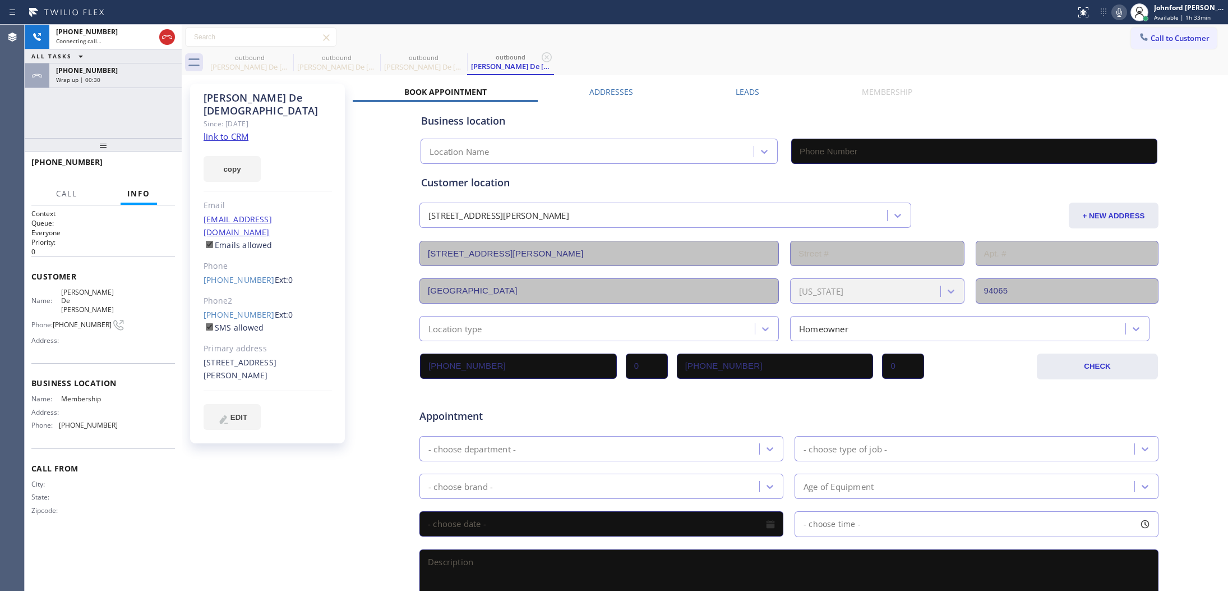
type input "[PHONE_NUMBER]"
click at [126, 68] on div "[PHONE_NUMBER]" at bounding box center [115, 71] width 119 height 10
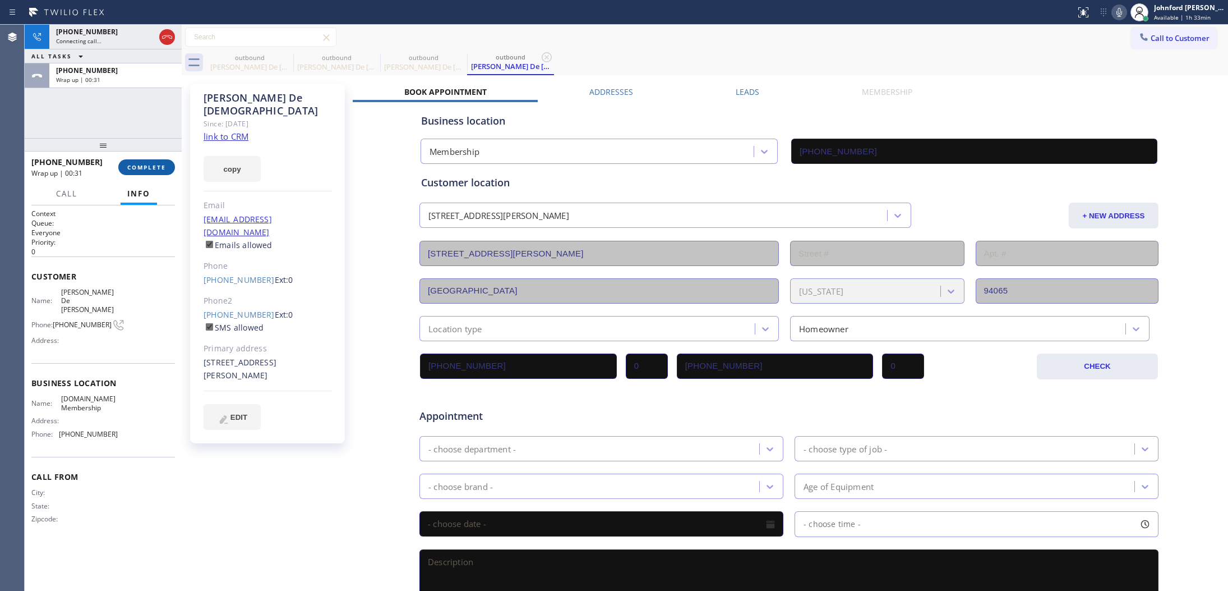
click at [129, 167] on span "COMPLETE" at bounding box center [146, 167] width 39 height 8
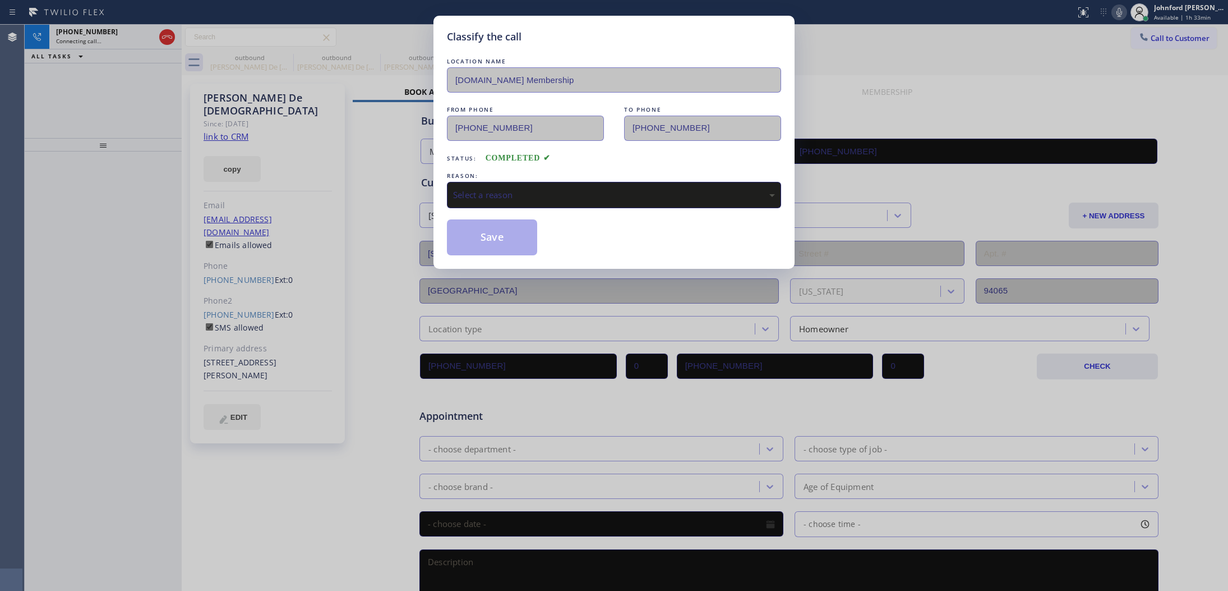
click at [522, 206] on div "LOCATION NAME [DOMAIN_NAME] Membership FROM PHONE [PHONE_NUMBER] TO PHONE [PHON…" at bounding box center [614, 156] width 334 height 200
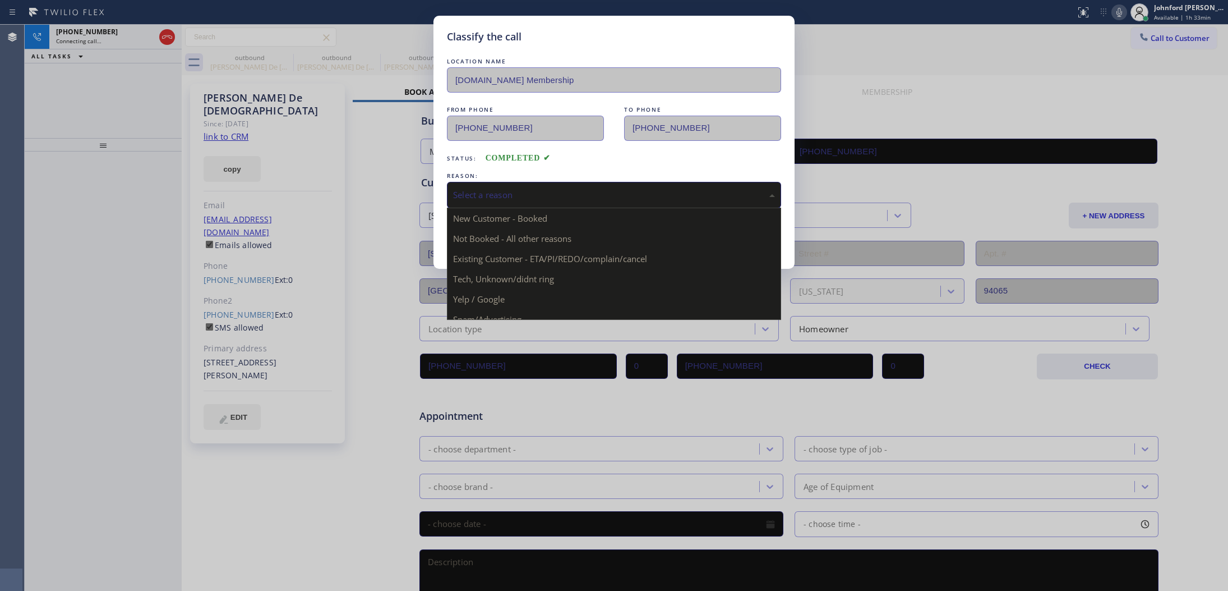
click at [537, 199] on div "Select a reason" at bounding box center [614, 195] width 334 height 26
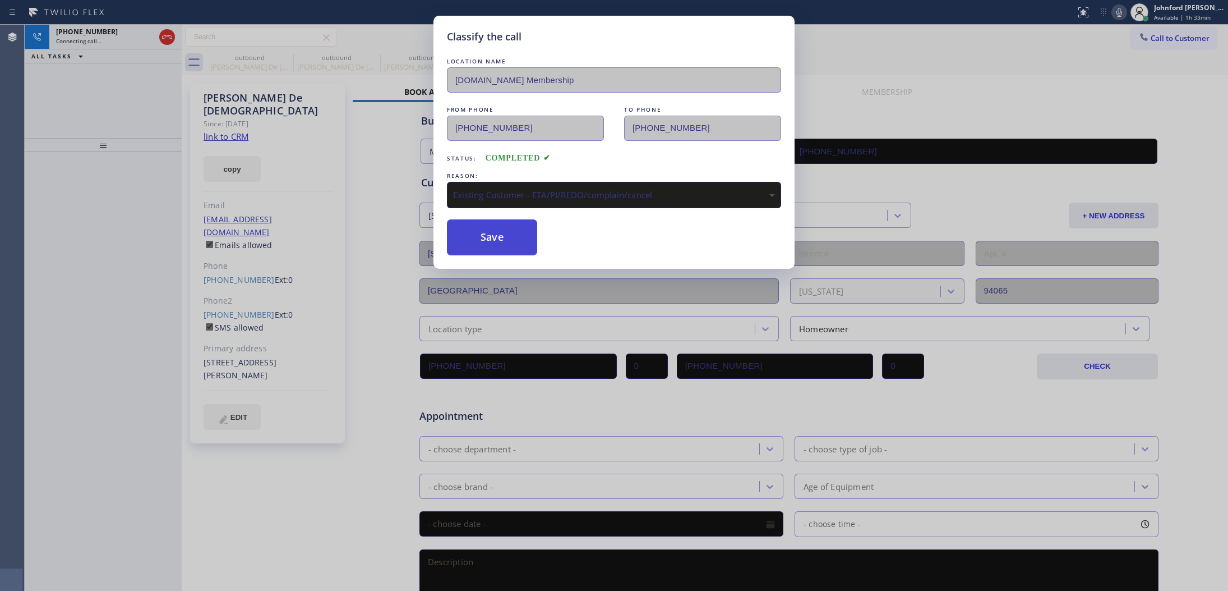
click at [519, 244] on button "Save" at bounding box center [492, 237] width 90 height 36
type input "[PHONE_NUMBER]"
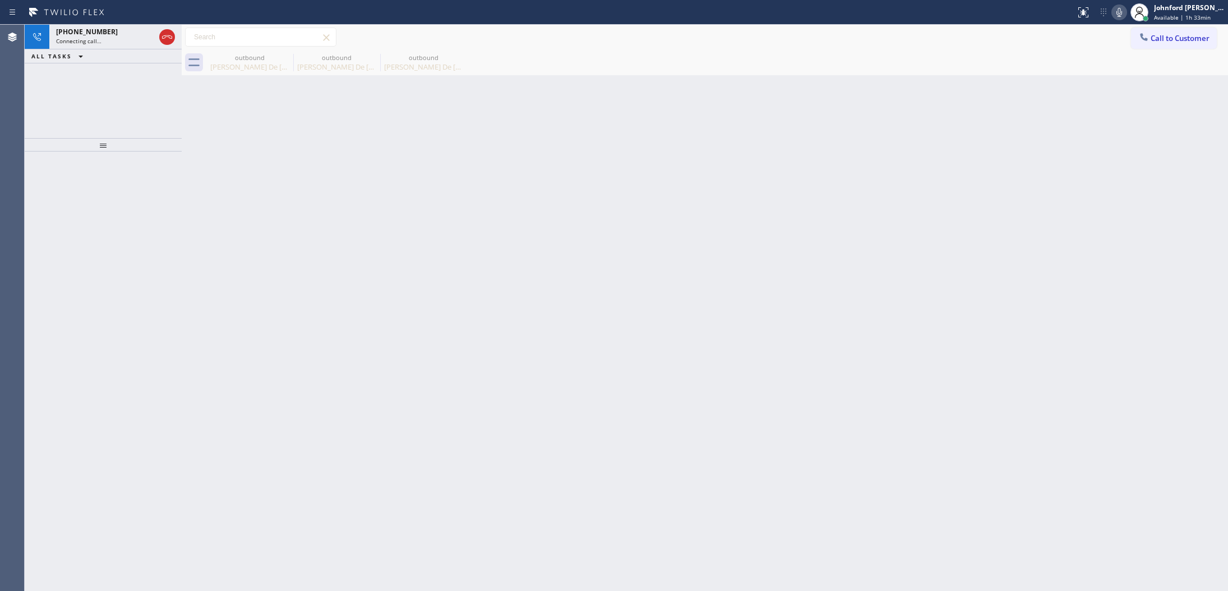
click at [1117, 7] on icon at bounding box center [1119, 12] width 13 height 13
click at [282, 56] on icon at bounding box center [285, 56] width 13 height 13
type input "[PHONE_NUMBER]"
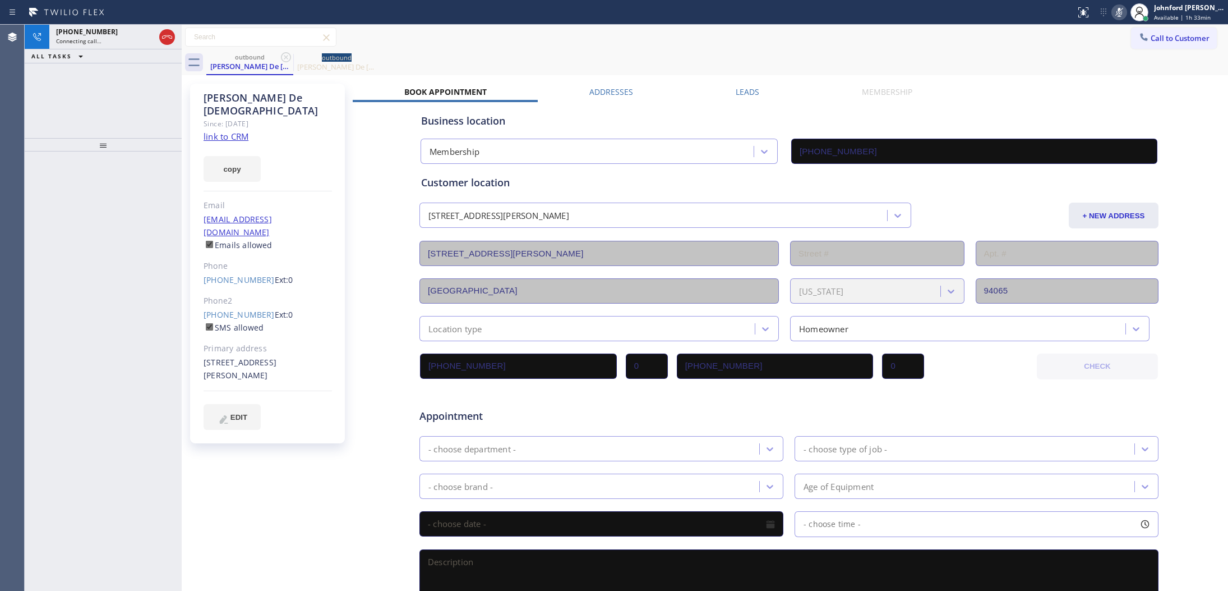
click at [282, 56] on icon at bounding box center [285, 56] width 13 height 13
click at [124, 45] on div "[PHONE_NUMBER] Connecting call…" at bounding box center [103, 37] width 108 height 25
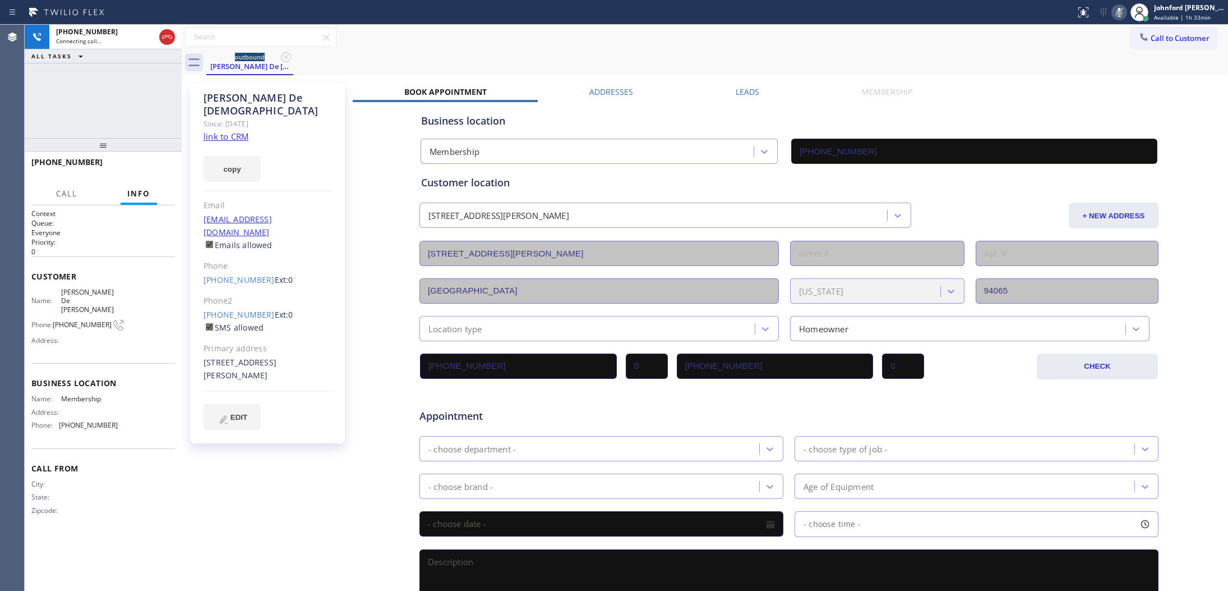
click at [1113, 9] on icon at bounding box center [1119, 12] width 13 height 13
click at [137, 149] on div at bounding box center [103, 144] width 157 height 13
click at [143, 169] on span "HANG UP" at bounding box center [149, 167] width 34 height 8
click at [113, 104] on div "ALL TASKS ALL TASKS ACTIVE TASKS TASKS IN WRAP UP [PHONE_NUMBER] Wrap up | 00:48" at bounding box center [103, 81] width 157 height 113
click at [135, 161] on button "COMPLETE" at bounding box center [146, 167] width 57 height 16
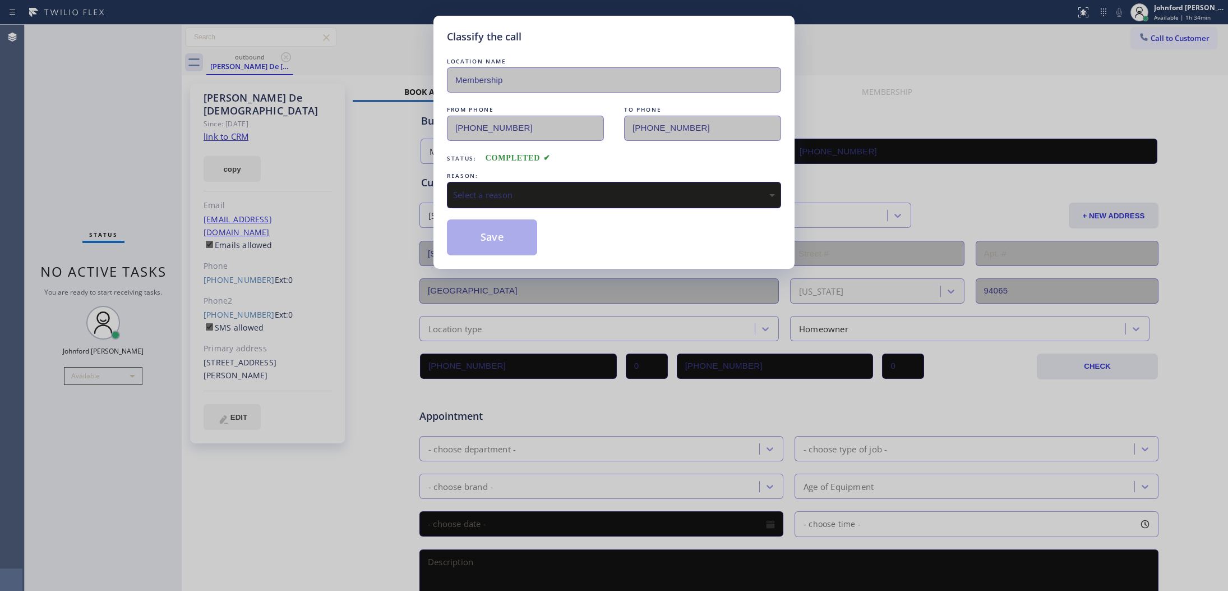
click at [555, 194] on div "Select a reason" at bounding box center [614, 194] width 322 height 13
click at [508, 239] on button "Save" at bounding box center [492, 237] width 90 height 36
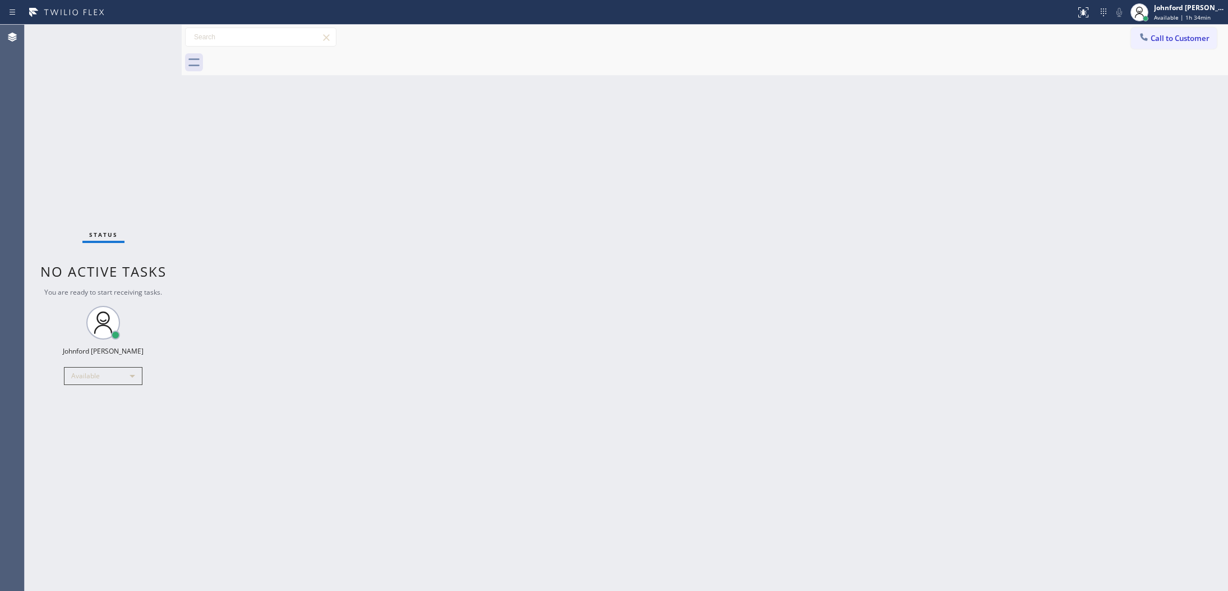
click at [635, 236] on div "Back to Dashboard Change Sender ID Customers Technicians Select a contact Outbo…" at bounding box center [705, 308] width 1047 height 566
drag, startPoint x: 1145, startPoint y: 39, endPoint x: 900, endPoint y: 192, distance: 289.0
click at [1146, 39] on icon at bounding box center [1143, 36] width 7 height 7
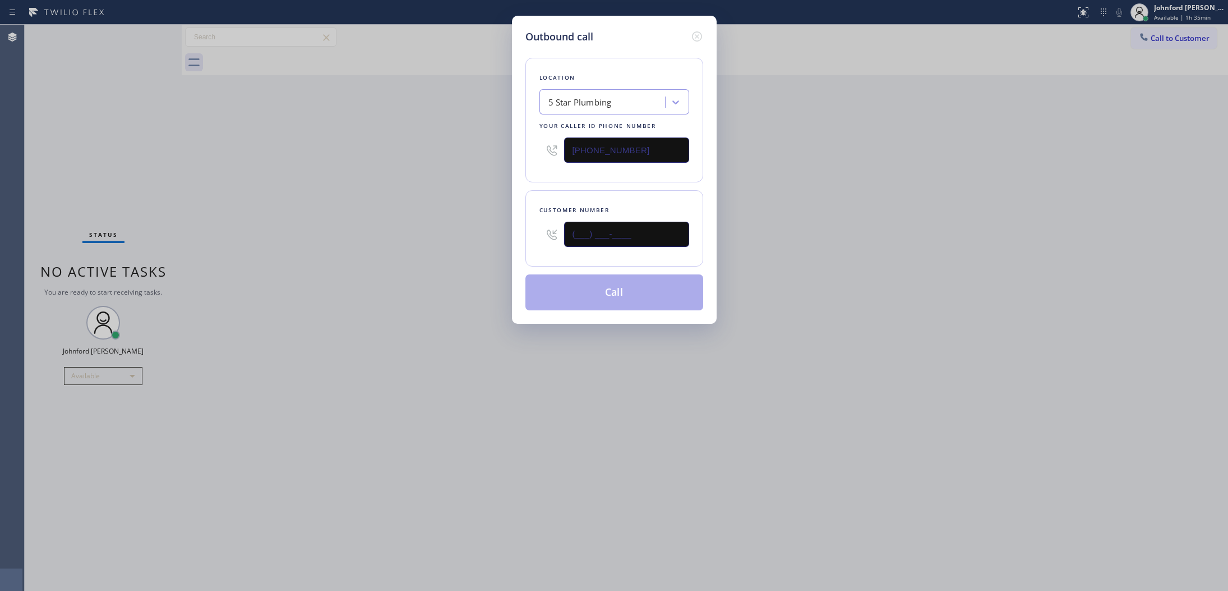
click at [549, 247] on div "(___) ___-____" at bounding box center [615, 234] width 150 height 36
paste input "310) 614-3833"
type input "[PHONE_NUMBER]"
click at [306, 288] on div "Outbound call Location 5 Star Plumbing Your caller id phone number [PHONE_NUMBE…" at bounding box center [614, 295] width 1228 height 591
drag, startPoint x: 591, startPoint y: 284, endPoint x: 641, endPoint y: 219, distance: 82.0
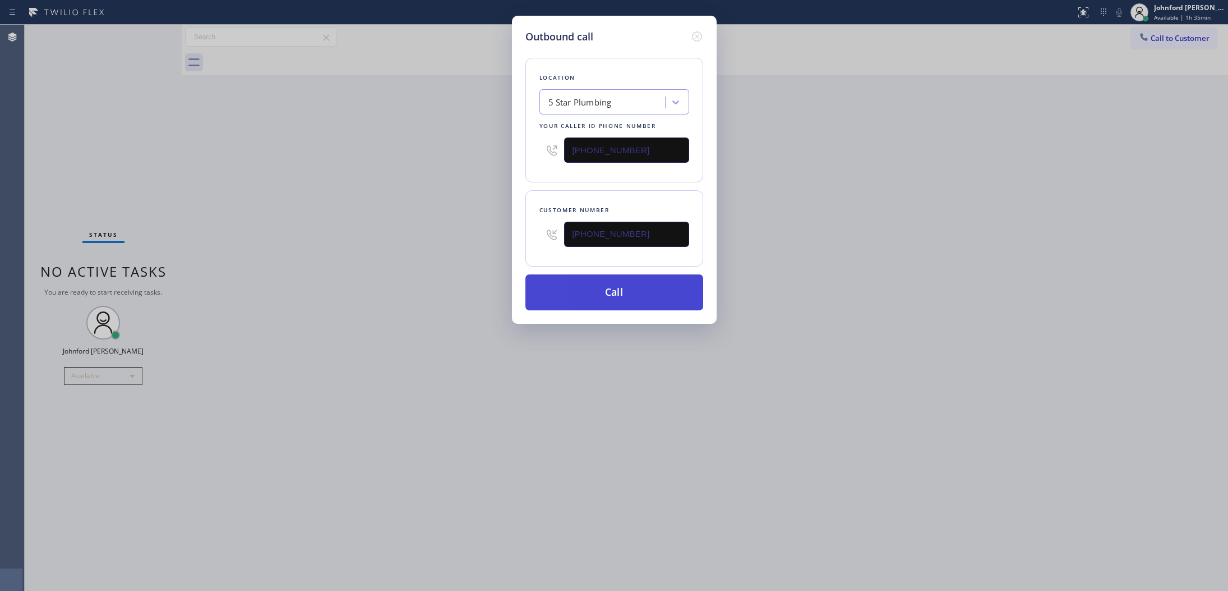
click at [590, 285] on button "Call" at bounding box center [615, 292] width 178 height 36
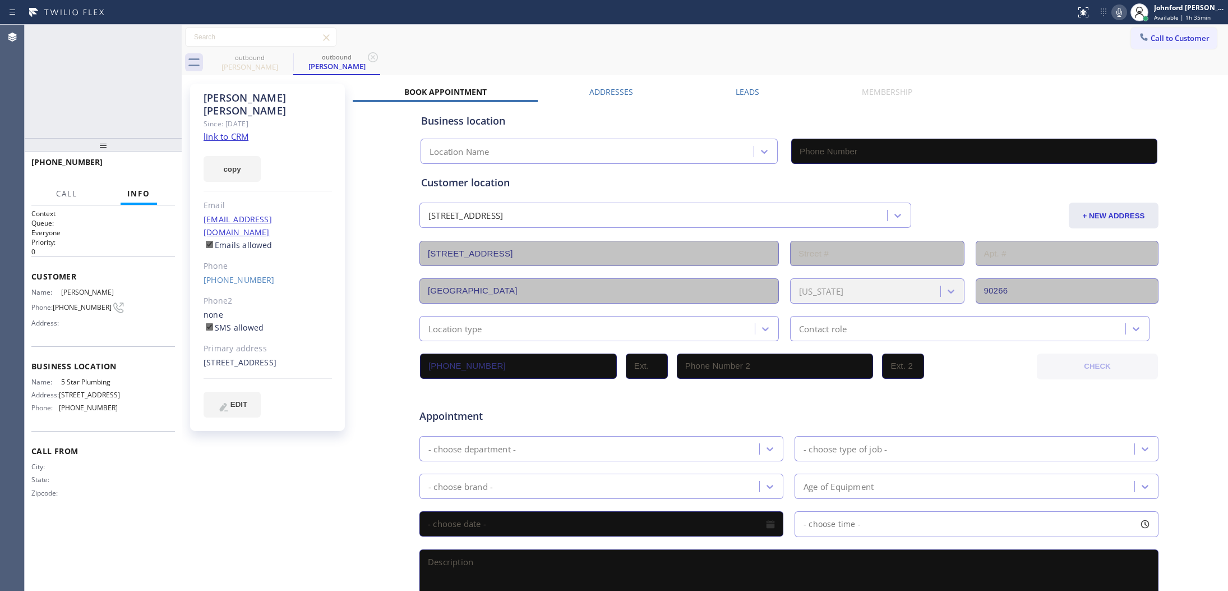
type input "[PHONE_NUMBER]"
click at [165, 161] on button "HANG UP" at bounding box center [149, 167] width 52 height 16
click at [220, 263] on div "[PERSON_NAME] Since: [DATE] link to CRM copy Email [EMAIL_ADDRESS][DOMAIN_NAME]…" at bounding box center [267, 257] width 155 height 347
click at [231, 274] on link "[PHONE_NUMBER]" at bounding box center [239, 279] width 71 height 11
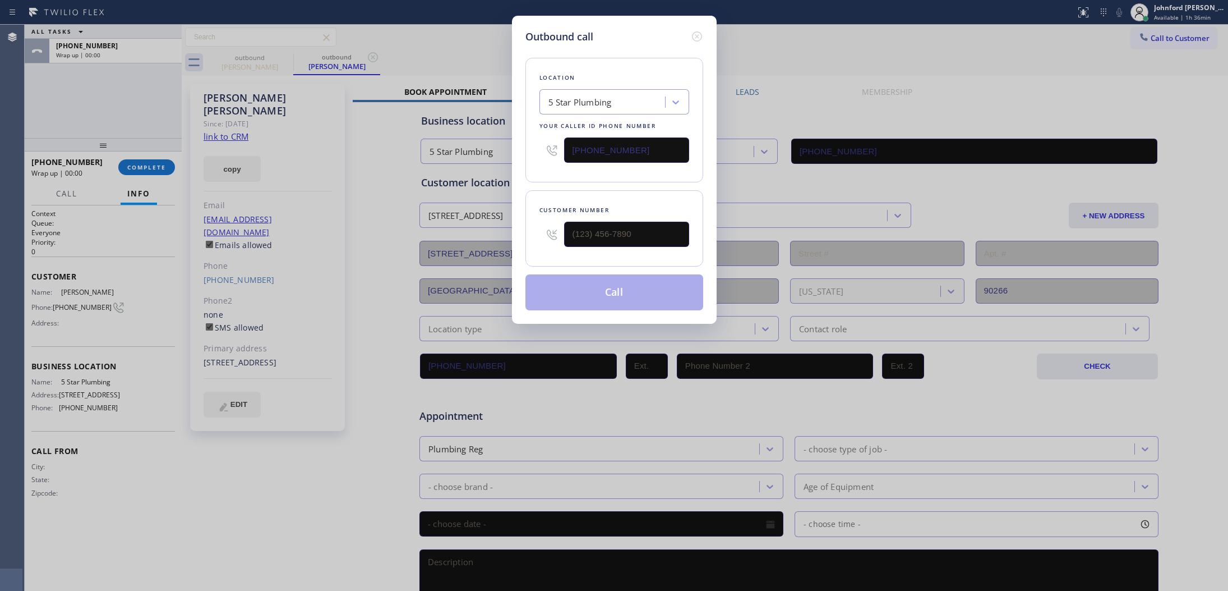
type input "[PHONE_NUMBER]"
drag, startPoint x: 647, startPoint y: 137, endPoint x: 535, endPoint y: 147, distance: 112.6
click at [535, 147] on div "Location 5 Star Plumbing Your caller id phone number [PHONE_NUMBER]" at bounding box center [615, 120] width 178 height 125
paste input "310) 620-6357"
type input "[PHONE_NUMBER]"
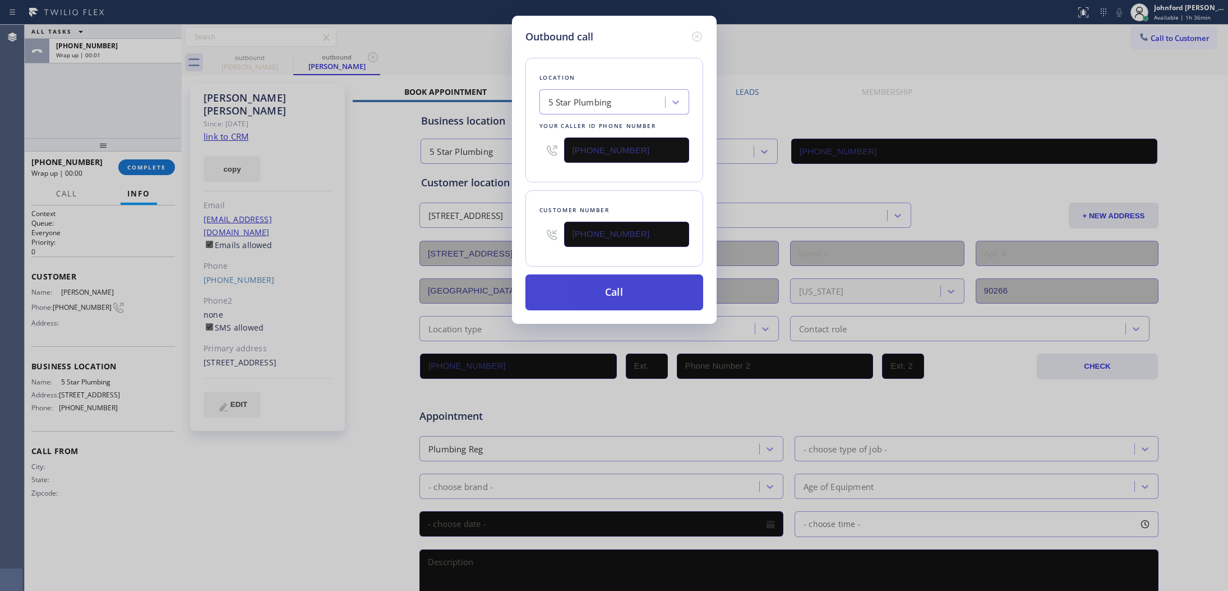
click at [626, 295] on button "Call" at bounding box center [615, 292] width 178 height 36
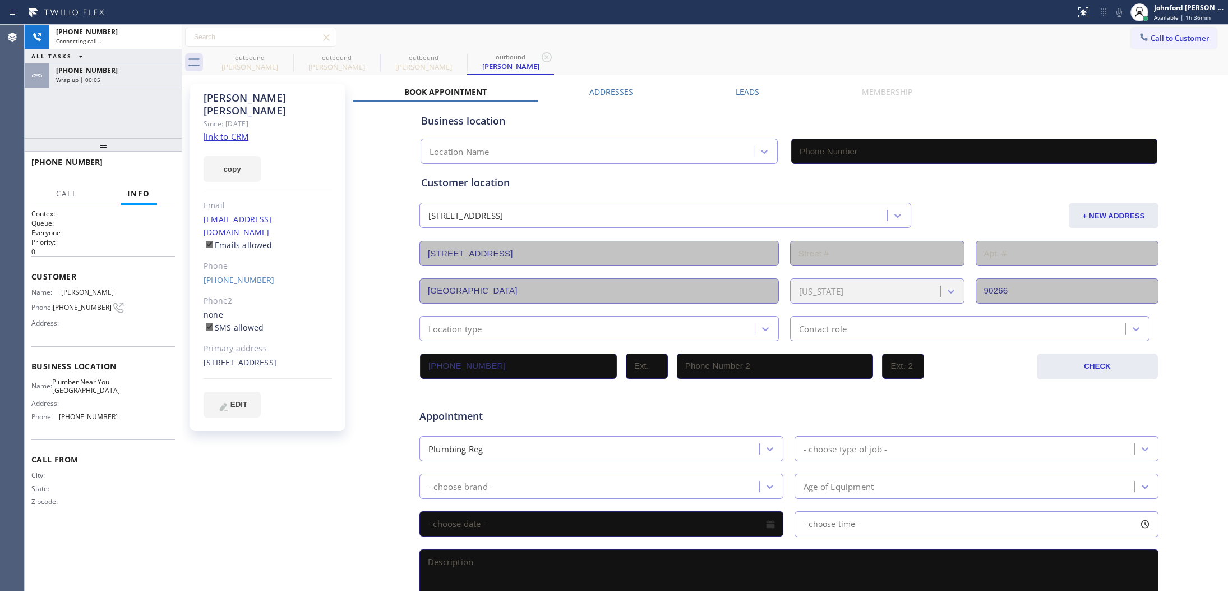
type input "[PHONE_NUMBER]"
click at [159, 173] on button "COMPLETE" at bounding box center [146, 167] width 57 height 16
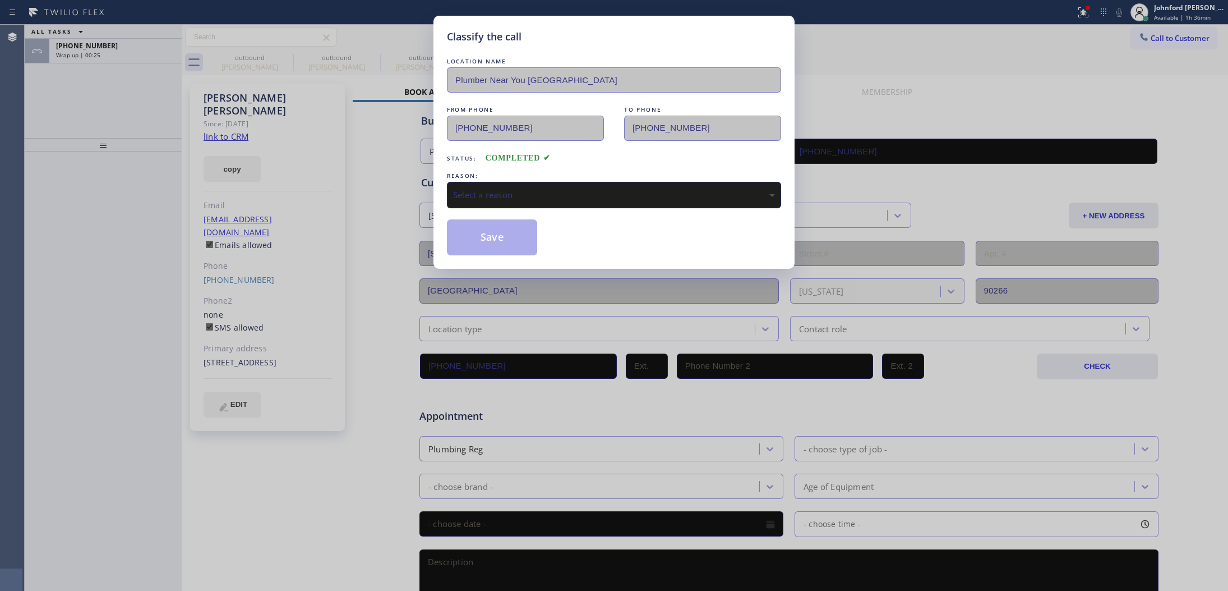
click at [538, 188] on div "Select a reason" at bounding box center [614, 194] width 322 height 13
click at [511, 250] on button "Save" at bounding box center [492, 237] width 90 height 36
click at [139, 49] on div "Classify the call LOCATION NAME Plumber Near You [GEOGRAPHIC_DATA] FROM PHONE […" at bounding box center [614, 295] width 1228 height 591
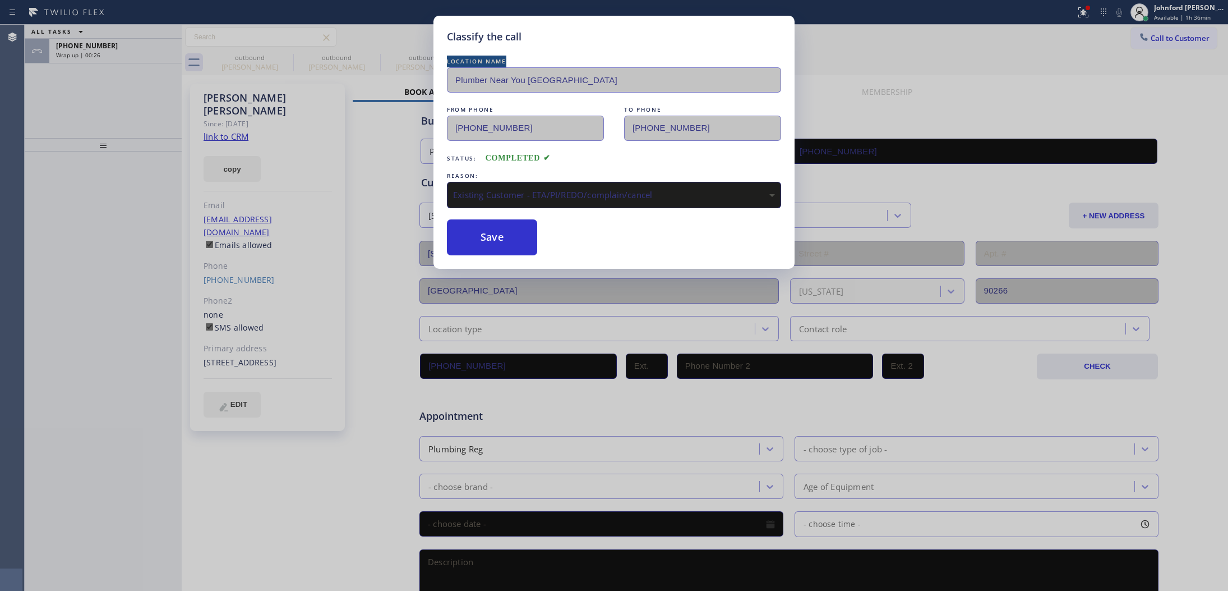
click at [139, 49] on div "Classify the call LOCATION NAME Plumber Near You [GEOGRAPHIC_DATA] FROM PHONE […" at bounding box center [614, 295] width 1228 height 591
click at [139, 49] on div "Classify the call LOCATION NAME Inner Sunset Top HVAC Repair FROM PHONE [PHONE_…" at bounding box center [627, 308] width 1204 height 566
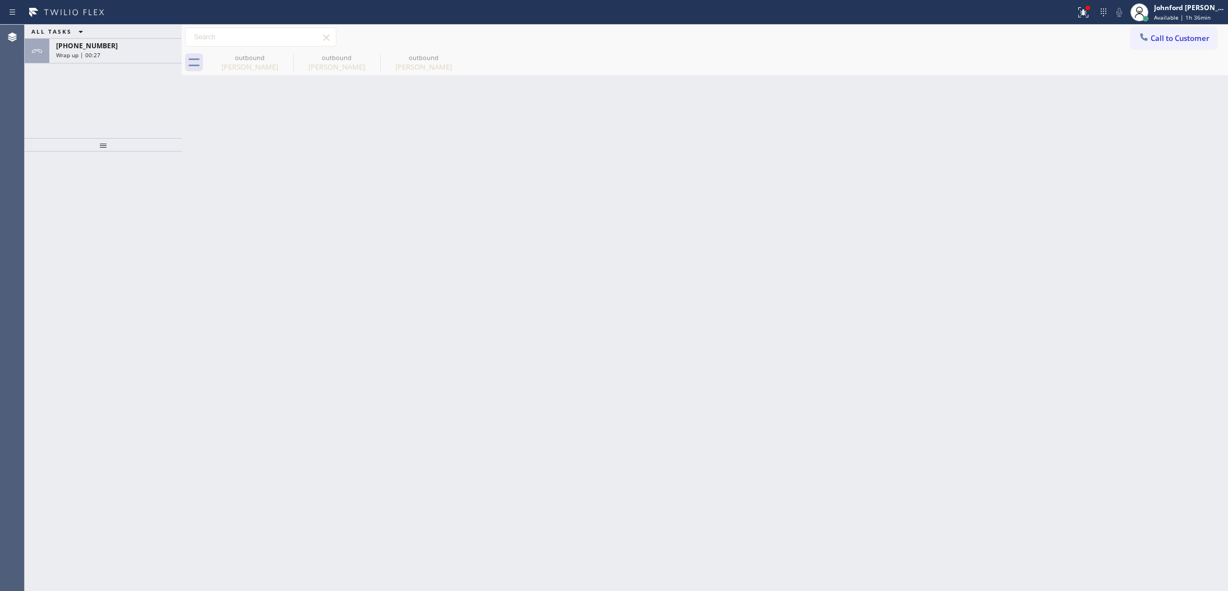
click at [139, 49] on div "[PHONE_NUMBER]" at bounding box center [115, 46] width 119 height 10
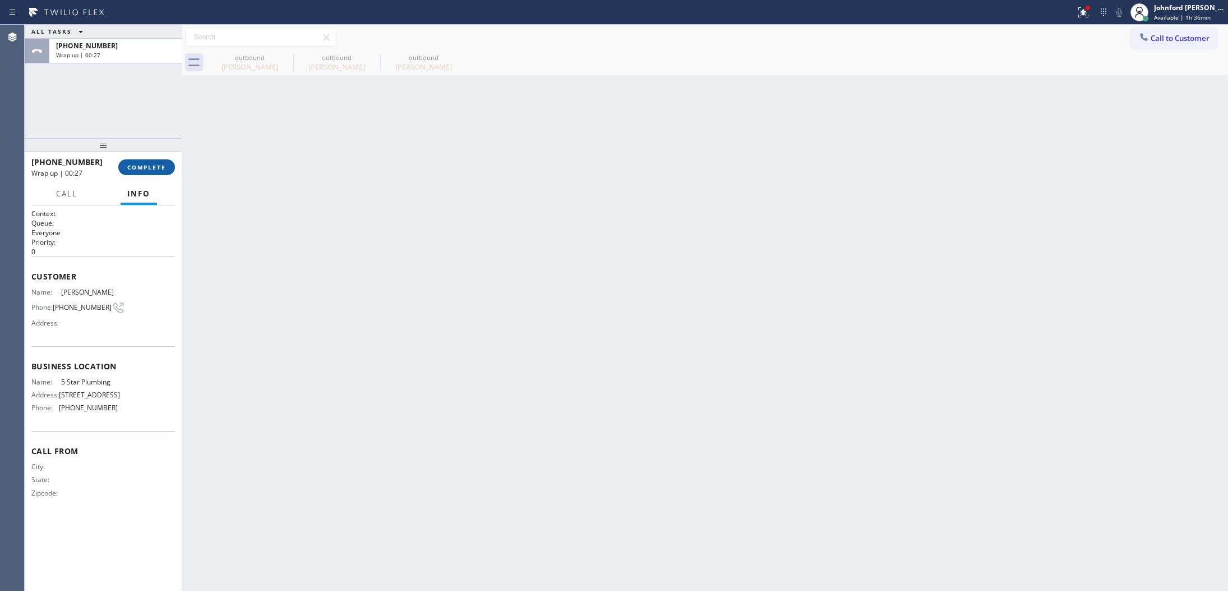
click at [153, 170] on span "COMPLETE" at bounding box center [146, 167] width 39 height 8
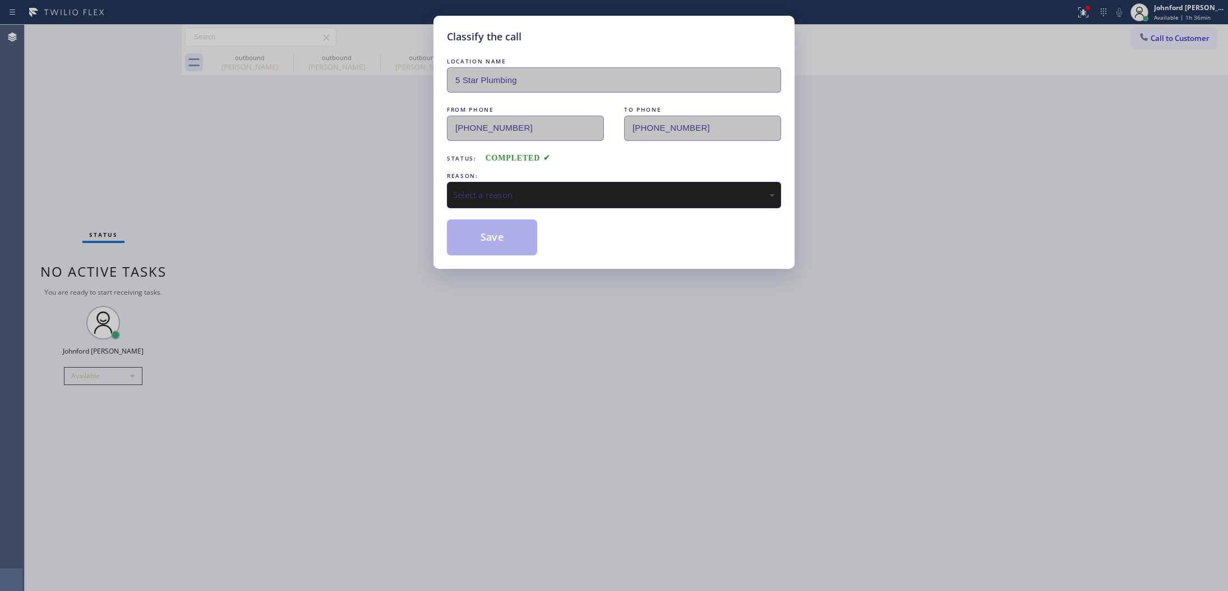
click at [490, 182] on div "Select a reason" at bounding box center [614, 195] width 334 height 26
drag, startPoint x: 498, startPoint y: 240, endPoint x: 807, endPoint y: 43, distance: 366.5
click at [497, 236] on button "Save" at bounding box center [492, 237] width 90 height 36
type input "[PHONE_NUMBER]"
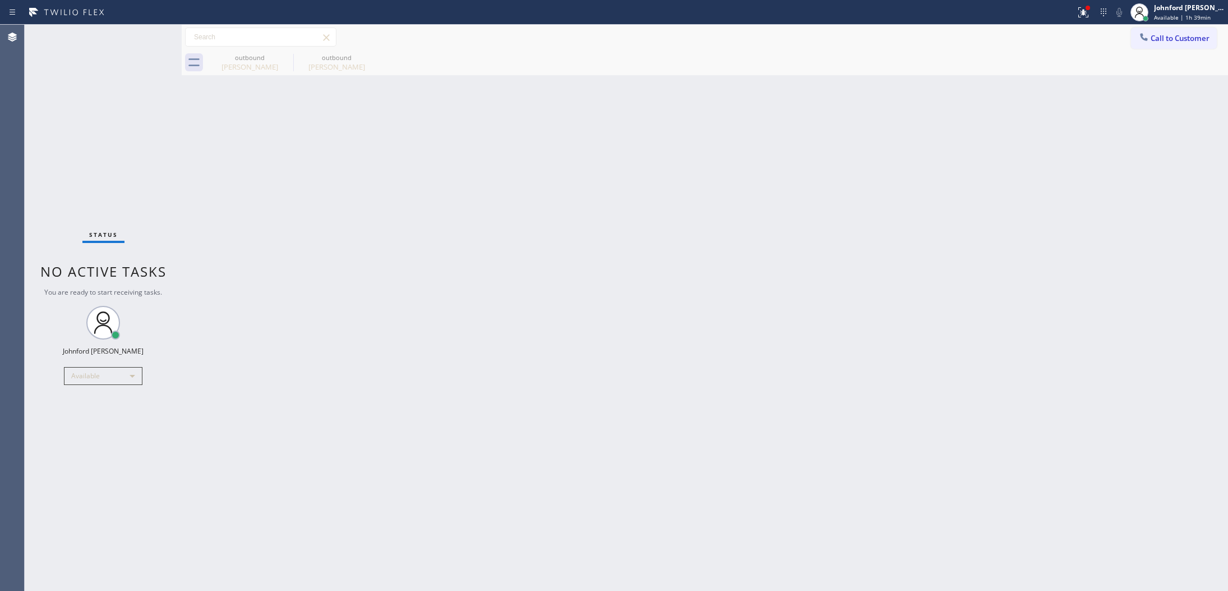
click at [110, 365] on div "Status No active tasks You are ready to start receiving tasks. [PERSON_NAME] Av…" at bounding box center [103, 308] width 157 height 566
click at [105, 371] on div "Available" at bounding box center [103, 376] width 79 height 18
click at [93, 431] on li "Break" at bounding box center [103, 433] width 76 height 13
